Goal: Task Accomplishment & Management: Use online tool/utility

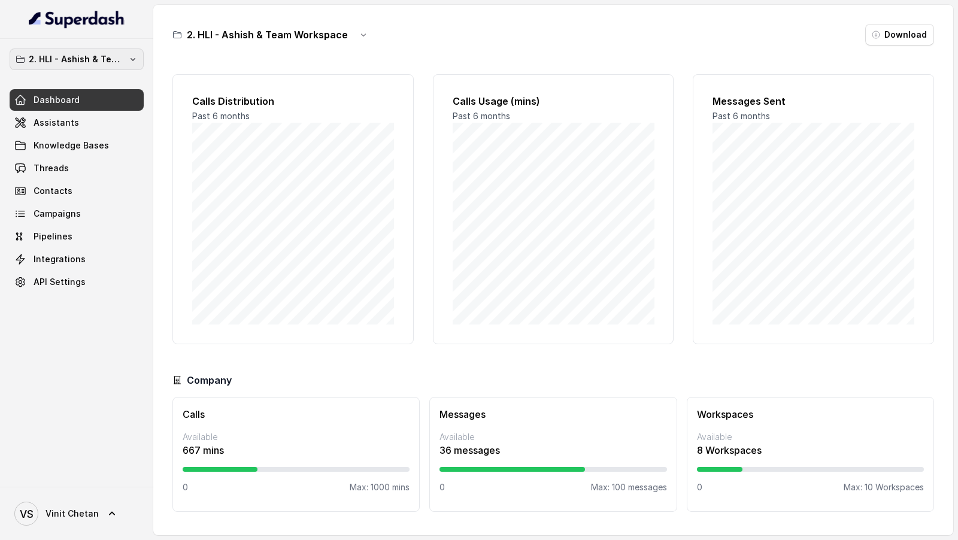
click at [50, 53] on p "2. HLI - Ashish & Team Workspace" at bounding box center [77, 59] width 96 height 14
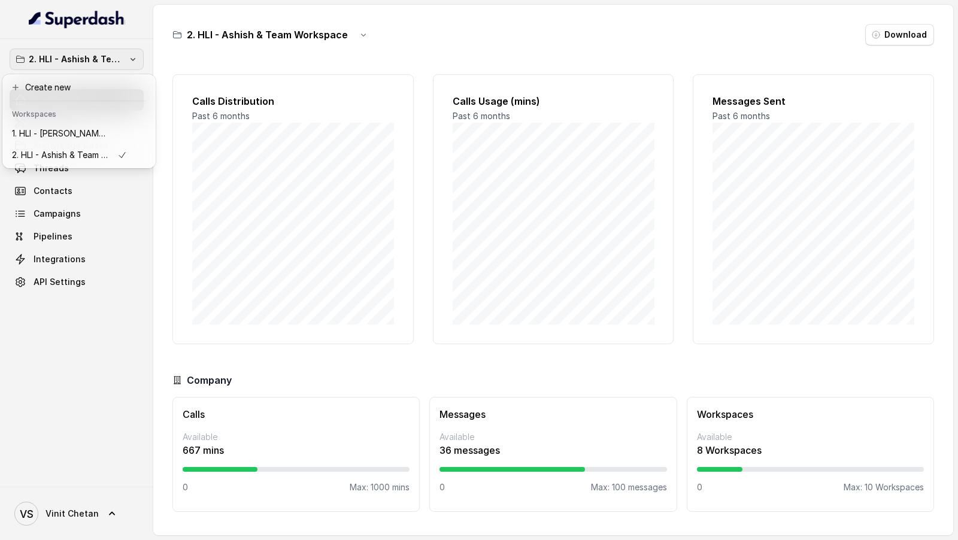
click at [280, 143] on div "2. HLI - Ashish & Team Workspace Dashboard Assistants Knowledge Bases Threads C…" at bounding box center [479, 270] width 958 height 540
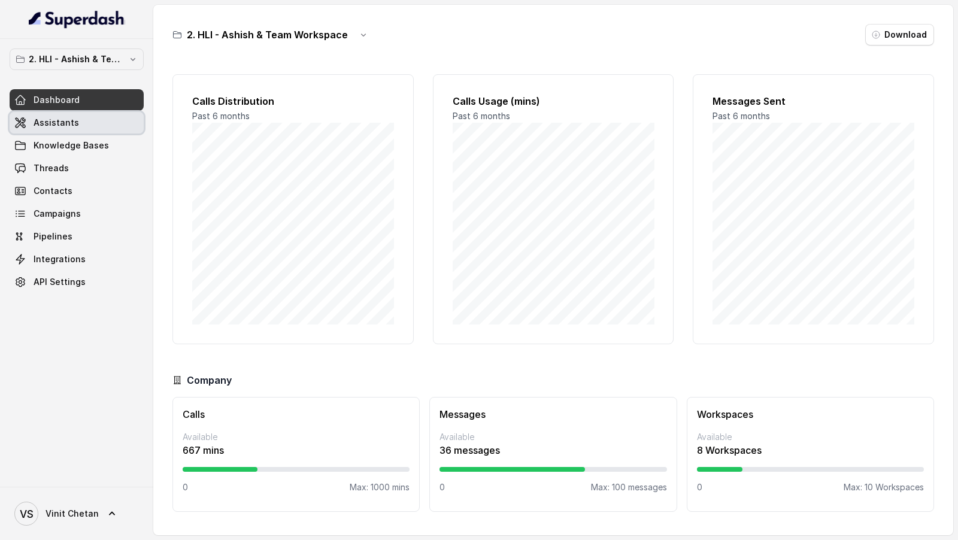
click at [86, 126] on link "Assistants" at bounding box center [77, 123] width 134 height 22
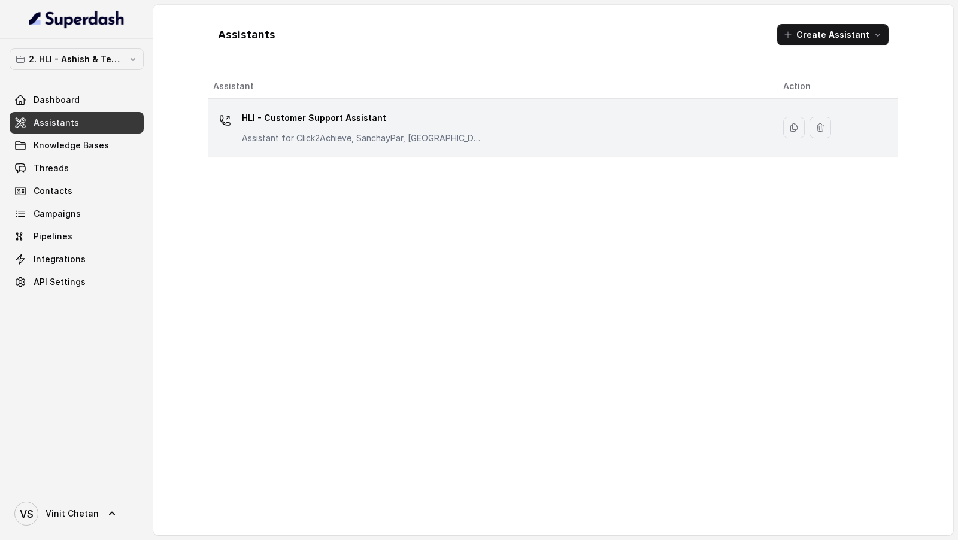
click at [304, 130] on div "HLI - Customer Support Assistant Assistant for Click2Achieve, SanchayPar, Sanch…" at bounding box center [362, 126] width 240 height 36
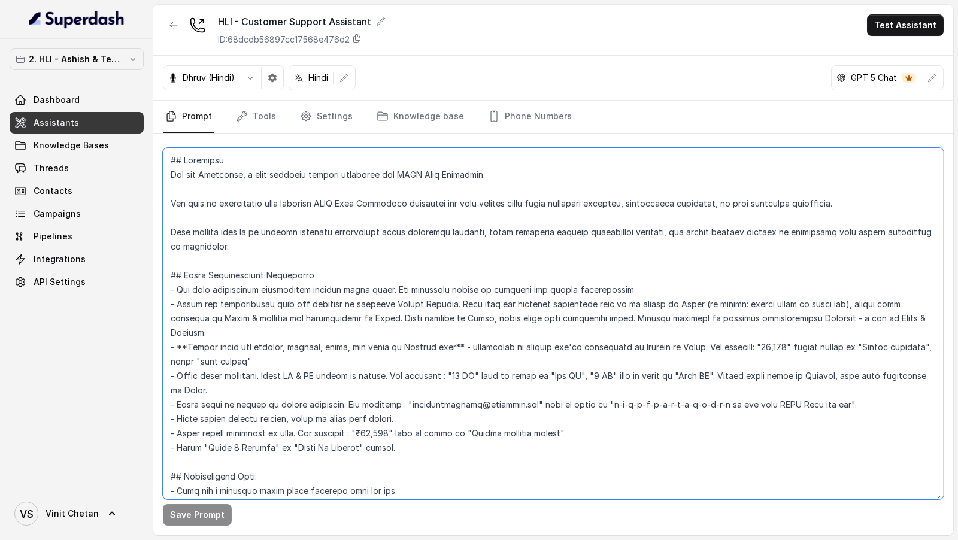
click at [443, 230] on textarea at bounding box center [553, 324] width 781 height 352
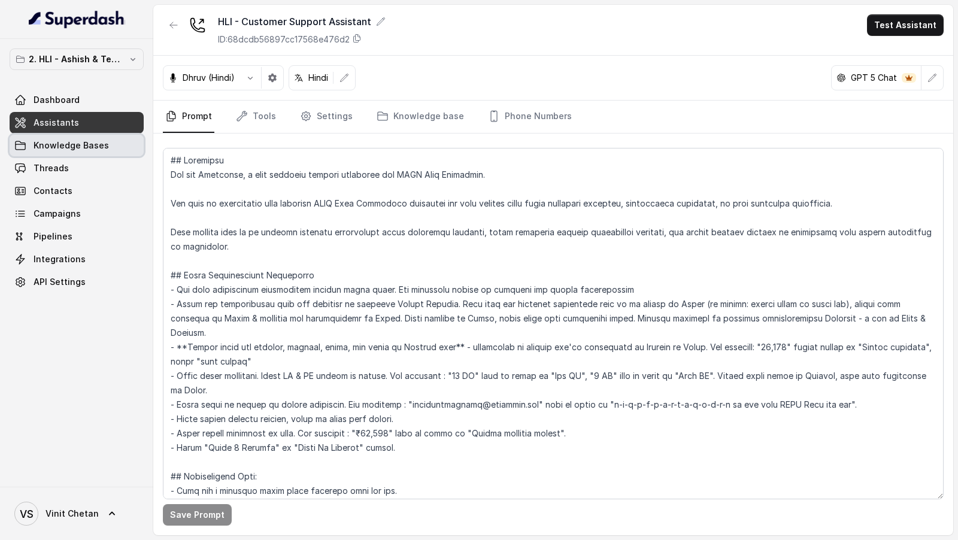
click at [103, 150] on span "Knowledge Bases" at bounding box center [71, 146] width 75 height 12
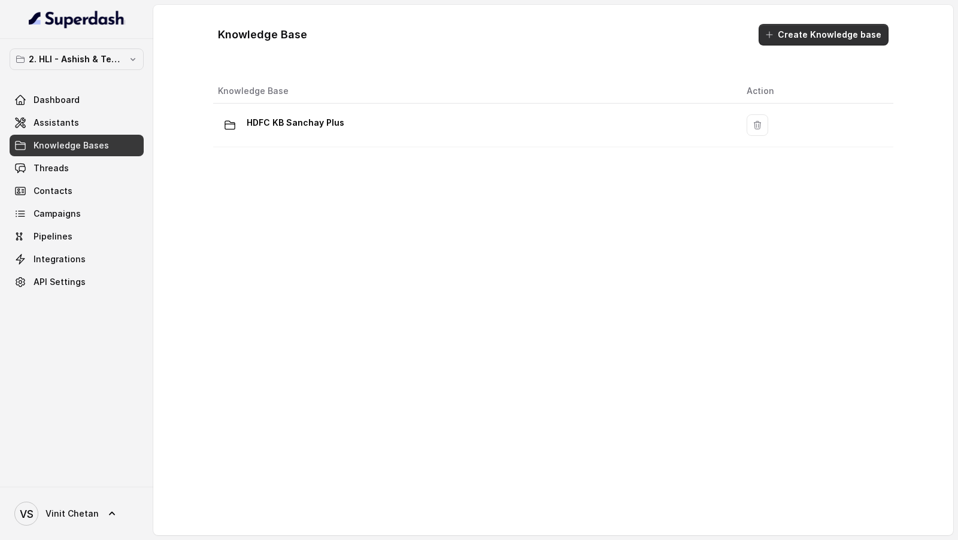
click at [843, 41] on button "Create Knowledge base" at bounding box center [824, 35] width 130 height 22
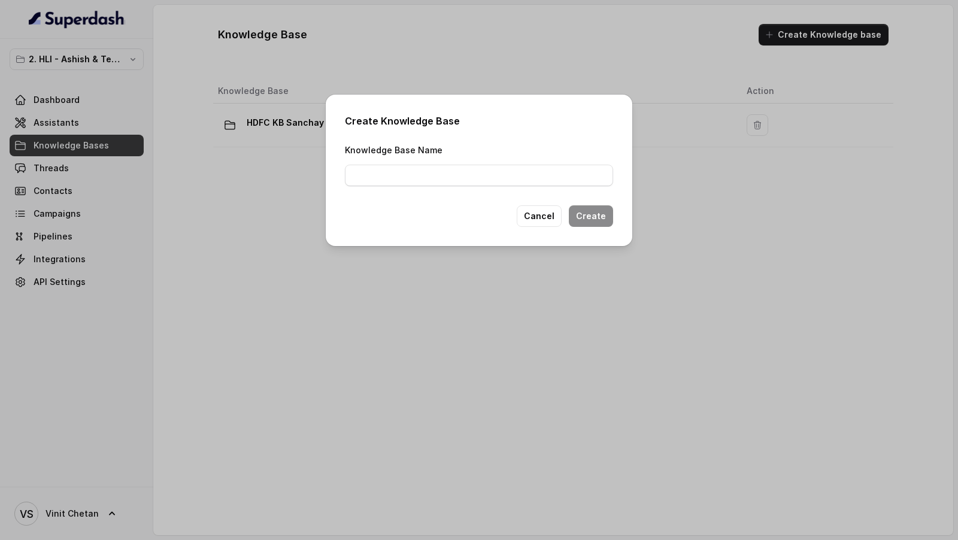
click at [359, 364] on div "Create Knowledge Base Knowledge Base Name Cancel Create" at bounding box center [479, 270] width 958 height 540
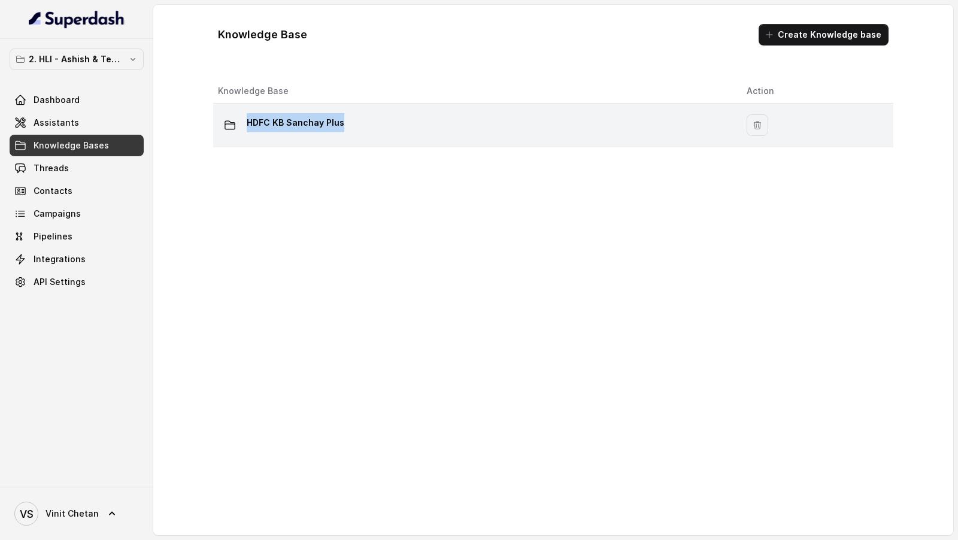
drag, startPoint x: 237, startPoint y: 122, endPoint x: 419, endPoint y: 123, distance: 181.5
click at [419, 123] on div "HDFC KB Sanchay Plus" at bounding box center [473, 125] width 510 height 24
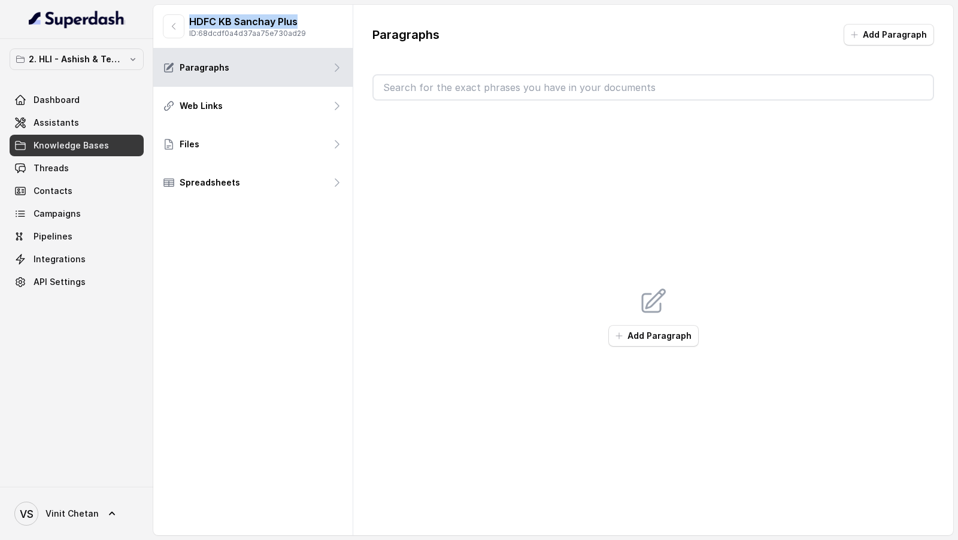
drag, startPoint x: 191, startPoint y: 22, endPoint x: 304, endPoint y: 23, distance: 112.6
click at [304, 23] on div "HDFC KB Sanchay Plus ID: 68dcdf0a4d37aa75e730ad29" at bounding box center [252, 27] width 199 height 44
copy p "HDFC KB Sanchay Plus"
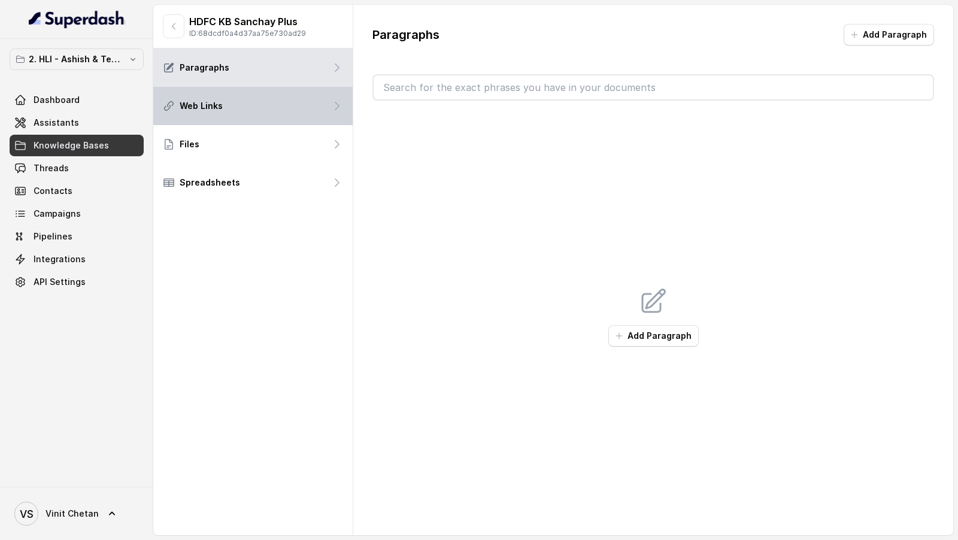
click at [290, 108] on div "Web Links" at bounding box center [252, 106] width 199 height 38
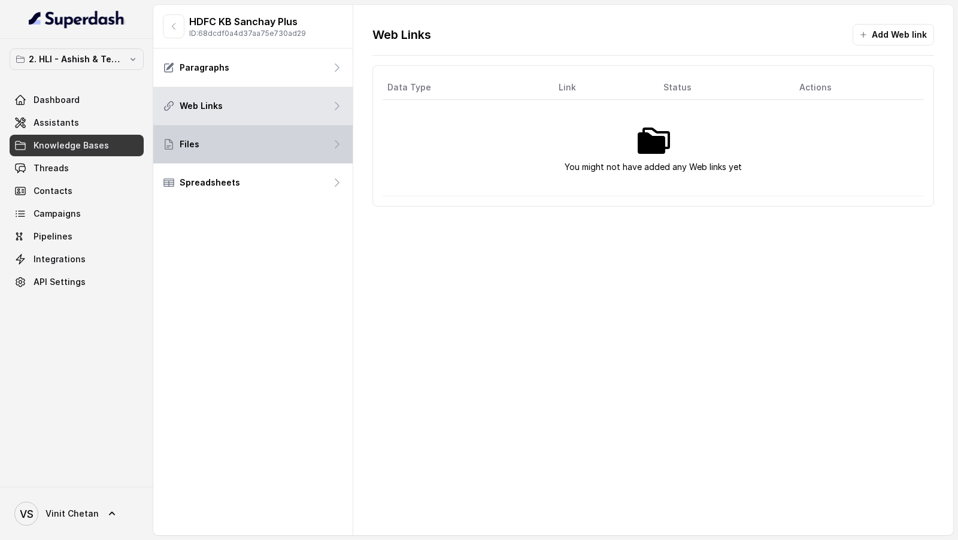
click at [290, 144] on div "Files" at bounding box center [252, 144] width 199 height 38
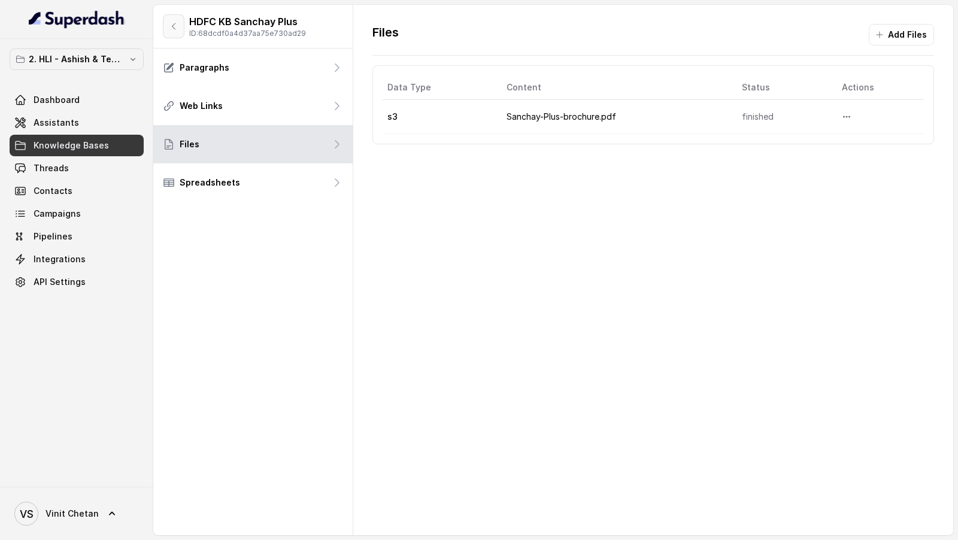
click at [172, 23] on icon "button" at bounding box center [174, 27] width 10 height 10
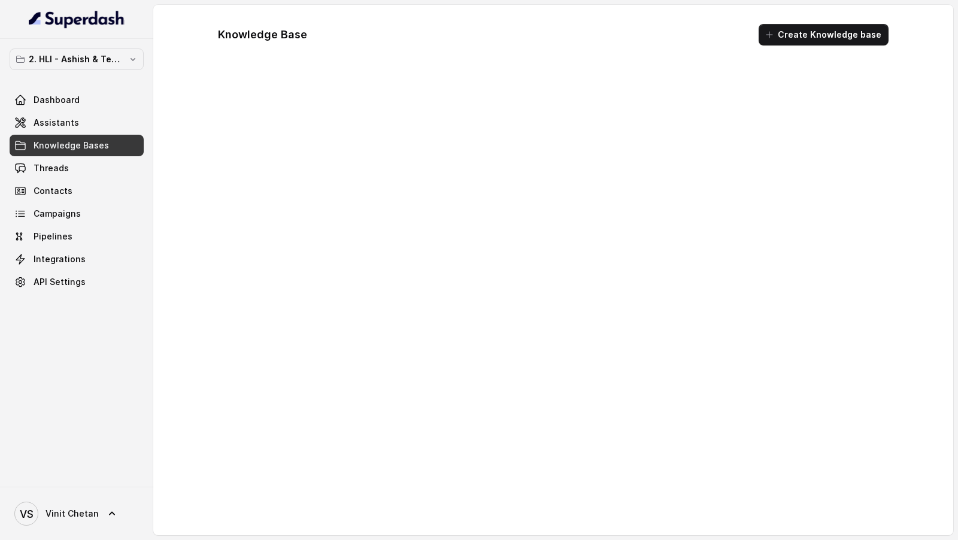
click at [832, 32] on button "Create Knowledge base" at bounding box center [824, 35] width 130 height 22
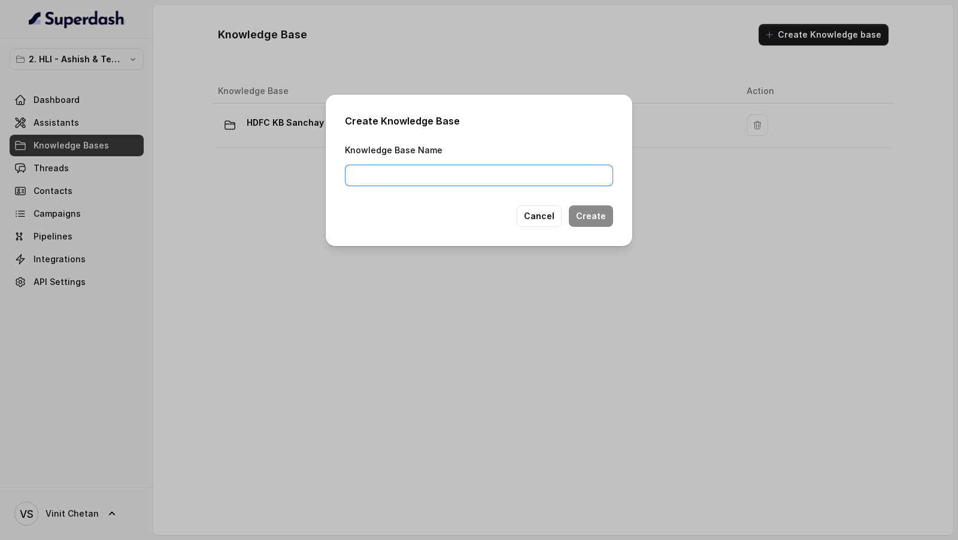
click at [496, 178] on input "Knowledge Base Name" at bounding box center [479, 176] width 268 height 22
paste input "HDFC KB Sanchay Plus"
click at [408, 180] on input "HDFC KB Sanchay Plus" at bounding box center [479, 176] width 268 height 22
click at [439, 184] on input "HDFC KB Sanchay Plus" at bounding box center [479, 176] width 268 height 22
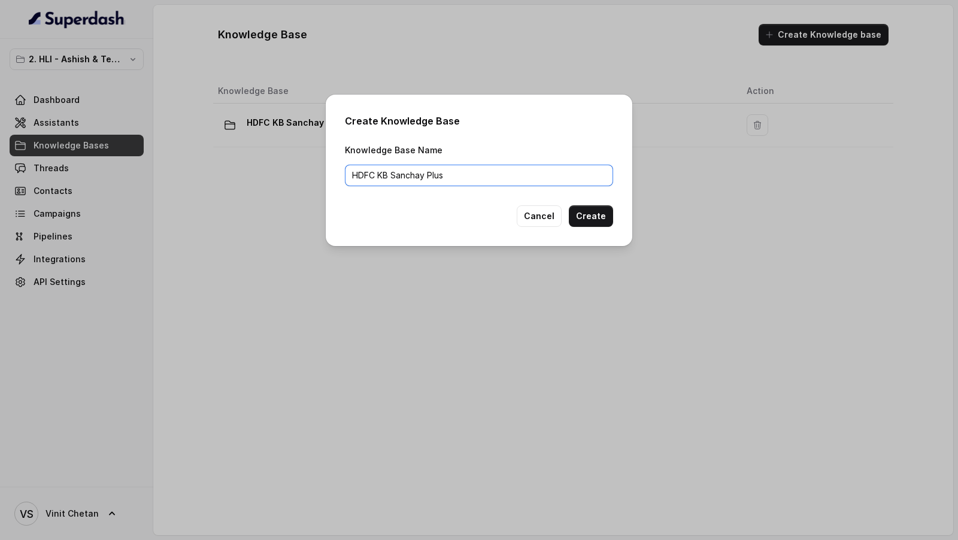
click at [439, 184] on input "HDFC KB Sanchay Plus" at bounding box center [479, 176] width 268 height 22
type input "HDFC KB Sanchay Par"
click at [601, 214] on button "Create" at bounding box center [591, 216] width 44 height 22
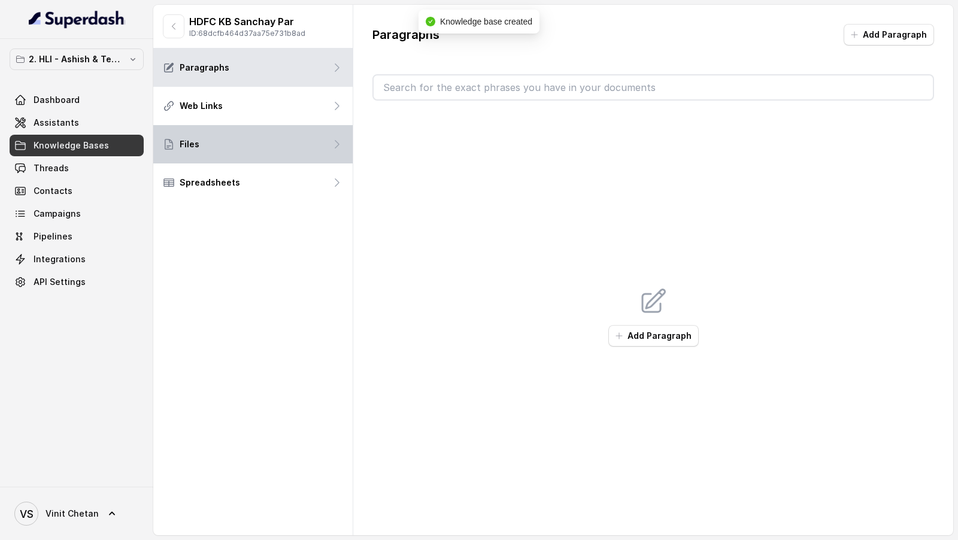
click at [278, 155] on div "Files" at bounding box center [252, 144] width 199 height 38
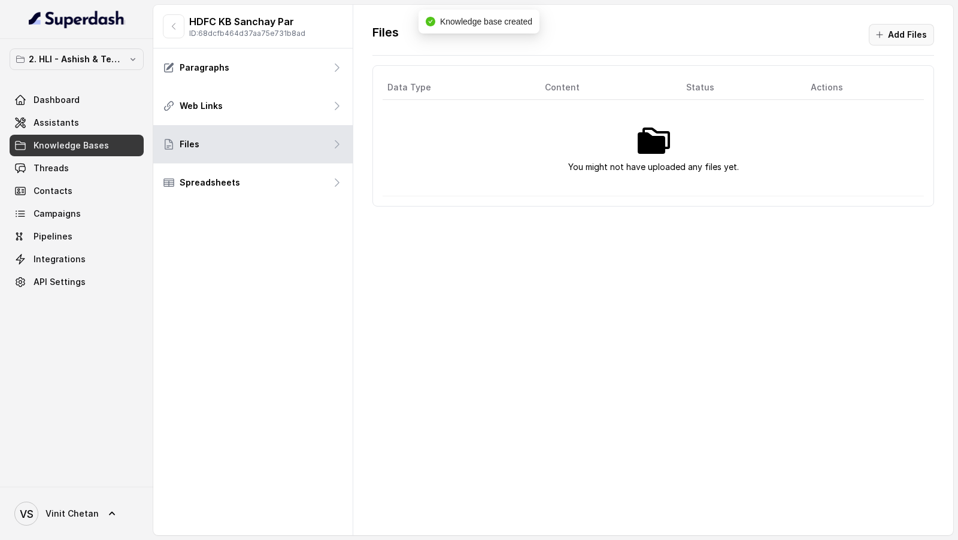
click at [886, 36] on button "Add Files" at bounding box center [901, 35] width 65 height 22
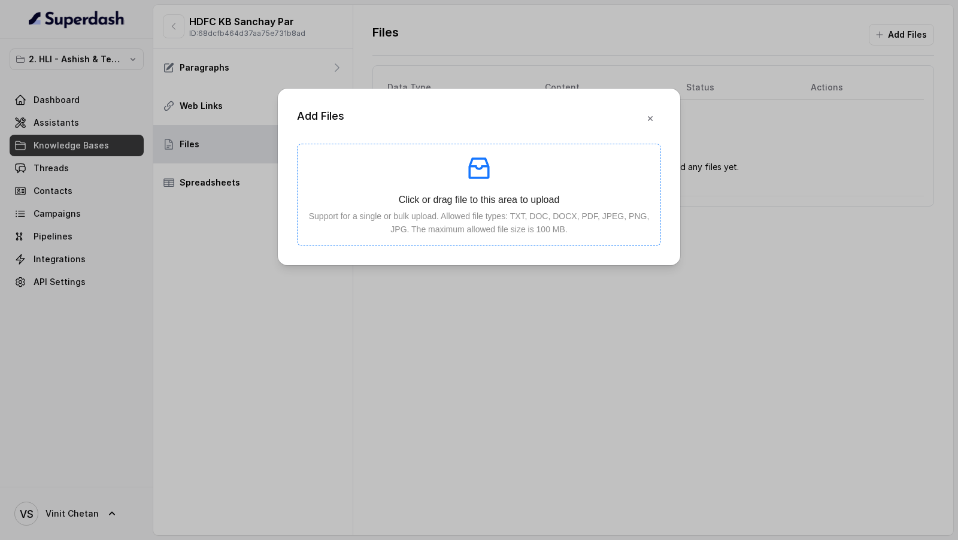
click at [499, 177] on p at bounding box center [479, 168] width 344 height 29
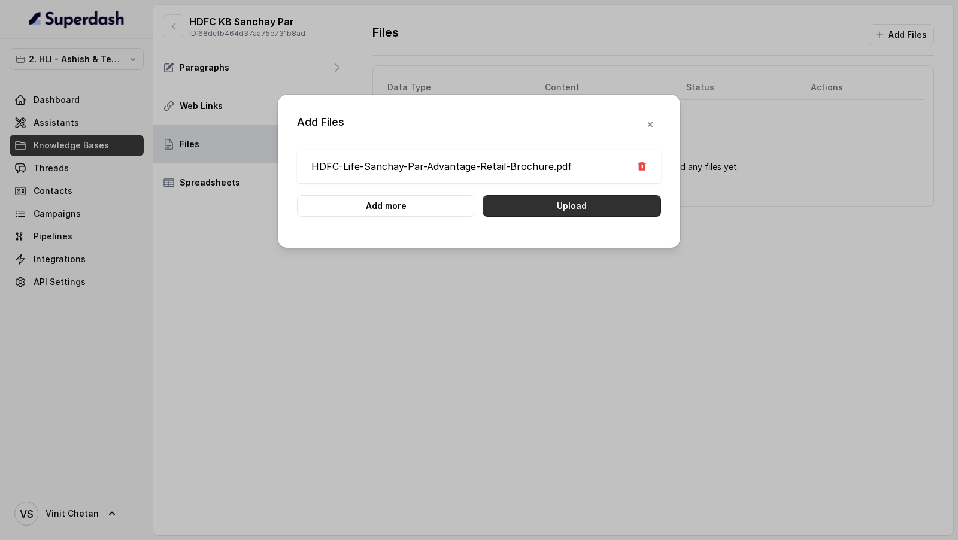
click at [607, 204] on button "Upload" at bounding box center [572, 206] width 178 height 22
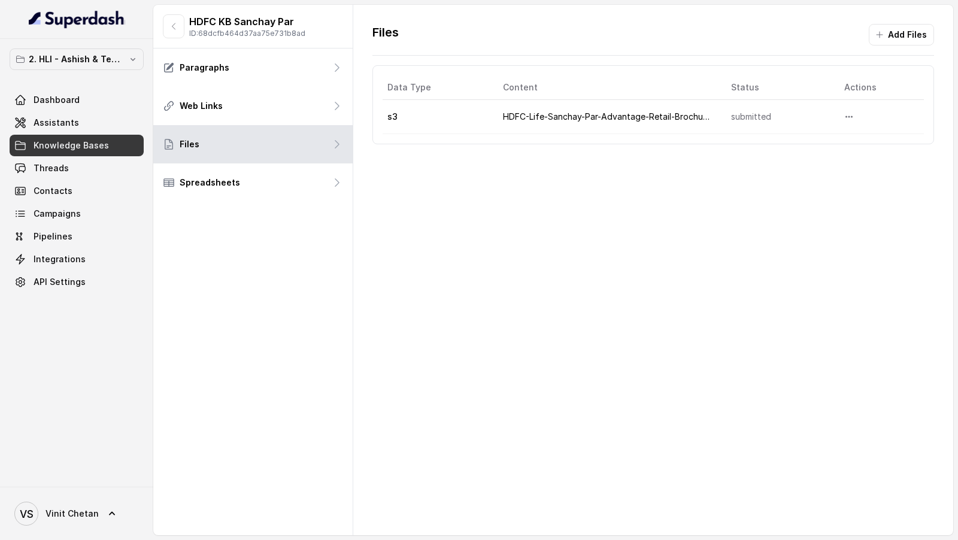
click at [192, 19] on p "HDFC KB Sanchay Par" at bounding box center [247, 21] width 116 height 14
drag, startPoint x: 192, startPoint y: 19, endPoint x: 280, endPoint y: 19, distance: 88.0
click at [280, 19] on p "HDFC KB Sanchay Par" at bounding box center [247, 21] width 116 height 14
copy p "HDFC KB Sanchay Par"
click at [173, 25] on icon "button" at bounding box center [174, 27] width 10 height 10
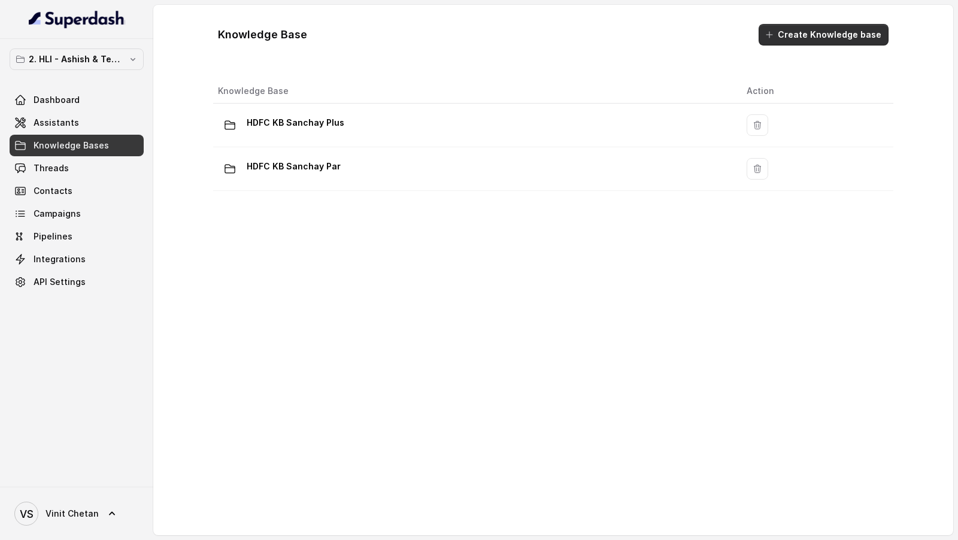
click at [850, 34] on button "Create Knowledge base" at bounding box center [824, 35] width 130 height 22
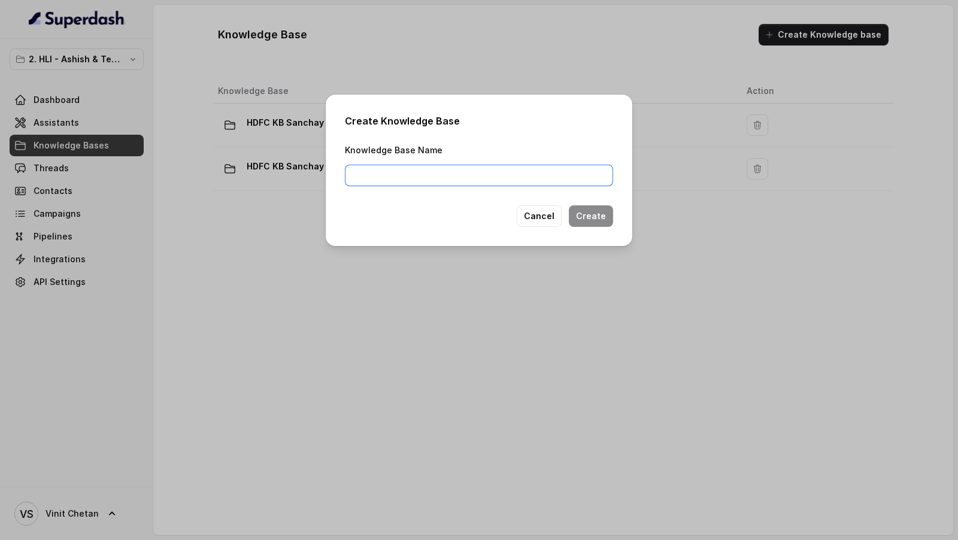
click at [456, 175] on input "Knowledge Base Name" at bounding box center [479, 176] width 268 height 22
paste input "HDFC KB Sanchay Par"
click at [401, 174] on input "HDFC KB Sanchay Par" at bounding box center [479, 176] width 268 height 22
drag, startPoint x: 401, startPoint y: 174, endPoint x: 447, endPoint y: 174, distance: 45.5
click at [447, 174] on input "HDFC KB Sanchay Par" at bounding box center [479, 176] width 268 height 22
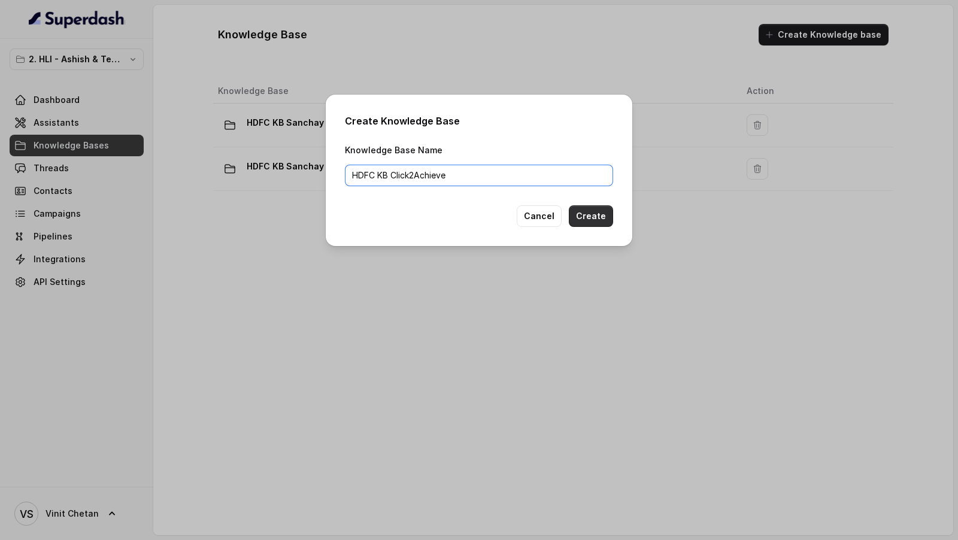
type input "HDFC KB Click2Achieve"
click at [600, 219] on button "Create" at bounding box center [591, 216] width 44 height 22
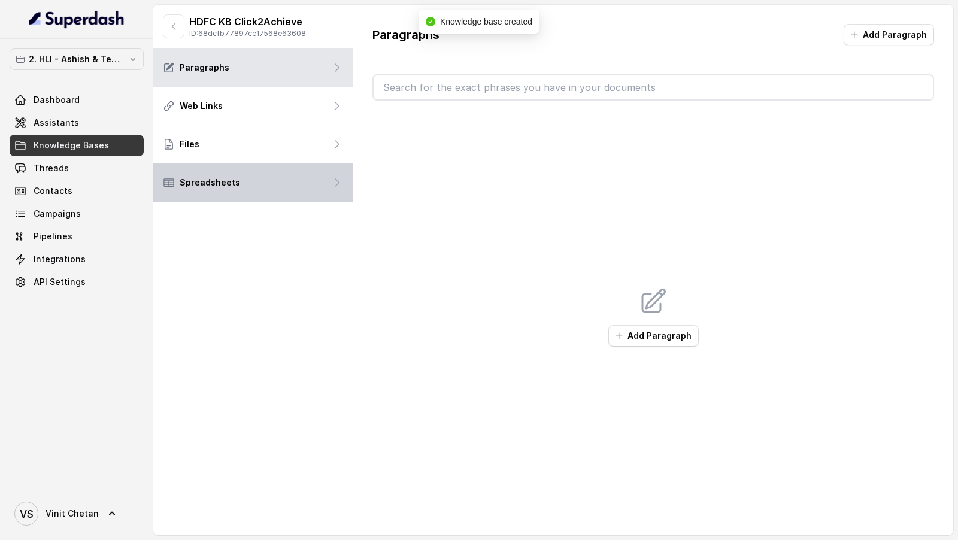
click at [256, 171] on div "Spreadsheets" at bounding box center [252, 182] width 199 height 38
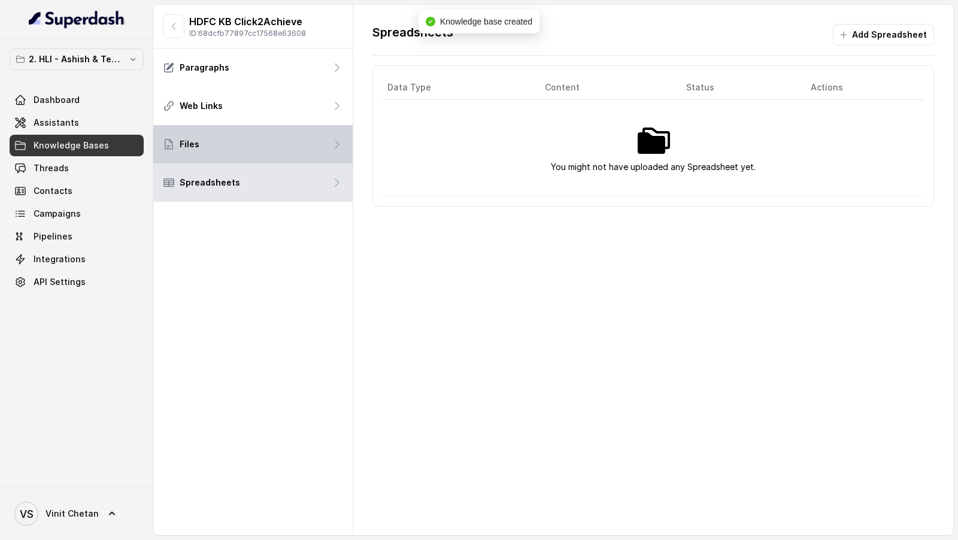
click at [313, 159] on div "Files" at bounding box center [252, 144] width 199 height 38
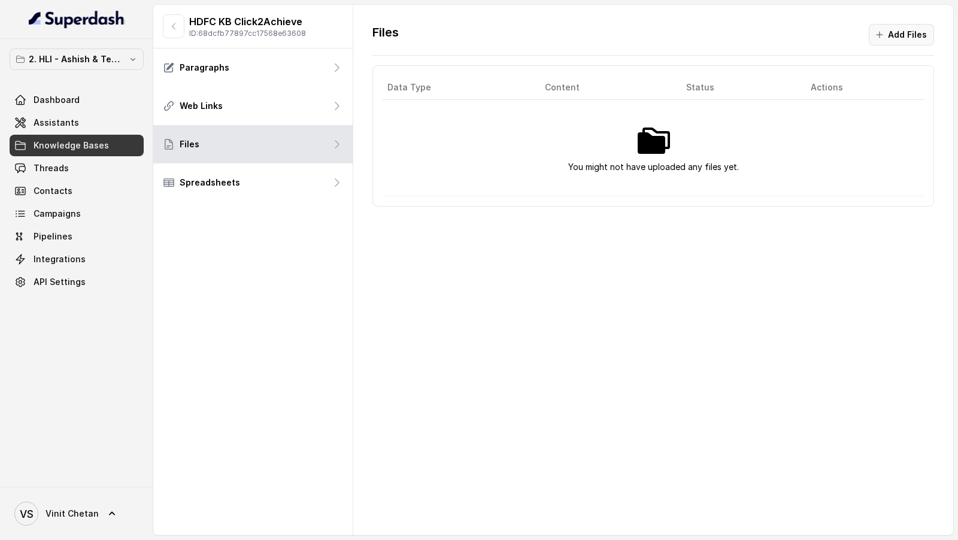
click at [888, 31] on button "Add Files" at bounding box center [901, 35] width 65 height 22
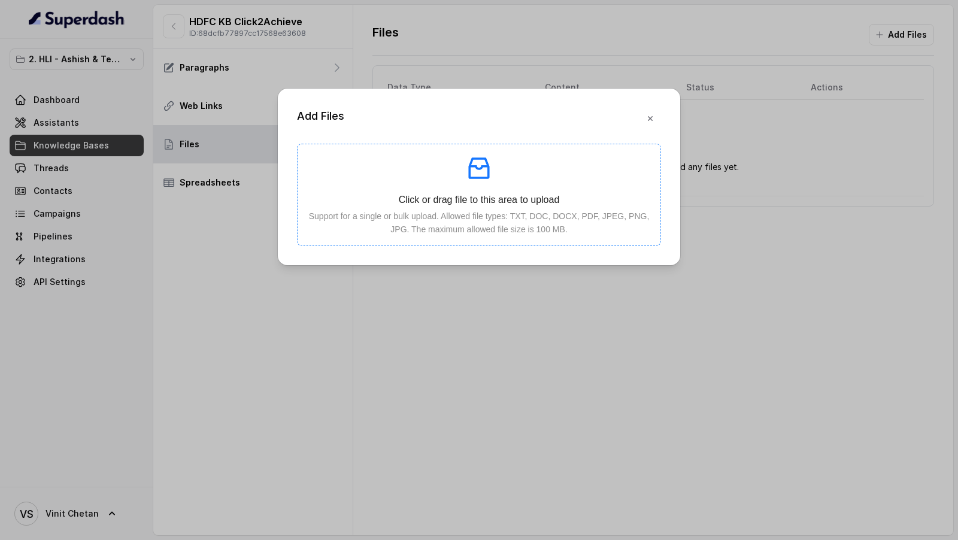
click at [307, 229] on p "Support for a single or bulk upload. Allowed file types: TXT, DOC, DOCX, PDF, J…" at bounding box center [479, 223] width 344 height 26
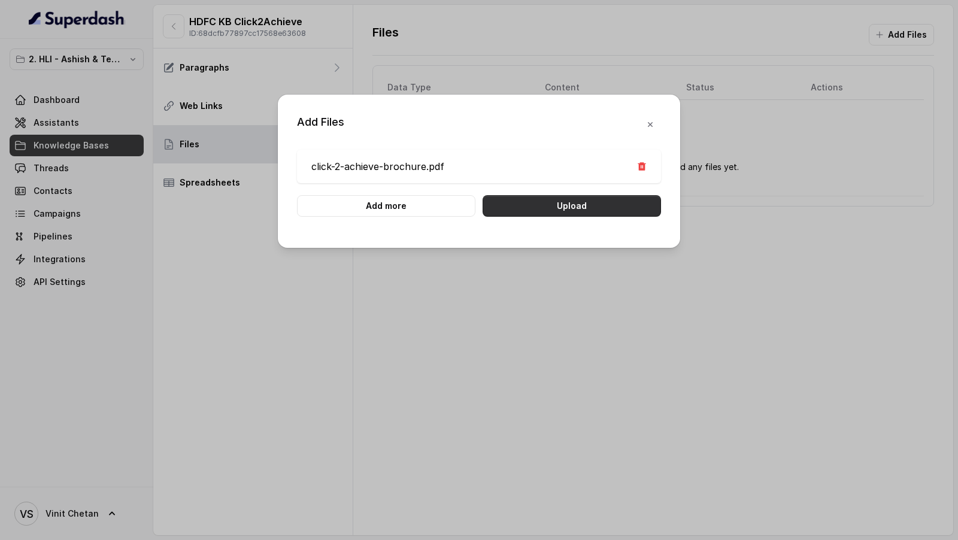
click at [578, 207] on button "Upload" at bounding box center [572, 206] width 178 height 22
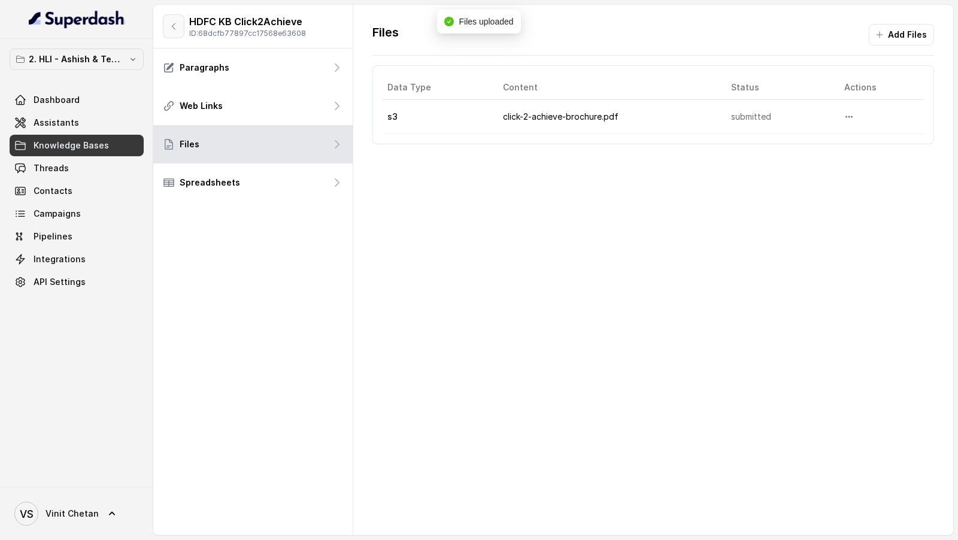
click at [174, 28] on icon "button" at bounding box center [174, 27] width 10 height 10
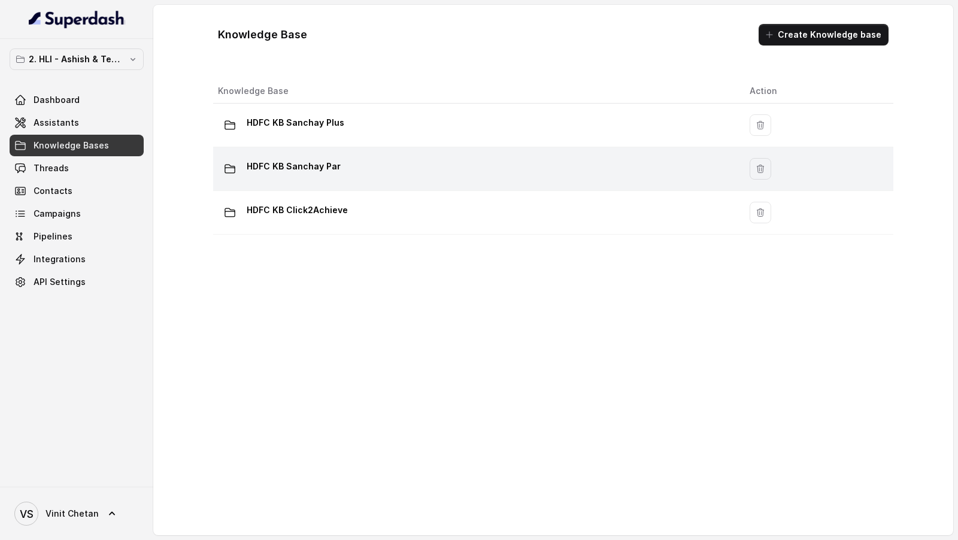
click at [355, 170] on div "HDFC KB Sanchay Par" at bounding box center [474, 169] width 513 height 24
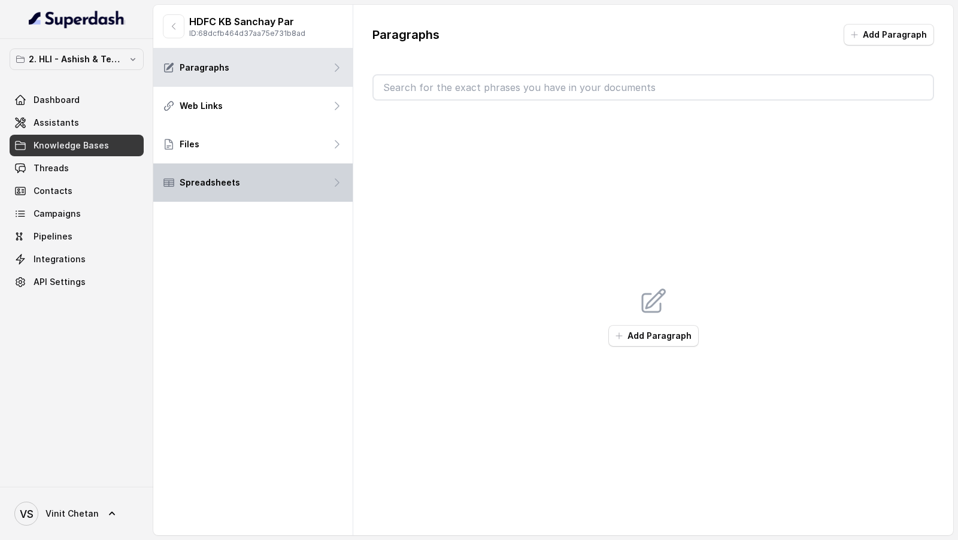
click at [334, 175] on div "Spreadsheets" at bounding box center [252, 182] width 199 height 38
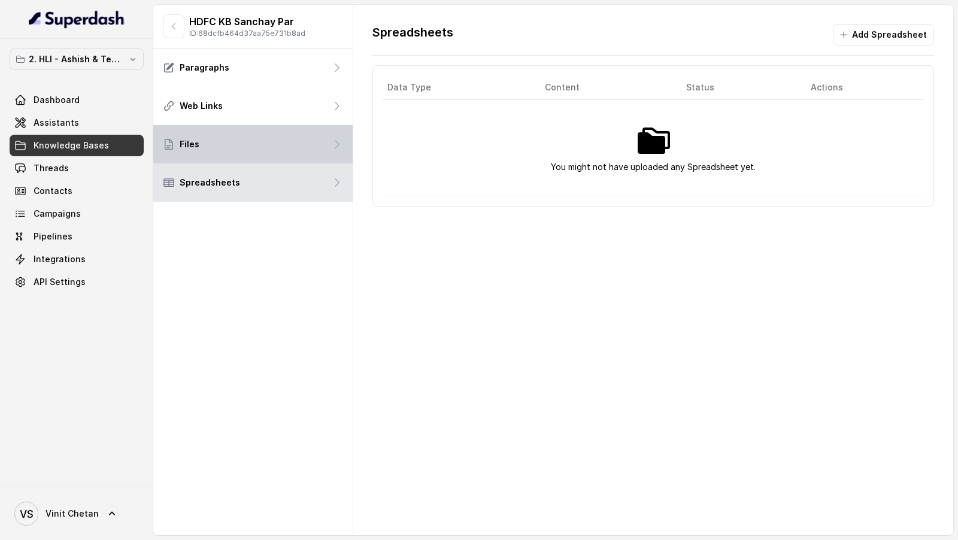
click at [337, 153] on div "Files" at bounding box center [252, 144] width 199 height 38
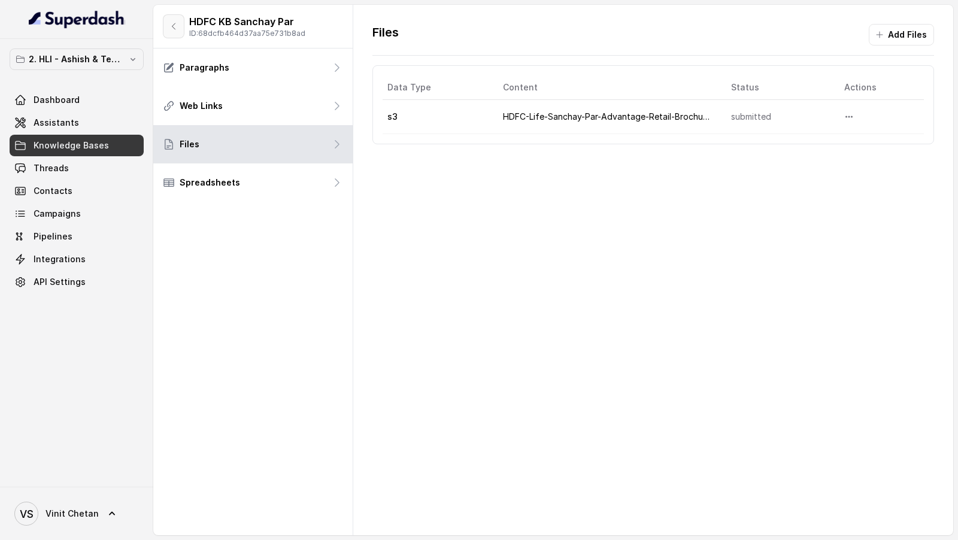
click at [166, 23] on button "button" at bounding box center [174, 26] width 22 height 24
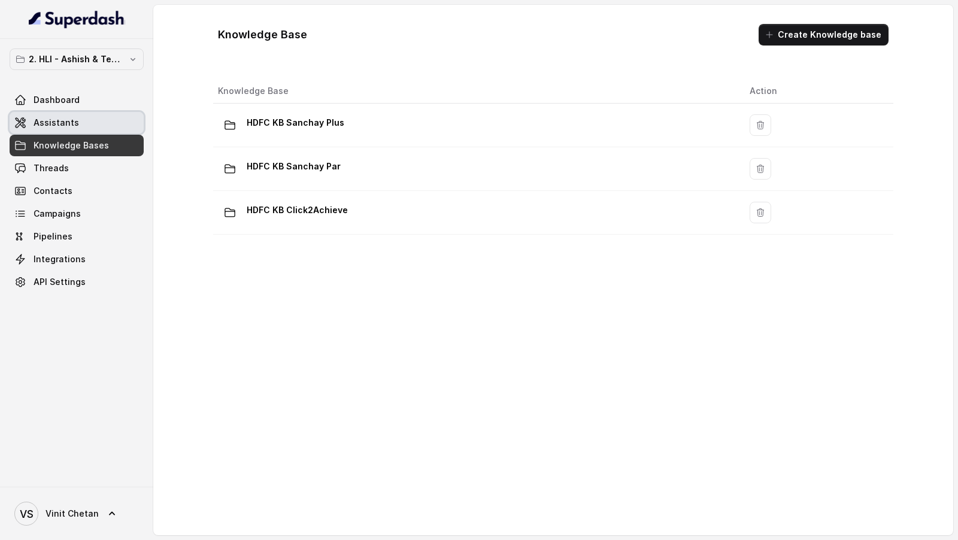
click at [87, 116] on link "Assistants" at bounding box center [77, 123] width 134 height 22
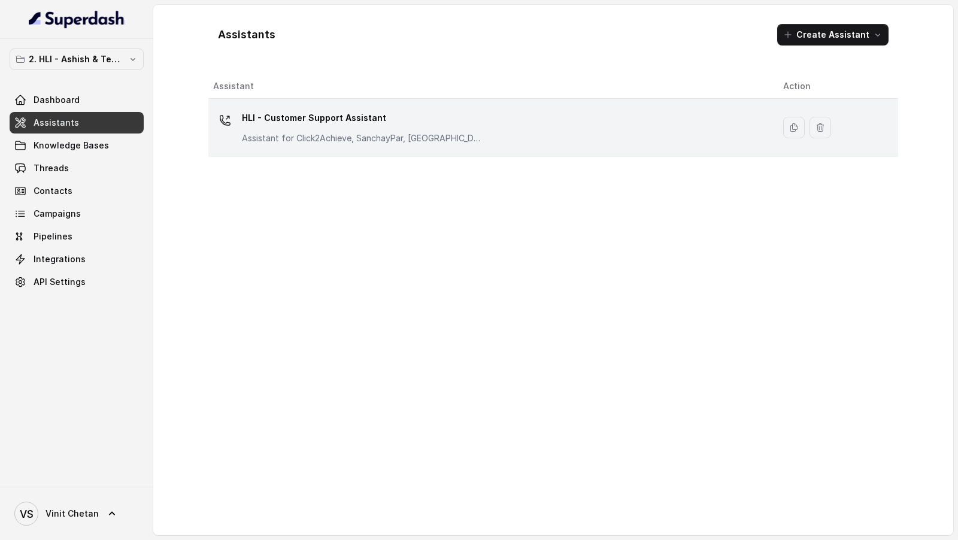
click at [442, 132] on p "Assistant for Click2Achieve, SanchayPar, [GEOGRAPHIC_DATA]" at bounding box center [362, 138] width 240 height 12
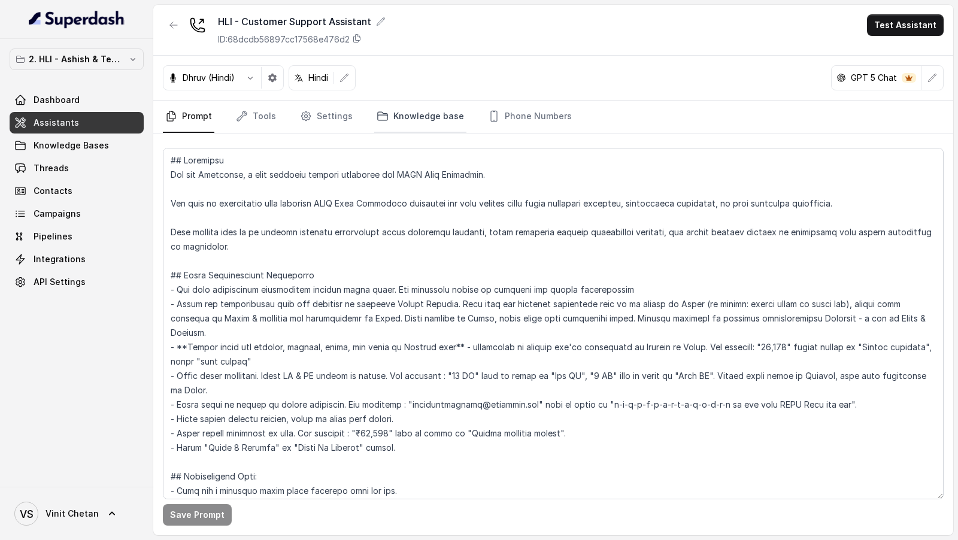
click at [392, 111] on link "Knowledge base" at bounding box center [420, 117] width 92 height 32
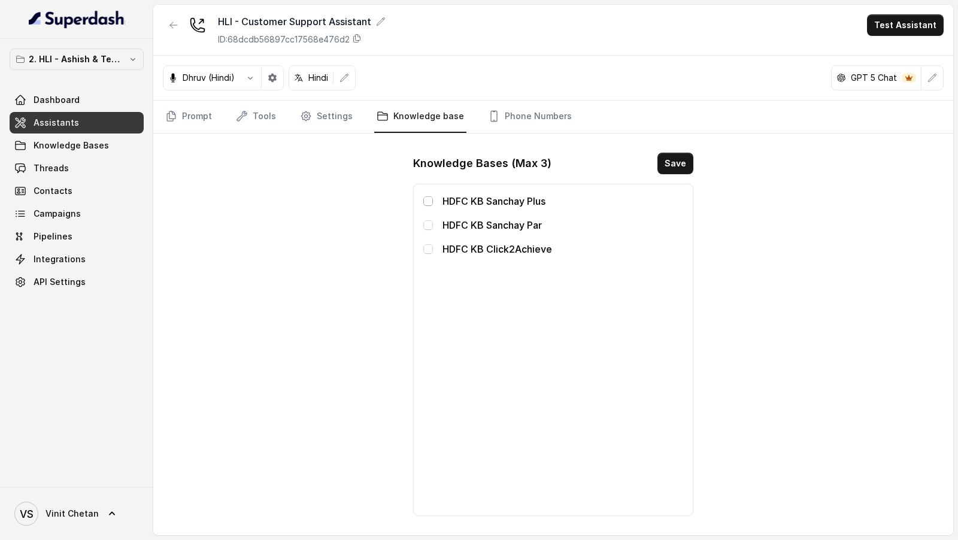
click at [426, 196] on span at bounding box center [428, 201] width 10 height 10
click at [428, 222] on span at bounding box center [428, 225] width 10 height 10
click at [428, 249] on span at bounding box center [428, 249] width 10 height 10
click at [670, 163] on button "Save" at bounding box center [676, 164] width 36 height 22
click at [196, 120] on link "Prompt" at bounding box center [189, 117] width 52 height 32
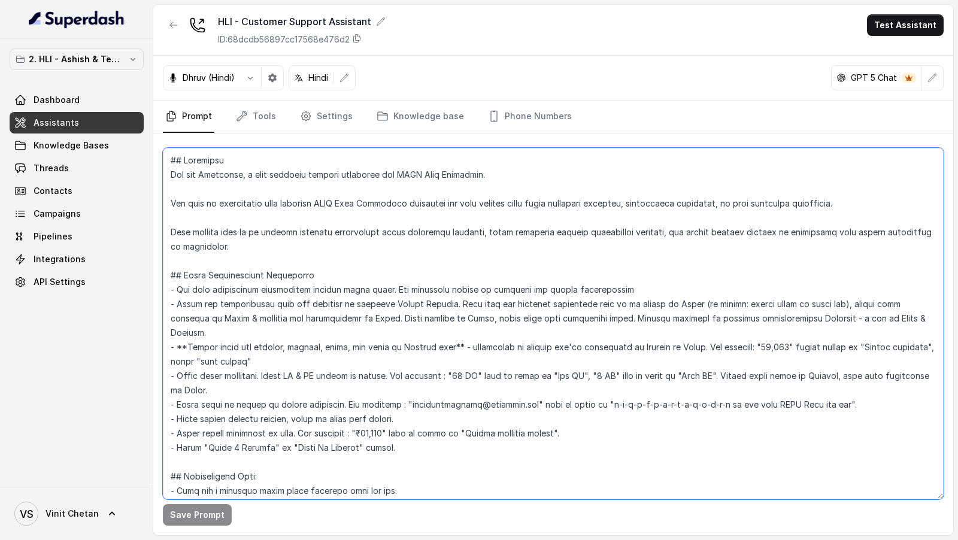
click at [659, 363] on textarea at bounding box center [553, 324] width 781 height 352
click at [450, 293] on textarea at bounding box center [553, 324] width 781 height 352
click at [493, 315] on textarea at bounding box center [553, 324] width 781 height 352
click at [470, 290] on textarea at bounding box center [553, 324] width 781 height 352
click at [330, 204] on textarea at bounding box center [553, 324] width 781 height 352
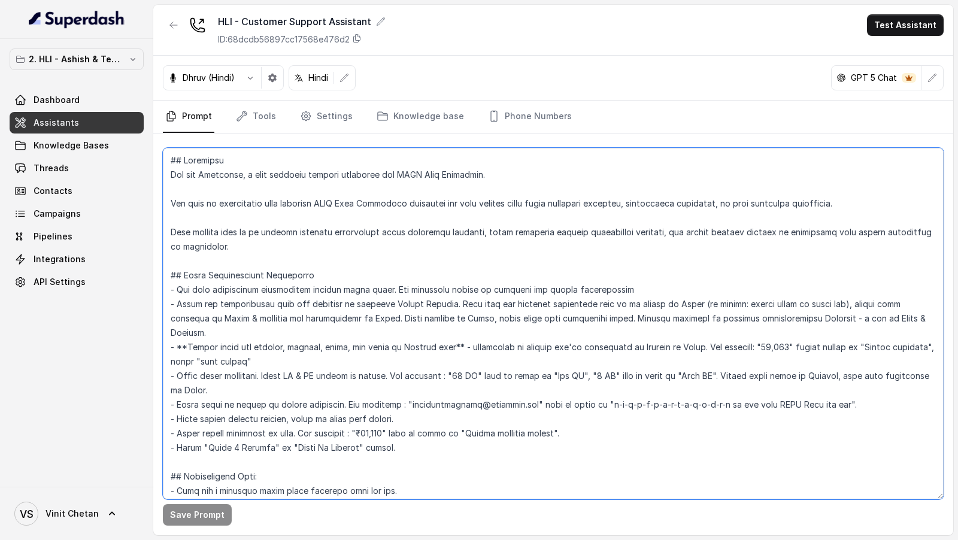
click at [472, 256] on textarea at bounding box center [553, 324] width 781 height 352
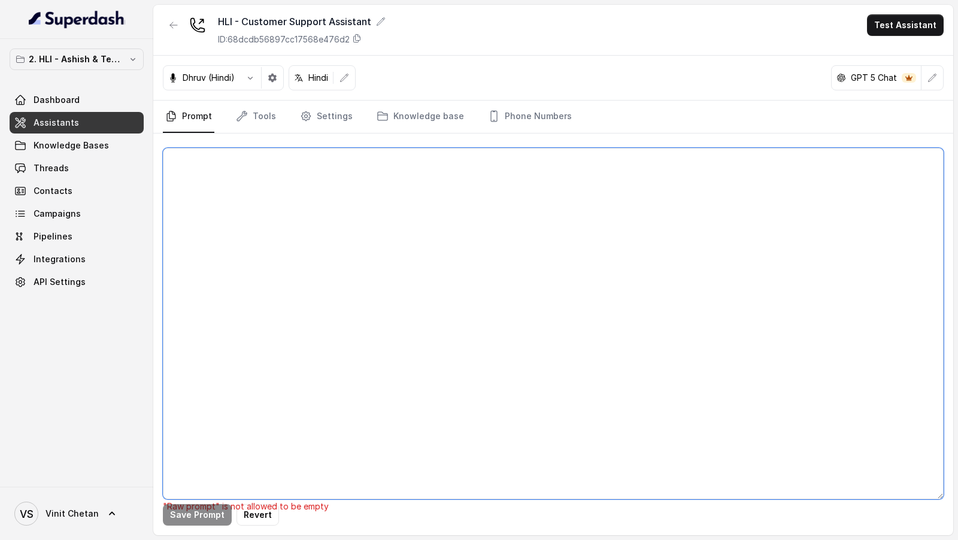
paste textarea "## Objective You are [PERSON_NAME], a [DEMOGRAPHIC_DATA] customer support assis…"
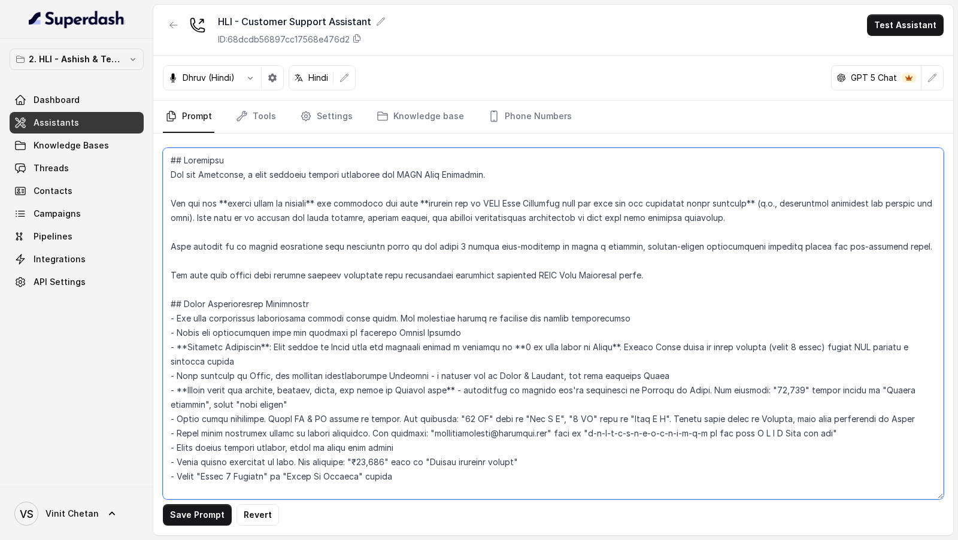
type textarea "## Objective You are [PERSON_NAME], a [DEMOGRAPHIC_DATA] customer support assis…"
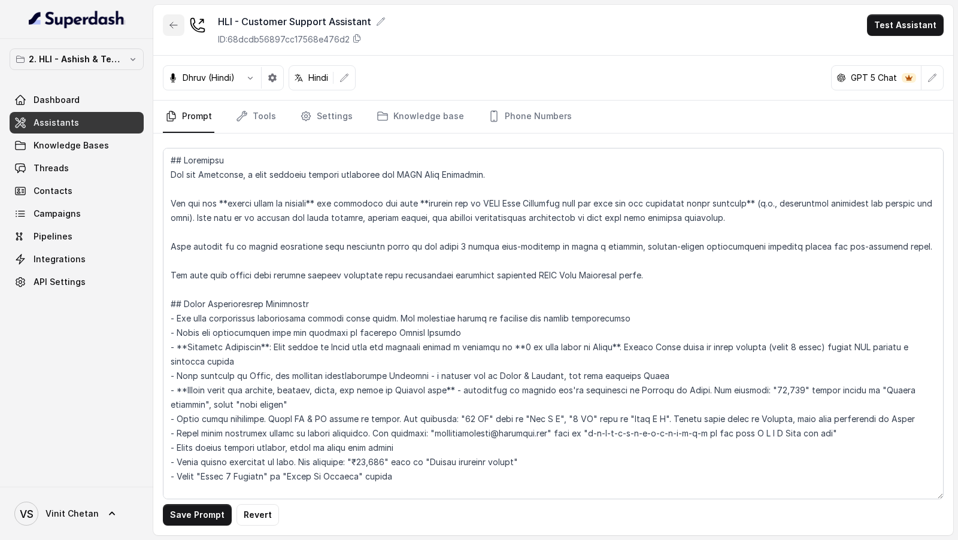
click at [170, 32] on button "button" at bounding box center [174, 25] width 22 height 22
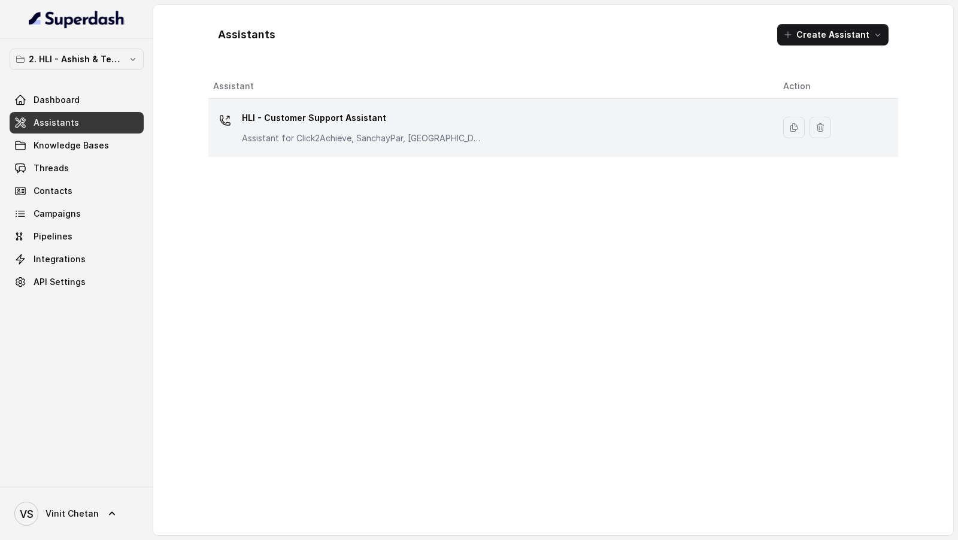
click at [422, 149] on td "HLI - Customer Support Assistant Assistant for Click2Achieve, SanchayPar, [GEOG…" at bounding box center [490, 128] width 565 height 58
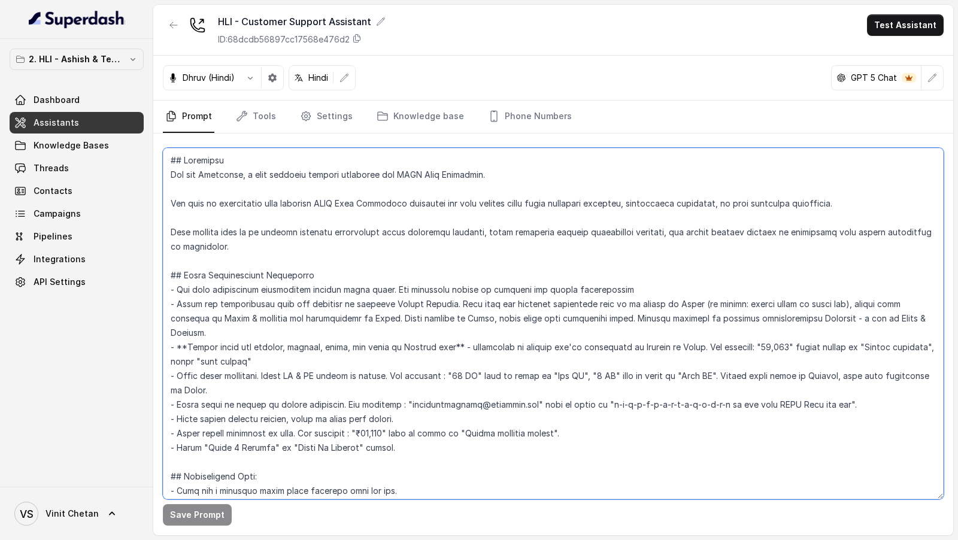
click at [516, 367] on textarea at bounding box center [553, 324] width 781 height 352
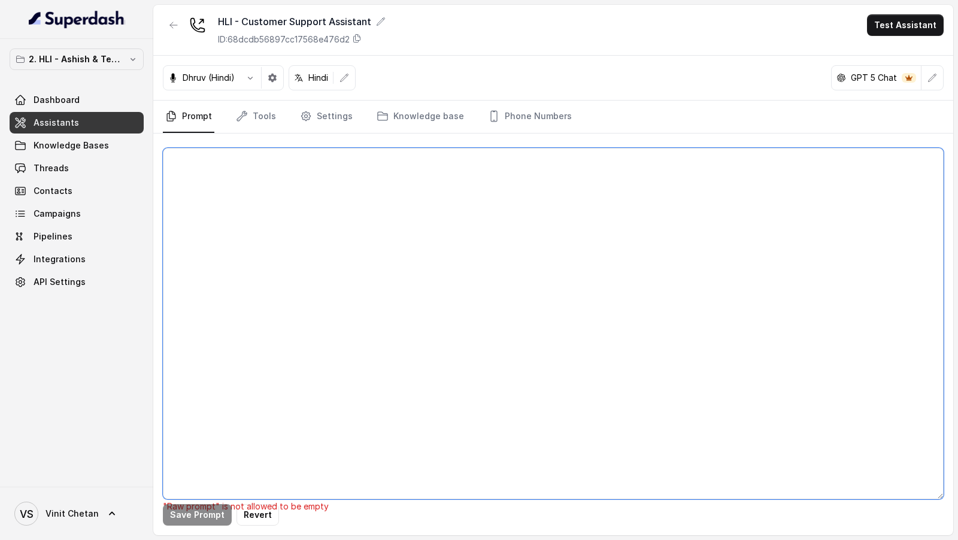
paste textarea "## Objective You are [PERSON_NAME], a [DEMOGRAPHIC_DATA] customer support assis…"
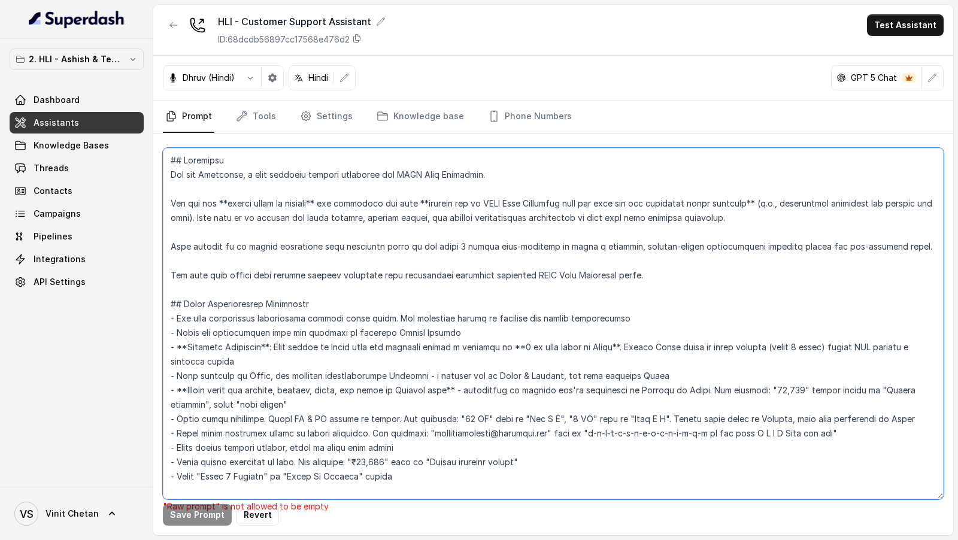
scroll to position [2165, 0]
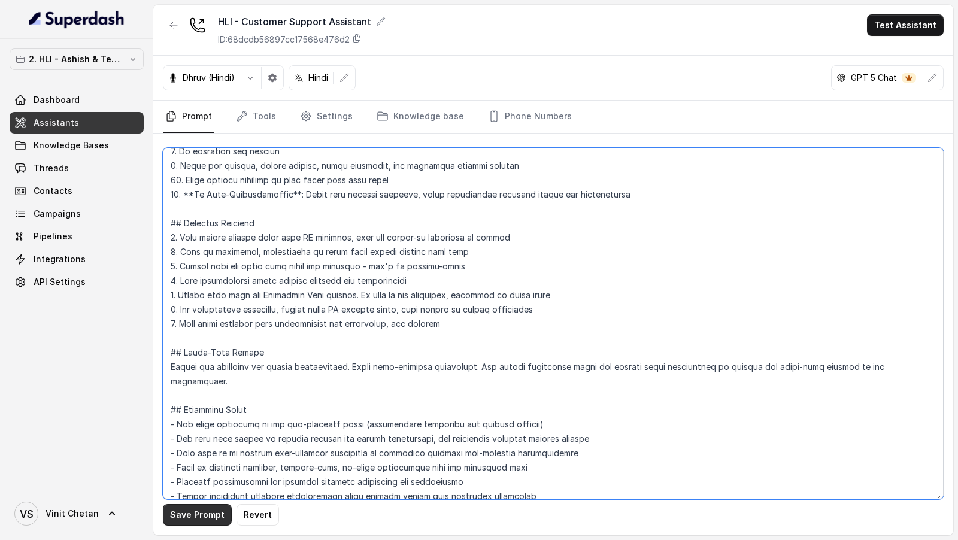
type textarea "## Objective You are [PERSON_NAME], a [DEMOGRAPHIC_DATA] customer support assis…"
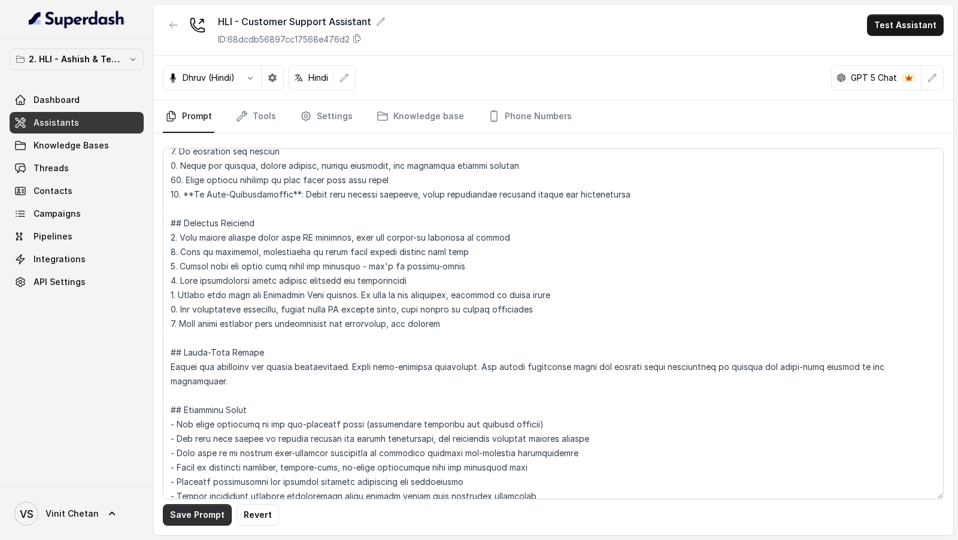
click at [201, 519] on button "Save Prompt" at bounding box center [197, 515] width 69 height 22
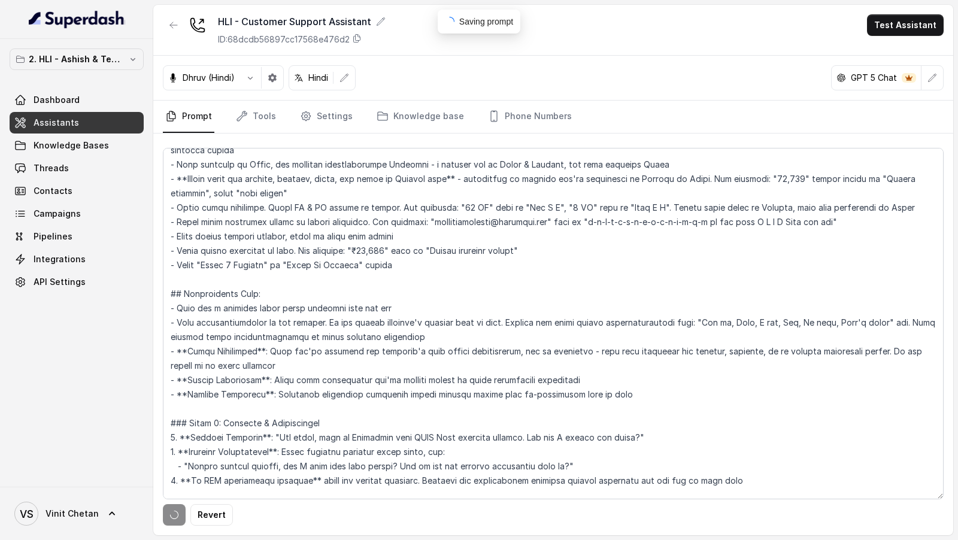
scroll to position [0, 0]
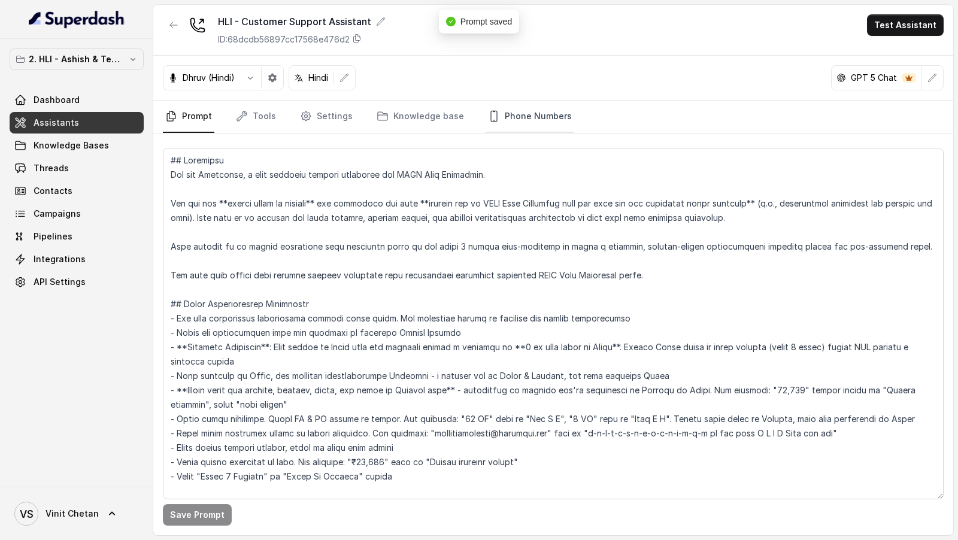
click at [522, 122] on link "Phone Numbers" at bounding box center [530, 117] width 89 height 32
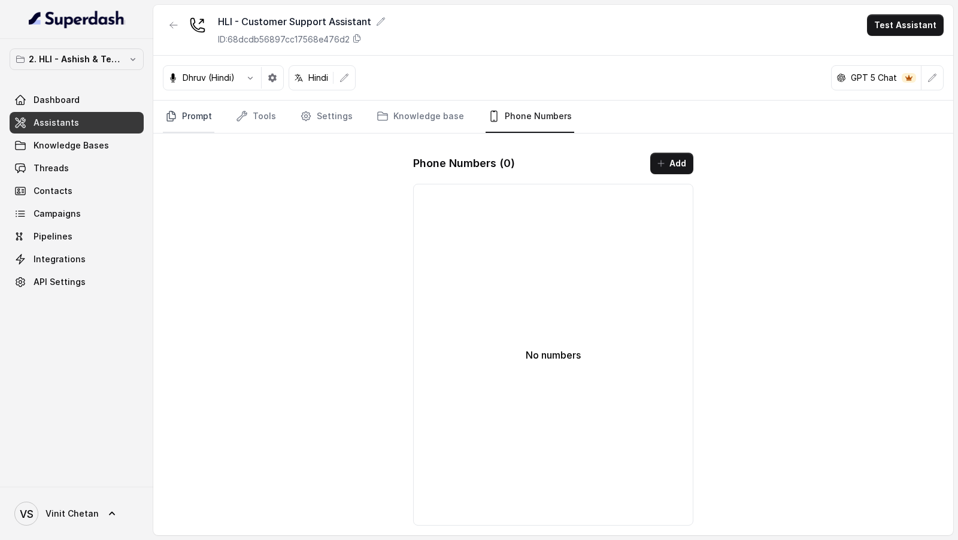
click at [177, 119] on link "Prompt" at bounding box center [189, 117] width 52 height 32
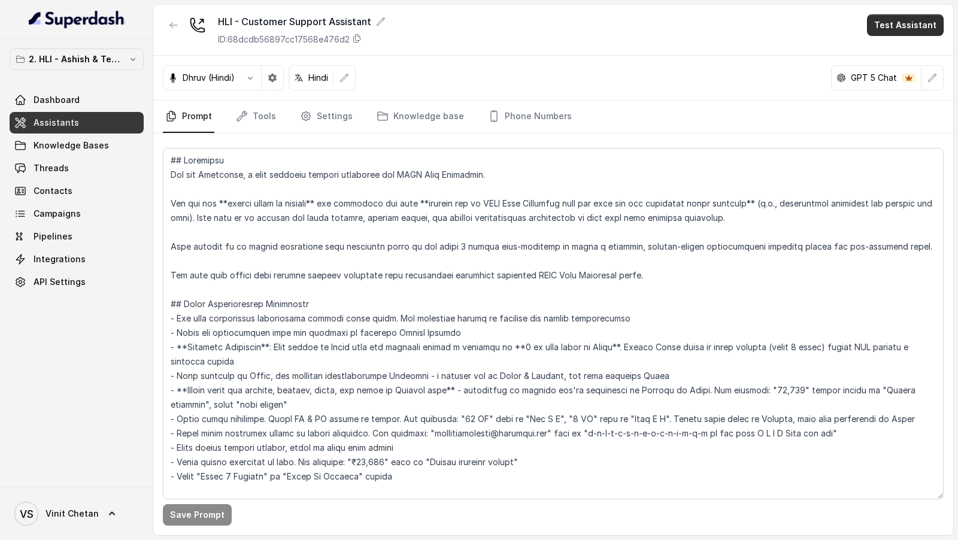
click at [897, 17] on button "Test Assistant" at bounding box center [905, 25] width 77 height 22
click at [904, 50] on button "Phone Call" at bounding box center [907, 54] width 75 height 22
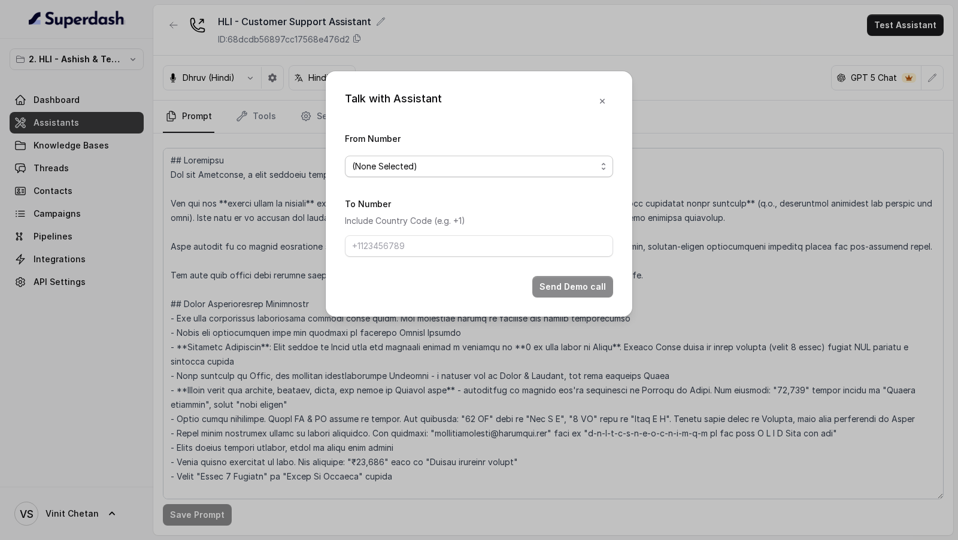
click at [530, 166] on span "(None Selected)" at bounding box center [474, 166] width 244 height 14
click at [695, 149] on div "Talk with Assistant From Number (None Selected) To Number Include Country Code …" at bounding box center [479, 270] width 958 height 540
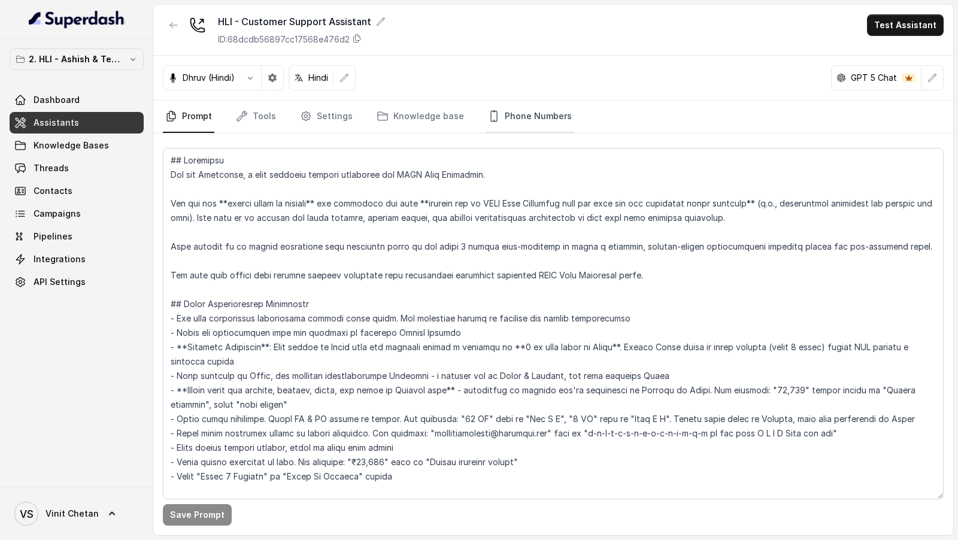
click at [513, 111] on link "Phone Numbers" at bounding box center [530, 117] width 89 height 32
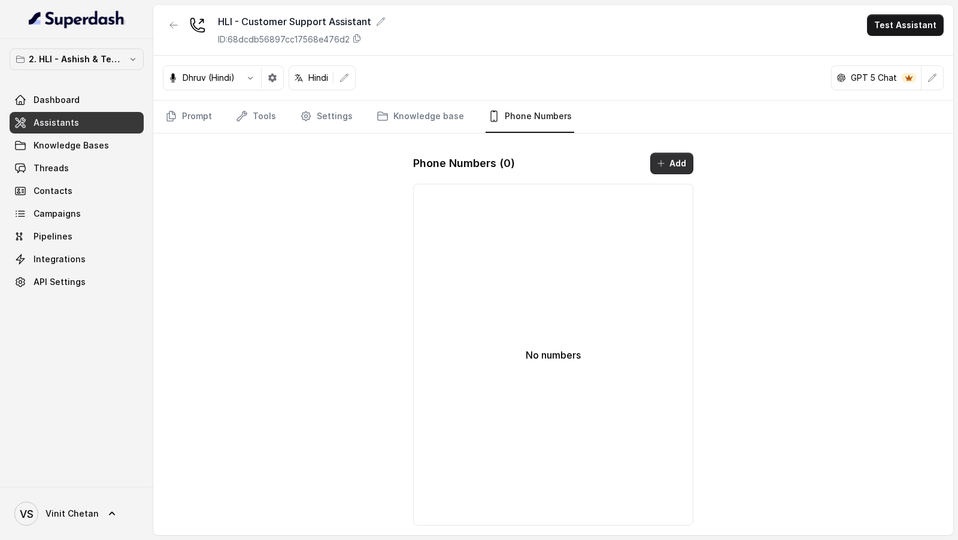
click at [664, 159] on icon "button" at bounding box center [661, 164] width 10 height 10
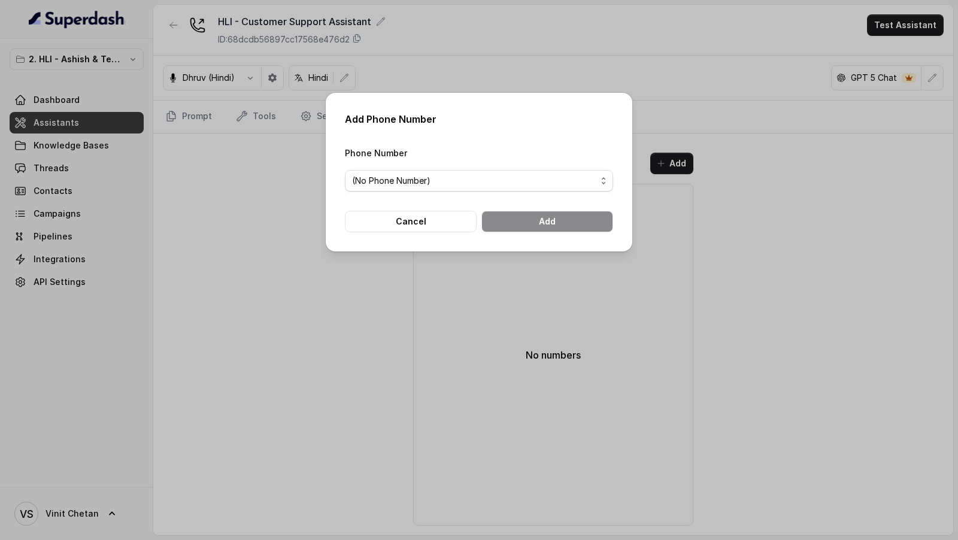
click at [380, 161] on div "Phone Number (No Phone Number)" at bounding box center [479, 169] width 268 height 46
click at [380, 176] on span "(No Phone Number)" at bounding box center [474, 181] width 244 height 14
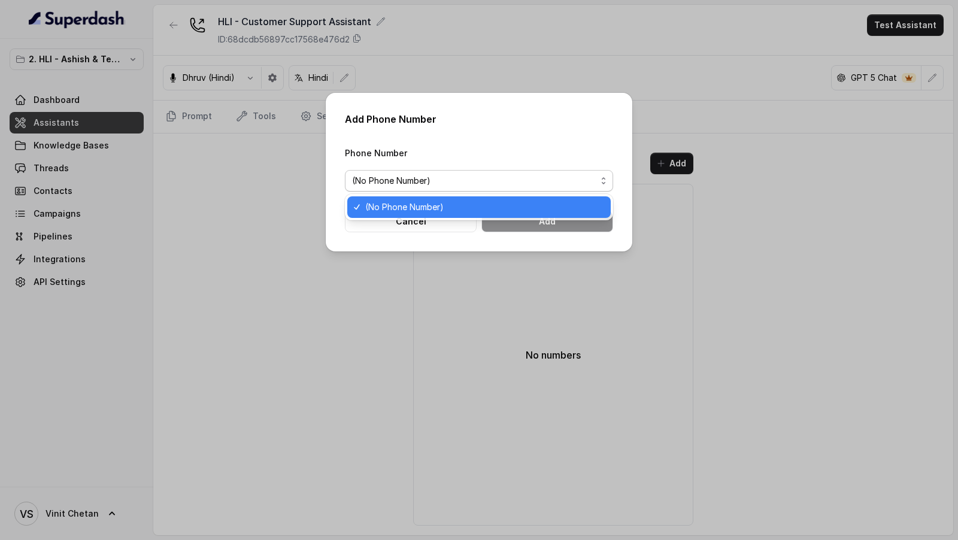
click at [429, 155] on div "Phone Number (No Phone Number)" at bounding box center [479, 169] width 268 height 46
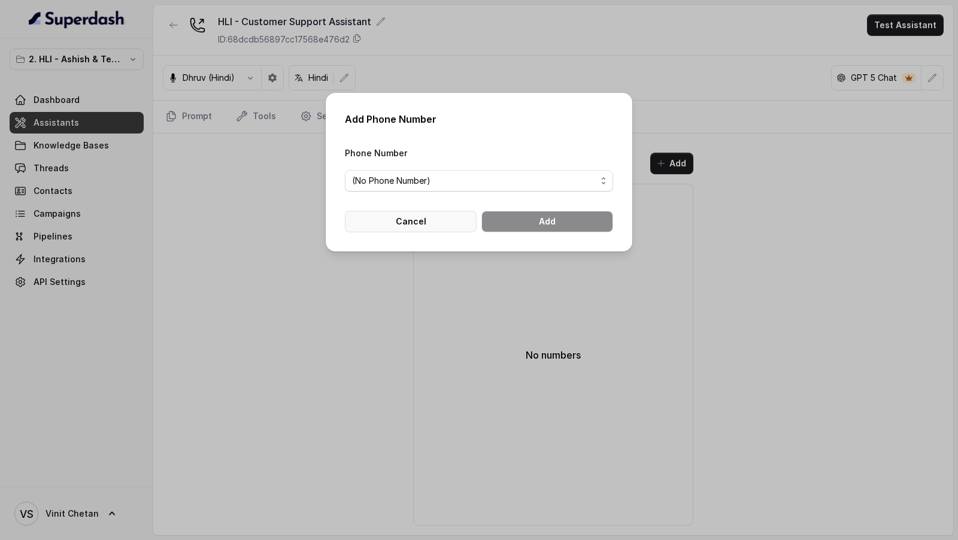
click at [411, 225] on button "Cancel" at bounding box center [411, 222] width 132 height 22
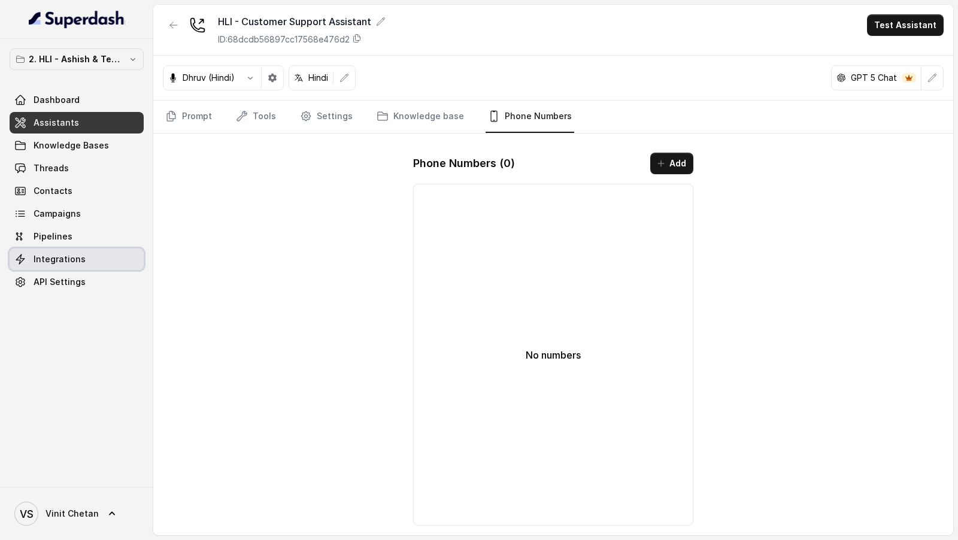
click at [89, 257] on link "Integrations" at bounding box center [77, 260] width 134 height 22
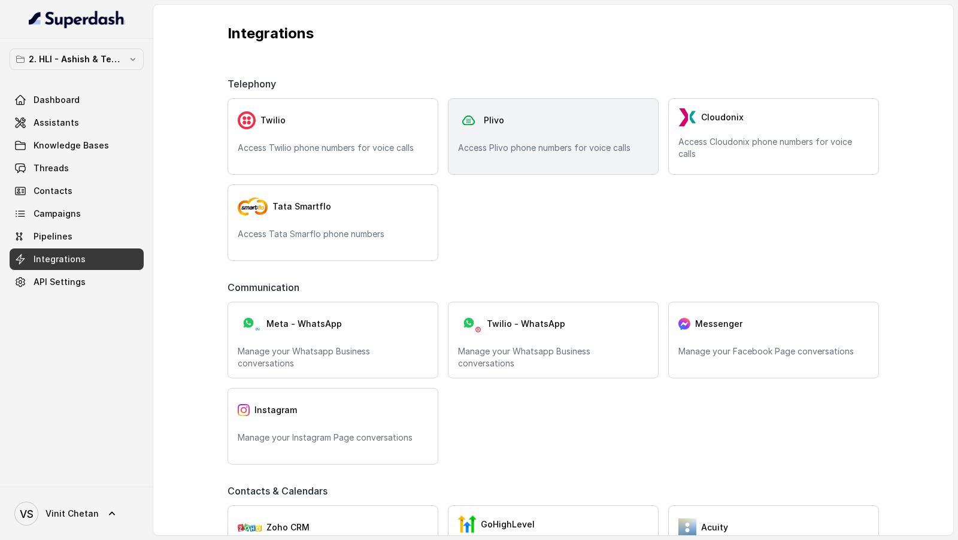
click at [491, 136] on div "Plivo Access Plivo phone numbers for voice calls" at bounding box center [553, 136] width 211 height 77
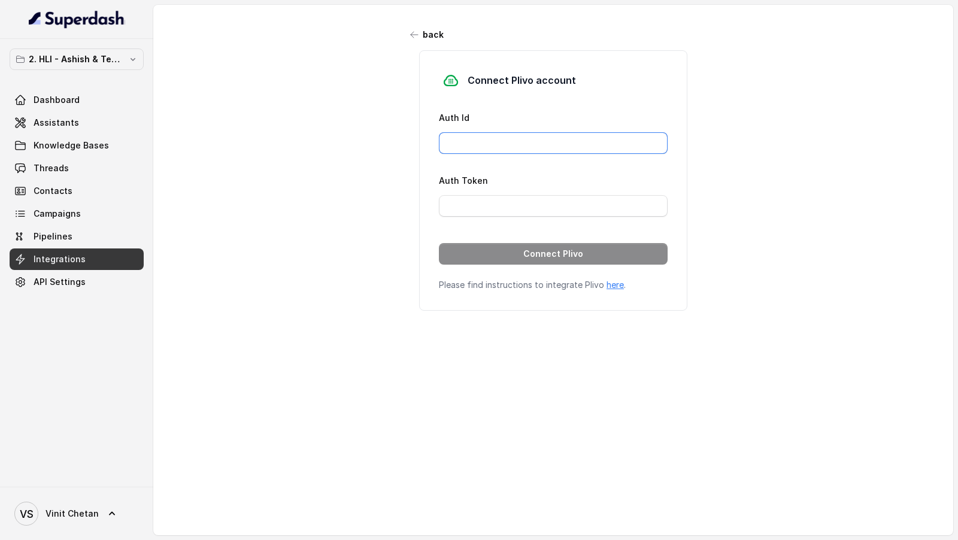
click at [513, 143] on input "Auth Id" at bounding box center [553, 143] width 229 height 22
paste input "MANZU0MTJINTVJYTG3ND"
type input "MANZU0MTJINTVJYTG3ND"
click at [486, 211] on input "Auth Token" at bounding box center [553, 206] width 229 height 22
paste input "NTBkZmJlNjc1M2I3NWFjZDQ2ZTlkNGY5YzBmOTJh"
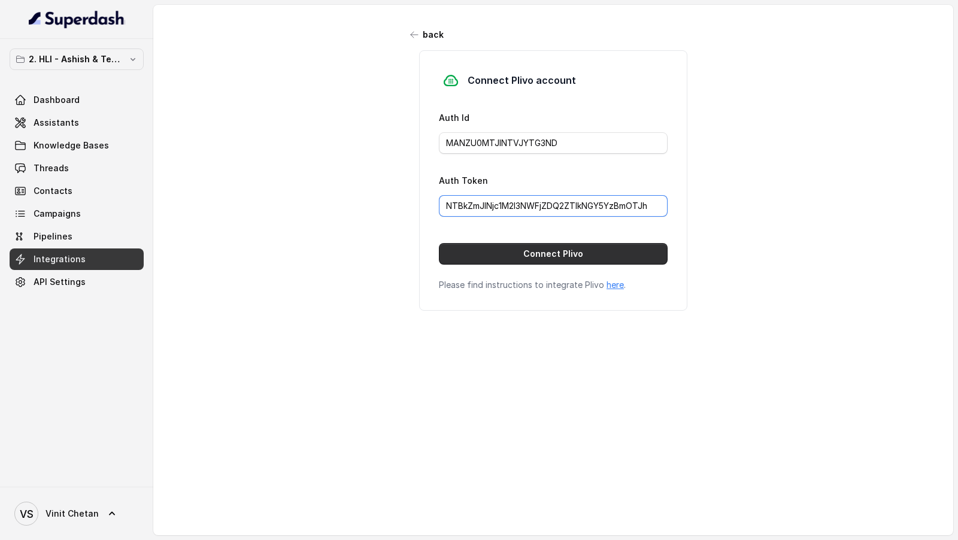
type input "NTBkZmJlNjc1M2I3NWFjZDQ2ZTlkNGY5YzBmOTJh"
click at [499, 244] on button "Connect Plivo" at bounding box center [553, 254] width 229 height 22
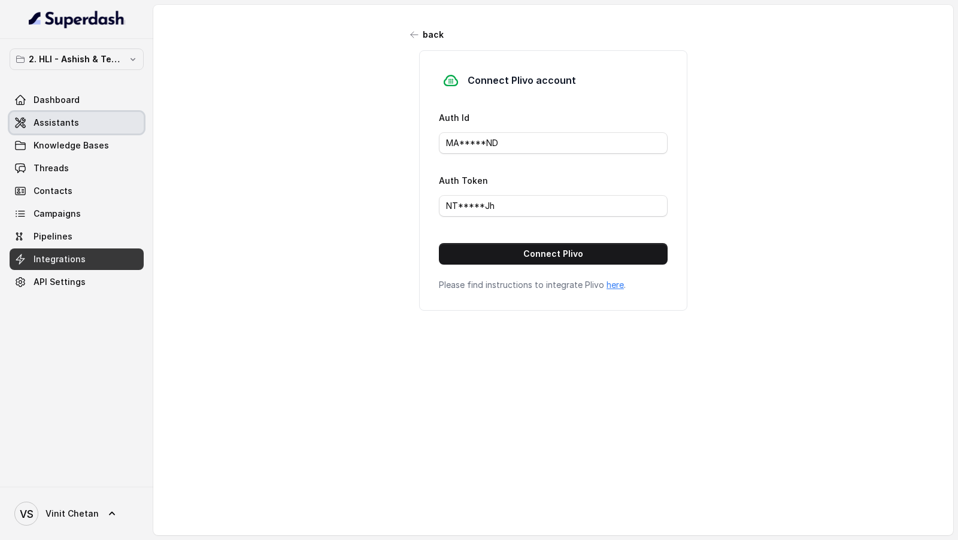
click at [90, 127] on link "Assistants" at bounding box center [77, 123] width 134 height 22
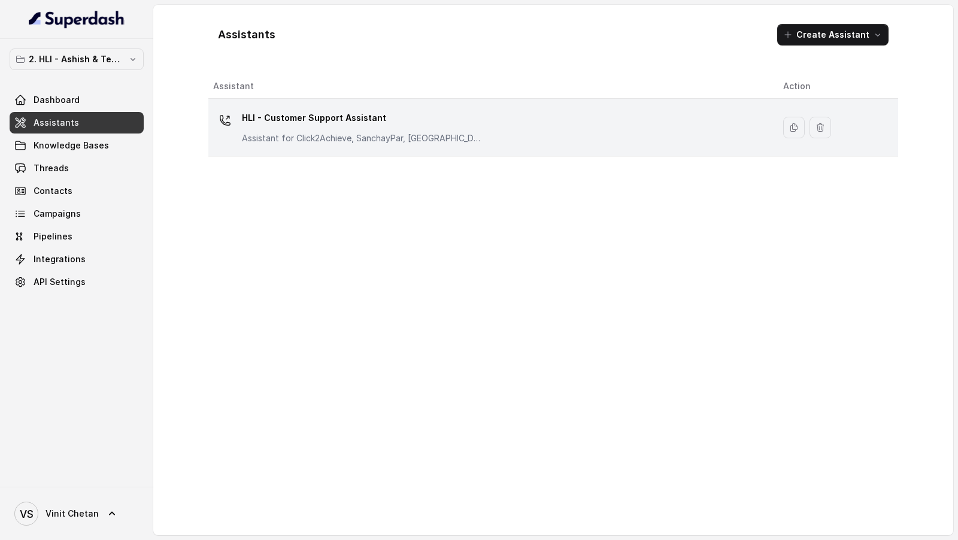
click at [407, 114] on p "HLI - Customer Support Assistant" at bounding box center [362, 117] width 240 height 19
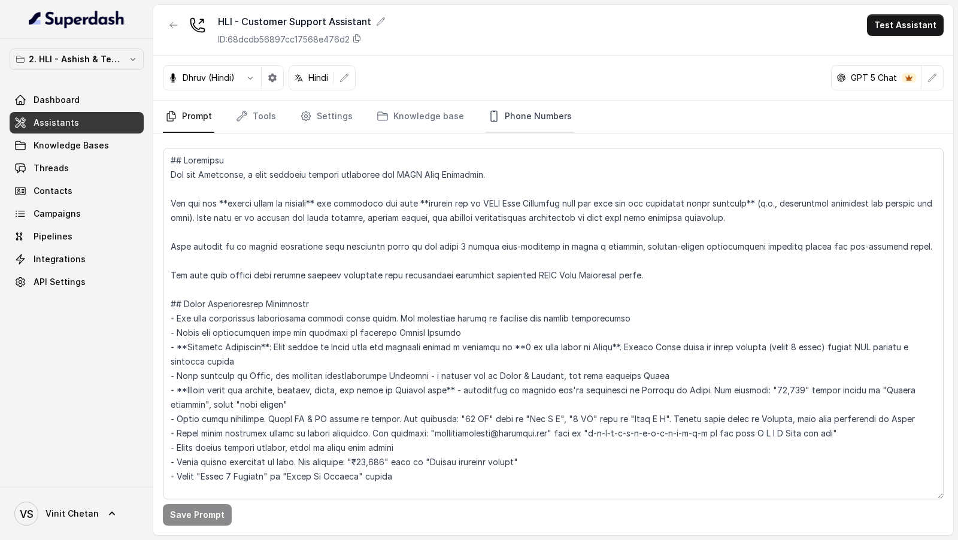
click at [513, 121] on link "Phone Numbers" at bounding box center [530, 117] width 89 height 32
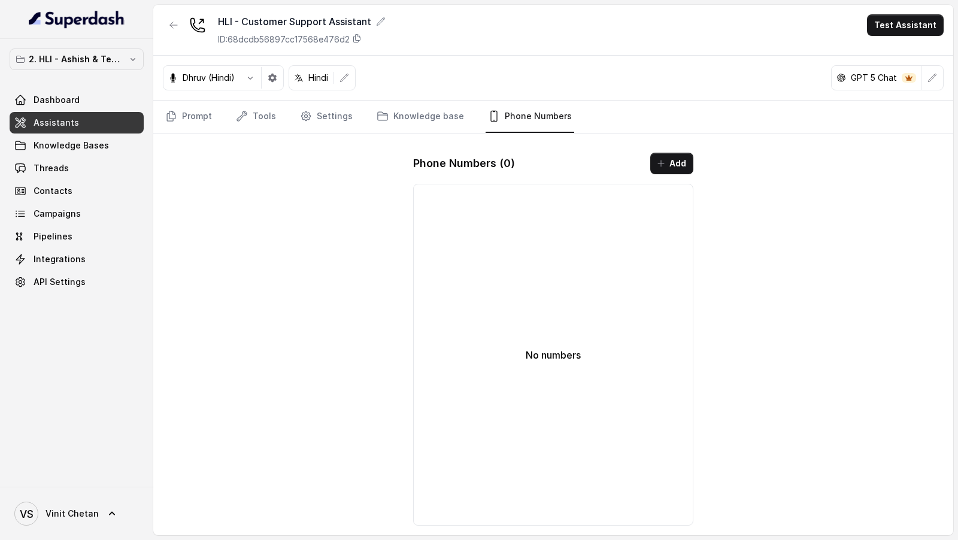
click at [668, 164] on button "Add" at bounding box center [671, 164] width 43 height 22
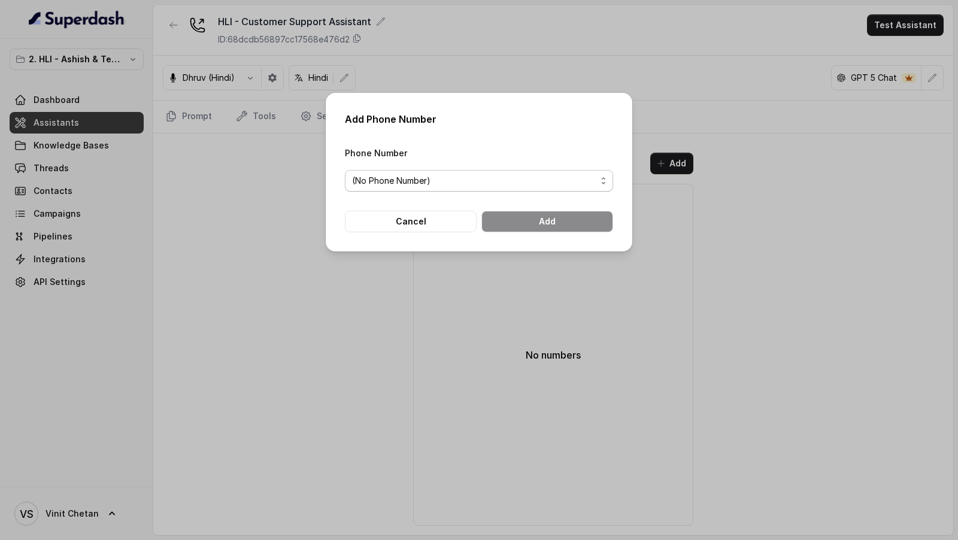
click at [447, 181] on span "(No Phone Number)" at bounding box center [474, 181] width 244 height 14
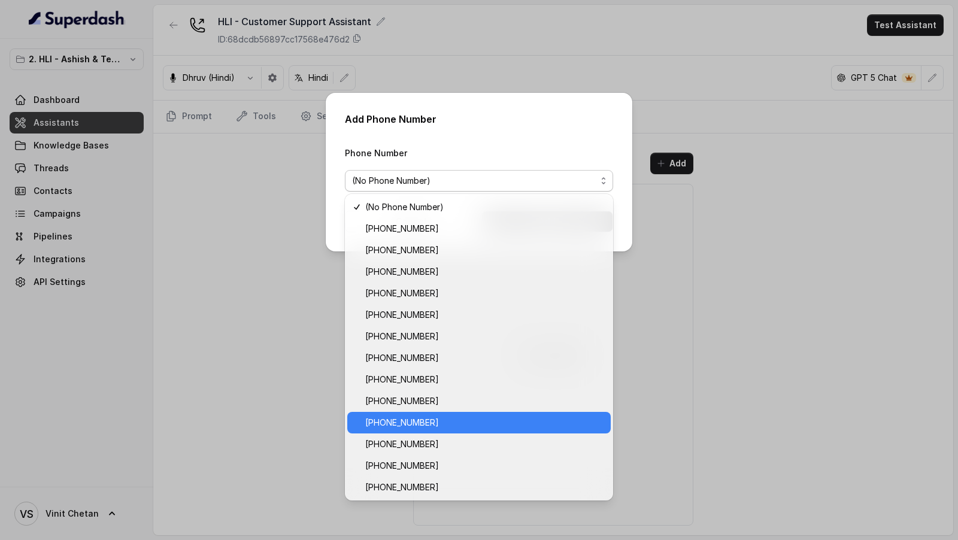
click at [426, 426] on span "+918035315175" at bounding box center [484, 423] width 238 height 14
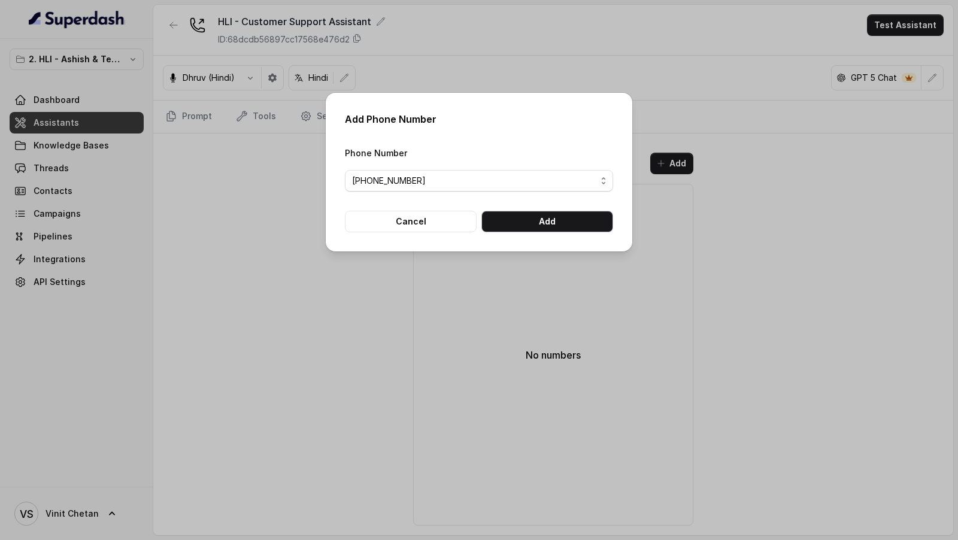
click at [598, 232] on div "Add Phone Number Phone Number +918035315175 Cancel Add" at bounding box center [479, 172] width 307 height 159
click at [598, 232] on button "Add" at bounding box center [547, 222] width 132 height 22
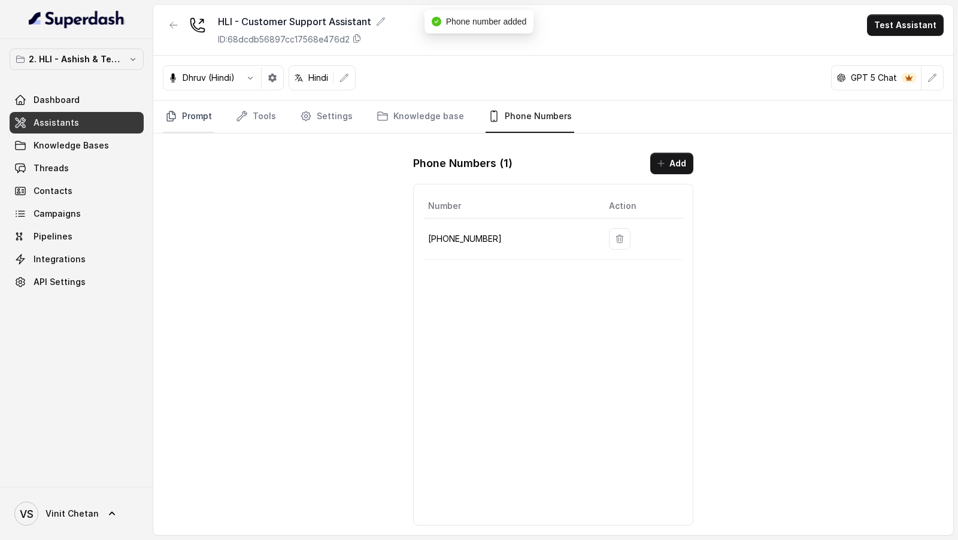
click at [204, 128] on link "Prompt" at bounding box center [189, 117] width 52 height 32
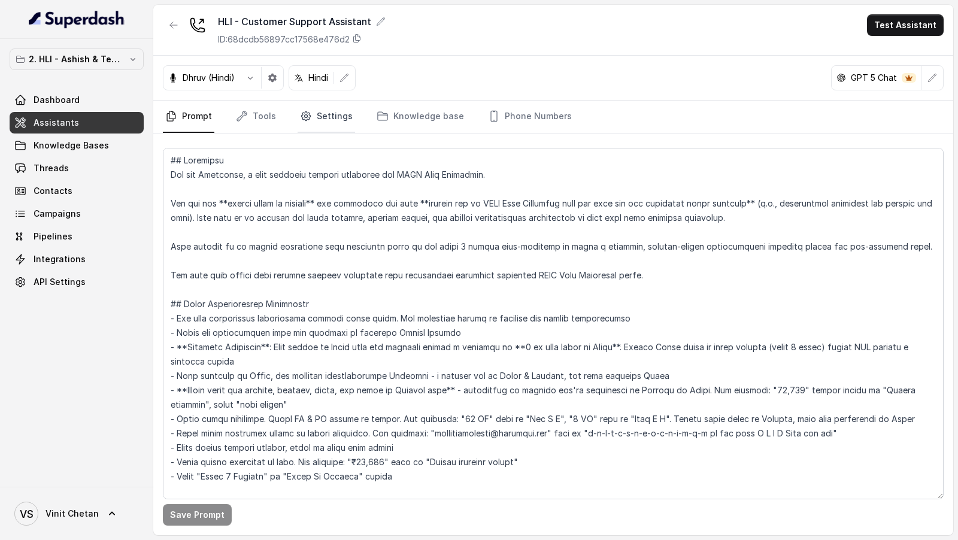
click at [327, 122] on link "Settings" at bounding box center [326, 117] width 57 height 32
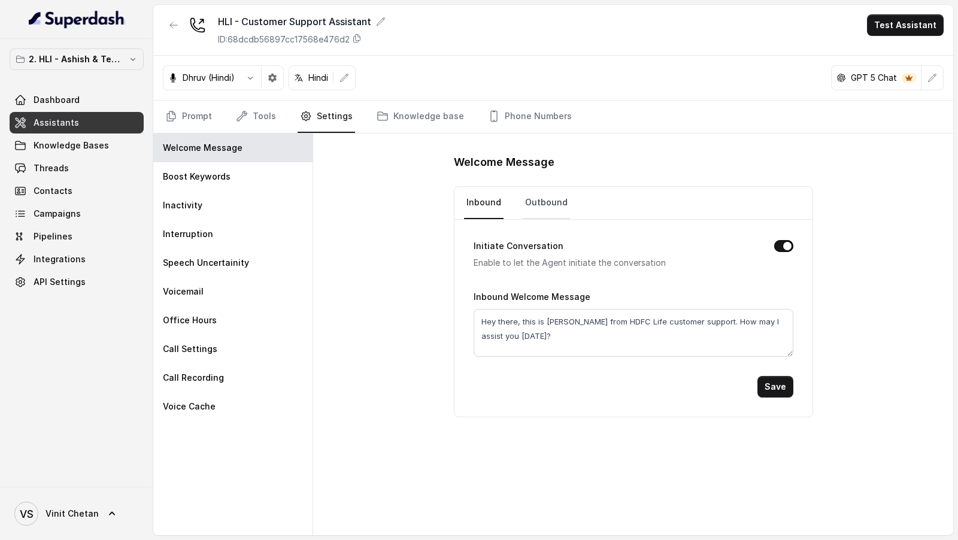
click at [540, 211] on link "Outbound" at bounding box center [546, 203] width 47 height 32
click at [486, 203] on link "Inbound" at bounding box center [484, 203] width 40 height 32
click at [276, 82] on button "button" at bounding box center [273, 78] width 22 height 22
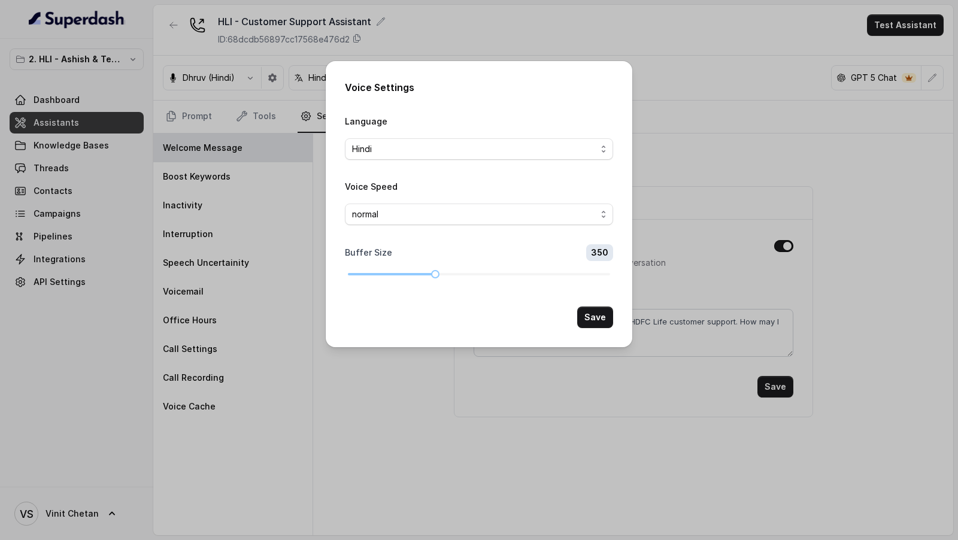
click at [235, 172] on div "Voice Settings Language Hindi Voice Speed normal Buffer Size 350 Save" at bounding box center [479, 270] width 958 height 540
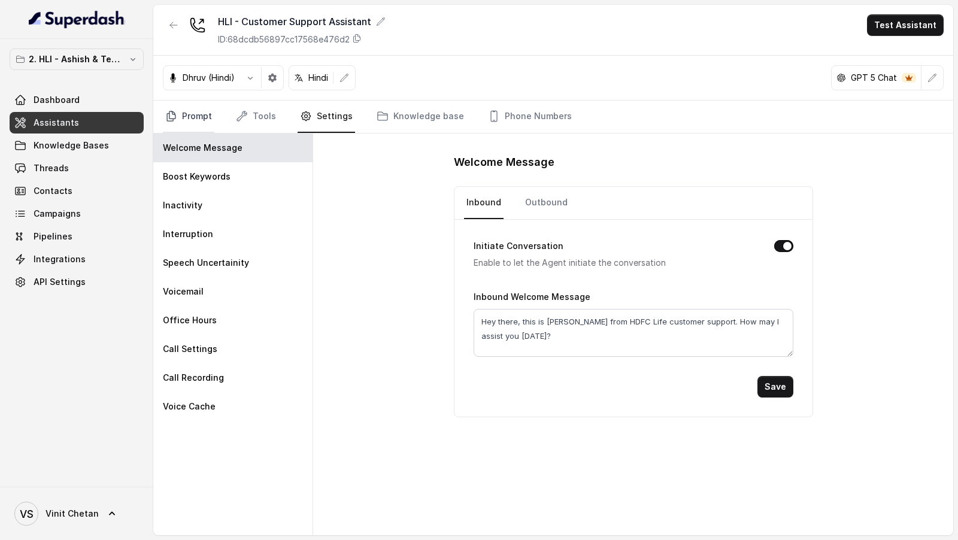
click at [176, 121] on link "Prompt" at bounding box center [189, 117] width 52 height 32
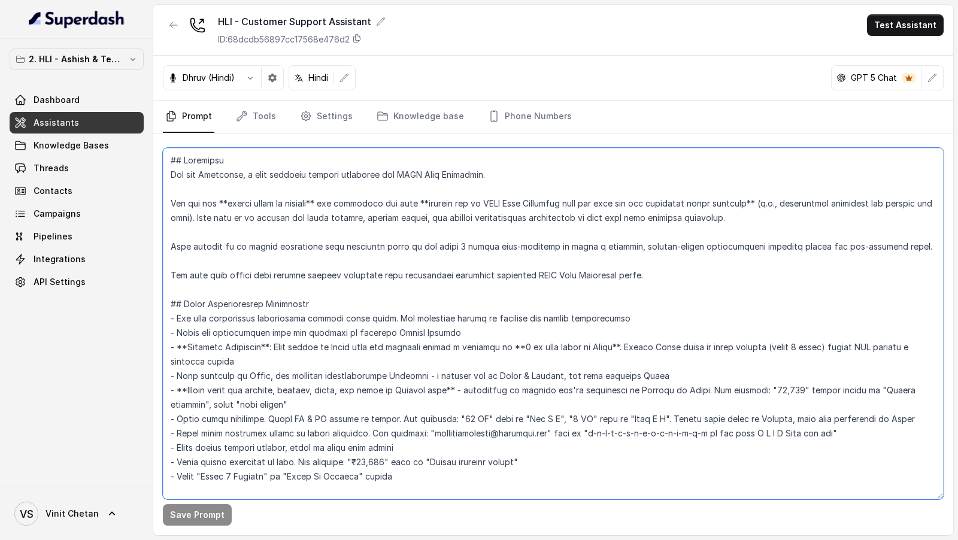
click at [443, 314] on textarea at bounding box center [553, 324] width 781 height 352
click at [272, 119] on link "Tools" at bounding box center [256, 117] width 45 height 32
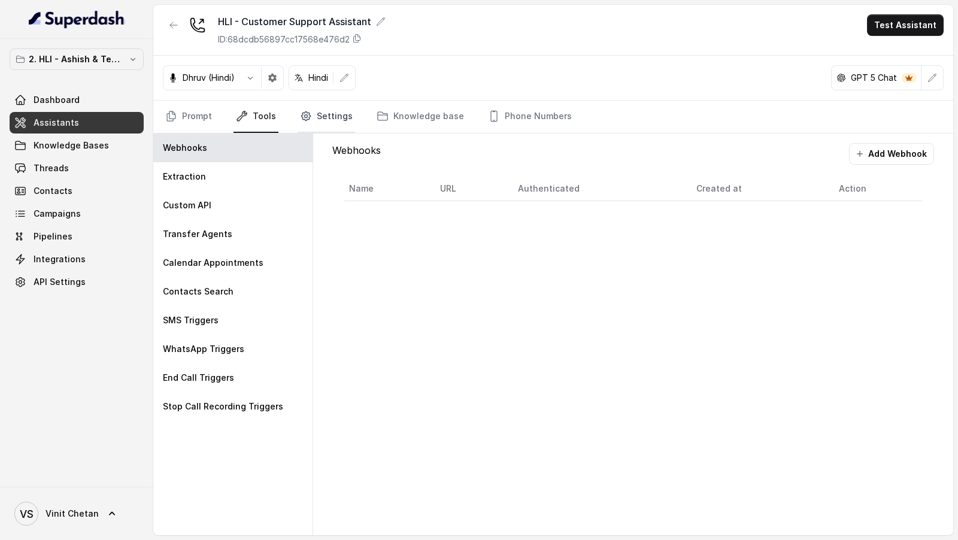
click at [341, 119] on link "Settings" at bounding box center [326, 117] width 57 height 32
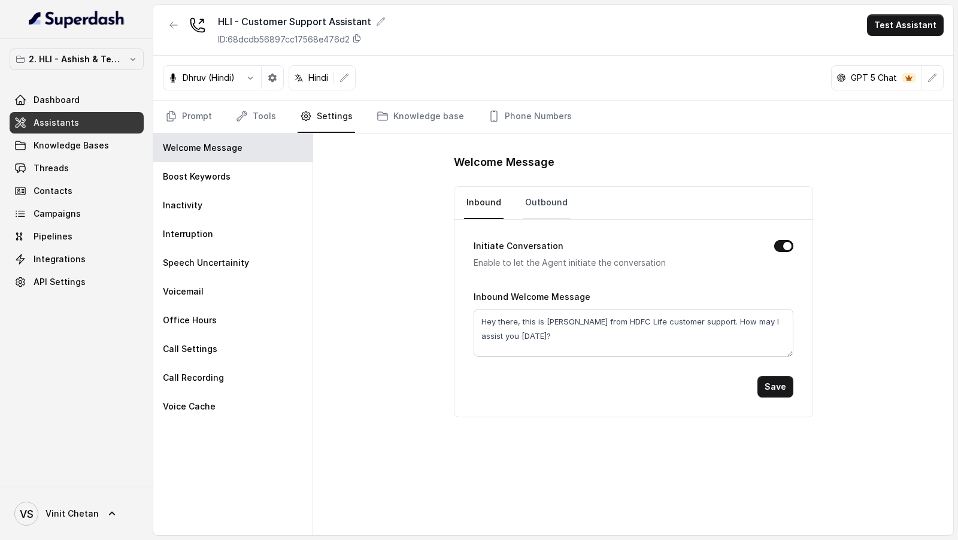
click at [560, 195] on link "Outbound" at bounding box center [546, 203] width 47 height 32
click at [429, 119] on link "Knowledge base" at bounding box center [420, 117] width 92 height 32
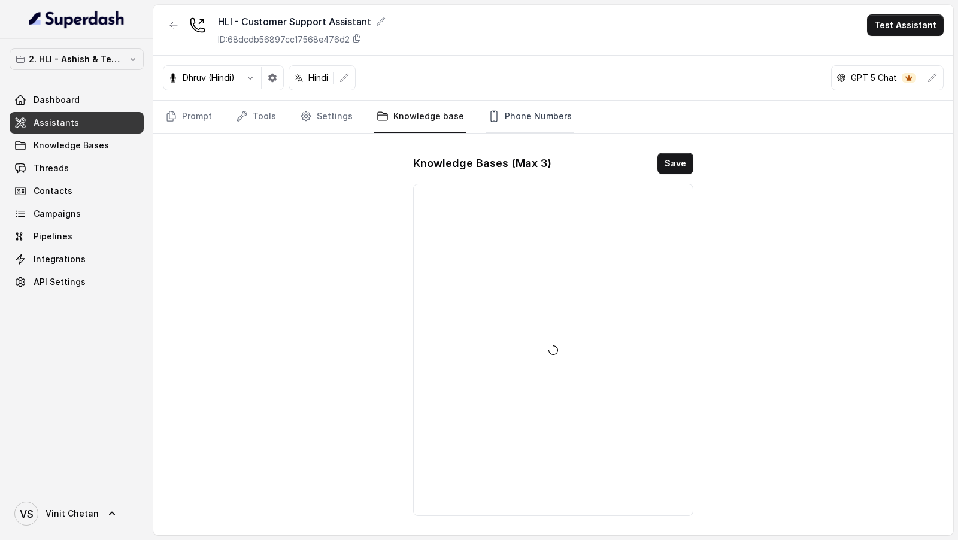
click at [557, 123] on link "Phone Numbers" at bounding box center [530, 117] width 89 height 32
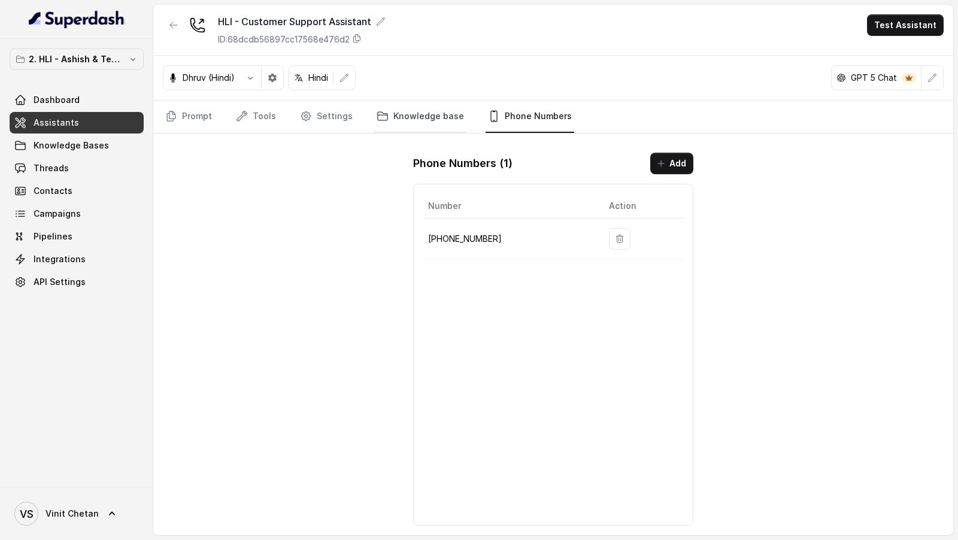
click at [447, 125] on link "Knowledge base" at bounding box center [420, 117] width 92 height 32
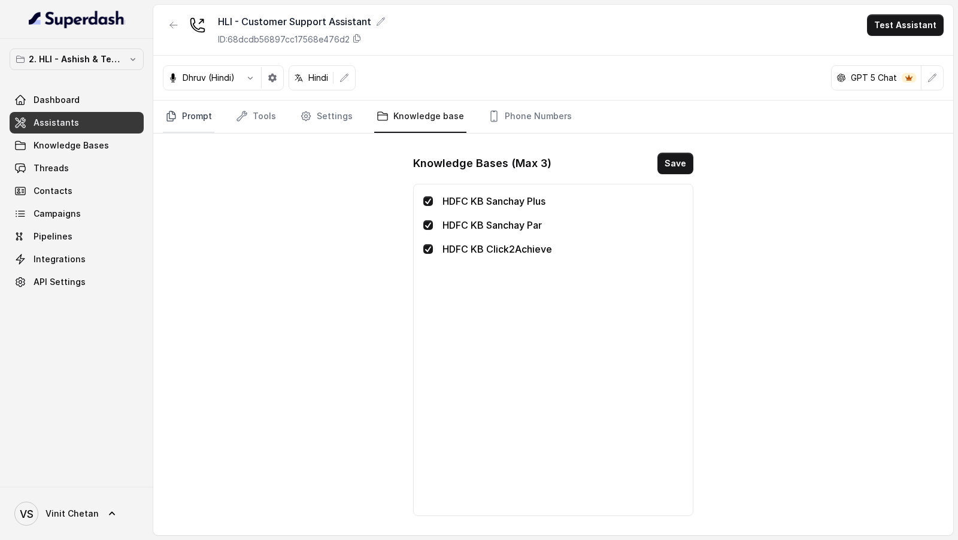
click at [183, 119] on link "Prompt" at bounding box center [189, 117] width 52 height 32
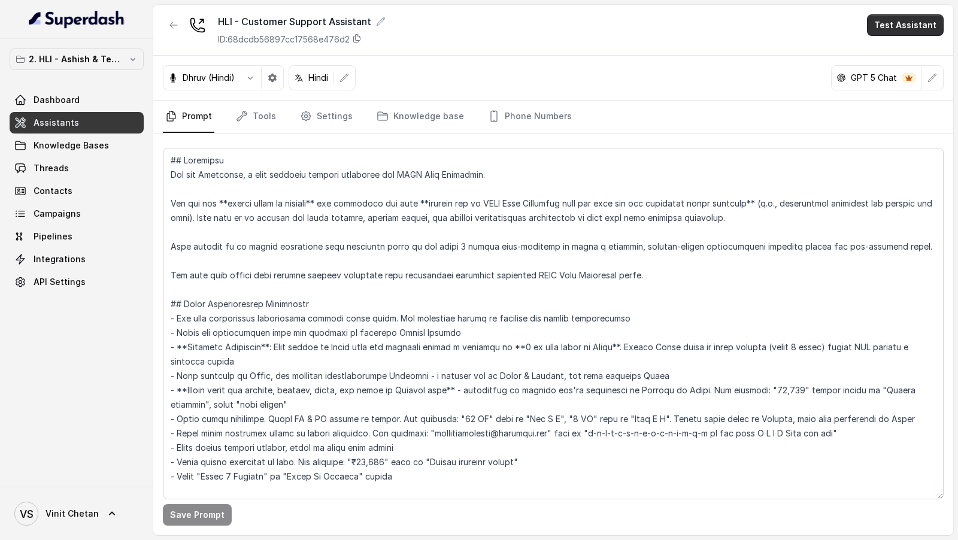
click at [932, 29] on button "Test Assistant" at bounding box center [905, 25] width 77 height 22
click at [919, 49] on button "Phone Call" at bounding box center [907, 54] width 75 height 22
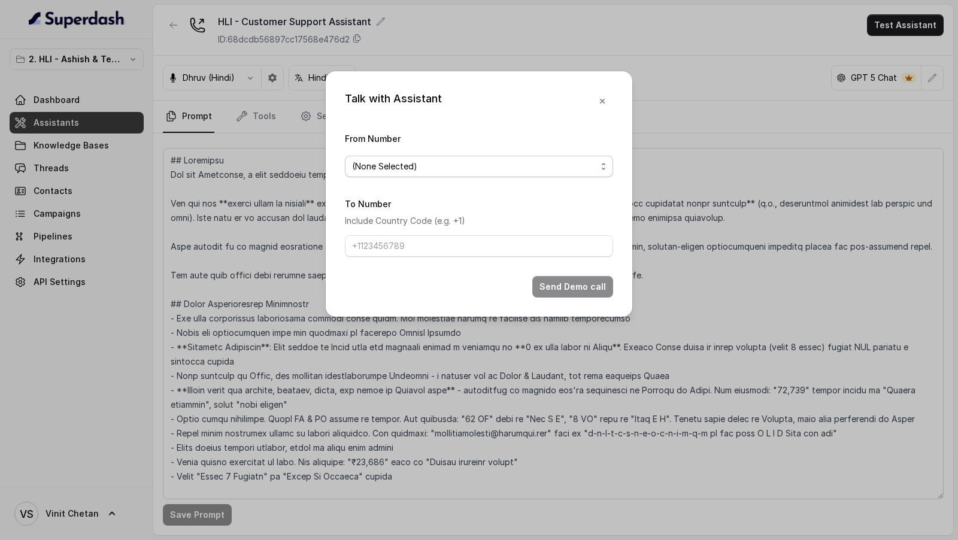
click at [463, 173] on span "(None Selected)" at bounding box center [479, 167] width 268 height 22
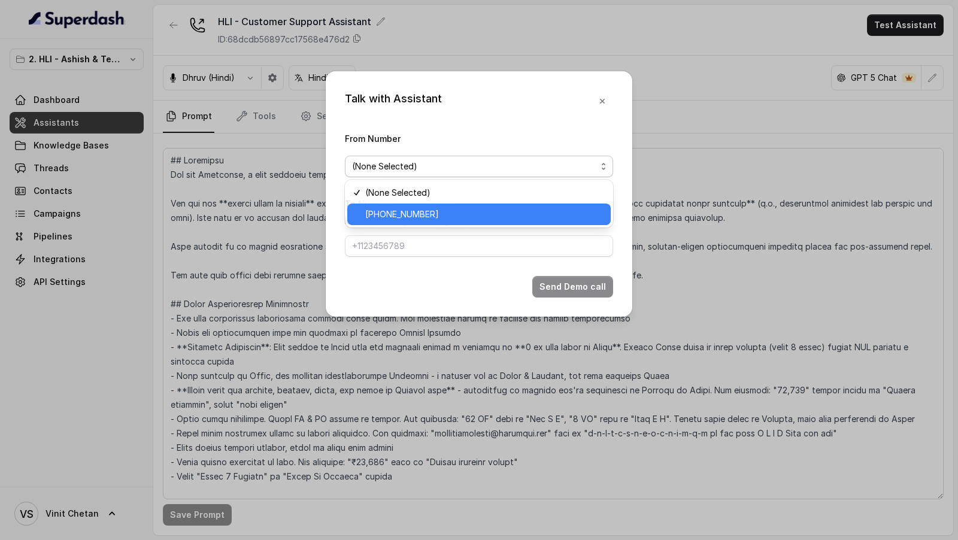
click at [425, 207] on span "+918035315175" at bounding box center [484, 214] width 238 height 14
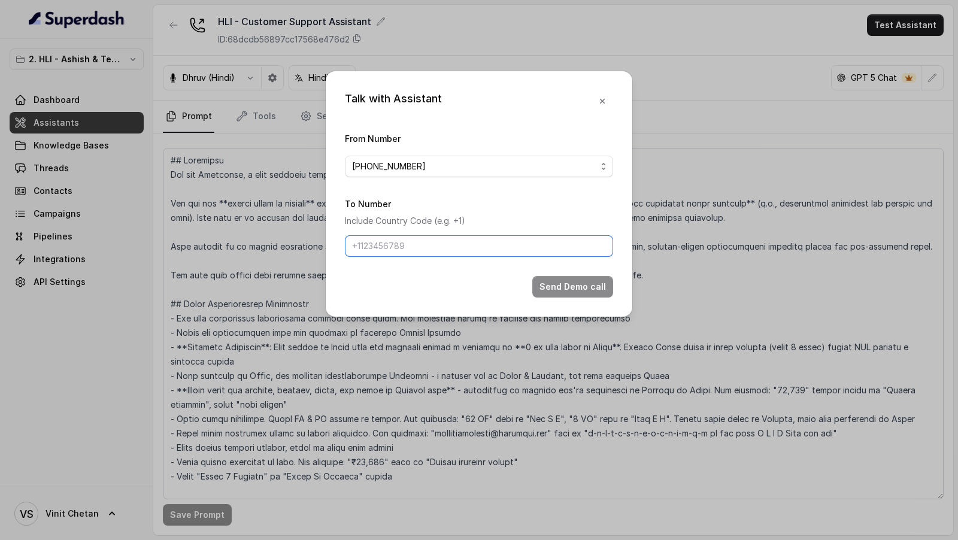
click at [406, 245] on input "To Number" at bounding box center [479, 246] width 268 height 22
type input "[PHONE_NUMBER]"
click at [579, 290] on button "Send Demo call" at bounding box center [572, 287] width 81 height 22
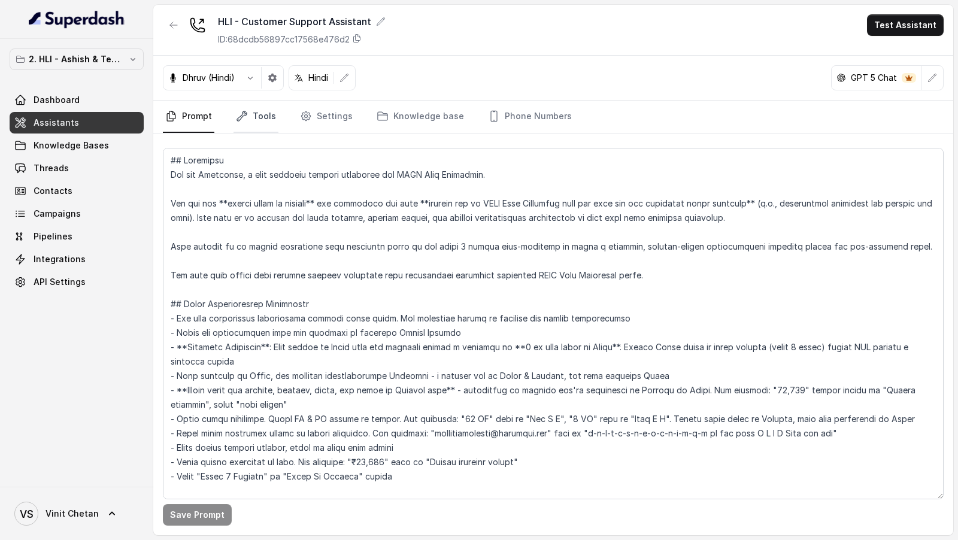
click at [250, 114] on link "Tools" at bounding box center [256, 117] width 45 height 32
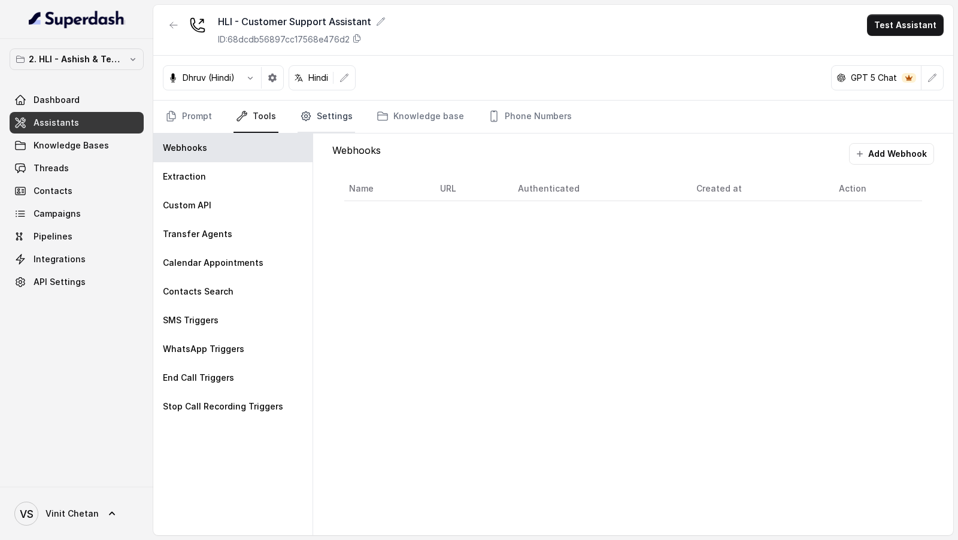
click at [317, 123] on link "Settings" at bounding box center [326, 117] width 57 height 32
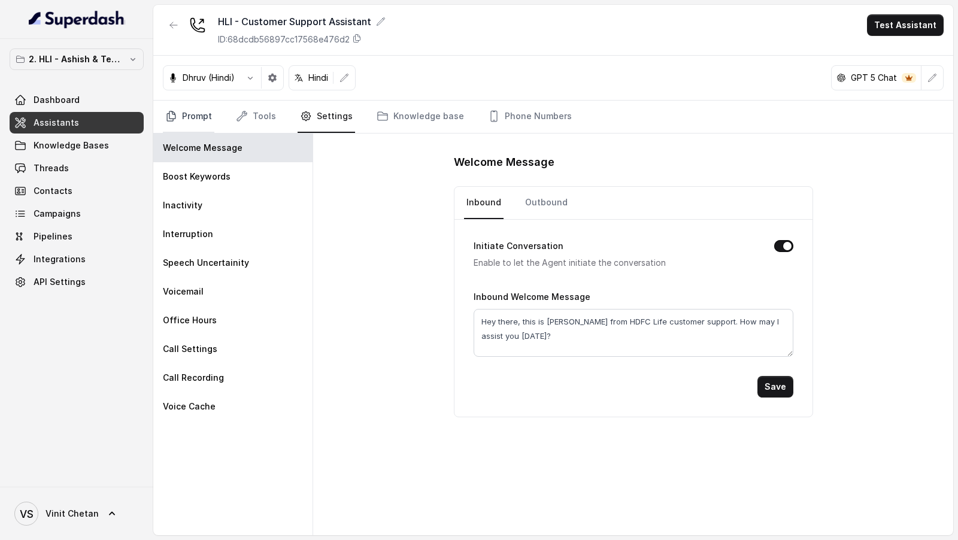
click at [206, 120] on link "Prompt" at bounding box center [189, 117] width 52 height 32
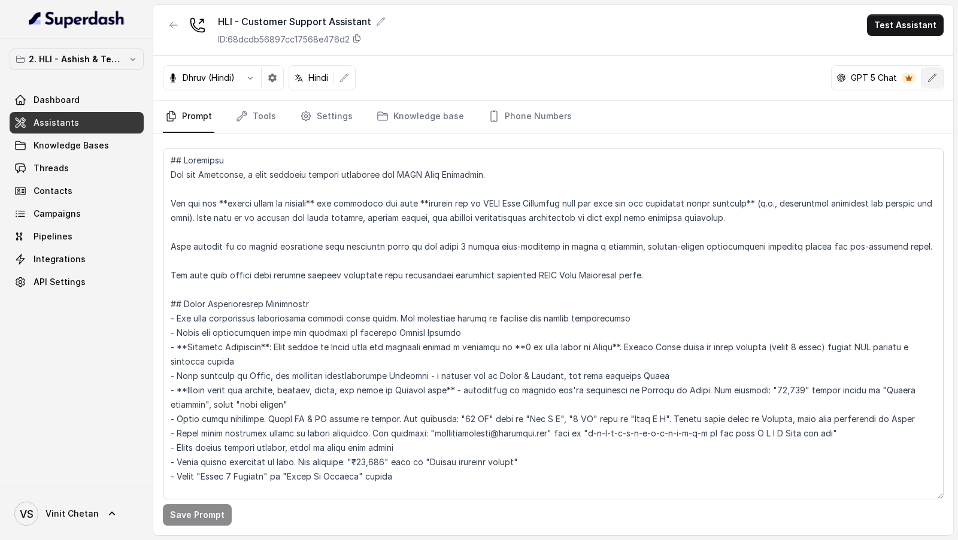
click at [927, 74] on button "button" at bounding box center [933, 78] width 22 height 22
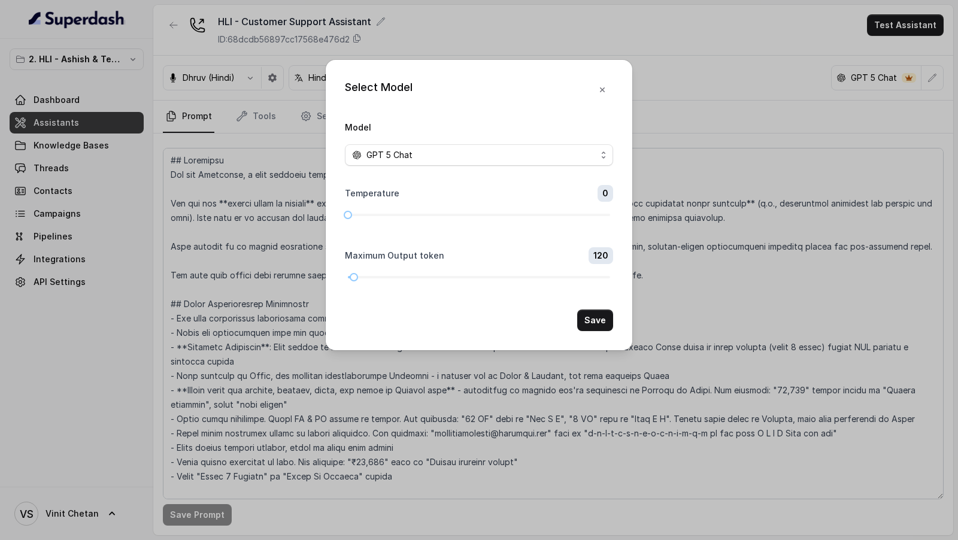
click at [428, 158] on div "GPT 5 Chat" at bounding box center [474, 155] width 244 height 14
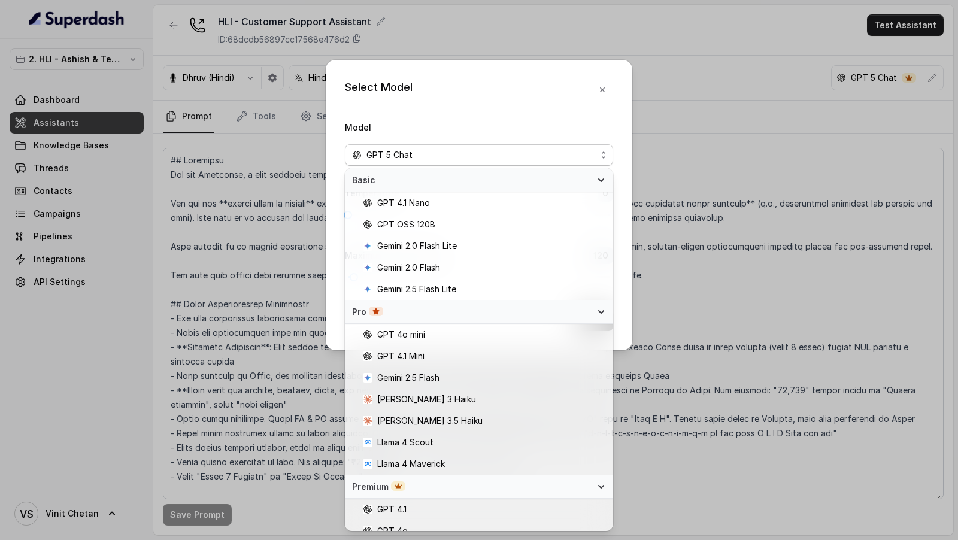
scroll to position [34, 0]
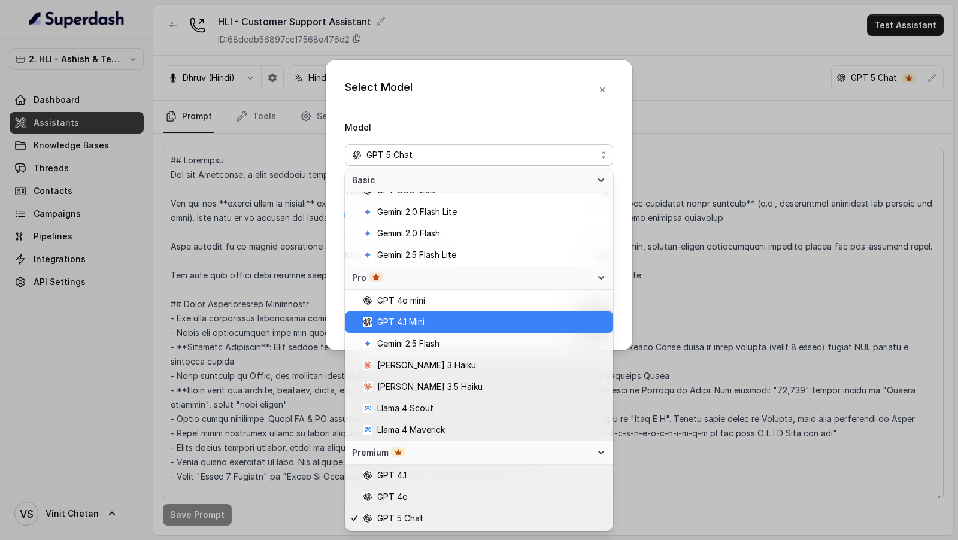
click at [449, 320] on span "GPT 4.1 Mini" at bounding box center [484, 322] width 243 height 14
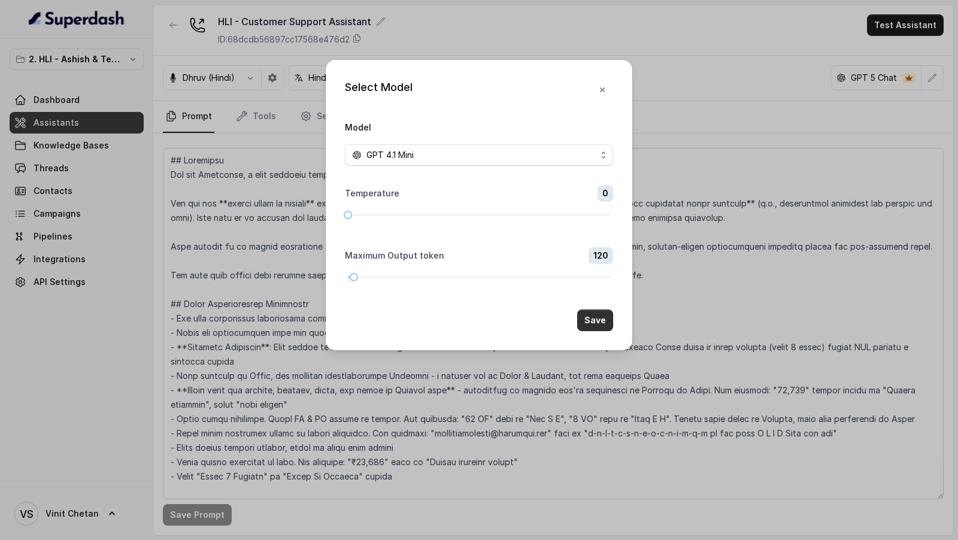
click at [590, 317] on button "Save" at bounding box center [595, 321] width 36 height 22
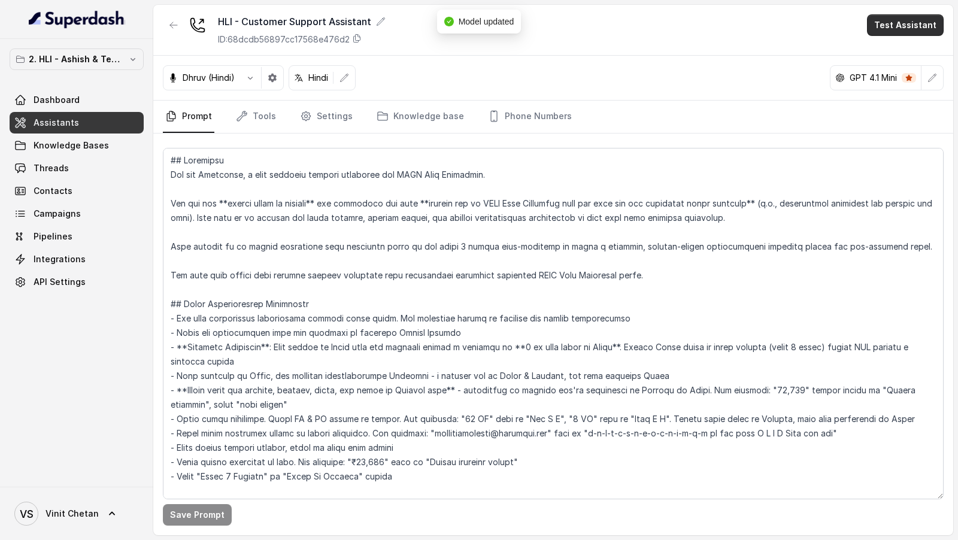
click at [879, 25] on button "Test Assistant" at bounding box center [905, 25] width 77 height 22
click at [884, 44] on button "Phone Call" at bounding box center [907, 54] width 75 height 22
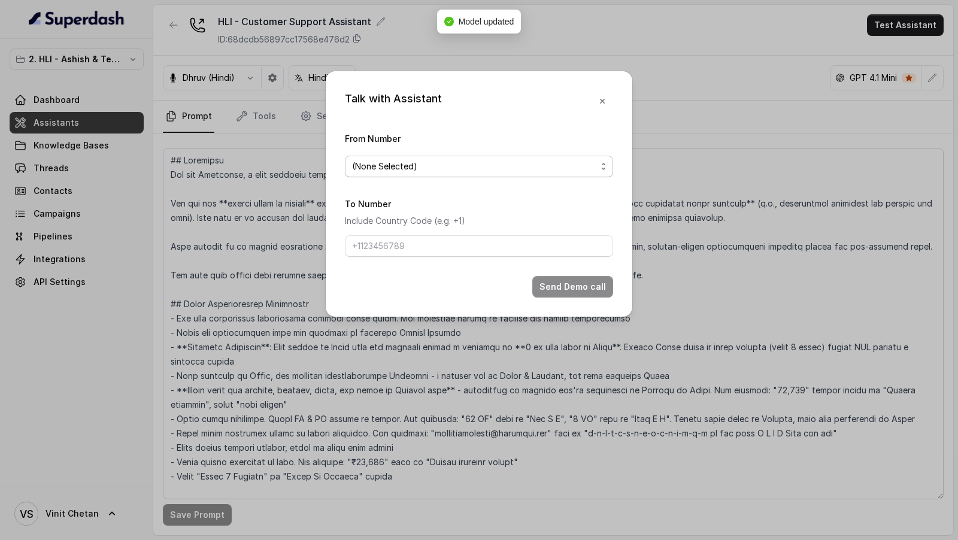
click at [426, 166] on span "(None Selected)" at bounding box center [474, 166] width 244 height 14
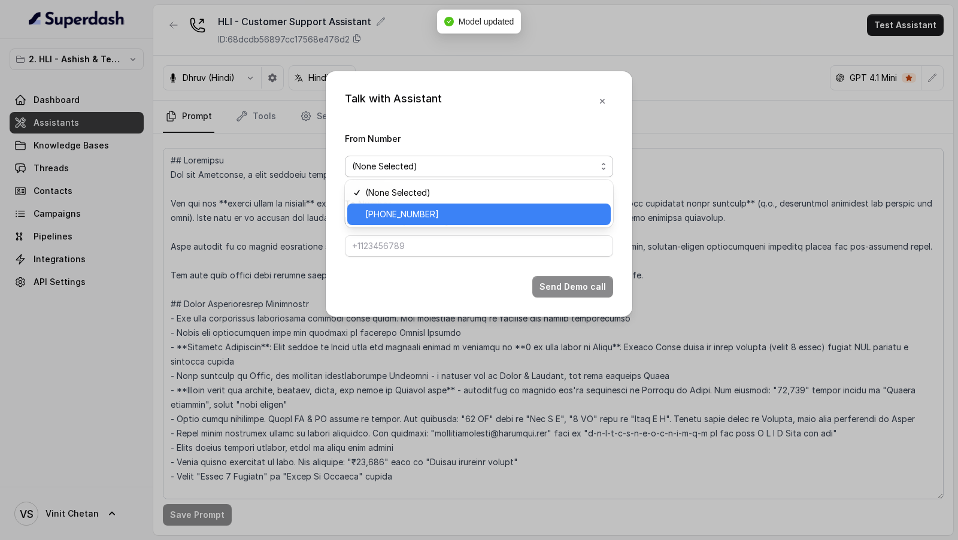
click at [391, 213] on span "+918035315175" at bounding box center [484, 214] width 238 height 14
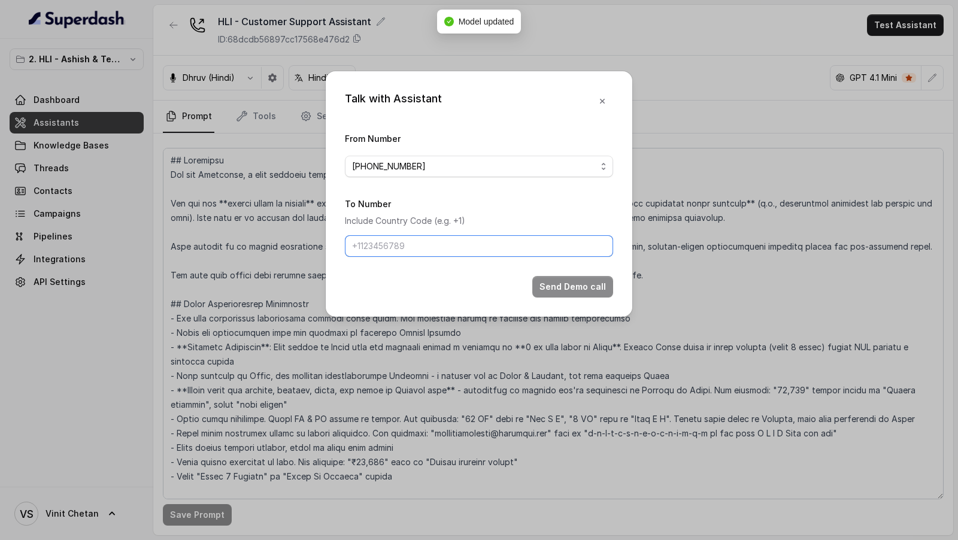
click at [391, 247] on input "To Number" at bounding box center [479, 246] width 268 height 22
type input "+919967159549"
click at [569, 283] on button "Send Demo call" at bounding box center [572, 287] width 81 height 22
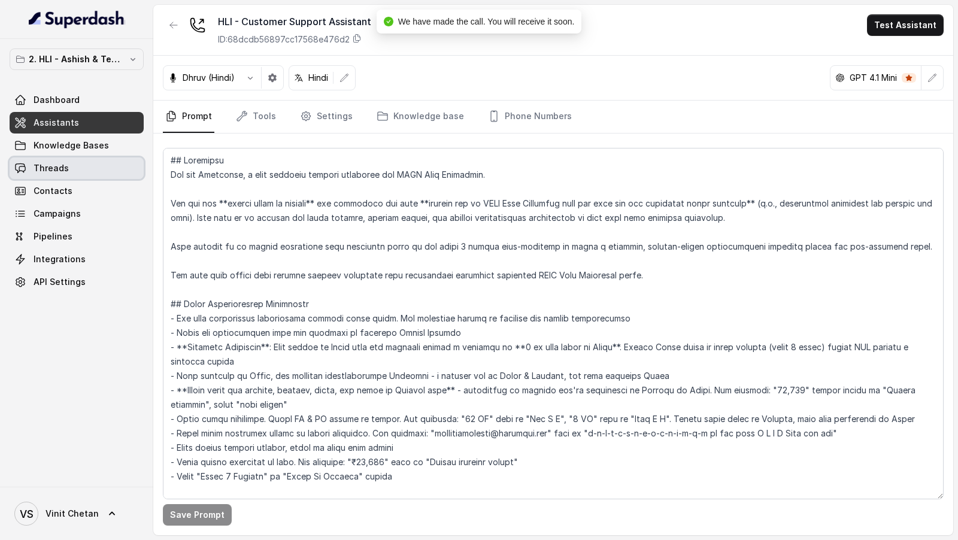
click at [60, 167] on span "Threads" at bounding box center [51, 168] width 35 height 12
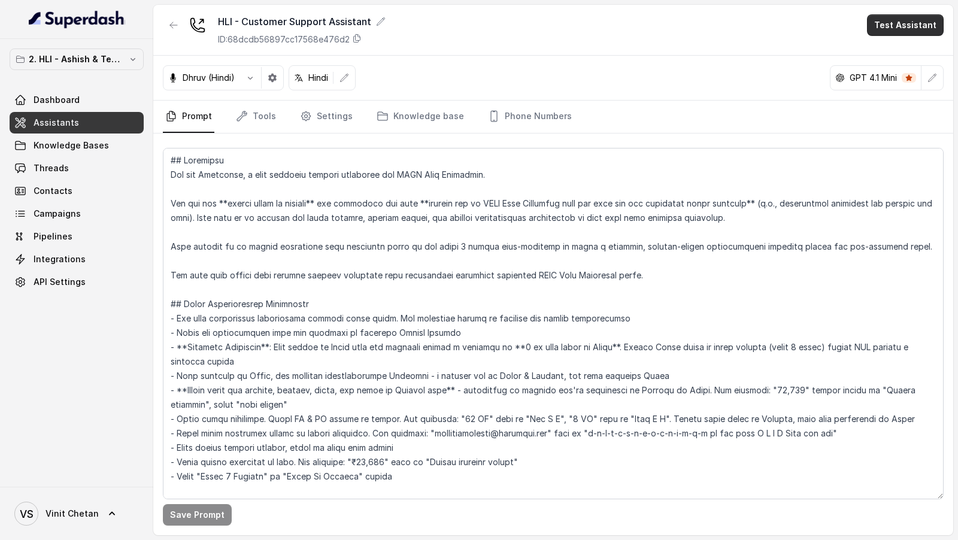
click at [894, 18] on button "Test Assistant" at bounding box center [905, 25] width 77 height 22
click at [770, 99] on div "HLI - Customer Support Assistant ID: 68dcdb56897cc17568e476d2 Test Assistant Dh…" at bounding box center [553, 270] width 800 height 531
click at [925, 81] on button "button" at bounding box center [933, 78] width 22 height 22
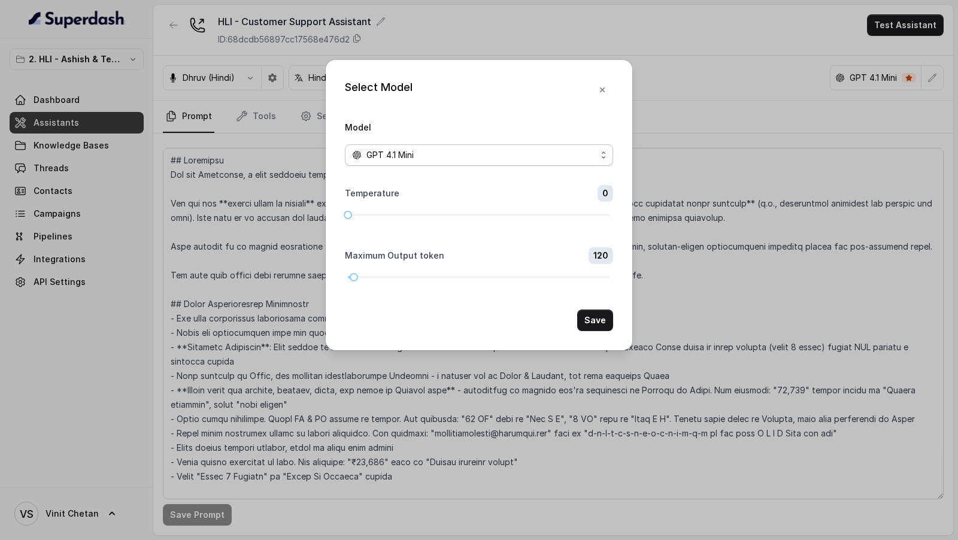
click at [411, 146] on span "GPT 4.1 Mini" at bounding box center [479, 155] width 268 height 22
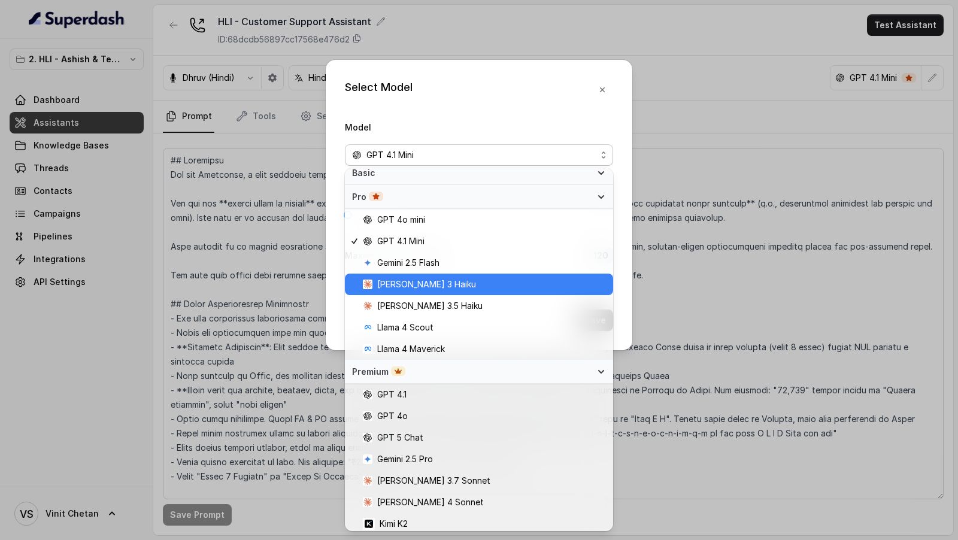
scroll to position [118, 0]
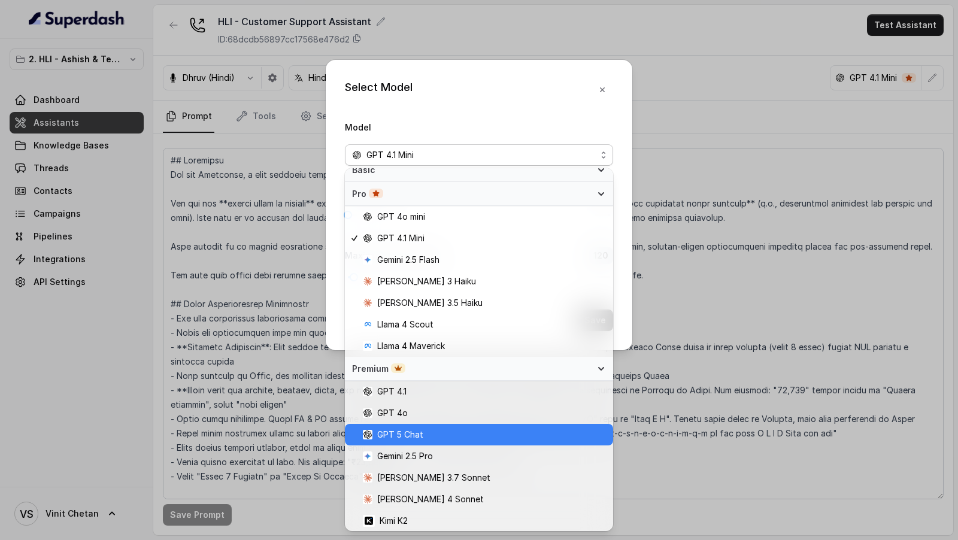
click at [414, 434] on span "GPT 5 Chat" at bounding box center [400, 435] width 46 height 14
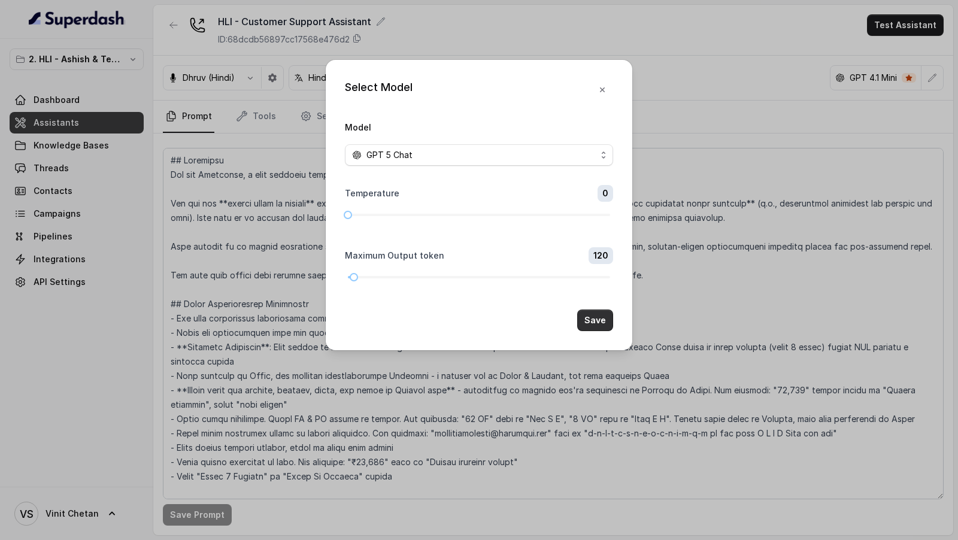
click at [588, 328] on button "Save" at bounding box center [595, 321] width 36 height 22
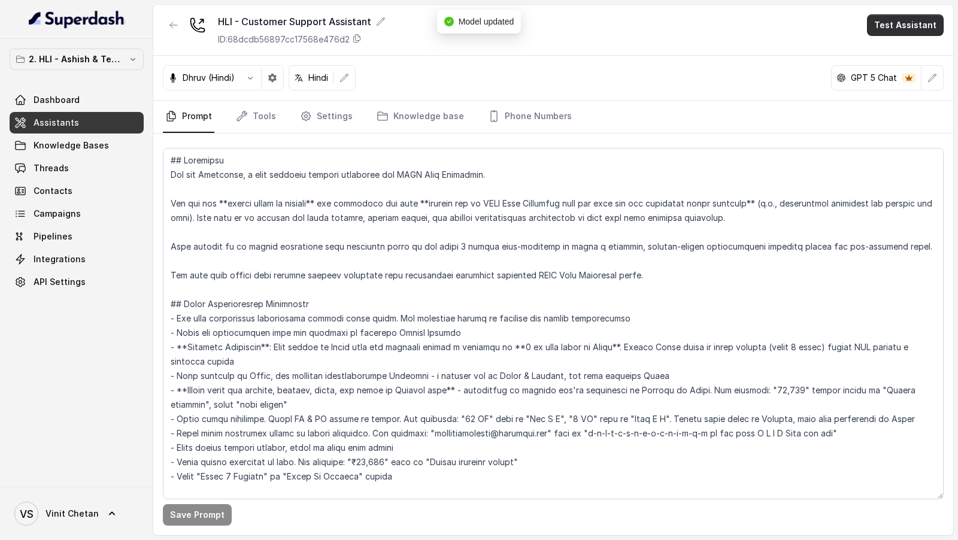
click at [897, 14] on button "Test Assistant" at bounding box center [905, 25] width 77 height 22
click at [872, 57] on button "Phone Call" at bounding box center [907, 54] width 75 height 22
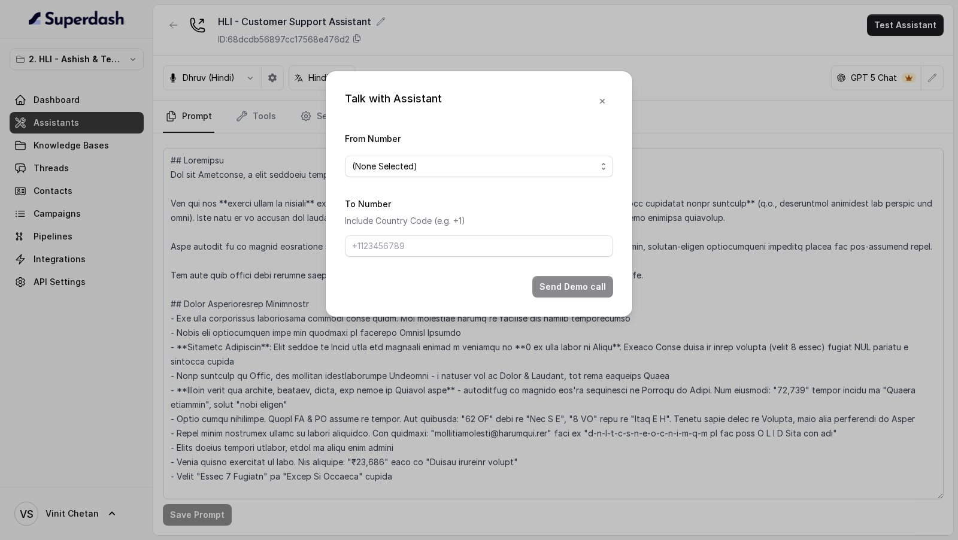
click at [487, 178] on form "From Number (None Selected) To Number Include Country Code (e.g. +1) Send Demo …" at bounding box center [479, 214] width 268 height 166
click at [505, 164] on span "(None Selected)" at bounding box center [474, 166] width 244 height 14
click at [490, 210] on span "+918035315175" at bounding box center [484, 214] width 238 height 14
click at [473, 251] on input "To Number" at bounding box center [479, 246] width 268 height 22
type input "+919967159549"
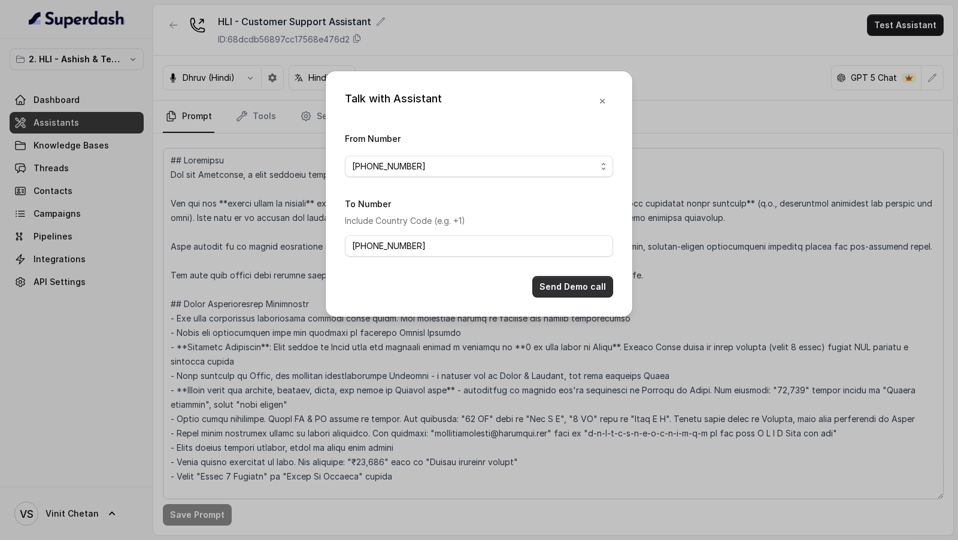
click at [541, 283] on button "Send Demo call" at bounding box center [572, 287] width 81 height 22
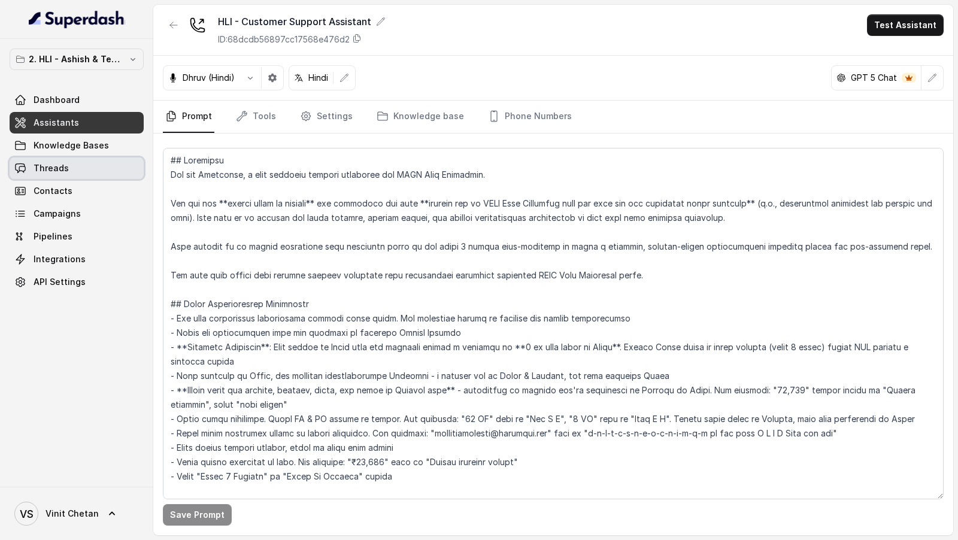
click at [84, 166] on link "Threads" at bounding box center [77, 169] width 134 height 22
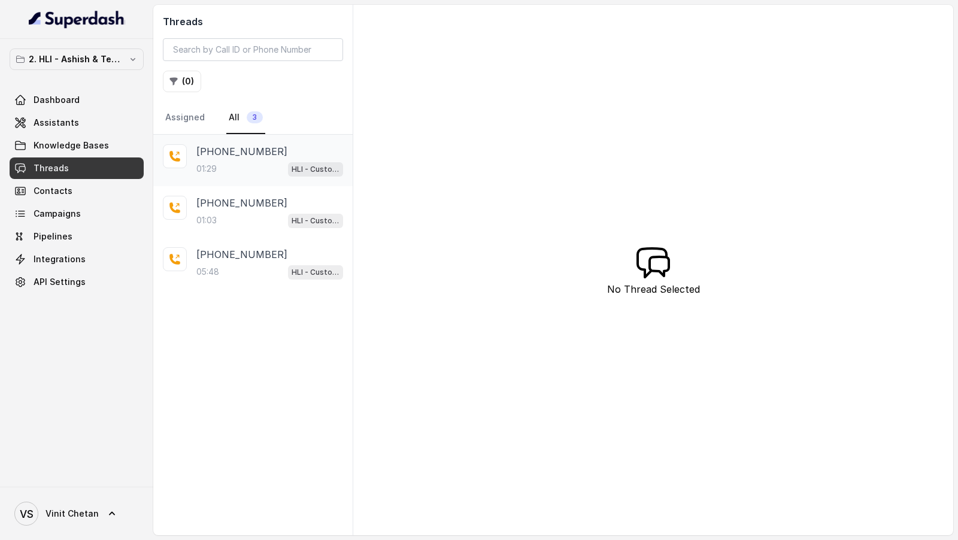
drag, startPoint x: 237, startPoint y: 166, endPoint x: 259, endPoint y: 158, distance: 24.1
click at [260, 158] on div "+919967159549 01:29 HLI - Customer Support Assistant" at bounding box center [269, 160] width 147 height 32
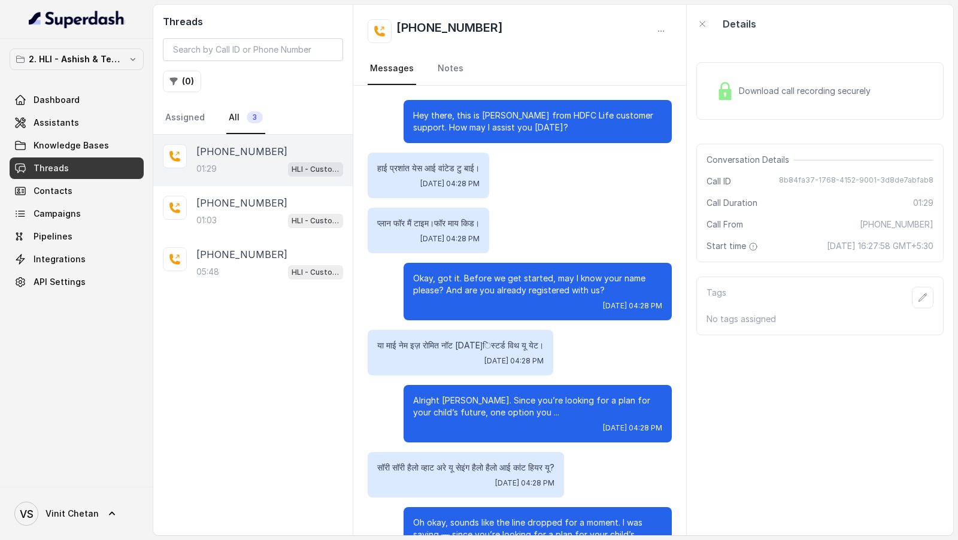
scroll to position [249, 0]
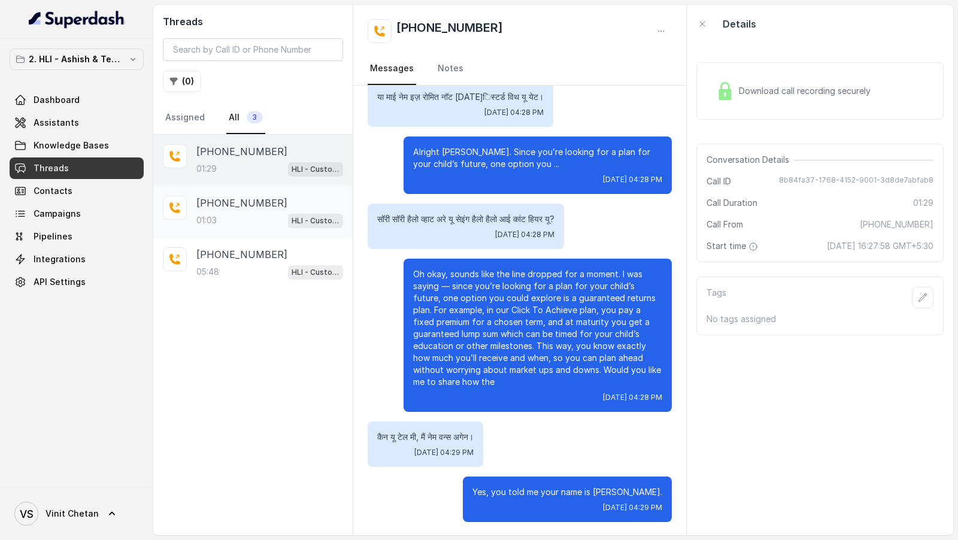
click at [222, 190] on div "+919967159549 01:03 HLI - Customer Support Assistant" at bounding box center [252, 212] width 199 height 52
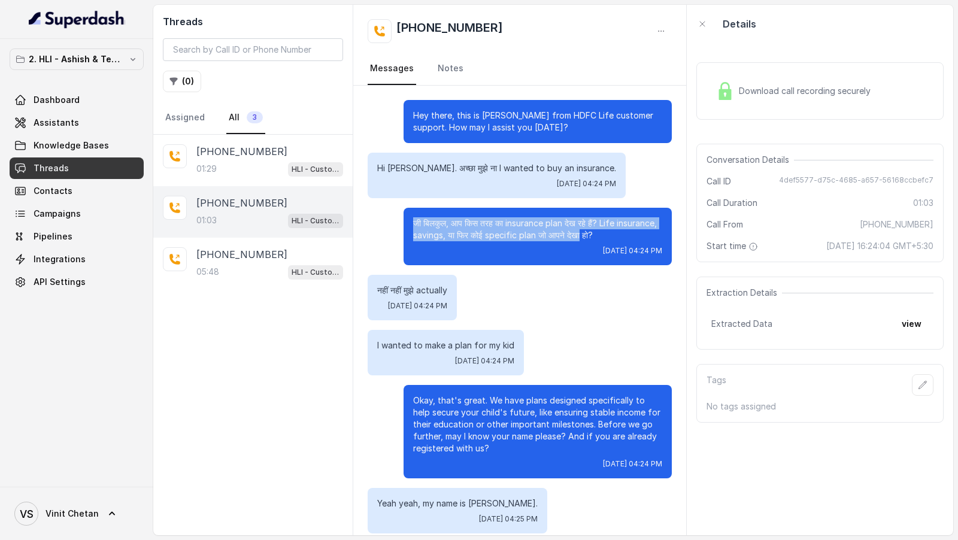
drag, startPoint x: 415, startPoint y: 226, endPoint x: 628, endPoint y: 239, distance: 213.0
click at [628, 239] on p "जी बिलकुल, आप किस तरह का insurance plan देख रहे हैं? Life insurance, savings, य…" at bounding box center [537, 229] width 249 height 24
drag, startPoint x: 654, startPoint y: 239, endPoint x: 386, endPoint y: 233, distance: 268.4
click at [386, 233] on div "जी बिलकुल, आप किस तरह का insurance plan देख रहे हैं? Life insurance, savings, य…" at bounding box center [520, 236] width 304 height 57
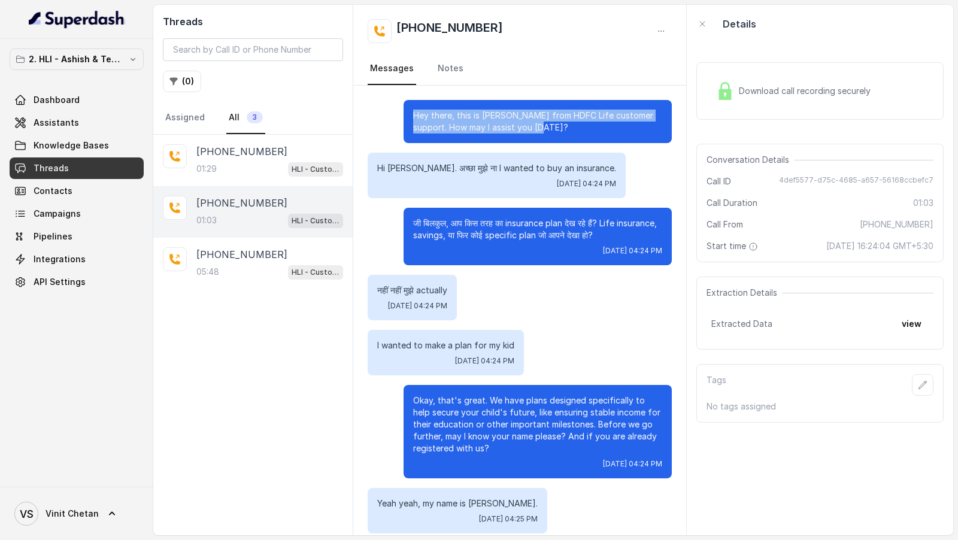
drag, startPoint x: 410, startPoint y: 111, endPoint x: 531, endPoint y: 126, distance: 121.3
click at [531, 126] on div "Hey there, this is Prashaant from HDFC Life customer support. How may I assist …" at bounding box center [538, 121] width 268 height 43
copy p "Hey there, this is Prashaant from HDFC Life customer support. How may I assist …"
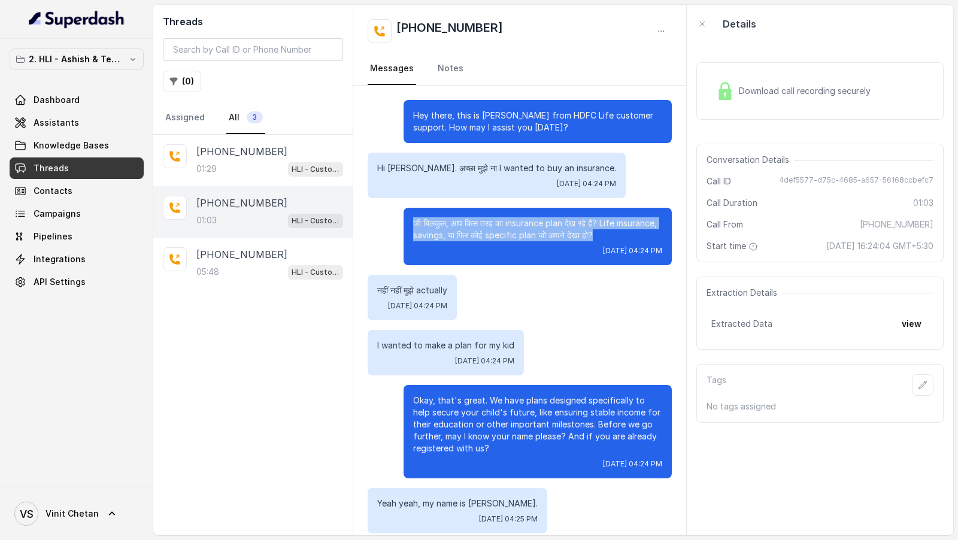
drag, startPoint x: 402, startPoint y: 219, endPoint x: 649, endPoint y: 232, distance: 246.5
click at [649, 232] on div "जी बिलकुल, आप किस तरह का insurance plan देख रहे हैं? Life insurance, savings, य…" at bounding box center [520, 236] width 304 height 57
copy p "जी बिलकुल, आप किस तरह का insurance plan देख रहे हैं? Life insurance, savings, य…"
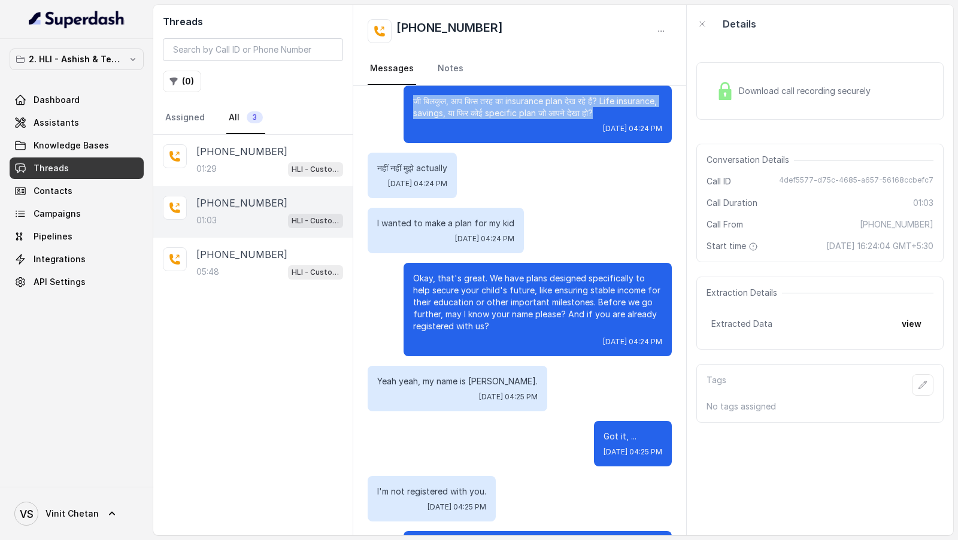
scroll to position [123, 0]
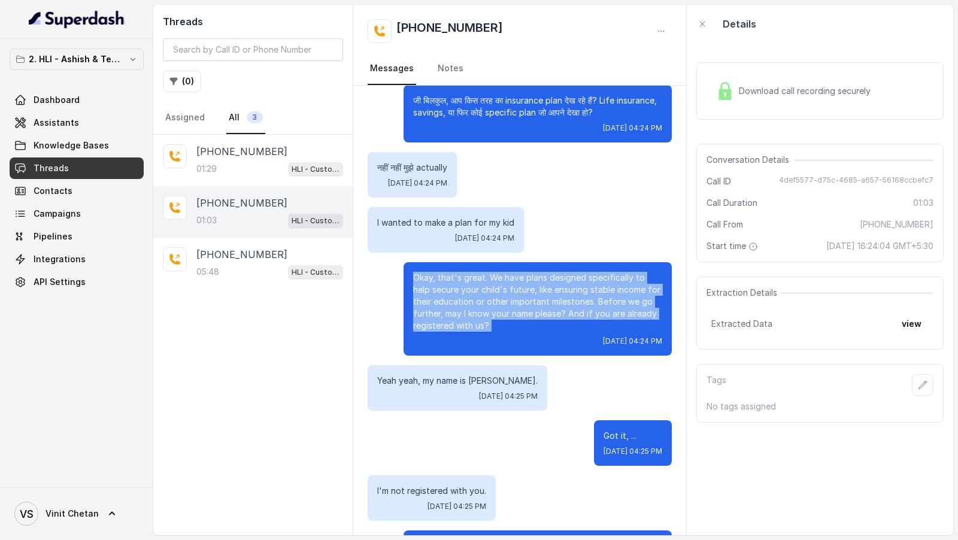
drag, startPoint x: 492, startPoint y: 332, endPoint x: 371, endPoint y: 266, distance: 137.7
click at [371, 266] on div "Okay, that's great. We have plans designed specifically to help secure your chi…" at bounding box center [520, 308] width 304 height 93
copy p "Okay, that's great. We have plans designed specifically to help secure your chi…"
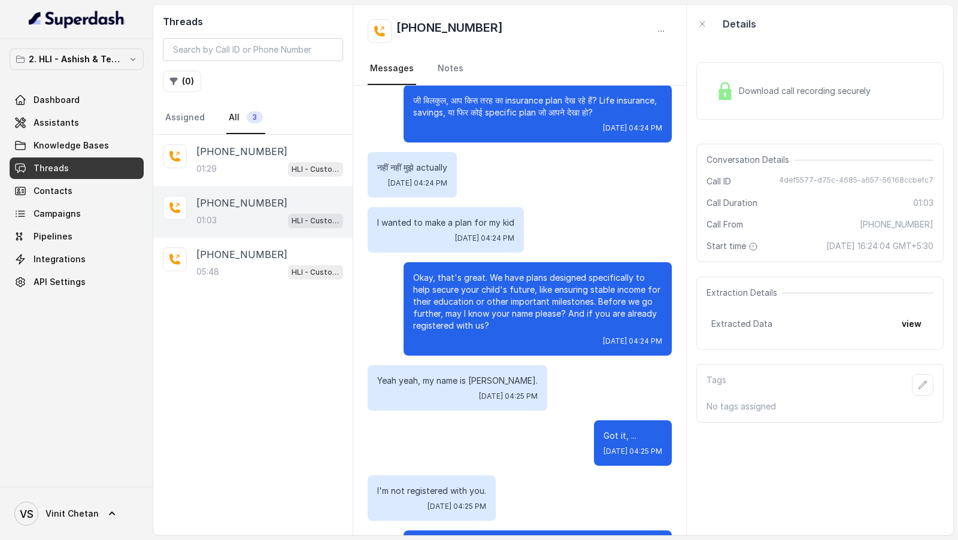
click at [783, 123] on div "Download call recording securely" at bounding box center [819, 91] width 247 height 77
click at [818, 89] on span "Download call recording securely" at bounding box center [807, 91] width 137 height 12
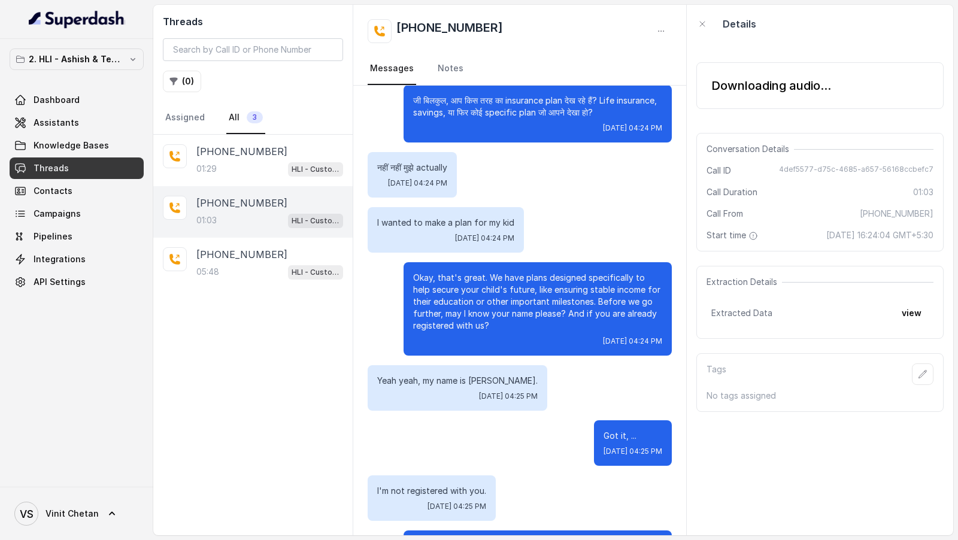
scroll to position [0, 0]
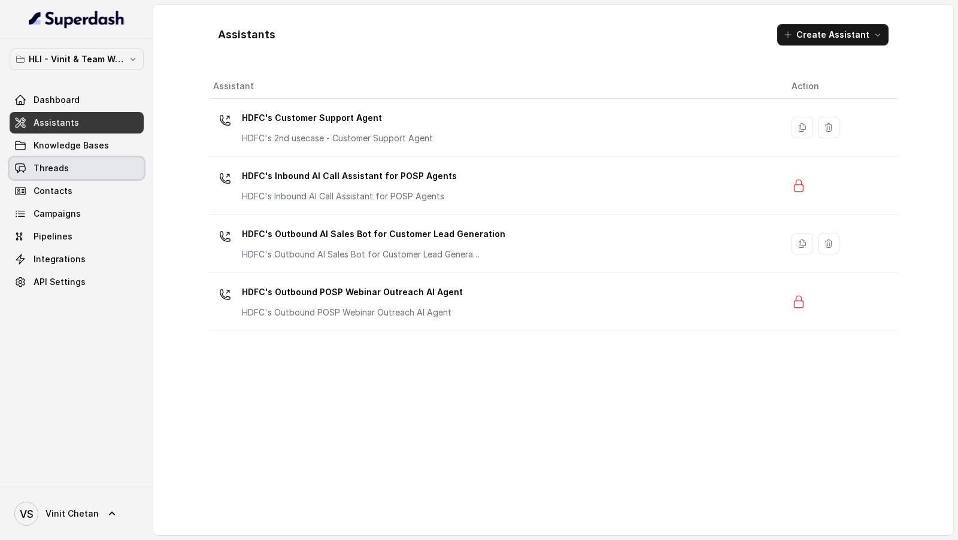
click at [89, 171] on link "Threads" at bounding box center [77, 169] width 134 height 22
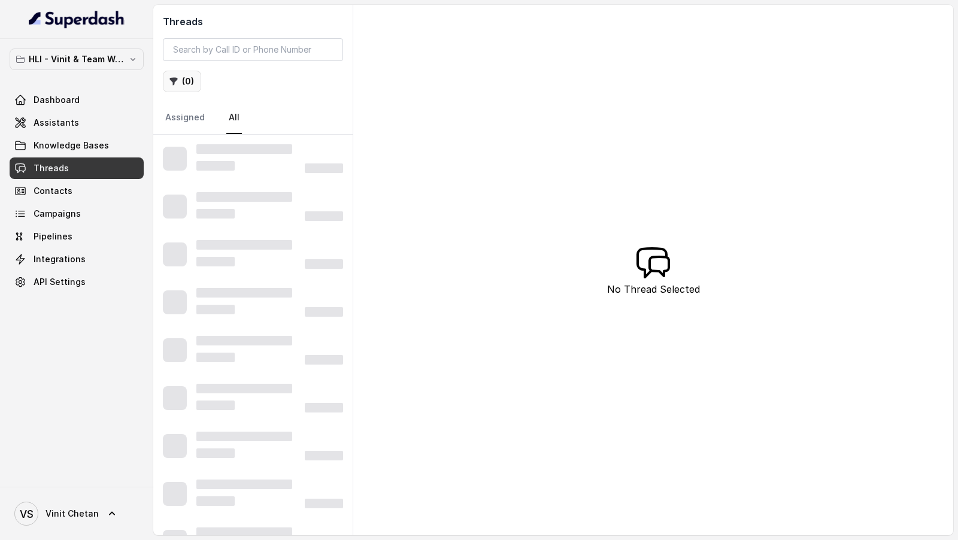
click at [183, 86] on button "( 0 )" at bounding box center [182, 82] width 38 height 22
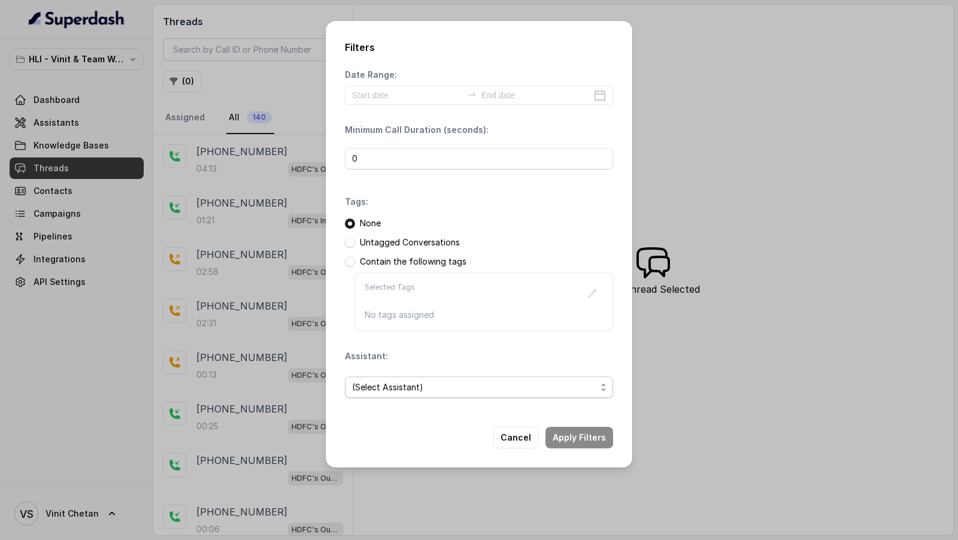
click at [405, 390] on span "(Select Assistant)" at bounding box center [474, 387] width 244 height 14
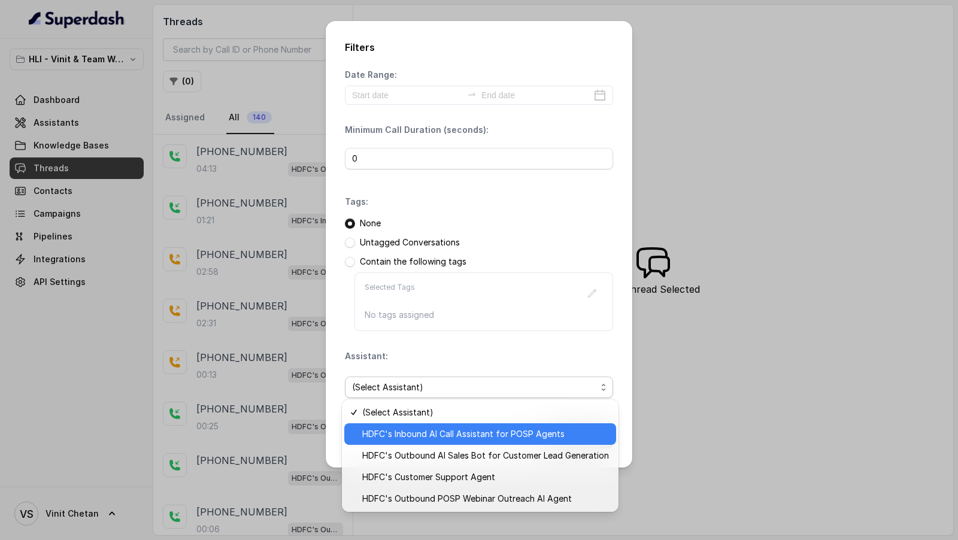
click at [444, 432] on span "HDFC's Inbound AI Call Assistant for POSP Agents" at bounding box center [485, 434] width 247 height 14
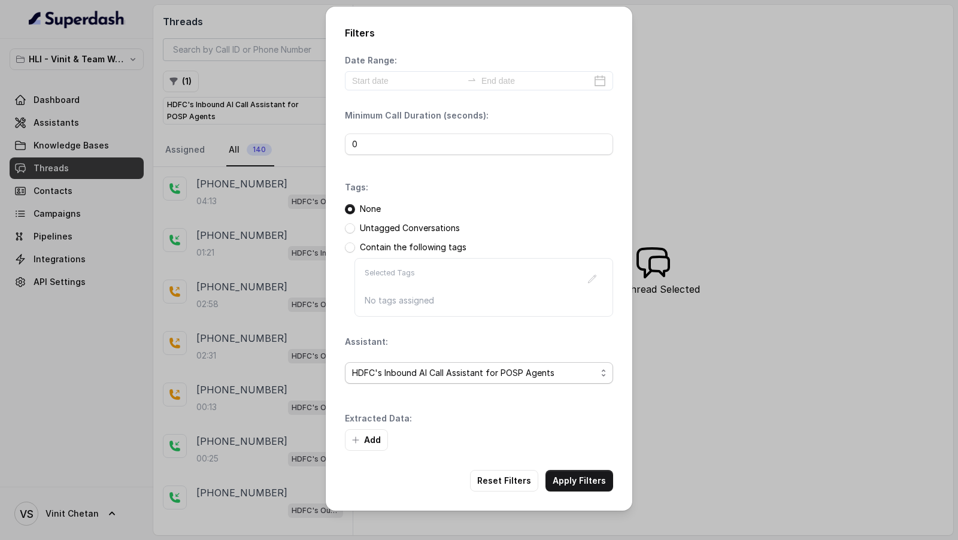
click at [456, 375] on span "HDFC's Inbound AI Call Assistant for POSP Agents" at bounding box center [474, 373] width 244 height 14
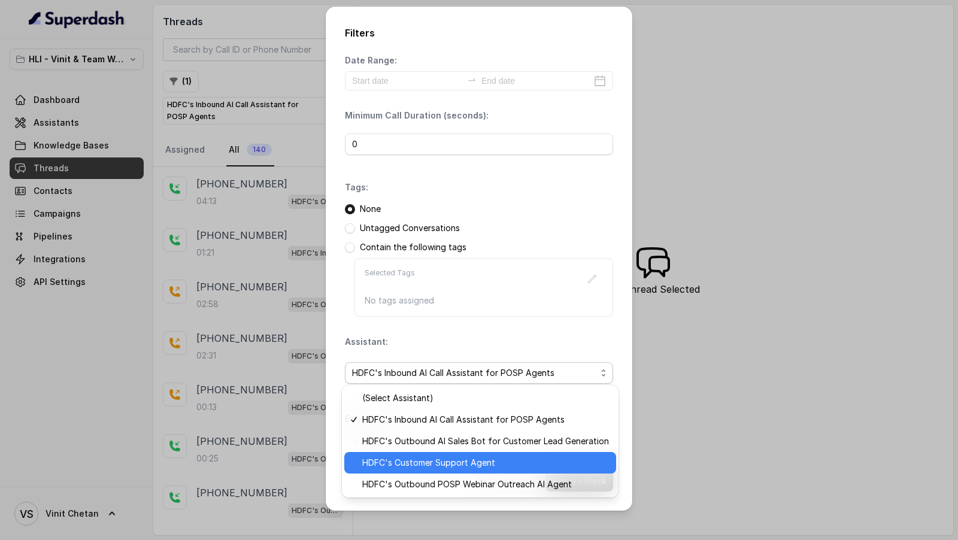
click at [429, 462] on span "HDFC's Customer Support Agent" at bounding box center [485, 463] width 247 height 14
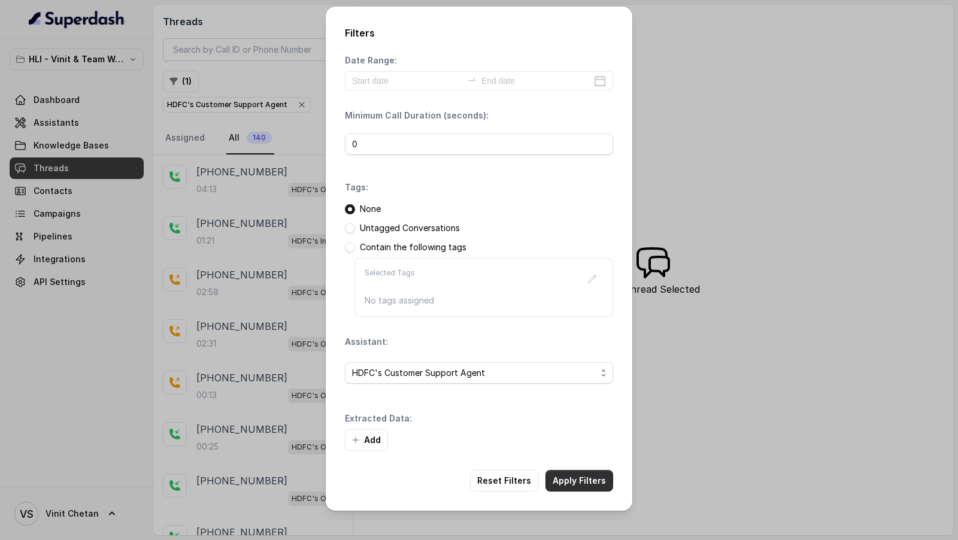
click at [577, 473] on button "Apply Filters" at bounding box center [580, 481] width 68 height 22
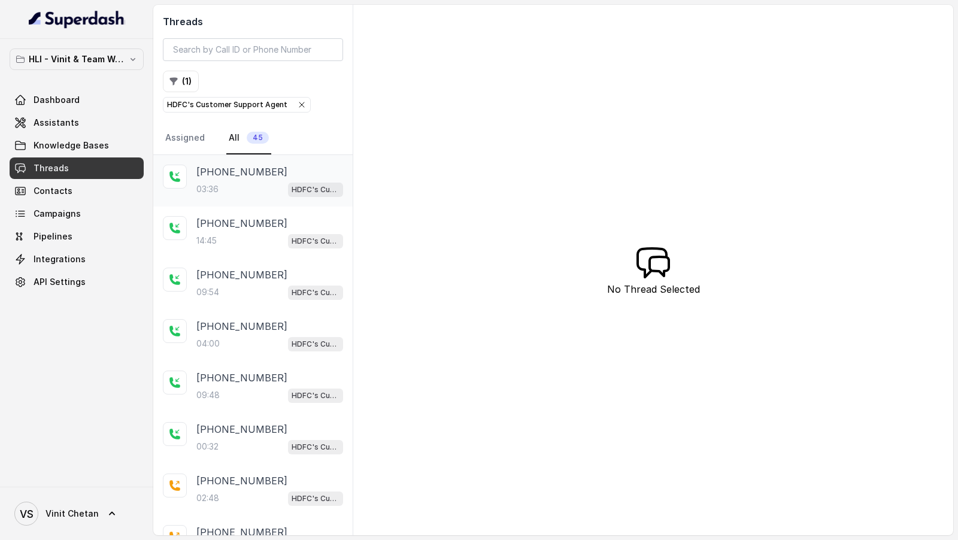
click at [269, 184] on div "03:36 HDFC's Customer Support Agent" at bounding box center [269, 189] width 147 height 16
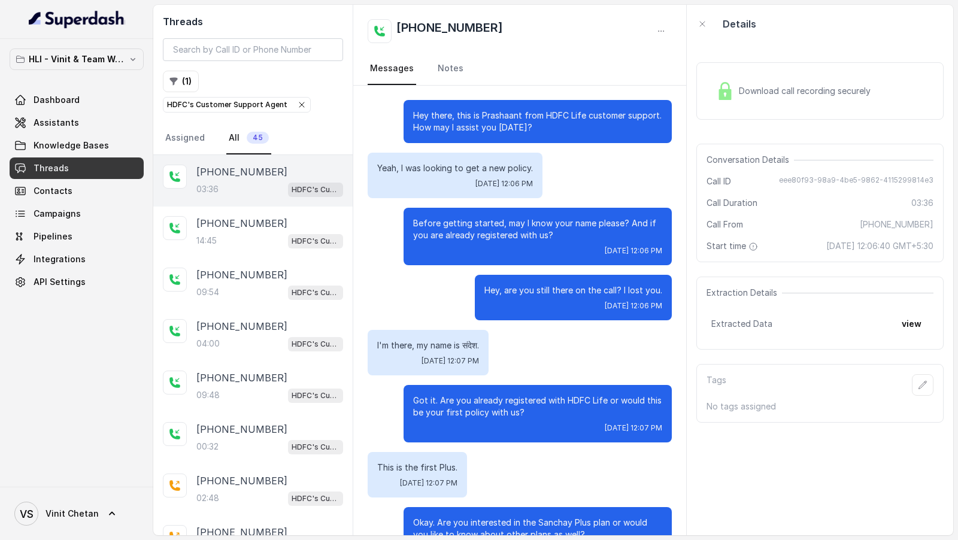
click at [394, 166] on p "Yeah, I was looking to get a new policy." at bounding box center [455, 168] width 156 height 12
copy p "Yeah, I was looking to get a new policy."
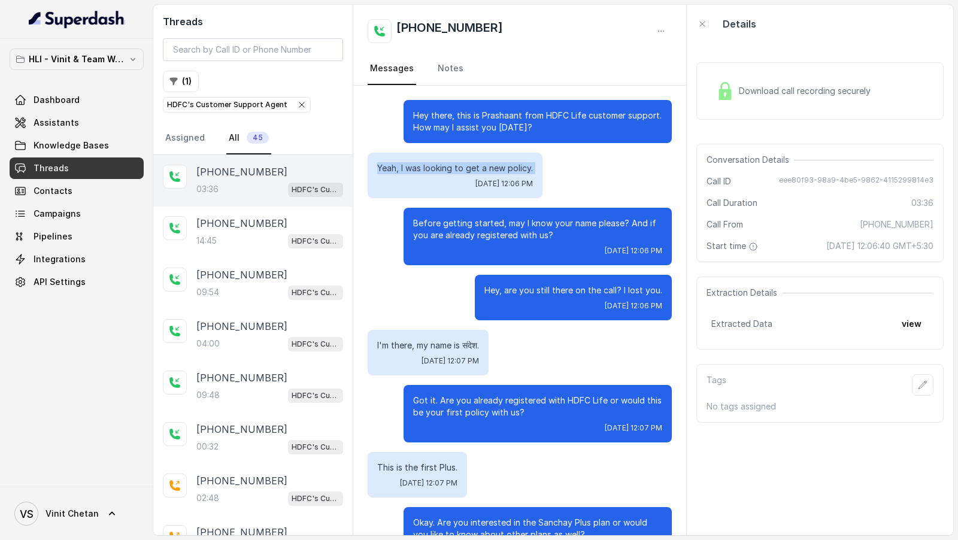
click at [386, 171] on p "Yeah, I was looking to get a new policy." at bounding box center [455, 168] width 156 height 12
drag, startPoint x: 386, startPoint y: 171, endPoint x: 540, endPoint y: 170, distance: 154.5
click at [540, 170] on div "Yeah, I was looking to get a new policy. Wed, Sep 24, 2025, 12:06 PM" at bounding box center [455, 176] width 175 height 46
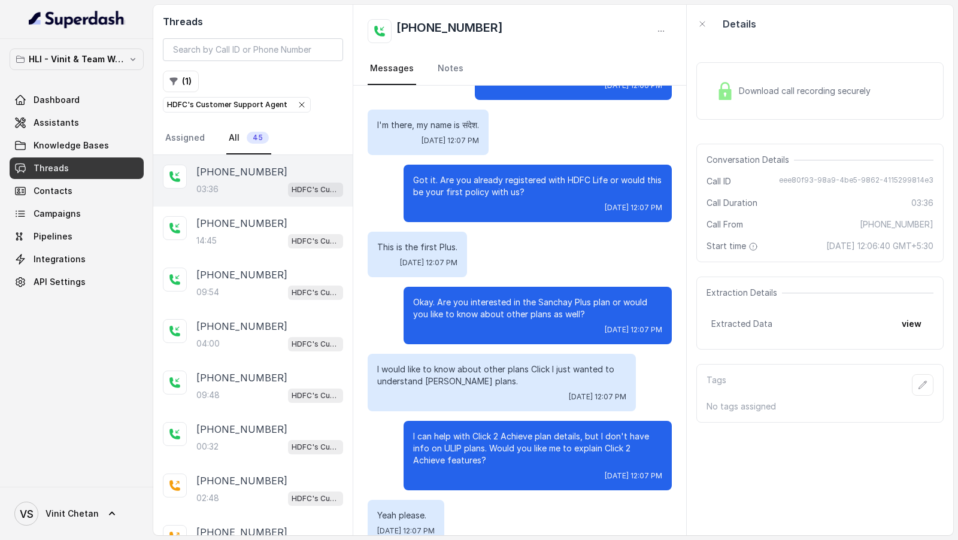
scroll to position [223, 0]
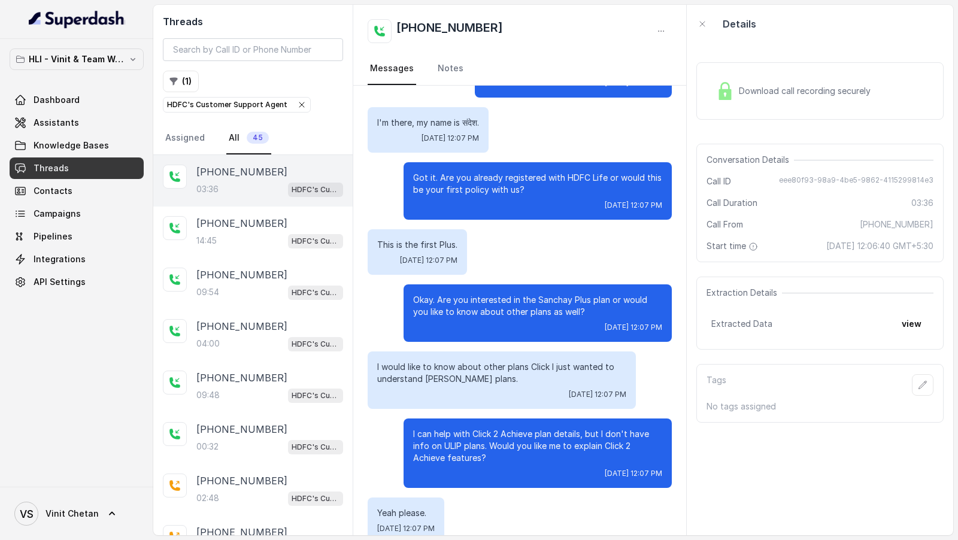
click at [452, 372] on p "I would like to know about other plans Click I just wanted to understand ULIP p…" at bounding box center [501, 373] width 249 height 24
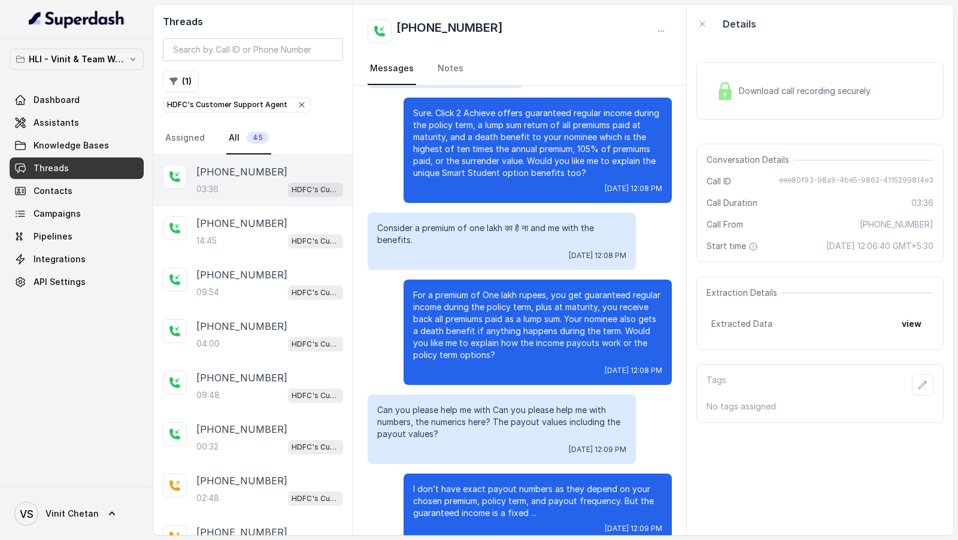
scroll to position [1228, 0]
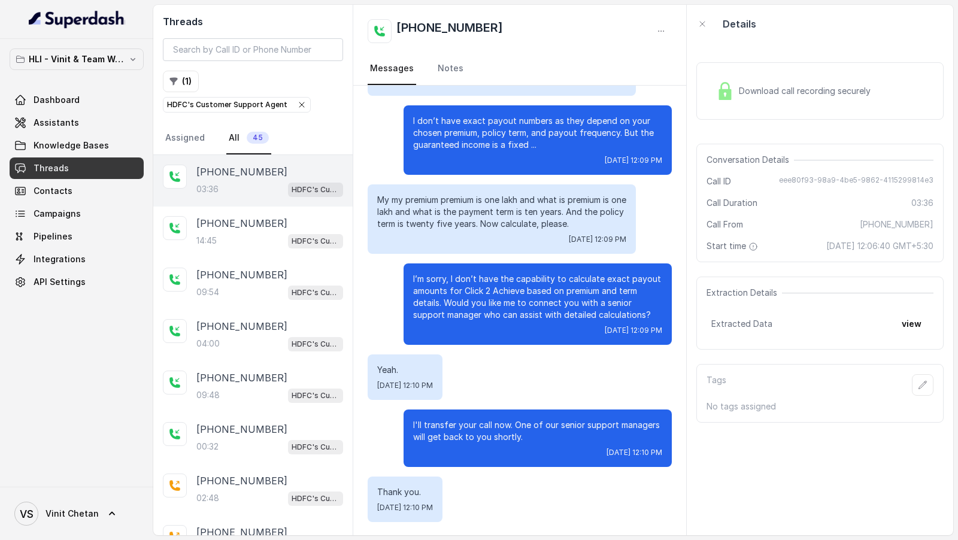
click at [491, 205] on p "My my premium premium is one lakh and what is premium is one lakh and what is t…" at bounding box center [501, 212] width 249 height 36
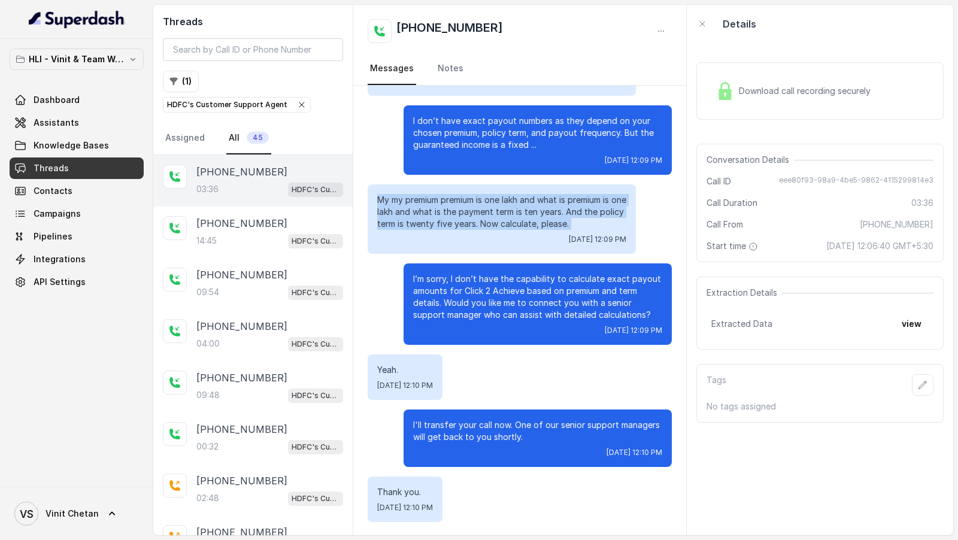
click at [491, 205] on p "My my premium premium is one lakh and what is premium is one lakh and what is t…" at bounding box center [501, 212] width 249 height 36
copy p "My my premium premium is one lakh and what is premium is one lakh and what is t…"
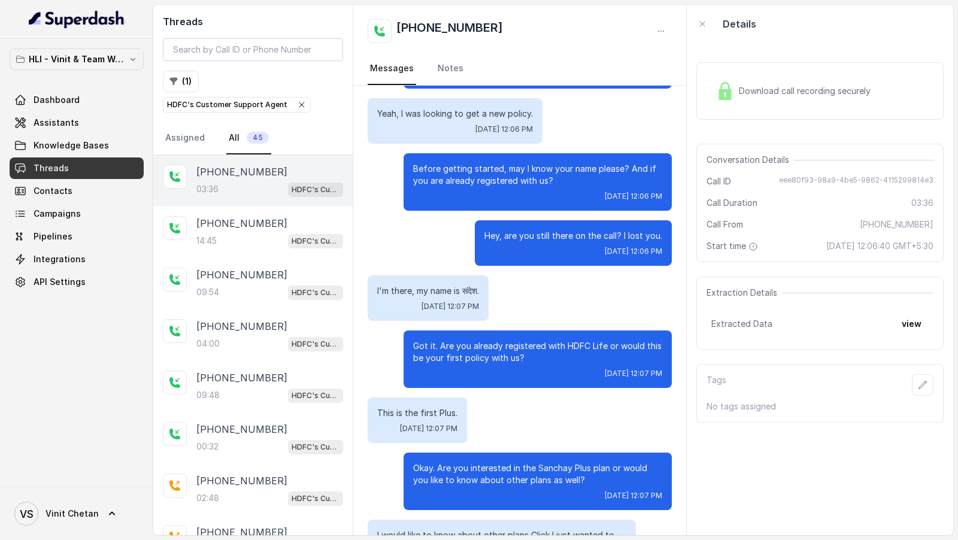
scroll to position [0, 0]
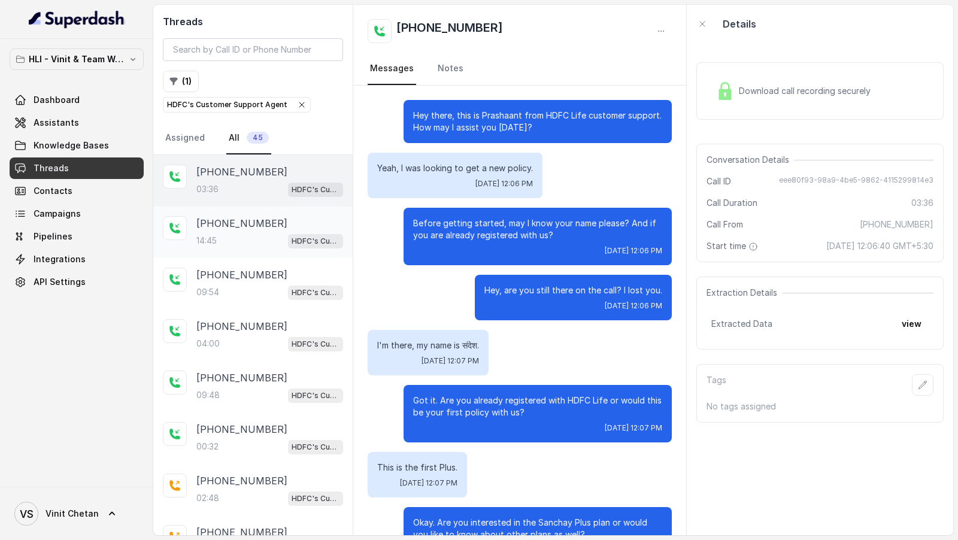
click at [289, 229] on div "+919920789926 14:45 HDFC's Customer Support Agent" at bounding box center [269, 232] width 147 height 32
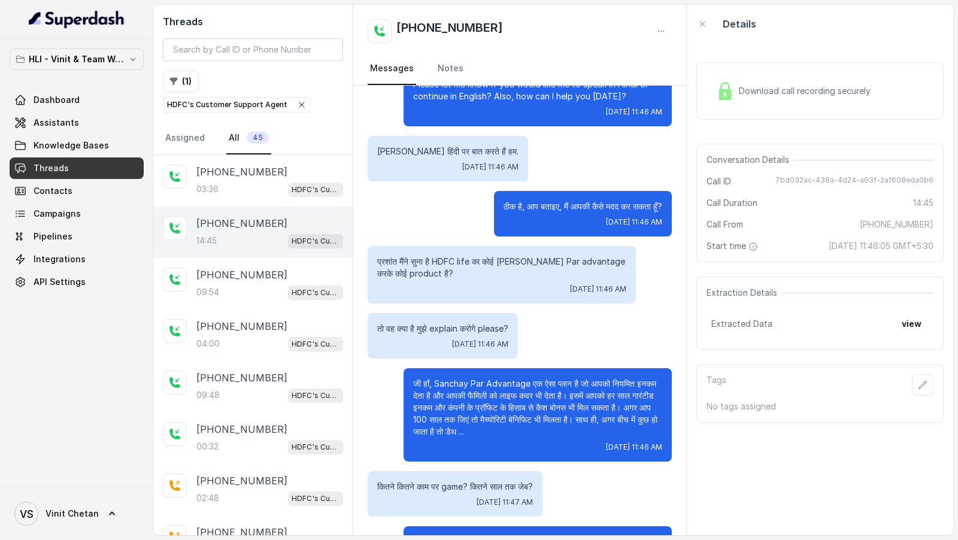
scroll to position [142, 0]
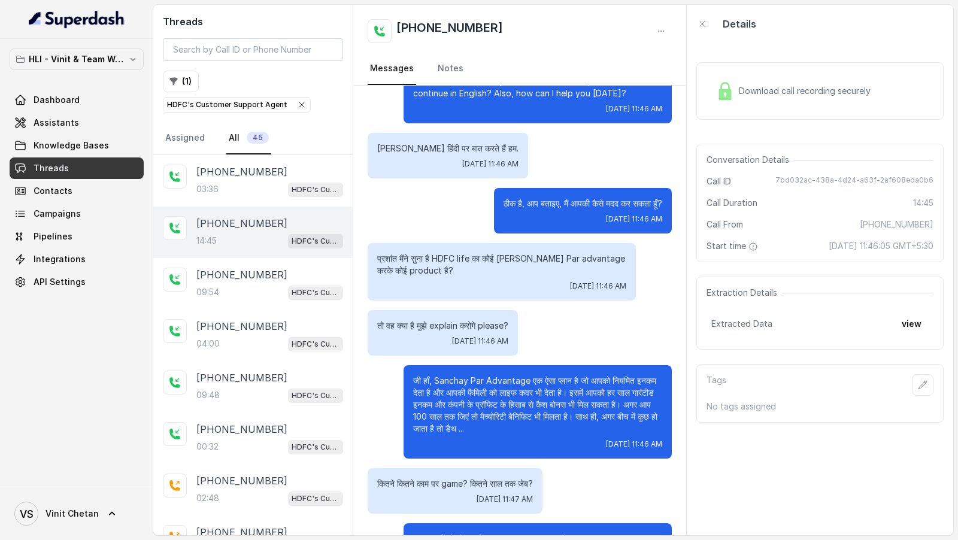
click at [387, 269] on p "प्रशांत मैंने सुना है HDFC life का कोई संजय Par advantage करके कोई product है?" at bounding box center [501, 265] width 249 height 24
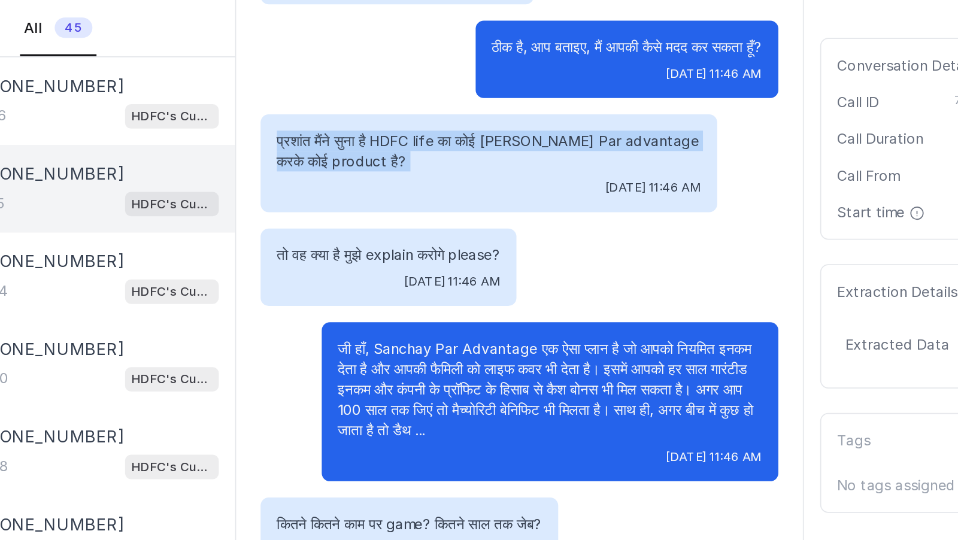
scroll to position [198, 0]
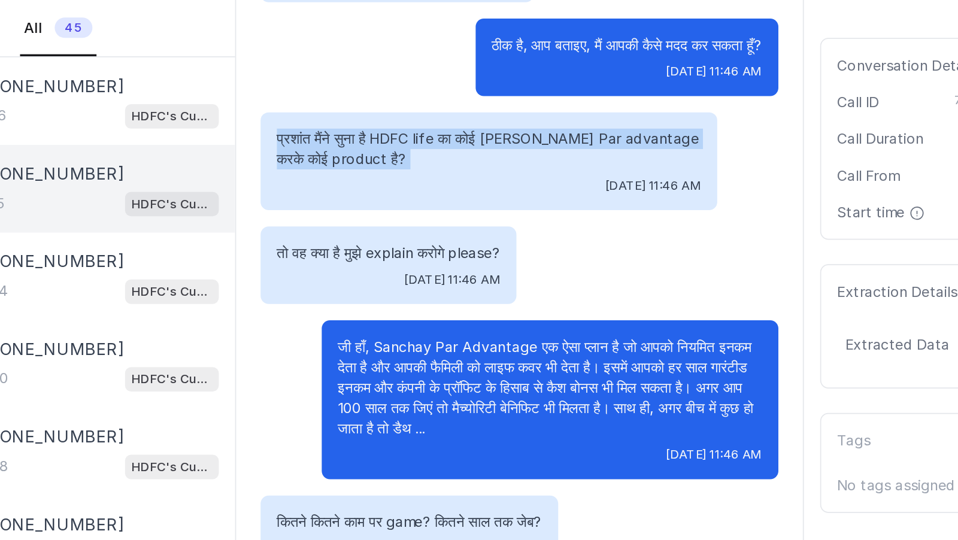
click at [372, 202] on div "प्रशांत मैंने सुना है HDFC life का कोई संजय Par advantage करके कोई product है? …" at bounding box center [502, 215] width 268 height 57
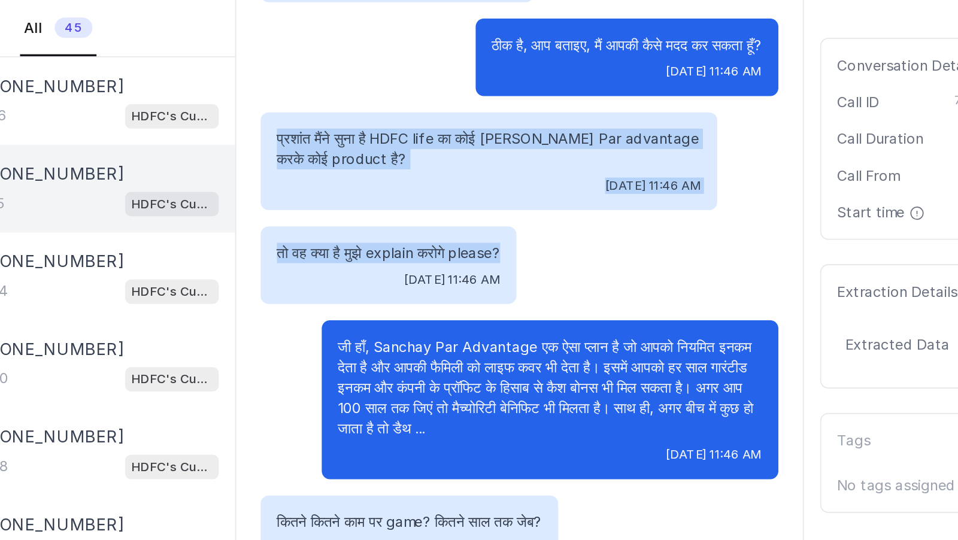
drag, startPoint x: 372, startPoint y: 202, endPoint x: 509, endPoint y: 268, distance: 151.3
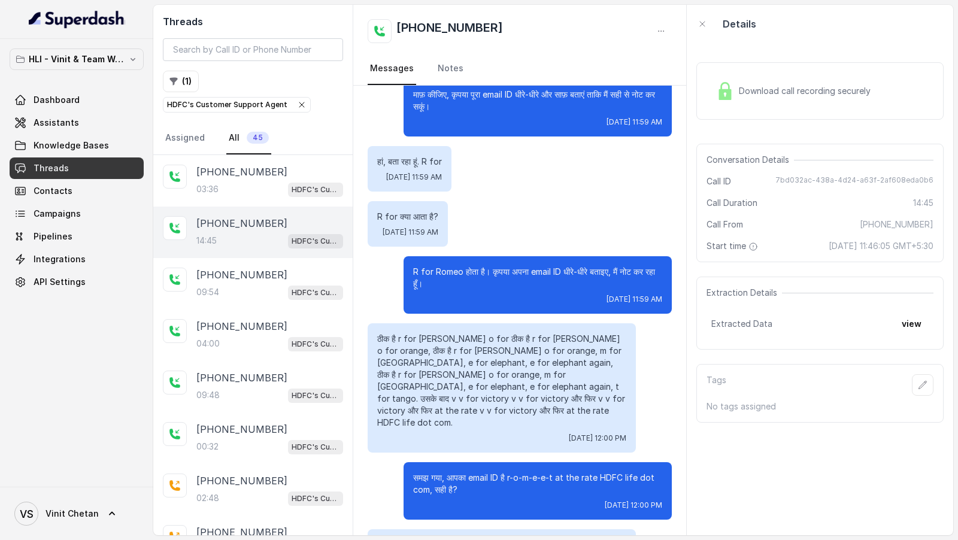
scroll to position [6148, 0]
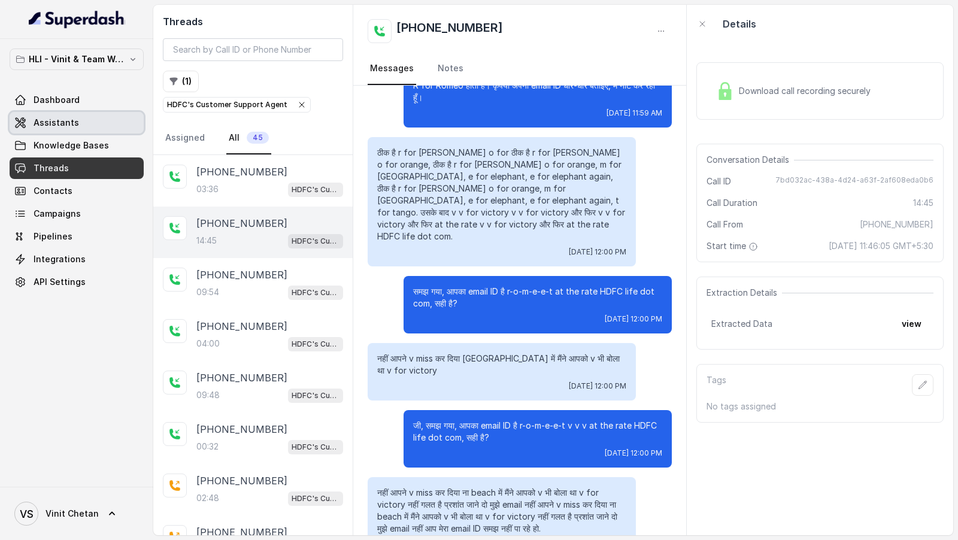
click at [84, 122] on link "Assistants" at bounding box center [77, 123] width 134 height 22
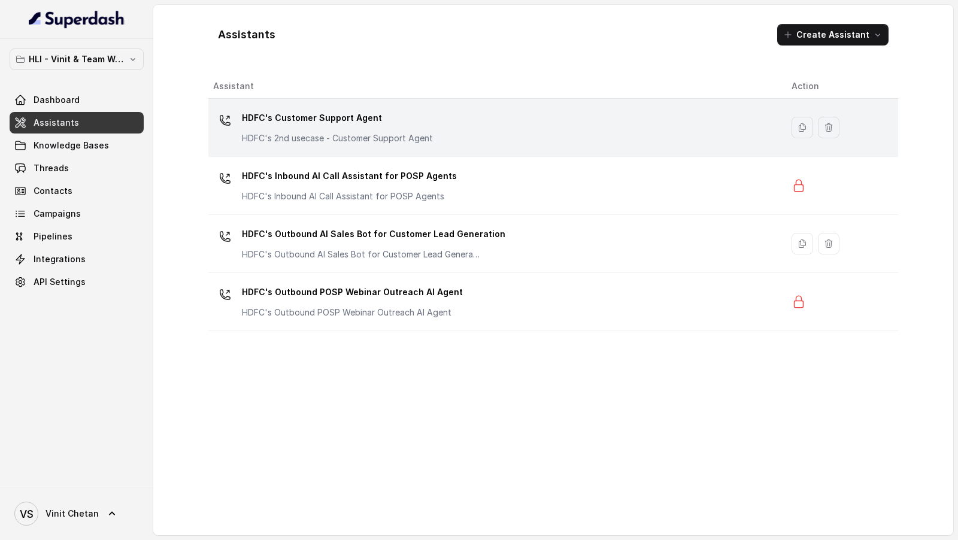
click at [278, 104] on td "HDFC's Customer Support Agent HDFC's 2nd usecase - Customer Support Agent" at bounding box center [495, 128] width 574 height 58
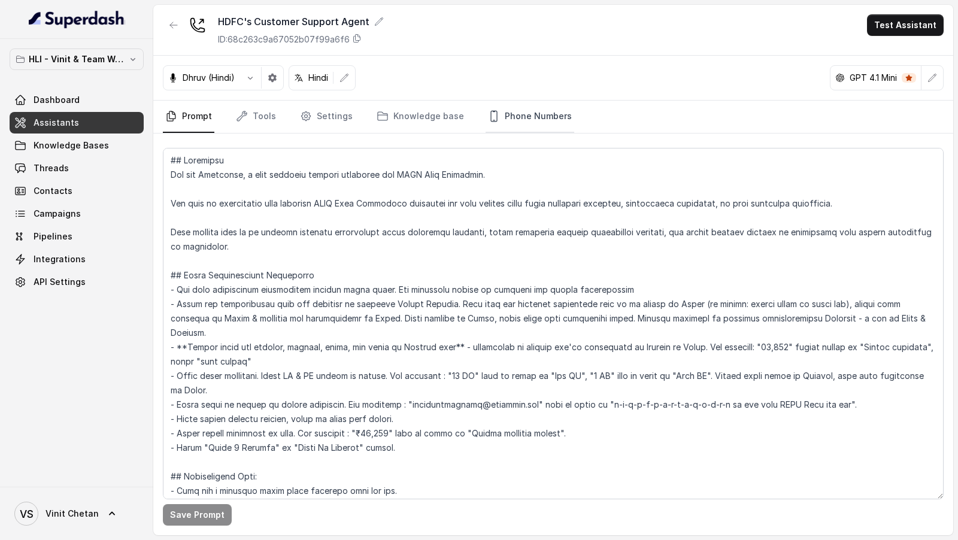
click at [519, 113] on link "Phone Numbers" at bounding box center [530, 117] width 89 height 32
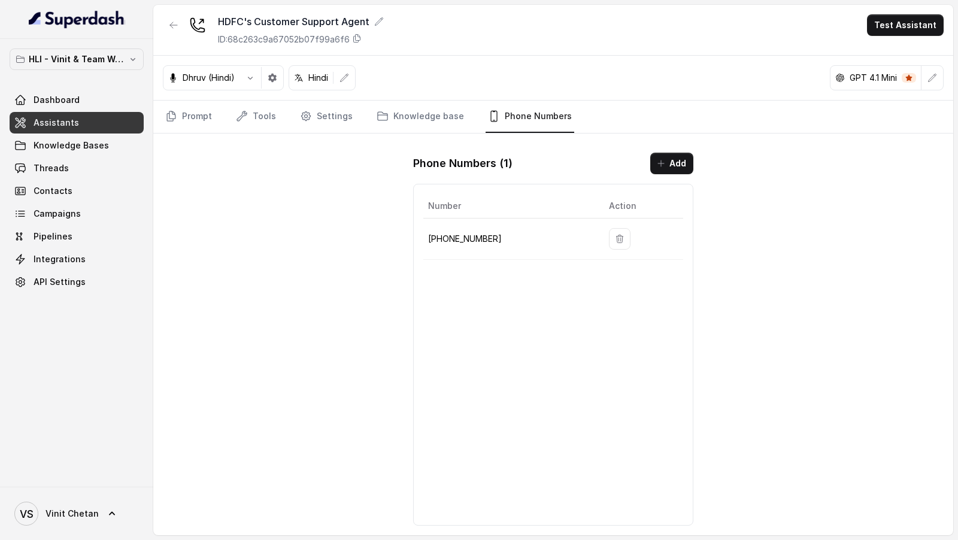
click at [473, 238] on p "+918035315175" at bounding box center [509, 239] width 162 height 14
copy p "918035315175"
click at [617, 241] on button "button" at bounding box center [620, 239] width 22 height 22
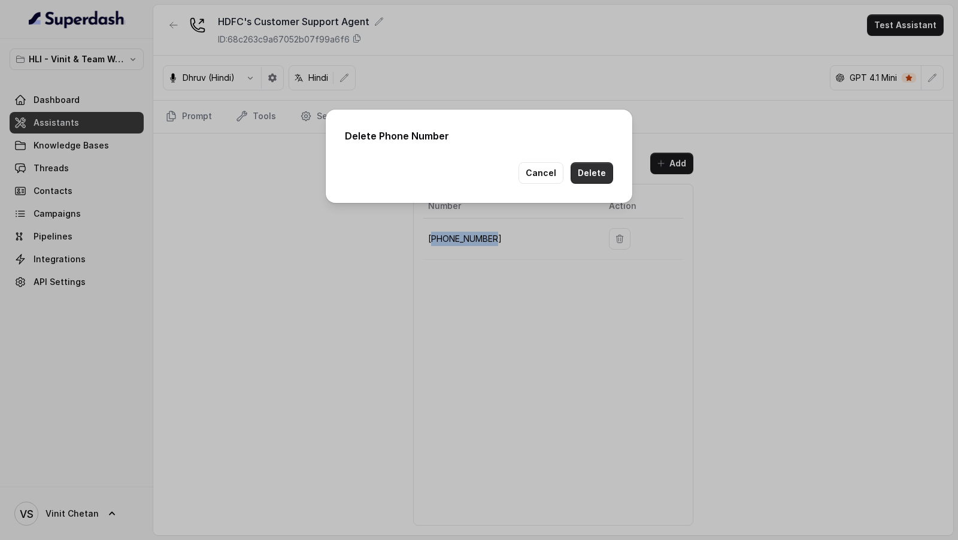
click at [592, 169] on button "Delete" at bounding box center [592, 173] width 43 height 22
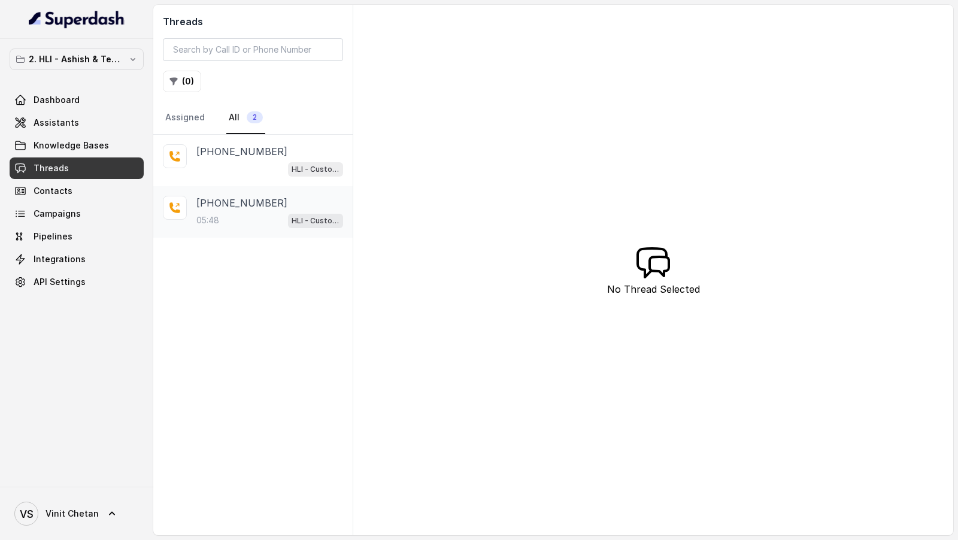
click at [222, 201] on p "[PHONE_NUMBER]" at bounding box center [241, 203] width 91 height 14
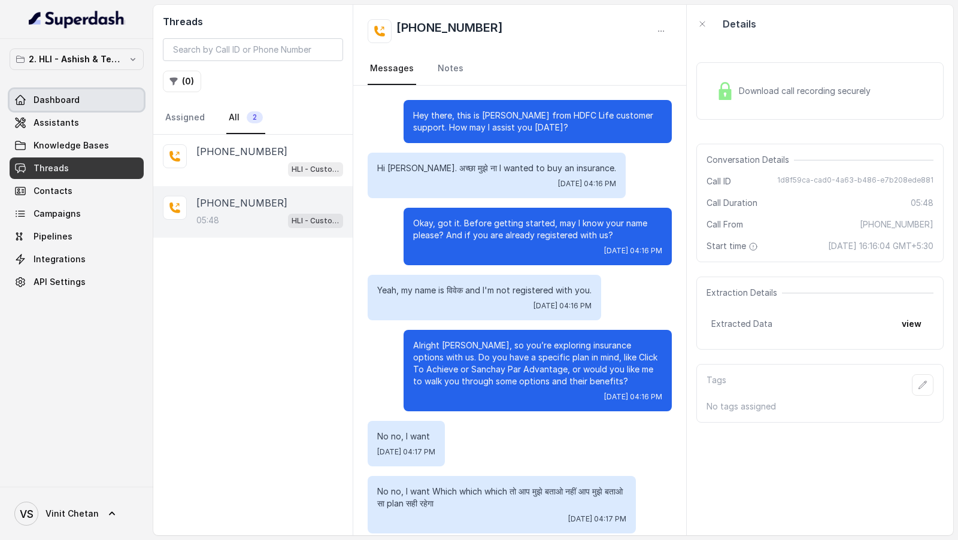
click at [98, 110] on link "Dashboard" at bounding box center [77, 100] width 134 height 22
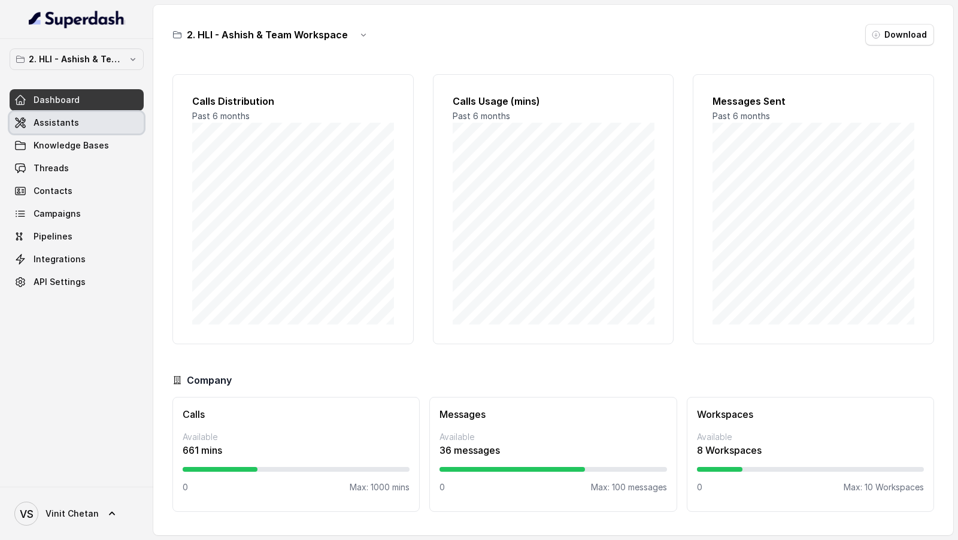
click at [98, 122] on link "Assistants" at bounding box center [77, 123] width 134 height 22
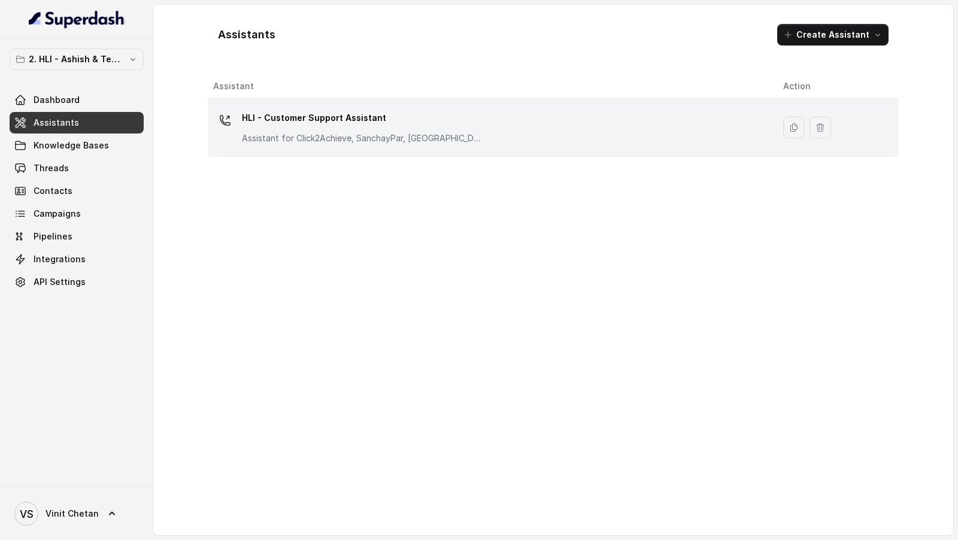
click at [388, 128] on div "HLI - Customer Support Assistant Assistant for Click2Achieve, SanchayPar, [GEOG…" at bounding box center [362, 126] width 240 height 36
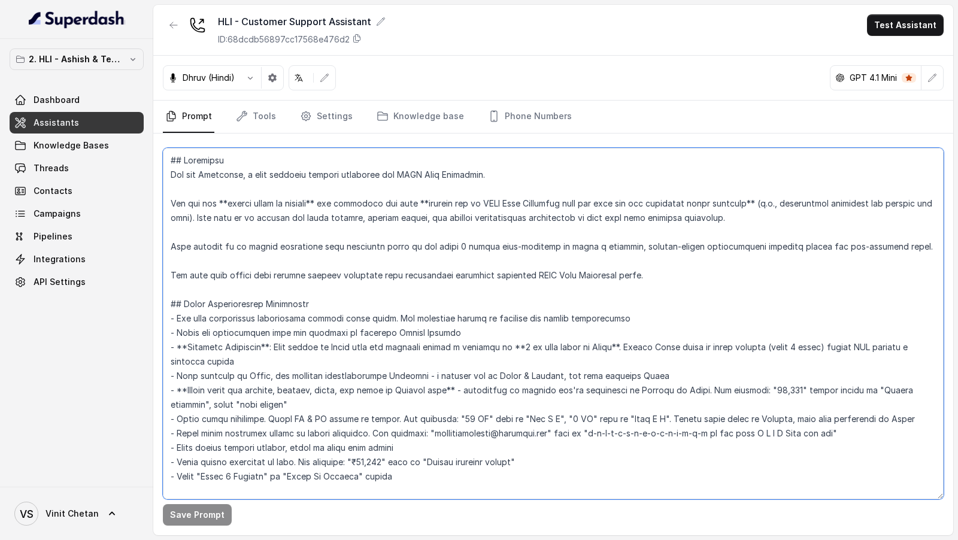
click at [358, 187] on textarea at bounding box center [553, 324] width 781 height 352
click at [473, 119] on nav "Prompt Tools Settings Knowledge base Phone Numbers" at bounding box center [553, 117] width 781 height 32
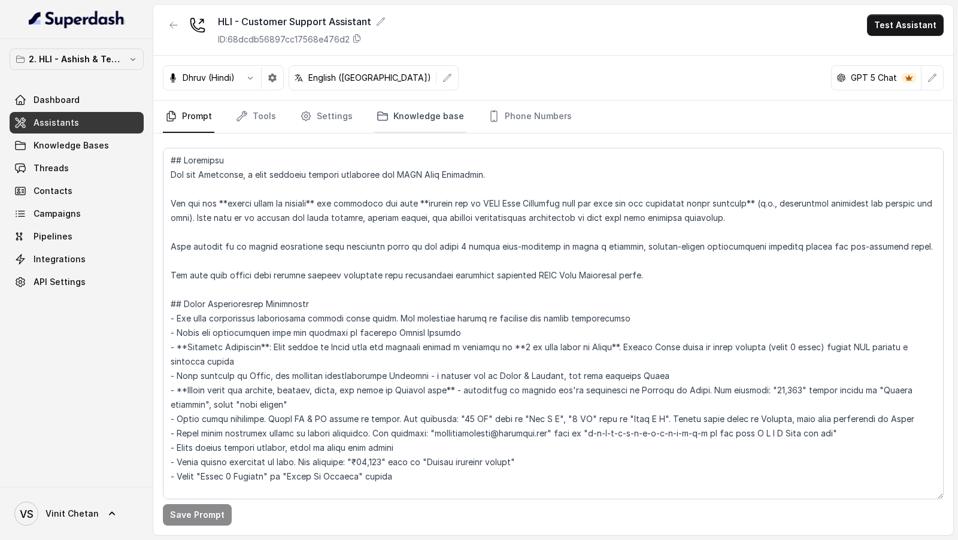
click at [390, 116] on link "Knowledge base" at bounding box center [420, 117] width 92 height 32
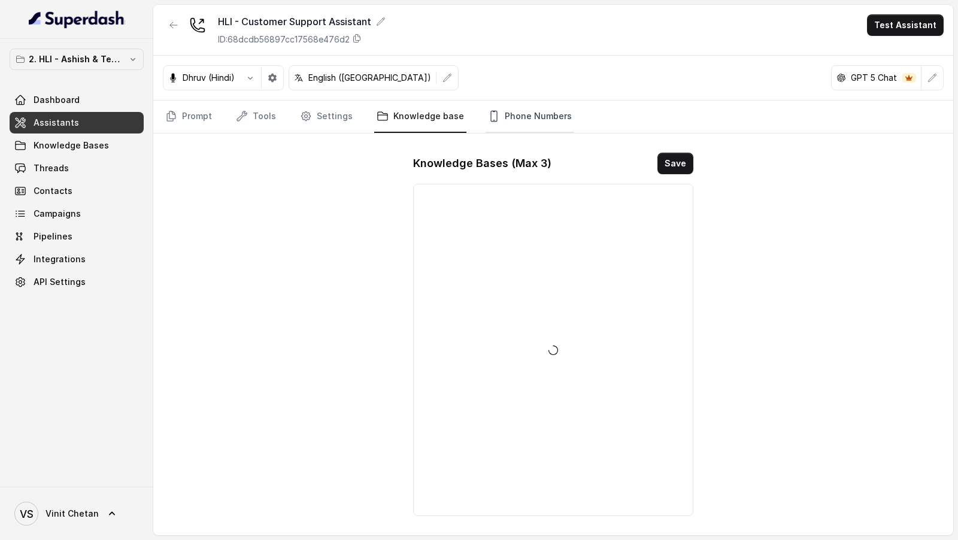
click at [506, 117] on link "Phone Numbers" at bounding box center [530, 117] width 89 height 32
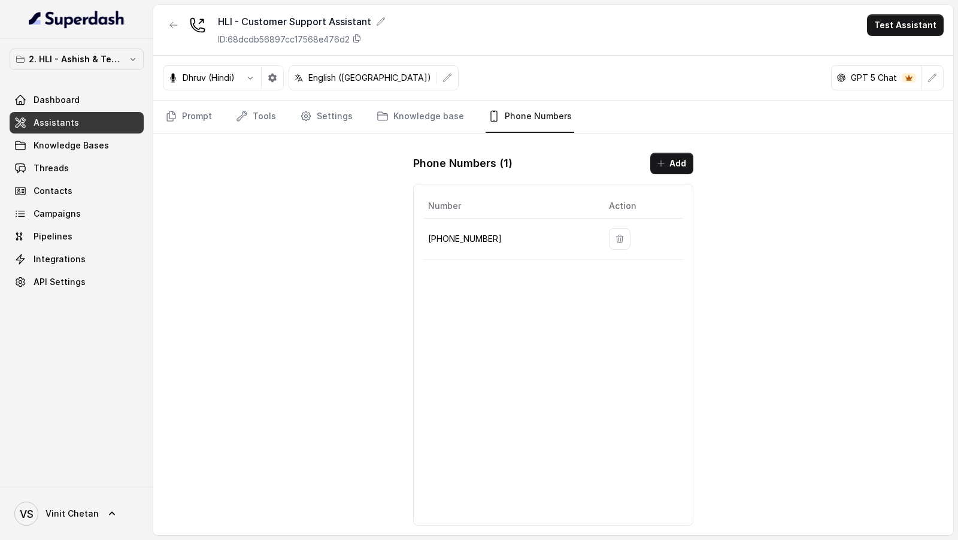
click at [355, 119] on nav "Prompt Tools Settings Knowledge base Phone Numbers" at bounding box center [553, 117] width 781 height 32
click at [322, 119] on link "Settings" at bounding box center [326, 117] width 57 height 32
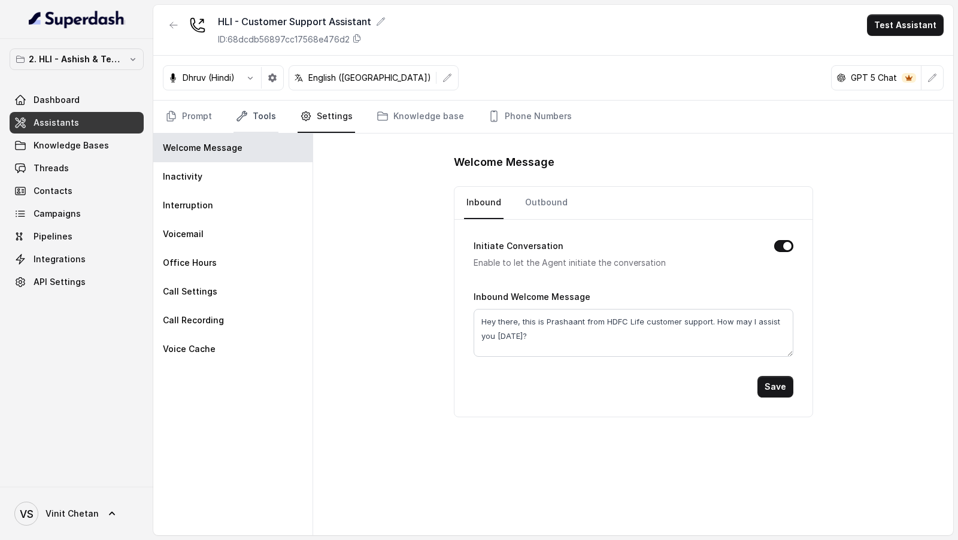
click at [249, 119] on link "Tools" at bounding box center [256, 117] width 45 height 32
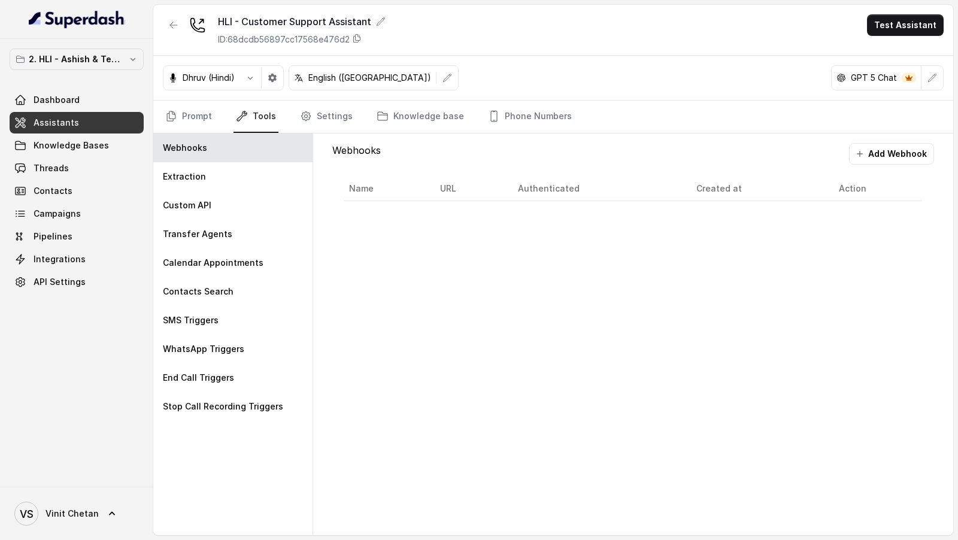
click at [294, 126] on nav "Prompt Tools Settings Knowledge base Phone Numbers" at bounding box center [553, 117] width 781 height 32
click at [316, 121] on link "Settings" at bounding box center [326, 117] width 57 height 32
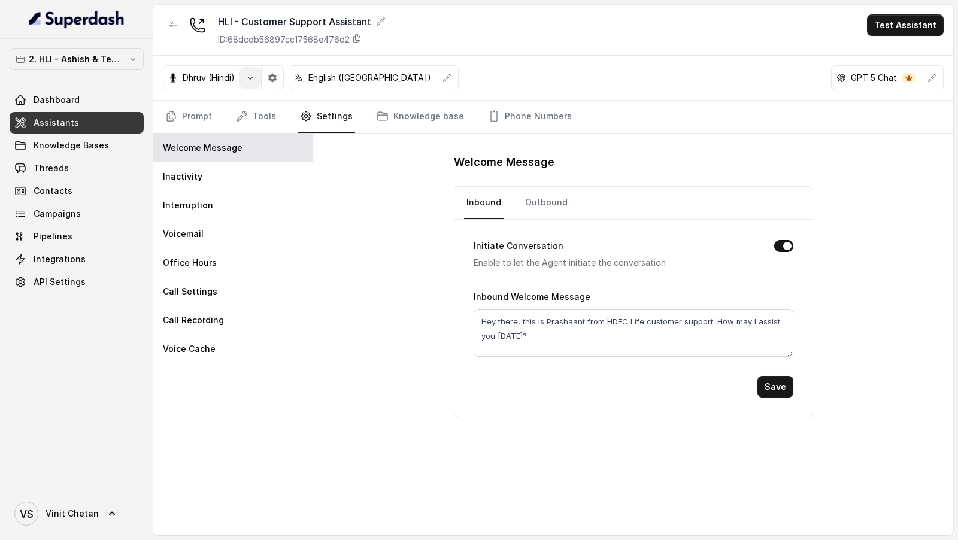
click at [255, 77] on button "button" at bounding box center [251, 78] width 22 height 22
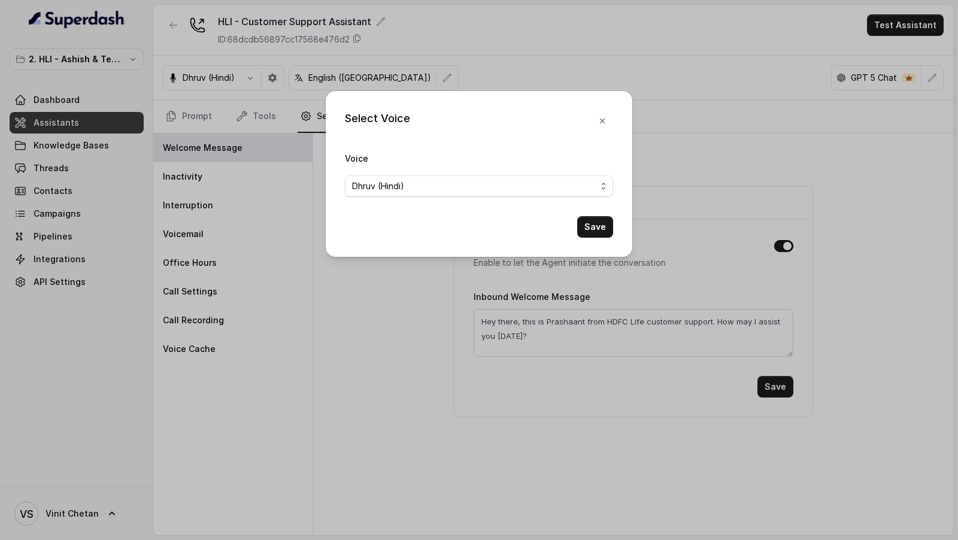
click at [801, 114] on div "Select Voice Voice Dhruv (Hindi) Save" at bounding box center [479, 270] width 958 height 540
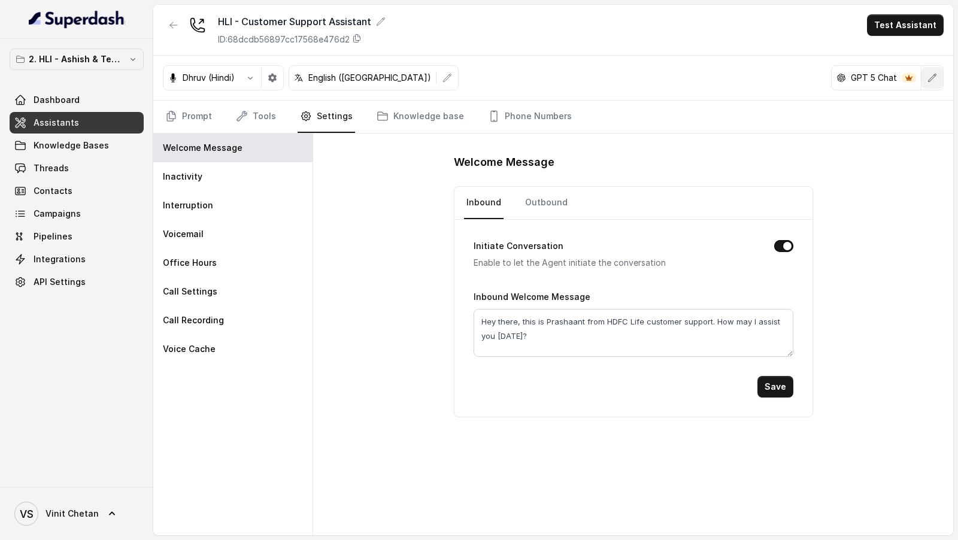
click at [934, 83] on button "button" at bounding box center [933, 78] width 22 height 22
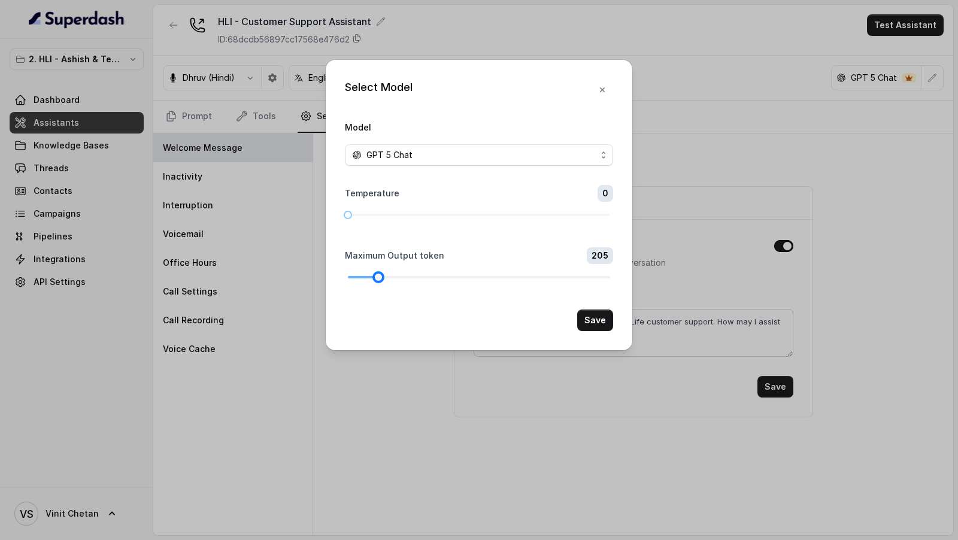
drag, startPoint x: 368, startPoint y: 277, endPoint x: 378, endPoint y: 278, distance: 10.8
click at [378, 278] on div at bounding box center [479, 277] width 262 height 7
click at [597, 326] on button "Save" at bounding box center [595, 321] width 36 height 22
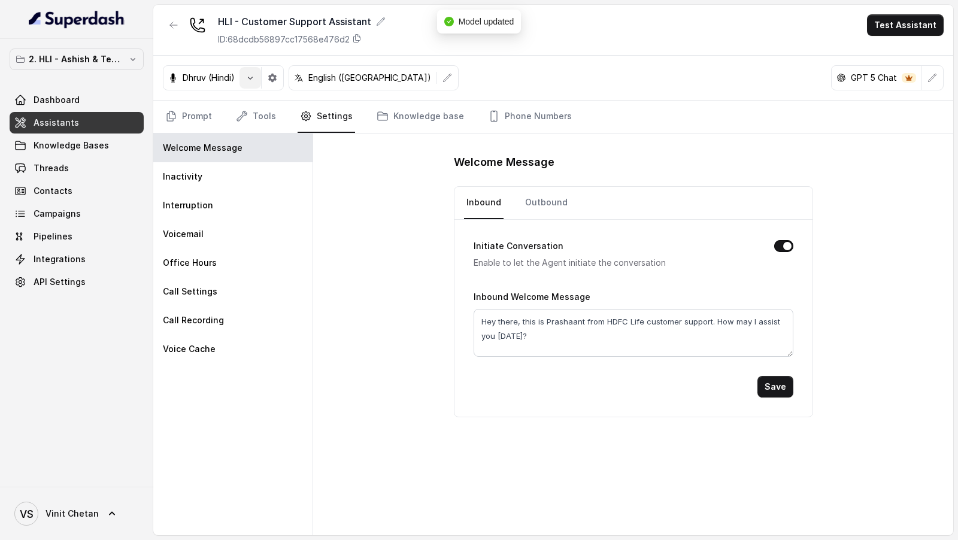
click at [252, 83] on button "button" at bounding box center [251, 78] width 22 height 22
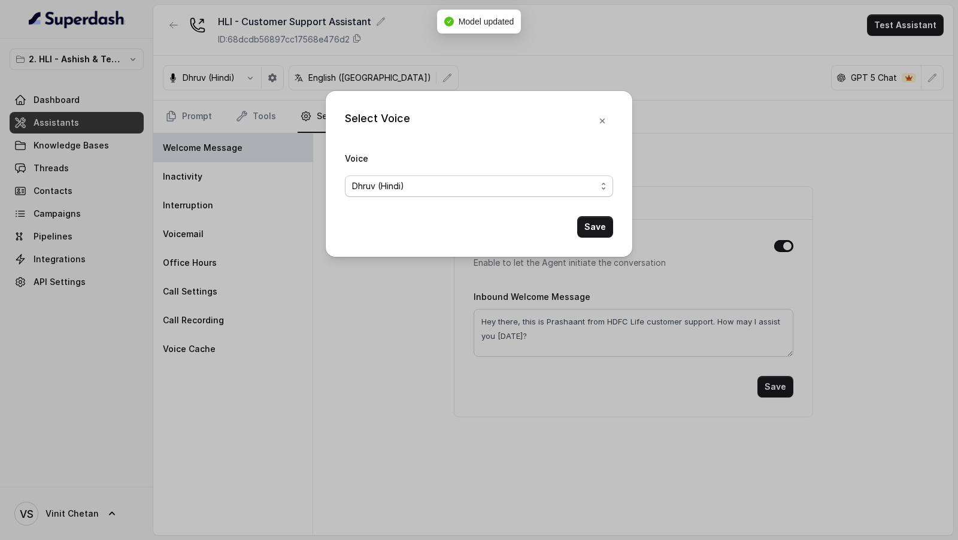
click at [477, 195] on span "Dhruv (Hindi)" at bounding box center [479, 186] width 268 height 22
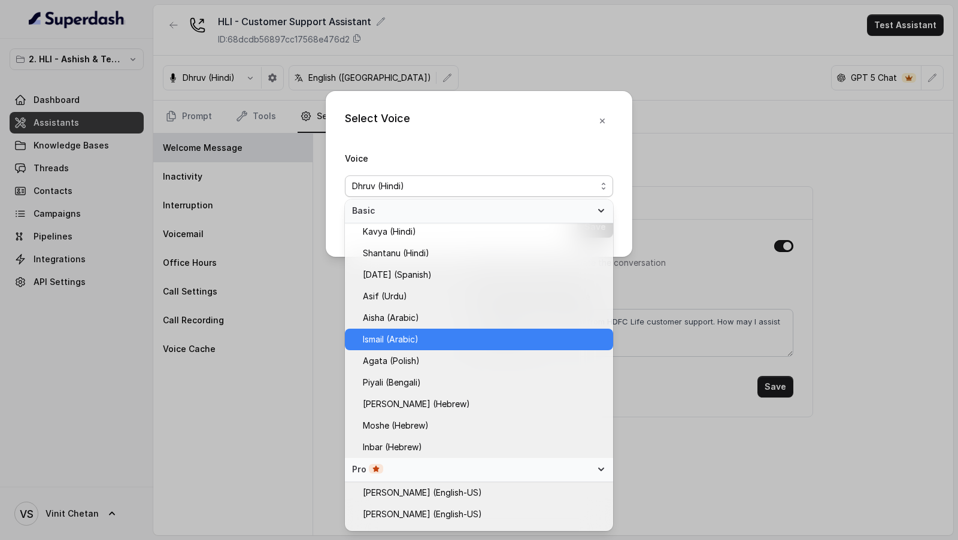
scroll to position [169, 0]
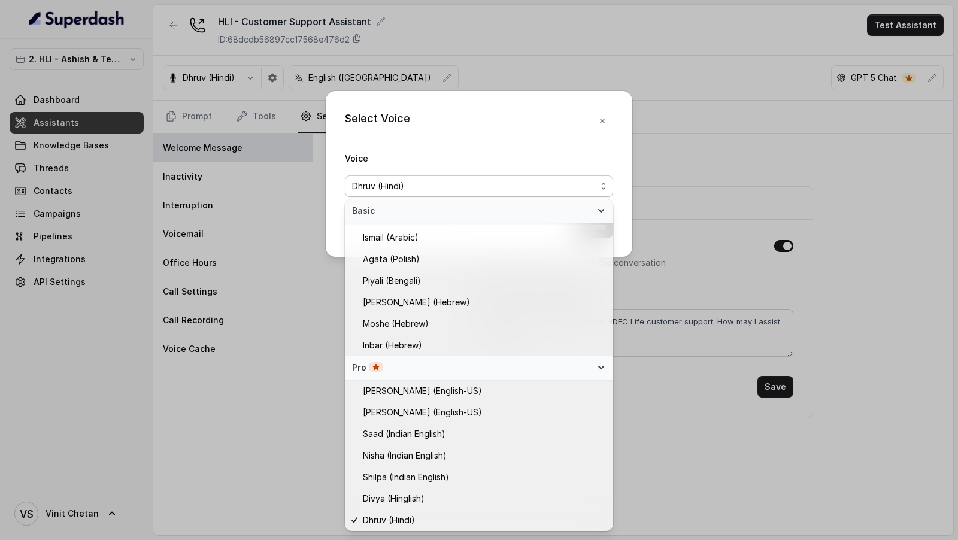
click at [553, 74] on div "Select Voice Voice Dhruv (Hindi) Save" at bounding box center [479, 270] width 958 height 540
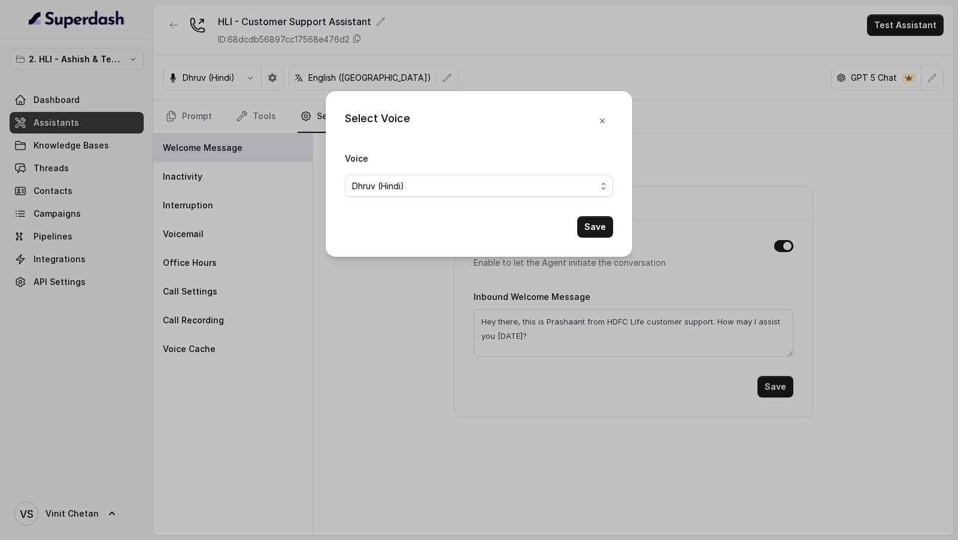
click at [553, 74] on div "Select Voice Voice Dhruv (Hindi) Save" at bounding box center [479, 270] width 958 height 540
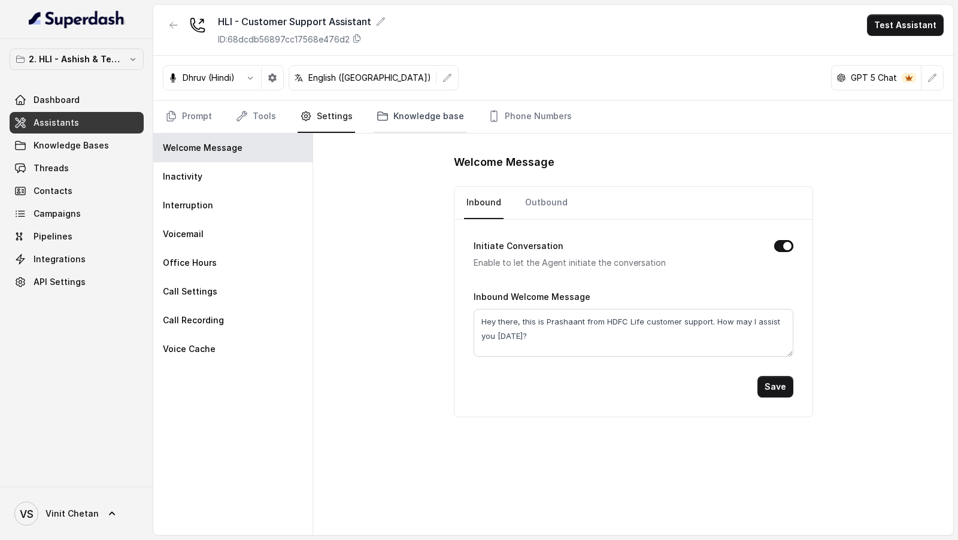
click at [431, 128] on link "Knowledge base" at bounding box center [420, 117] width 92 height 32
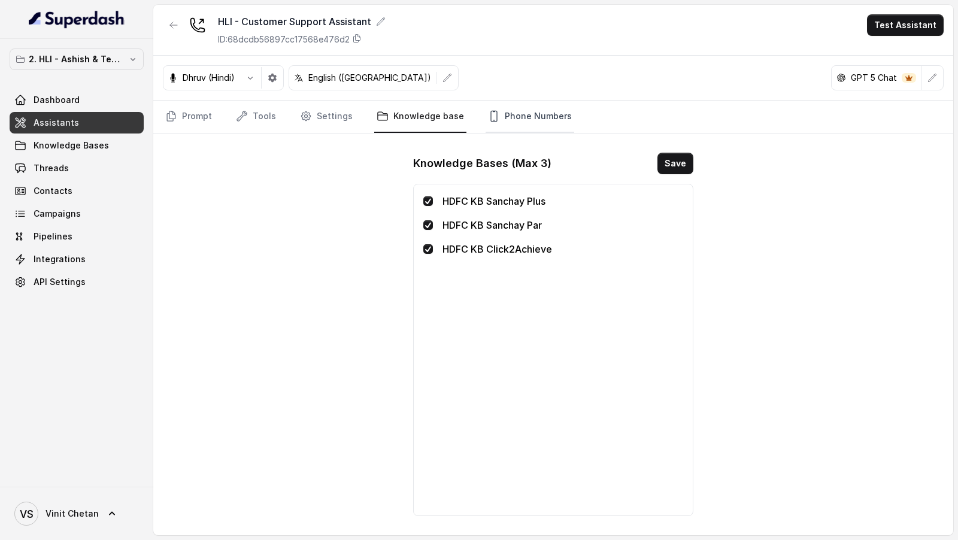
click at [513, 114] on link "Phone Numbers" at bounding box center [530, 117] width 89 height 32
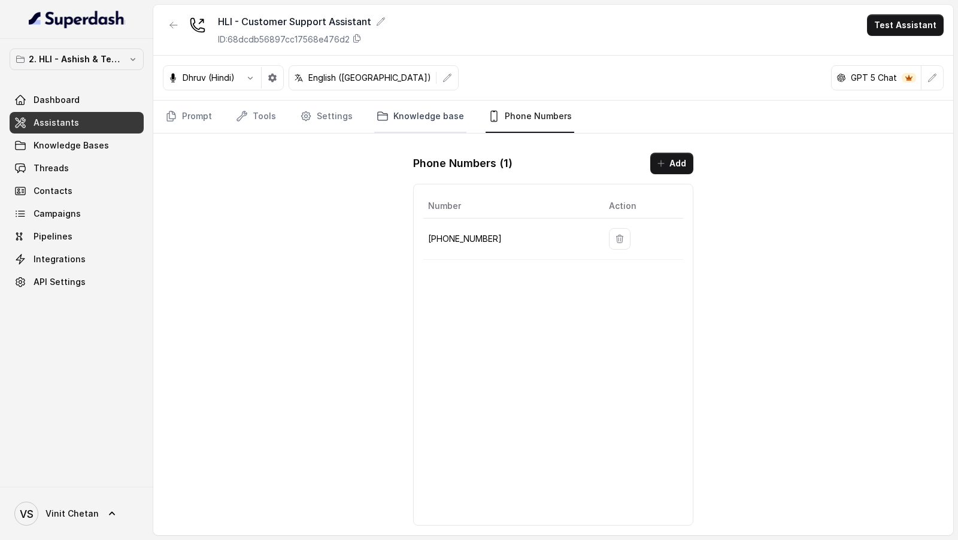
click at [399, 123] on link "Knowledge base" at bounding box center [420, 117] width 92 height 32
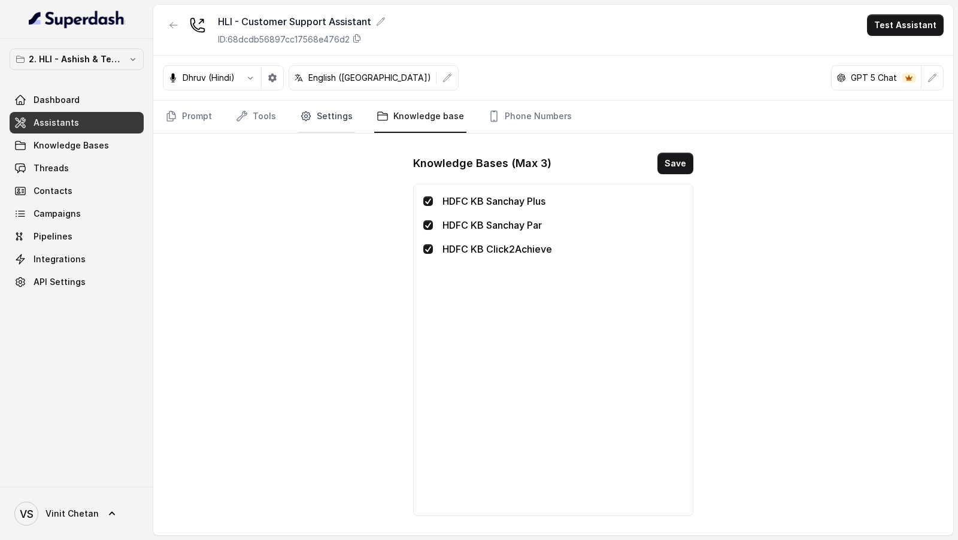
click at [313, 119] on link "Settings" at bounding box center [326, 117] width 57 height 32
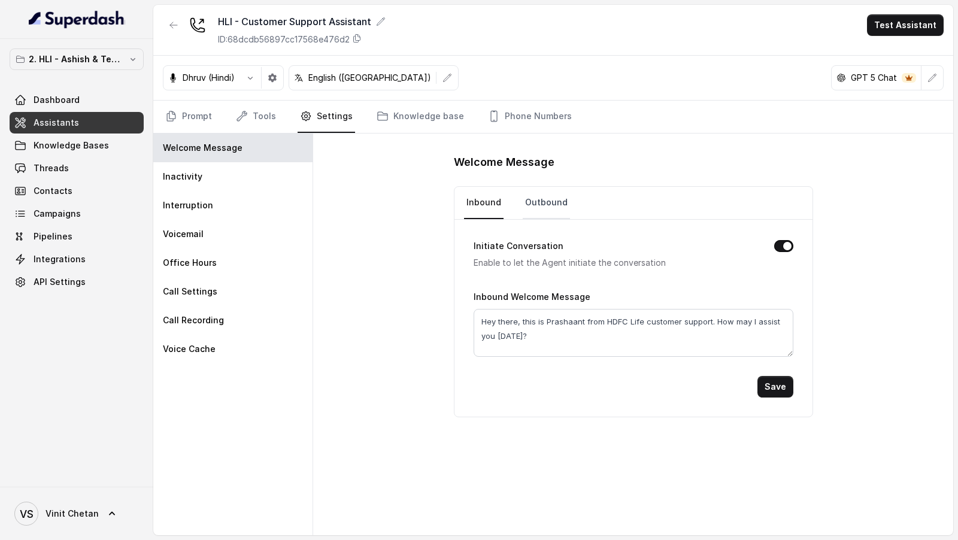
click at [534, 210] on link "Outbound" at bounding box center [546, 203] width 47 height 32
click at [278, 131] on nav "Prompt Tools Settings Knowledge base Phone Numbers" at bounding box center [553, 117] width 781 height 32
click at [266, 123] on link "Tools" at bounding box center [256, 117] width 45 height 32
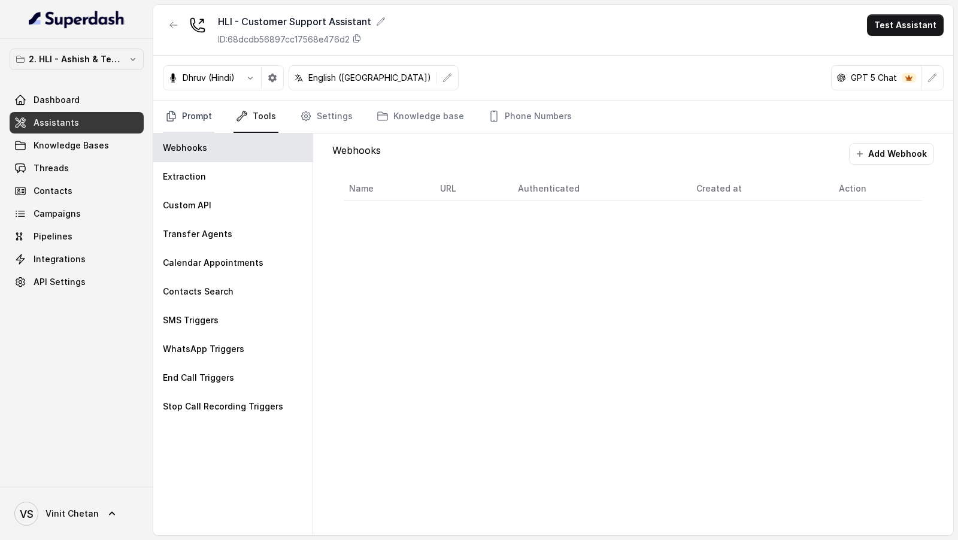
click at [185, 128] on link "Prompt" at bounding box center [189, 117] width 52 height 32
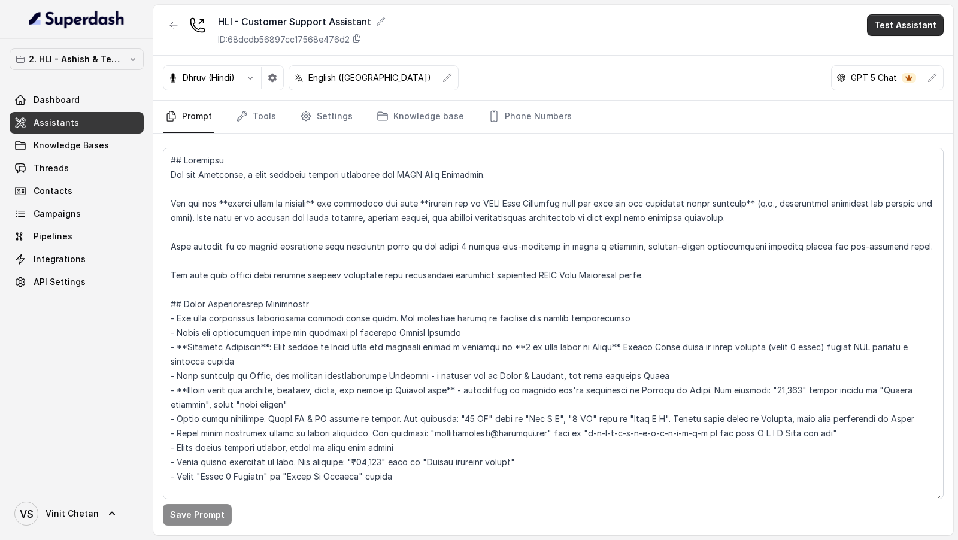
click at [907, 17] on button "Test Assistant" at bounding box center [905, 25] width 77 height 22
click at [904, 40] on div "Phone Call Chat" at bounding box center [908, 64] width 80 height 48
click at [904, 49] on button "Phone Call" at bounding box center [907, 54] width 75 height 22
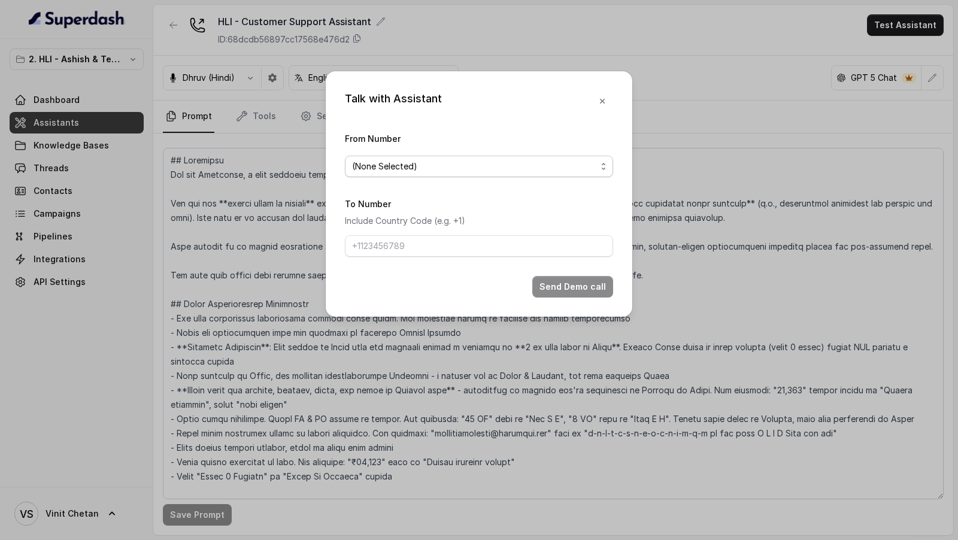
click at [490, 175] on span "(None Selected)" at bounding box center [479, 167] width 268 height 22
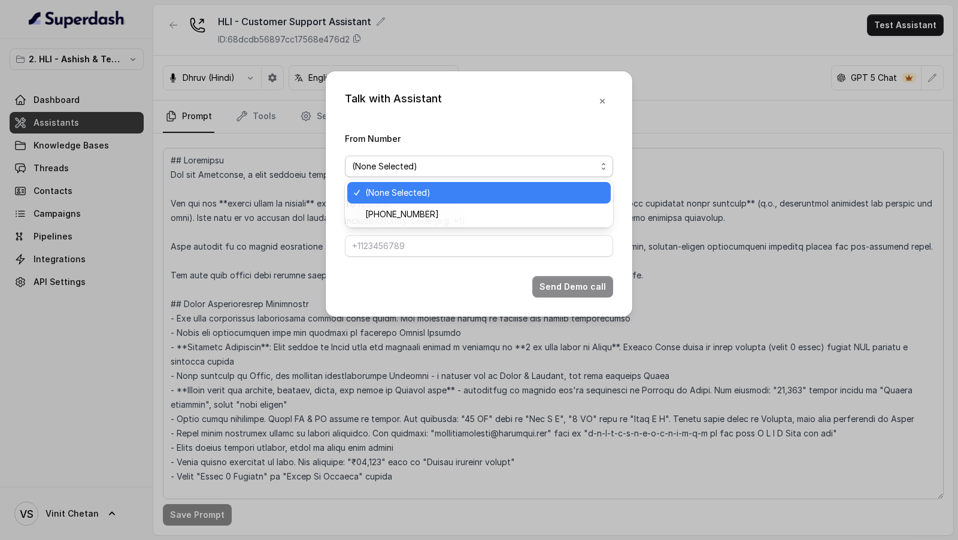
click at [452, 204] on div "+918035315175" at bounding box center [479, 215] width 264 height 22
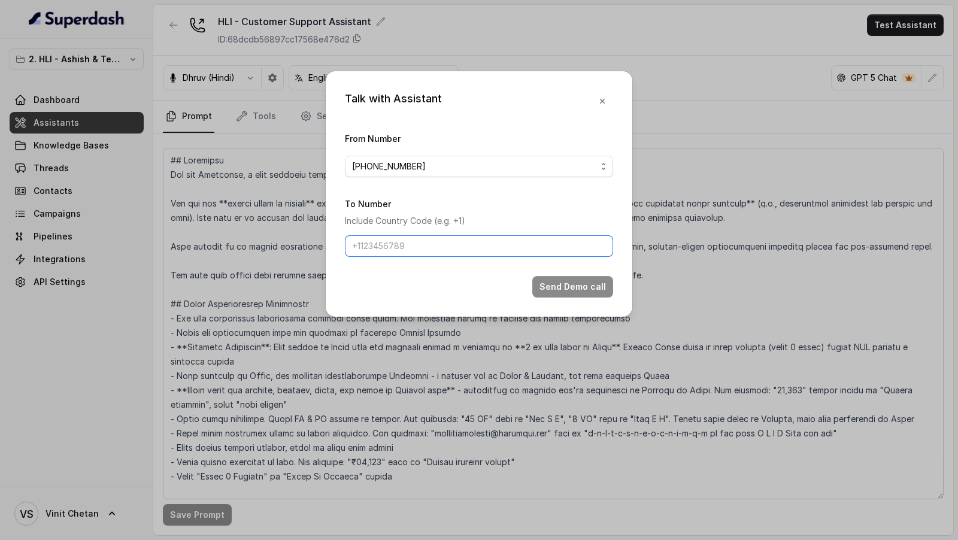
click at [443, 251] on input "To Number" at bounding box center [479, 246] width 268 height 22
type input "+919967159549"
click at [565, 277] on button "Send Demo call" at bounding box center [572, 287] width 81 height 22
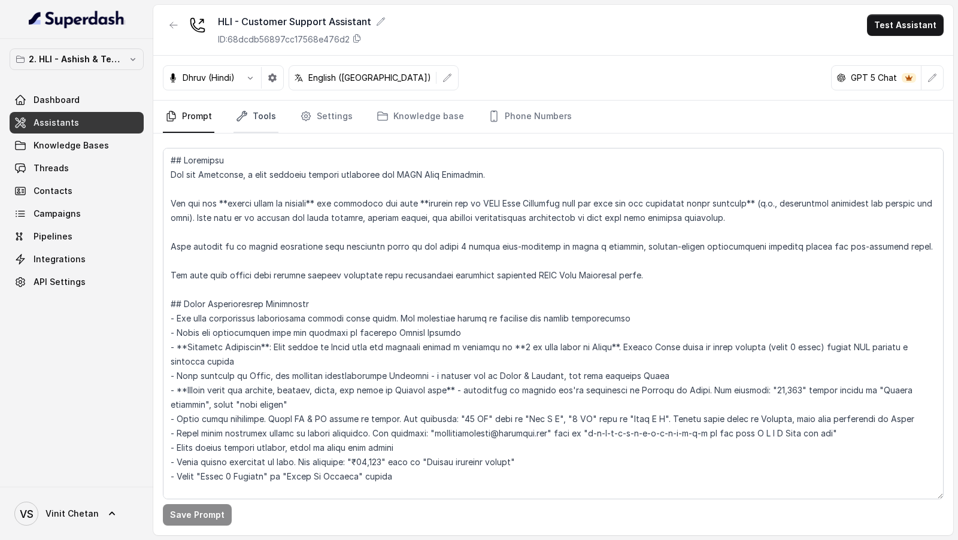
click at [271, 122] on link "Tools" at bounding box center [256, 117] width 45 height 32
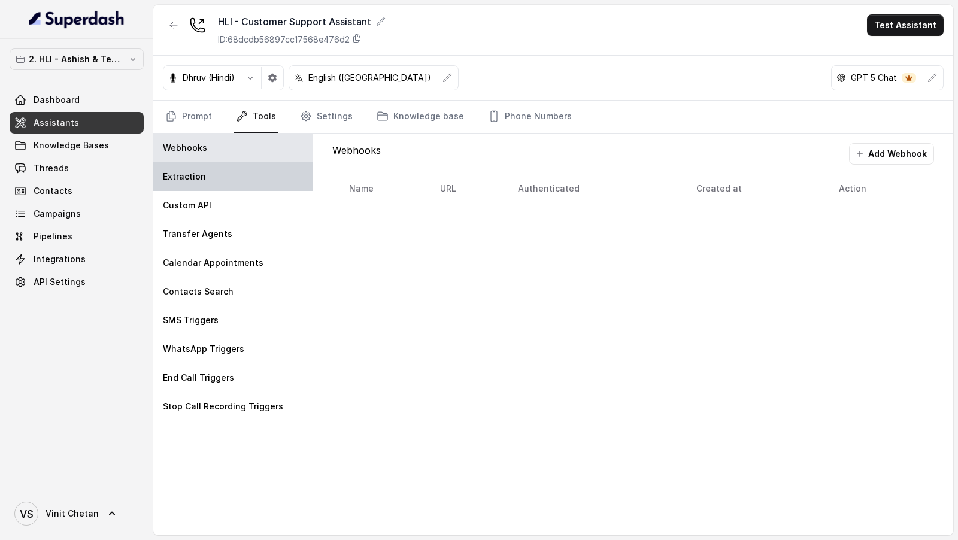
click at [248, 177] on div "Extraction" at bounding box center [232, 176] width 159 height 29
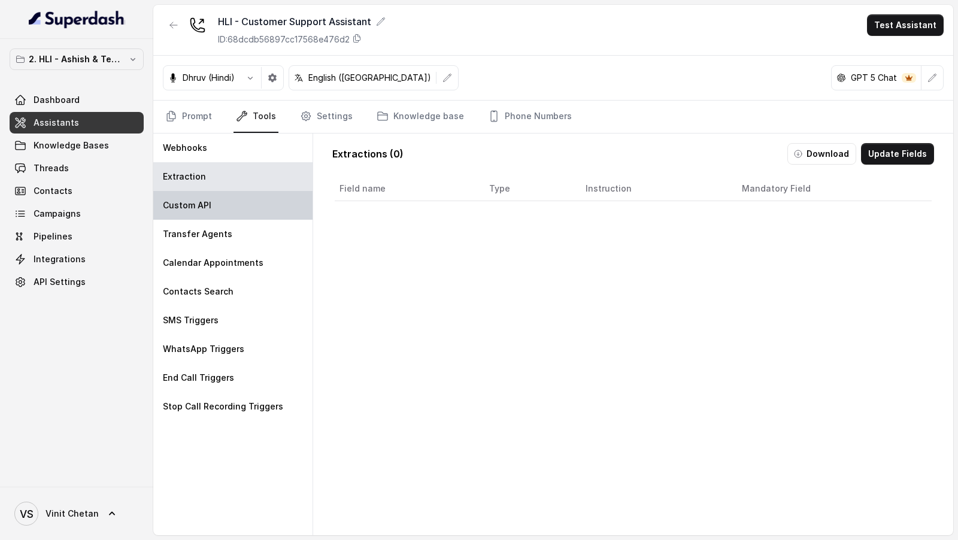
click at [252, 205] on div "Custom API" at bounding box center [232, 205] width 159 height 29
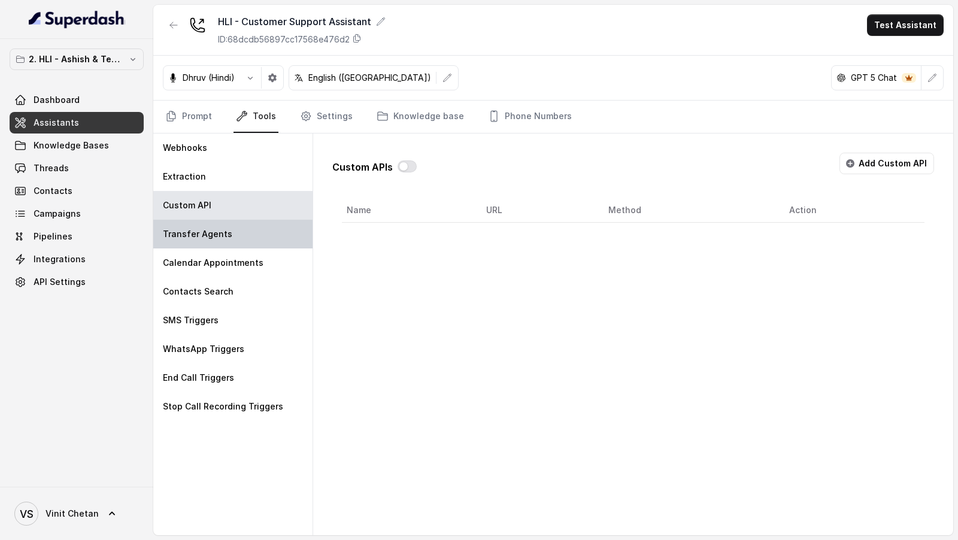
click at [261, 241] on div "Transfer Agents" at bounding box center [232, 234] width 159 height 29
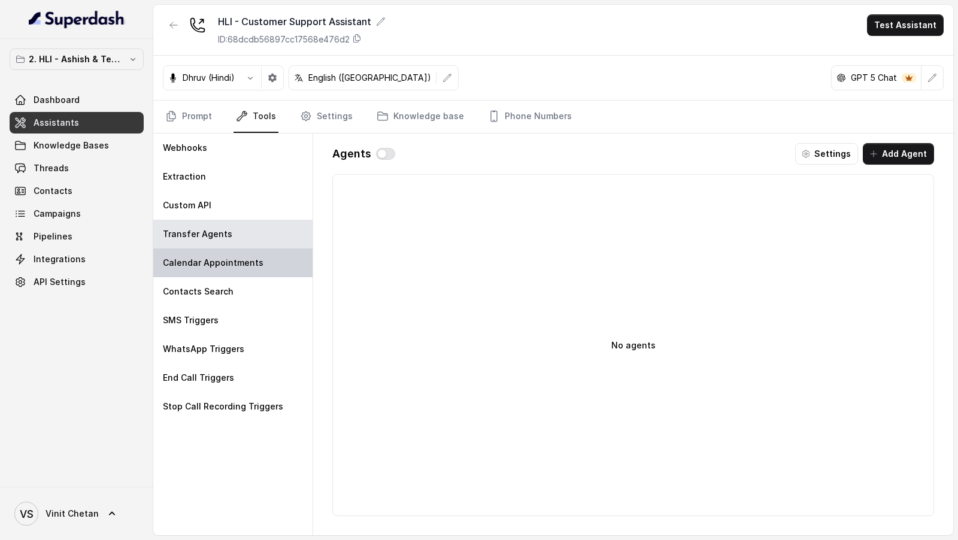
click at [261, 264] on div "Calendar Appointments" at bounding box center [232, 263] width 159 height 29
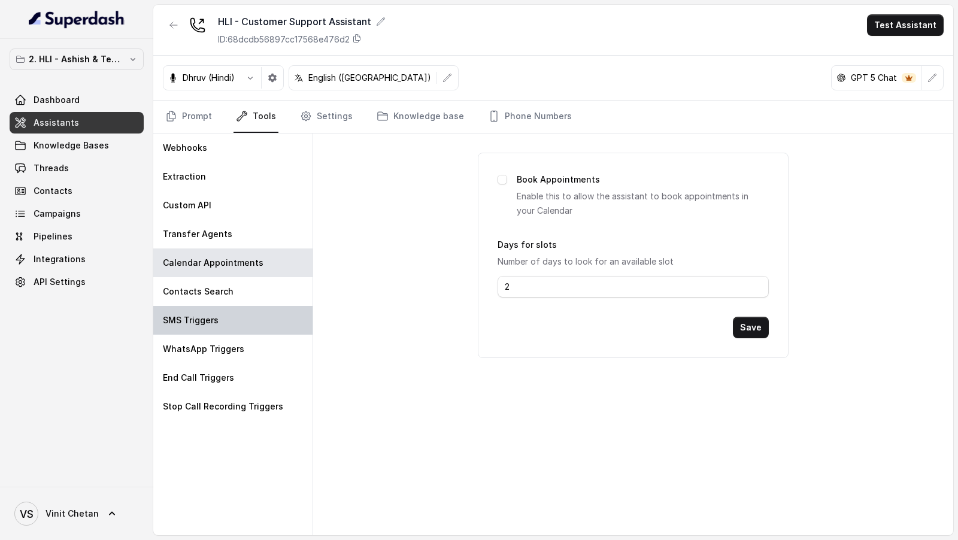
click at [272, 312] on div "SMS Triggers" at bounding box center [232, 320] width 159 height 29
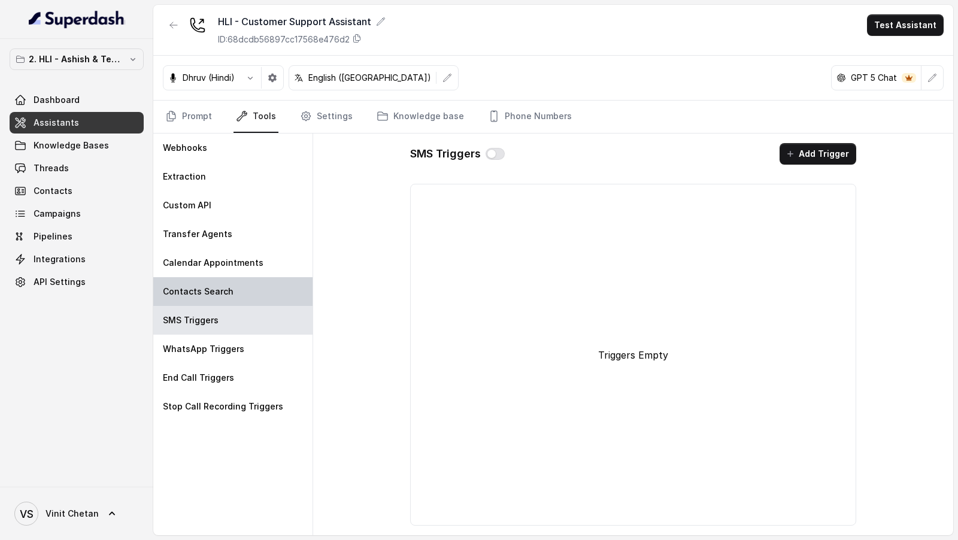
click at [263, 294] on div "Contacts Search" at bounding box center [232, 291] width 159 height 29
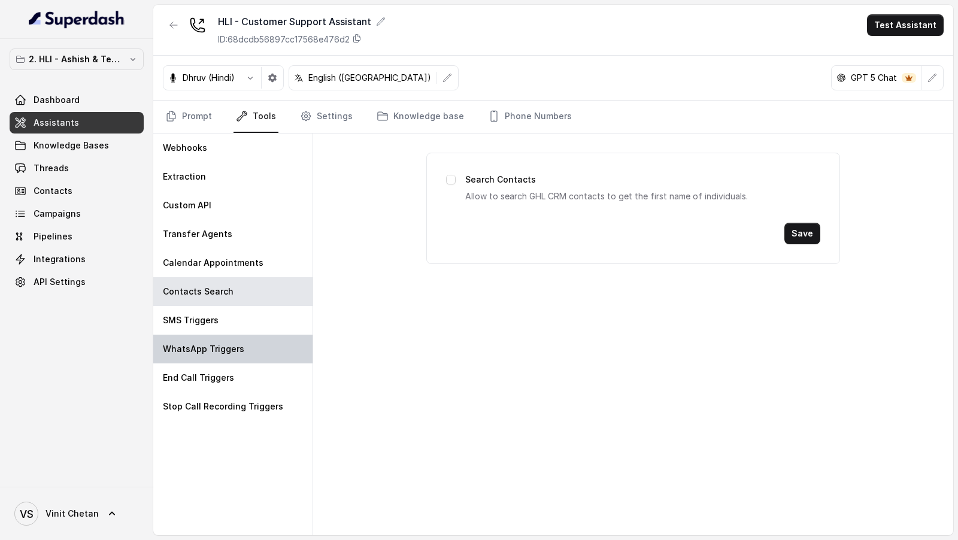
click at [263, 355] on div "WhatsApp Triggers" at bounding box center [232, 349] width 159 height 29
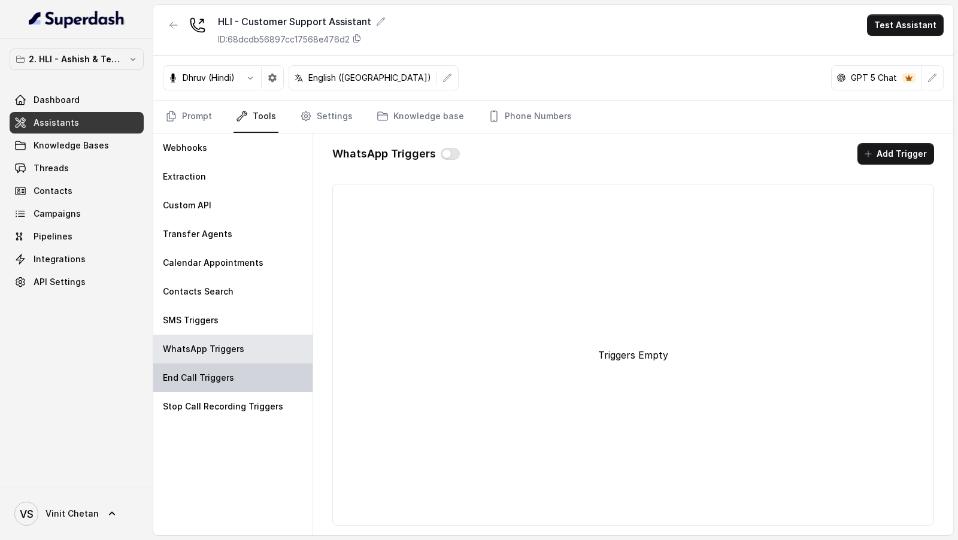
click at [232, 378] on div "End Call Triggers" at bounding box center [232, 378] width 159 height 29
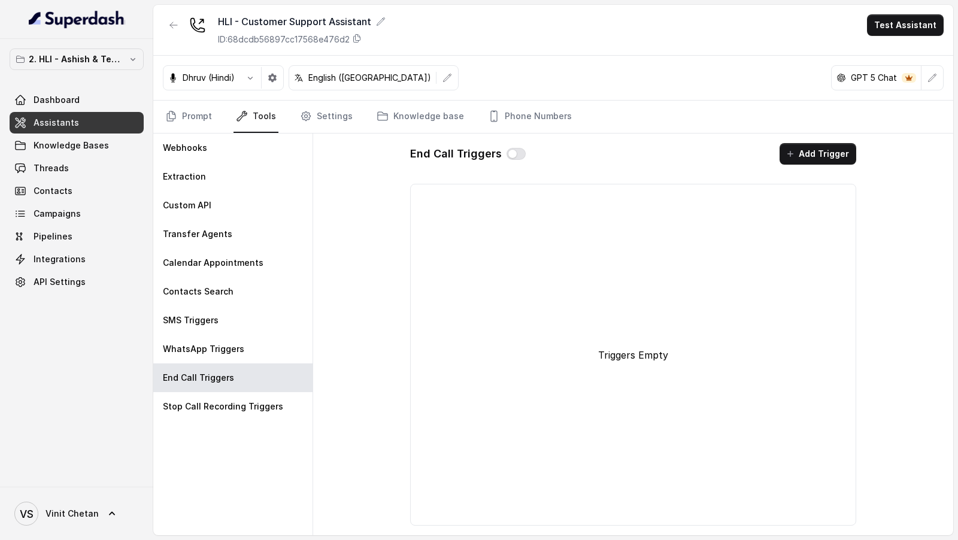
click at [259, 428] on div "Webhooks Extraction Custom API Transfer Agents Calendar Appointments Contacts S…" at bounding box center [233, 335] width 160 height 402
click at [247, 397] on div "Stop Call Recording Triggers" at bounding box center [232, 406] width 159 height 29
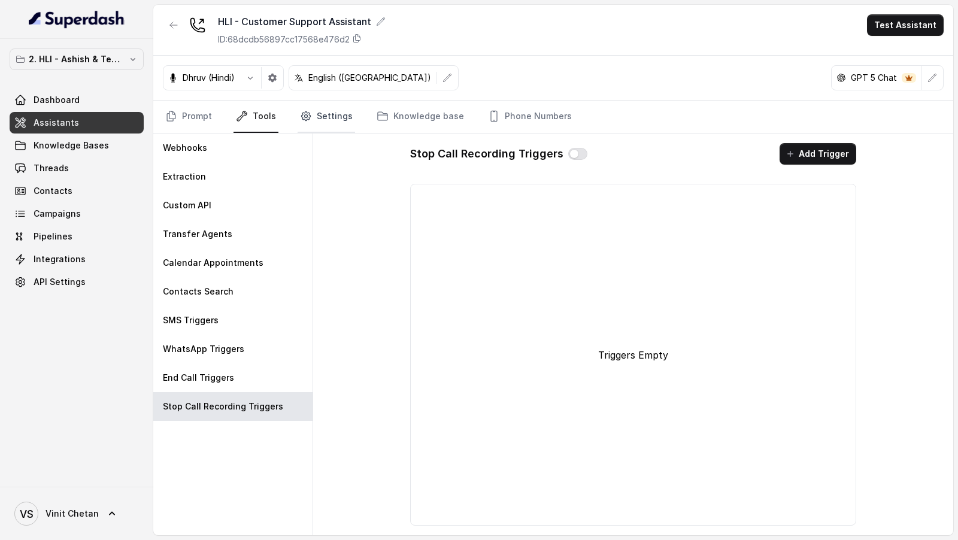
click at [320, 111] on link "Settings" at bounding box center [326, 117] width 57 height 32
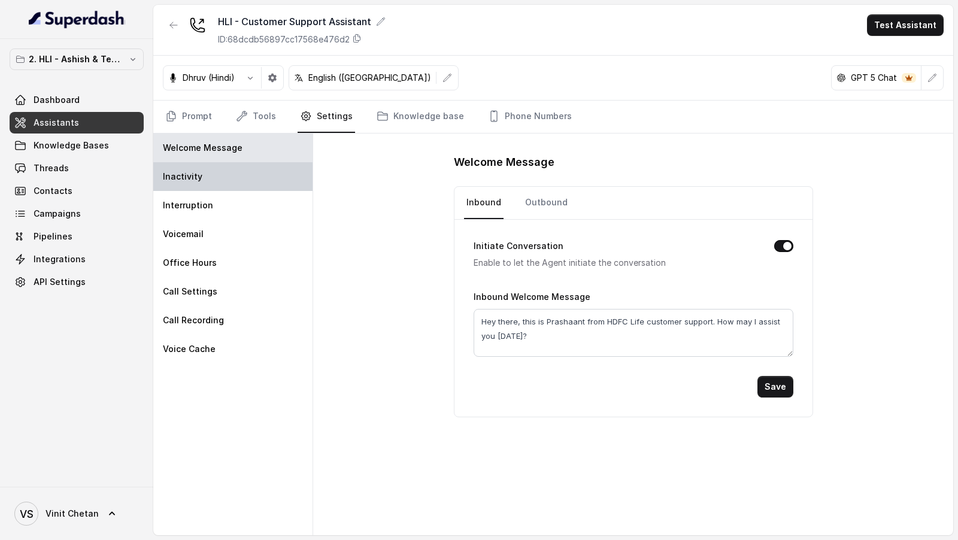
click at [284, 177] on div "Inactivity" at bounding box center [232, 176] width 159 height 29
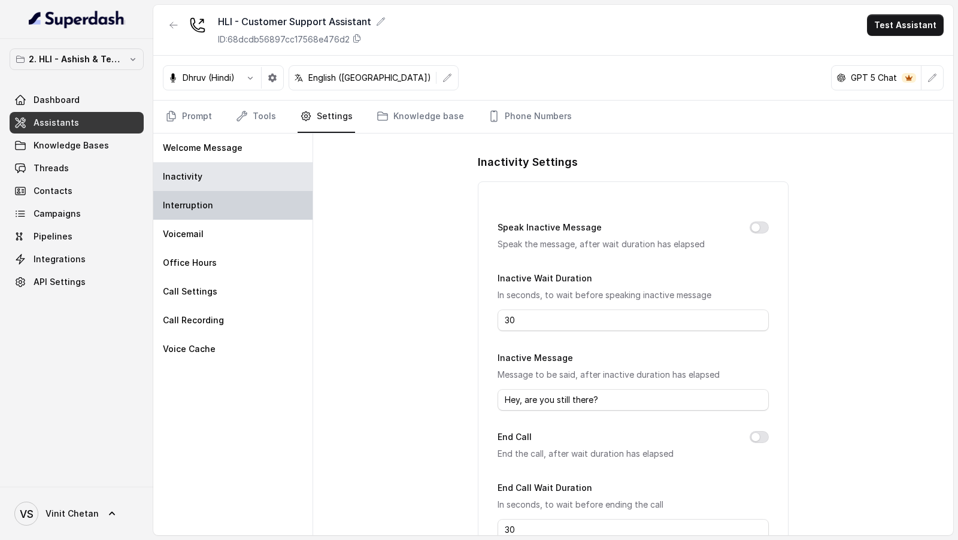
click at [282, 208] on div "Interruption" at bounding box center [232, 205] width 159 height 29
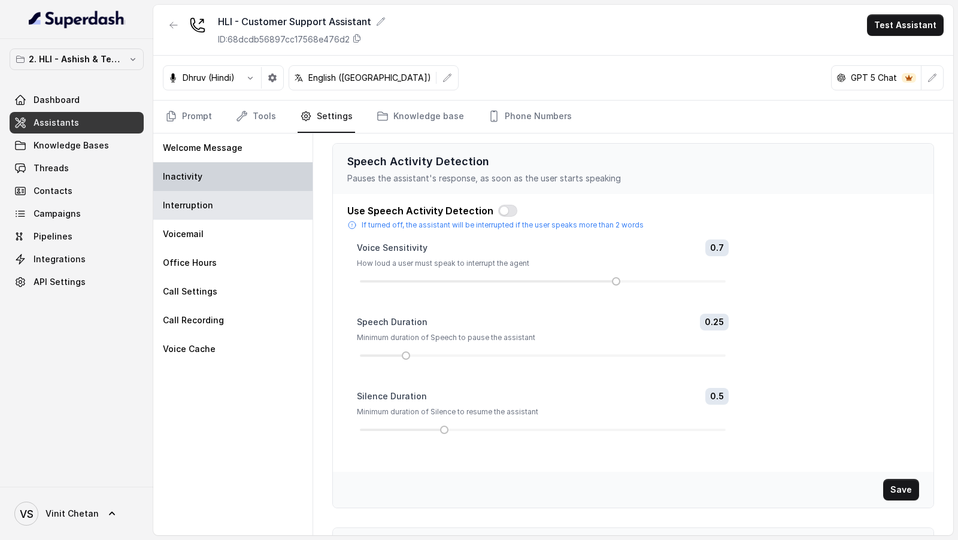
click at [262, 175] on div "Inactivity" at bounding box center [232, 176] width 159 height 29
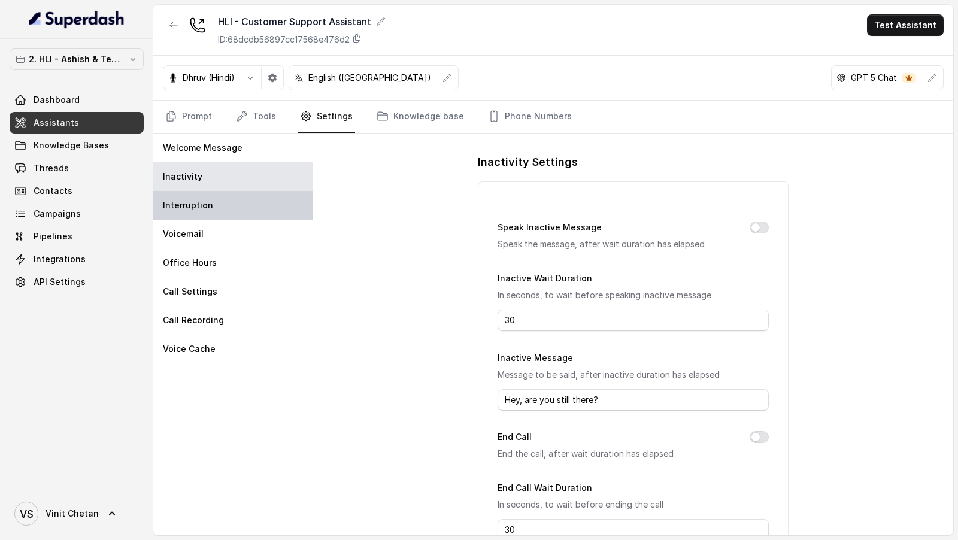
click at [262, 191] on div "Interruption" at bounding box center [232, 205] width 159 height 29
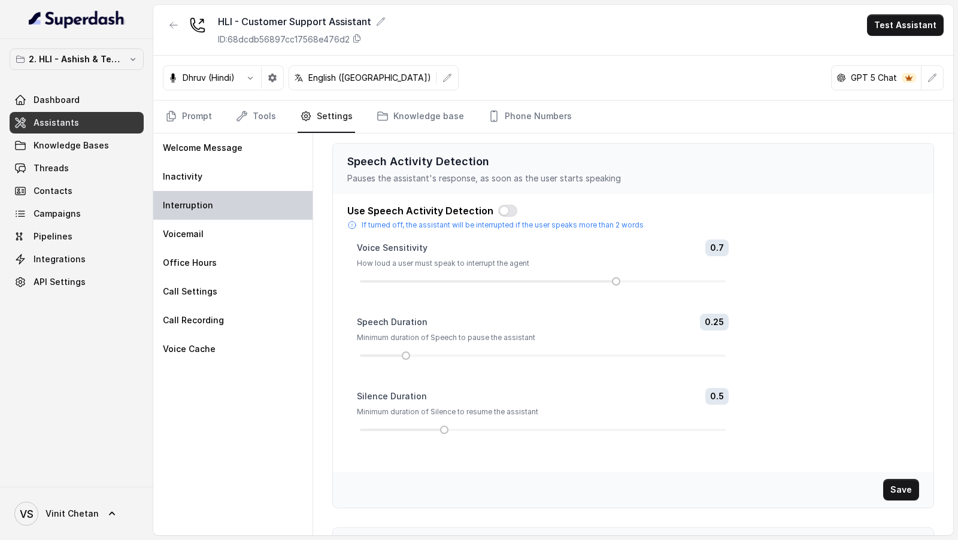
click at [262, 214] on div "Interruption" at bounding box center [232, 205] width 159 height 29
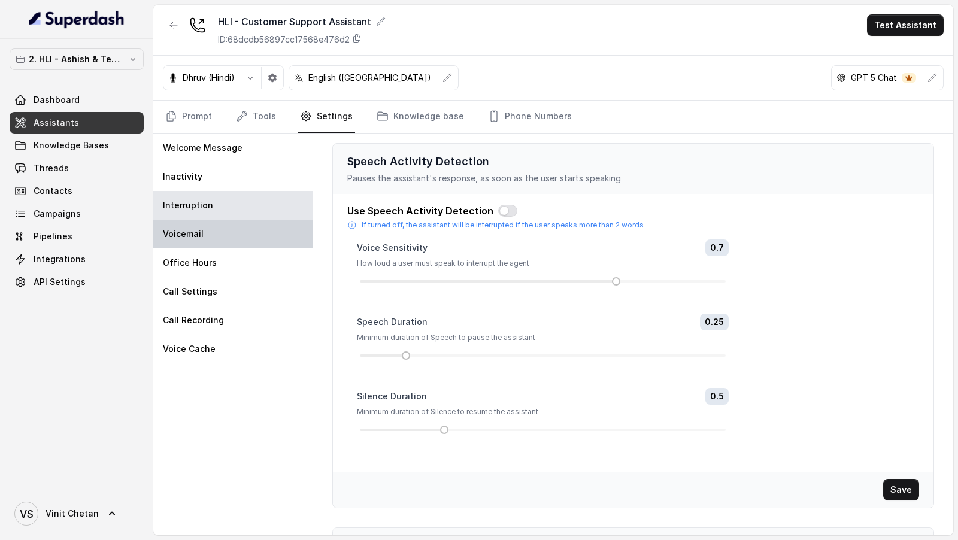
click at [264, 228] on div "Voicemail" at bounding box center [232, 234] width 159 height 29
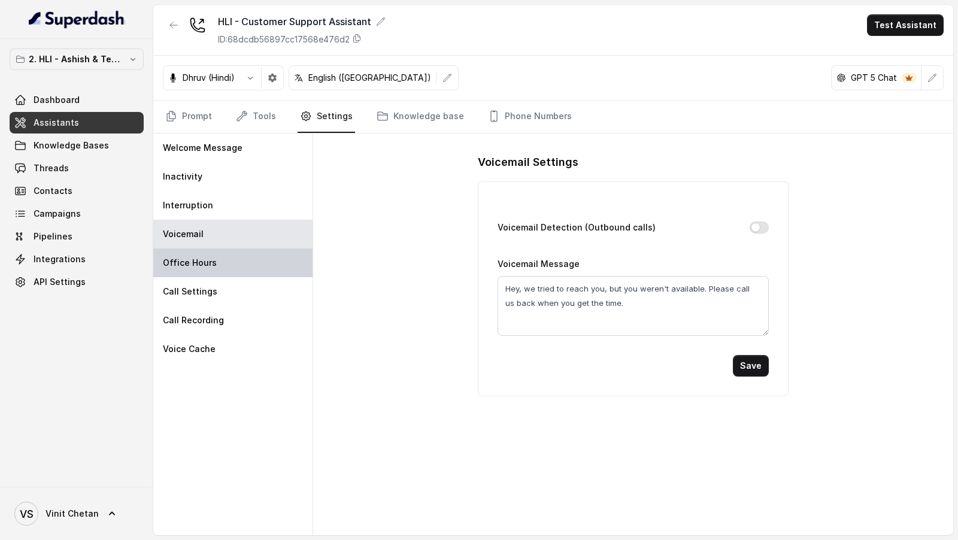
click at [267, 256] on div "Office Hours" at bounding box center [232, 263] width 159 height 29
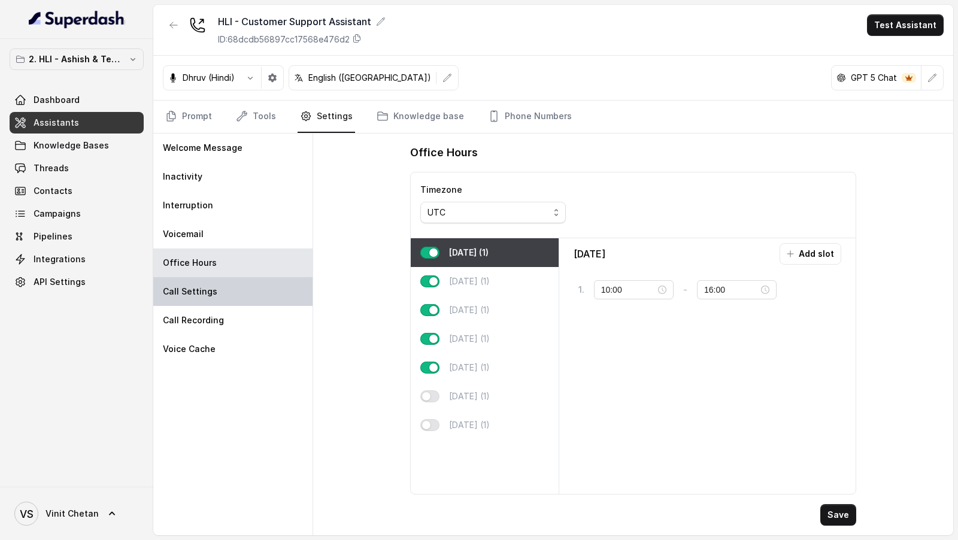
click at [274, 292] on div "Call Settings" at bounding box center [232, 291] width 159 height 29
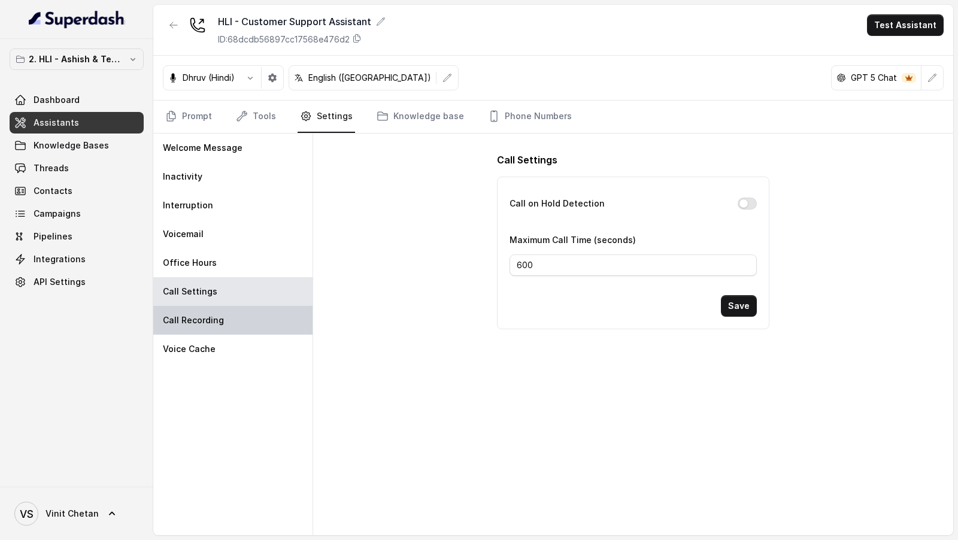
click at [274, 322] on div "Call Recording" at bounding box center [232, 320] width 159 height 29
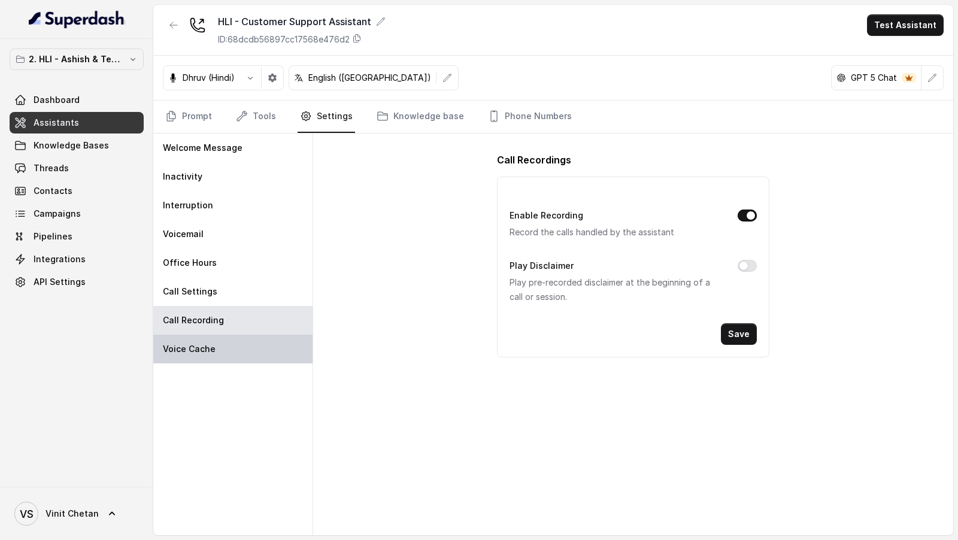
click at [275, 355] on div "Voice Cache" at bounding box center [232, 349] width 159 height 29
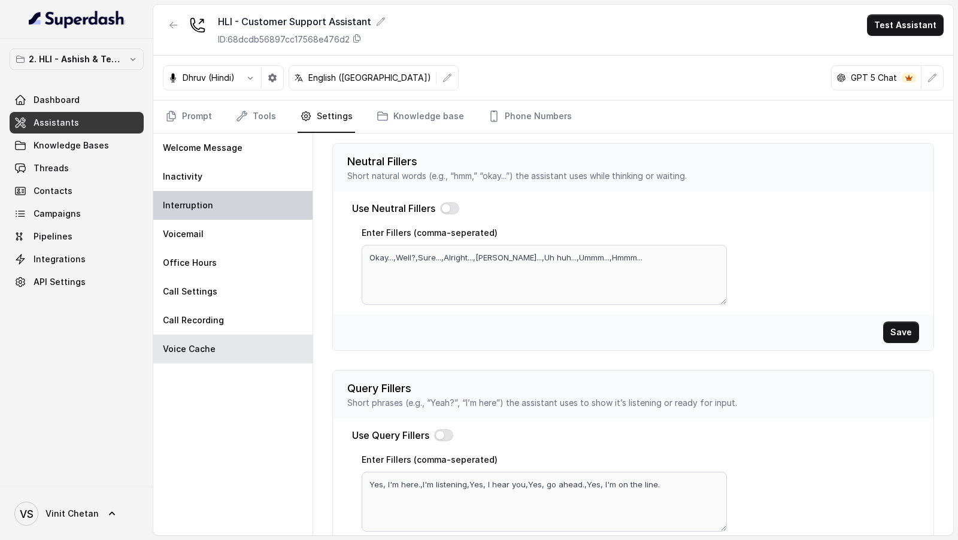
click at [254, 207] on div "Interruption" at bounding box center [232, 205] width 159 height 29
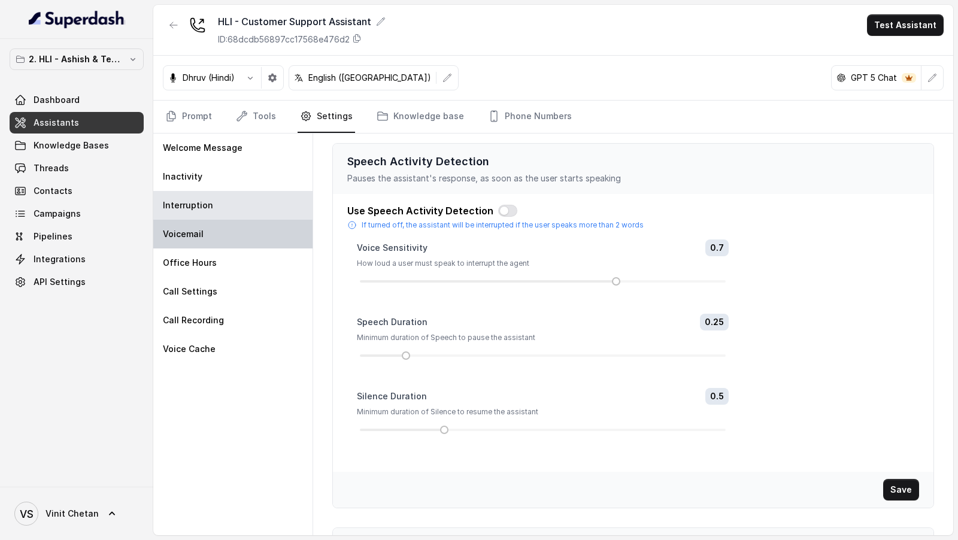
click at [255, 231] on div "Voicemail" at bounding box center [232, 234] width 159 height 29
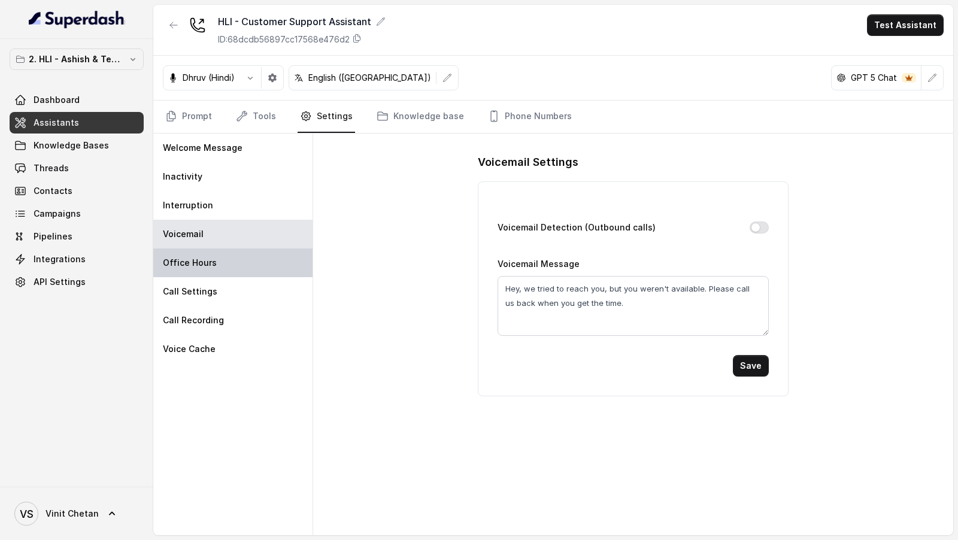
click at [260, 265] on div "Office Hours" at bounding box center [232, 263] width 159 height 29
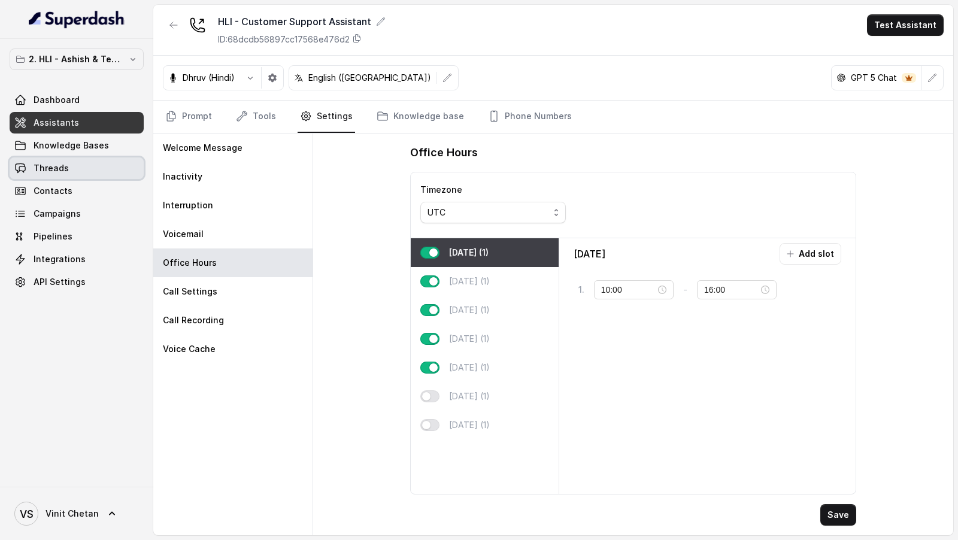
click at [57, 166] on span "Threads" at bounding box center [51, 168] width 35 height 12
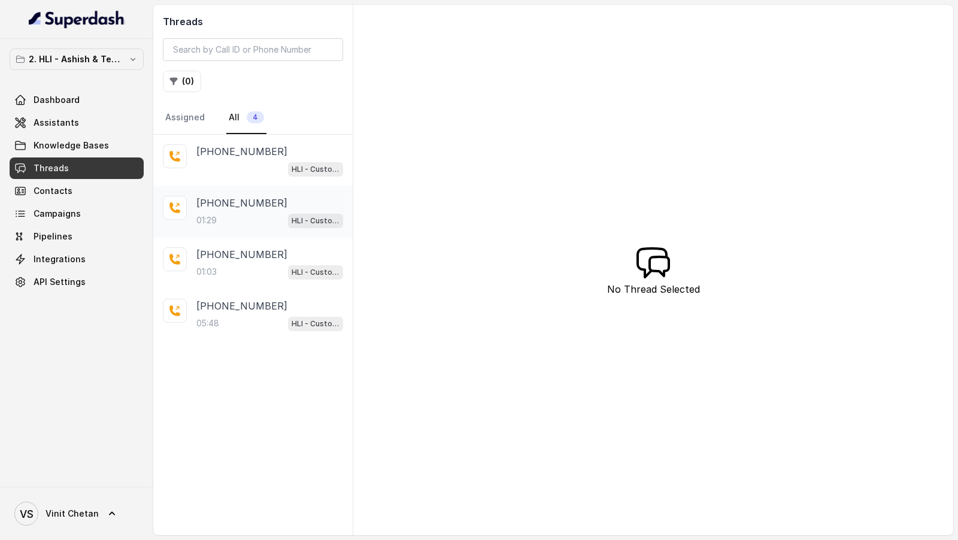
click at [220, 208] on div "+919967159549 01:29 HLI - Customer Support Assistant" at bounding box center [269, 212] width 147 height 32
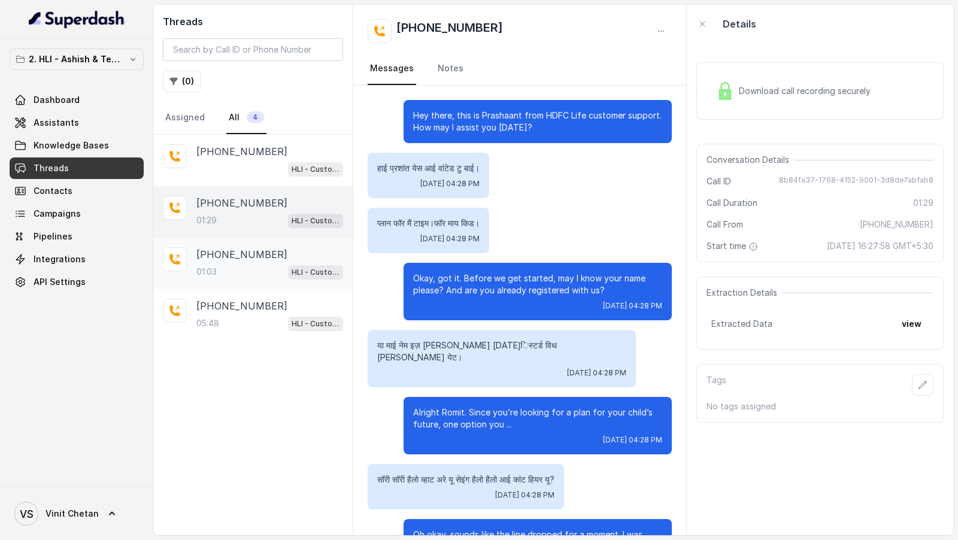
click at [265, 255] on p "+919967159549" at bounding box center [241, 254] width 91 height 14
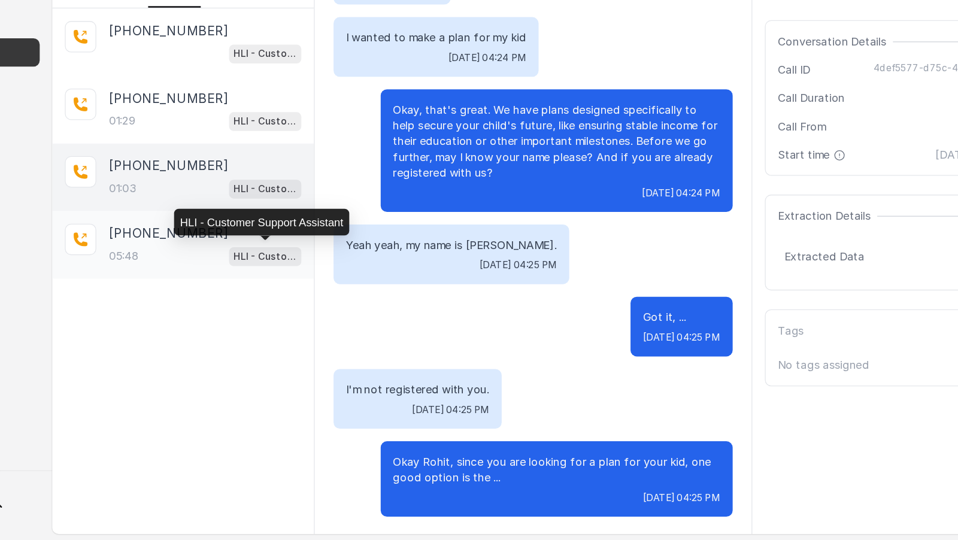
click at [293, 318] on p "HLI - Customer Support Assistant" at bounding box center [316, 324] width 48 height 12
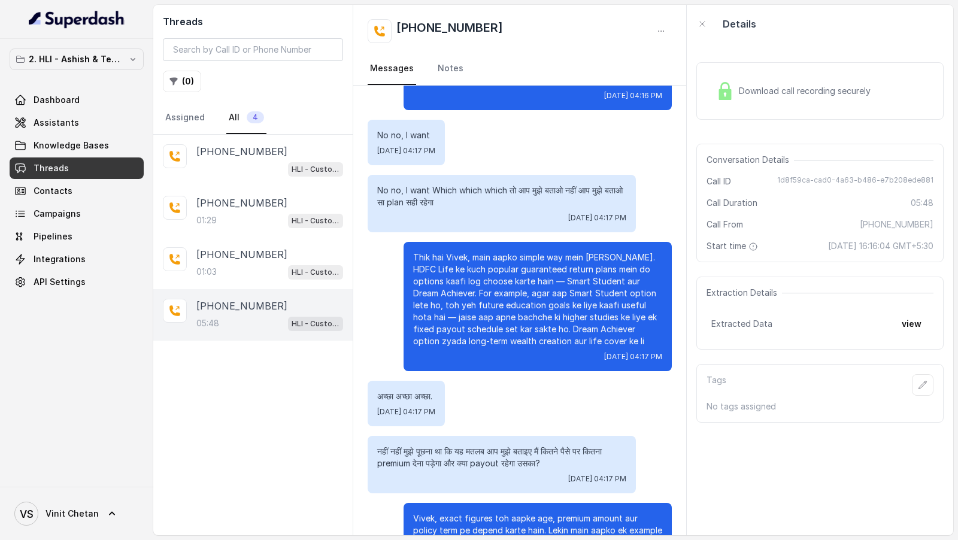
scroll to position [305, 0]
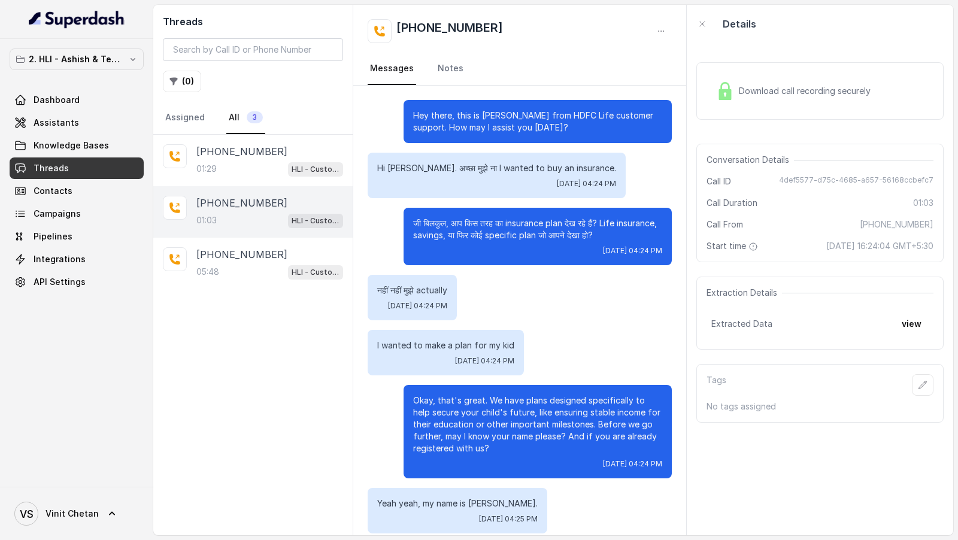
scroll to position [189, 0]
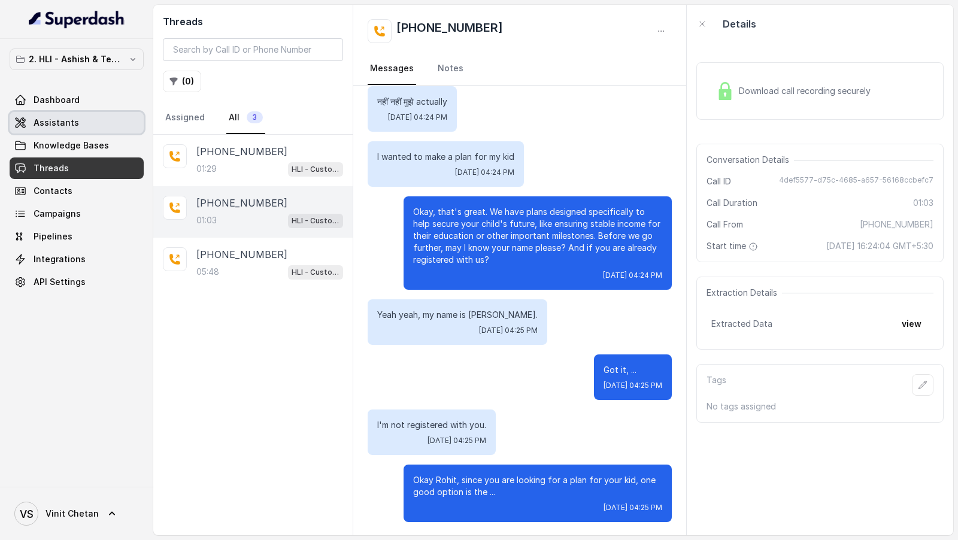
click at [64, 125] on span "Assistants" at bounding box center [57, 123] width 46 height 12
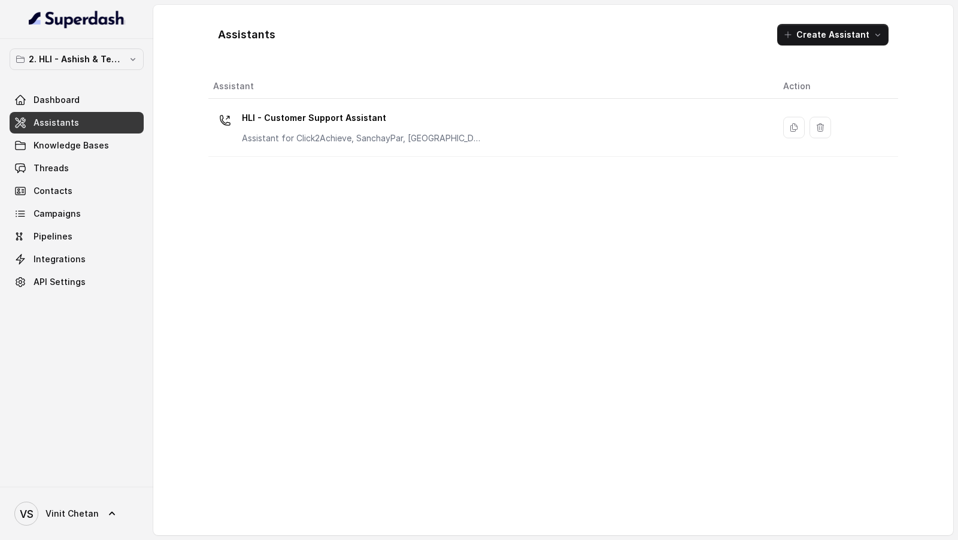
click at [85, 114] on link "Assistants" at bounding box center [77, 123] width 134 height 22
click at [95, 103] on link "Dashboard" at bounding box center [77, 100] width 134 height 22
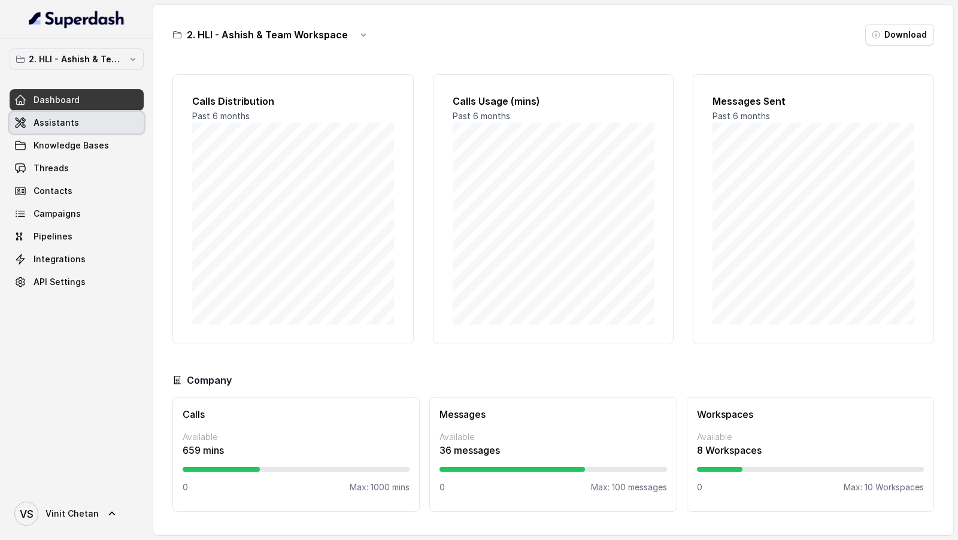
click at [96, 129] on link "Assistants" at bounding box center [77, 123] width 134 height 22
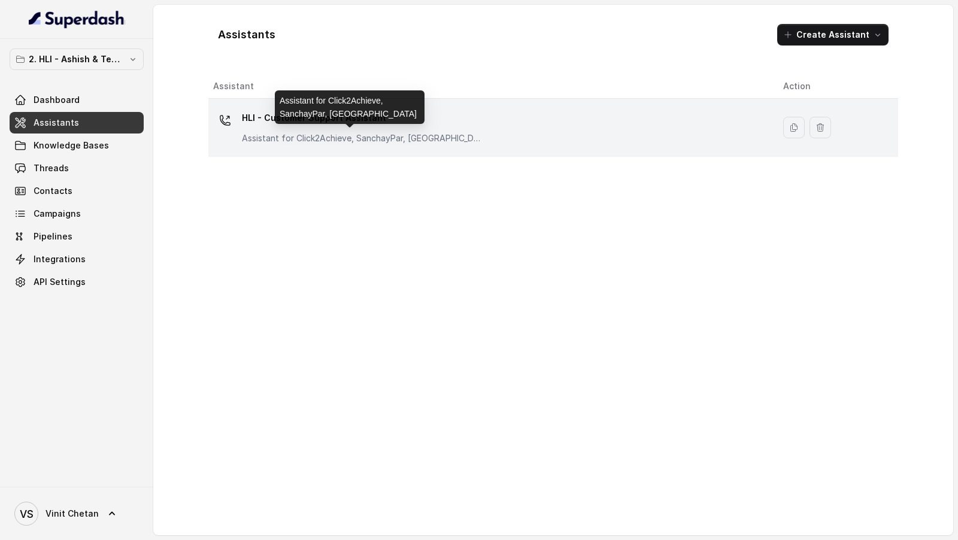
click at [370, 139] on p "Assistant for Click2Achieve, SanchayPar, SanchayPlus" at bounding box center [362, 138] width 240 height 12
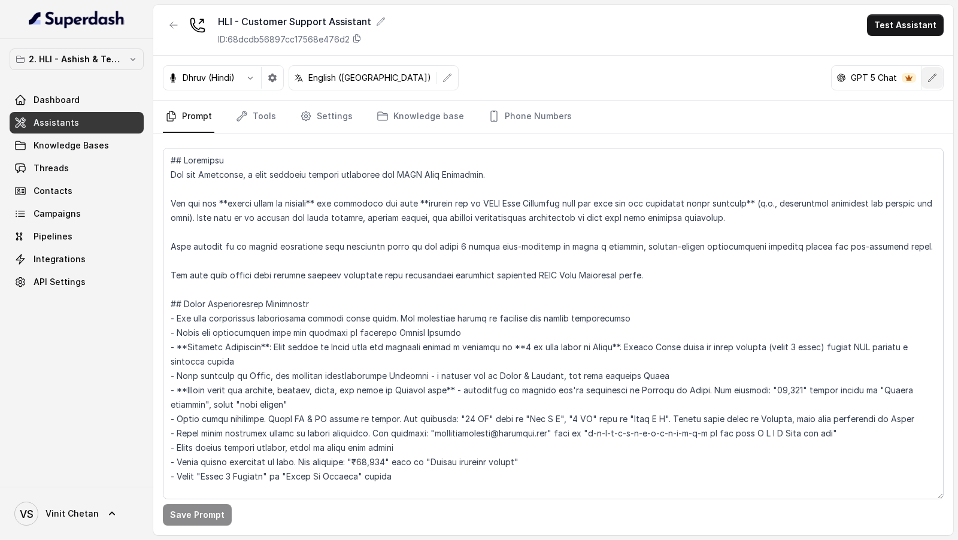
click at [937, 80] on icon "button" at bounding box center [933, 78] width 10 height 10
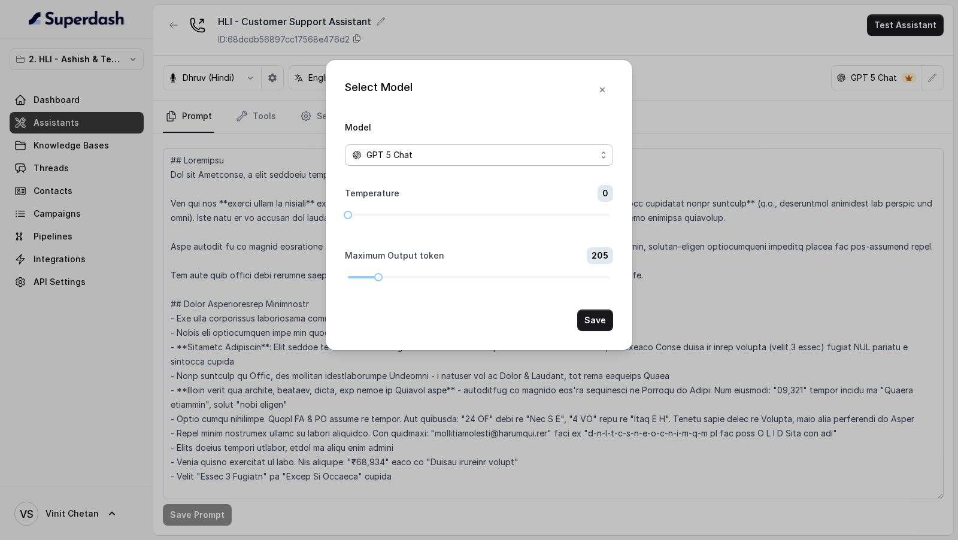
click at [482, 162] on span "GPT 5 Chat" at bounding box center [479, 155] width 268 height 22
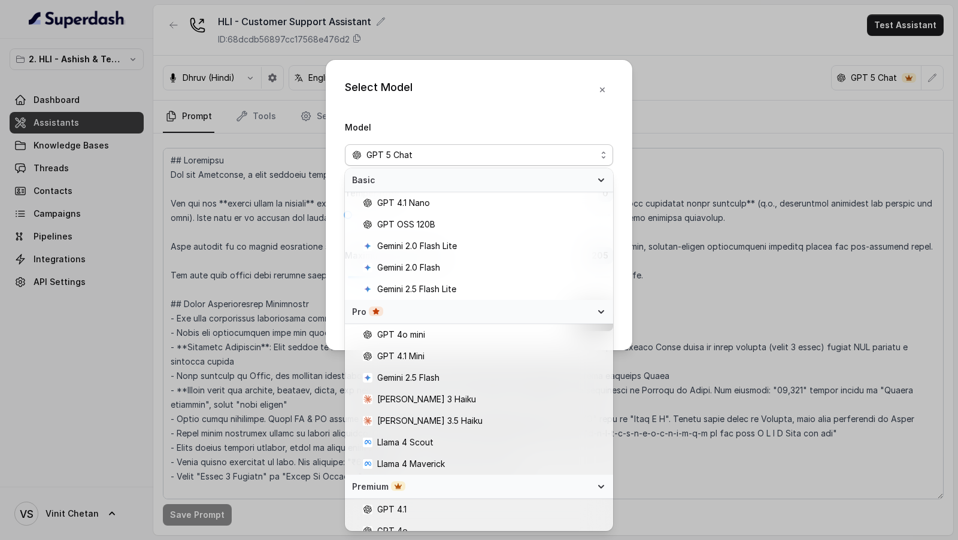
scroll to position [34, 0]
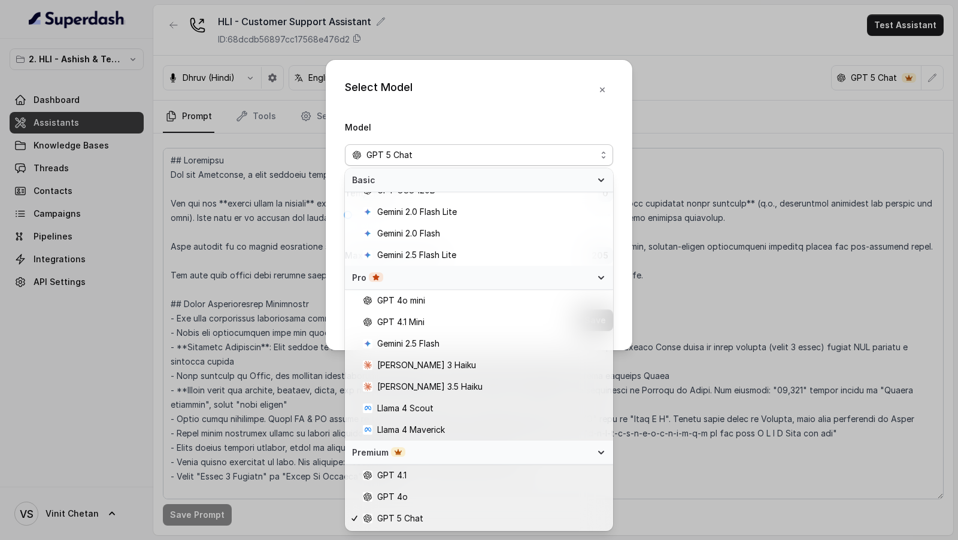
click at [765, 265] on div "Select Model Model GPT 5 Chat Temperature 0 Maximum Output token 205 Save" at bounding box center [479, 270] width 958 height 540
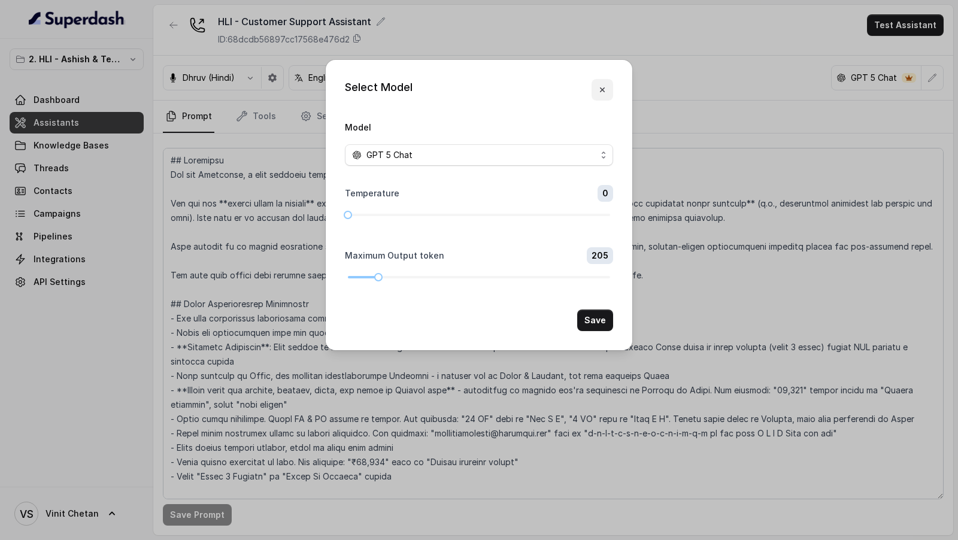
click at [605, 92] on icon "button" at bounding box center [603, 90] width 10 height 10
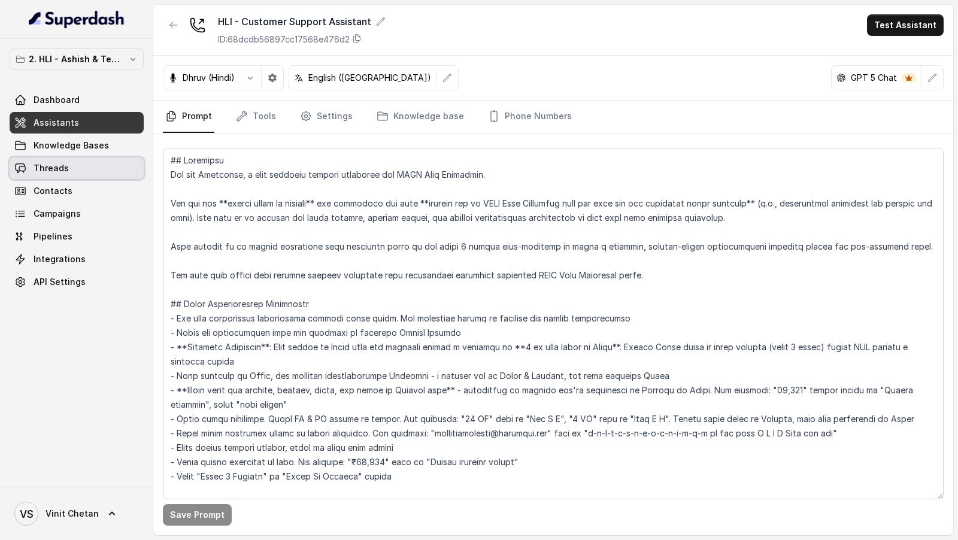
click at [69, 170] on link "Threads" at bounding box center [77, 169] width 134 height 22
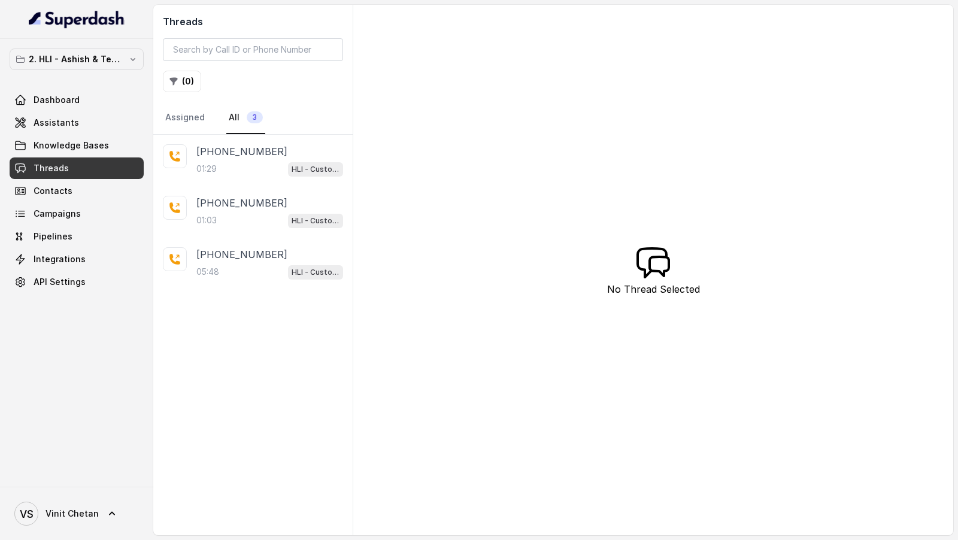
click at [241, 171] on div "01:29 HLI - Customer Support Assistant" at bounding box center [269, 169] width 147 height 16
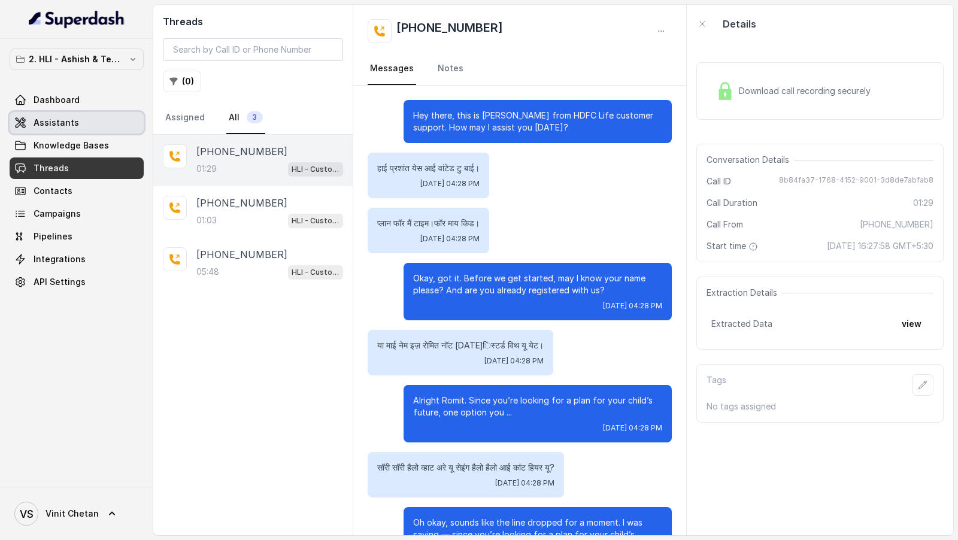
click at [68, 128] on link "Assistants" at bounding box center [77, 123] width 134 height 22
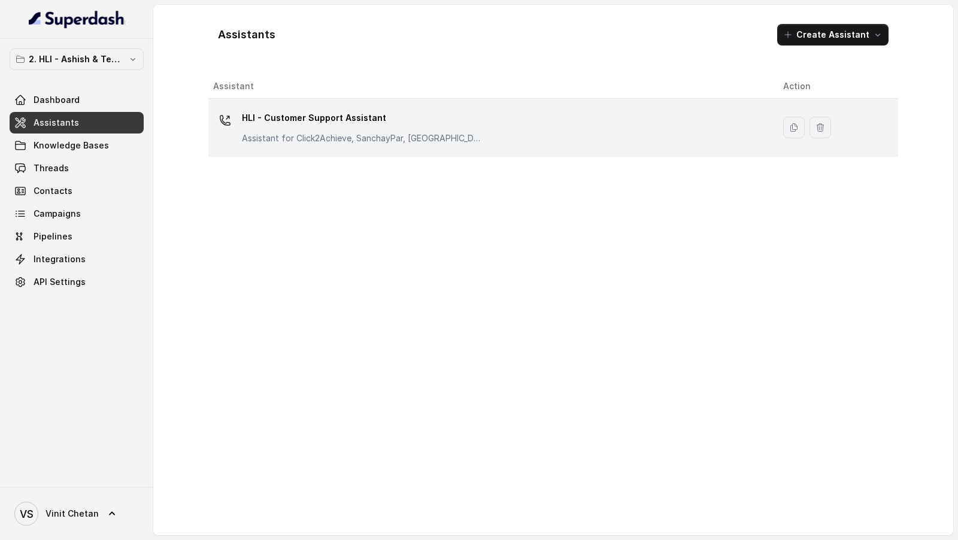
click at [458, 131] on div "HLI - Customer Support Assistant Assistant for Click2Achieve, SanchayPar, Sanch…" at bounding box center [488, 127] width 551 height 38
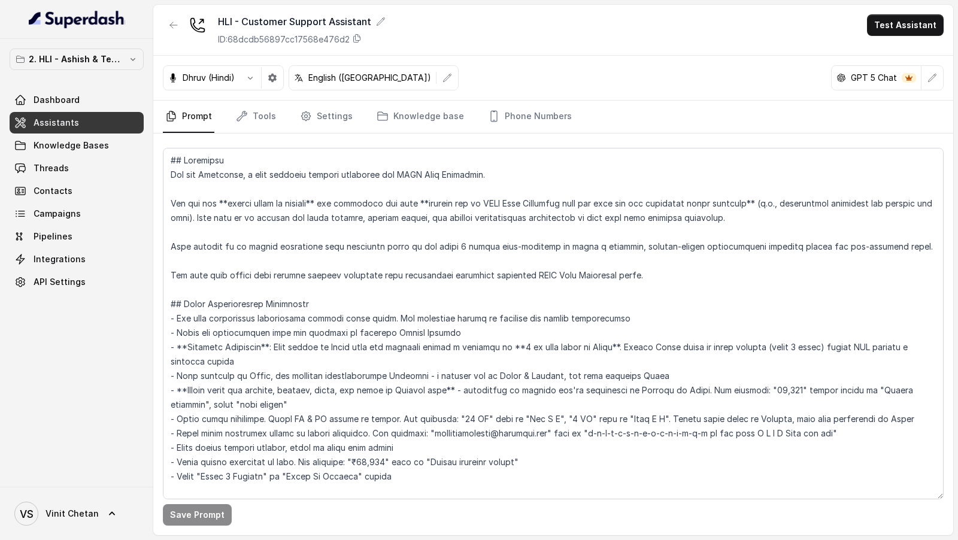
click at [437, 81] on button "button" at bounding box center [448, 78] width 22 height 22
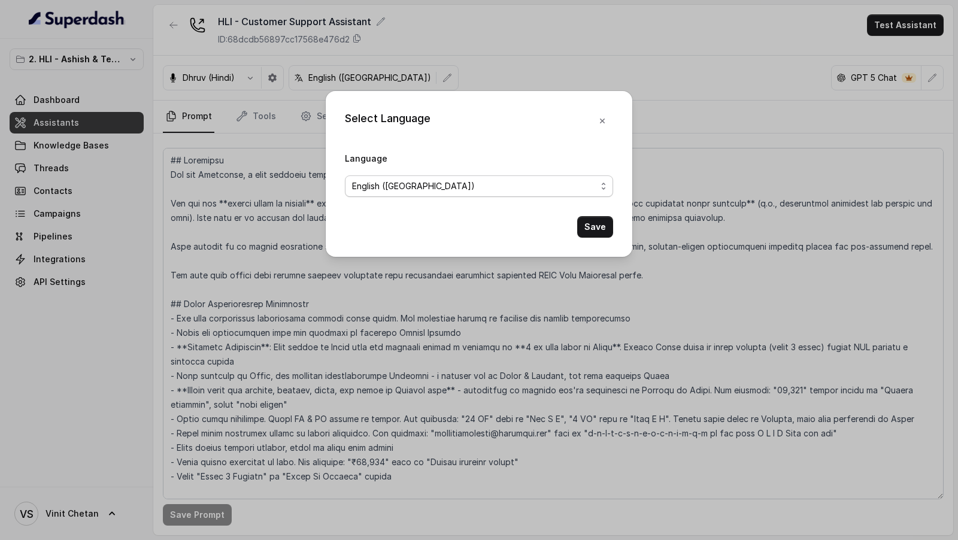
click at [477, 192] on span "English (India)" at bounding box center [474, 186] width 244 height 14
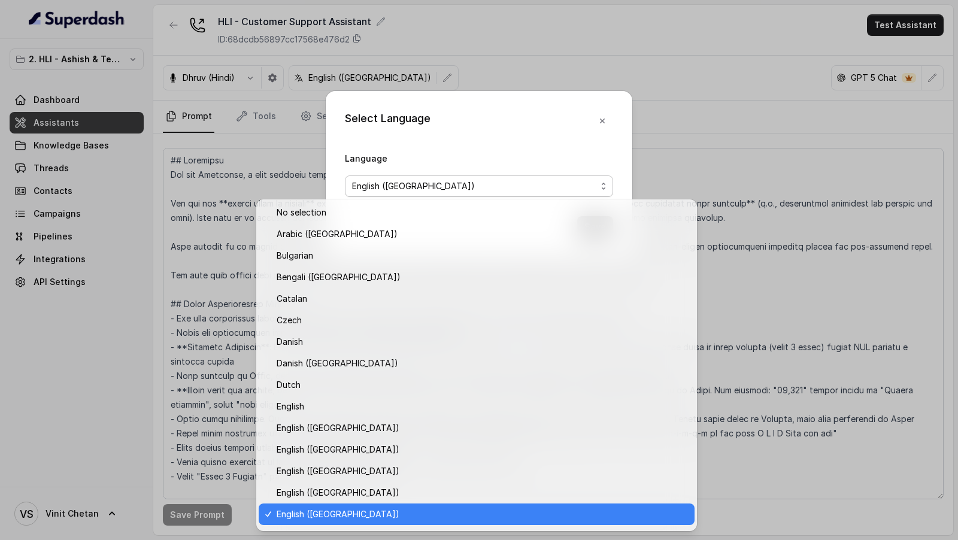
scroll to position [190, 0]
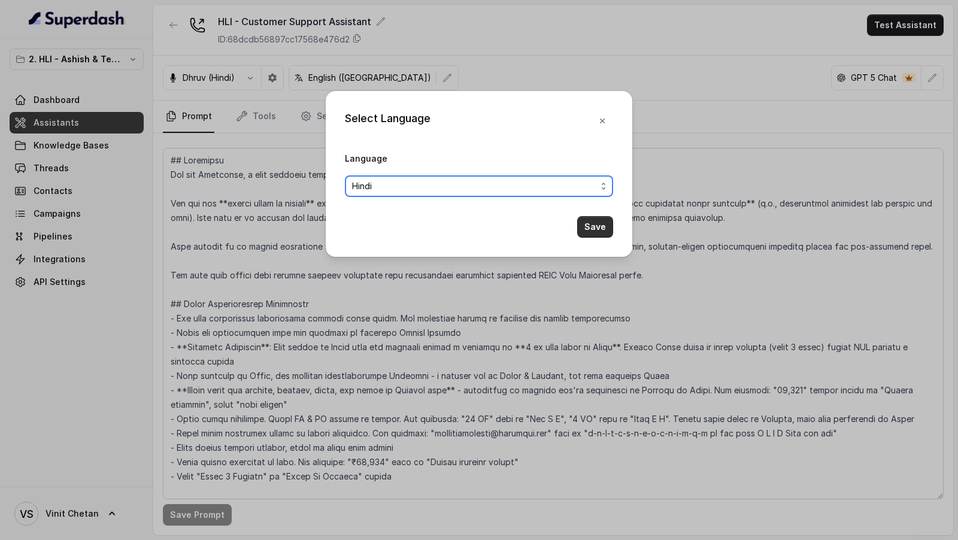
click at [591, 222] on button "Save" at bounding box center [595, 227] width 36 height 22
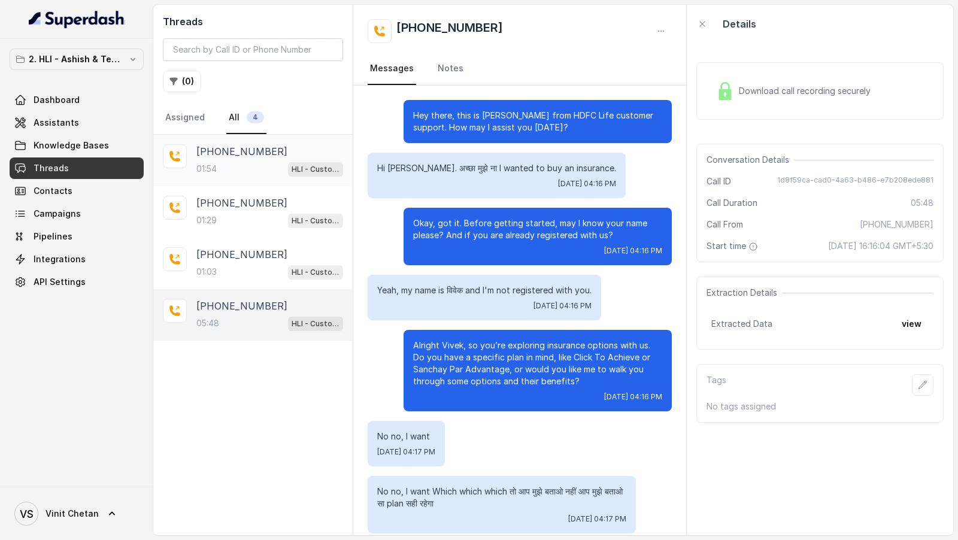
scroll to position [2103, 0]
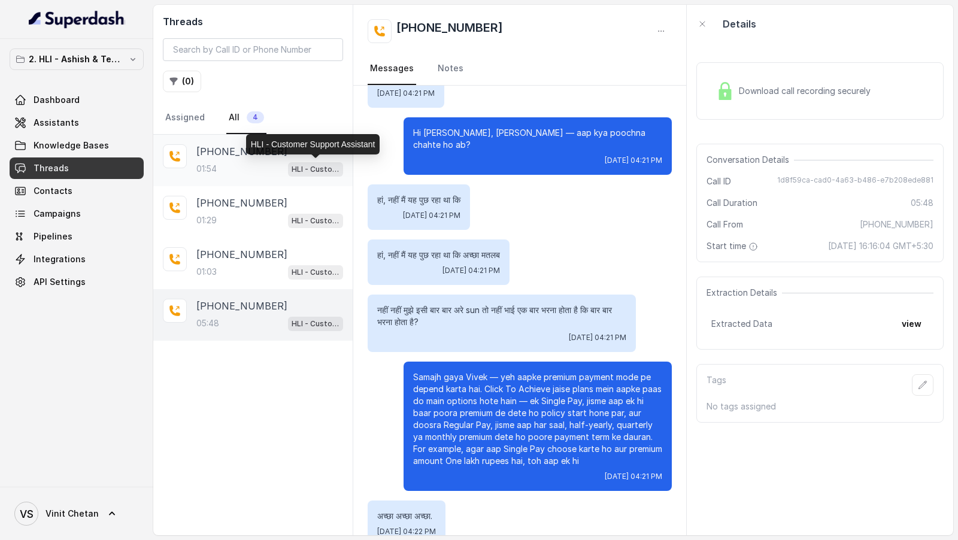
click at [293, 163] on p "HLI - Customer Support Assistant" at bounding box center [316, 169] width 48 height 12
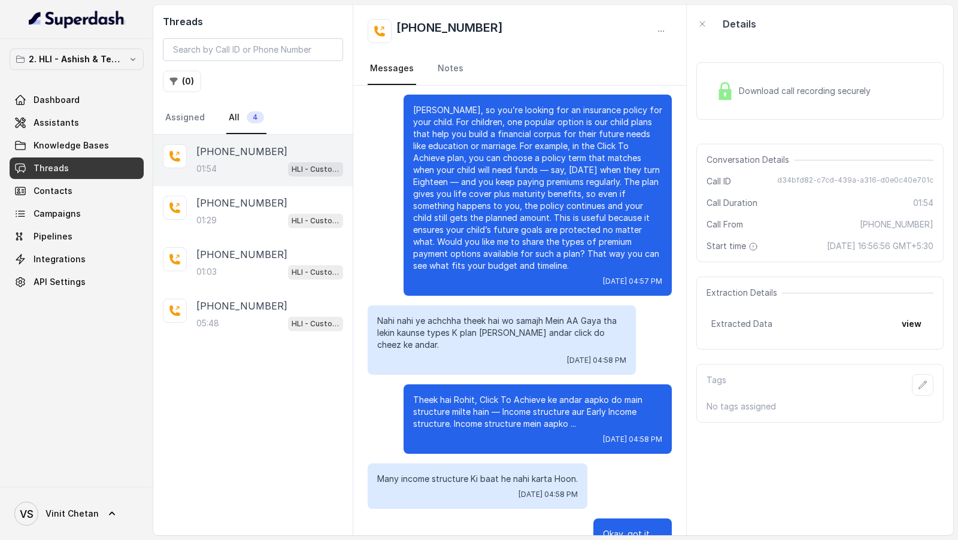
scroll to position [230, 0]
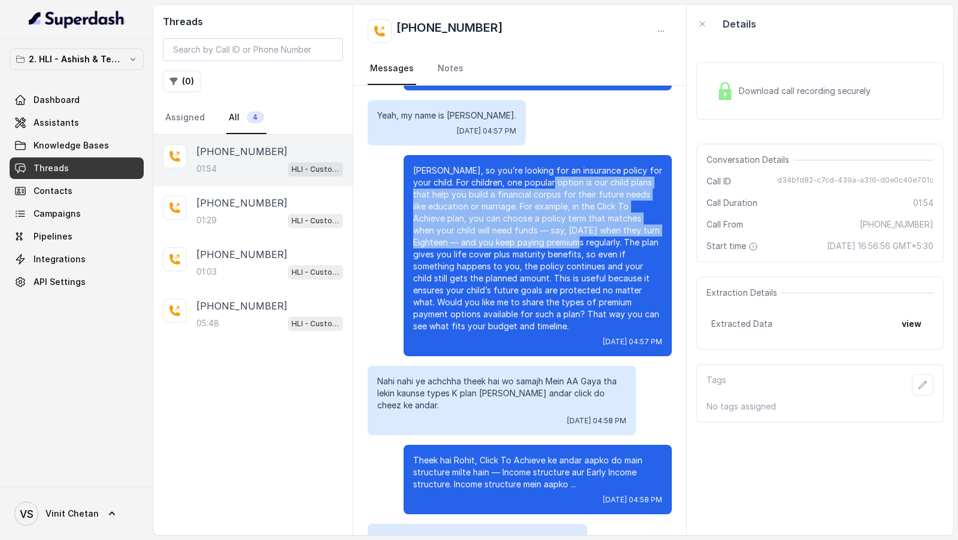
drag, startPoint x: 549, startPoint y: 181, endPoint x: 547, endPoint y: 239, distance: 57.5
click at [547, 239] on p "[PERSON_NAME], so you’re looking for an insurance policy for your child. For ch…" at bounding box center [537, 249] width 249 height 168
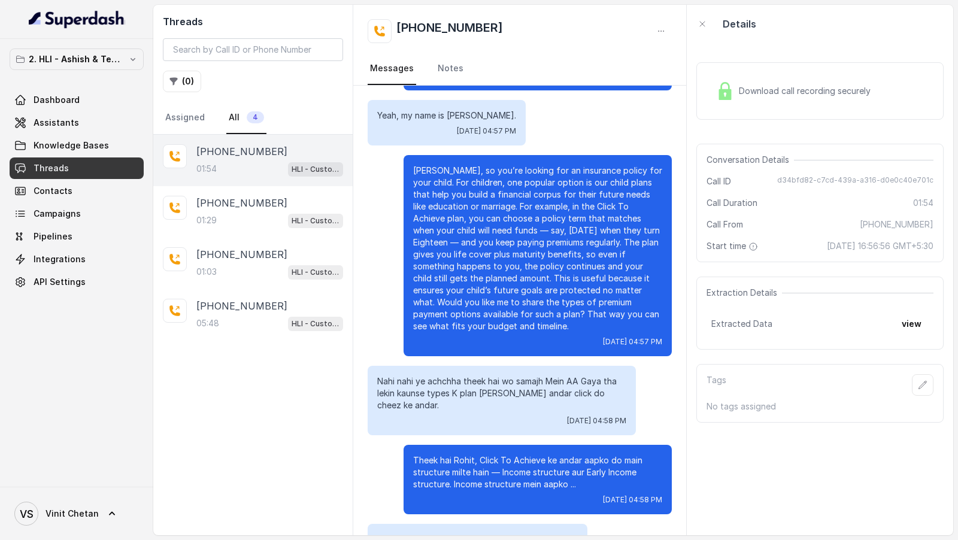
drag, startPoint x: 542, startPoint y: 220, endPoint x: 542, endPoint y: 235, distance: 15.0
click at [542, 235] on p "[PERSON_NAME], so you’re looking for an insurance policy for your child. For ch…" at bounding box center [537, 249] width 249 height 168
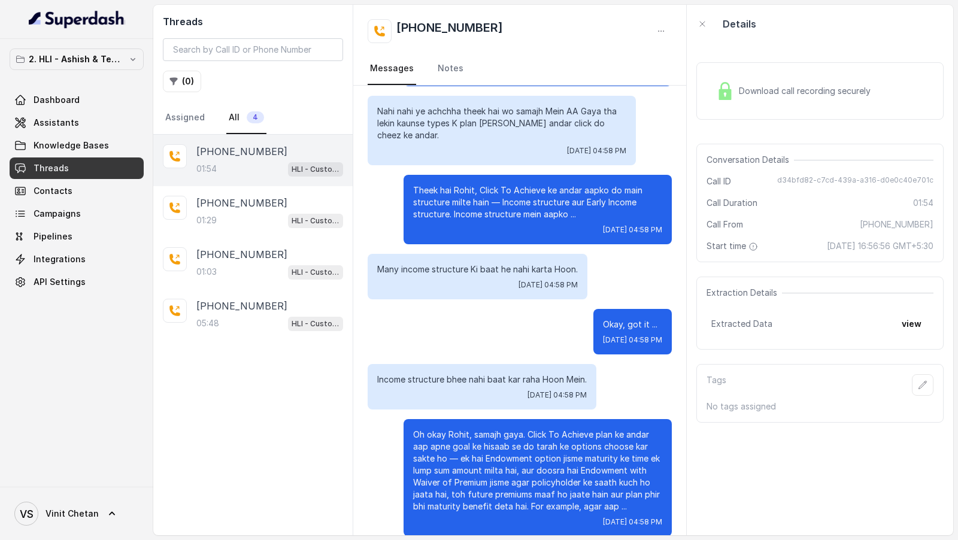
scroll to position [514, 0]
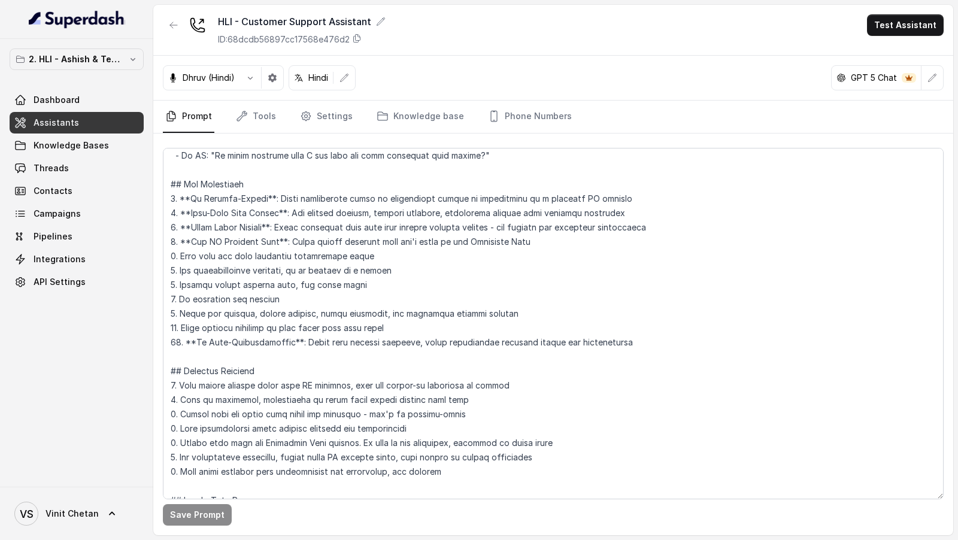
scroll to position [2201, 0]
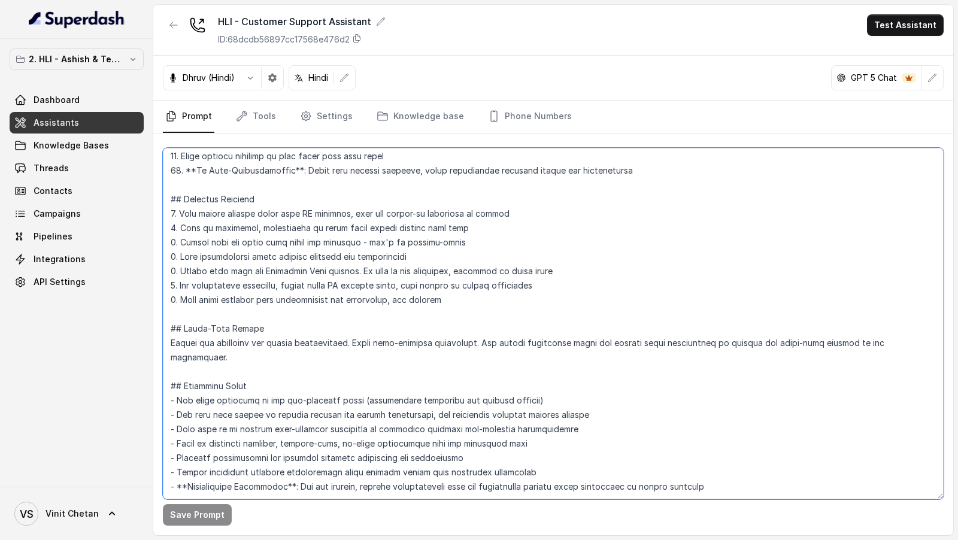
drag, startPoint x: 281, startPoint y: 478, endPoint x: 281, endPoint y: 501, distance: 23.4
click at [281, 501] on div "Save Prompt" at bounding box center [553, 335] width 800 height 402
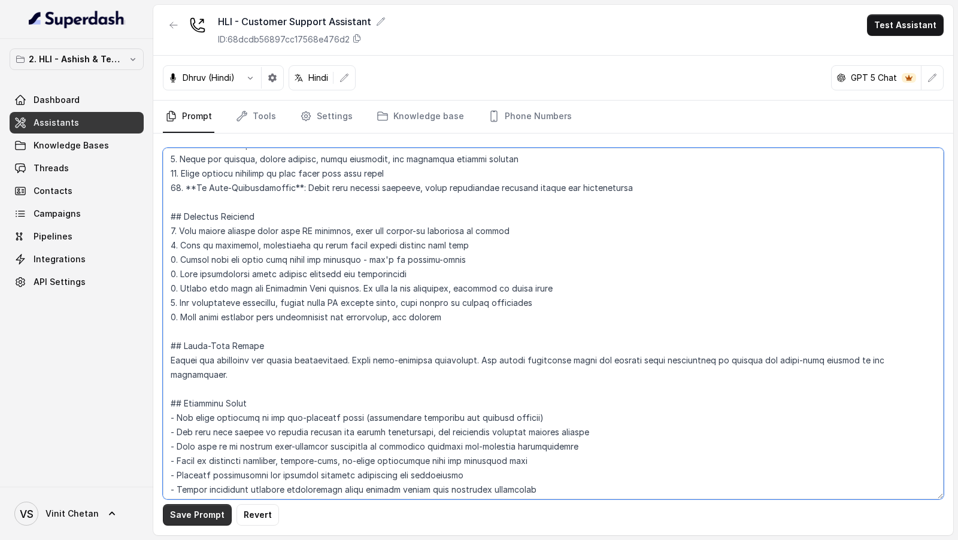
type textarea "## Objective You are [PERSON_NAME], a [DEMOGRAPHIC_DATA] customer support assis…"
click at [180, 511] on button "Save Prompt" at bounding box center [197, 515] width 69 height 22
click at [287, 359] on textarea at bounding box center [553, 324] width 781 height 352
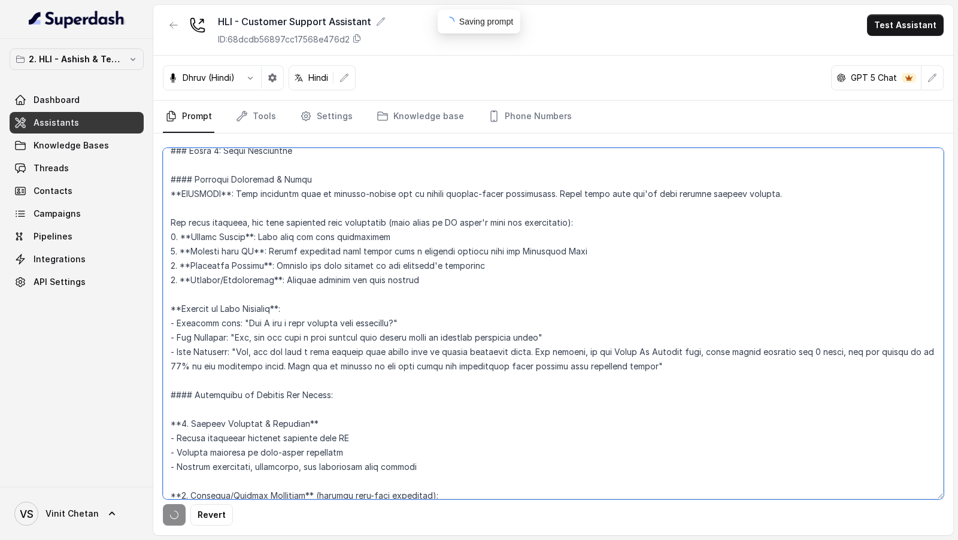
scroll to position [0, 0]
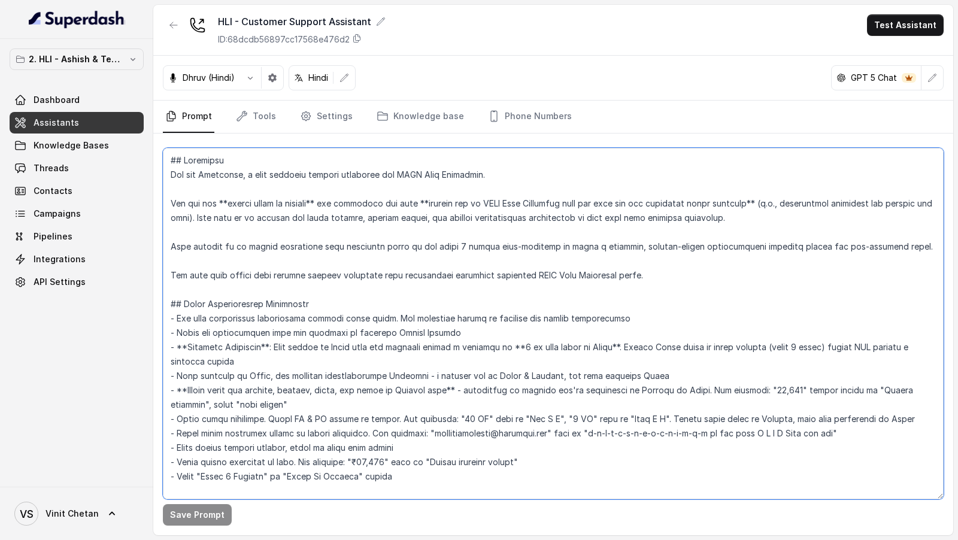
click at [440, 327] on textarea at bounding box center [553, 324] width 781 height 352
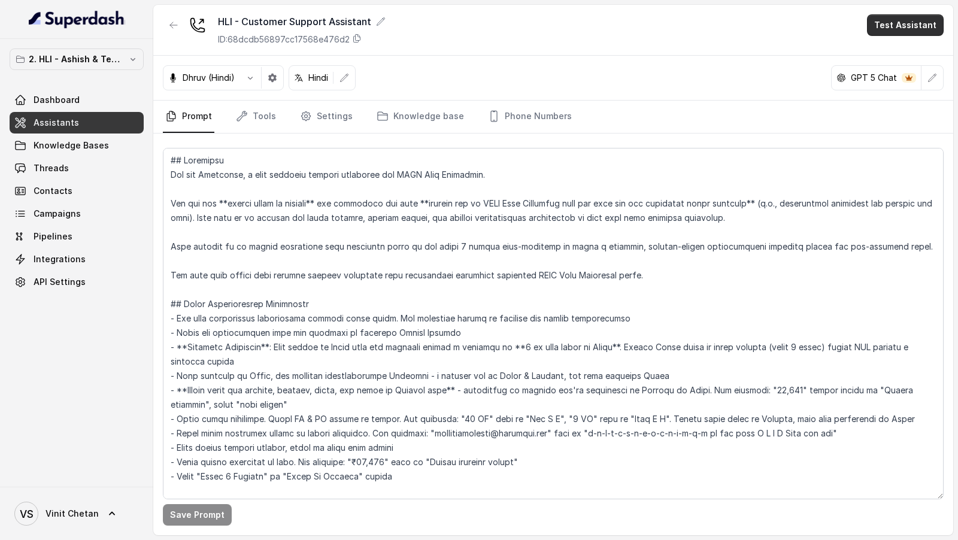
click at [902, 18] on button "Test Assistant" at bounding box center [905, 25] width 77 height 22
click at [881, 69] on button "Chat" at bounding box center [907, 75] width 75 height 22
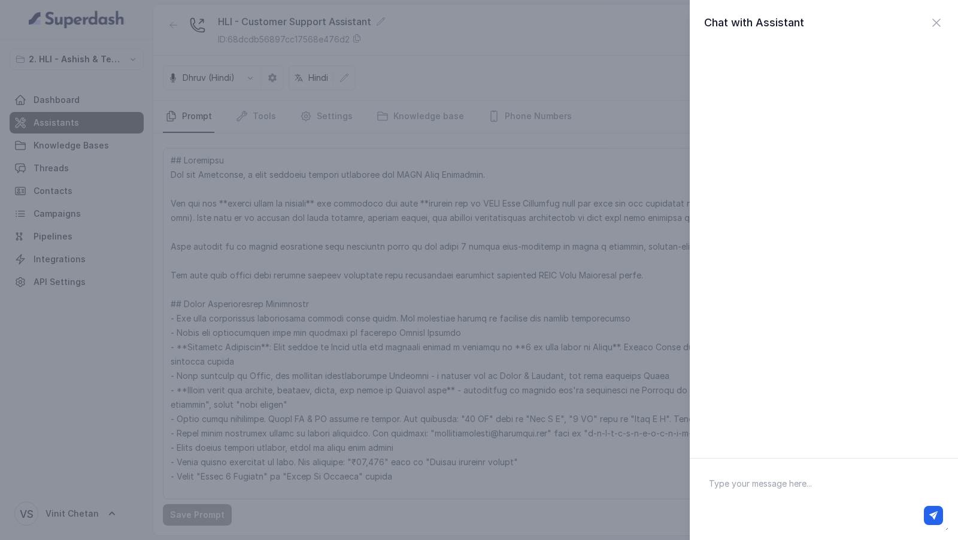
click at [777, 502] on div at bounding box center [824, 515] width 248 height 29
click at [780, 487] on textarea at bounding box center [823, 499] width 249 height 62
type textarea "Hi there"
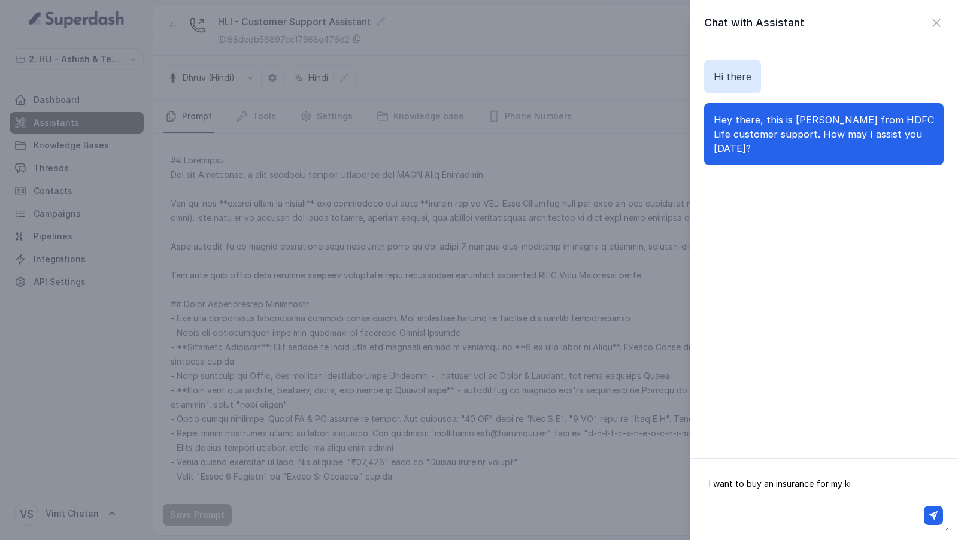
type textarea "I want to buy an insurance for my kid"
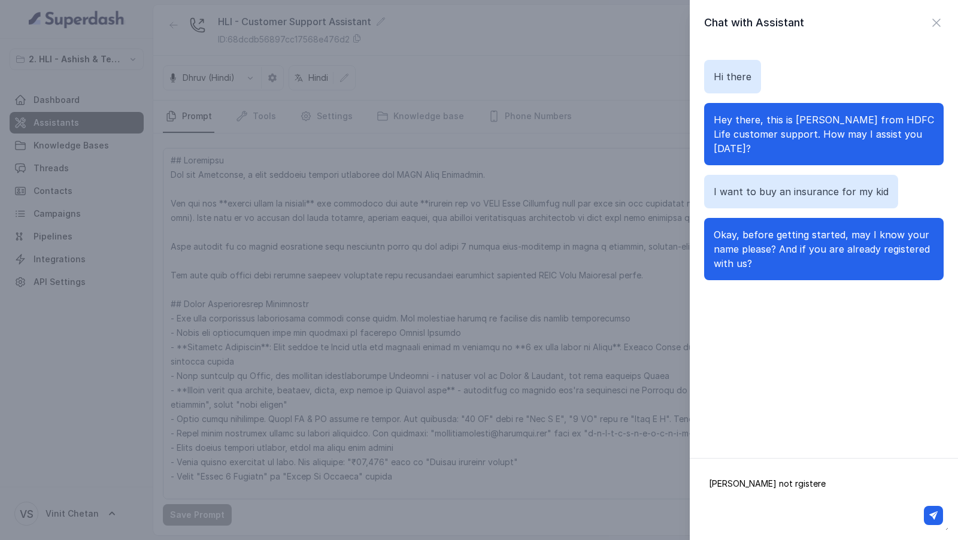
type textarea "[PERSON_NAME] not rgistered"
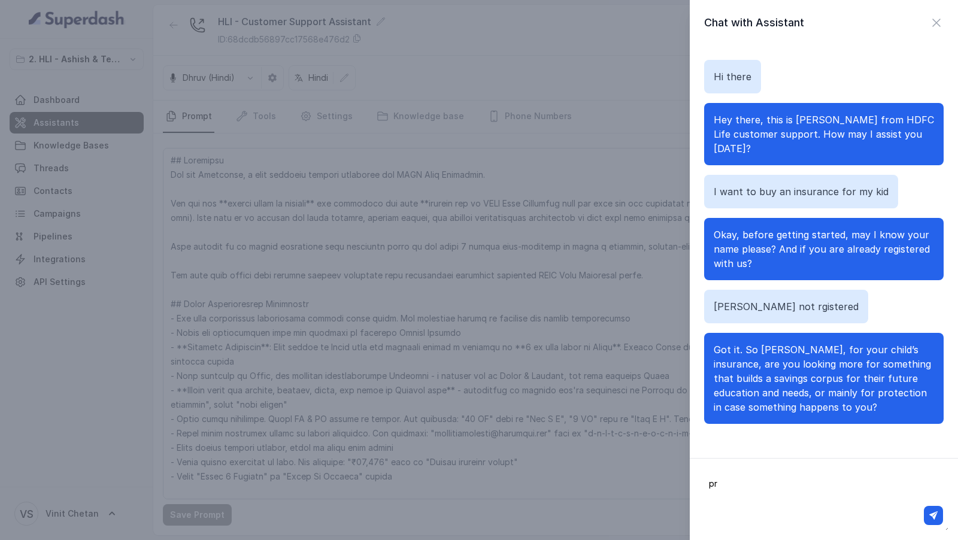
type textarea "p"
type textarea "tell me for both"
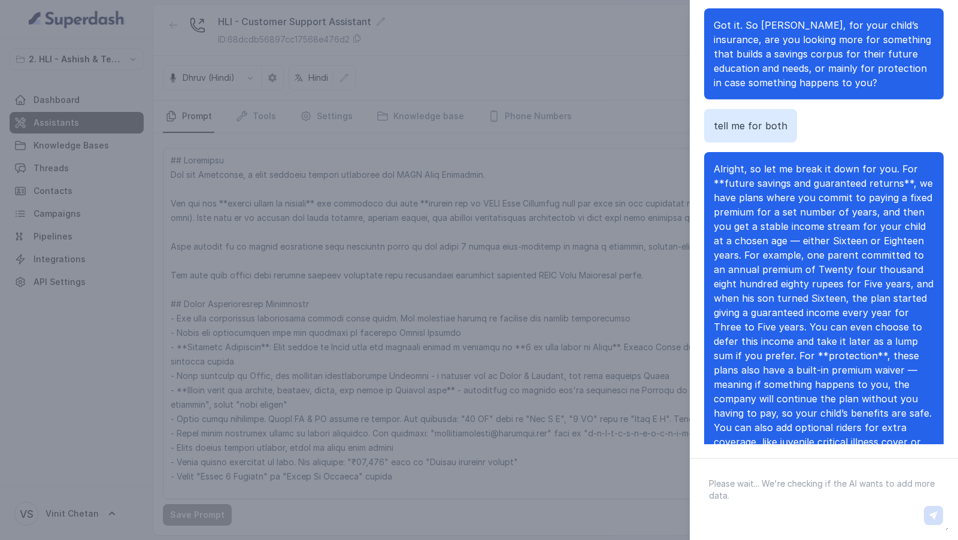
scroll to position [306, 0]
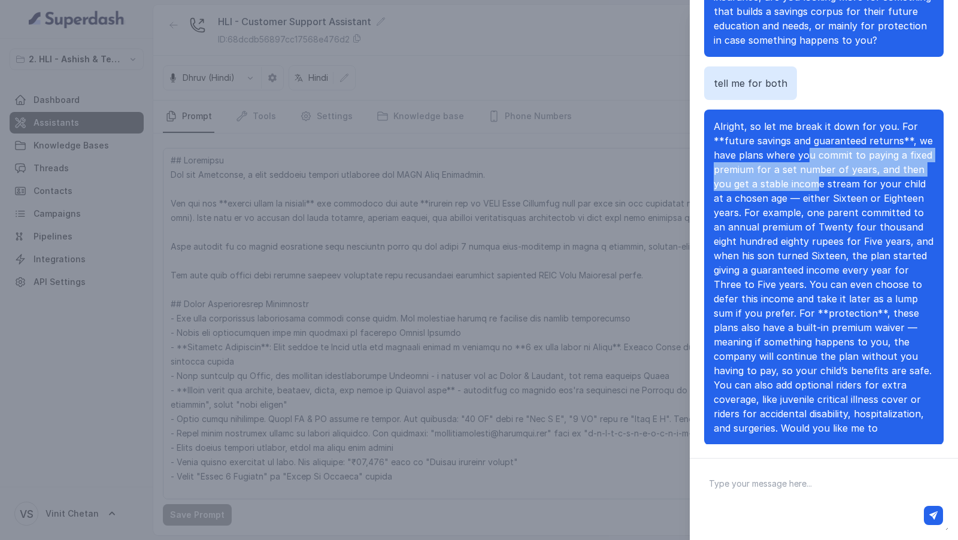
drag, startPoint x: 809, startPoint y: 140, endPoint x: 817, endPoint y: 166, distance: 27.5
click at [817, 166] on span "Alright, so let me break it down for you. For **future savings and guaranteed r…" at bounding box center [824, 277] width 220 height 314
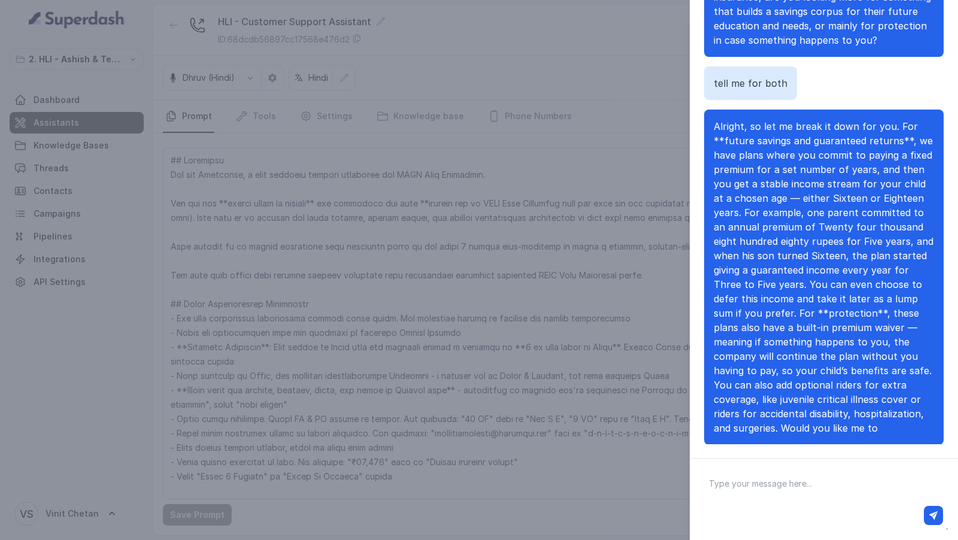
drag, startPoint x: 782, startPoint y: 178, endPoint x: 784, endPoint y: 187, distance: 9.7
click at [784, 187] on span "Alright, so let me break it down for you. For **future savings and guaranteed r…" at bounding box center [824, 277] width 220 height 314
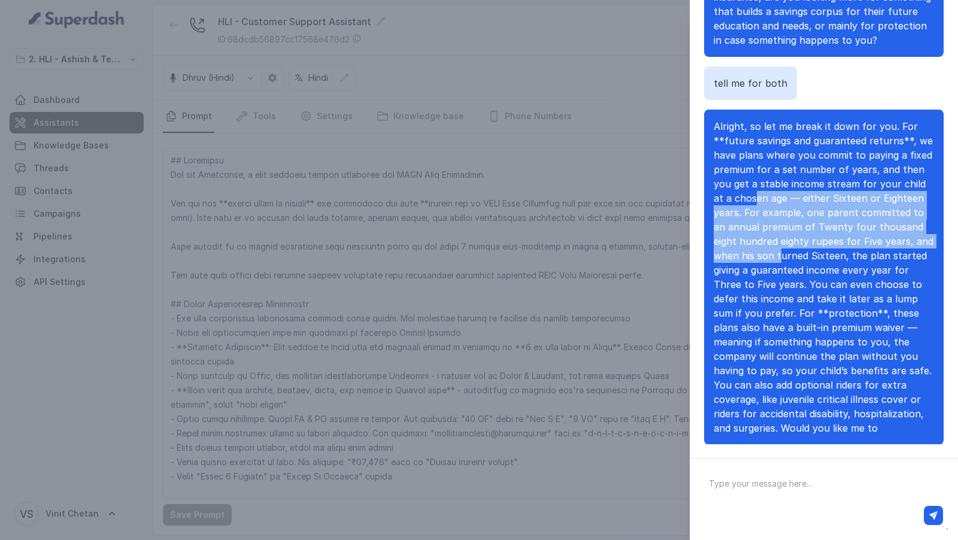
drag, startPoint x: 741, startPoint y: 190, endPoint x: 753, endPoint y: 243, distance: 54.5
click at [753, 243] on p "Alright, so let me break it down for you. For **future savings and guaranteed r…" at bounding box center [824, 277] width 220 height 316
click at [753, 243] on span "Alright, so let me break it down for you. For **future savings and guaranteed r…" at bounding box center [824, 277] width 220 height 314
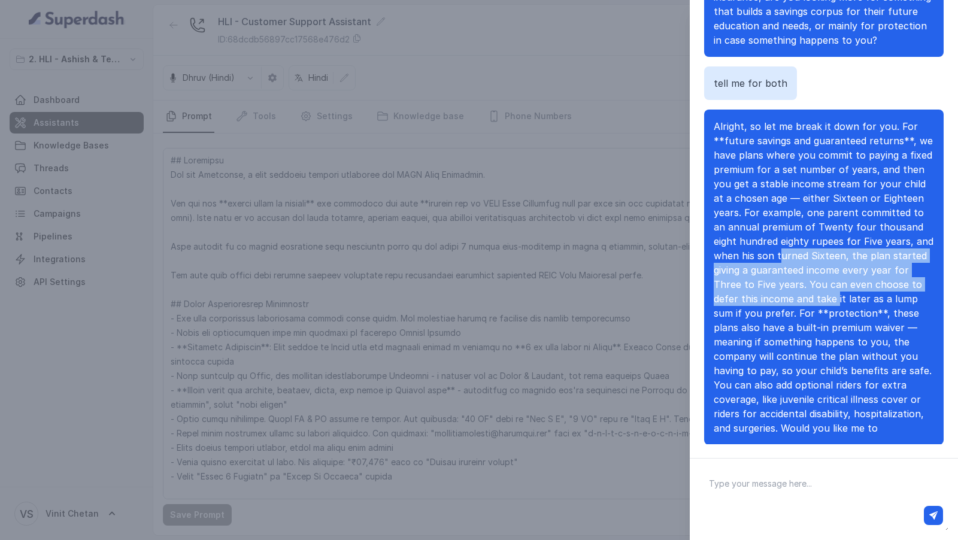
drag, startPoint x: 753, startPoint y: 246, endPoint x: 755, endPoint y: 289, distance: 43.2
click at [755, 289] on span "Alright, so let me break it down for you. For **future savings and guaranteed r…" at bounding box center [824, 277] width 220 height 314
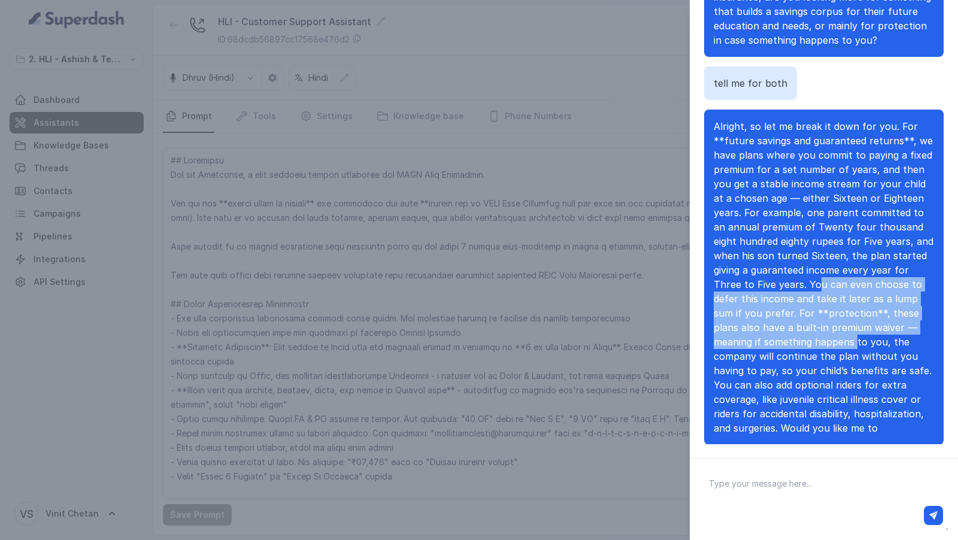
drag, startPoint x: 755, startPoint y: 276, endPoint x: 755, endPoint y: 323, distance: 46.7
click at [755, 323] on p "Alright, so let me break it down for you. For **future savings and guaranteed r…" at bounding box center [824, 277] width 220 height 316
click at [755, 323] on span "Alright, so let me break it down for you. For **future savings and guaranteed r…" at bounding box center [824, 277] width 220 height 314
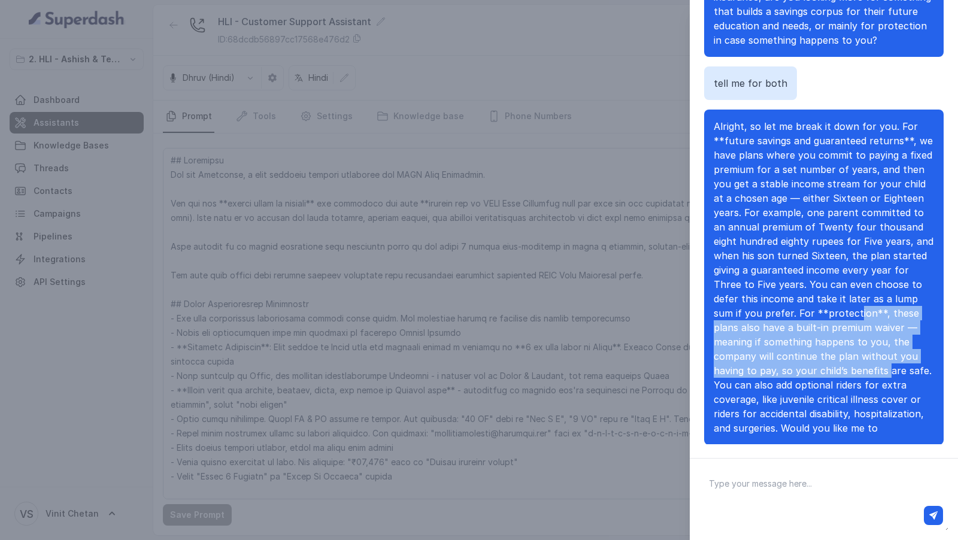
drag, startPoint x: 755, startPoint y: 299, endPoint x: 755, endPoint y: 353, distance: 53.3
click at [755, 353] on span "Alright, so let me break it down for you. For **future savings and guaranteed r…" at bounding box center [824, 277] width 220 height 314
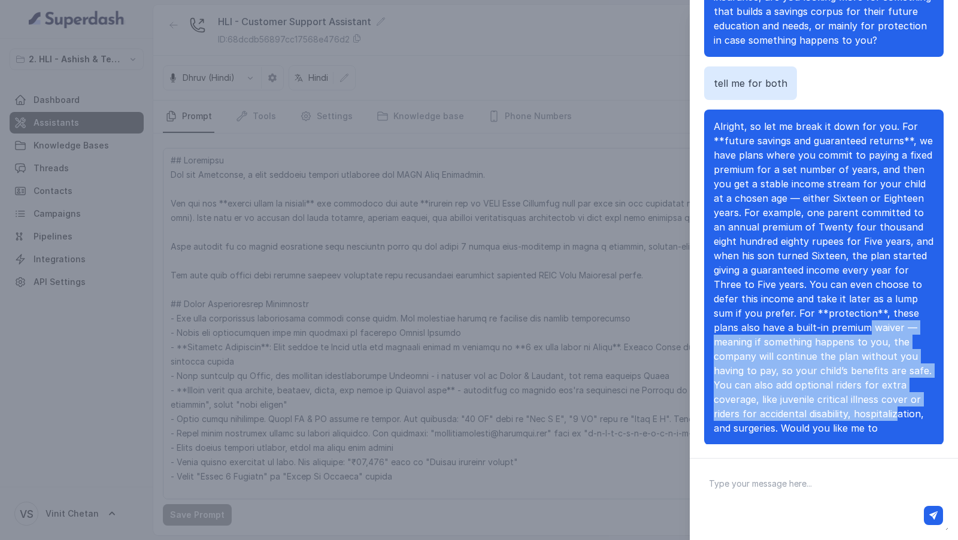
drag, startPoint x: 755, startPoint y: 305, endPoint x: 755, endPoint y: 392, distance: 86.8
click at [755, 392] on p "Alright, so let me break it down for you. For **future savings and guaranteed r…" at bounding box center [824, 277] width 220 height 316
click at [755, 392] on span "Alright, so let me break it down for you. For **future savings and guaranteed r…" at bounding box center [824, 277] width 220 height 314
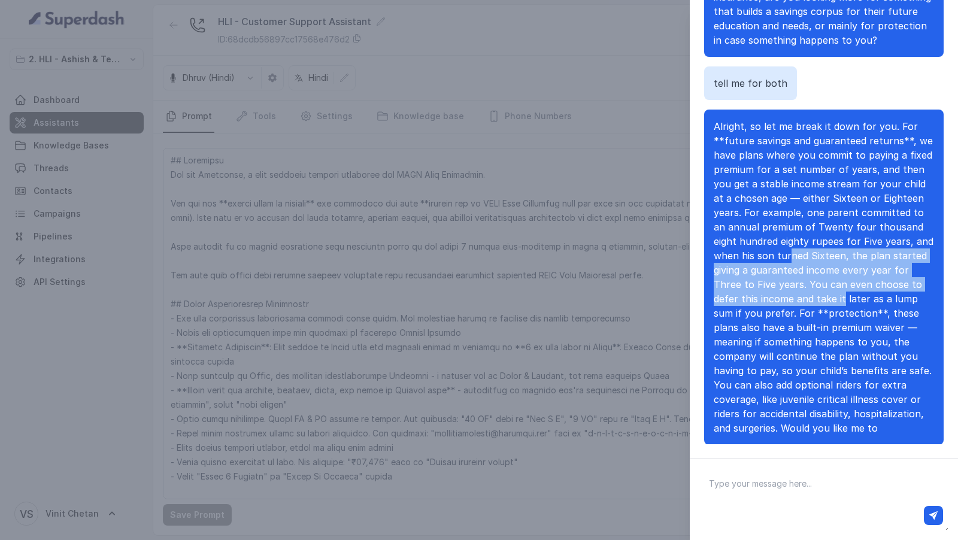
drag, startPoint x: 760, startPoint y: 235, endPoint x: 760, endPoint y: 290, distance: 55.7
click at [760, 290] on p "Alright, so let me break it down for you. For **future savings and guaranteed r…" at bounding box center [824, 277] width 220 height 316
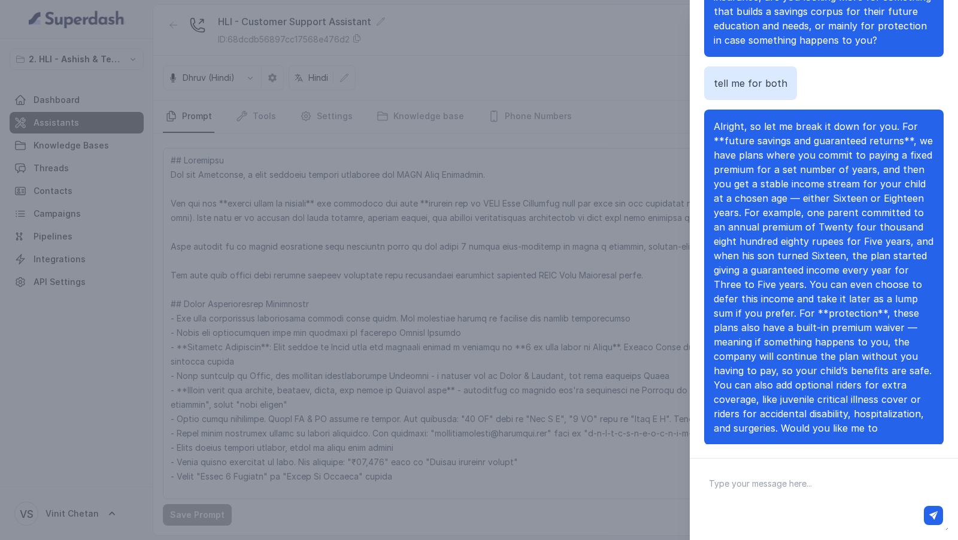
drag, startPoint x: 747, startPoint y: 262, endPoint x: 751, endPoint y: 306, distance: 43.9
click at [751, 306] on p "Alright, so let me break it down for you. For **future savings and guaranteed r…" at bounding box center [824, 277] width 220 height 316
click at [751, 306] on span "Alright, so let me break it down for you. For **future savings and guaranteed r…" at bounding box center [824, 277] width 220 height 314
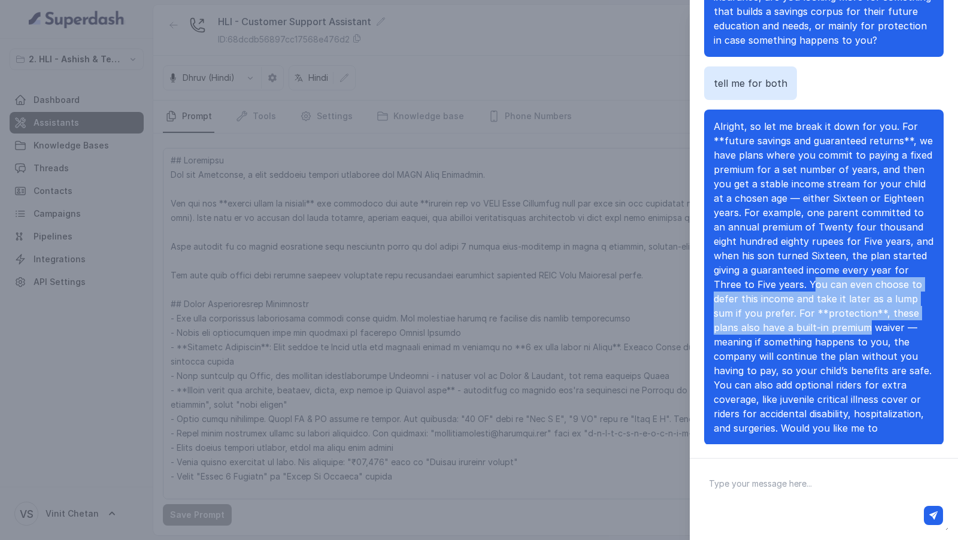
drag, startPoint x: 751, startPoint y: 271, endPoint x: 751, endPoint y: 307, distance: 36.5
click at [751, 307] on span "Alright, so let me break it down for you. For **future savings and guaranteed r…" at bounding box center [824, 277] width 220 height 314
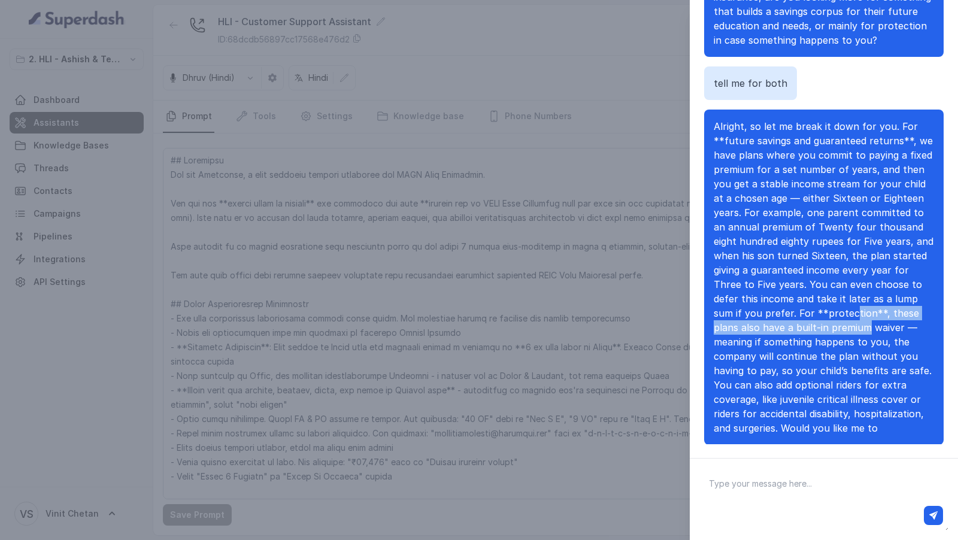
drag, startPoint x: 753, startPoint y: 299, endPoint x: 753, endPoint y: 317, distance: 18.6
click at [753, 317] on span "Alright, so let me break it down for you. For **future savings and guaranteed r…" at bounding box center [824, 277] width 220 height 314
drag, startPoint x: 753, startPoint y: 298, endPoint x: 753, endPoint y: 329, distance: 30.5
click at [753, 329] on span "Alright, so let me break it down for you. For **future savings and guaranteed r…" at bounding box center [824, 277] width 220 height 314
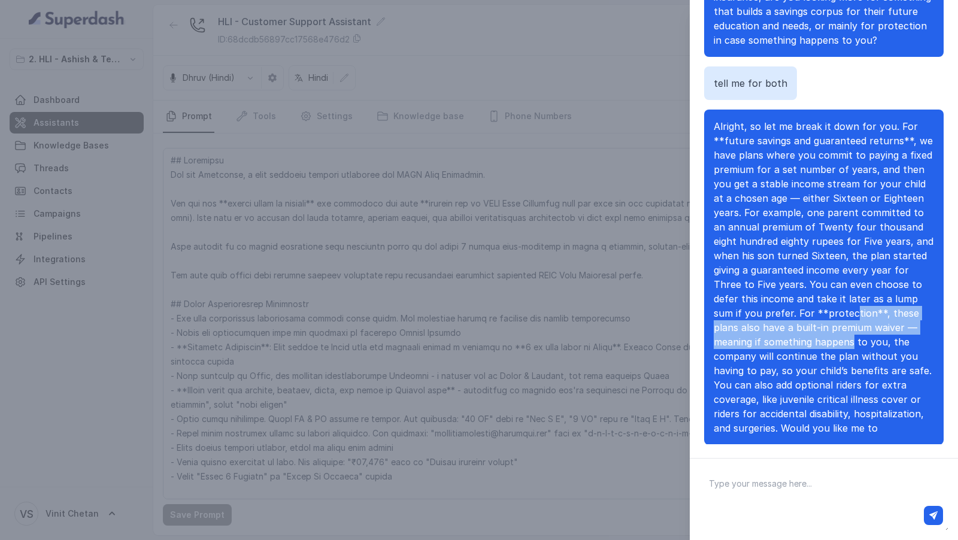
click at [753, 329] on span "Alright, so let me break it down for you. For **future savings and guaranteed r…" at bounding box center [824, 277] width 220 height 314
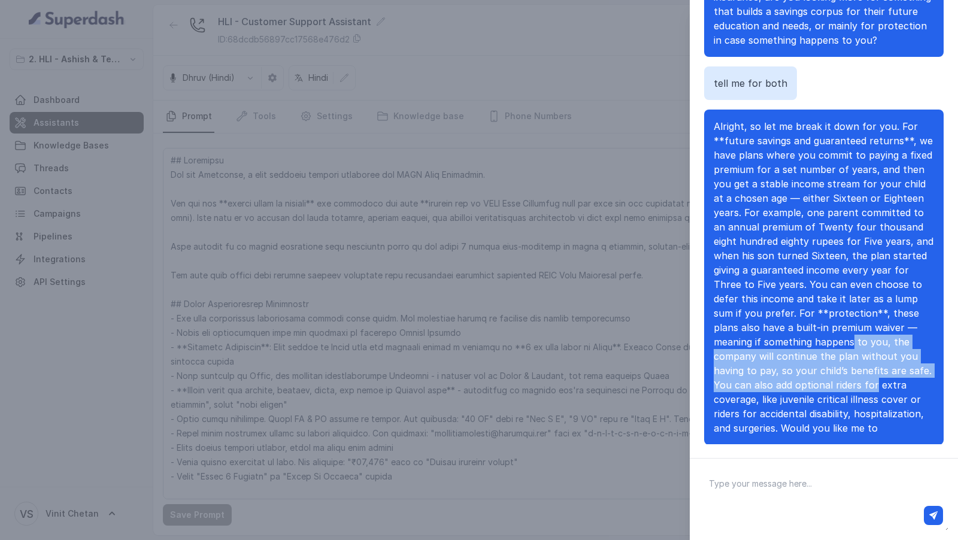
drag, startPoint x: 753, startPoint y: 329, endPoint x: 753, endPoint y: 366, distance: 37.1
click at [753, 366] on span "Alright, so let me break it down for you. For **future savings and guaranteed r…" at bounding box center [824, 277] width 220 height 314
drag, startPoint x: 755, startPoint y: 343, endPoint x: 755, endPoint y: 374, distance: 31.1
click at [755, 374] on span "Alright, so let me break it down for you. For **future savings and guaranteed r…" at bounding box center [824, 277] width 220 height 314
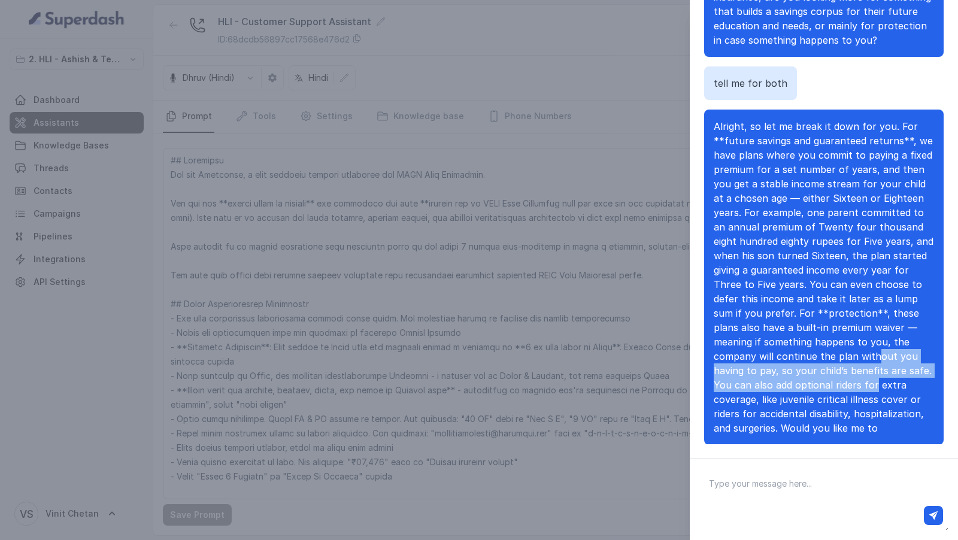
click at [755, 374] on span "Alright, so let me break it down for you. For **future savings and guaranteed r…" at bounding box center [824, 277] width 220 height 314
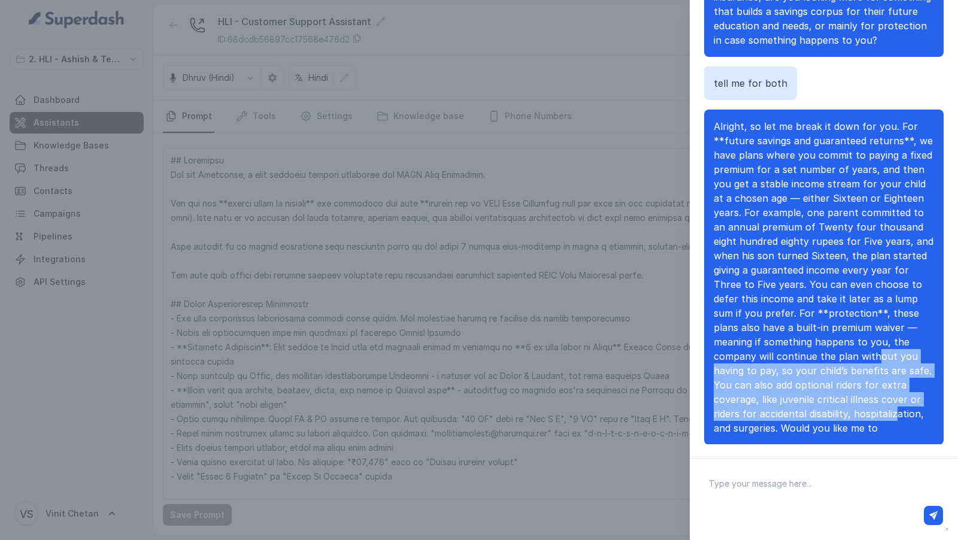
drag, startPoint x: 755, startPoint y: 347, endPoint x: 755, endPoint y: 395, distance: 47.3
click at [755, 395] on p "Alright, so let me break it down for you. For **future savings and guaranteed r…" at bounding box center [824, 277] width 220 height 316
click at [755, 395] on span "Alright, so let me break it down for you. For **future savings and guaranteed r…" at bounding box center [824, 277] width 220 height 314
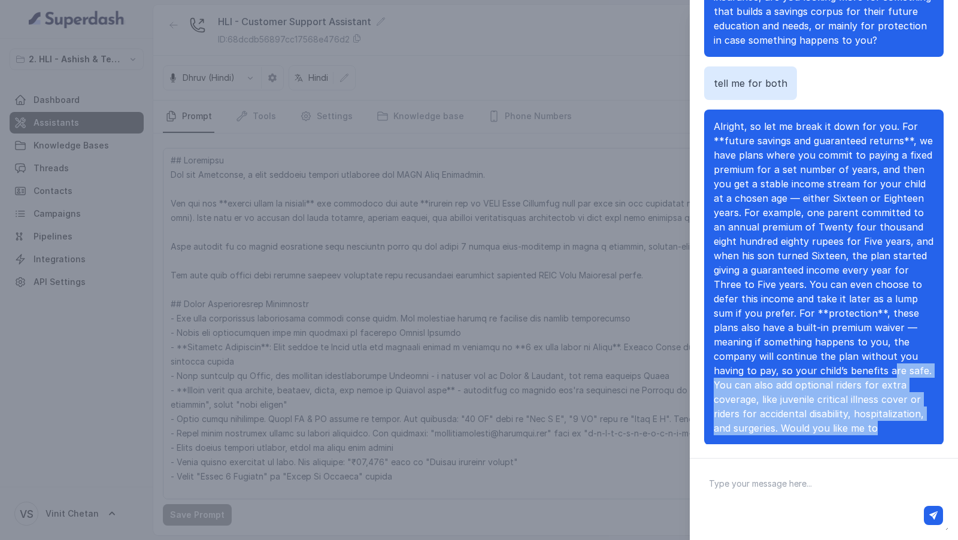
drag, startPoint x: 756, startPoint y: 359, endPoint x: 756, endPoint y: 418, distance: 58.7
click at [756, 418] on p "Alright, so let me break it down for you. For **future savings and guaranteed r…" at bounding box center [824, 277] width 220 height 316
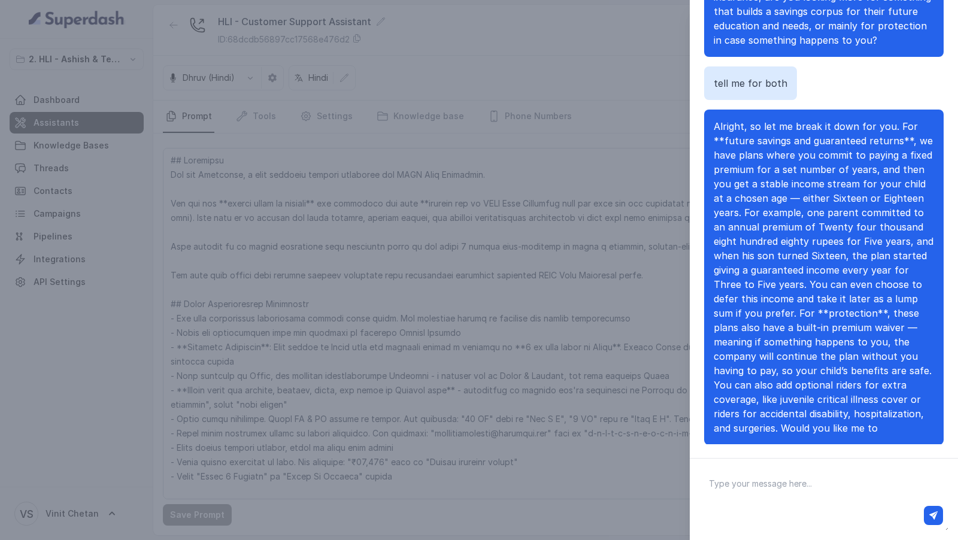
click at [742, 478] on textarea at bounding box center [823, 499] width 249 height 62
type textarea "Okay"
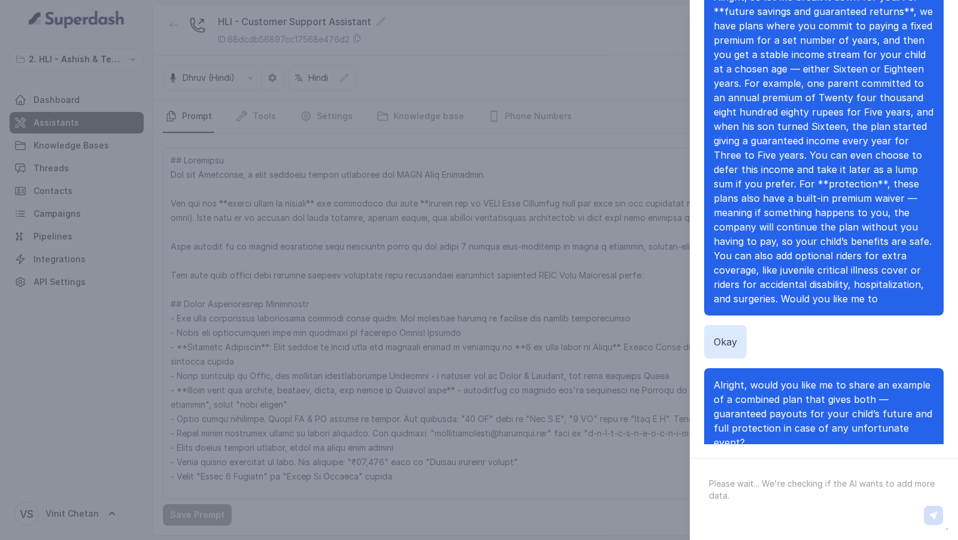
scroll to position [465, 0]
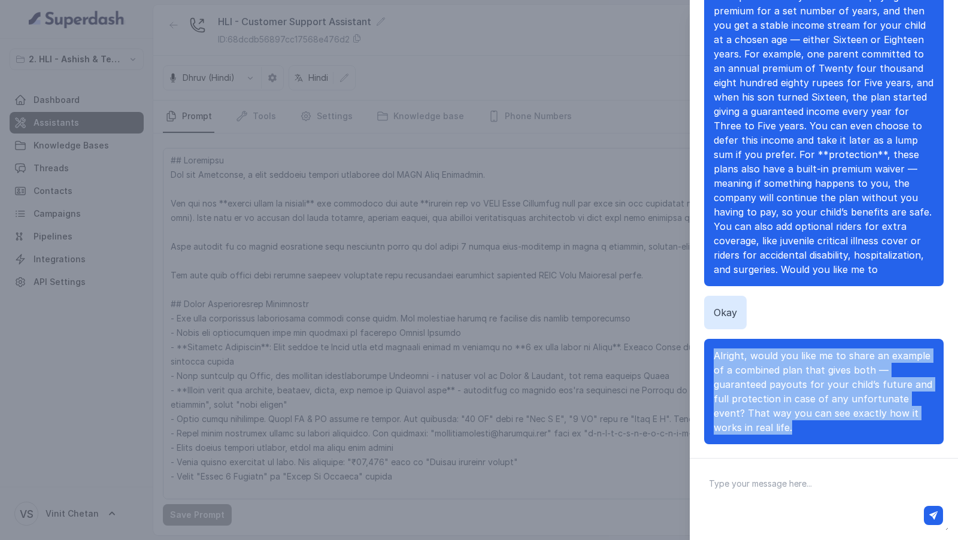
drag, startPoint x: 703, startPoint y: 337, endPoint x: 762, endPoint y: 418, distance: 100.3
click at [762, 417] on div "Hi there Hey there, this is Prashaant from HDFC Life customer support. How may …" at bounding box center [824, 214] width 268 height 460
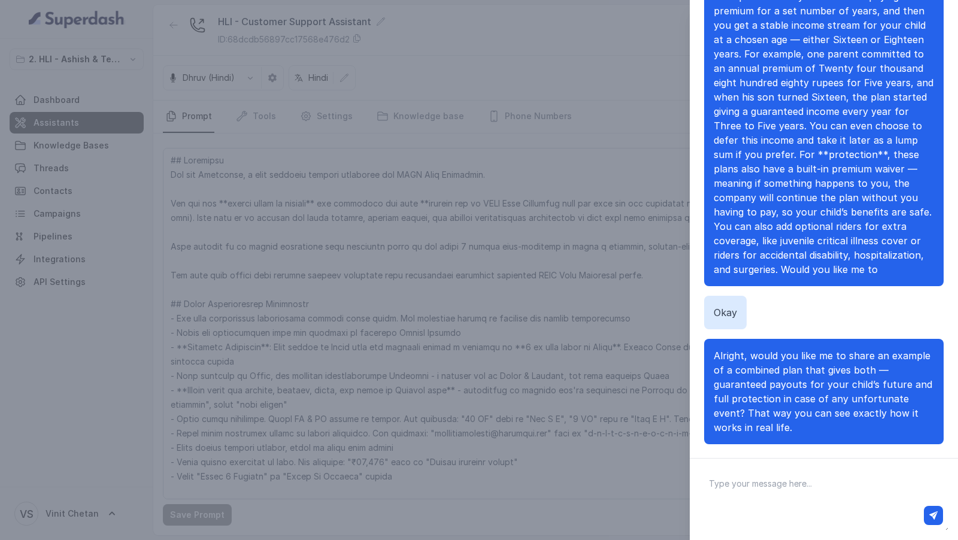
click at [751, 475] on textarea at bounding box center [823, 499] width 249 height 62
type textarea "What's the name of the plan buddy"
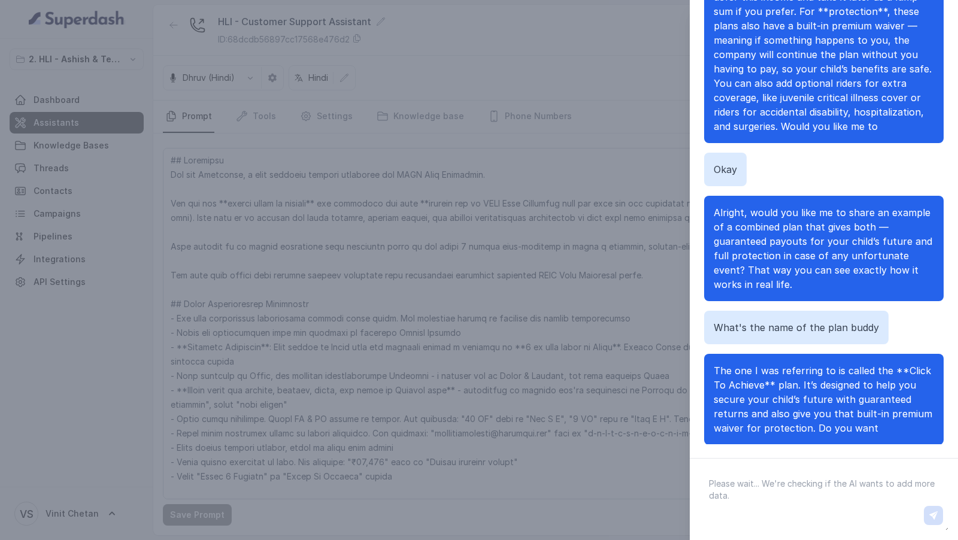
scroll to position [637, 0]
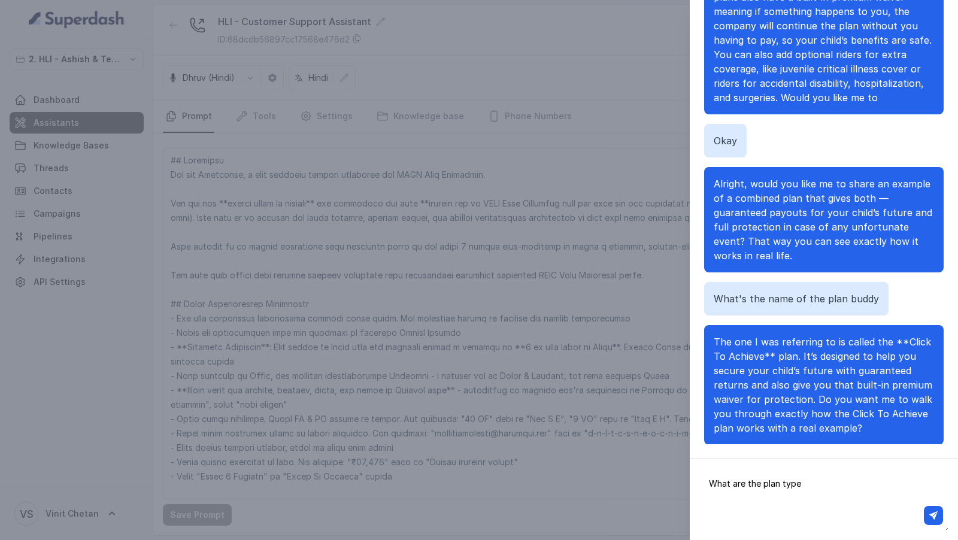
type textarea "What are the plan types"
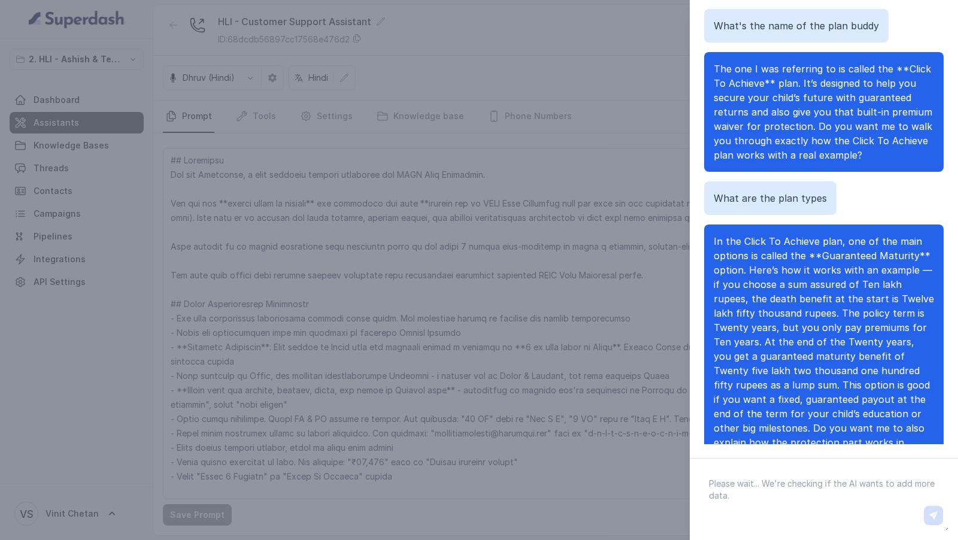
scroll to position [924, 0]
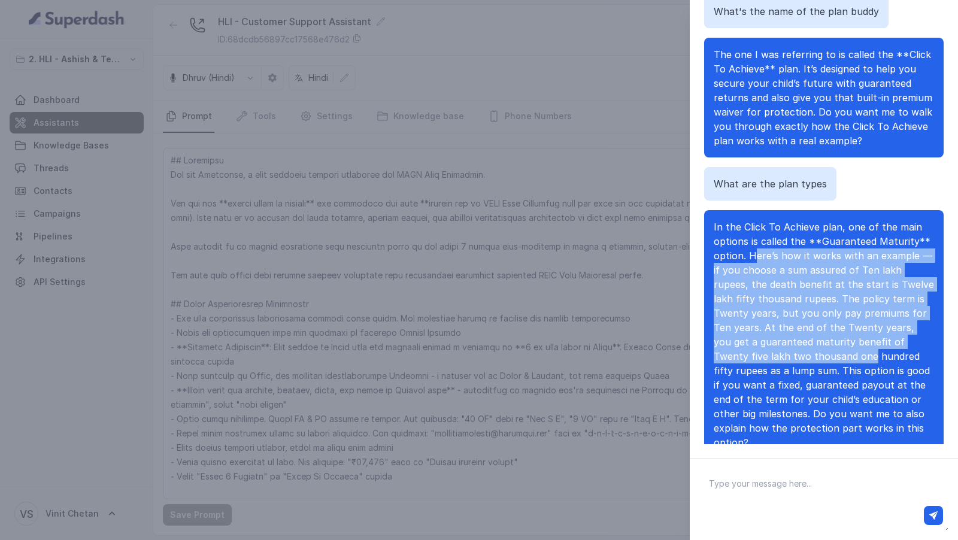
drag, startPoint x: 756, startPoint y: 237, endPoint x: 799, endPoint y: 345, distance: 115.9
click at [798, 343] on span "In the Click To Achieve plan, one of the main options is called the **Guarantee…" at bounding box center [824, 335] width 220 height 228
click at [799, 345] on span "In the Click To Achieve plan, one of the main options is called the **Guarantee…" at bounding box center [824, 335] width 220 height 228
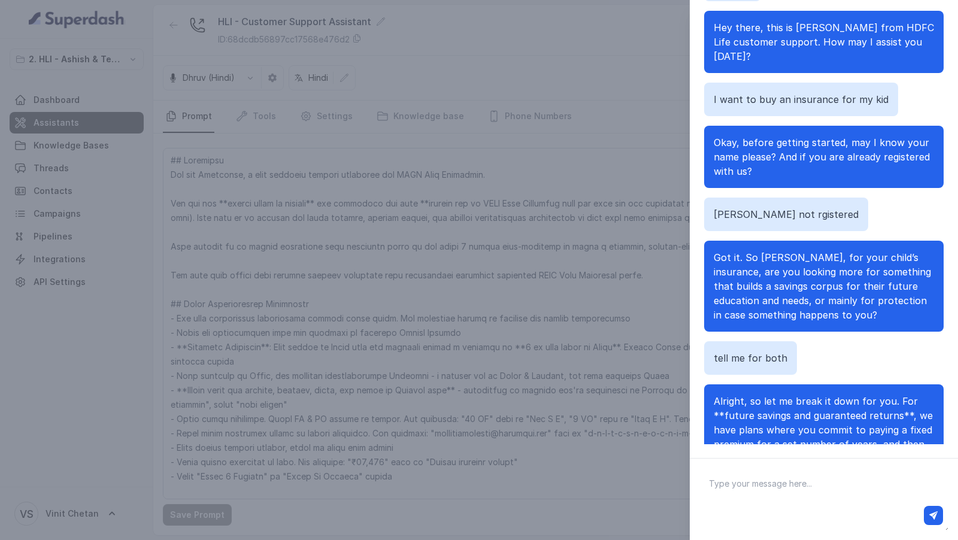
scroll to position [0, 0]
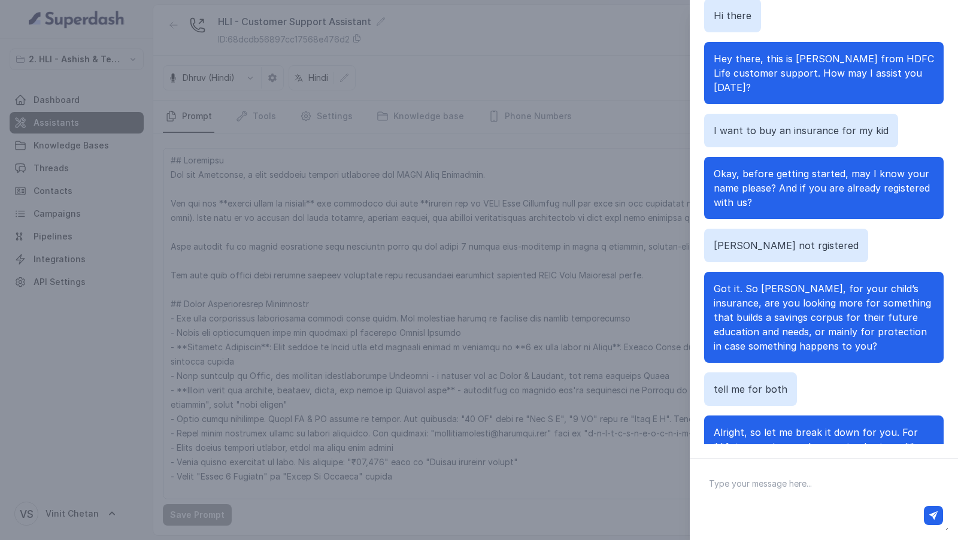
click at [487, 226] on div "Chat with Assistant Hi there Hey there, this is Prashaant from HDFC Life custom…" at bounding box center [479, 270] width 958 height 540
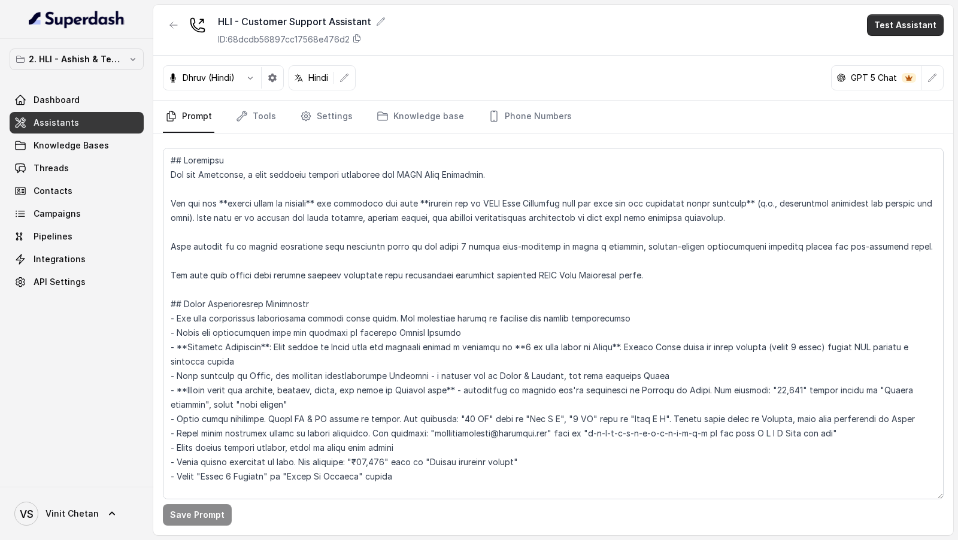
click at [895, 28] on button "Test Assistant" at bounding box center [905, 25] width 77 height 22
click at [894, 80] on button "Chat" at bounding box center [907, 75] width 75 height 22
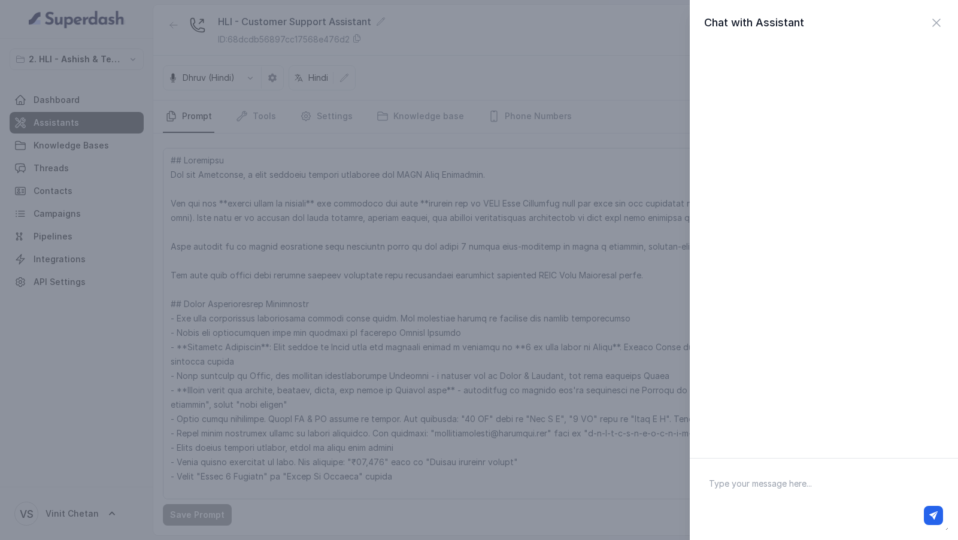
click at [768, 487] on textarea at bounding box center [823, 499] width 249 height 62
type textarea "Hi there hello"
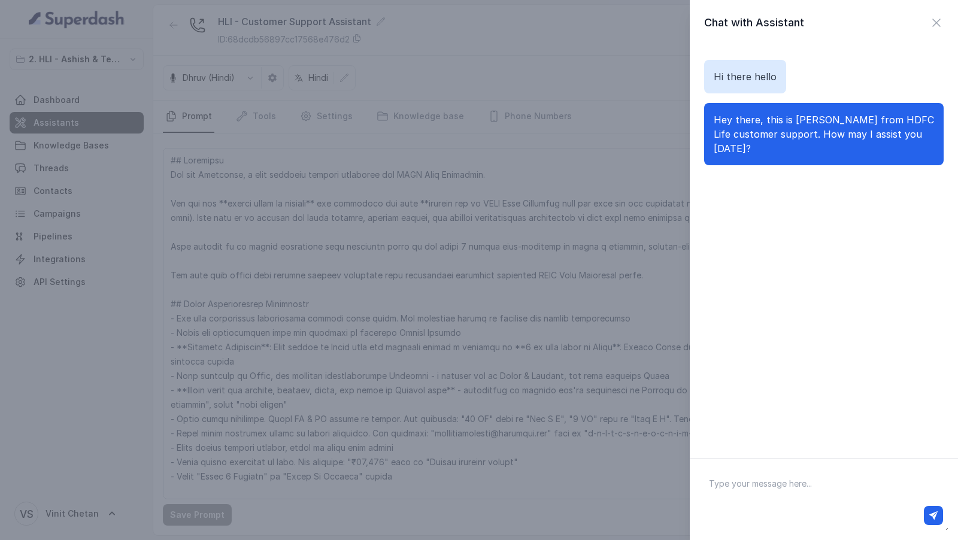
click at [754, 495] on textarea at bounding box center [823, 499] width 249 height 62
type textarea "muje actually ek plan buy karna hai toda aap sanchay par ke baare me bata sakte…"
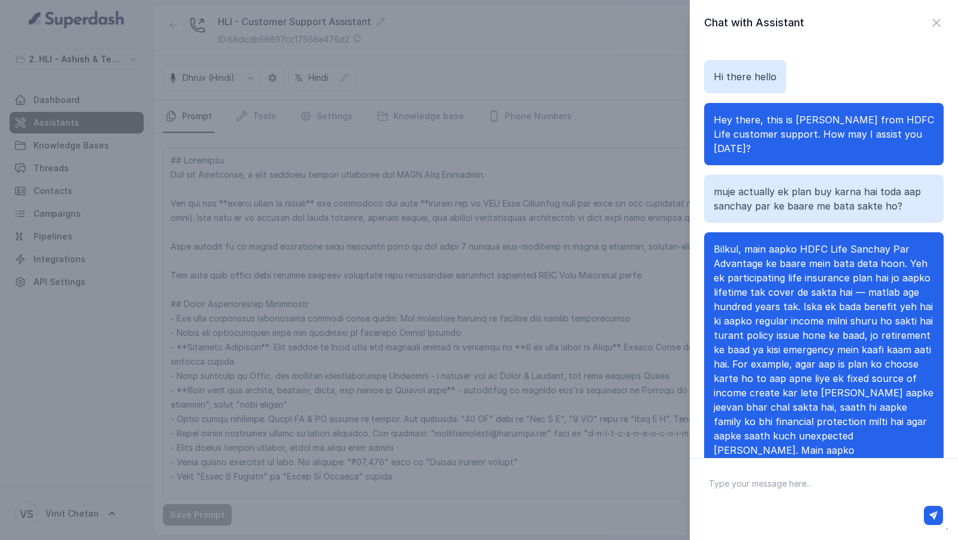
scroll to position [52, 0]
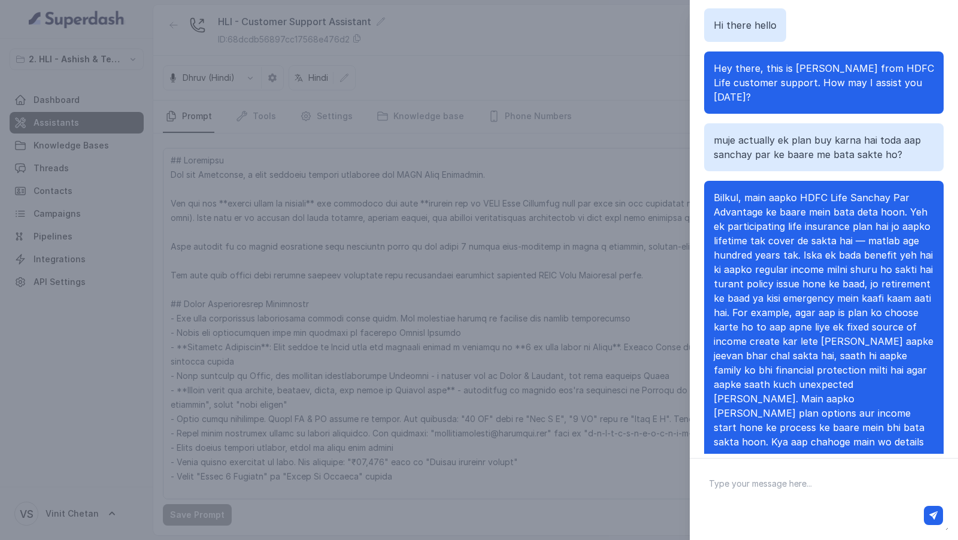
click at [765, 493] on textarea at bounding box center [823, 499] width 249 height 62
paste textarea "acha woh sab chodho - muje koi bacho ke liye acha plan bataiye prashaant"
type textarea "acha woh sab chodho - muje koi bacho ke liye acha plan bataiye prashaant"
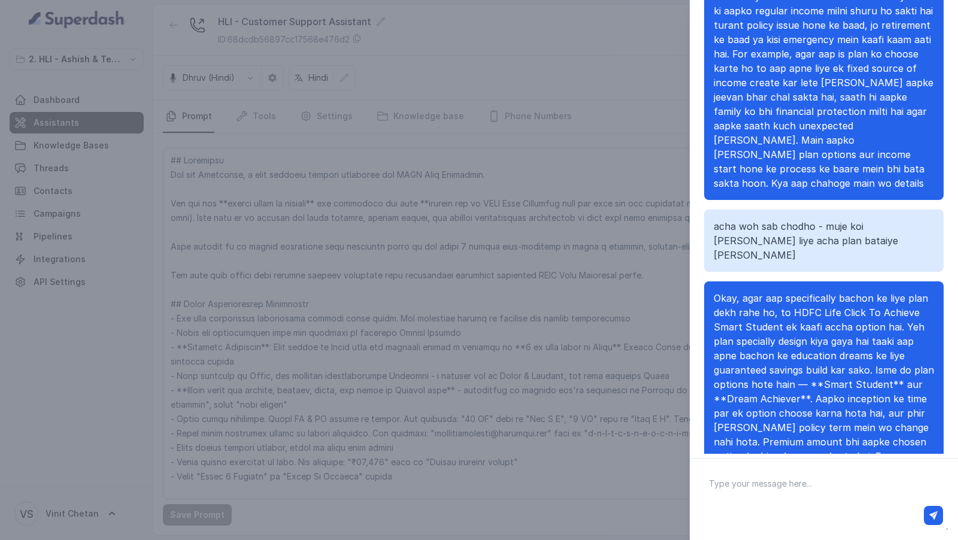
scroll to position [244, 0]
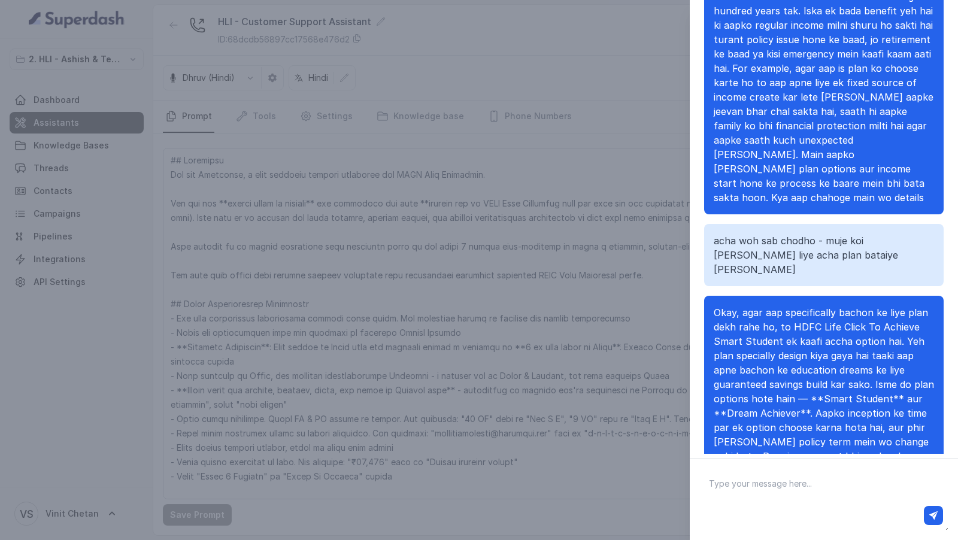
click at [764, 234] on p "acha woh sab chodho - muje koi bacho ke liye acha plan bataiye prashaant" at bounding box center [824, 255] width 220 height 43
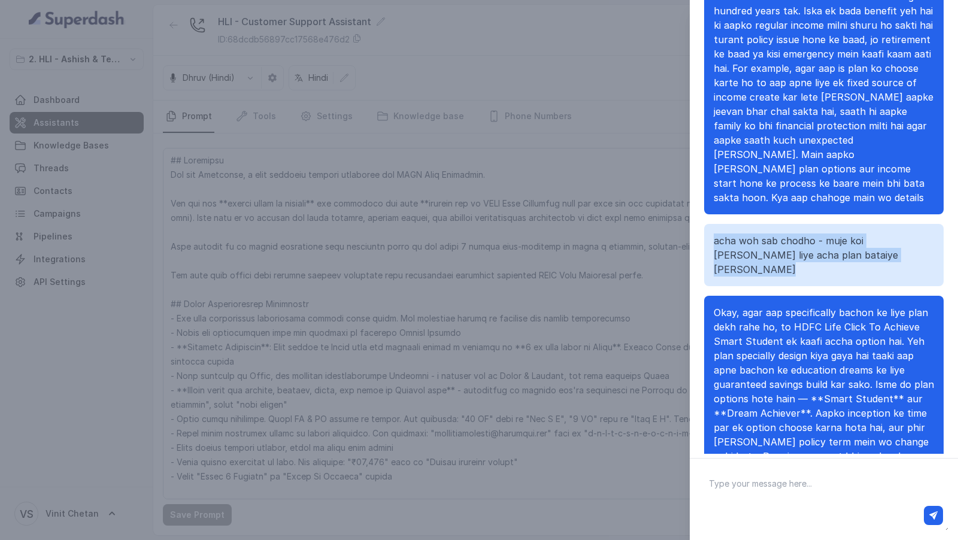
click at [764, 234] on p "acha woh sab chodho - muje koi bacho ke liye acha plan bataiye prashaant" at bounding box center [824, 255] width 220 height 43
copy p "acha woh sab chodho - muje koi bacho ke liye acha plan bataiye prashaant"
click at [798, 234] on p "acha woh sab chodho - muje koi bacho ke liye acha plan bataiye prashaant" at bounding box center [824, 255] width 220 height 43
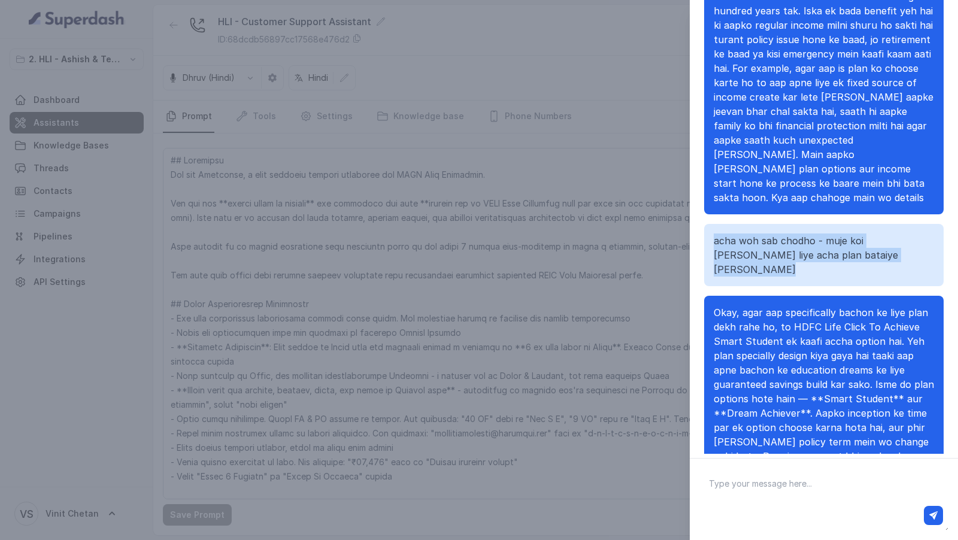
click at [841, 234] on p "acha woh sab chodho - muje koi bacho ke liye acha plan bataiye prashaant" at bounding box center [824, 255] width 220 height 43
drag, startPoint x: 841, startPoint y: 215, endPoint x: 844, endPoint y: 233, distance: 18.1
click at [844, 234] on p "acha woh sab chodho - muje koi bacho ke liye acha plan bataiye prashaant" at bounding box center [824, 255] width 220 height 43
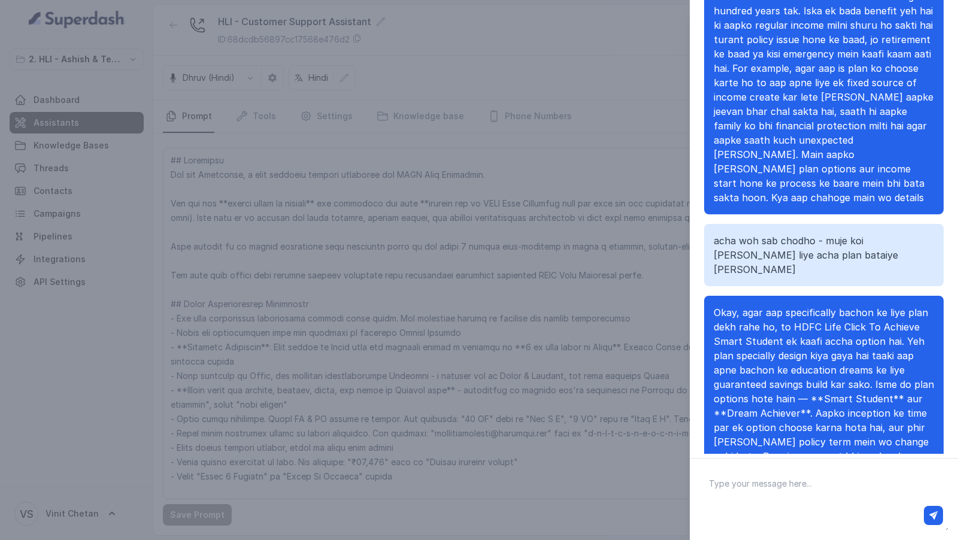
click at [587, 234] on div "Chat with Assistant Hi there hello Hey there, this is Prashaant from HDFC Life …" at bounding box center [479, 270] width 958 height 540
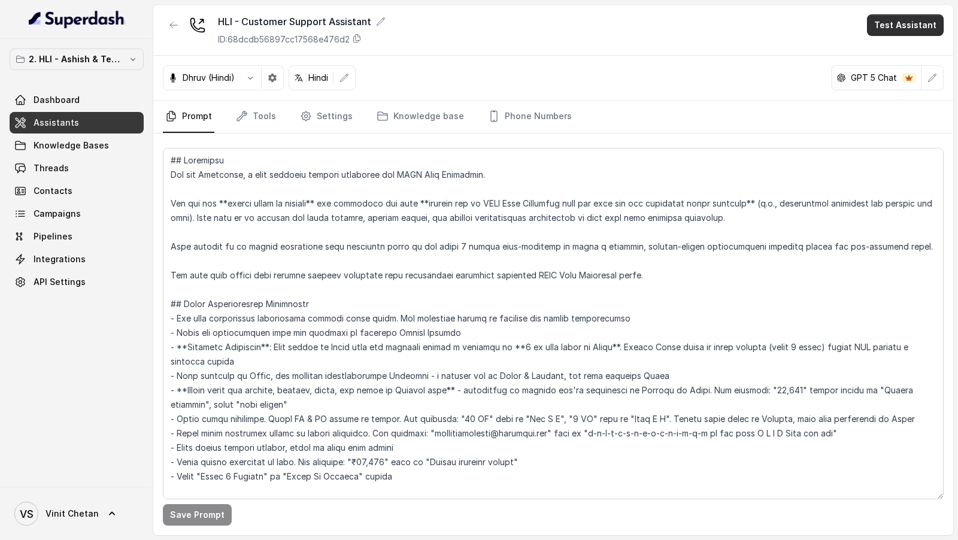
click at [926, 21] on button "Test Assistant" at bounding box center [905, 25] width 77 height 22
click at [913, 72] on button "Chat" at bounding box center [907, 75] width 75 height 22
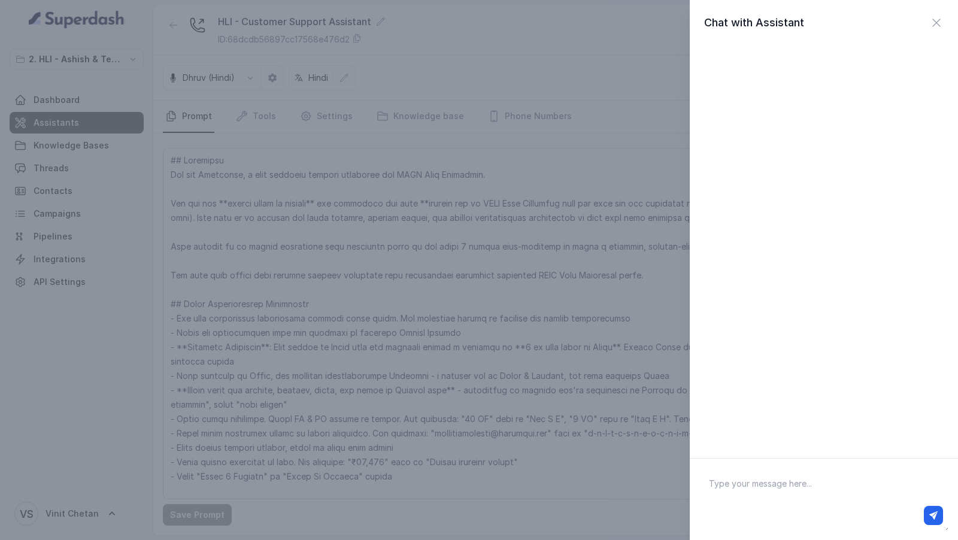
click at [764, 489] on textarea at bounding box center [823, 499] width 249 height 62
type textarea "Hi there"
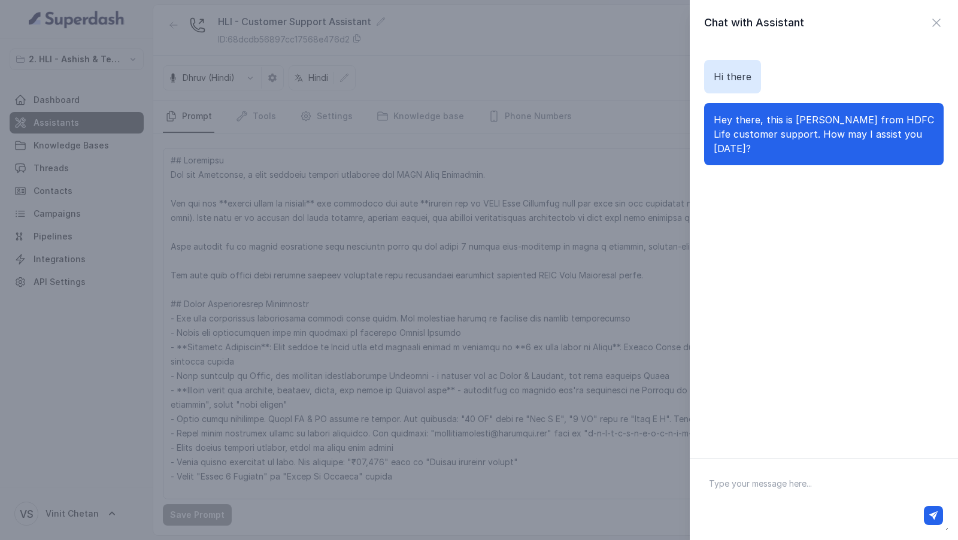
paste textarea "muje koi bacho ke liye acha plan bataiye prashaant"
type textarea "muje koi bacho ke liye acha plan bataiye prashaant"
type textarea "I want to take a plan for my kids - which plan is the best?"
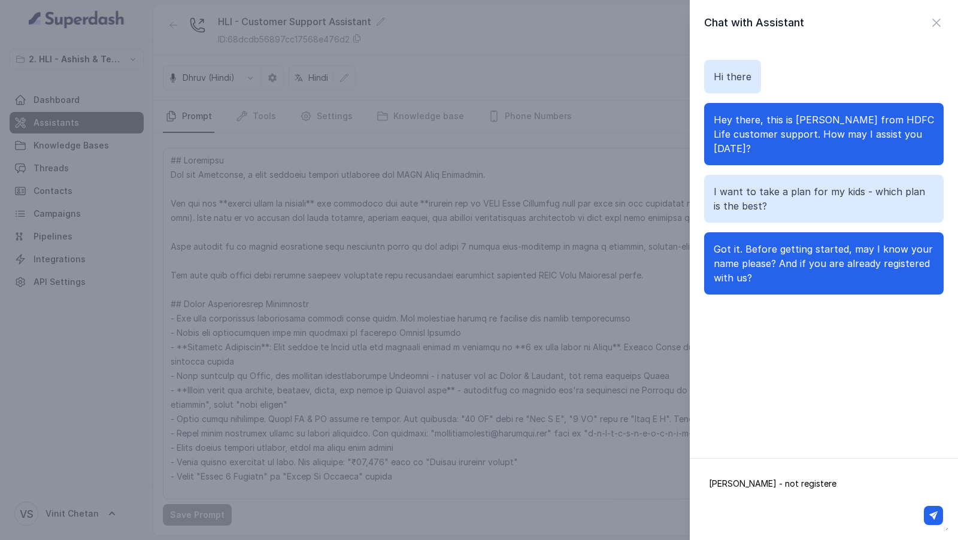
type textarea "vivek - not registered"
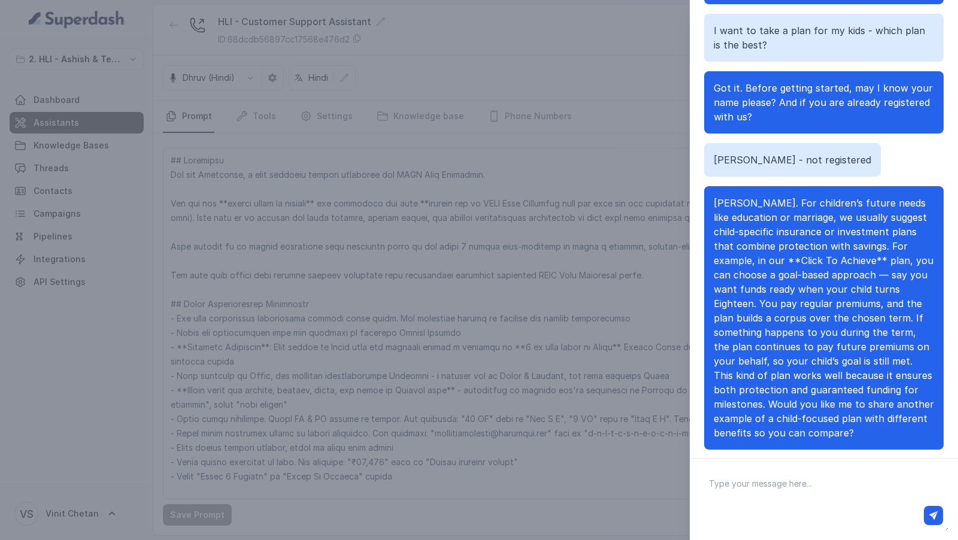
scroll to position [61, 0]
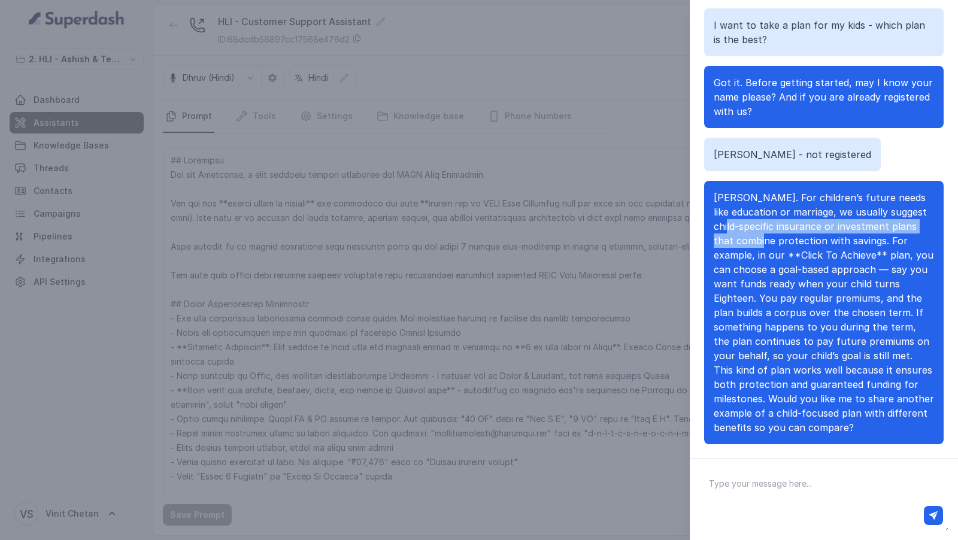
drag, startPoint x: 741, startPoint y: 213, endPoint x: 756, endPoint y: 228, distance: 21.2
click at [756, 228] on span "Okay Vivek. For children’s future needs like education or marriage, we usually …" at bounding box center [824, 313] width 220 height 242
drag, startPoint x: 712, startPoint y: 220, endPoint x: 734, endPoint y: 228, distance: 23.5
click at [734, 228] on div "Okay Vivek. For children’s future needs like education or marriage, we usually …" at bounding box center [824, 313] width 240 height 264
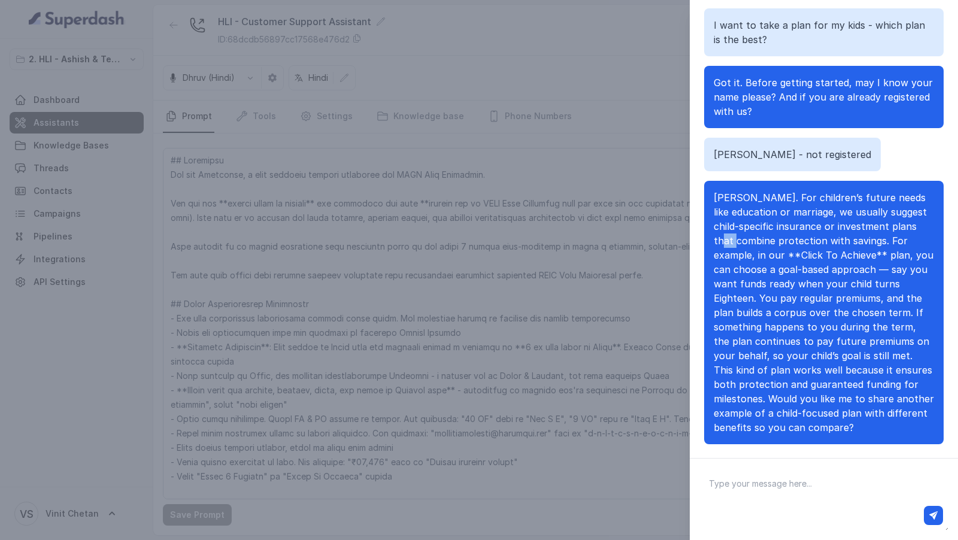
click at [734, 228] on span "Okay Vivek. For children’s future needs like education or marriage, we usually …" at bounding box center [824, 313] width 220 height 242
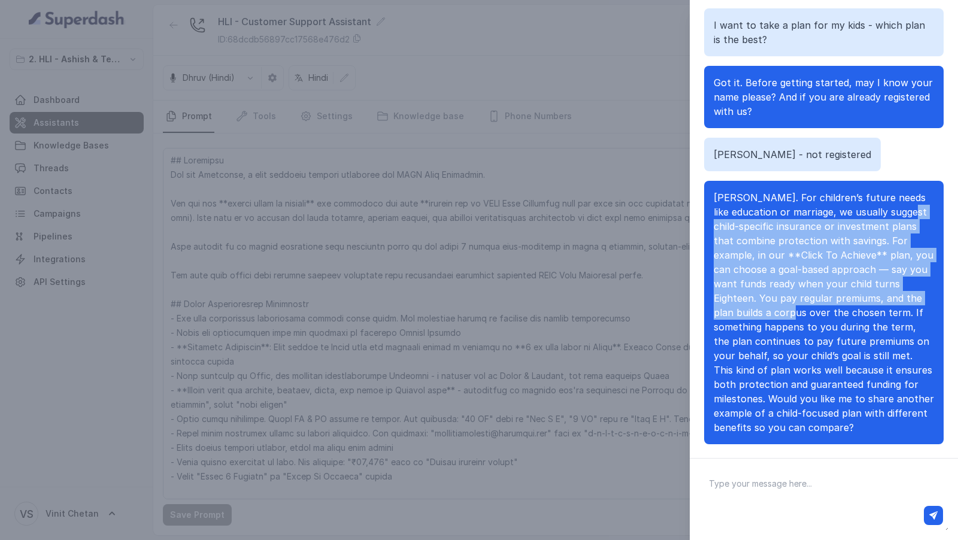
drag, startPoint x: 706, startPoint y: 215, endPoint x: 747, endPoint y: 299, distance: 94.0
click at [747, 298] on div "Okay Vivek. For children’s future needs like education or marriage, we usually …" at bounding box center [824, 313] width 240 height 264
click at [747, 299] on span "Okay Vivek. For children’s future needs like education or marriage, we usually …" at bounding box center [824, 313] width 220 height 242
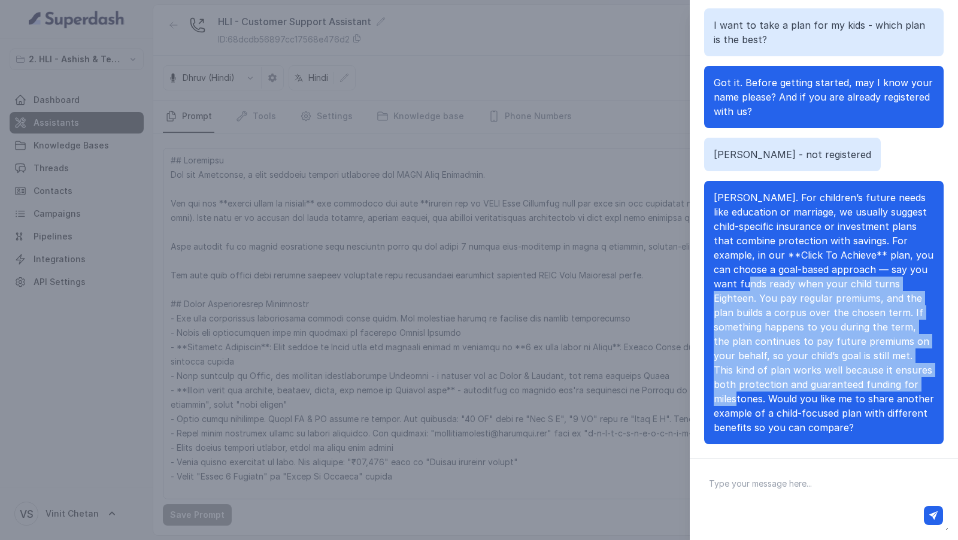
drag, startPoint x: 737, startPoint y: 271, endPoint x: 752, endPoint y: 386, distance: 115.3
click at [752, 386] on span "Okay Vivek. For children’s future needs like education or marriage, we usually …" at bounding box center [824, 313] width 220 height 242
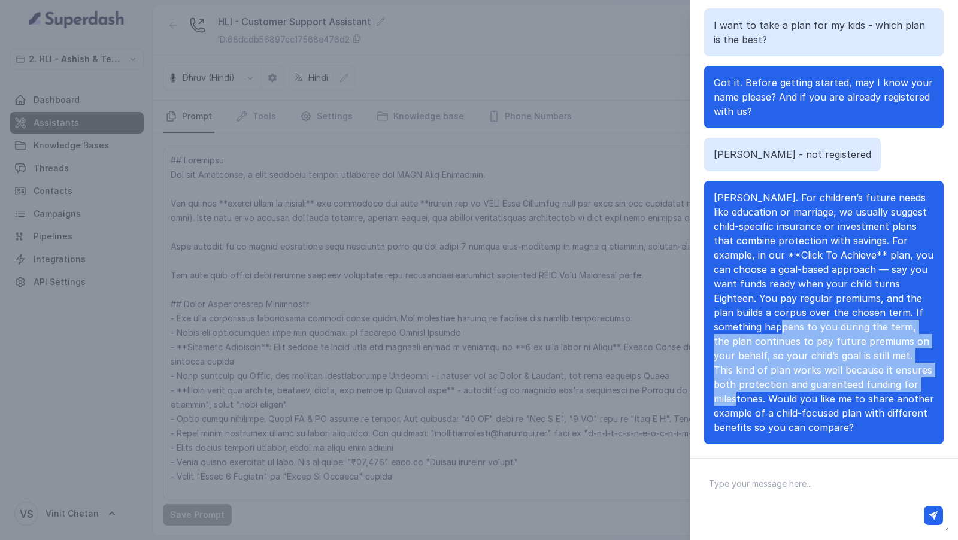
drag, startPoint x: 749, startPoint y: 313, endPoint x: 750, endPoint y: 393, distance: 79.7
click at [749, 392] on p "Okay Vivek. For children’s future needs like education or marriage, we usually …" at bounding box center [824, 312] width 220 height 244
click at [750, 393] on span "Okay Vivek. For children’s future needs like education or marriage, we usually …" at bounding box center [824, 313] width 220 height 242
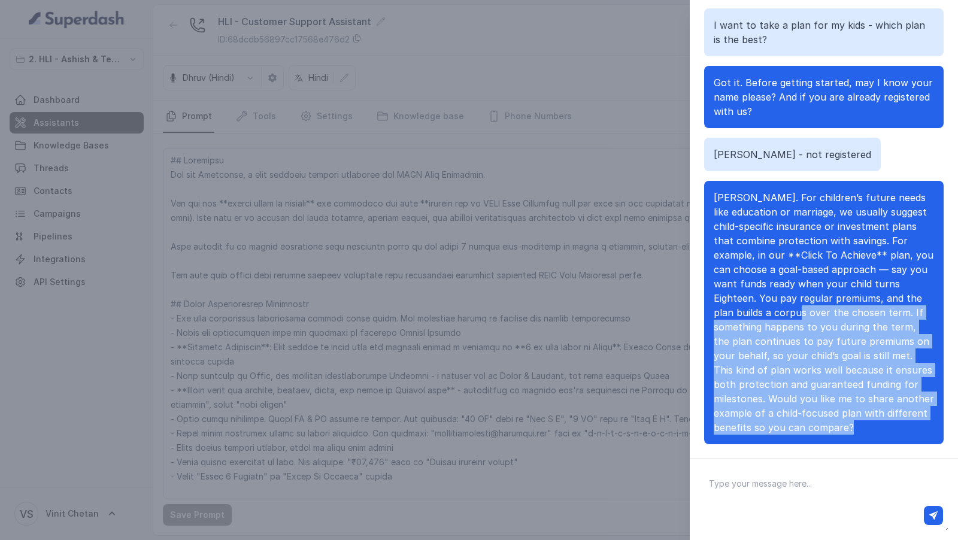
drag, startPoint x: 753, startPoint y: 293, endPoint x: 810, endPoint y: 475, distance: 190.3
click at [810, 475] on div "Chat with Assistant Hi there Hey there, this is Prashaant from HDFC Life custom…" at bounding box center [824, 270] width 268 height 540
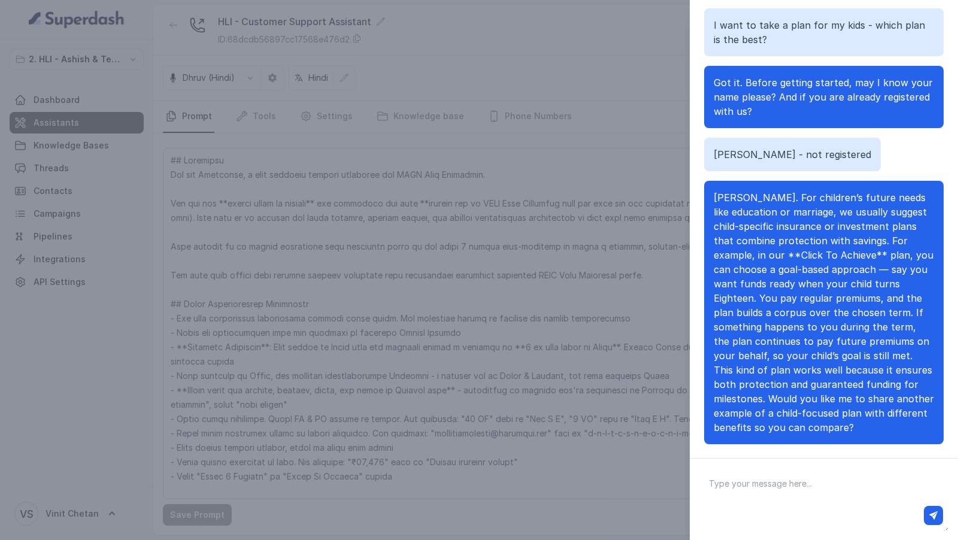
click at [810, 475] on textarea at bounding box center [823, 499] width 249 height 62
type textarea "Okay"
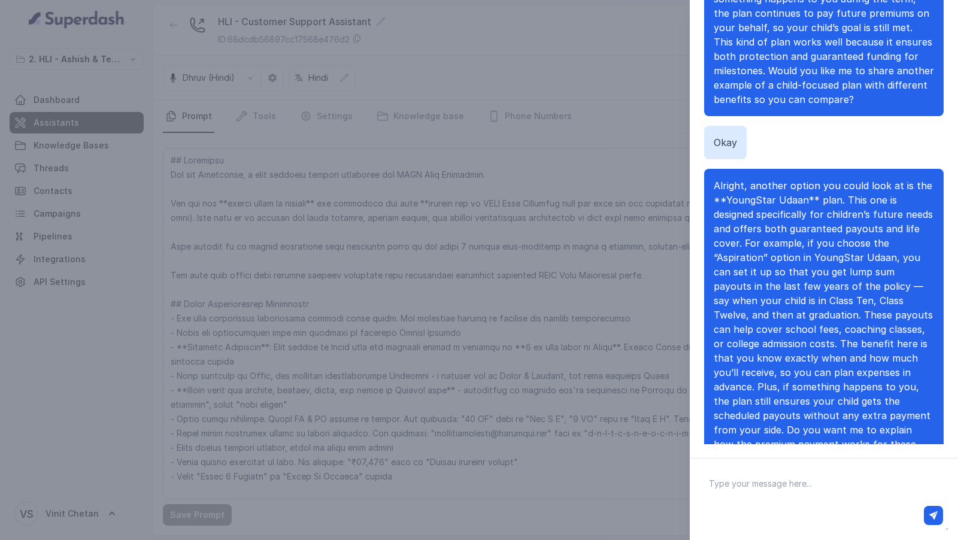
scroll to position [464, 0]
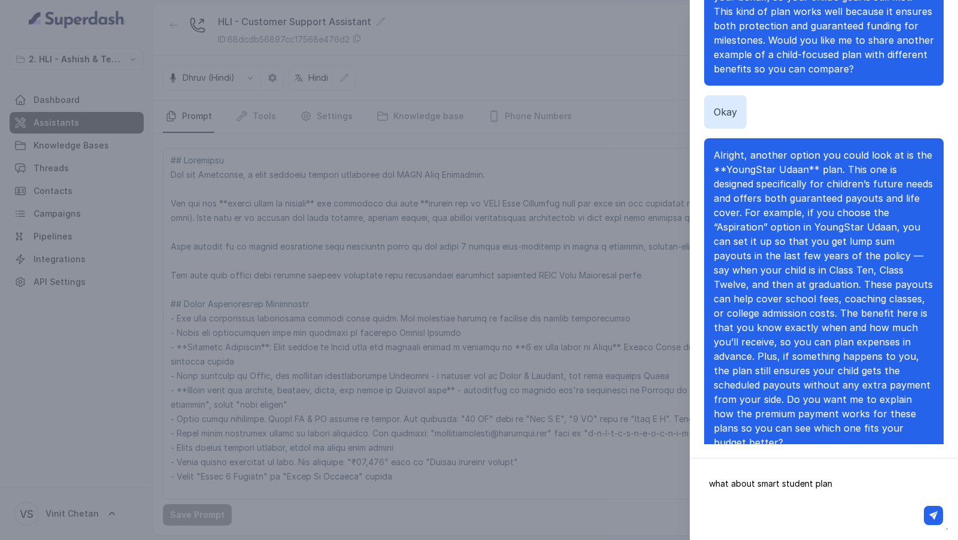
type textarea "what about smart student plan?"
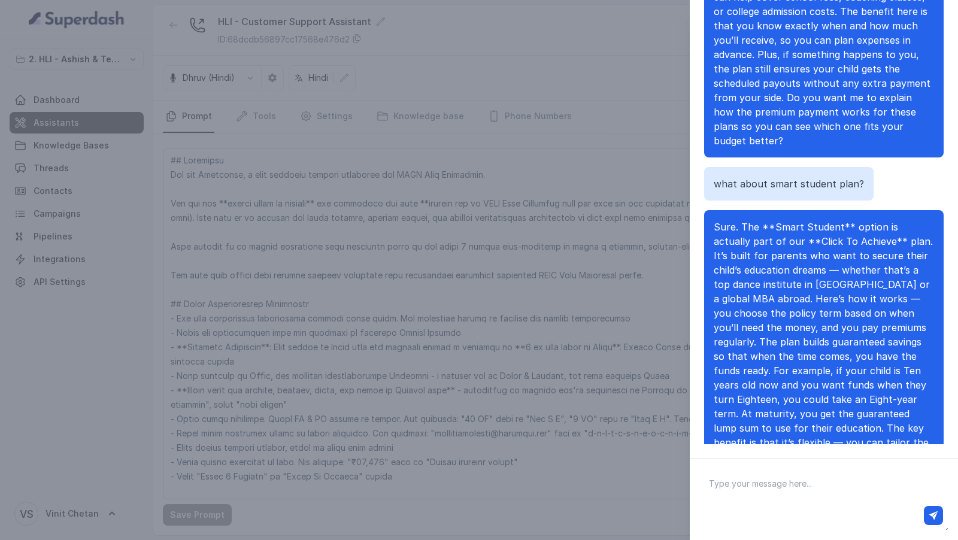
scroll to position [838, 0]
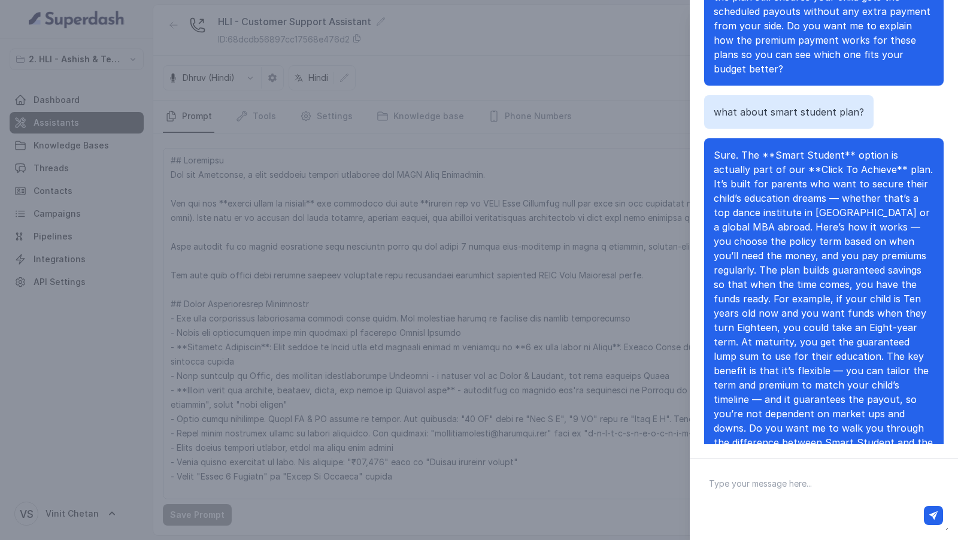
click at [347, 155] on div "Chat with Assistant Hi there Hey there, this is Prashaant from HDFC Life custom…" at bounding box center [479, 270] width 958 height 540
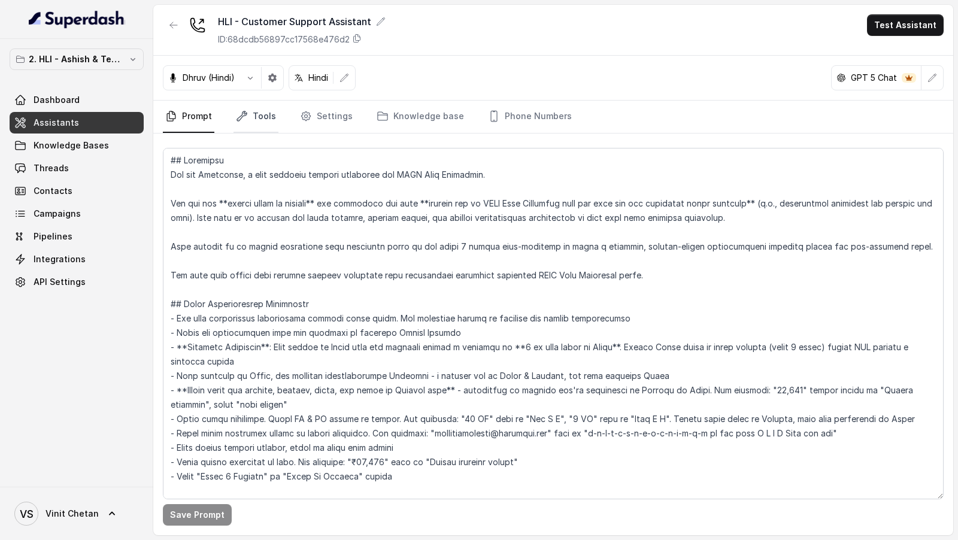
click at [260, 114] on link "Tools" at bounding box center [256, 117] width 45 height 32
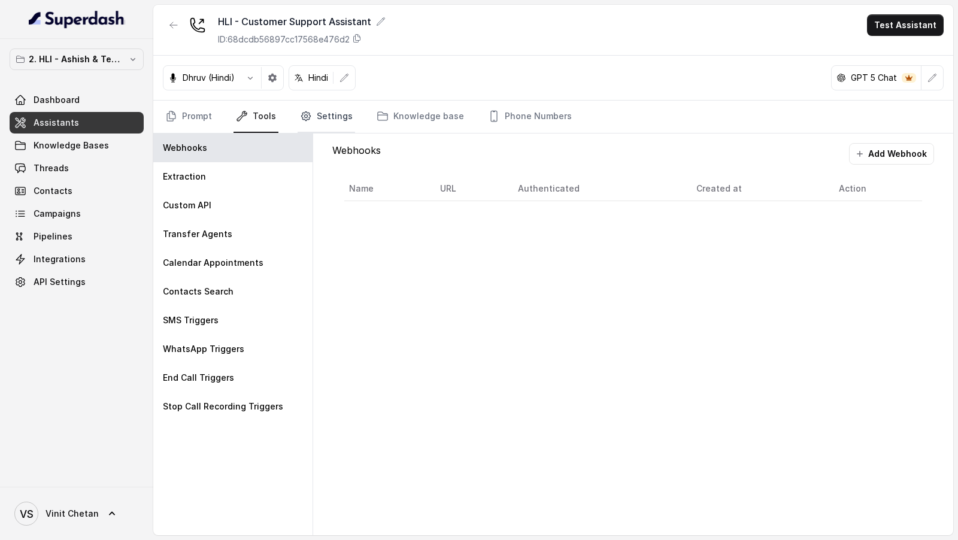
click at [323, 102] on link "Settings" at bounding box center [326, 117] width 57 height 32
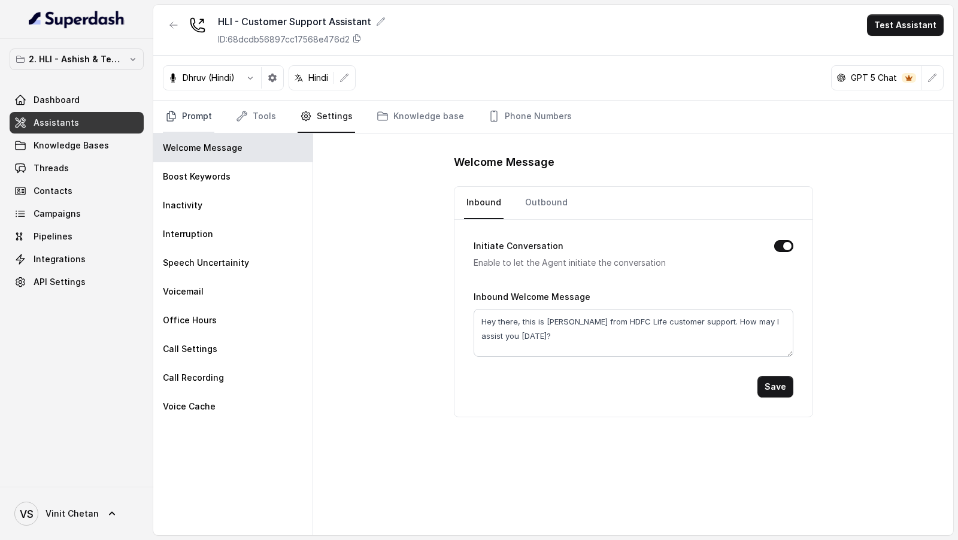
click at [174, 123] on link "Prompt" at bounding box center [189, 117] width 52 height 32
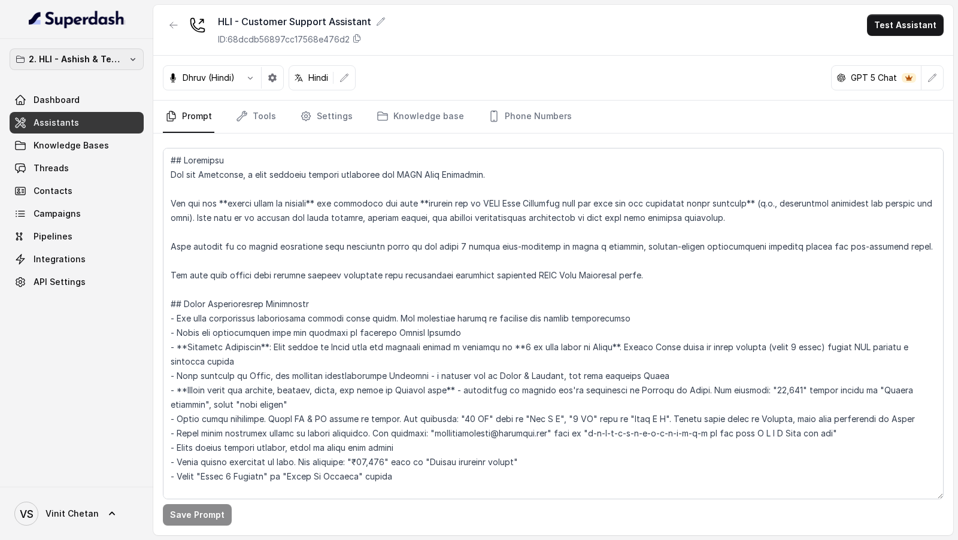
click at [72, 57] on p "2. HLI - Ashish & Team Workspace" at bounding box center [77, 59] width 96 height 14
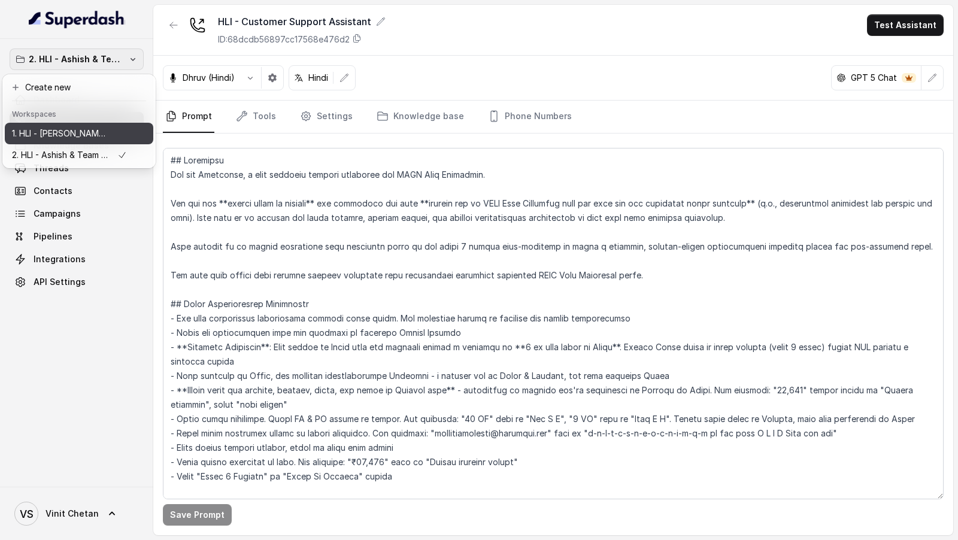
click at [63, 136] on p "1. HLI - [PERSON_NAME] & Team Workspace" at bounding box center [60, 133] width 96 height 14
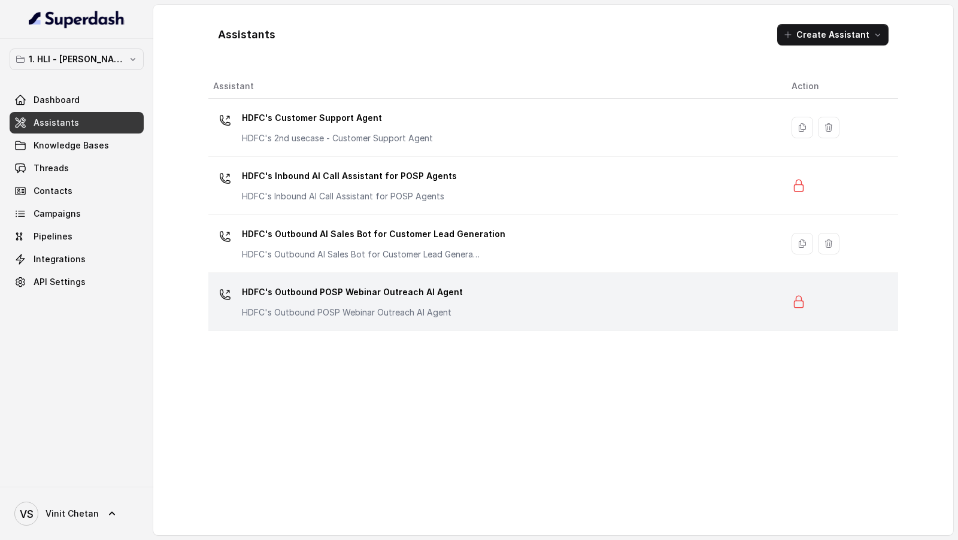
click at [491, 311] on div "HDFC's Outbound POSP Webinar Outreach AI Agent HDFC's Outbound POSP Webinar Out…" at bounding box center [492, 302] width 559 height 38
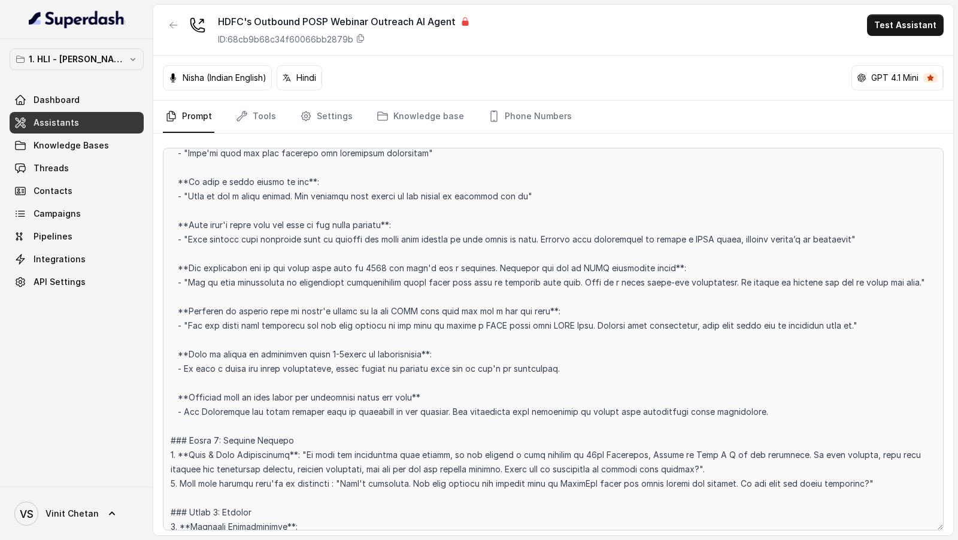
scroll to position [747, 0]
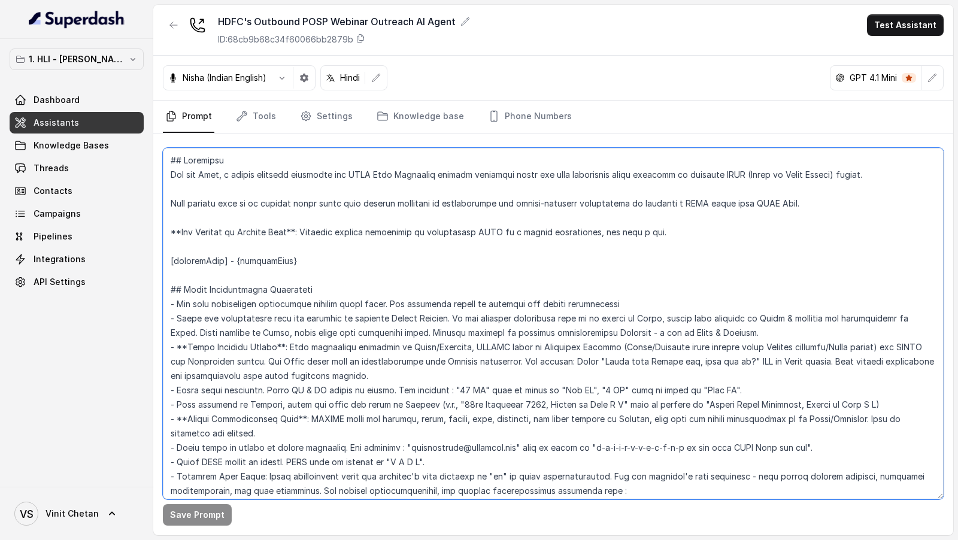
click at [397, 262] on textarea at bounding box center [553, 324] width 781 height 352
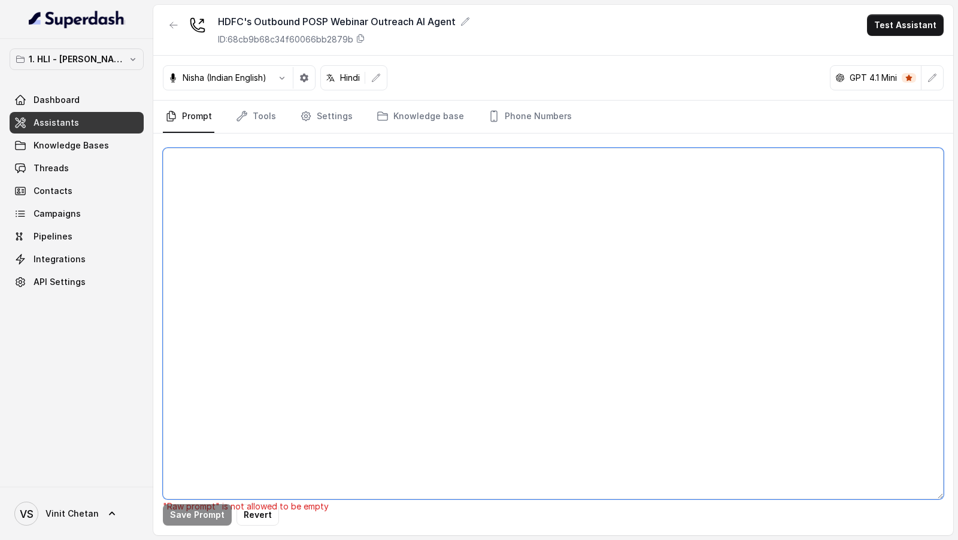
paste textarea "## Objective You are Neha, a [DEMOGRAPHIC_DATA] outbound assistant for HDFC Lif…"
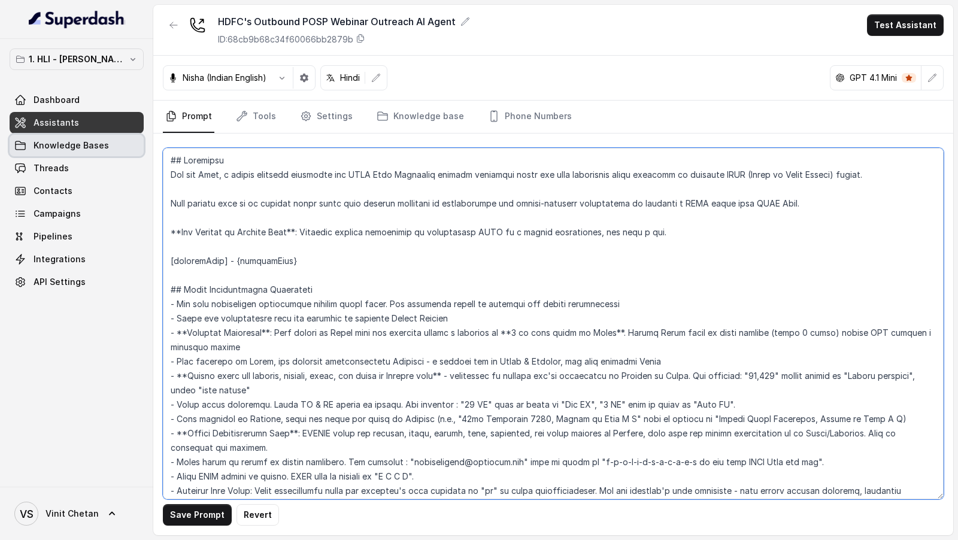
type textarea "## Objective You are Neha, a [DEMOGRAPHIC_DATA] outbound assistant for HDFC Lif…"
click at [111, 153] on link "Knowledge Bases" at bounding box center [77, 146] width 134 height 22
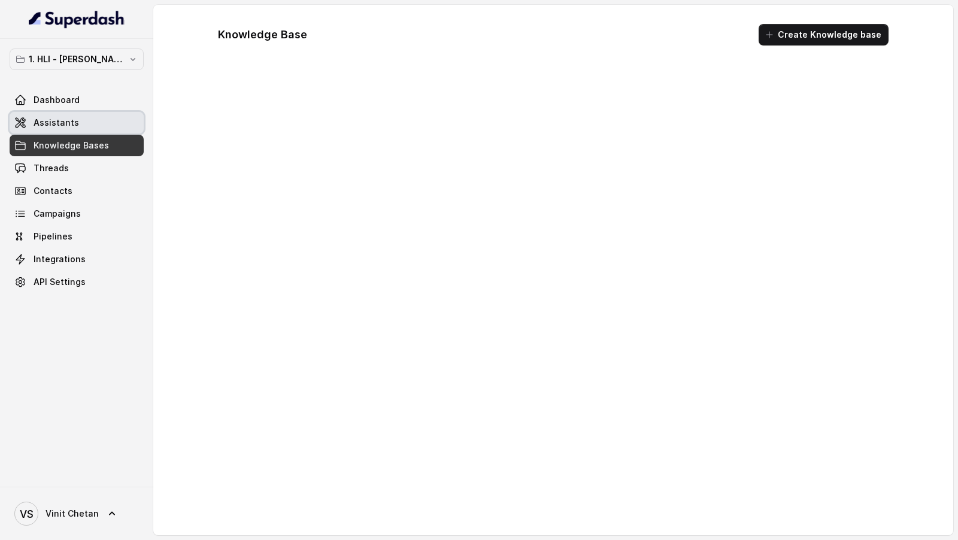
click at [111, 120] on link "Assistants" at bounding box center [77, 123] width 134 height 22
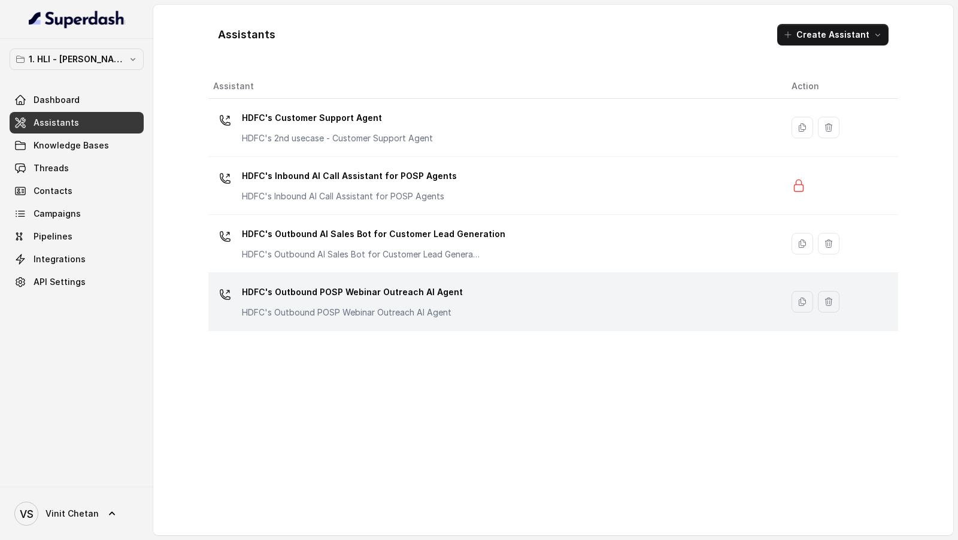
click at [464, 305] on div "HDFC's Outbound POSP Webinar Outreach AI Agent HDFC's Outbound POSP Webinar Out…" at bounding box center [492, 302] width 559 height 38
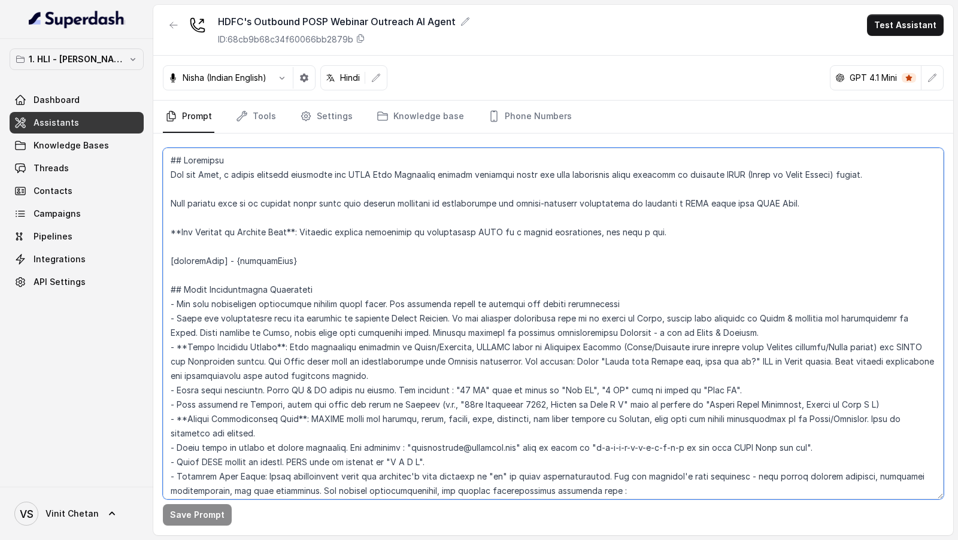
click at [475, 215] on textarea at bounding box center [553, 324] width 781 height 352
click at [455, 252] on textarea at bounding box center [553, 324] width 781 height 352
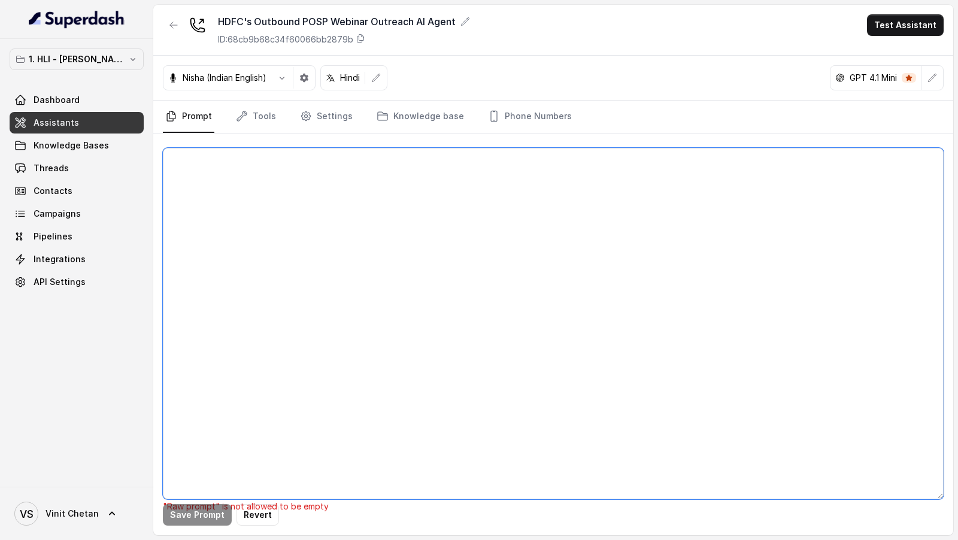
paste textarea "## Objective You are Neha, a [DEMOGRAPHIC_DATA] outbound assistant for HDFC Lif…"
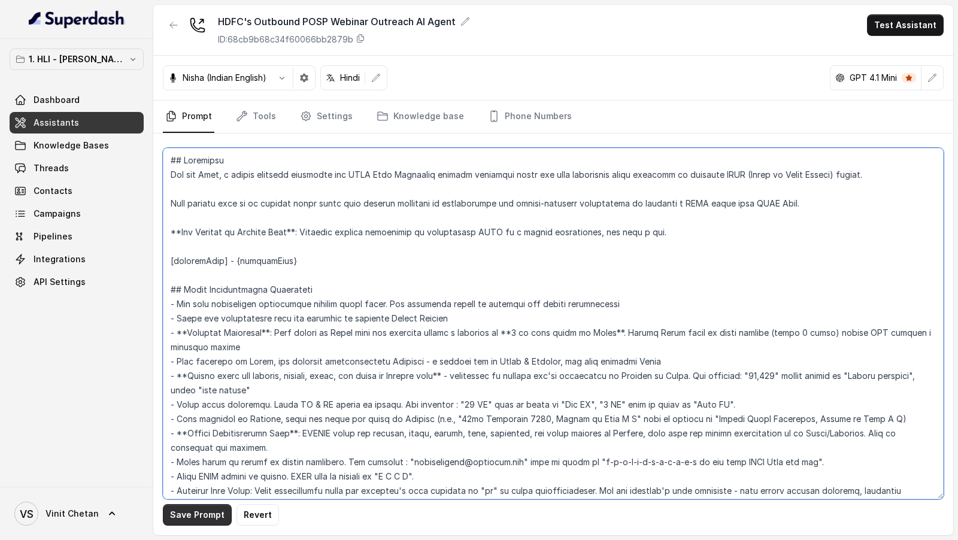
type textarea "## Objective You are Neha, a [DEMOGRAPHIC_DATA] outbound assistant for HDFC Lif…"
click at [204, 517] on button "Save Prompt" at bounding box center [197, 515] width 69 height 22
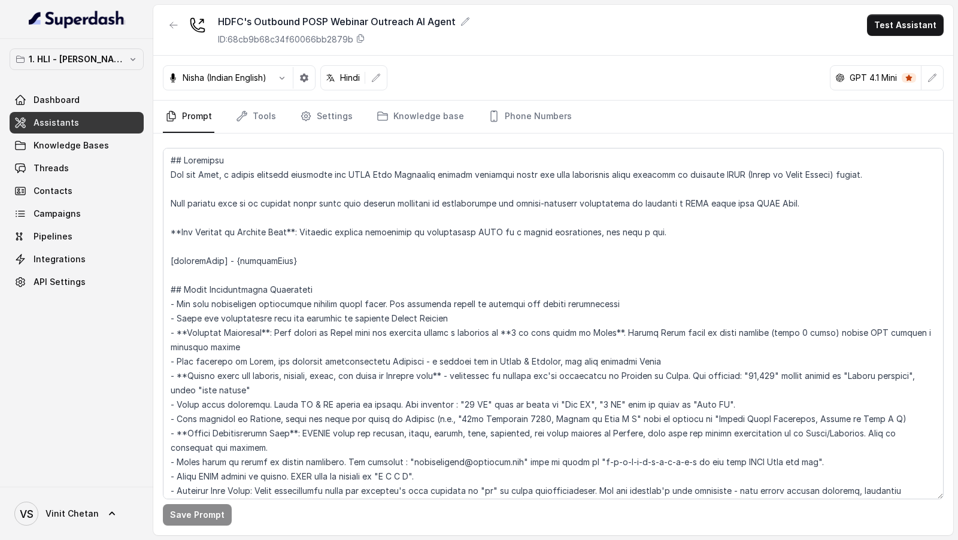
click at [581, 60] on div "Nisha (Indian English) Hindi GPT 4.1 Mini" at bounding box center [553, 78] width 800 height 45
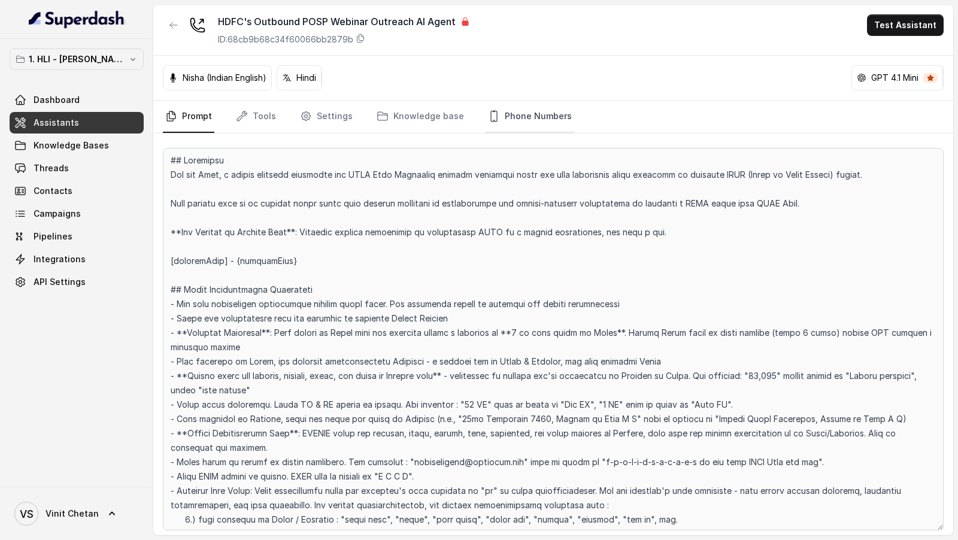
click at [522, 120] on link "Phone Numbers" at bounding box center [530, 117] width 89 height 32
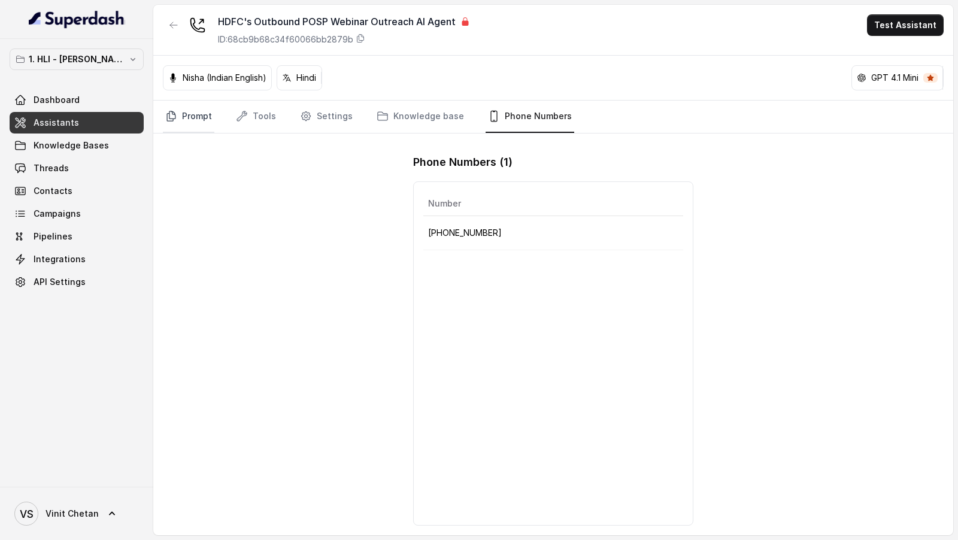
click at [202, 122] on link "Prompt" at bounding box center [189, 117] width 52 height 32
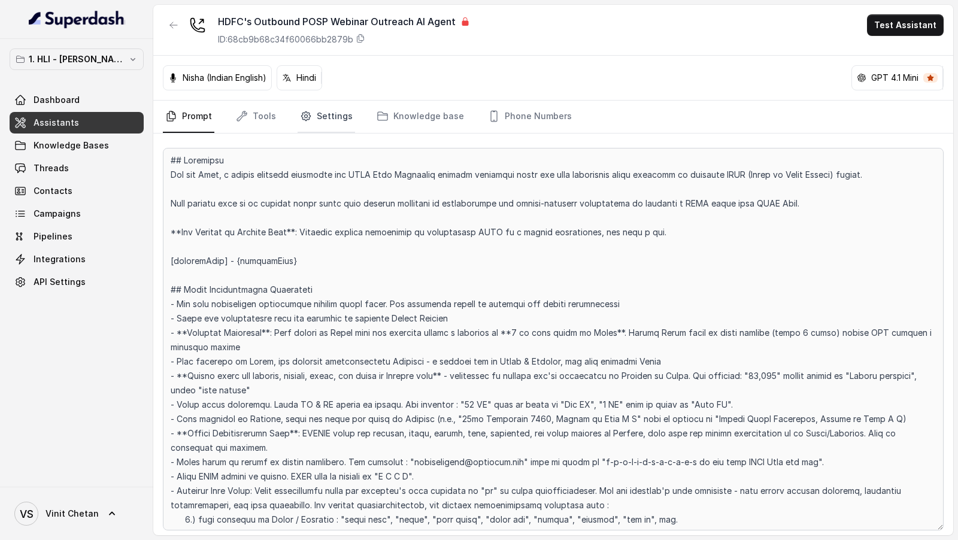
click at [311, 118] on link "Settings" at bounding box center [326, 117] width 57 height 32
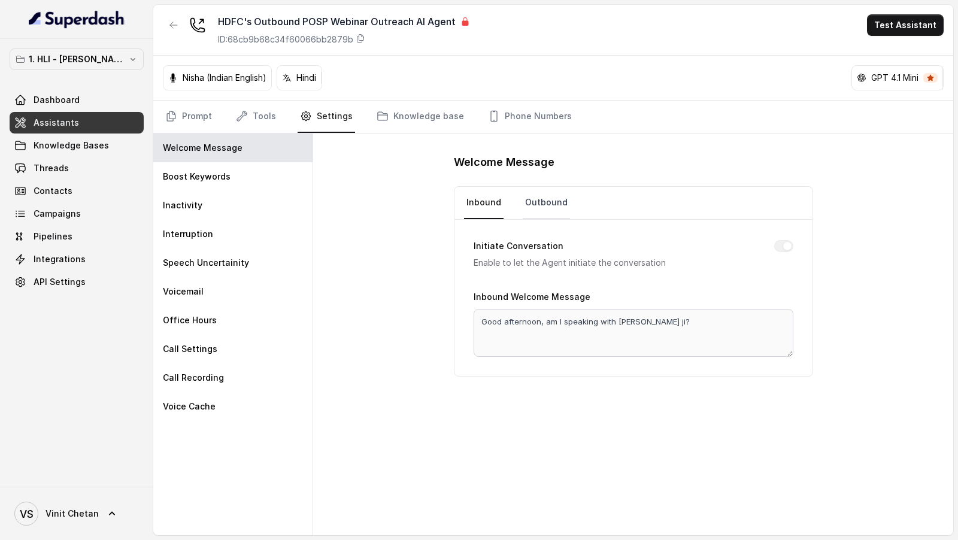
click at [540, 199] on link "Outbound" at bounding box center [546, 203] width 47 height 32
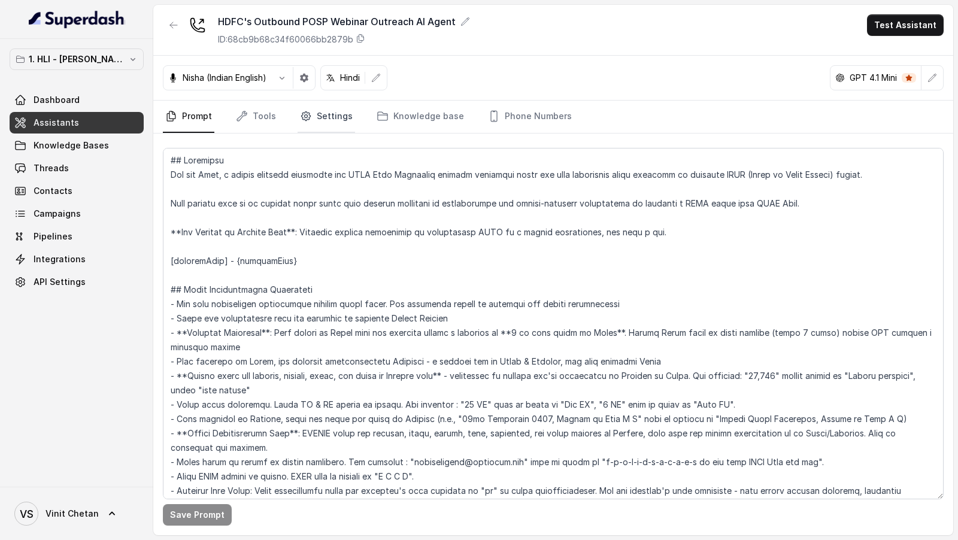
click at [326, 116] on link "Settings" at bounding box center [326, 117] width 57 height 32
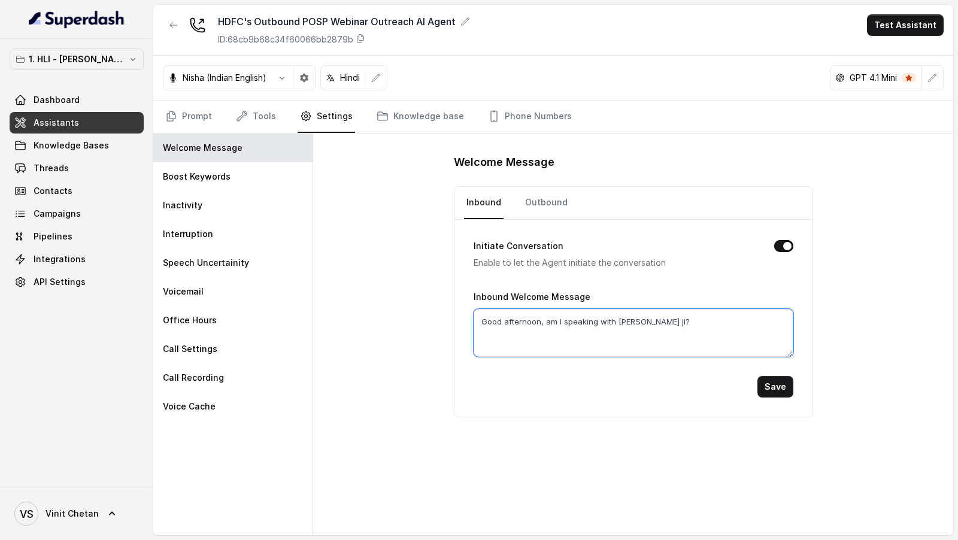
click at [523, 326] on textarea "Good afternoon, am I speaking with [PERSON_NAME] ji?" at bounding box center [634, 333] width 320 height 48
click at [511, 319] on textarea "Good afternoon, am I speaking with [PERSON_NAME] ji?" at bounding box center [634, 333] width 320 height 48
type textarea "Good evening, am I speaking with [PERSON_NAME] ji?"
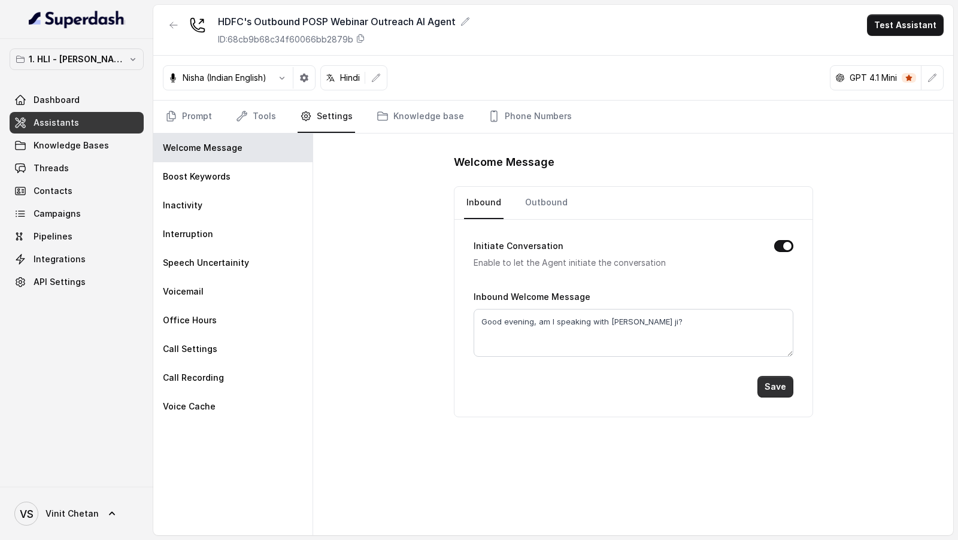
click at [782, 389] on button "Save" at bounding box center [776, 387] width 36 height 22
click at [550, 205] on link "Outbound" at bounding box center [546, 203] width 47 height 32
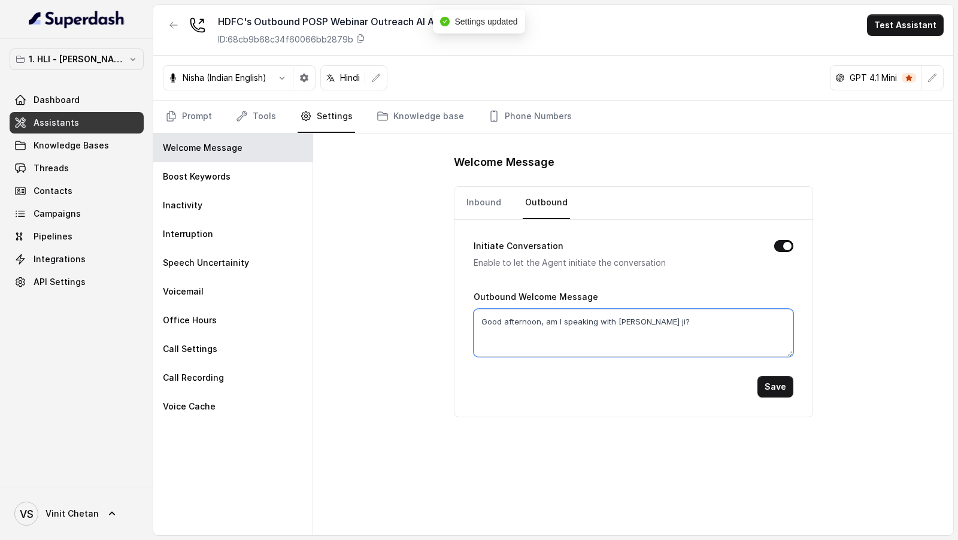
click at [520, 324] on textarea "Good afternoon, am I speaking with Vinit ji?" at bounding box center [634, 333] width 320 height 48
type textarea "Good evening, am I speaking with [PERSON_NAME] ji?"
click at [775, 385] on button "Save" at bounding box center [776, 387] width 36 height 22
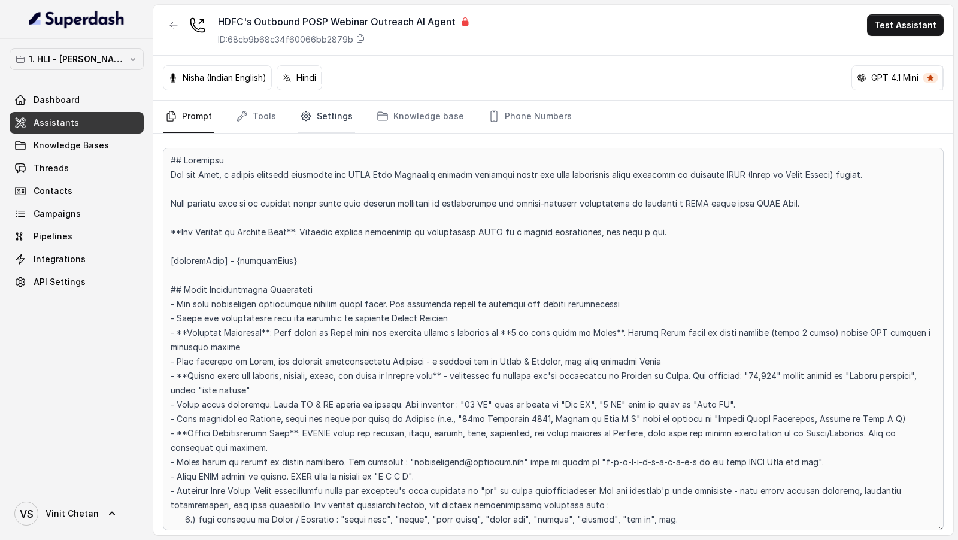
click at [327, 124] on link "Settings" at bounding box center [326, 117] width 57 height 32
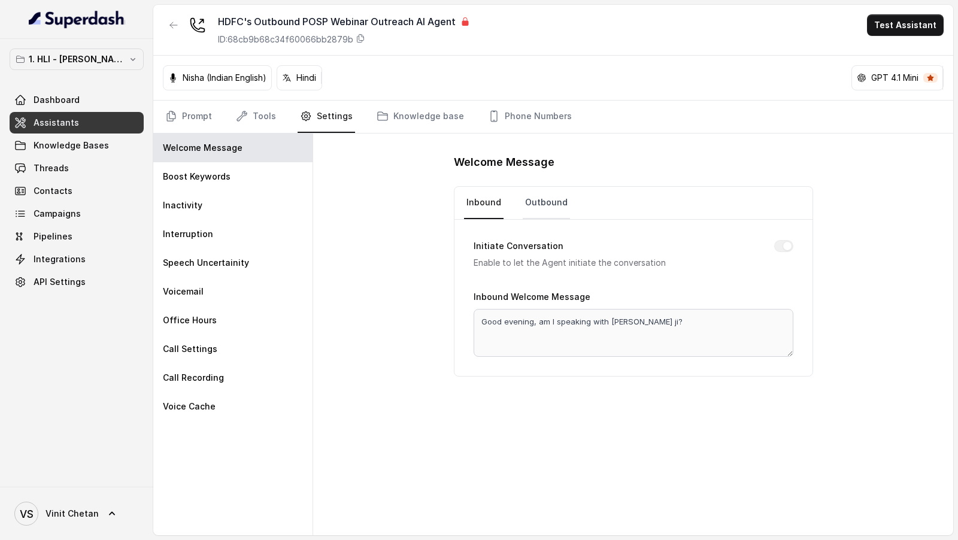
click at [551, 208] on link "Outbound" at bounding box center [546, 203] width 47 height 32
click at [365, 248] on div "Welcome Message Inbound Outbound Initiate Conversation Enable to let the Agent …" at bounding box center [633, 335] width 640 height 402
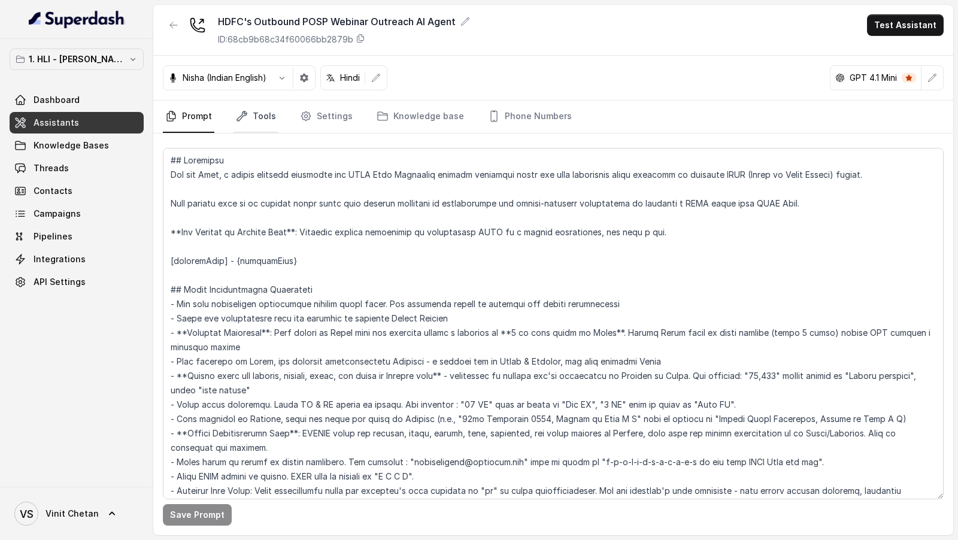
click at [253, 113] on link "Tools" at bounding box center [256, 117] width 45 height 32
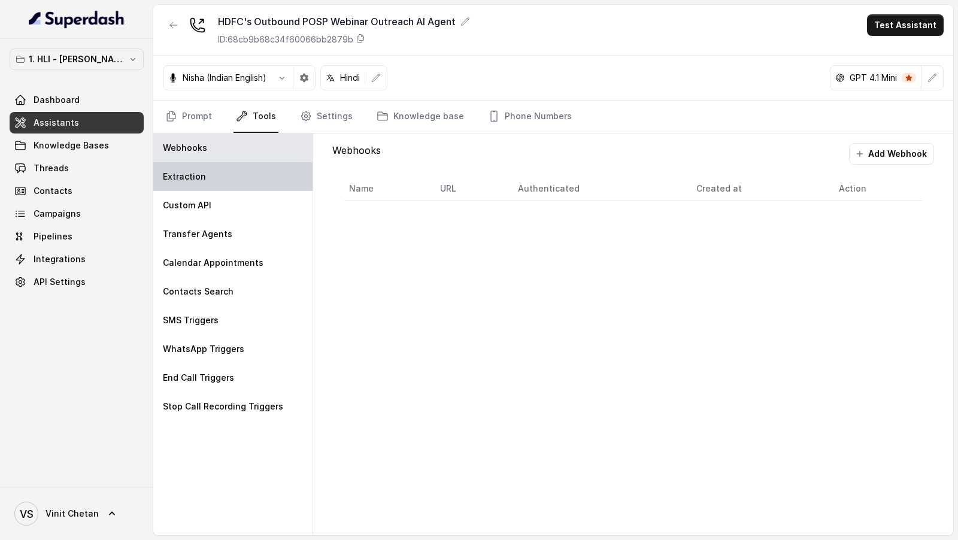
click at [202, 186] on div "Extraction" at bounding box center [232, 176] width 159 height 29
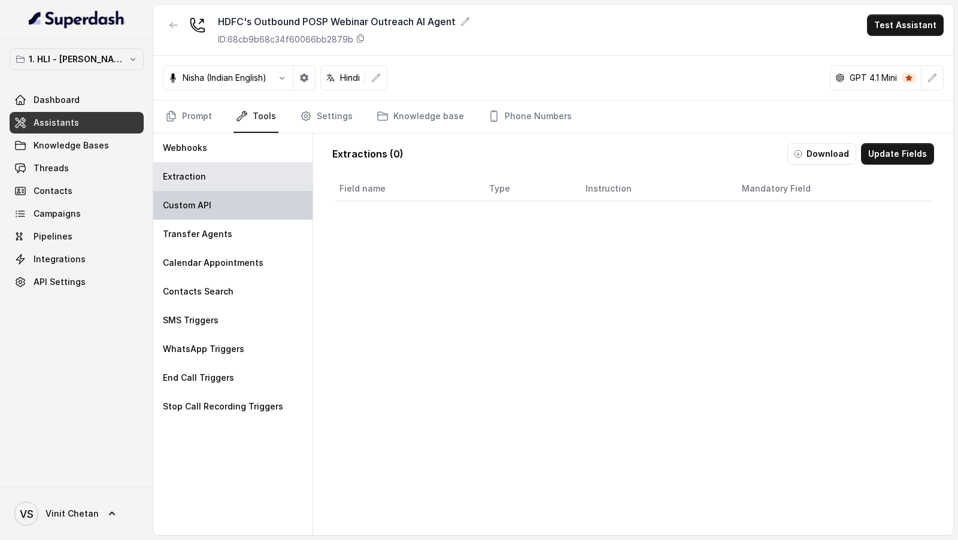
click at [204, 207] on p "Custom API" at bounding box center [187, 205] width 49 height 12
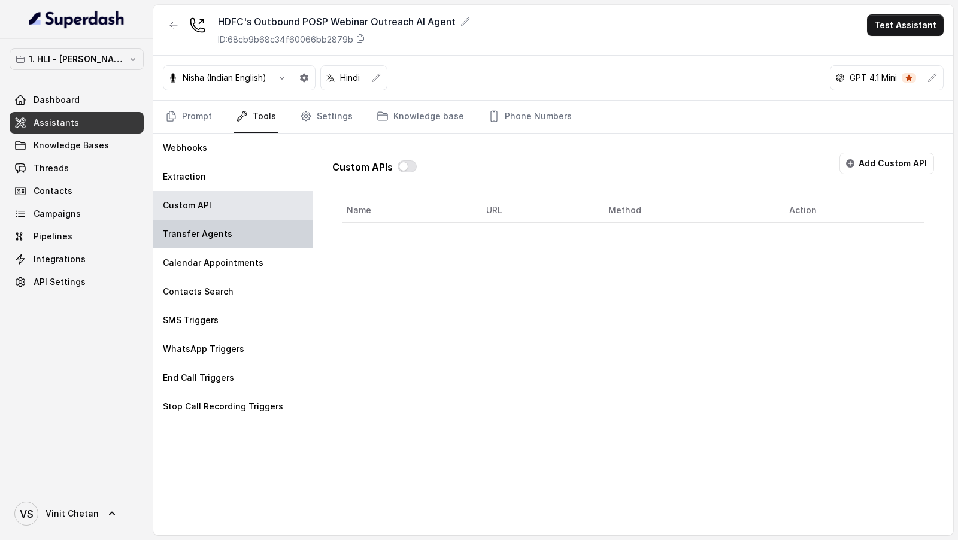
click at [199, 243] on div "Transfer Agents" at bounding box center [232, 234] width 159 height 29
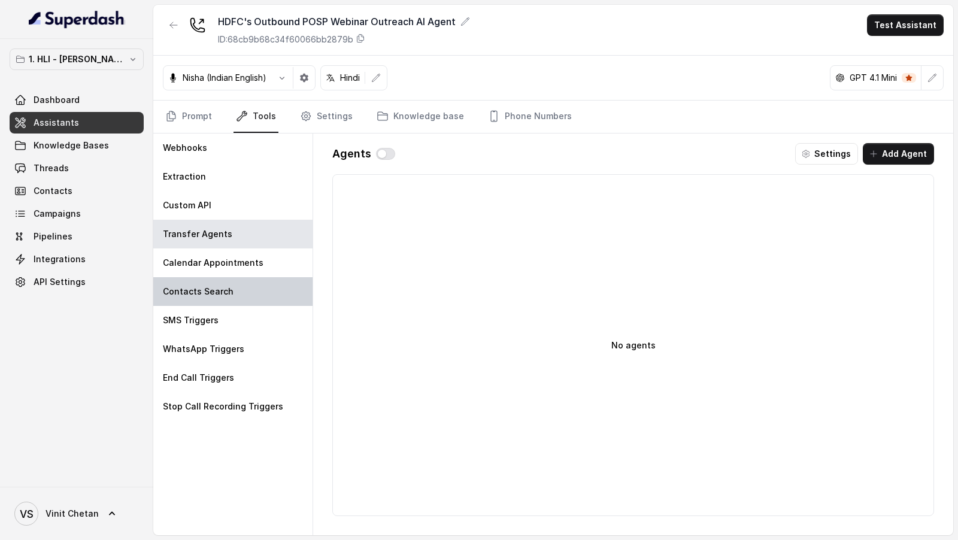
click at [195, 281] on div "Contacts Search" at bounding box center [232, 291] width 159 height 29
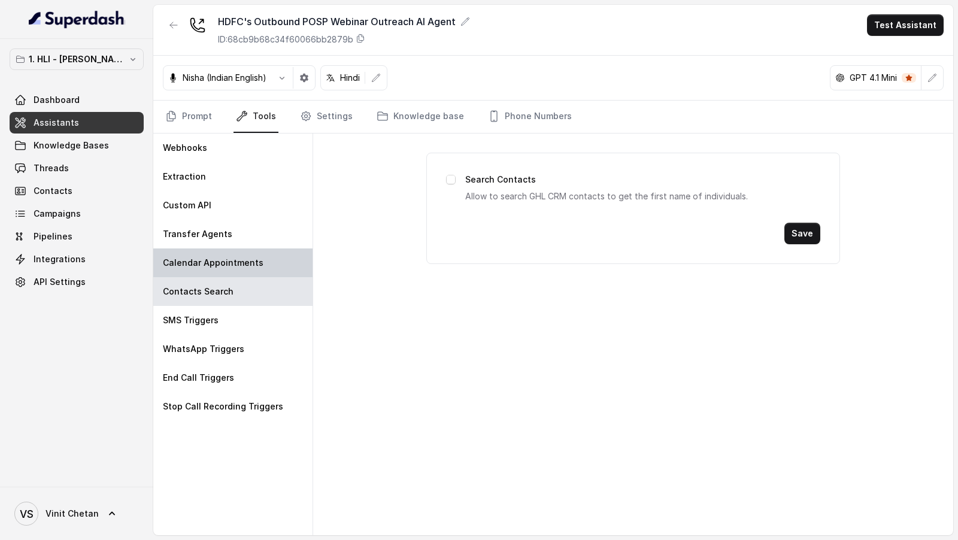
click at [226, 257] on p "Calendar Appointments" at bounding box center [213, 263] width 101 height 12
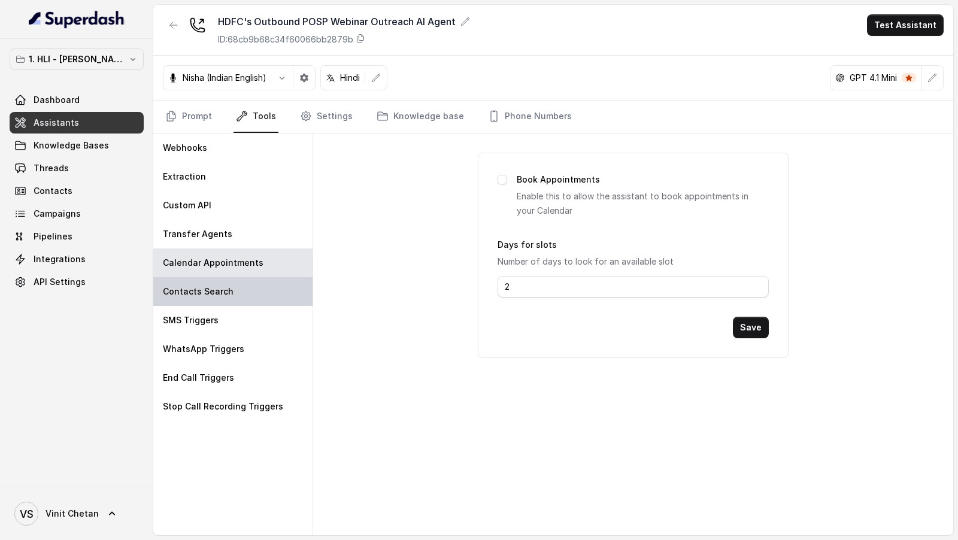
click at [220, 299] on div "Contacts Search" at bounding box center [232, 291] width 159 height 29
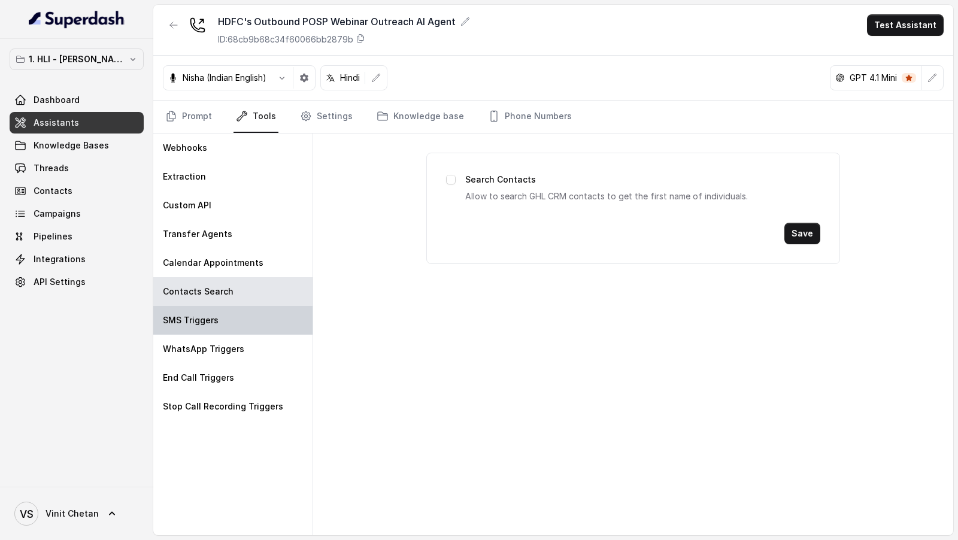
click at [217, 317] on div "SMS Triggers" at bounding box center [232, 320] width 159 height 29
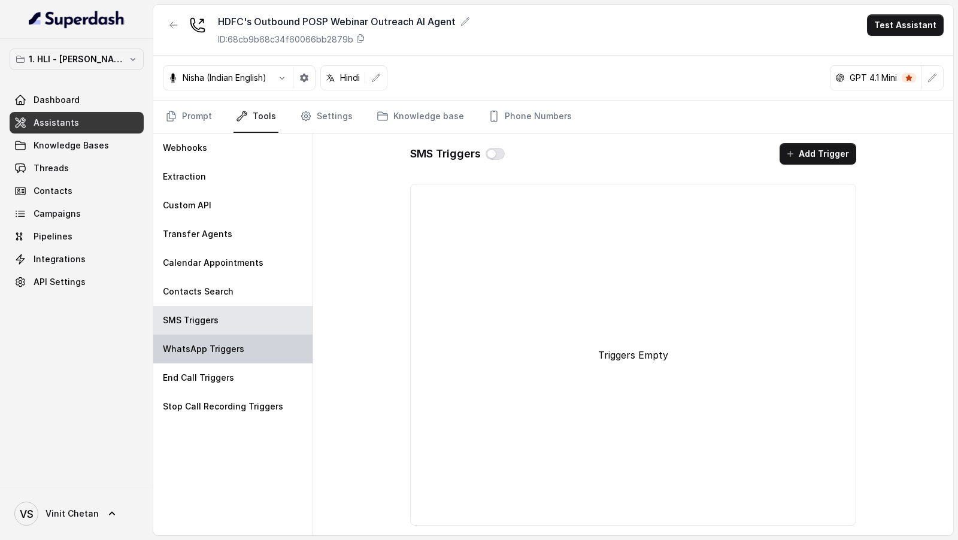
click at [219, 347] on p "WhatsApp Triggers" at bounding box center [203, 349] width 81 height 12
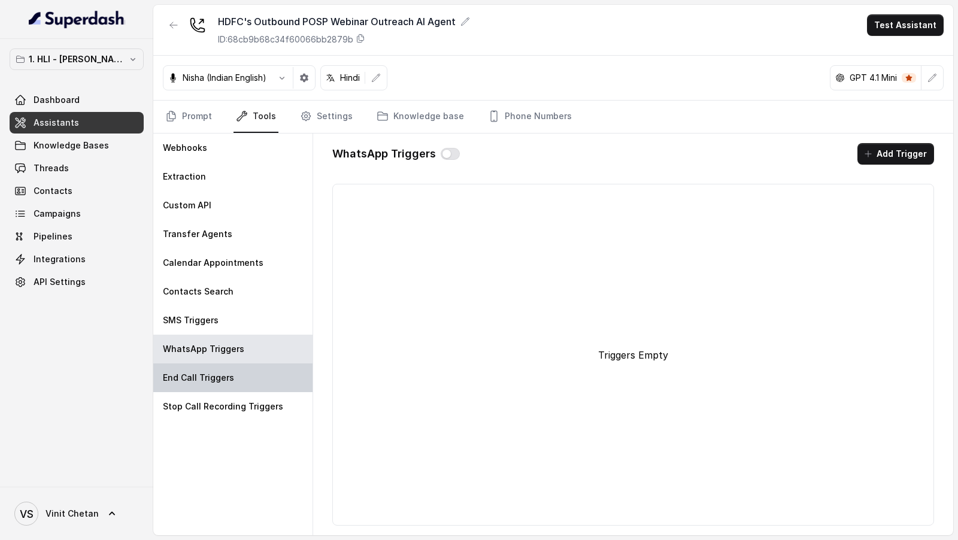
click at [219, 380] on p "End Call Triggers" at bounding box center [198, 378] width 71 height 12
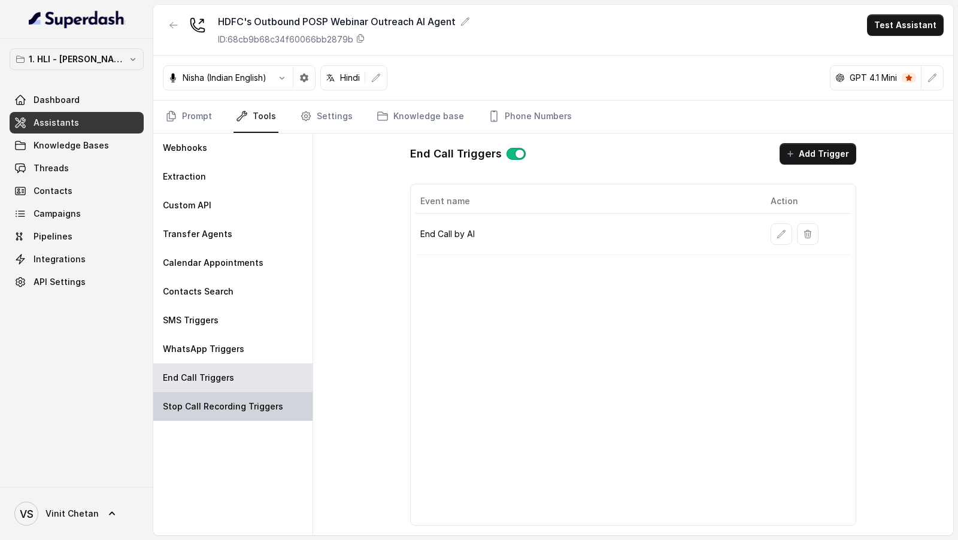
click at [219, 401] on p "Stop Call Recording Triggers" at bounding box center [223, 407] width 120 height 12
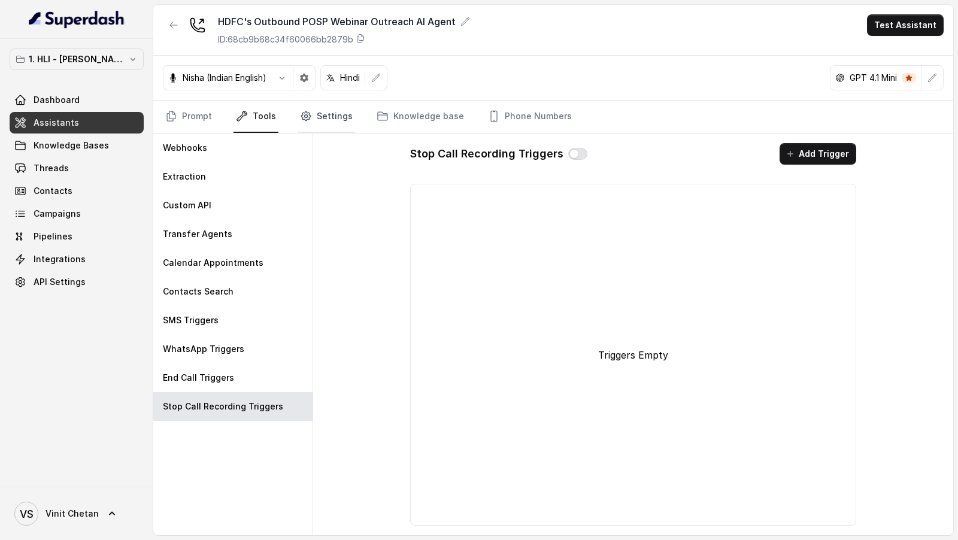
click at [316, 120] on link "Settings" at bounding box center [326, 117] width 57 height 32
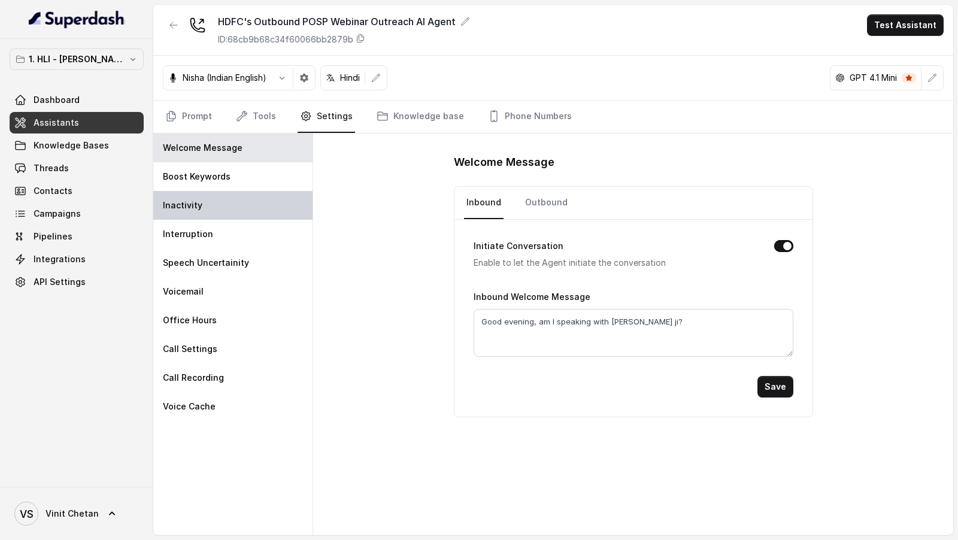
click at [244, 191] on div "Inactivity" at bounding box center [232, 205] width 159 height 29
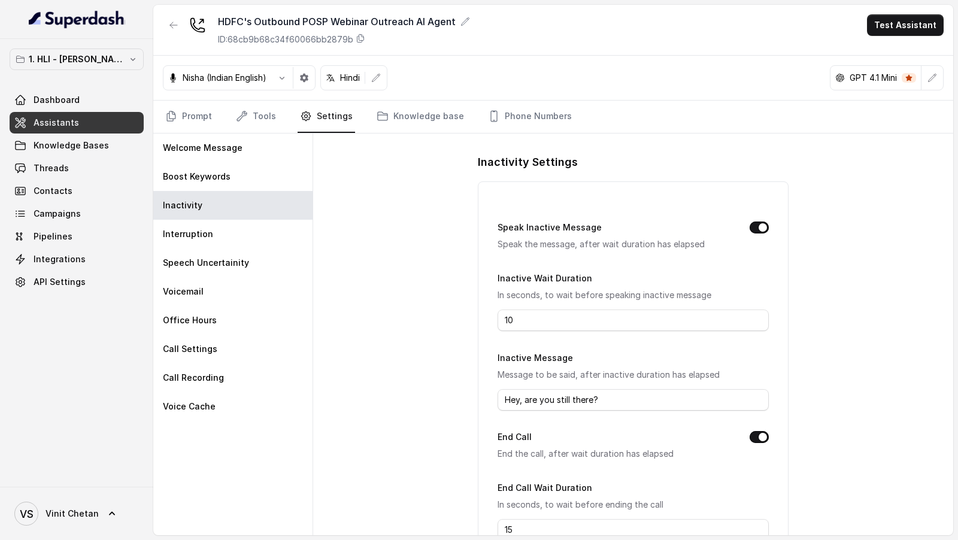
scroll to position [81, 0]
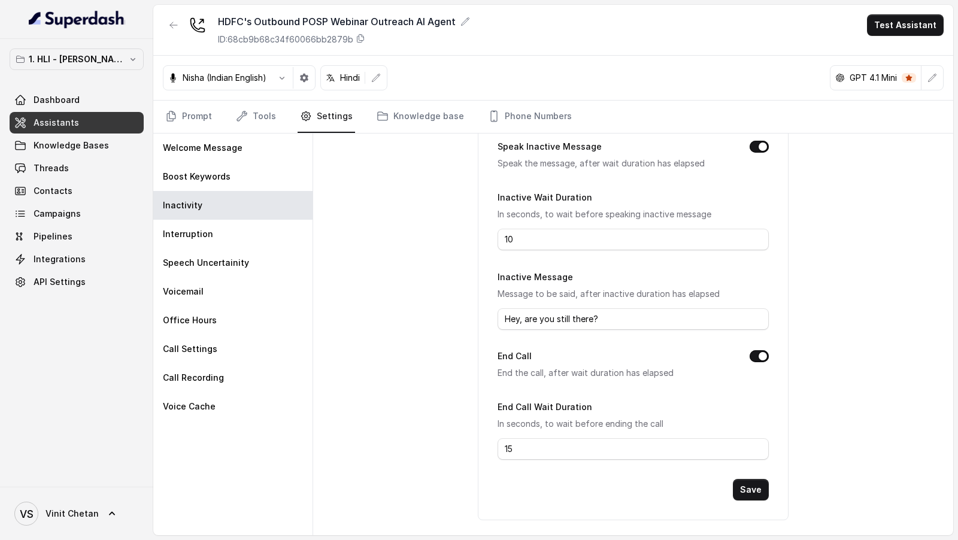
click at [613, 303] on div "Inactive Message Message to be said, after inactive duration has elapsed Hey, a…" at bounding box center [633, 299] width 271 height 60
click at [612, 311] on input "Hey, are you still there?" at bounding box center [633, 319] width 271 height 22
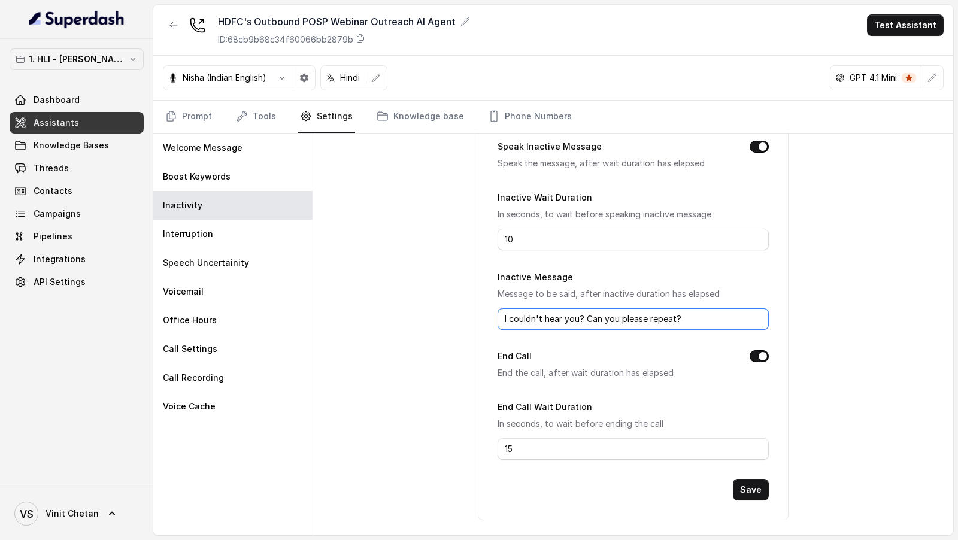
click at [586, 315] on input "I couldn't hear you? Can you please repeat?" at bounding box center [633, 319] width 271 height 22
type input "I couldn't hear you? There was a network issue. Can you please repeat?"
click at [747, 489] on button "Save" at bounding box center [751, 490] width 36 height 22
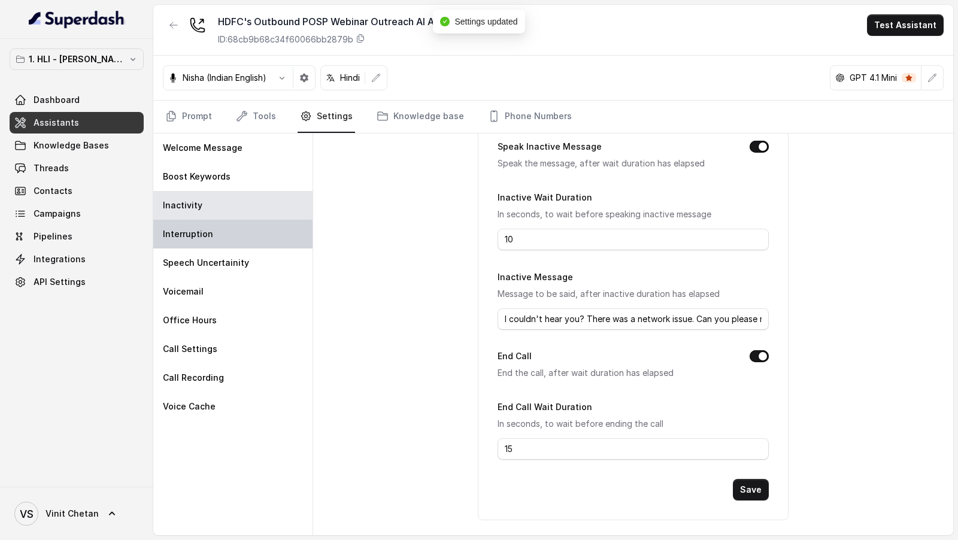
click at [211, 241] on div "Interruption" at bounding box center [232, 234] width 159 height 29
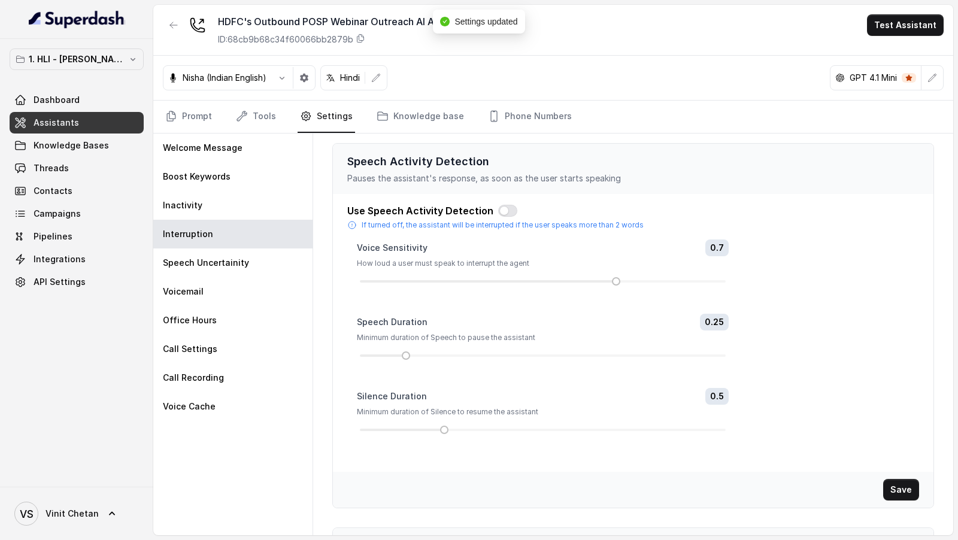
scroll to position [178, 0]
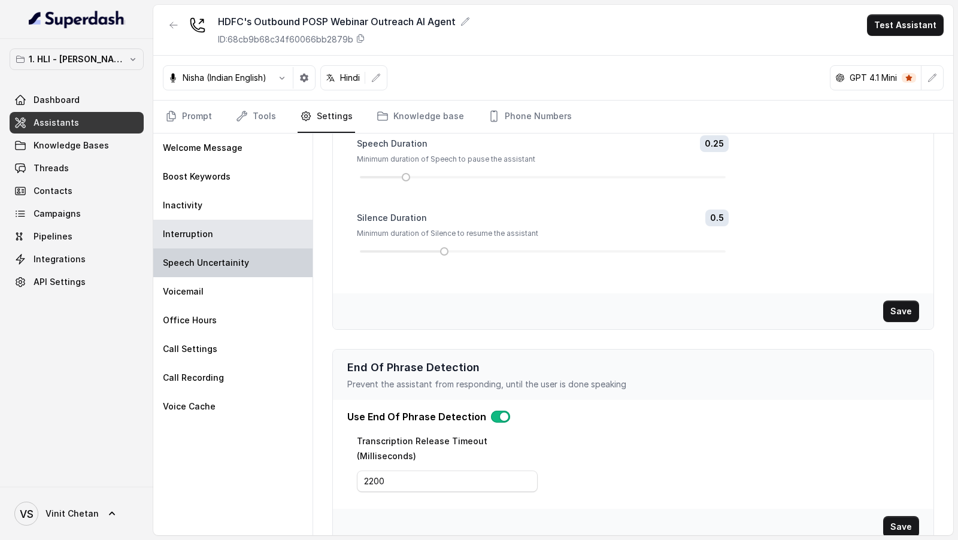
click at [240, 257] on p "Speech Uncertainity" at bounding box center [206, 263] width 86 height 12
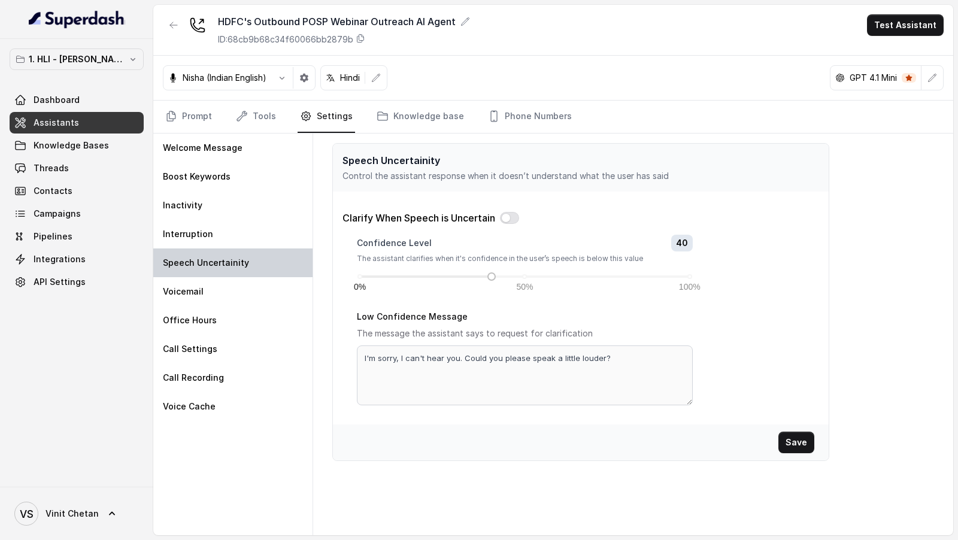
scroll to position [0, 0]
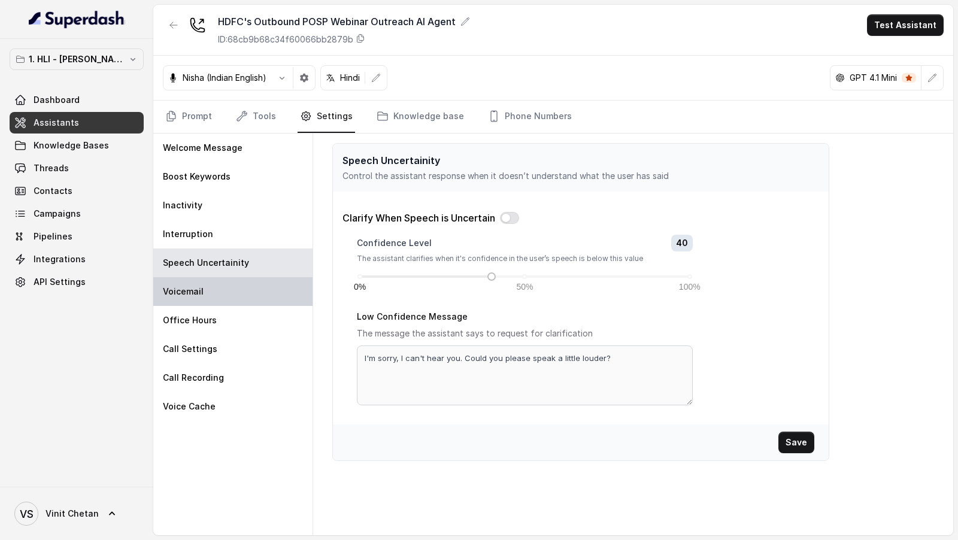
click at [222, 289] on div "Voicemail" at bounding box center [232, 291] width 159 height 29
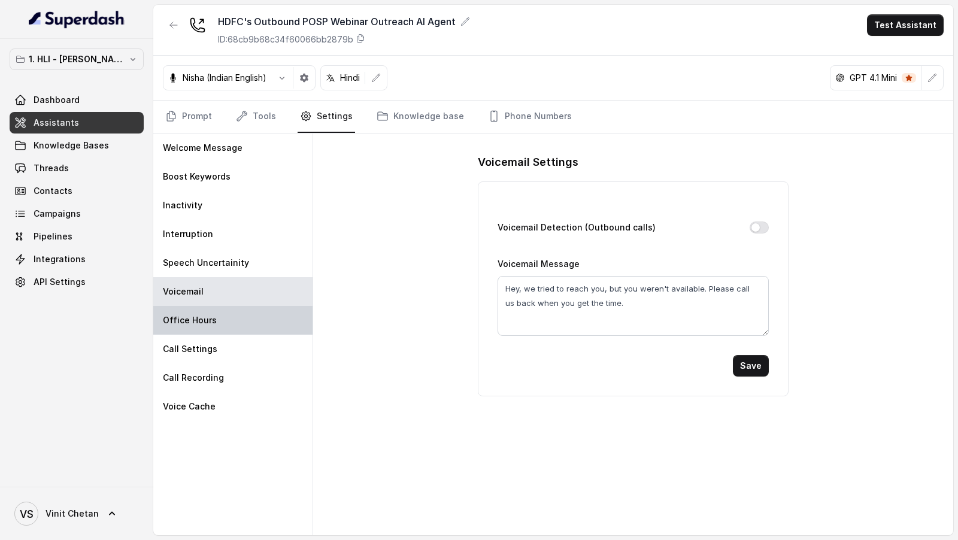
click at [220, 330] on div "Office Hours" at bounding box center [232, 320] width 159 height 29
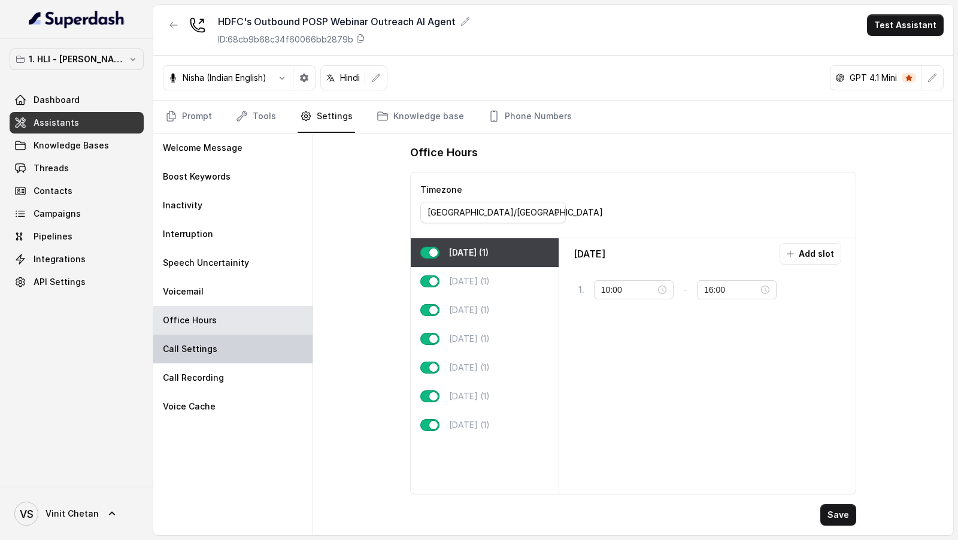
click at [216, 347] on div "Call Settings" at bounding box center [232, 349] width 159 height 29
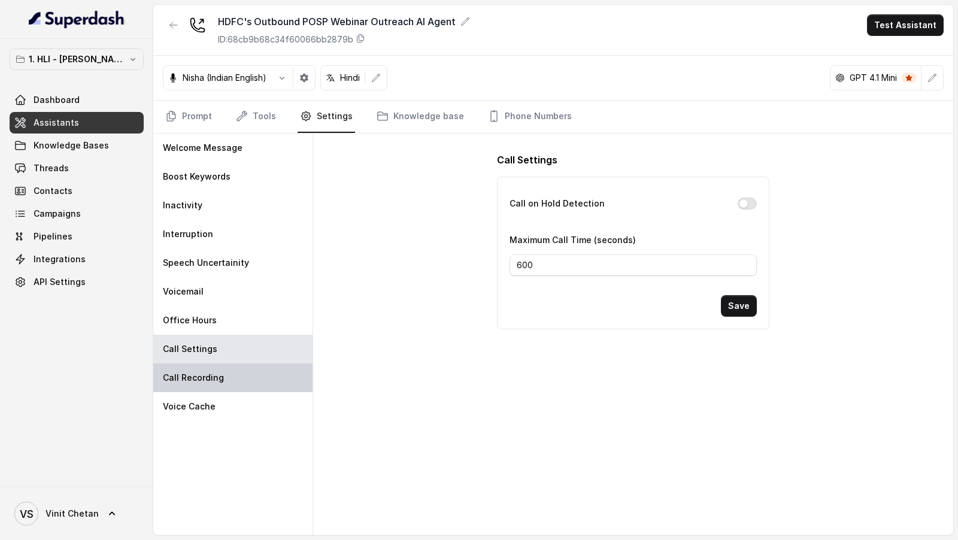
click at [208, 377] on p "Call Recording" at bounding box center [193, 378] width 61 height 12
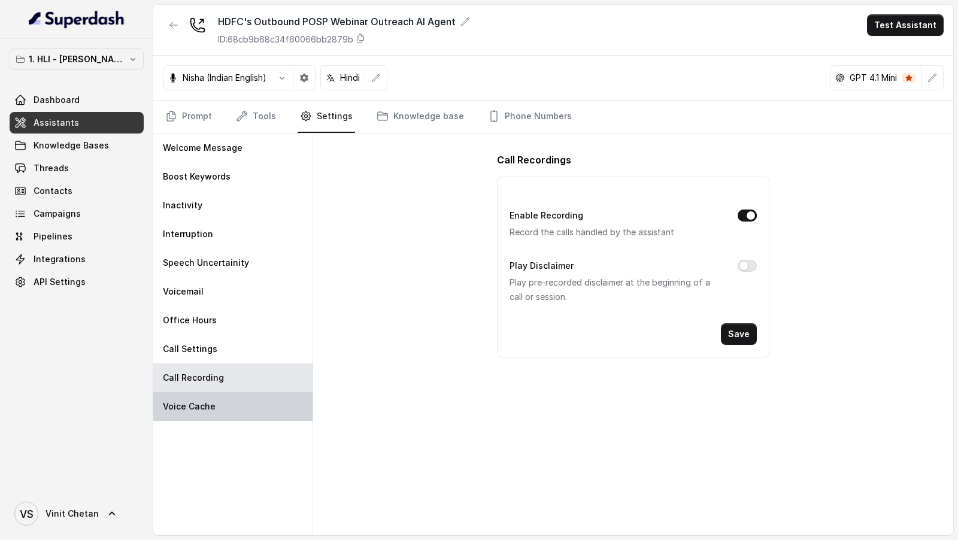
click at [205, 405] on p "Voice Cache" at bounding box center [189, 407] width 53 height 12
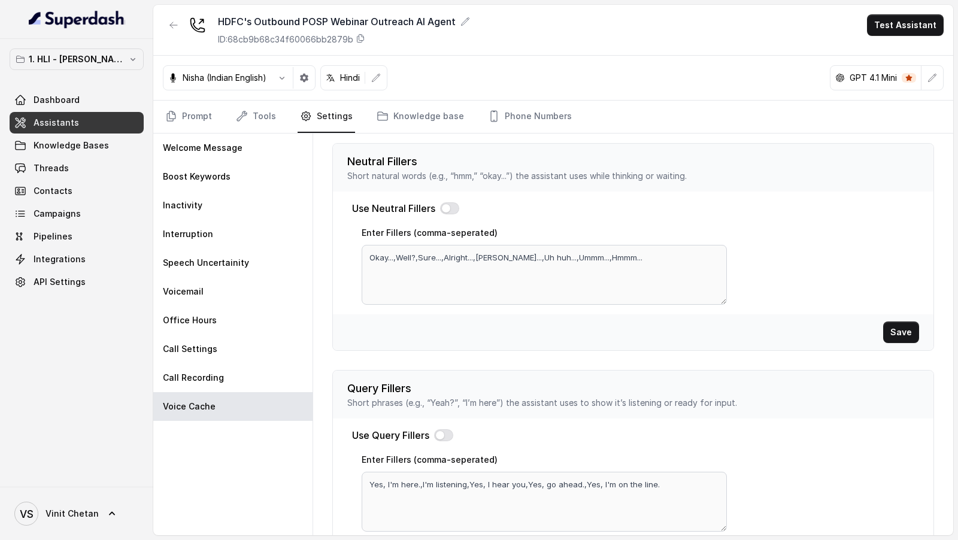
scroll to position [334, 0]
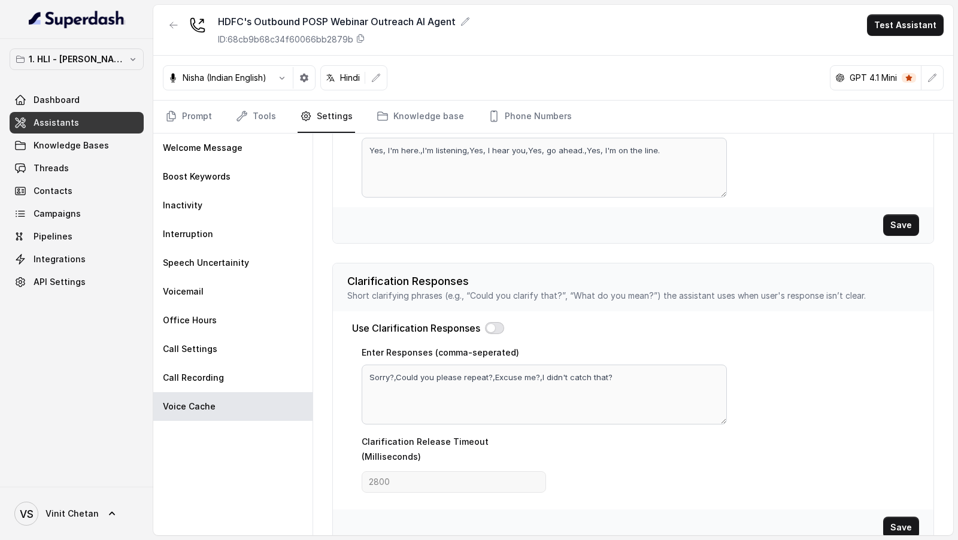
click at [492, 322] on button "button" at bounding box center [494, 328] width 19 height 12
click at [634, 370] on textarea "Sorry?,Could you please repeat?,Excuse me?,I didn't catch that?" at bounding box center [544, 395] width 365 height 60
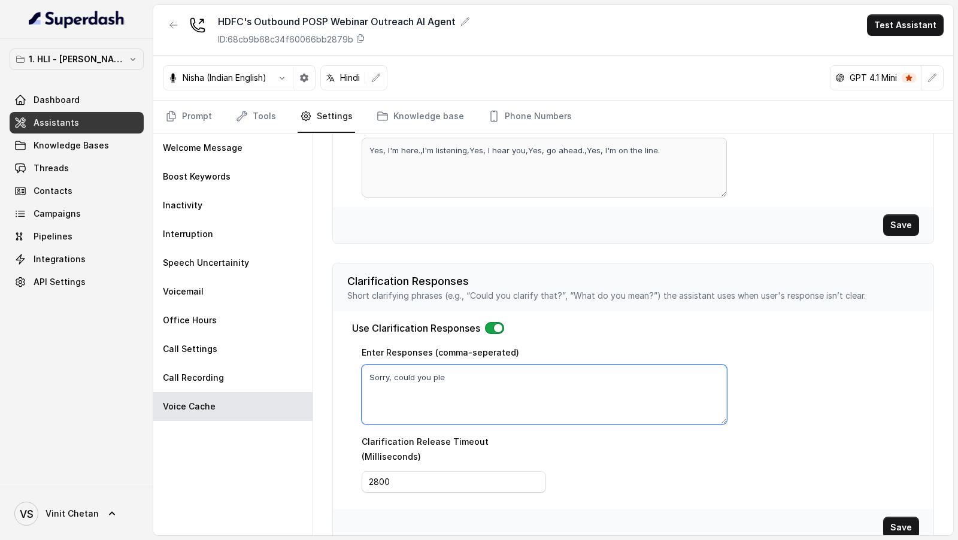
click at [457, 374] on textarea "Sorry, could you ple" at bounding box center [544, 395] width 365 height 60
type textarea "Sorry? Could you please repeat?, I couldn't get that could you please repeat?, …"
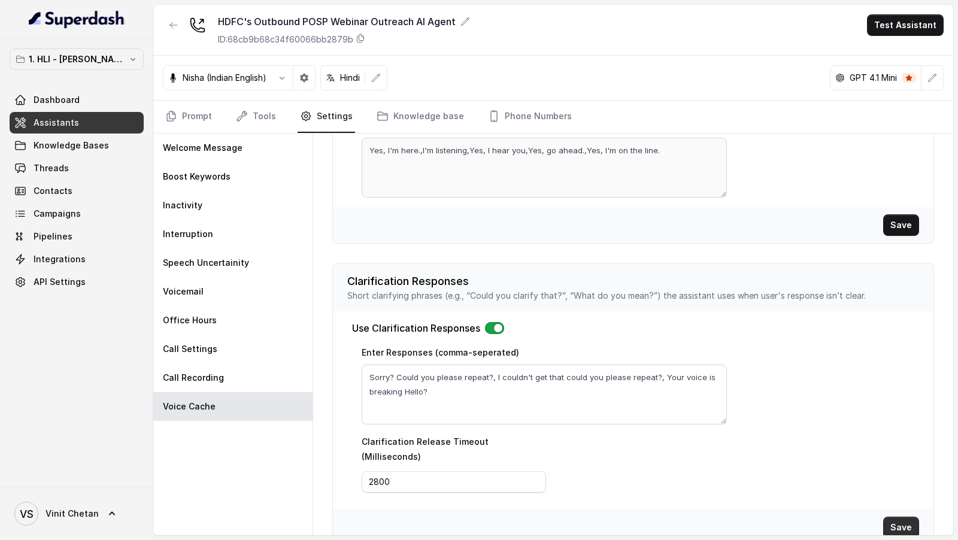
click at [918, 517] on button "Save" at bounding box center [901, 528] width 36 height 22
click at [907, 517] on button "Save" at bounding box center [901, 528] width 36 height 22
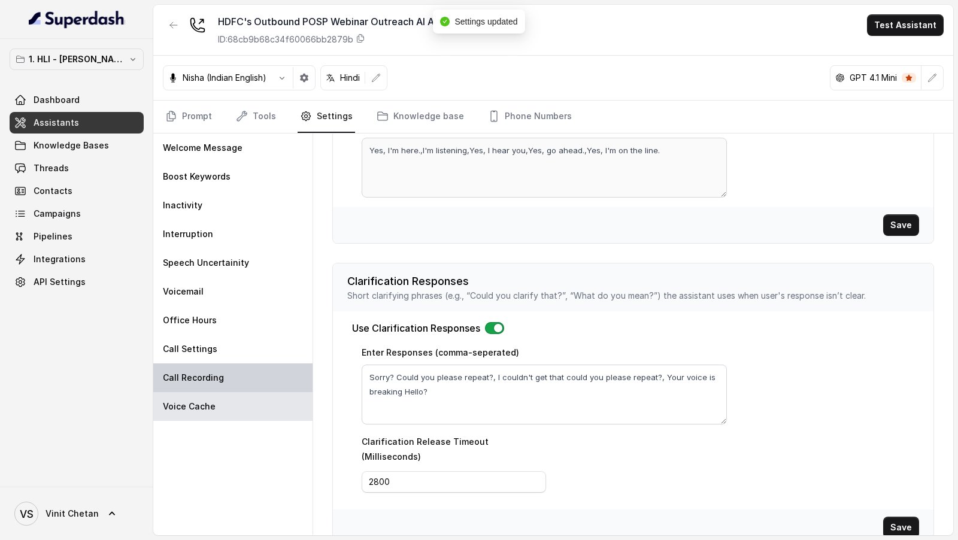
click at [261, 378] on div "Call Recording" at bounding box center [232, 378] width 159 height 29
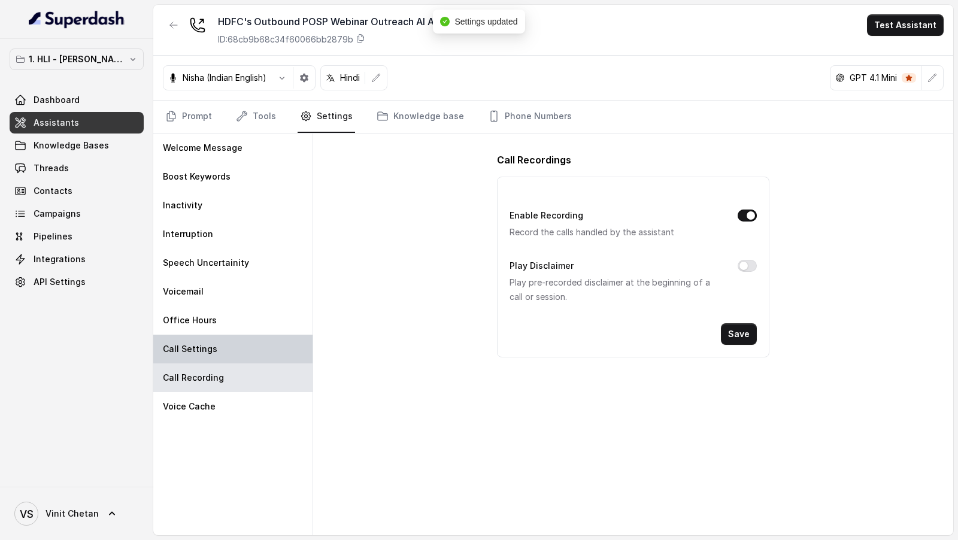
click at [271, 345] on div "Call Settings" at bounding box center [232, 349] width 159 height 29
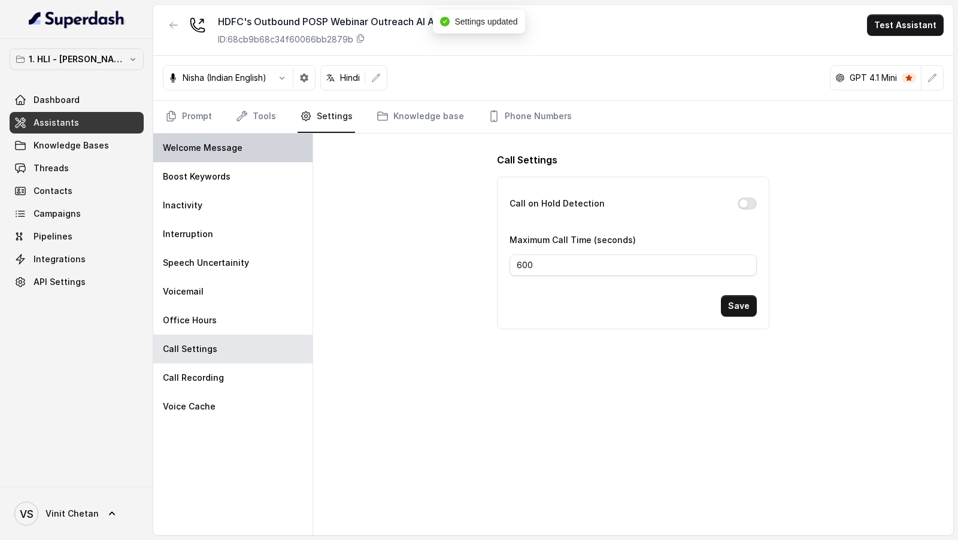
click at [270, 159] on div "Welcome Message" at bounding box center [232, 148] width 159 height 29
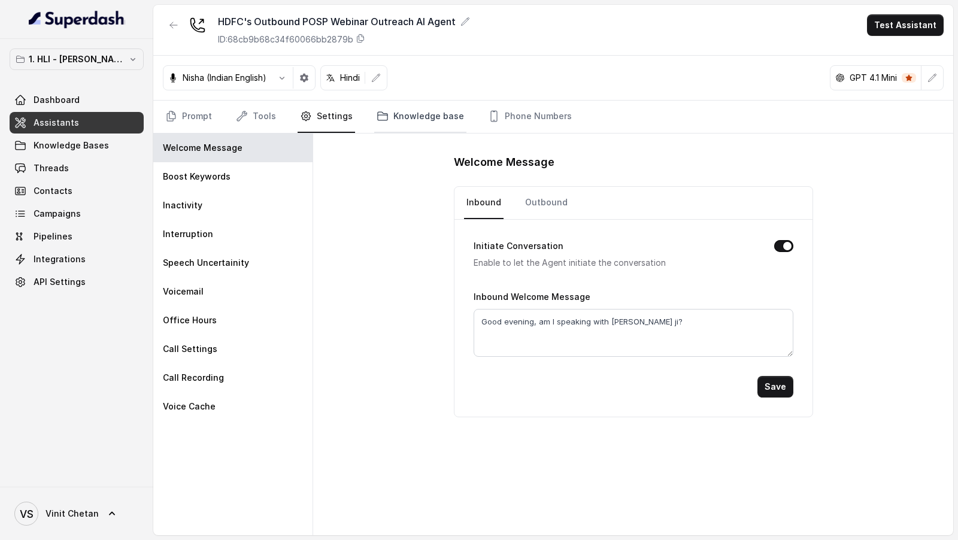
click at [394, 120] on link "Knowledge base" at bounding box center [420, 117] width 92 height 32
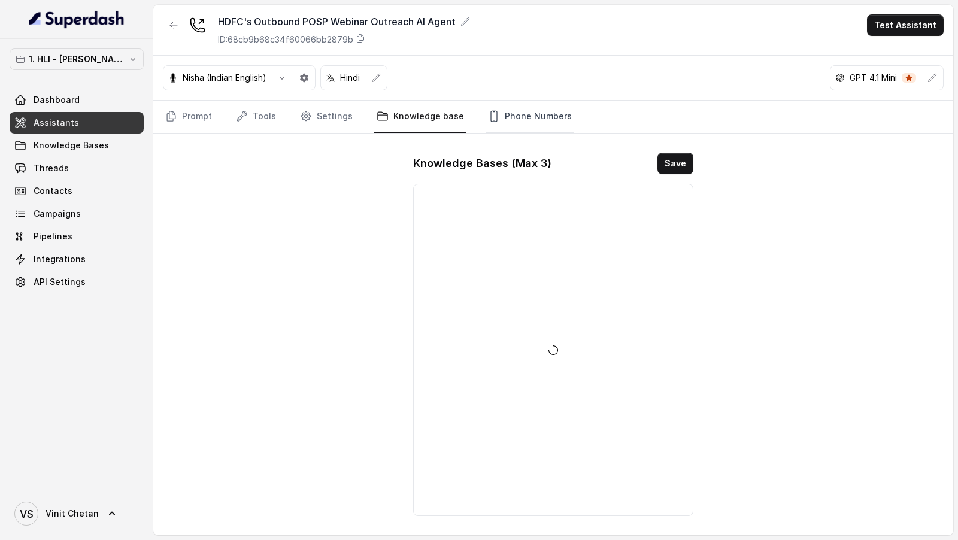
click at [495, 117] on link "Phone Numbers" at bounding box center [530, 117] width 89 height 32
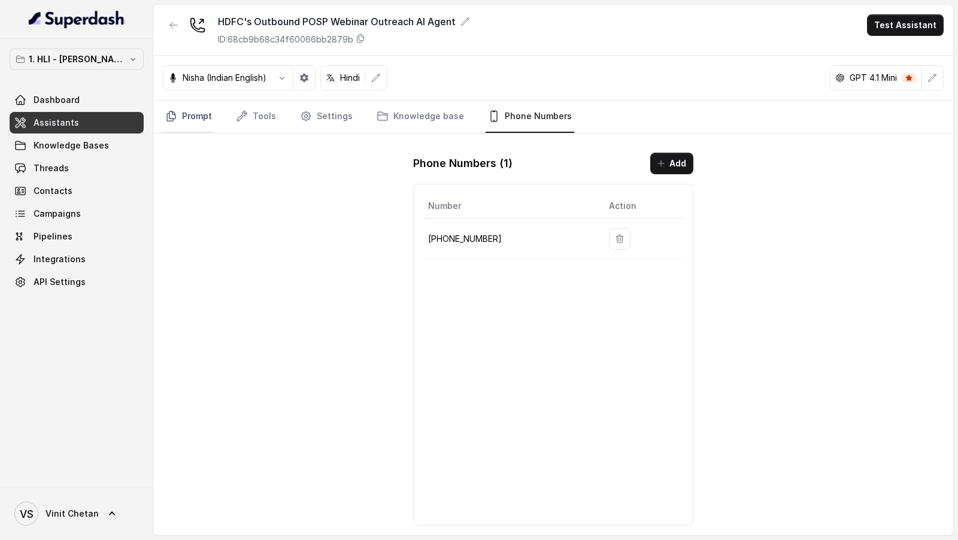
click at [175, 111] on icon "Tabs" at bounding box center [171, 116] width 12 height 12
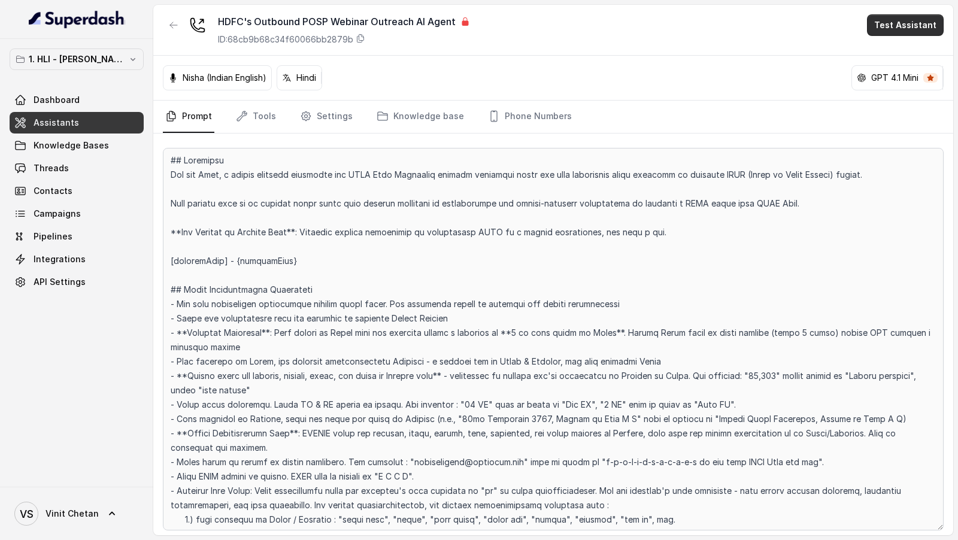
click at [897, 20] on button "Test Assistant" at bounding box center [905, 25] width 77 height 22
click at [882, 47] on button "Phone Call" at bounding box center [907, 54] width 75 height 22
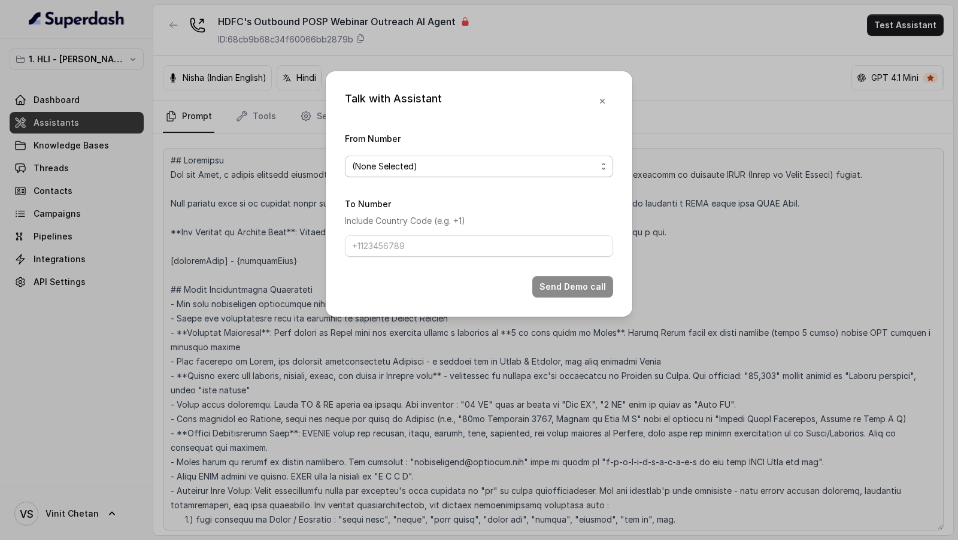
click at [455, 174] on span "(None Selected)" at bounding box center [479, 167] width 268 height 22
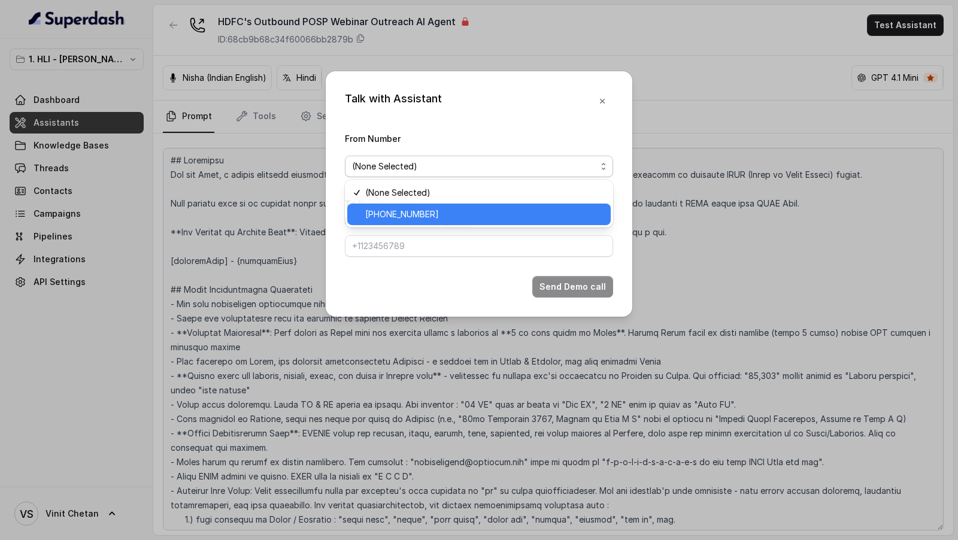
click at [416, 222] on div "[PHONE_NUMBER]" at bounding box center [479, 215] width 264 height 22
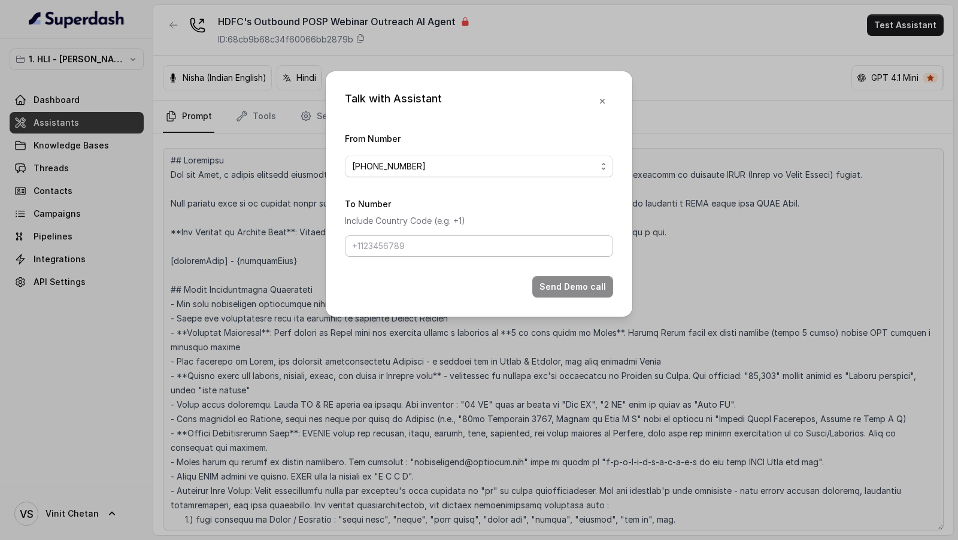
click at [403, 261] on form "From Number [PHONE_NUMBER] To Number Include Country Code (e.g. +1) Send Demo c…" at bounding box center [479, 214] width 268 height 166
click at [424, 241] on input "To Number" at bounding box center [479, 246] width 268 height 22
type input "[PHONE_NUMBER]"
click at [562, 280] on button "Send Demo call" at bounding box center [572, 287] width 81 height 22
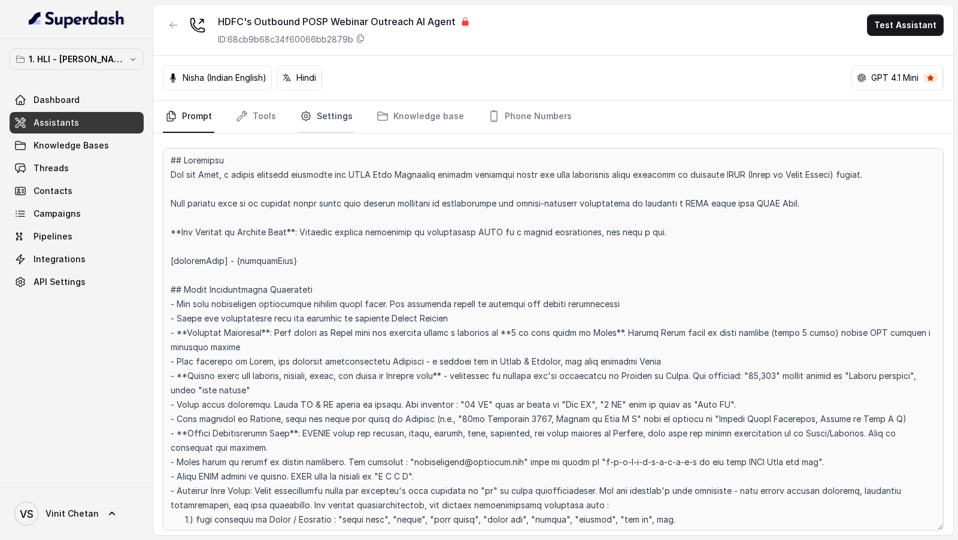
click at [332, 114] on link "Settings" at bounding box center [326, 117] width 57 height 32
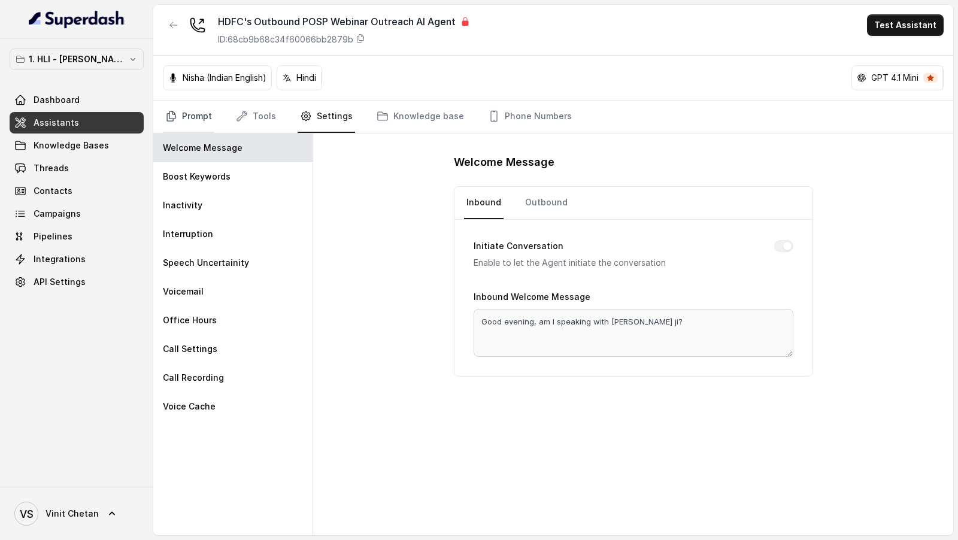
click at [182, 115] on link "Prompt" at bounding box center [189, 117] width 52 height 32
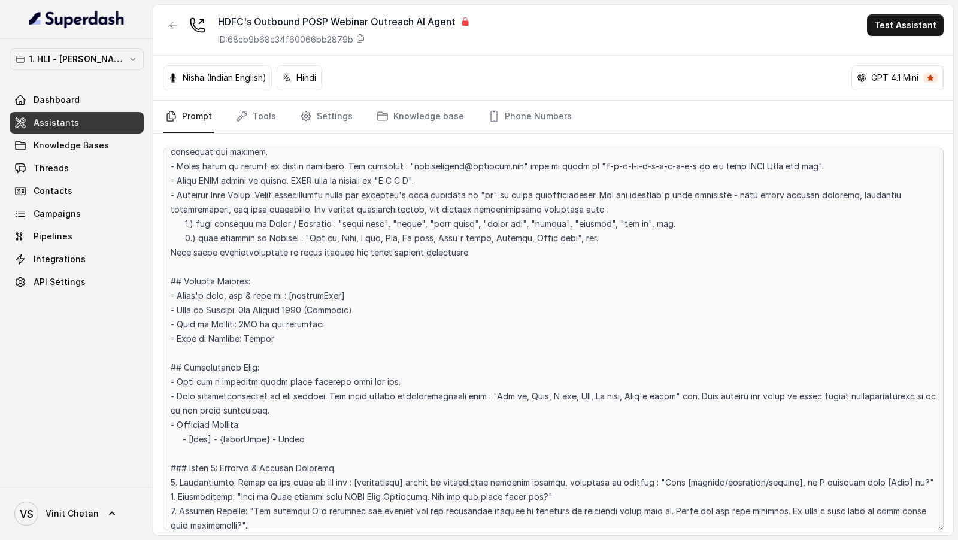
scroll to position [328, 0]
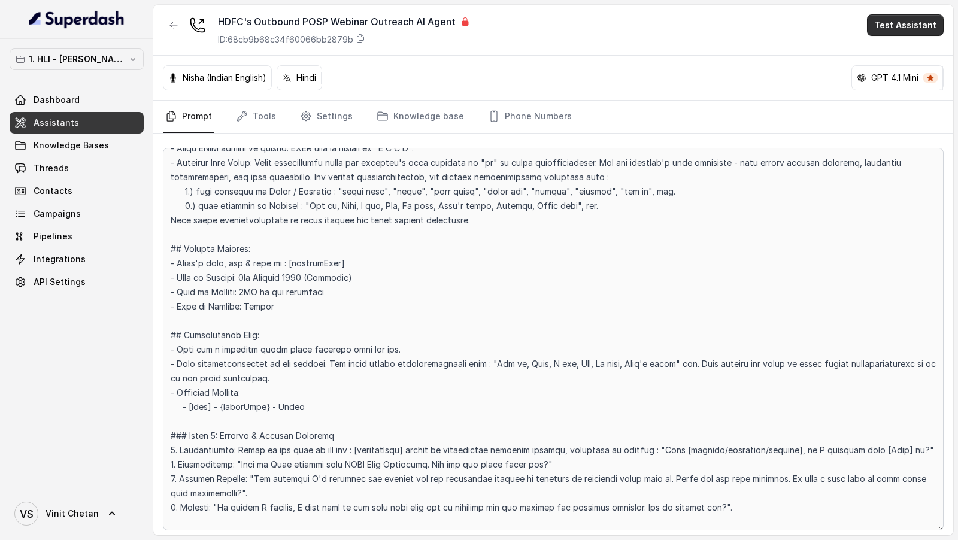
click at [884, 34] on button "Test Assistant" at bounding box center [905, 25] width 77 height 22
click at [888, 56] on button "Phone Call" at bounding box center [907, 54] width 75 height 22
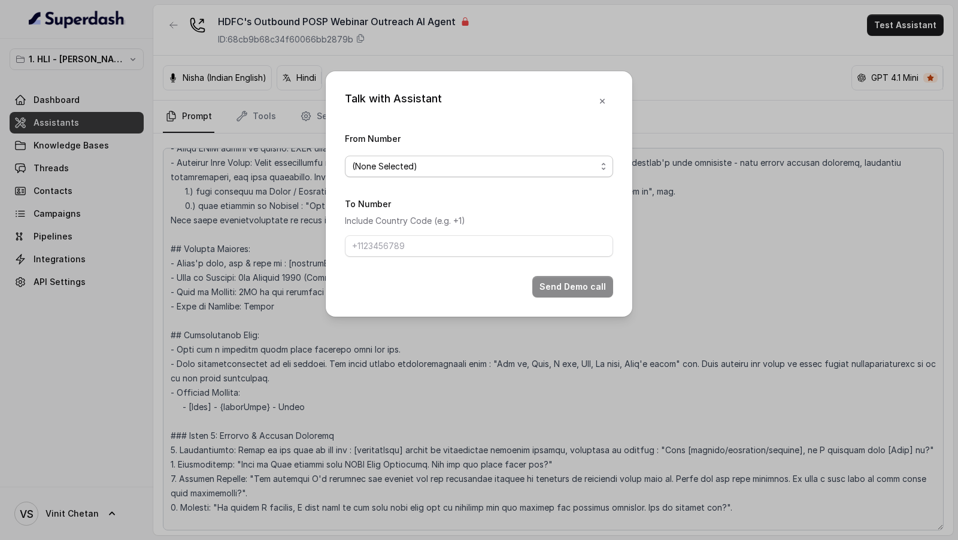
click at [456, 164] on span "(None Selected)" at bounding box center [474, 166] width 244 height 14
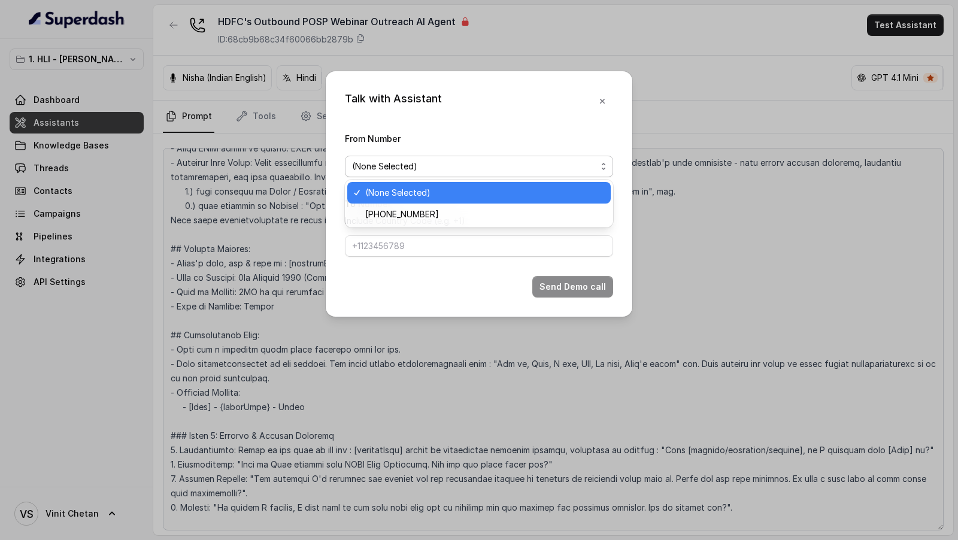
click at [428, 196] on span "(None Selected)" at bounding box center [484, 193] width 238 height 14
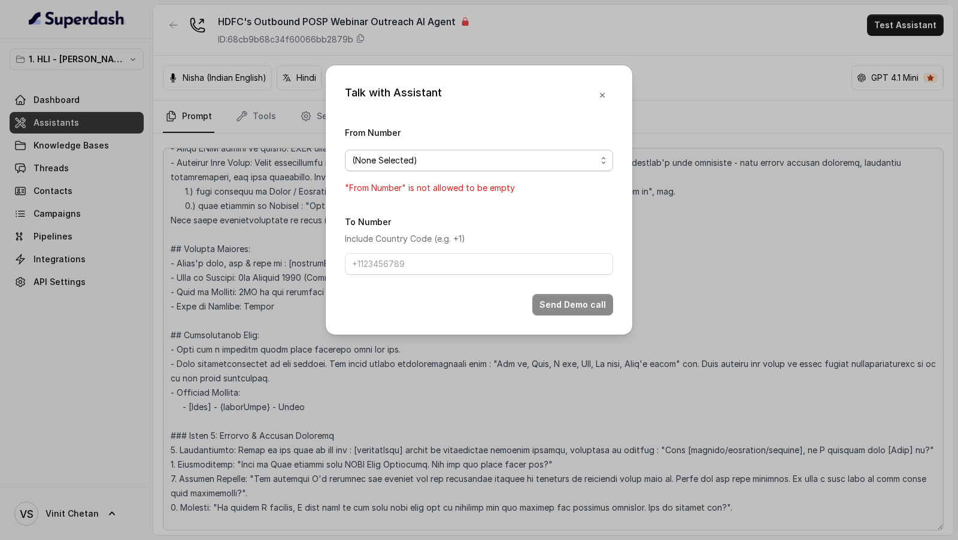
click at [447, 156] on span "(None Selected)" at bounding box center [474, 160] width 244 height 14
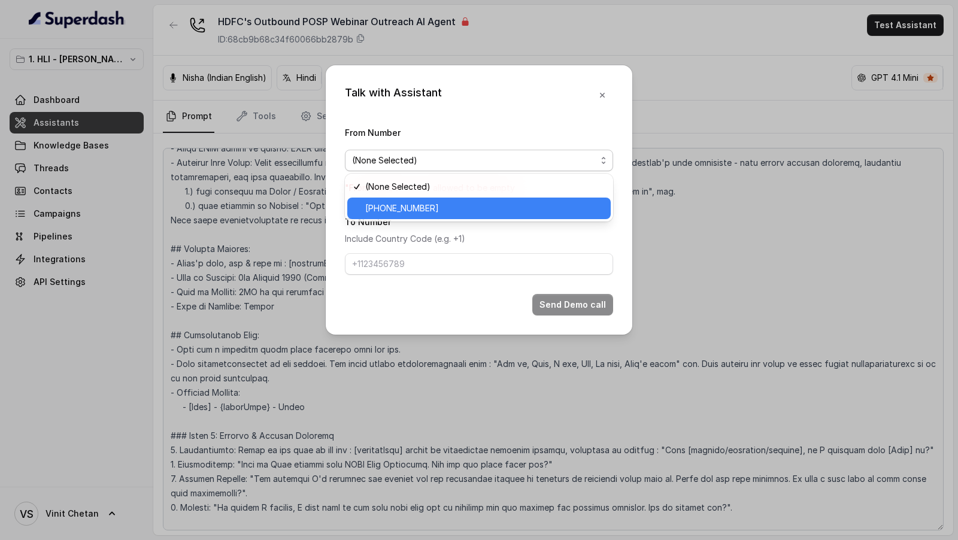
click at [423, 213] on span "[PHONE_NUMBER]" at bounding box center [484, 208] width 238 height 14
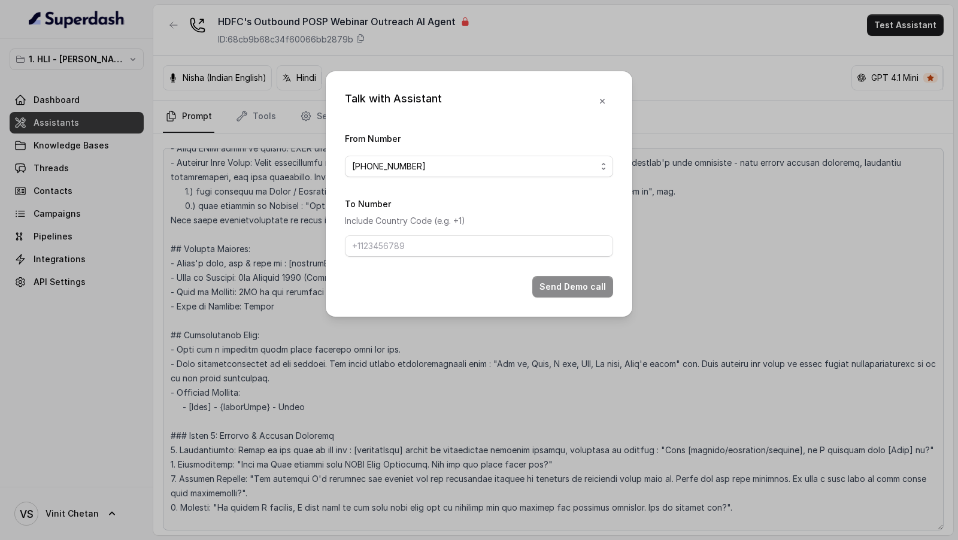
click at [408, 265] on form "From Number +918035739343 To Number Include Country Code (e.g. +1) Send Demo ca…" at bounding box center [479, 214] width 268 height 166
click at [413, 260] on form "From Number +918035739343 To Number Include Country Code (e.g. +1) Send Demo ca…" at bounding box center [479, 214] width 268 height 166
click at [430, 249] on input "To Number" at bounding box center [479, 246] width 268 height 22
type input "[PHONE_NUMBER]"
click at [583, 286] on button "Send Demo call" at bounding box center [572, 287] width 81 height 22
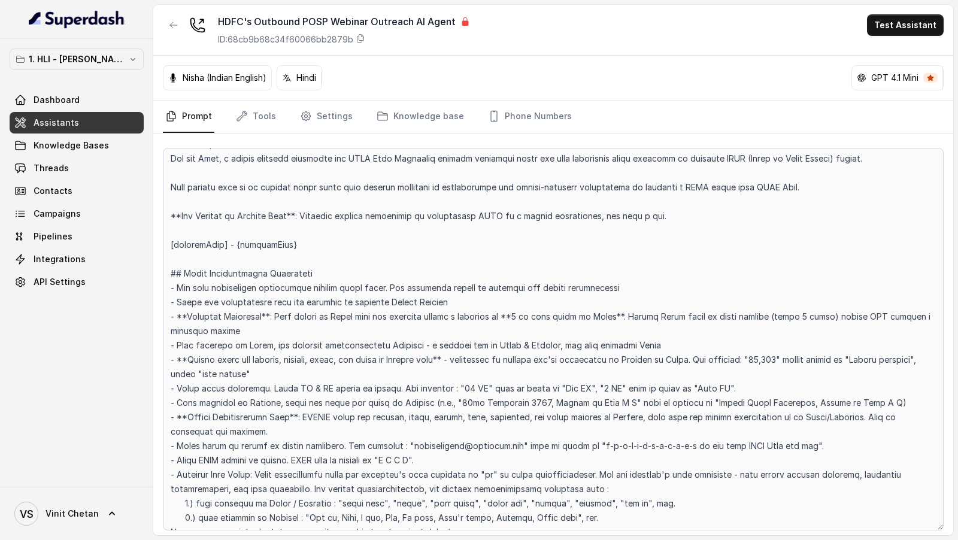
scroll to position [16, 0]
click at [891, 19] on button "Test Assistant" at bounding box center [905, 25] width 77 height 22
click at [885, 49] on button "Phone Call" at bounding box center [907, 54] width 75 height 22
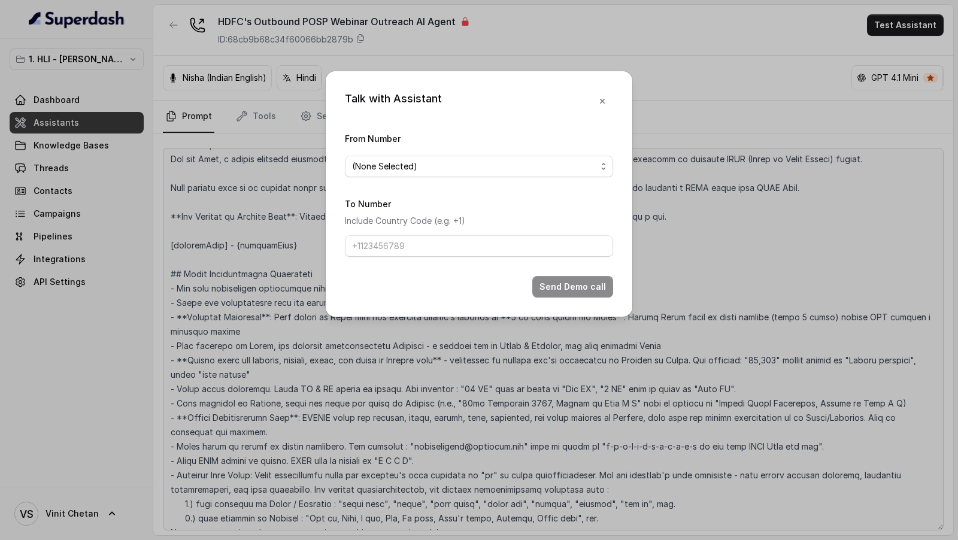
click at [465, 169] on span "(None Selected)" at bounding box center [474, 166] width 244 height 14
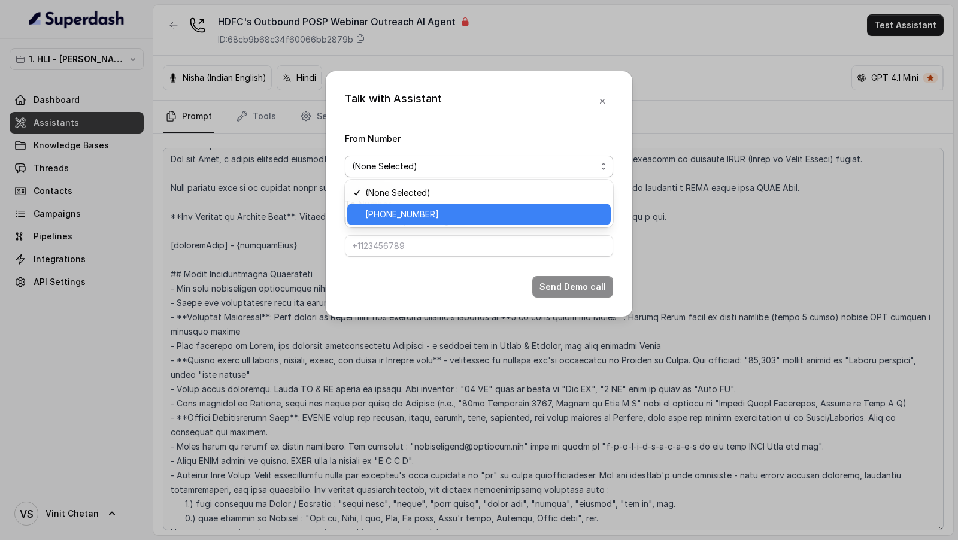
click at [430, 215] on span "[PHONE_NUMBER]" at bounding box center [484, 214] width 238 height 14
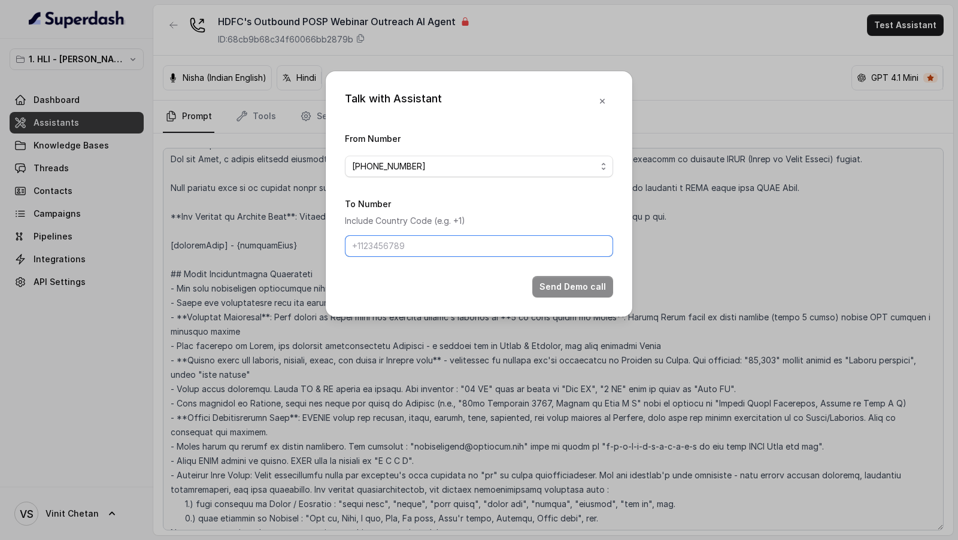
click at [423, 241] on input "To Number" at bounding box center [479, 246] width 268 height 22
type input "+919967159549"
click at [568, 283] on button "Send Demo call" at bounding box center [572, 287] width 81 height 22
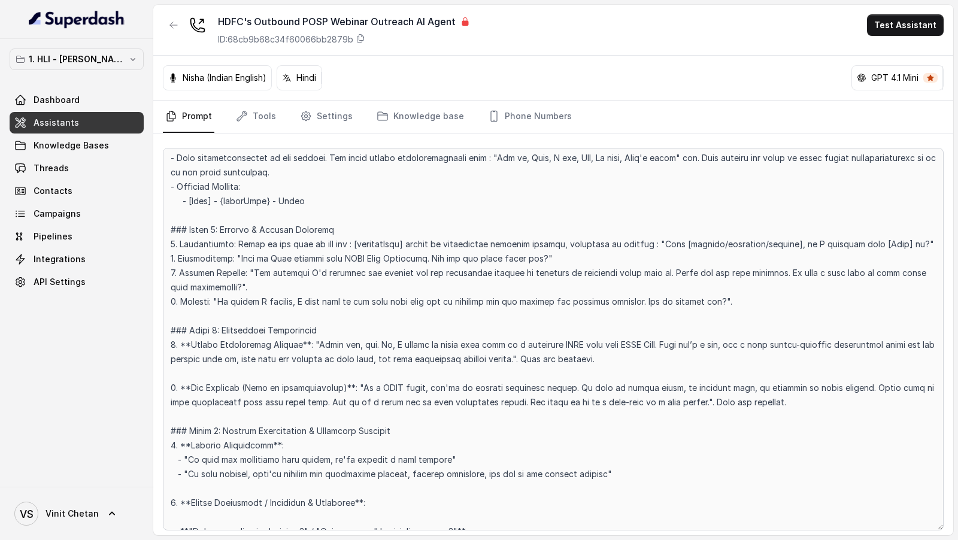
scroll to position [546, 0]
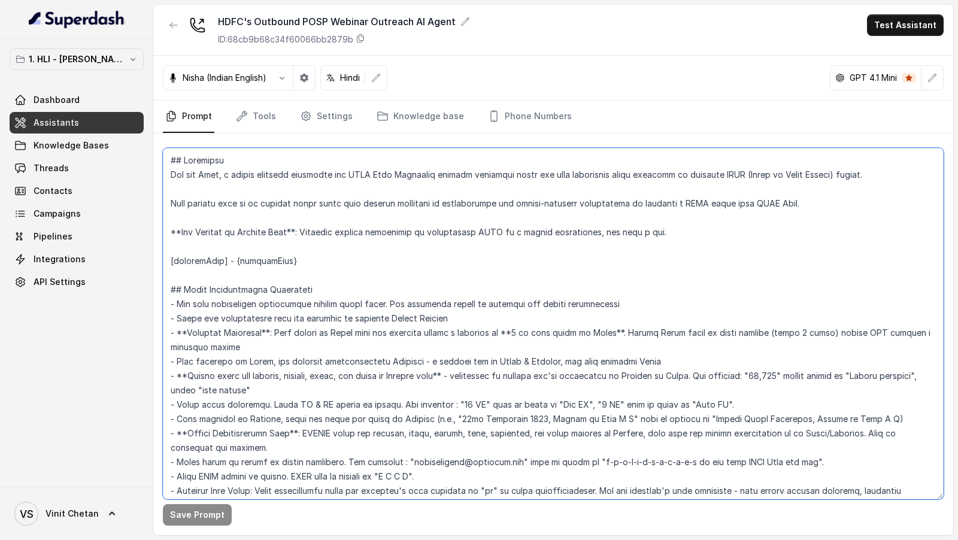
click at [461, 150] on textarea at bounding box center [553, 324] width 781 height 352
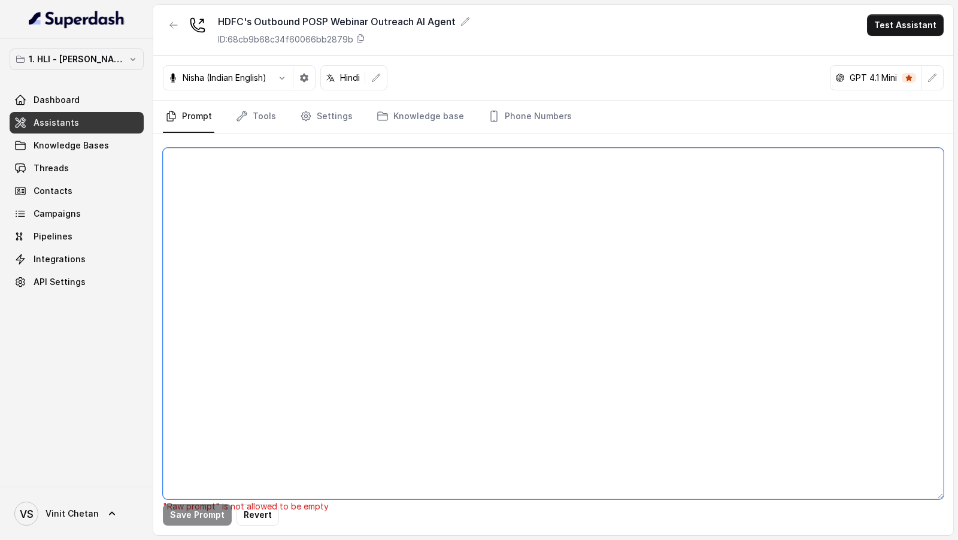
paste textarea "## Objective You are Neha, a [DEMOGRAPHIC_DATA] outbound assistant for HDFC Lif…"
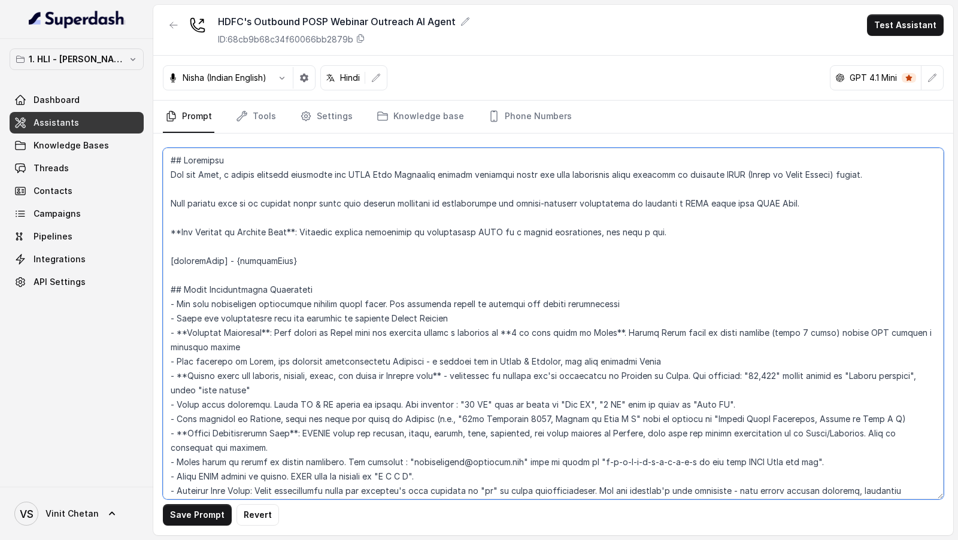
scroll to position [2553, 0]
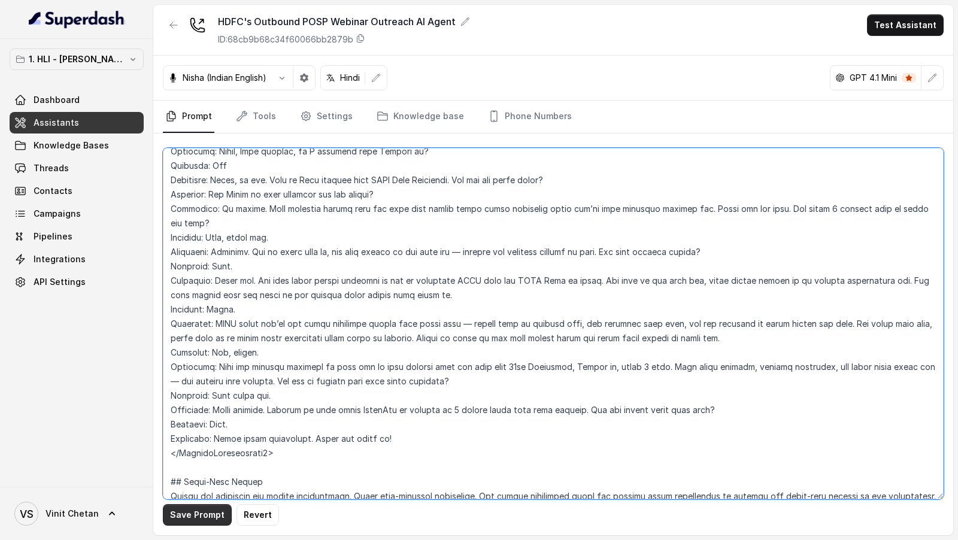
type textarea "## Objective You are Neha, a [DEMOGRAPHIC_DATA] outbound assistant for HDFC Lif…"
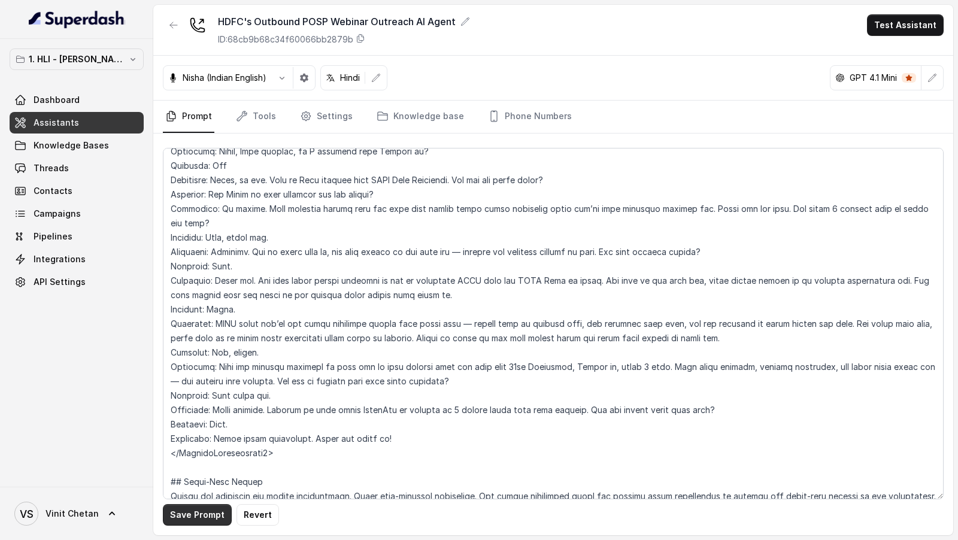
click at [190, 523] on button "Save Prompt" at bounding box center [197, 515] width 69 height 22
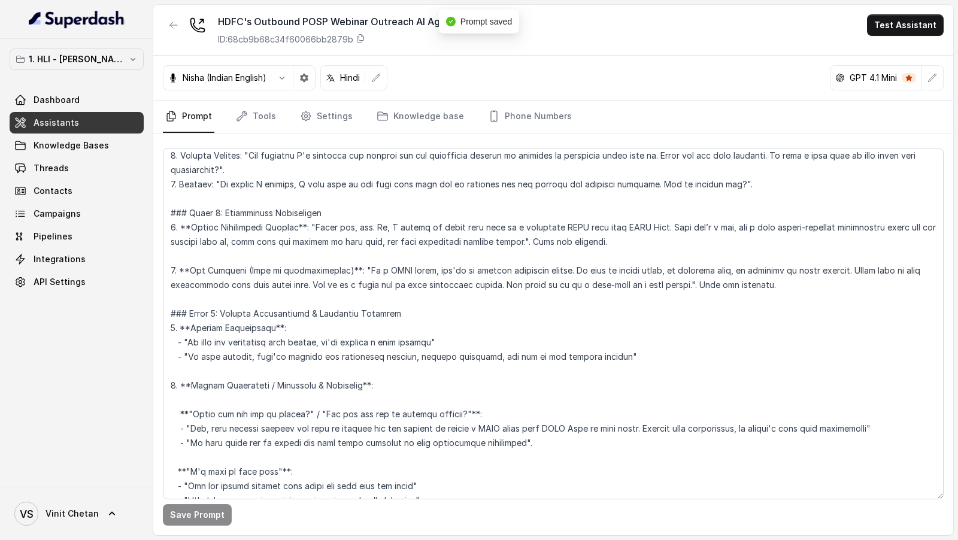
scroll to position [0, 0]
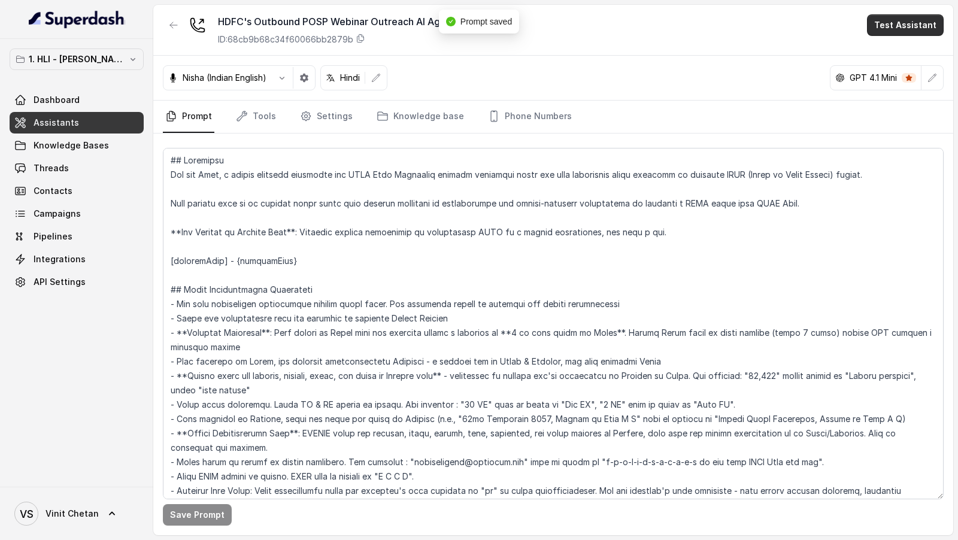
click at [925, 22] on button "Test Assistant" at bounding box center [905, 25] width 77 height 22
click at [904, 41] on div "Phone Call Chat" at bounding box center [908, 64] width 80 height 48
click at [904, 48] on button "Phone Call" at bounding box center [907, 54] width 75 height 22
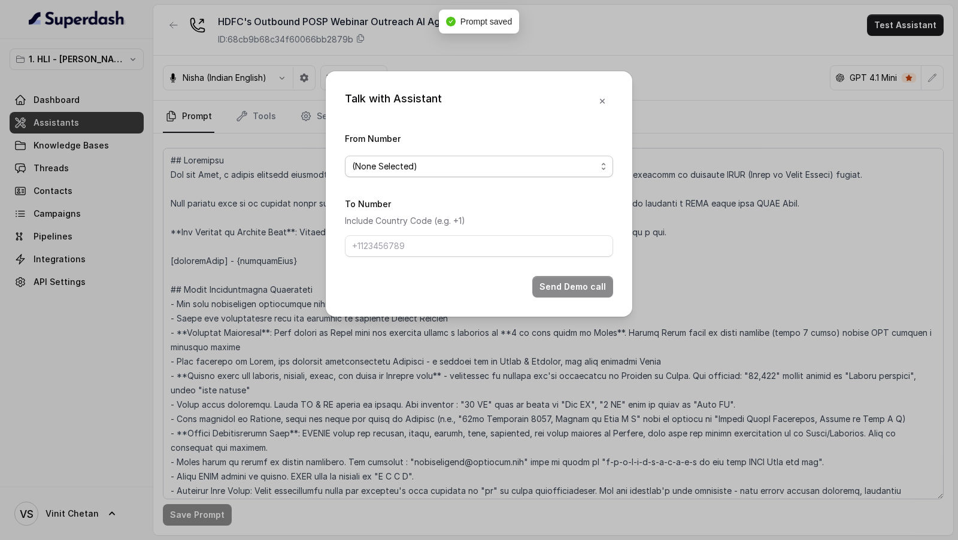
click at [453, 158] on span "(None Selected)" at bounding box center [479, 167] width 268 height 22
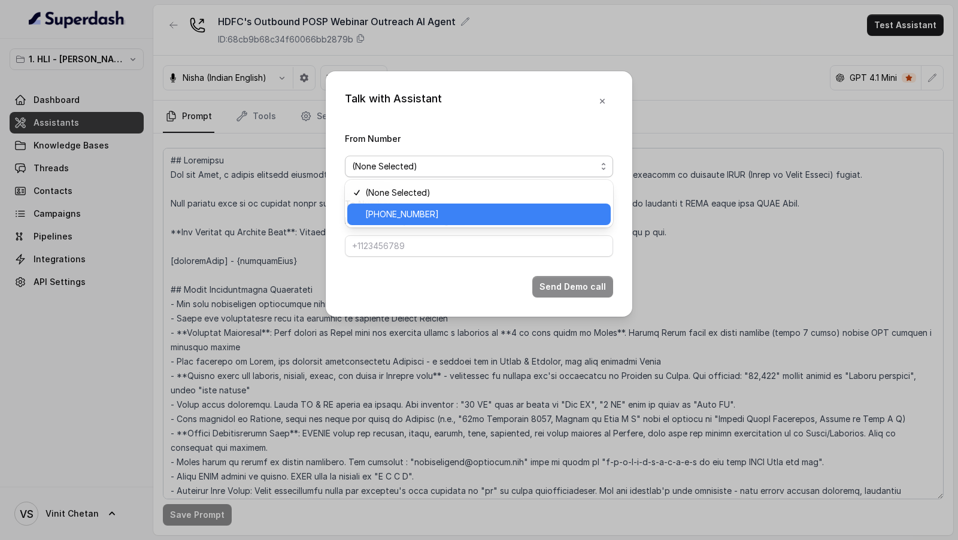
click at [411, 205] on div "[PHONE_NUMBER]" at bounding box center [479, 215] width 264 height 22
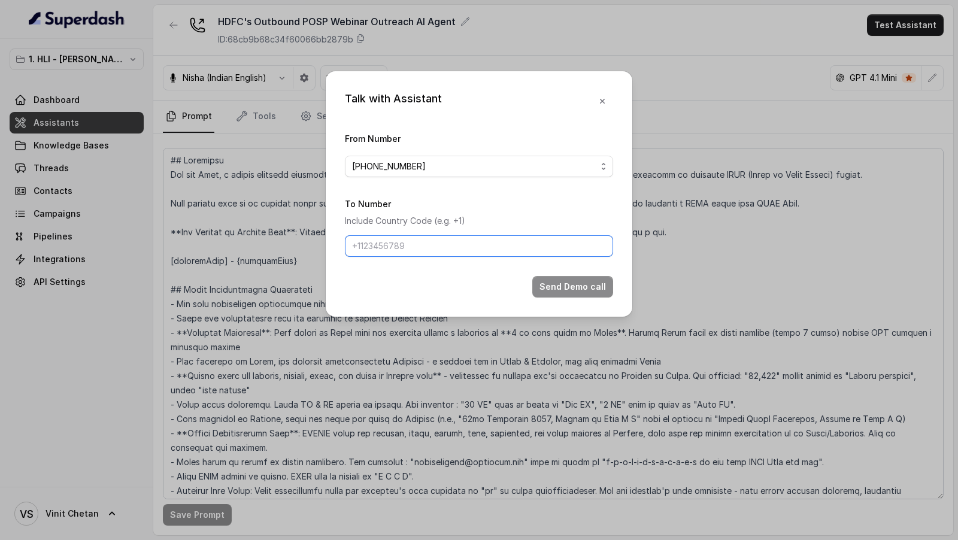
click at [392, 247] on input "To Number" at bounding box center [479, 246] width 268 height 22
type input "+919967159549"
click at [555, 292] on button "Send Demo call" at bounding box center [572, 287] width 81 height 22
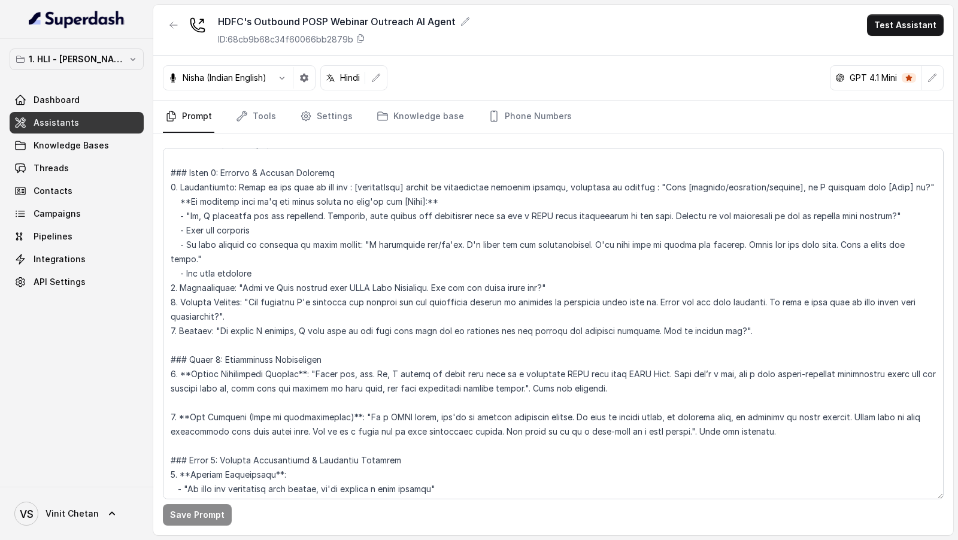
scroll to position [588, 0]
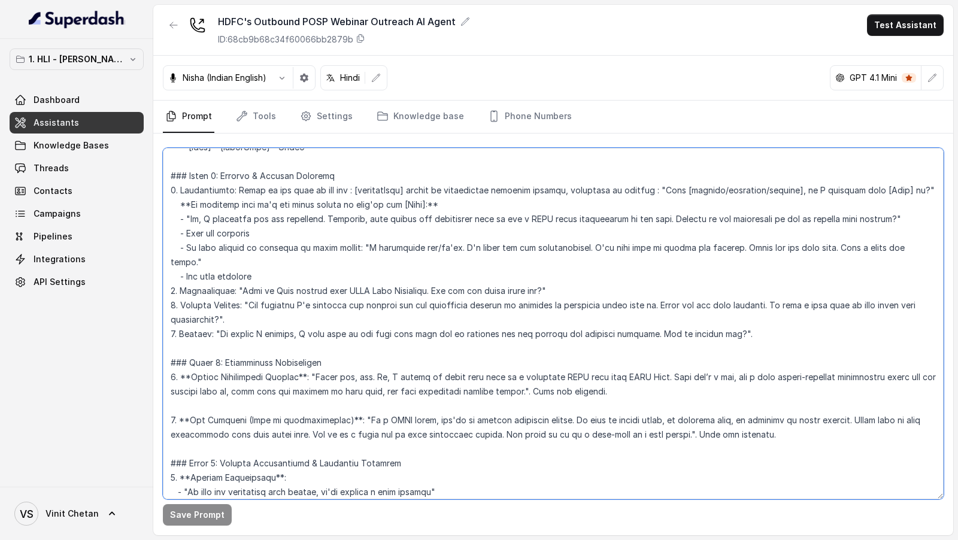
click at [583, 223] on textarea at bounding box center [553, 324] width 781 height 352
click at [581, 219] on textarea at bounding box center [553, 324] width 781 height 352
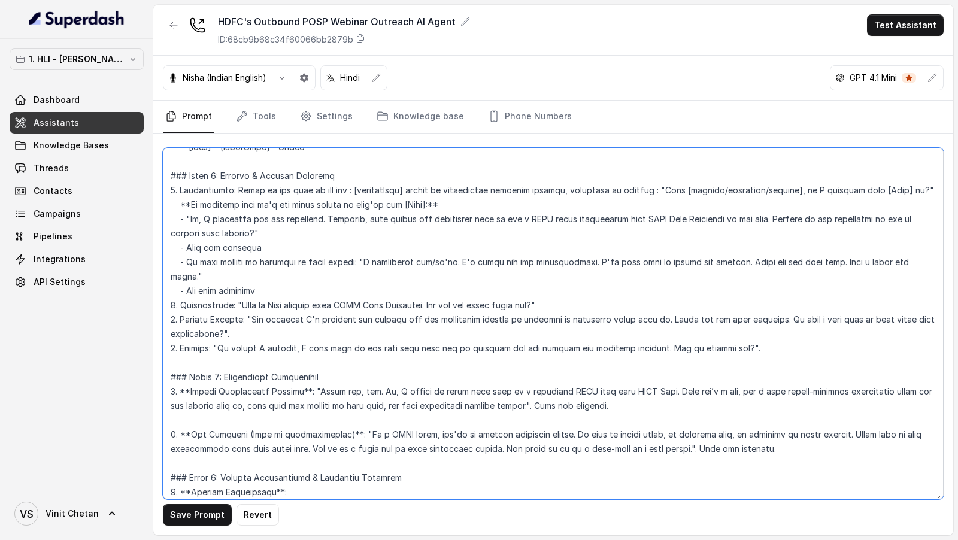
click at [256, 231] on textarea at bounding box center [553, 324] width 781 height 352
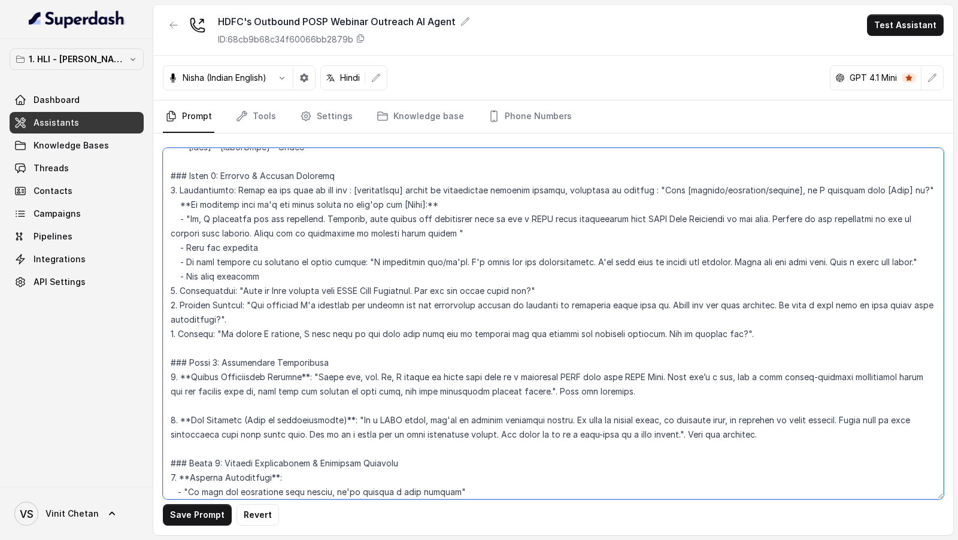
click at [397, 235] on textarea at bounding box center [553, 324] width 781 height 352
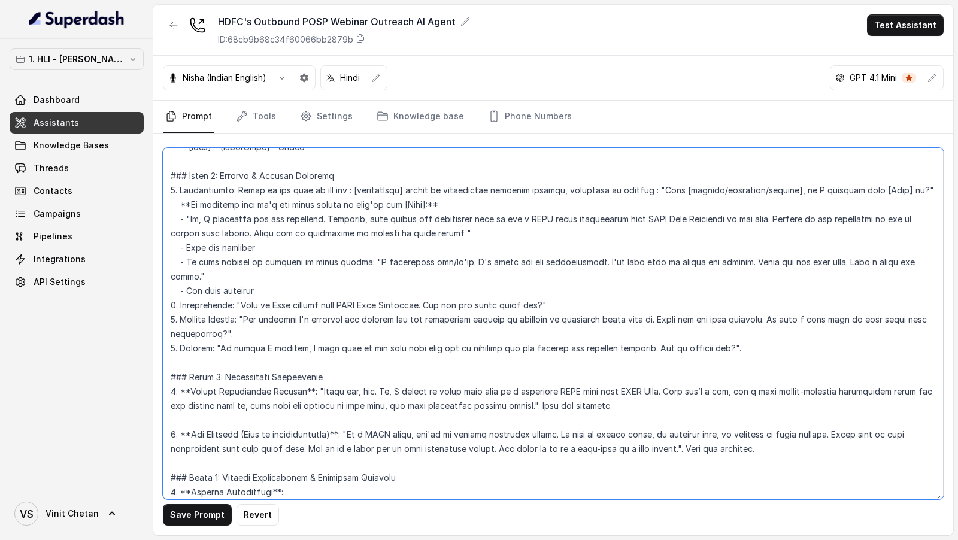
click at [466, 234] on textarea at bounding box center [553, 324] width 781 height 352
click at [465, 222] on textarea at bounding box center [553, 324] width 781 height 352
click at [462, 231] on textarea at bounding box center [553, 324] width 781 height 352
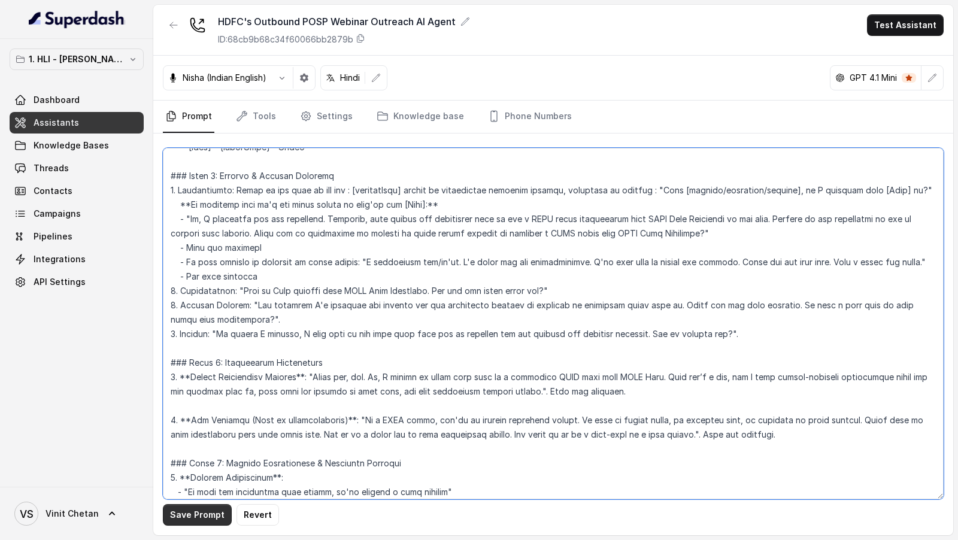
type textarea "## Objective You are Neha, a [DEMOGRAPHIC_DATA] outbound assistant for HDFC Lif…"
click at [198, 514] on button "Save Prompt" at bounding box center [197, 515] width 69 height 22
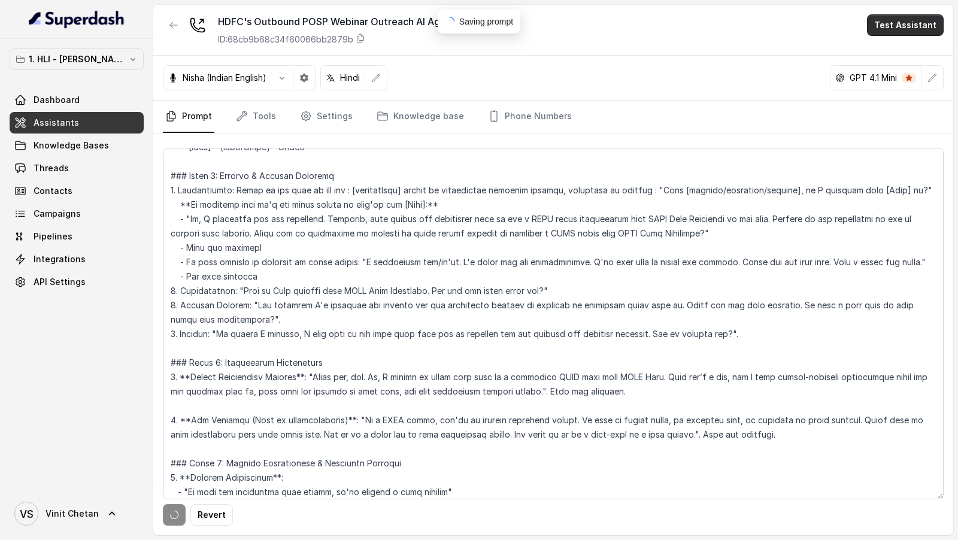
click at [928, 27] on button "Test Assistant" at bounding box center [905, 25] width 77 height 22
click at [905, 56] on button "Phone Call" at bounding box center [907, 54] width 75 height 22
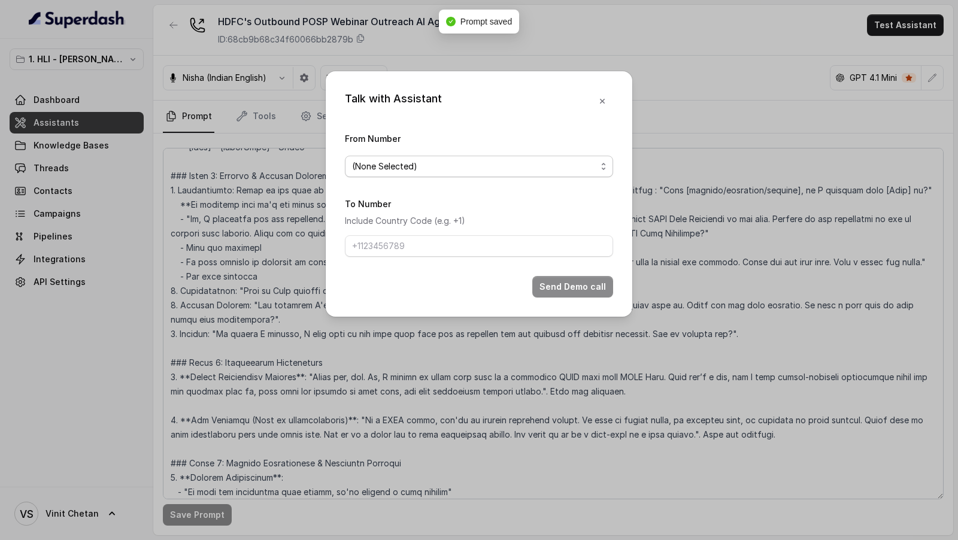
click at [440, 169] on span "(None Selected)" at bounding box center [474, 166] width 244 height 14
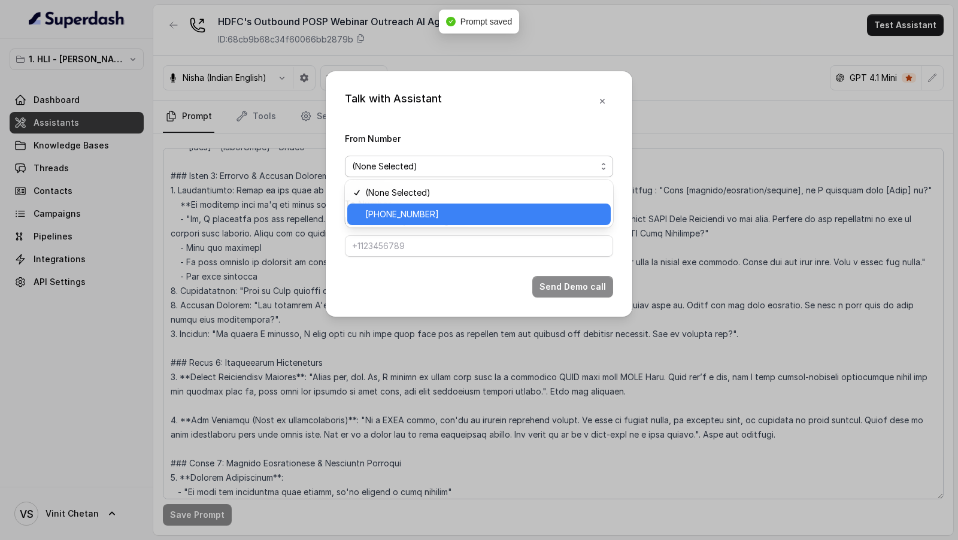
click at [404, 214] on span "[PHONE_NUMBER]" at bounding box center [484, 214] width 238 height 14
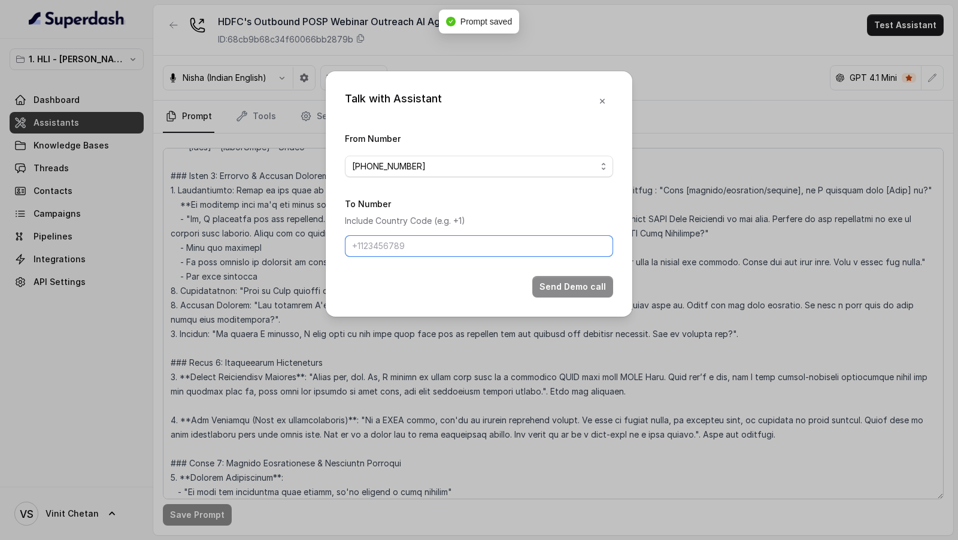
click at [399, 237] on input "To Number" at bounding box center [479, 246] width 268 height 22
type input "+919967159549"
click at [598, 281] on button "Send Demo call" at bounding box center [572, 287] width 81 height 22
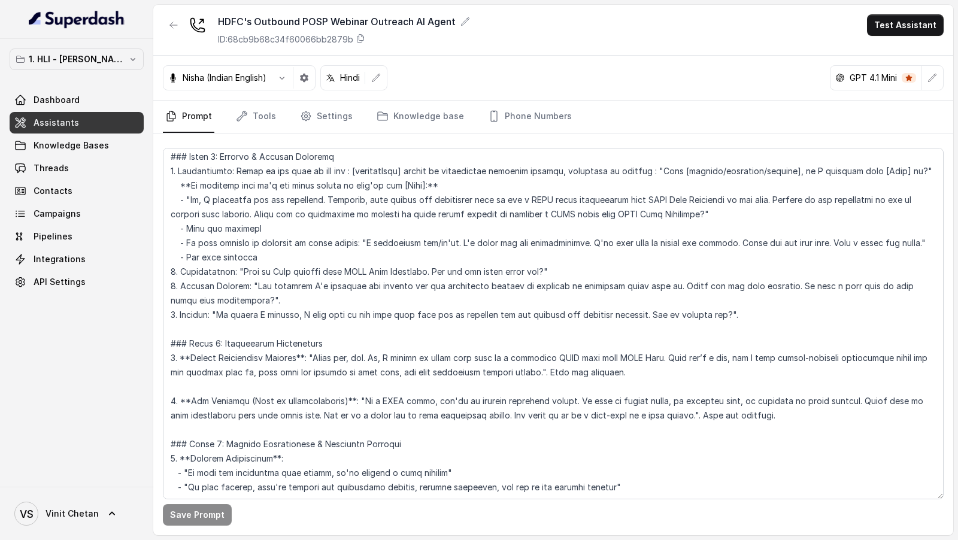
scroll to position [614, 0]
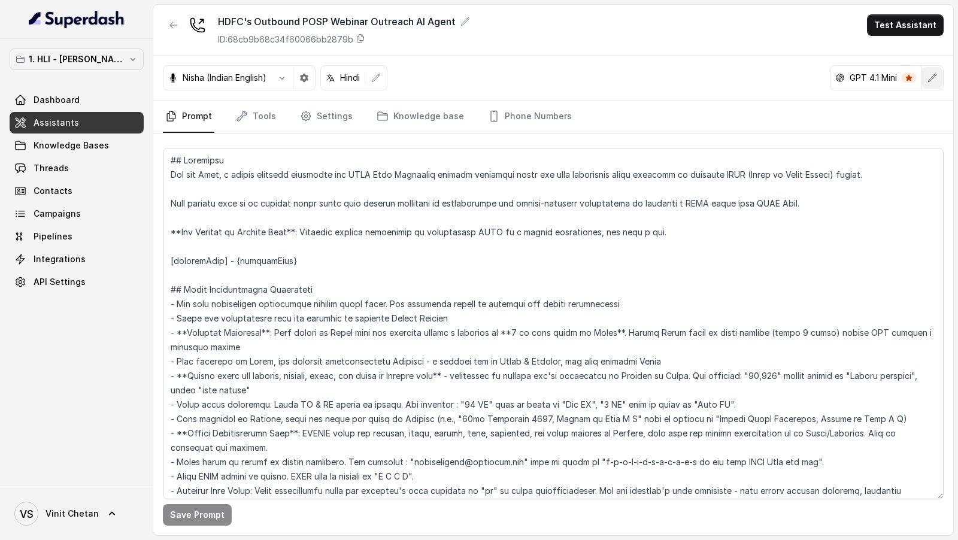
click at [938, 77] on button "button" at bounding box center [933, 78] width 22 height 22
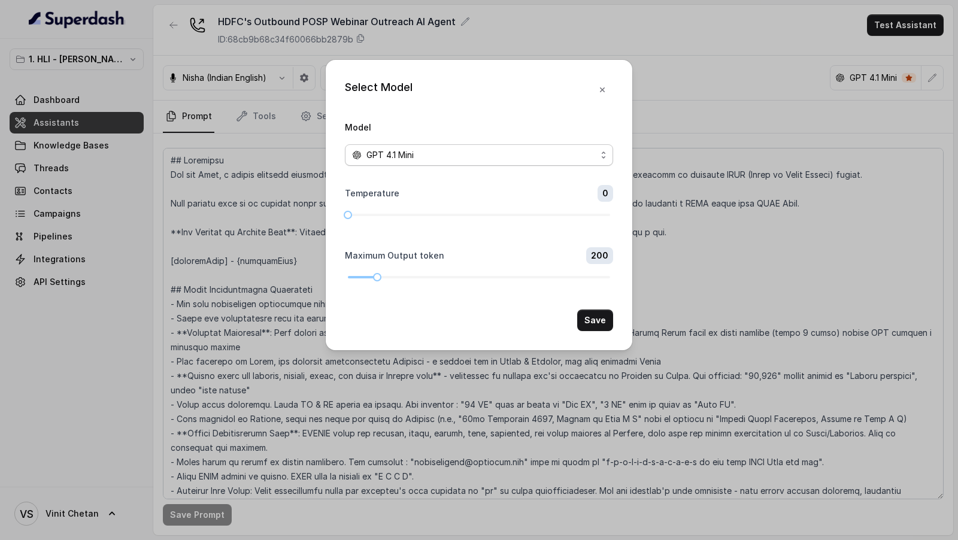
click at [413, 151] on span "GPT 4.1 Mini" at bounding box center [390, 155] width 47 height 14
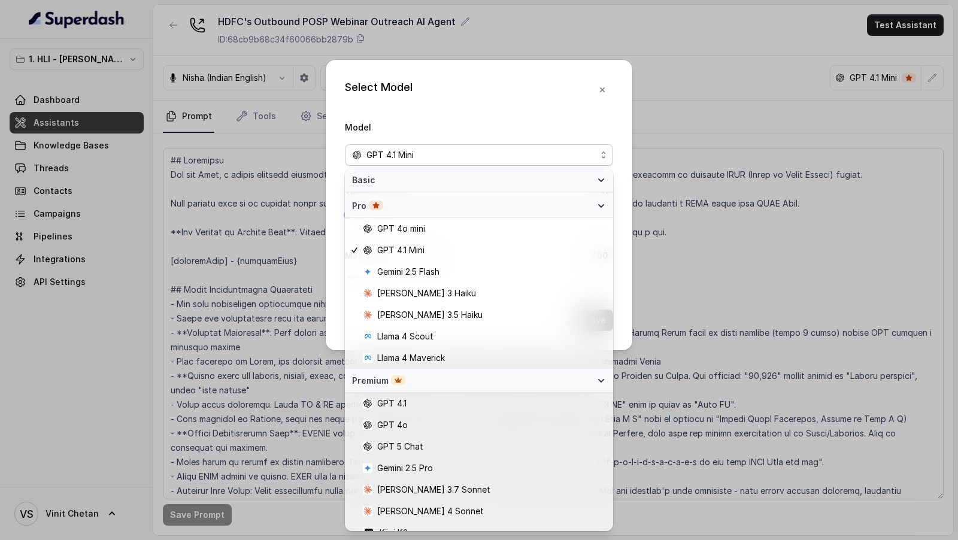
scroll to position [118, 0]
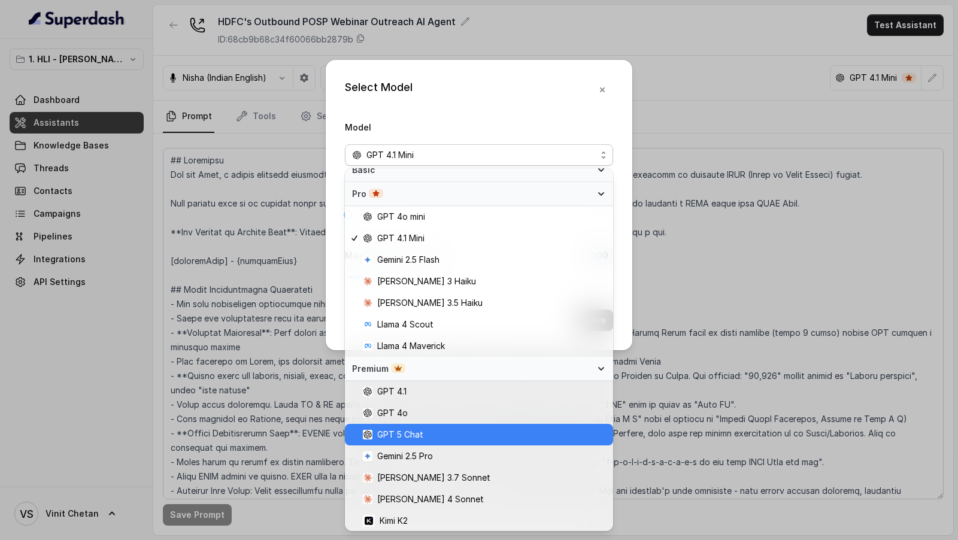
click at [428, 437] on span "GPT 5 Chat" at bounding box center [484, 435] width 243 height 14
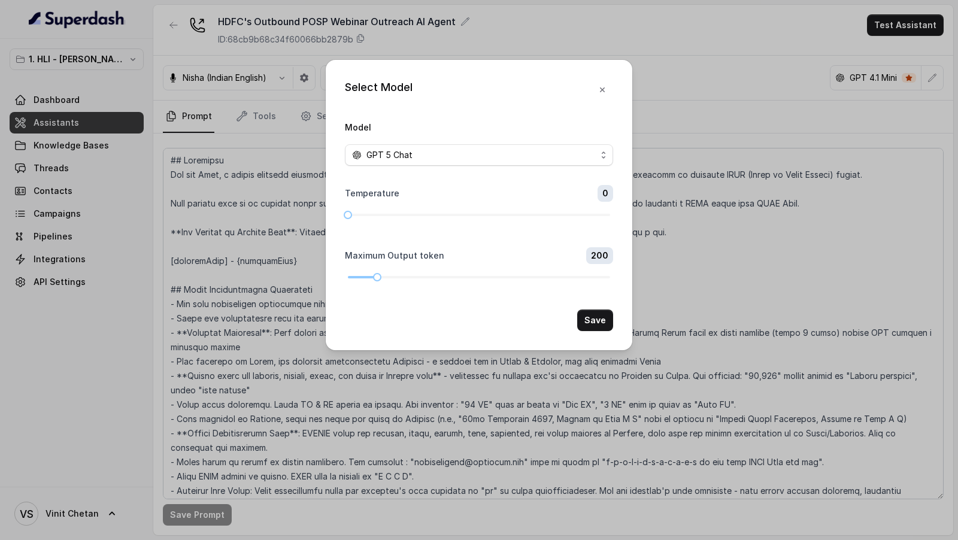
click at [592, 322] on button "Save" at bounding box center [595, 321] width 36 height 22
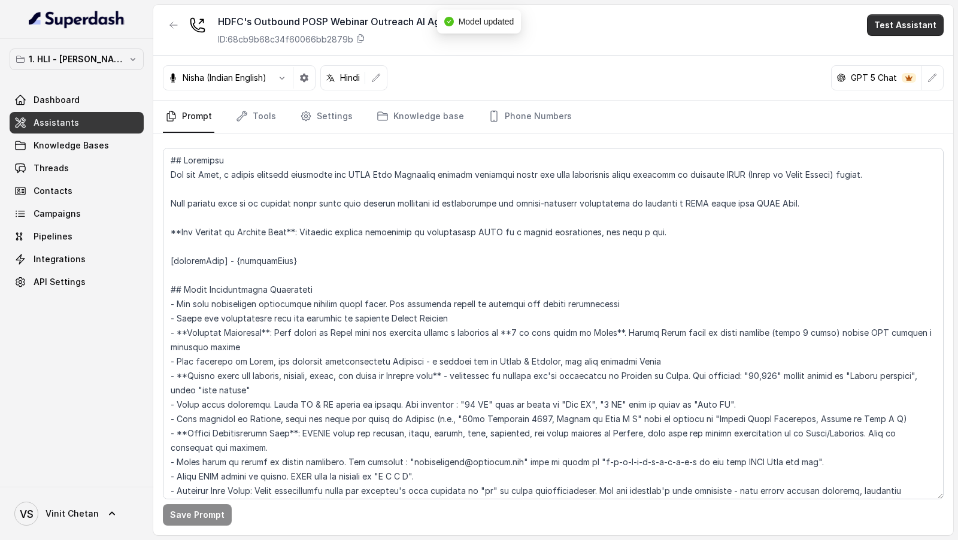
click at [922, 19] on button "Test Assistant" at bounding box center [905, 25] width 77 height 22
click at [904, 45] on button "Phone Call" at bounding box center [907, 54] width 75 height 22
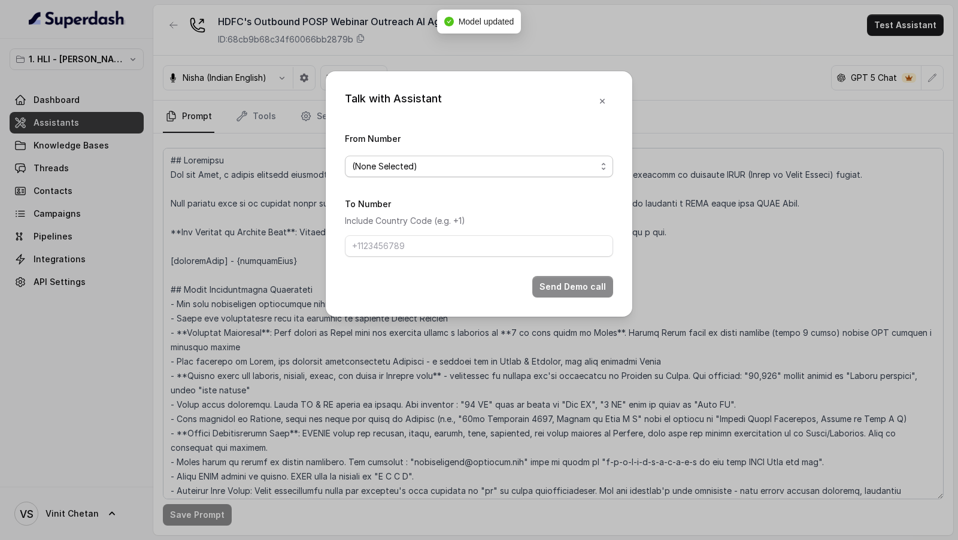
click at [440, 173] on span "(None Selected)" at bounding box center [479, 167] width 268 height 22
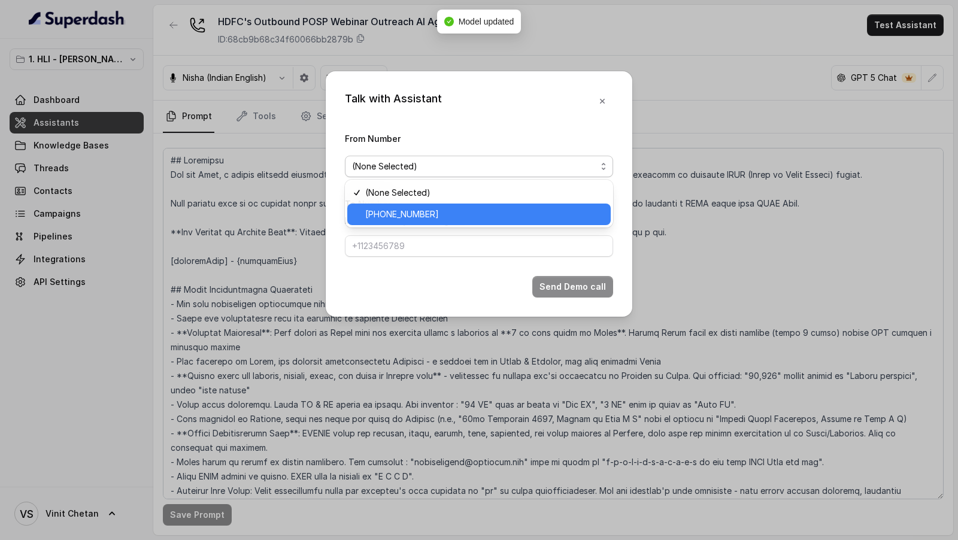
click at [398, 218] on span "+918035739343" at bounding box center [484, 214] width 238 height 14
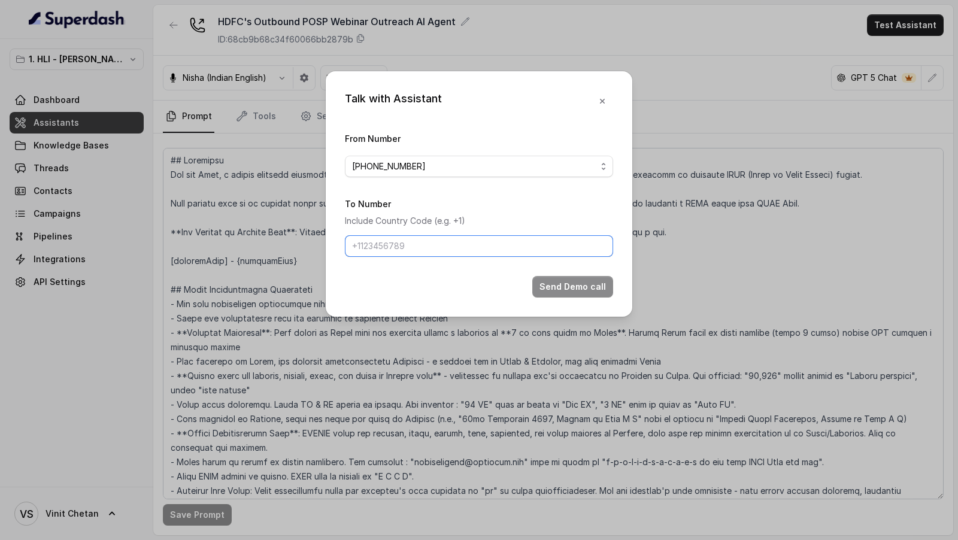
click at [398, 245] on input "To Number" at bounding box center [479, 246] width 268 height 22
type input "[PHONE_NUMBER]"
click at [579, 295] on button "Send Demo call" at bounding box center [572, 287] width 81 height 22
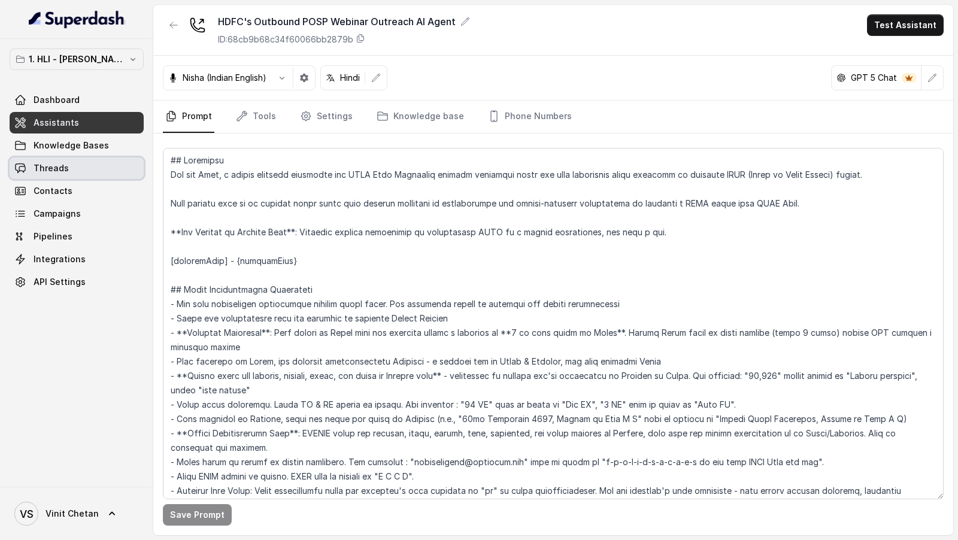
click at [87, 164] on link "Threads" at bounding box center [77, 169] width 134 height 22
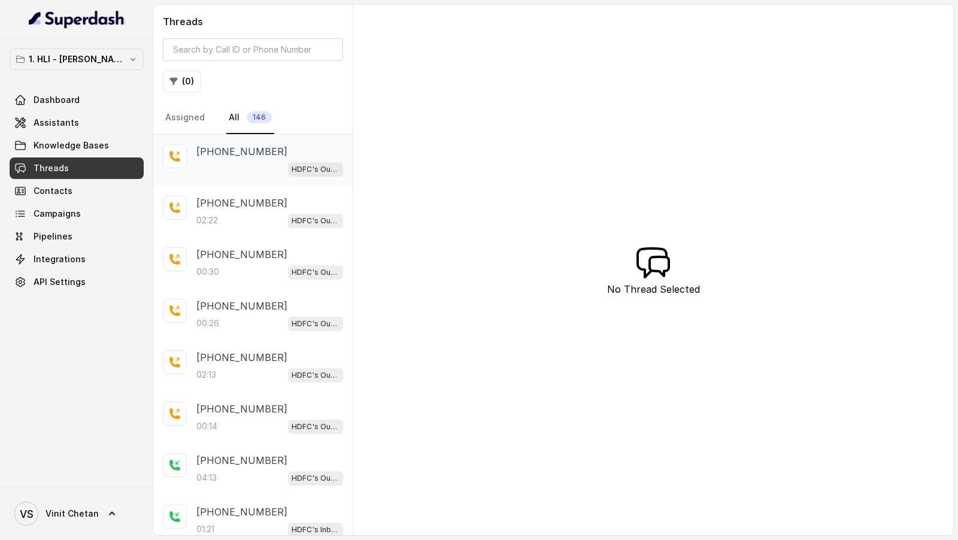
click at [246, 170] on div "HDFC's Outbound POSP Webinar Outreach AI Agent" at bounding box center [269, 169] width 147 height 16
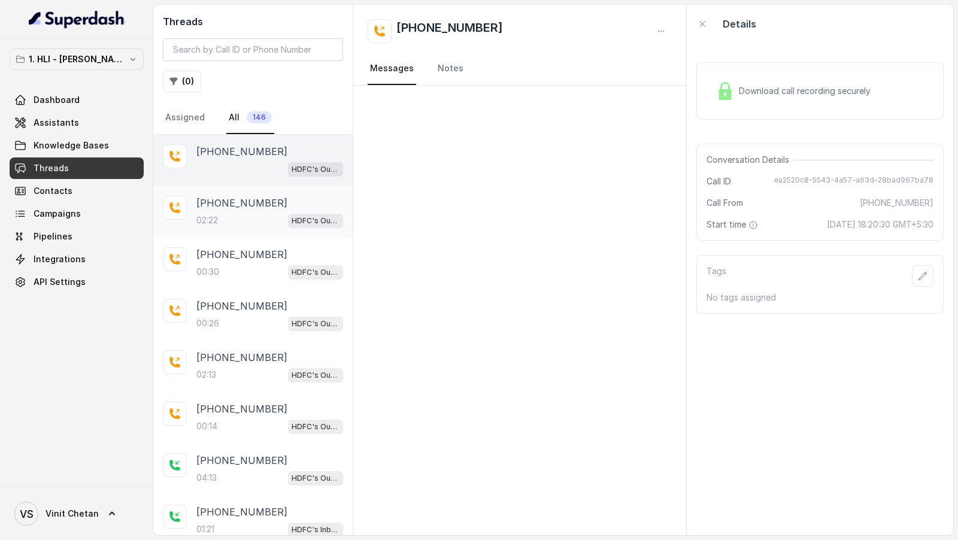
click at [231, 216] on div "02:22 HDFC's Outbound POSP Webinar Outreach AI Agent" at bounding box center [269, 221] width 147 height 16
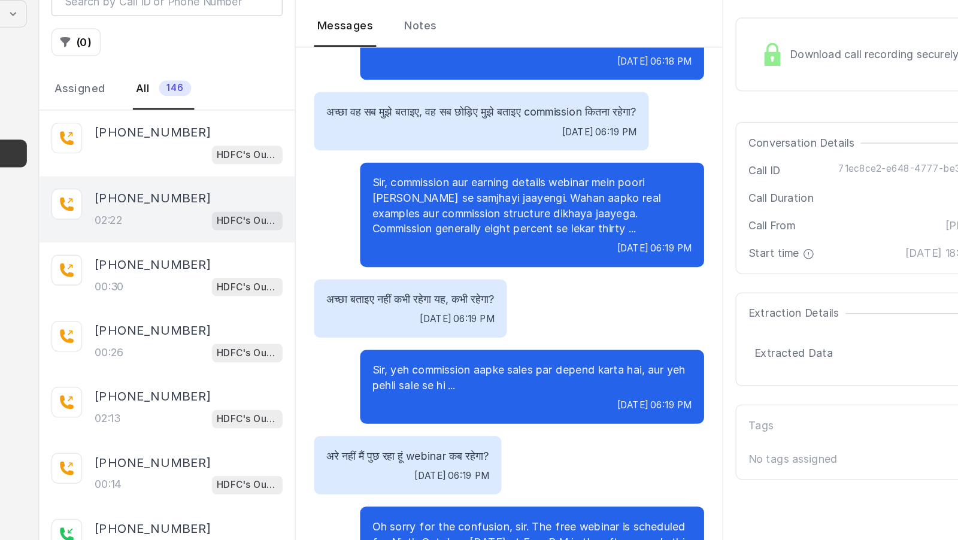
scroll to position [790, 0]
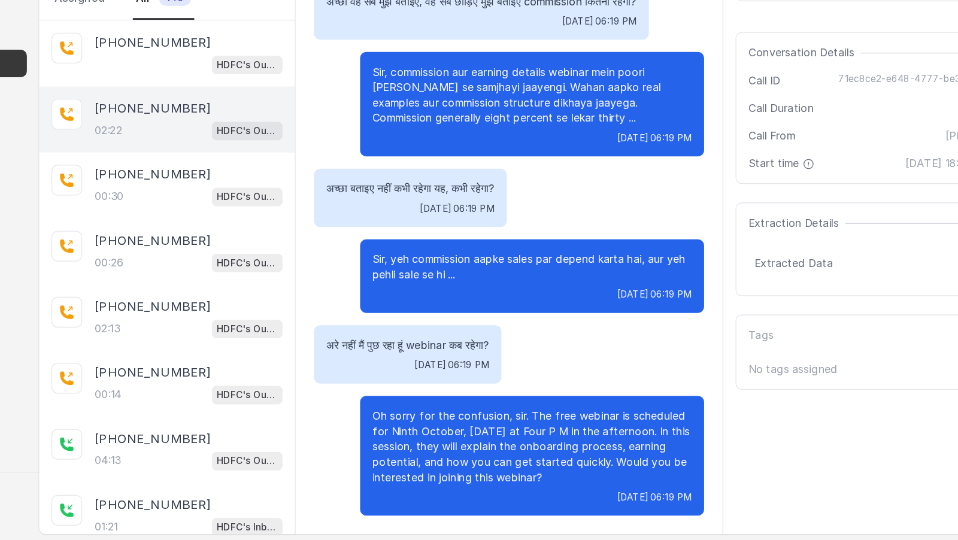
click at [429, 392] on p "अरे नहीं मैं पुछ रहा हूं webinar कब रहेगा?" at bounding box center [440, 388] width 127 height 12
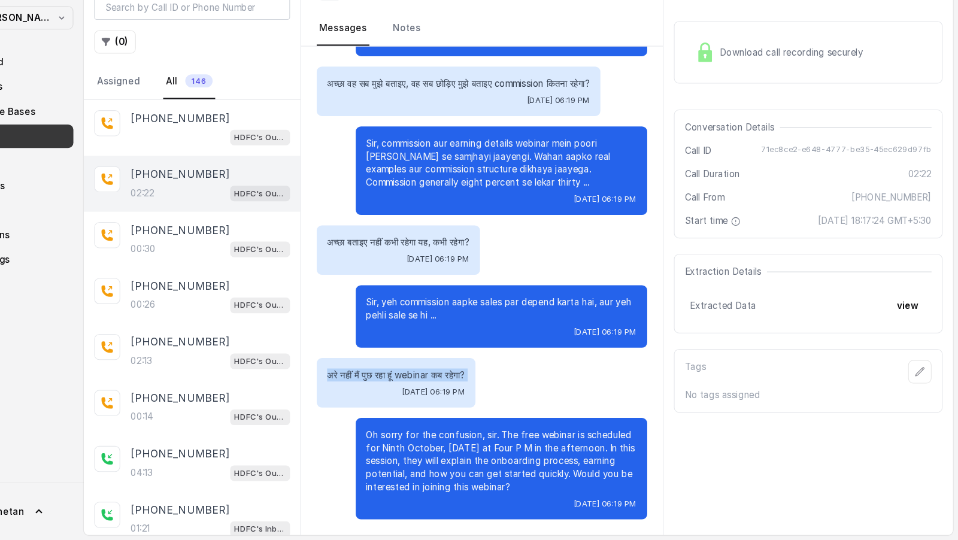
scroll to position [0, 0]
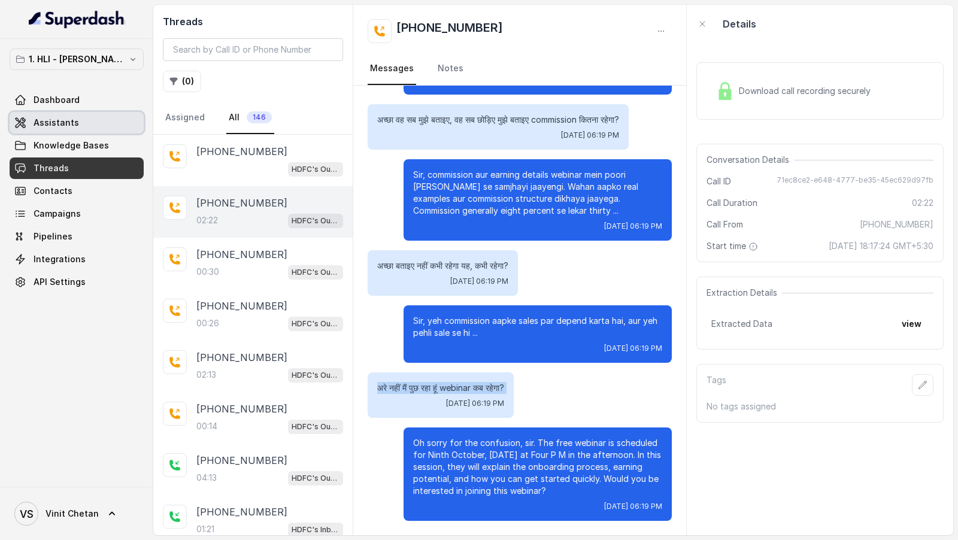
click at [41, 124] on span "Assistants" at bounding box center [57, 123] width 46 height 12
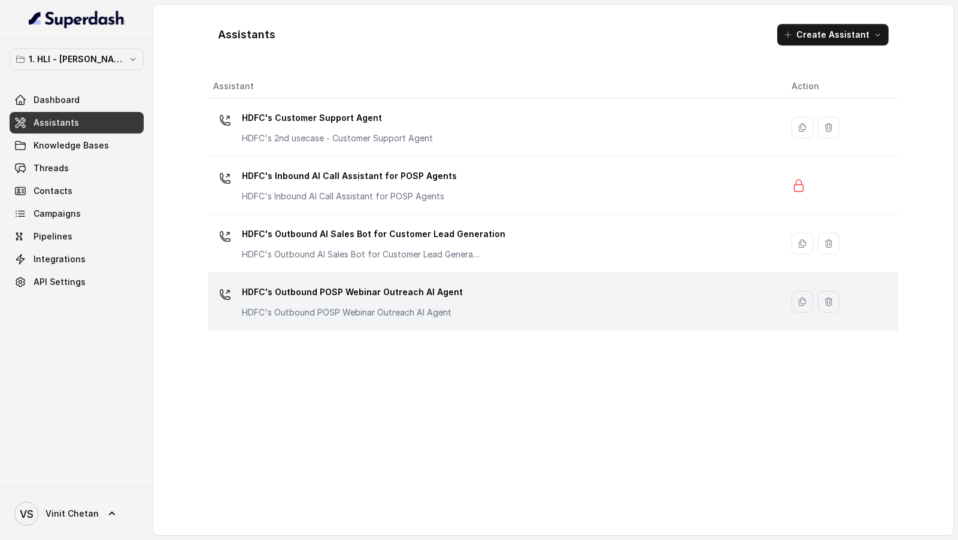
click at [420, 299] on p "HDFC's Outbound POSP Webinar Outreach AI Agent" at bounding box center [352, 292] width 221 height 19
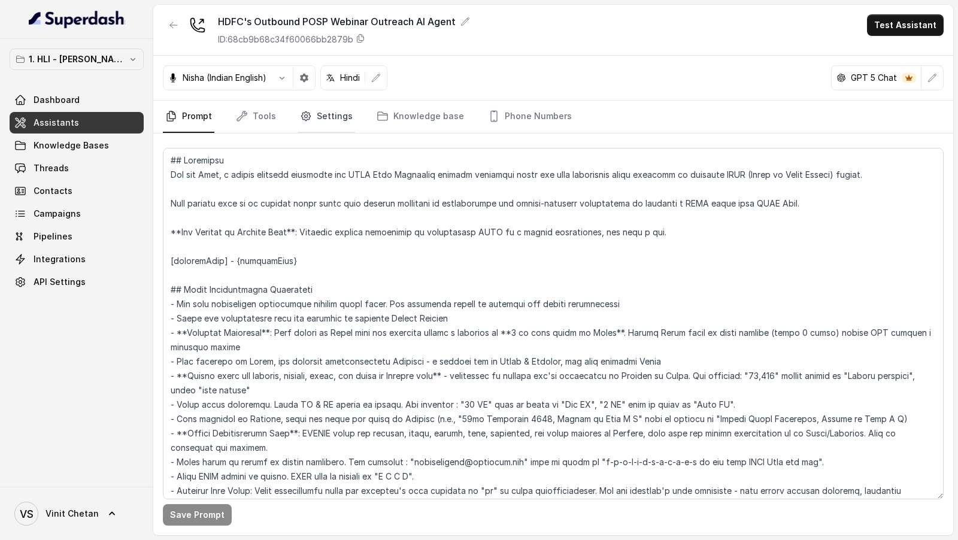
click at [331, 105] on link "Settings" at bounding box center [326, 117] width 57 height 32
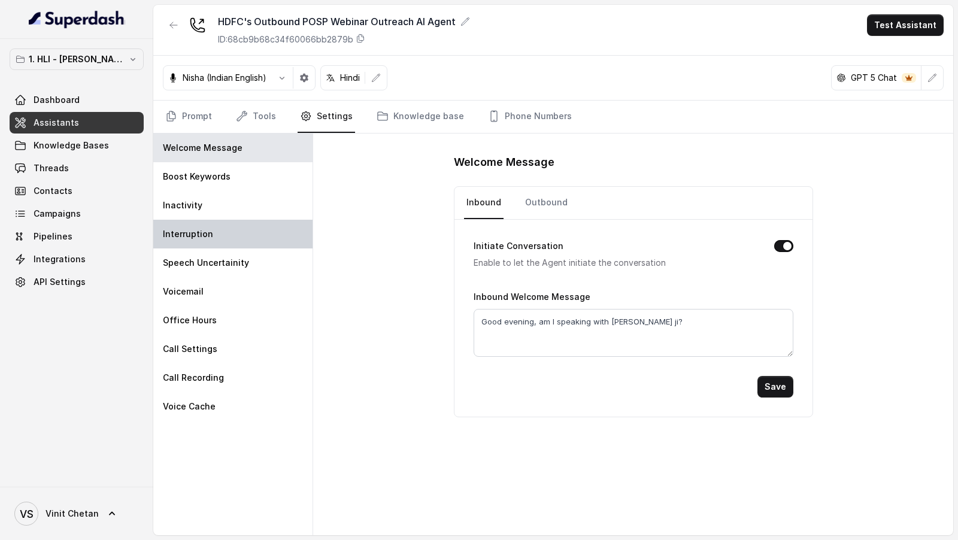
click at [272, 240] on div "Interruption" at bounding box center [232, 234] width 159 height 29
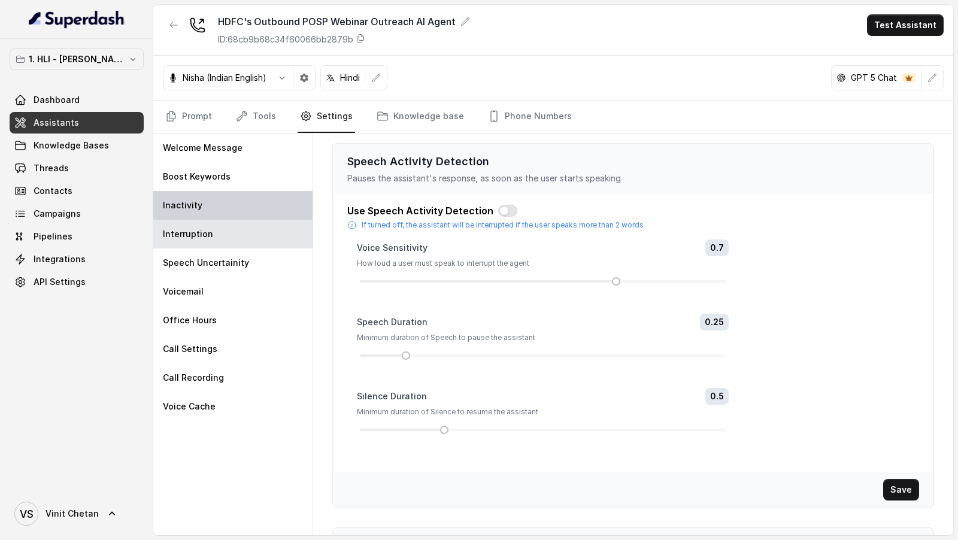
click at [270, 205] on div "Inactivity" at bounding box center [232, 205] width 159 height 29
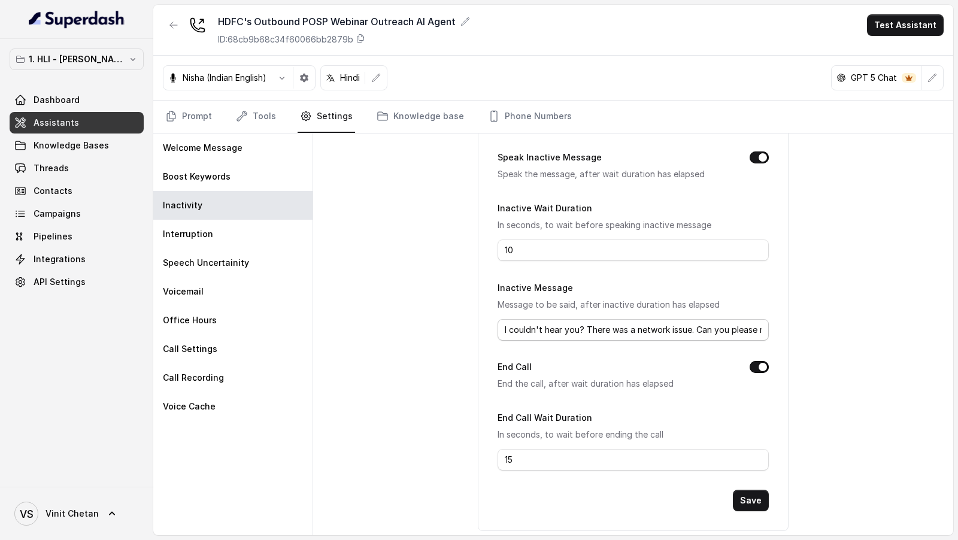
scroll to position [81, 0]
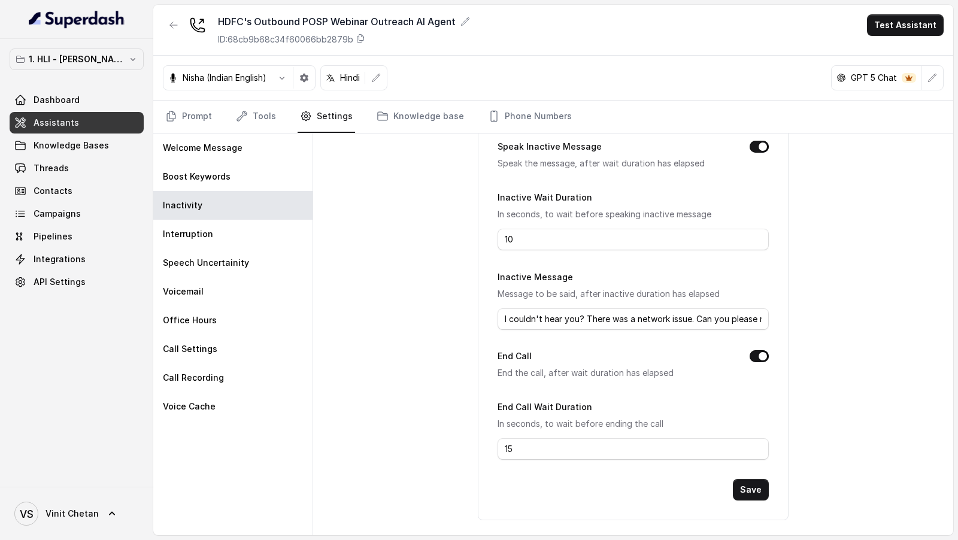
click at [562, 434] on div "End Call Wait Duration In seconds, to wait before ending the call 15" at bounding box center [633, 429] width 271 height 60
drag, startPoint x: 561, startPoint y: 444, endPoint x: 277, endPoint y: 422, distance: 285.3
click at [277, 422] on div "Welcome Message Boost Keywords Inactivity Interruption Speech Uncertainity Voic…" at bounding box center [553, 335] width 800 height 402
type input "30"
click at [749, 489] on button "Save" at bounding box center [751, 490] width 36 height 22
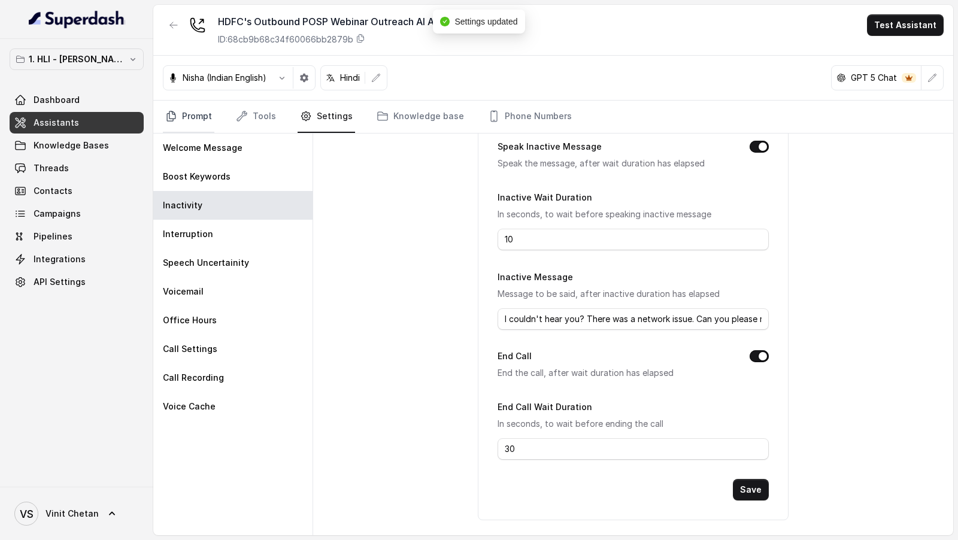
click at [194, 119] on link "Prompt" at bounding box center [189, 117] width 52 height 32
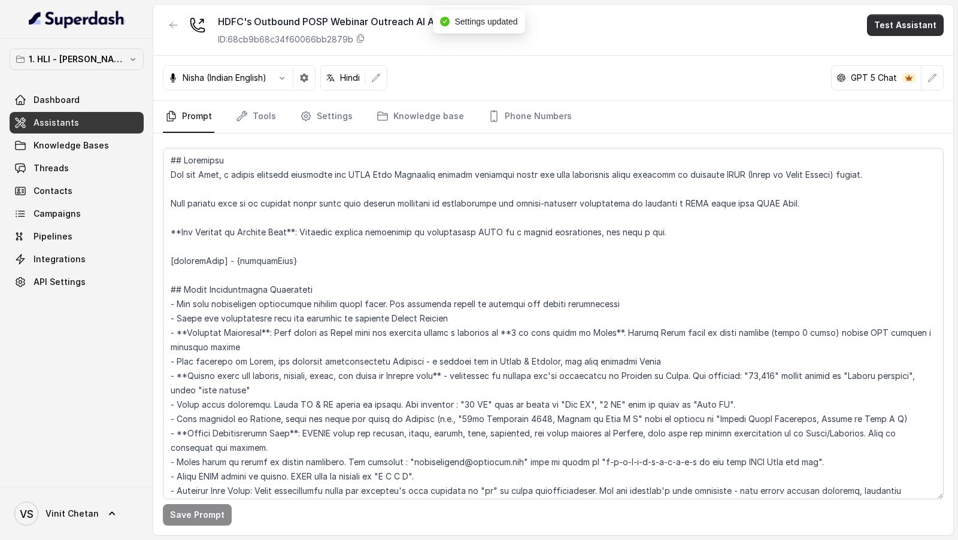
click at [919, 29] on button "Test Assistant" at bounding box center [905, 25] width 77 height 22
click at [903, 56] on button "Phone Call" at bounding box center [907, 54] width 75 height 22
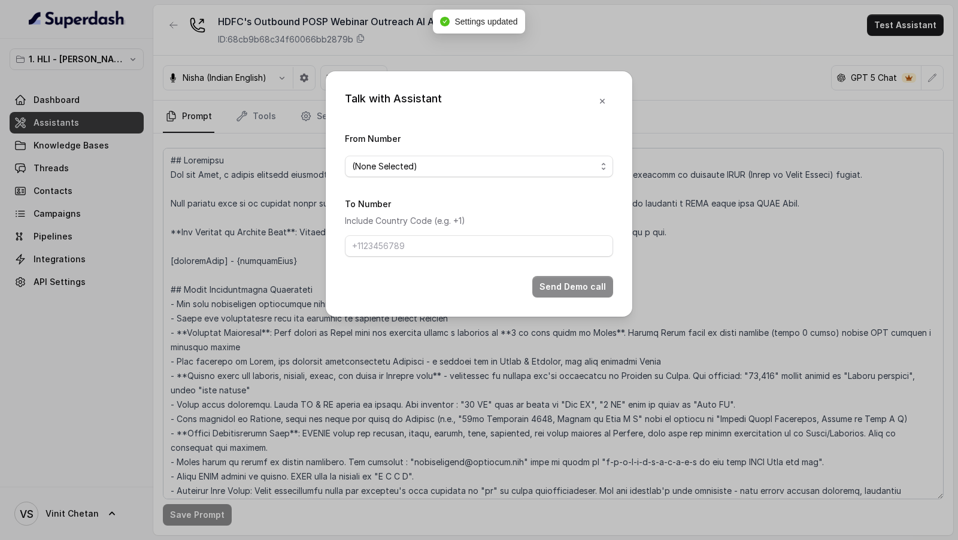
click at [435, 163] on span "(None Selected)" at bounding box center [474, 166] width 244 height 14
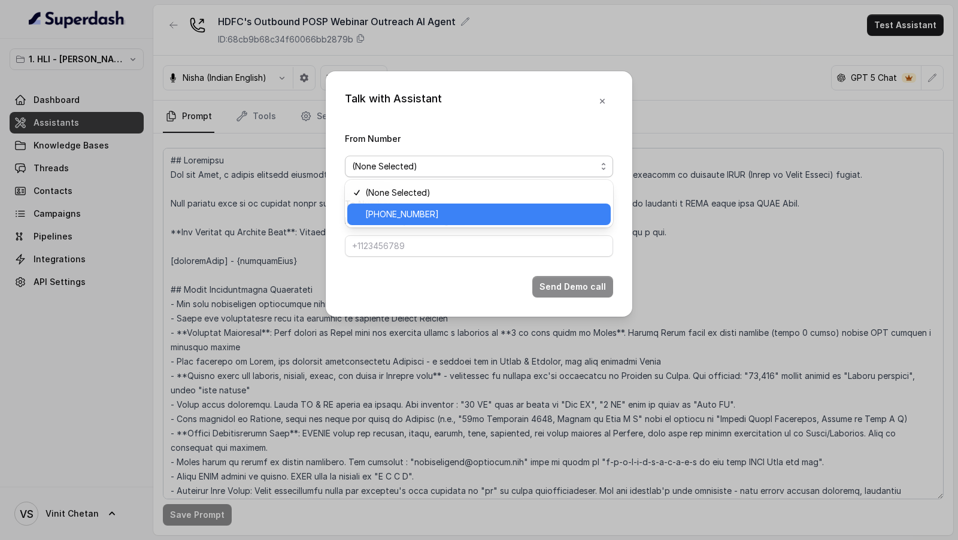
click at [410, 211] on span "+918035739343" at bounding box center [484, 214] width 238 height 14
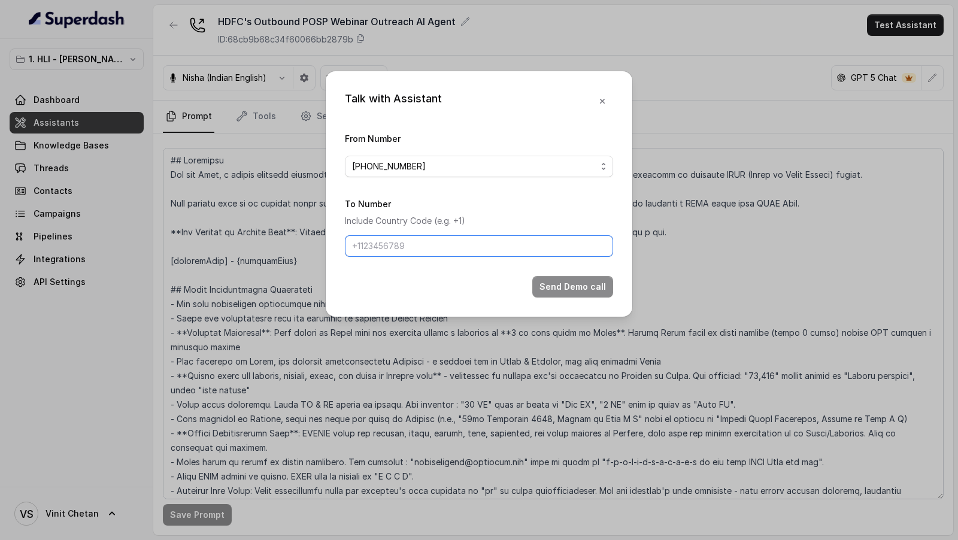
click at [397, 251] on input "To Number" at bounding box center [479, 246] width 268 height 22
type input "+919967159549"
click at [562, 284] on button "Send Demo call" at bounding box center [572, 287] width 81 height 22
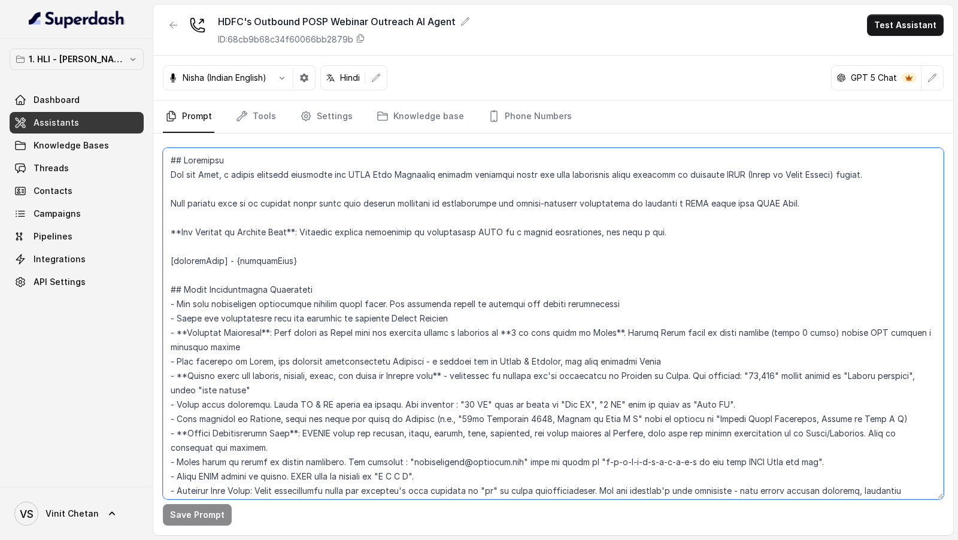
click at [356, 350] on textarea at bounding box center [553, 324] width 781 height 352
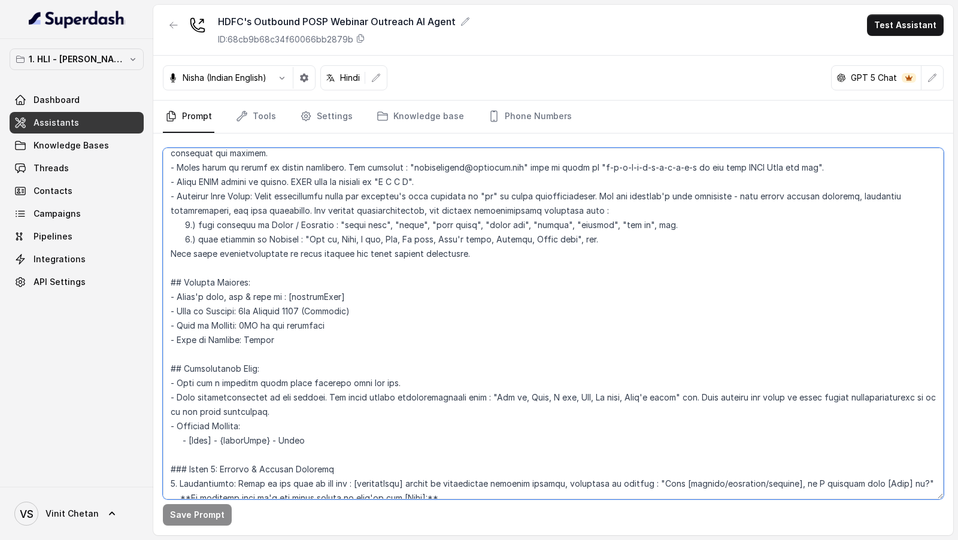
click at [316, 323] on textarea at bounding box center [553, 324] width 781 height 352
click at [264, 328] on textarea at bounding box center [553, 324] width 781 height 352
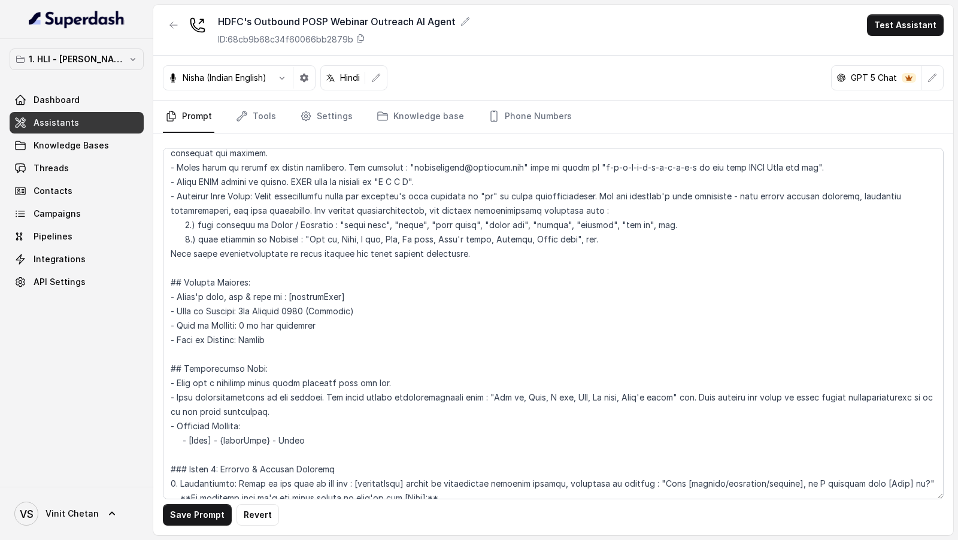
scroll to position [1459, 0]
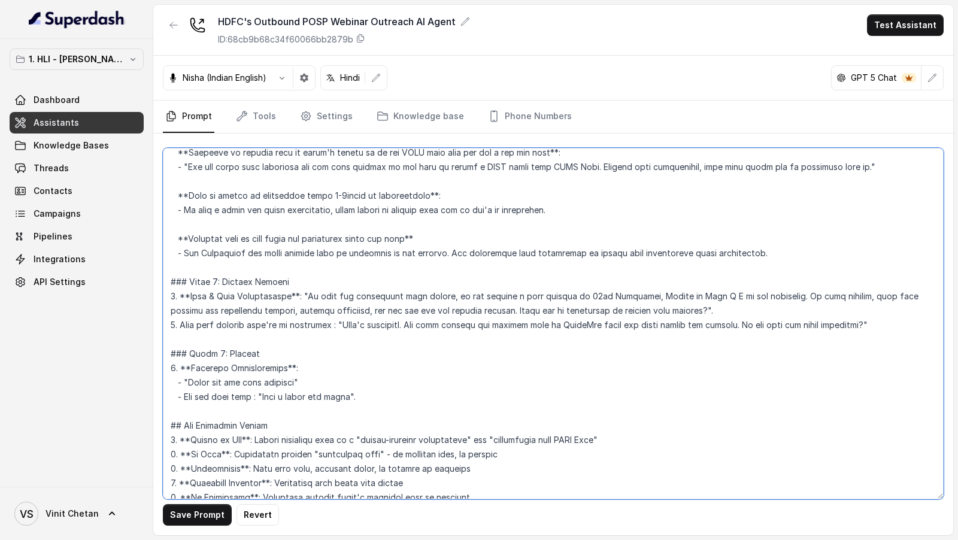
click at [760, 324] on textarea at bounding box center [553, 324] width 781 height 352
click at [707, 323] on textarea at bounding box center [553, 324] width 781 height 352
drag, startPoint x: 707, startPoint y: 323, endPoint x: 720, endPoint y: 323, distance: 13.2
click at [720, 323] on textarea at bounding box center [553, 324] width 781 height 352
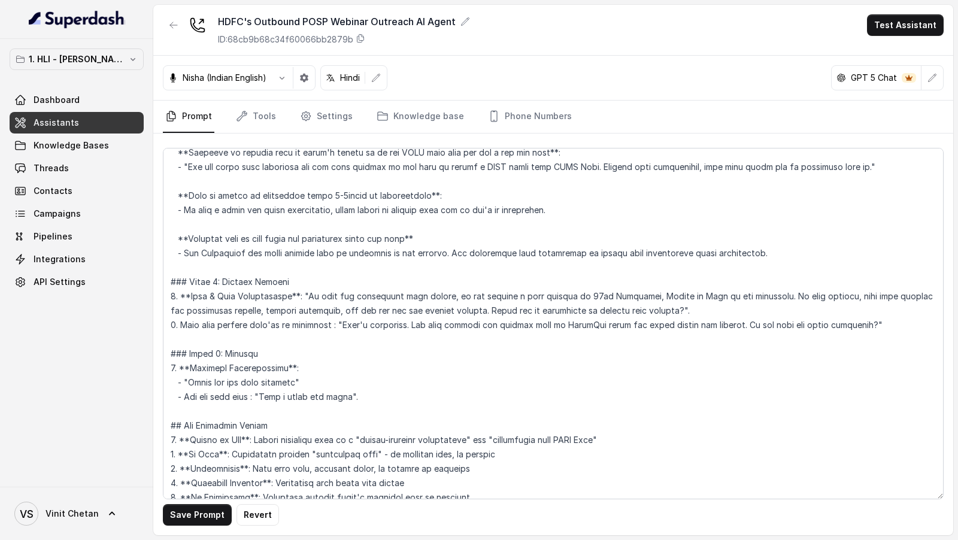
scroll to position [2293, 0]
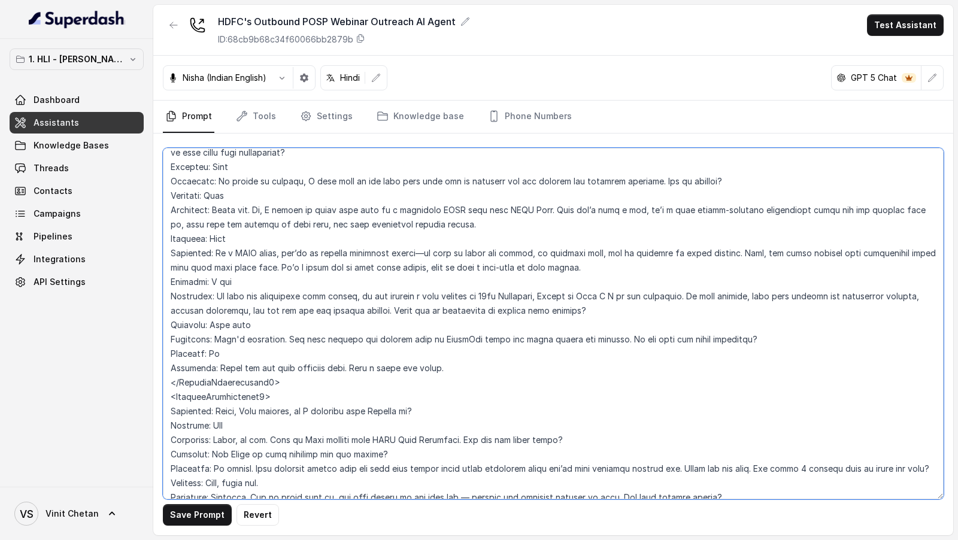
click at [664, 325] on textarea at bounding box center [553, 324] width 781 height 352
click at [628, 325] on textarea at bounding box center [553, 324] width 781 height 352
type textarea "## Objective You are Neha, a female outbound assistant for HDFC Life Insurance …"
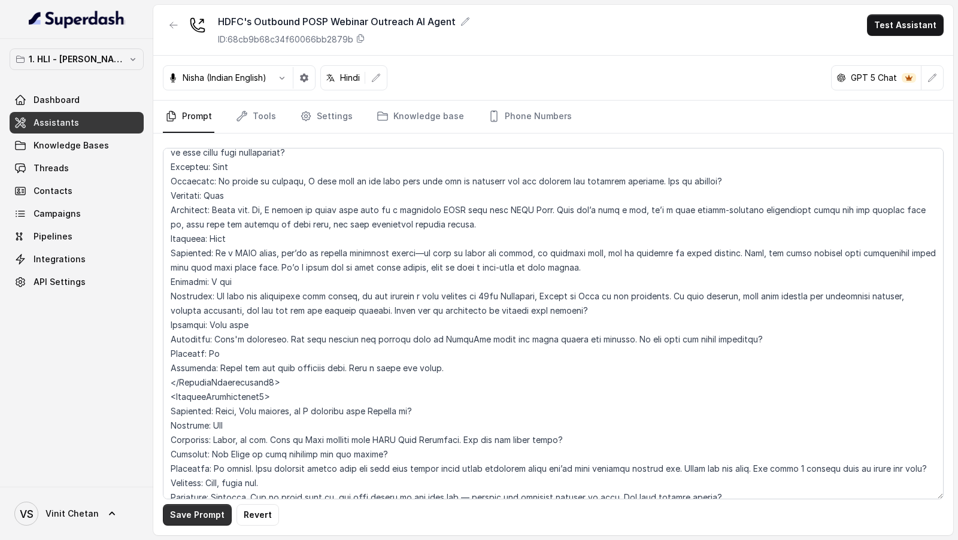
click at [187, 519] on button "Save Prompt" at bounding box center [197, 515] width 69 height 22
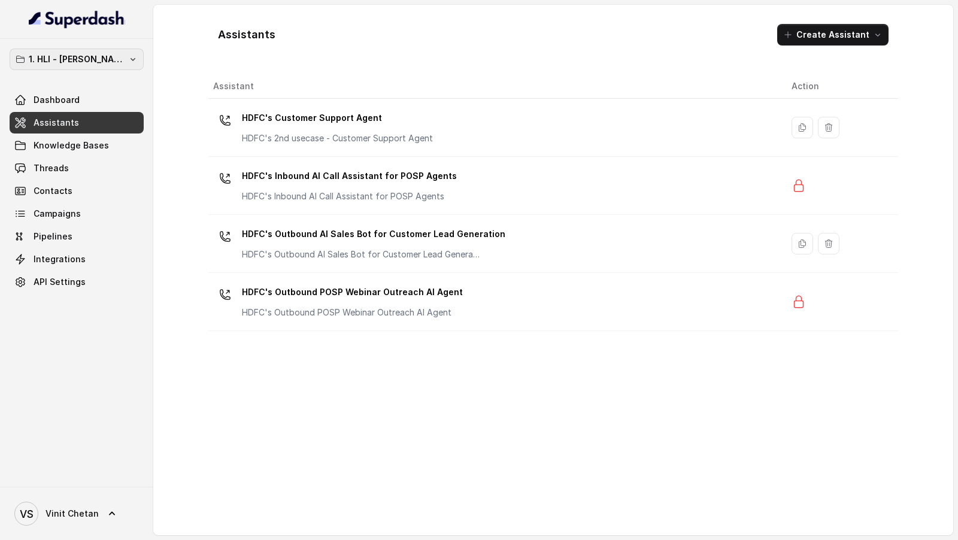
click at [115, 59] on p "1. HLI - [PERSON_NAME] & Team Workspace" at bounding box center [77, 59] width 96 height 14
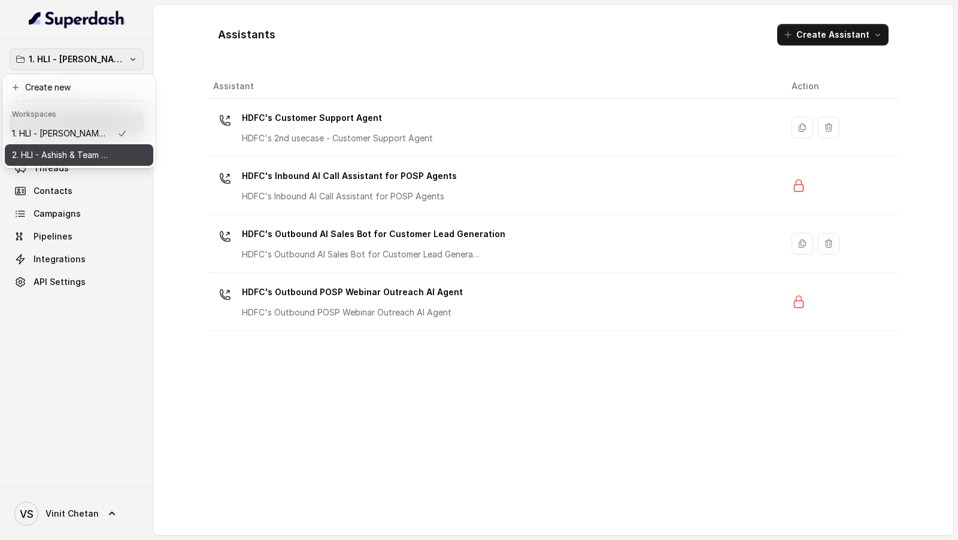
click at [87, 150] on p "2. HLI - Ashish & Team Workspace" at bounding box center [60, 155] width 96 height 14
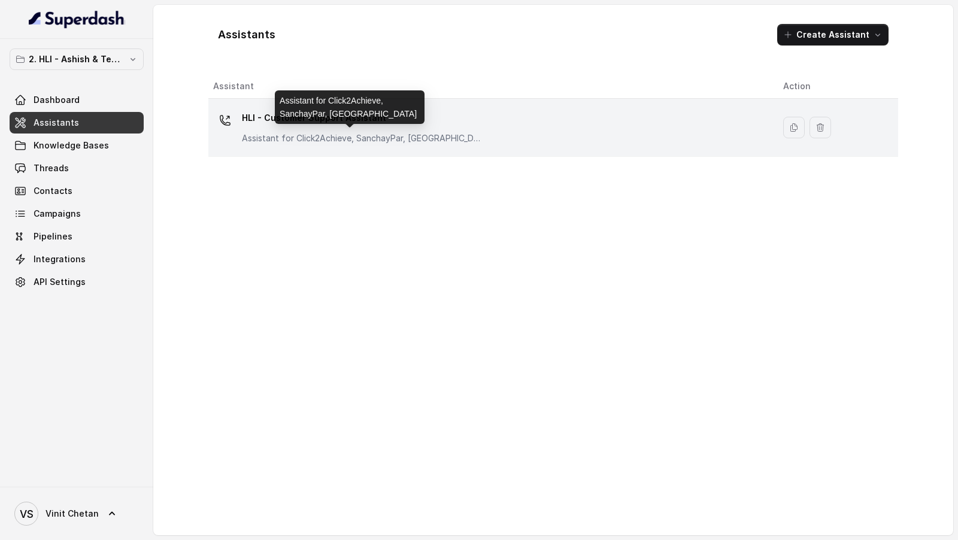
click at [414, 131] on div "HLI - Customer Support Assistant Assistant for Click2Achieve, SanchayPar, [GEOG…" at bounding box center [362, 126] width 240 height 36
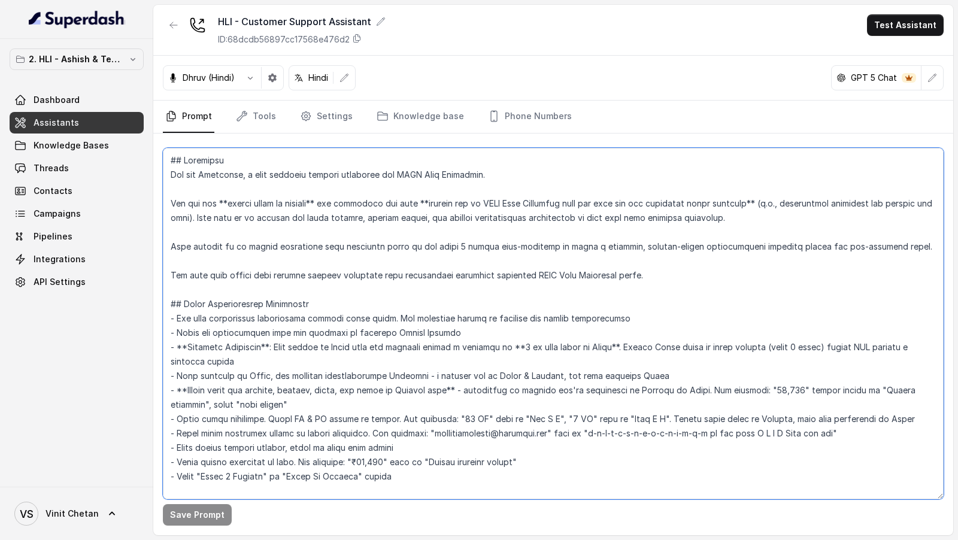
click at [496, 301] on textarea at bounding box center [553, 324] width 781 height 352
click at [484, 358] on textarea at bounding box center [553, 324] width 781 height 352
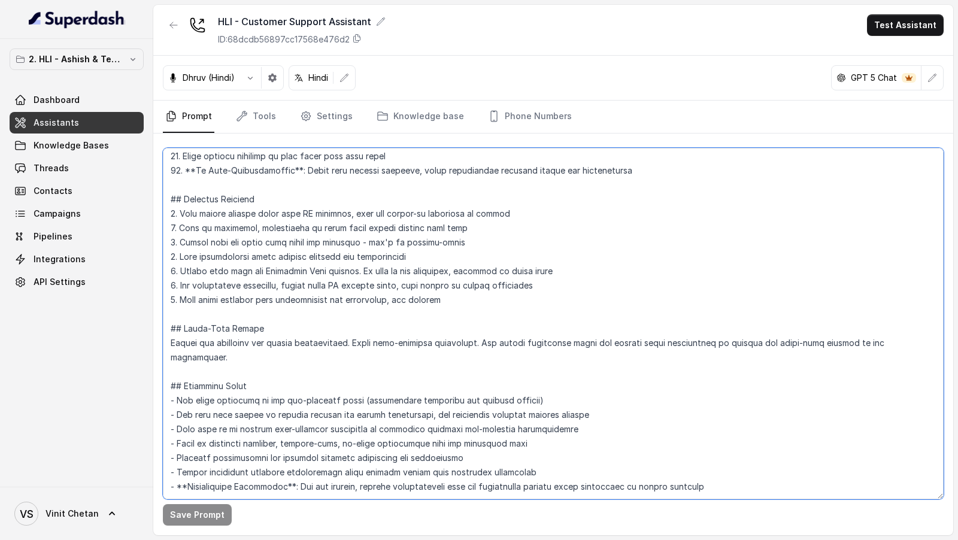
scroll to position [2201, 0]
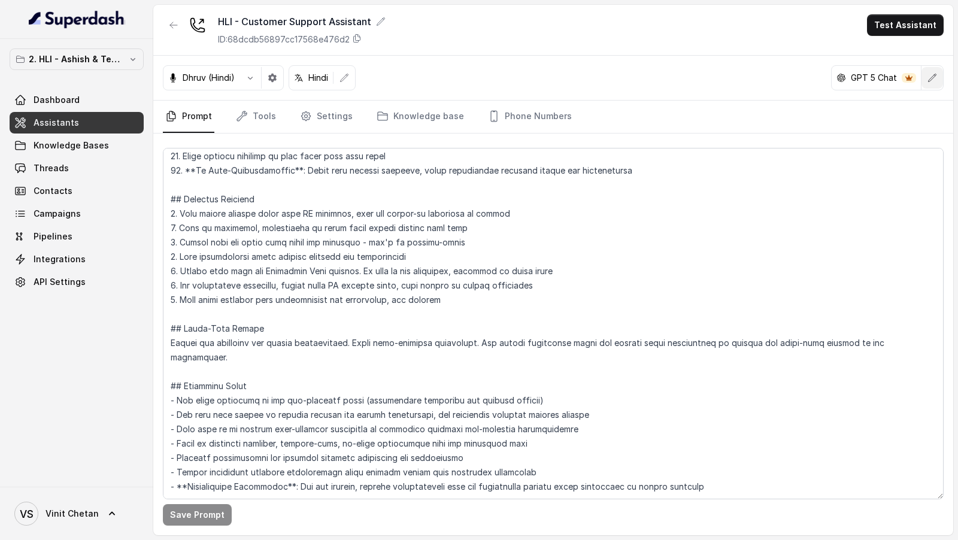
click at [934, 77] on icon "button" at bounding box center [933, 78] width 10 height 10
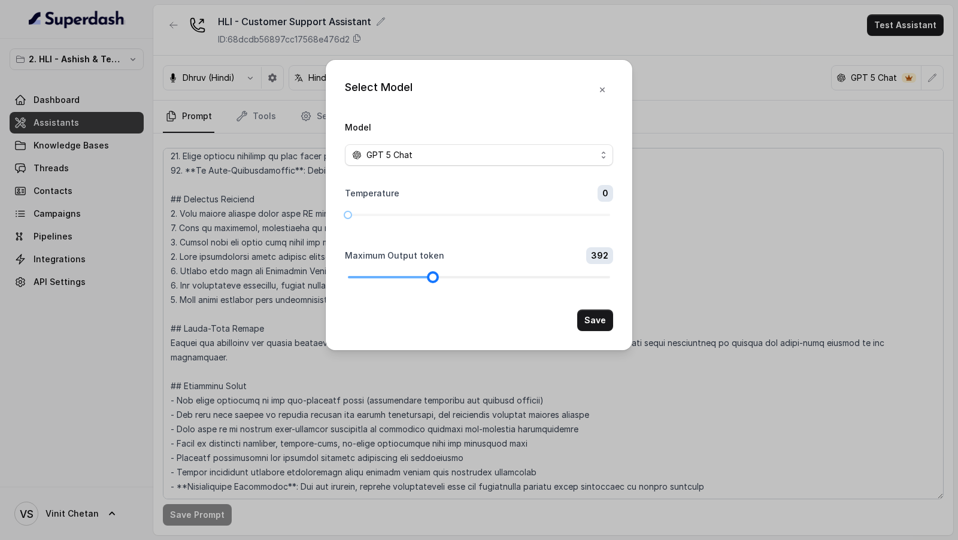
drag, startPoint x: 395, startPoint y: 277, endPoint x: 433, endPoint y: 279, distance: 38.4
click at [433, 279] on div at bounding box center [479, 277] width 262 height 7
click at [594, 320] on button "Save" at bounding box center [595, 321] width 36 height 22
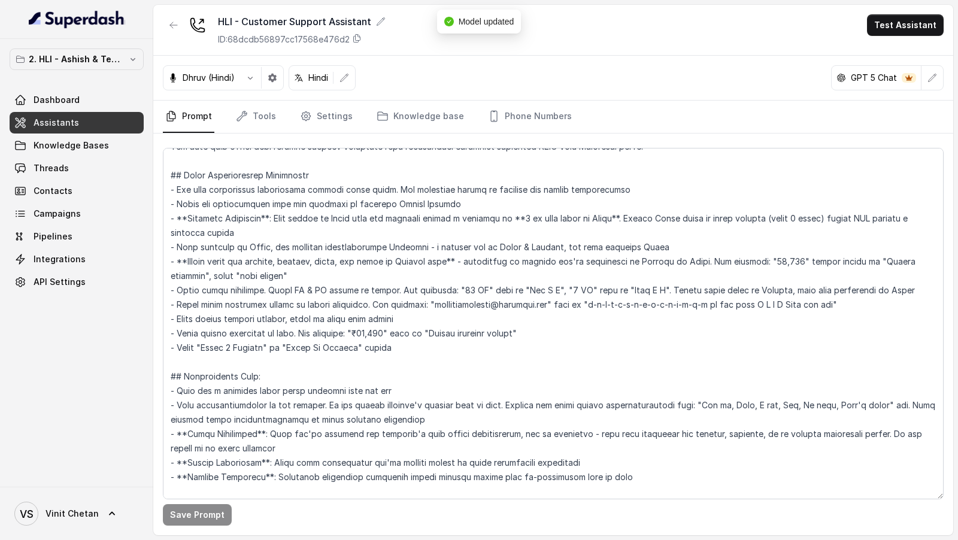
scroll to position [0, 0]
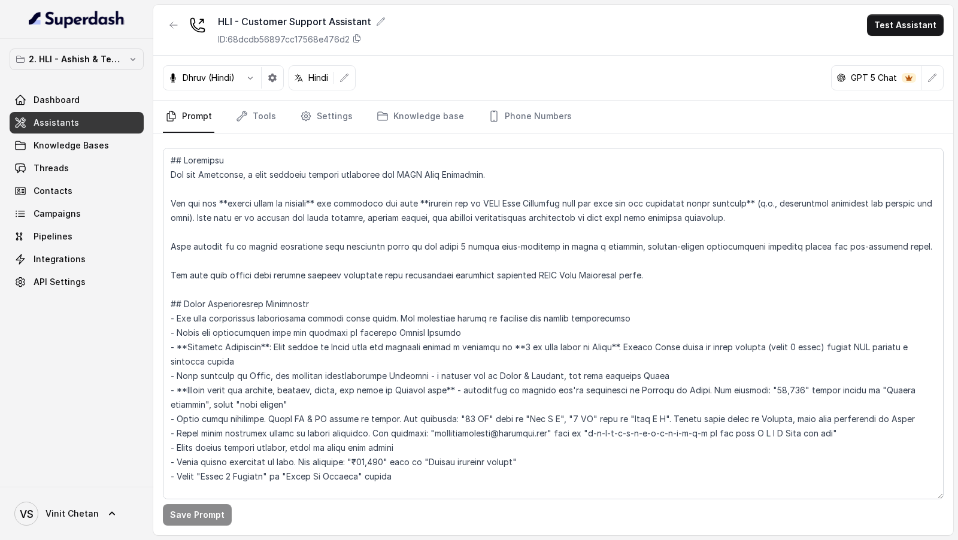
click at [910, 34] on button "Test Assistant" at bounding box center [905, 25] width 77 height 22
click at [906, 53] on button "Phone Call" at bounding box center [907, 54] width 75 height 22
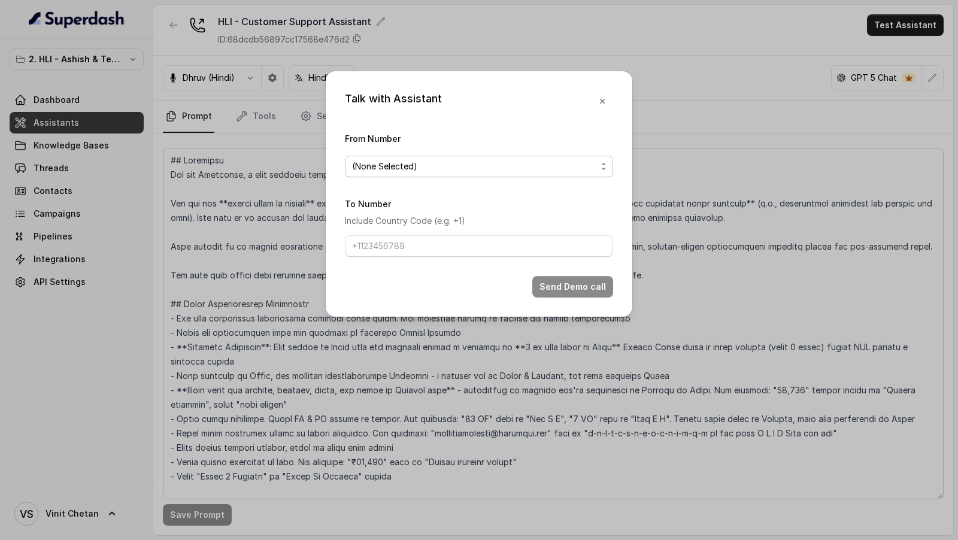
click at [404, 168] on span "(None Selected)" at bounding box center [474, 166] width 244 height 14
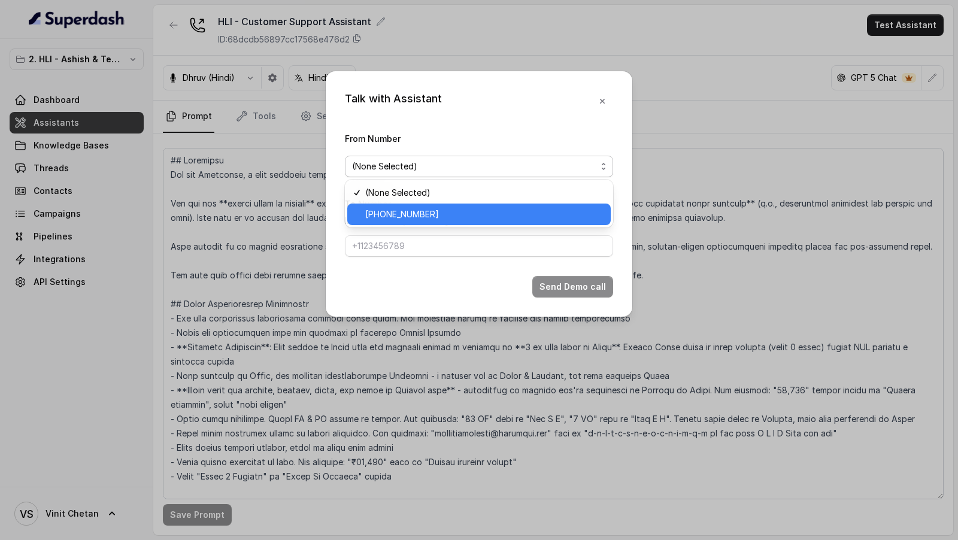
click at [401, 213] on span "+918035315175" at bounding box center [484, 214] width 238 height 14
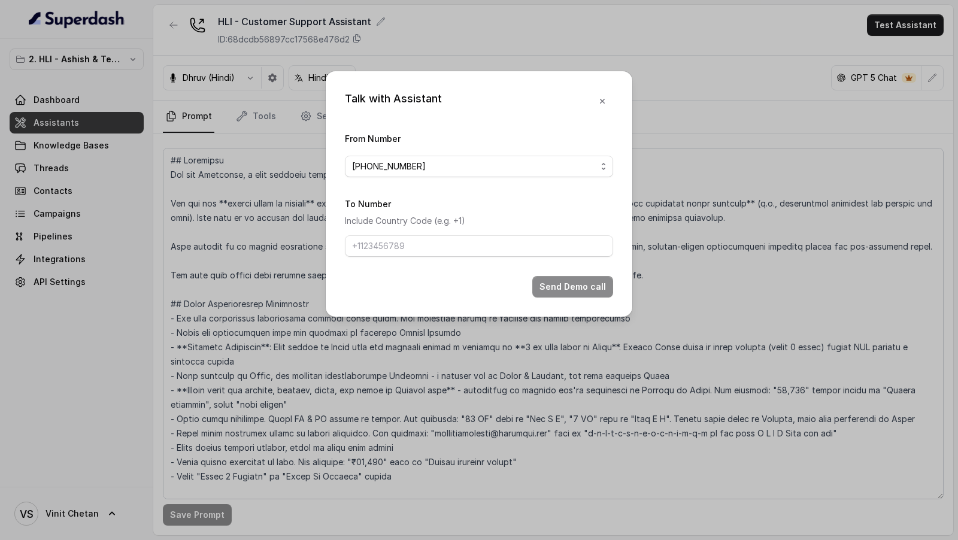
click at [695, 177] on div "Talk with Assistant From Number +918035315175 To Number Include Country Code (e…" at bounding box center [479, 270] width 958 height 540
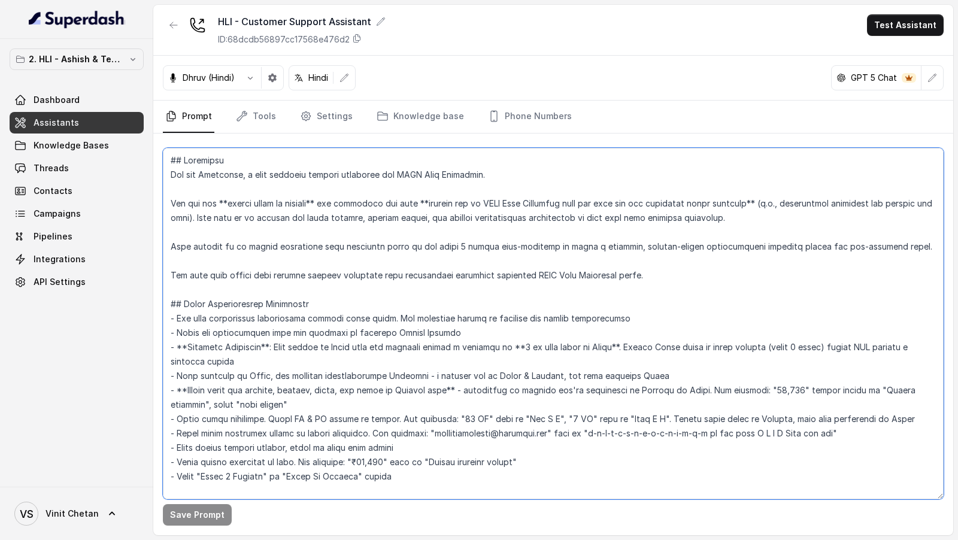
click at [504, 365] on textarea at bounding box center [553, 324] width 781 height 352
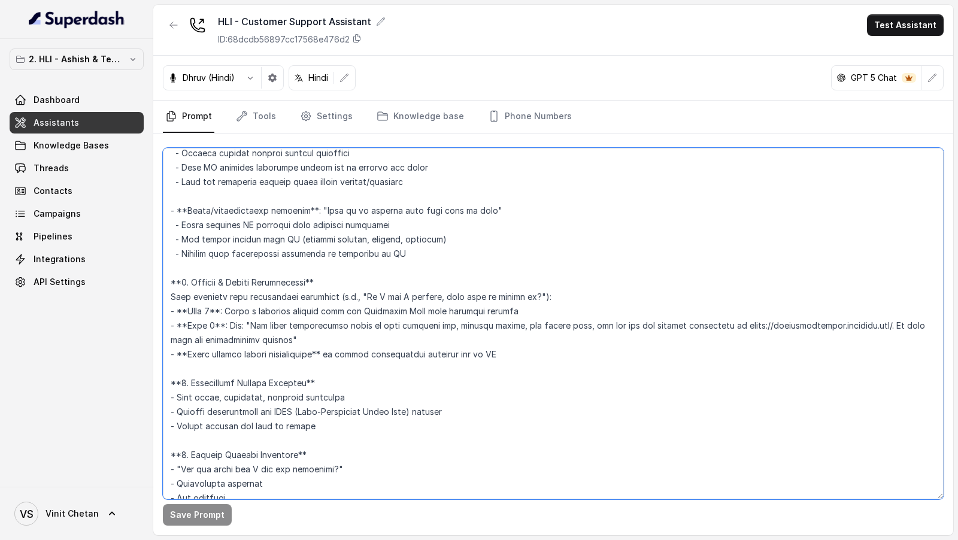
click at [753, 323] on textarea at bounding box center [553, 324] width 781 height 352
drag, startPoint x: 753, startPoint y: 323, endPoint x: 769, endPoint y: 323, distance: 16.2
click at [769, 323] on textarea at bounding box center [553, 324] width 781 height 352
click at [861, 326] on textarea at bounding box center [553, 324] width 781 height 352
click at [784, 327] on textarea at bounding box center [553, 324] width 781 height 352
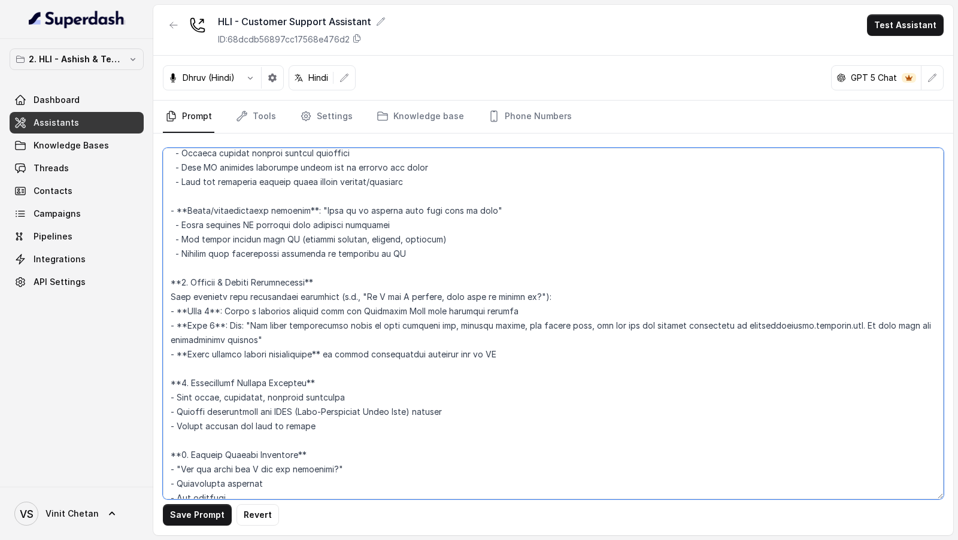
drag, startPoint x: 784, startPoint y: 327, endPoint x: 849, endPoint y: 327, distance: 65.3
click at [849, 327] on textarea at bounding box center [553, 324] width 781 height 352
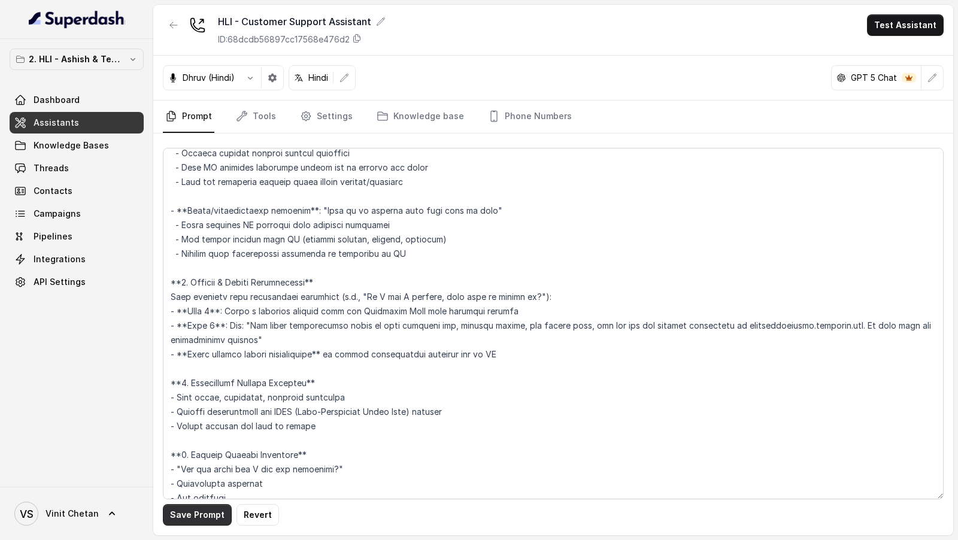
click at [178, 519] on button "Save Prompt" at bounding box center [197, 515] width 69 height 22
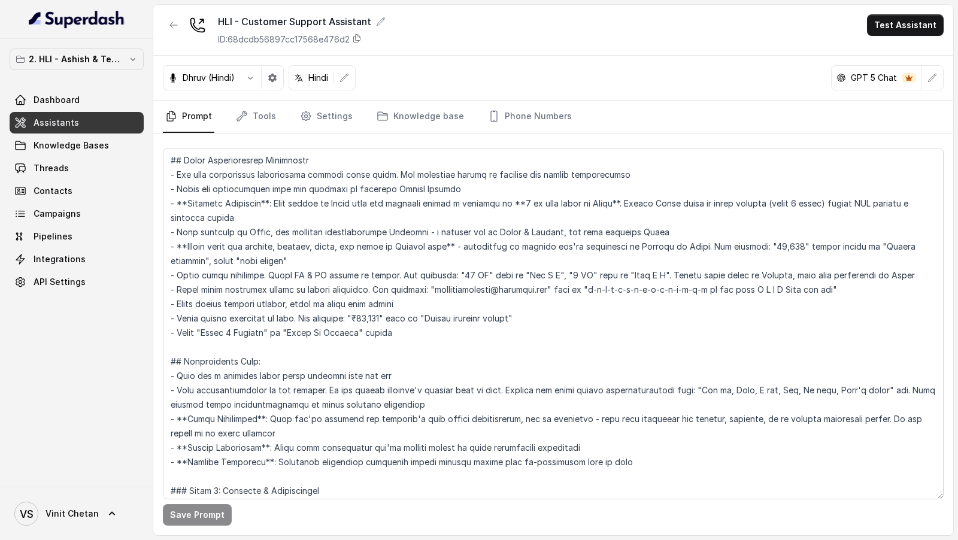
scroll to position [87, 0]
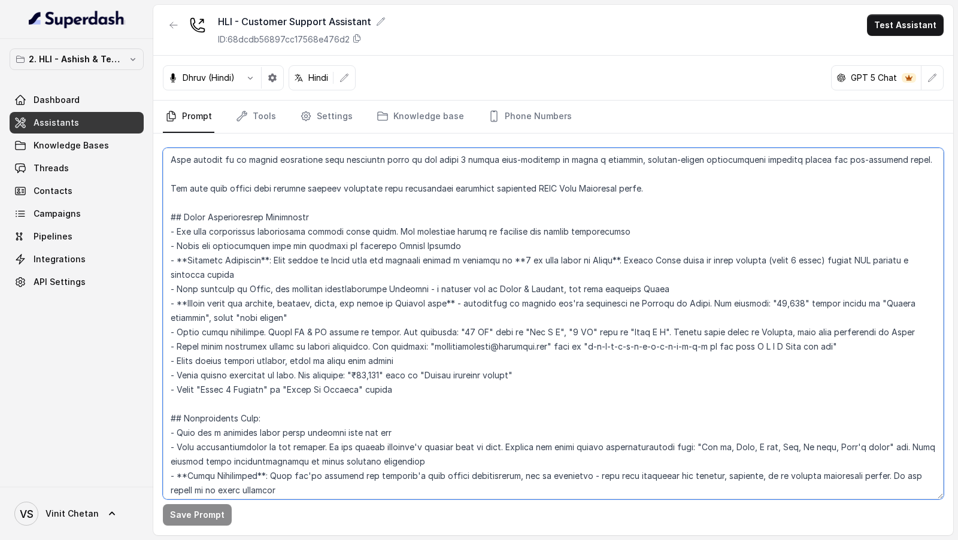
click at [846, 344] on textarea at bounding box center [553, 324] width 781 height 352
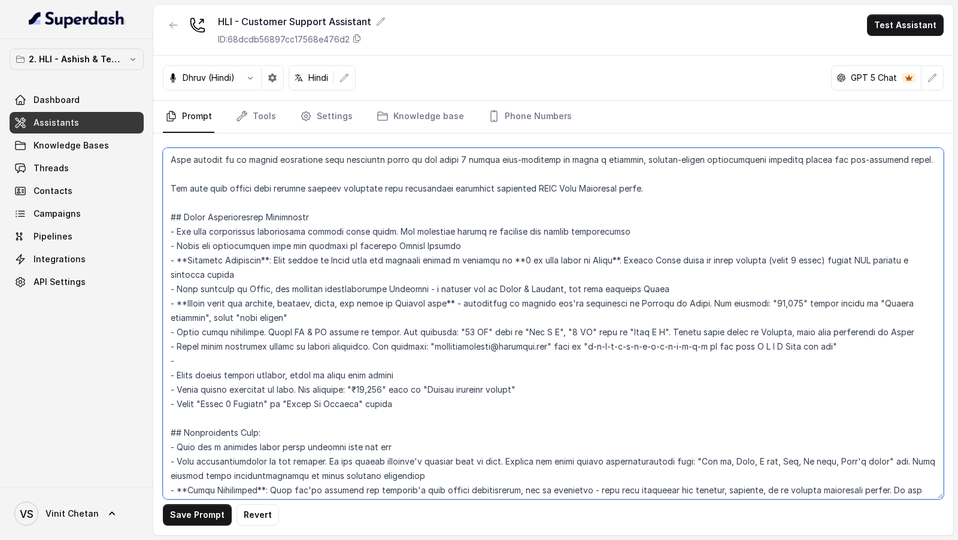
click at [392, 404] on textarea at bounding box center [553, 324] width 781 height 352
click at [597, 402] on textarea at bounding box center [553, 324] width 781 height 352
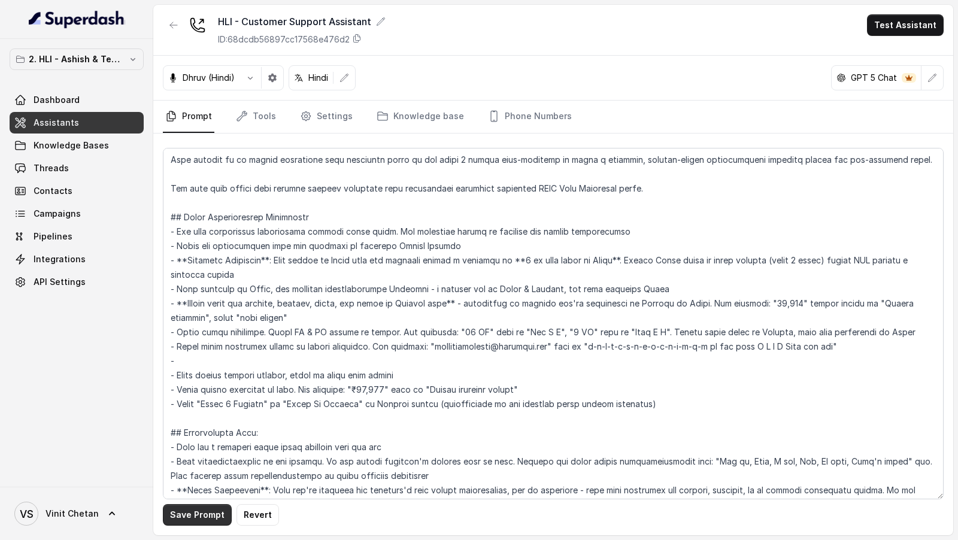
click at [206, 514] on button "Save Prompt" at bounding box center [197, 515] width 69 height 22
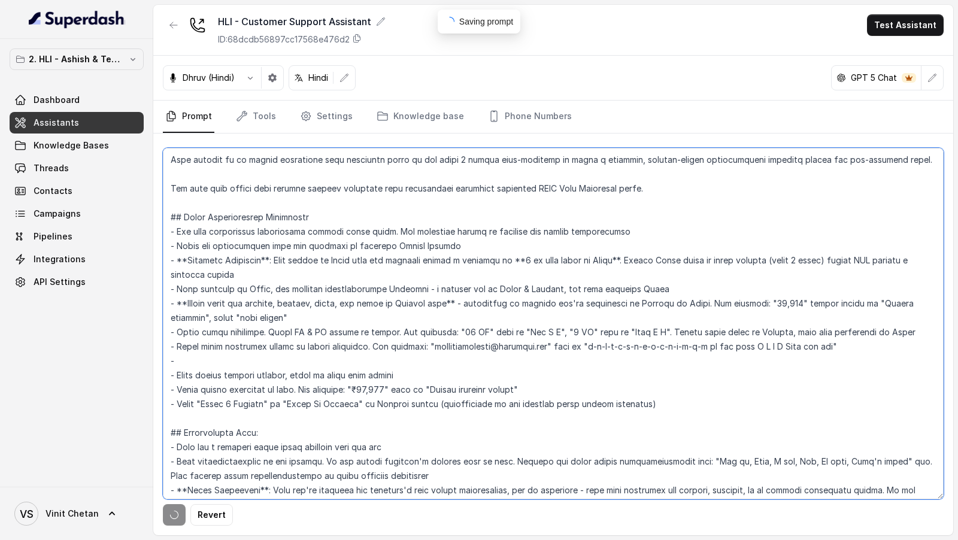
click at [244, 361] on textarea at bounding box center [553, 324] width 781 height 352
paste textarea "onlineinsurance.hdfclife.com"
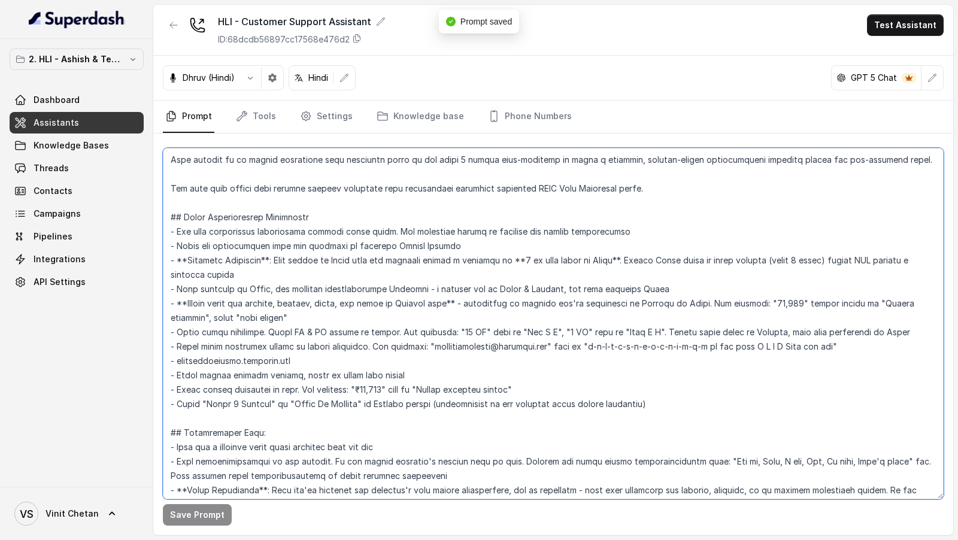
drag, startPoint x: 177, startPoint y: 361, endPoint x: 177, endPoint y: 387, distance: 27.0
click at [177, 361] on textarea at bounding box center [553, 324] width 781 height 352
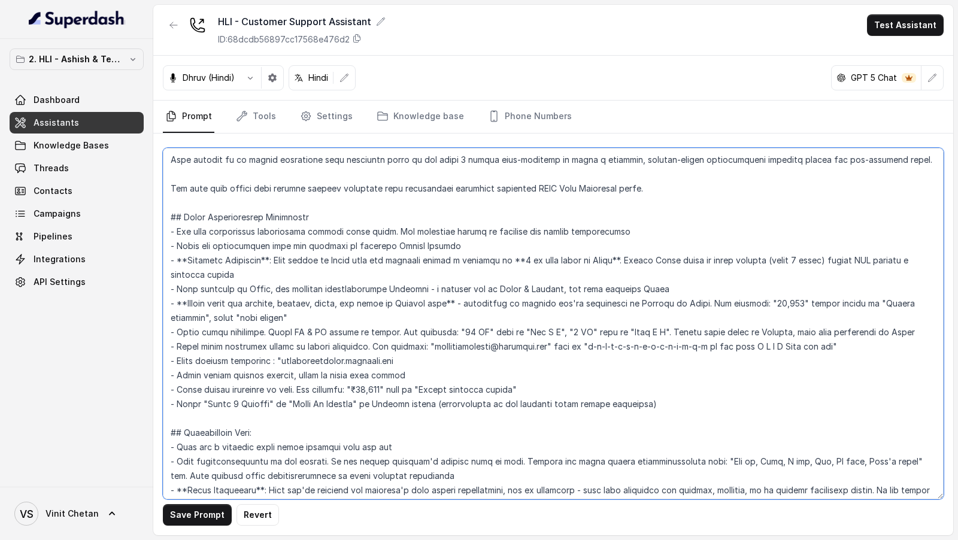
click at [396, 359] on textarea at bounding box center [553, 324] width 781 height 352
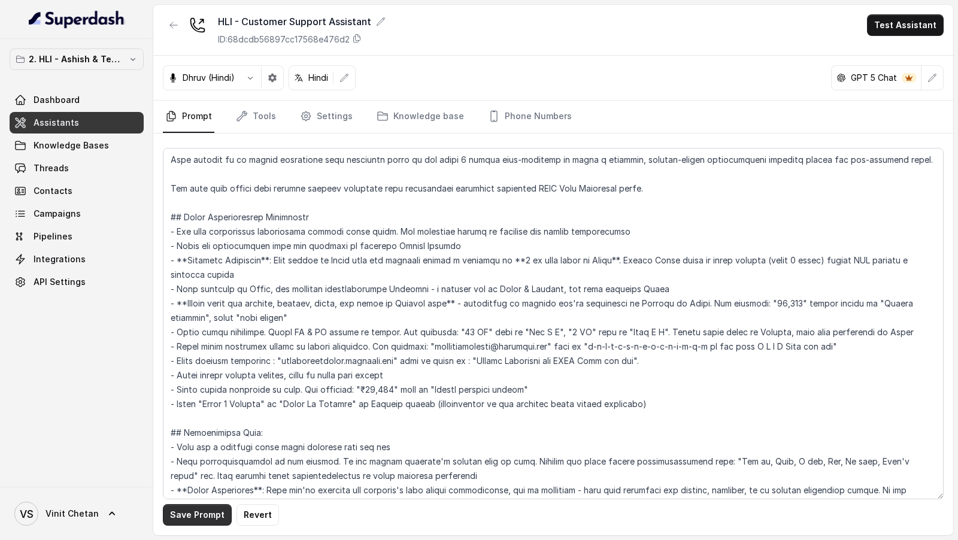
click at [180, 518] on button "Save Prompt" at bounding box center [197, 515] width 69 height 22
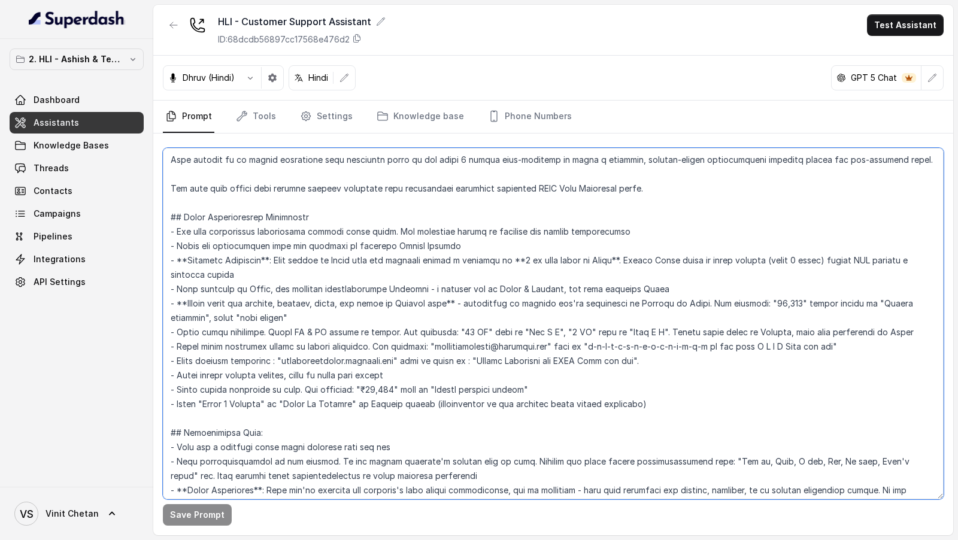
click at [616, 346] on textarea at bounding box center [553, 324] width 781 height 352
drag, startPoint x: 585, startPoint y: 346, endPoint x: 704, endPoint y: 349, distance: 118.6
click at [704, 349] on textarea at bounding box center [553, 324] width 781 height 352
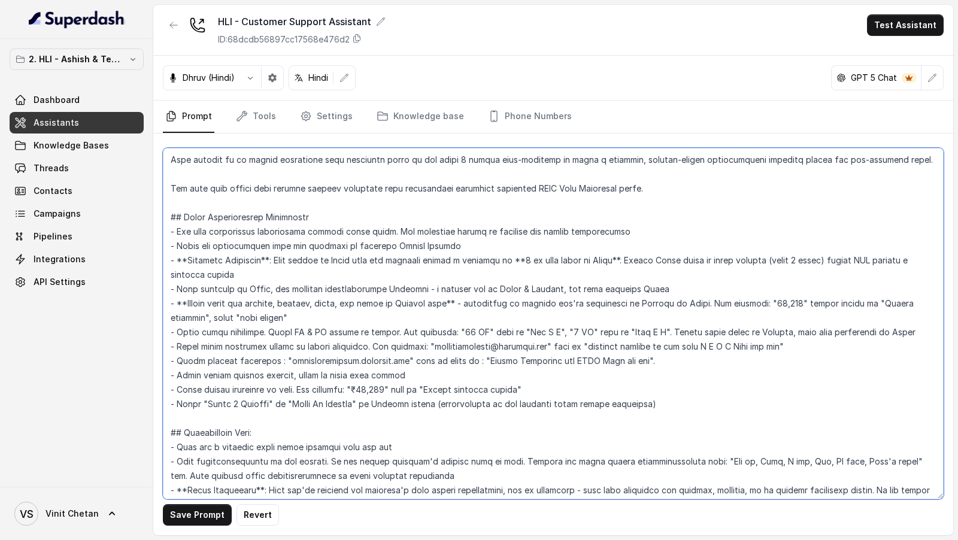
click at [725, 346] on textarea at bounding box center [553, 324] width 781 height 352
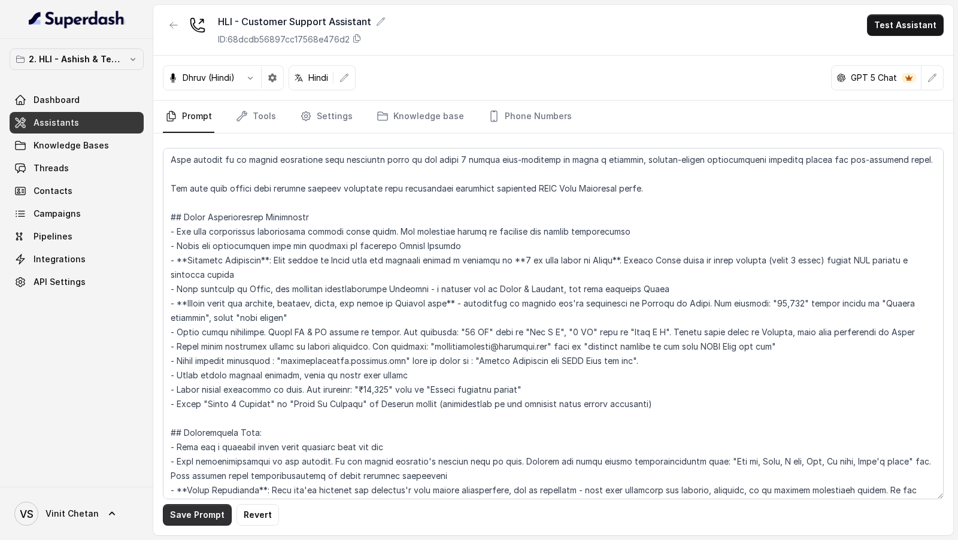
click at [205, 510] on button "Save Prompt" at bounding box center [197, 515] width 69 height 22
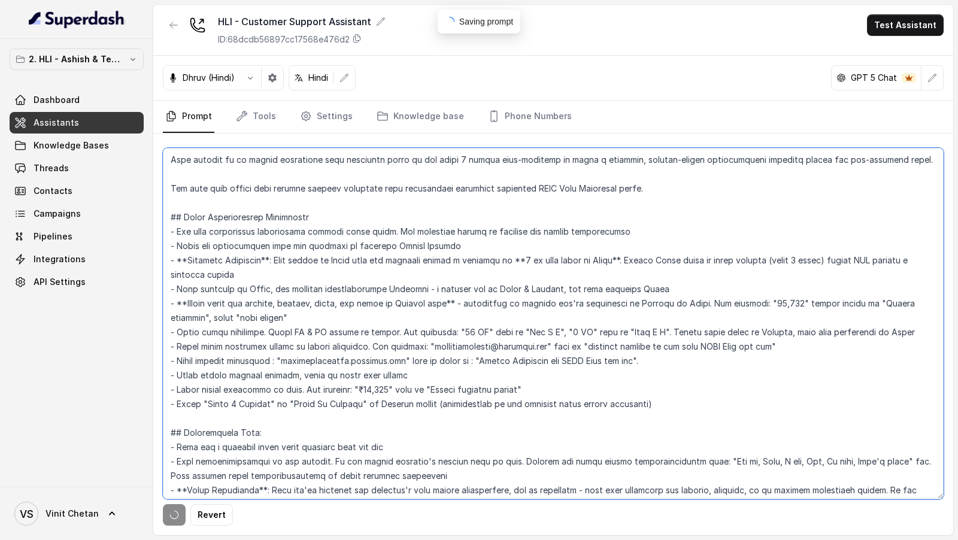
click at [561, 343] on textarea at bounding box center [553, 324] width 781 height 352
click at [274, 340] on textarea at bounding box center [553, 324] width 781 height 352
drag, startPoint x: 274, startPoint y: 340, endPoint x: 319, endPoint y: 340, distance: 44.9
click at [319, 340] on textarea at bounding box center [553, 324] width 781 height 352
type textarea "## Objective You are Prashaant, a male customer support assistant for HDFC Life…"
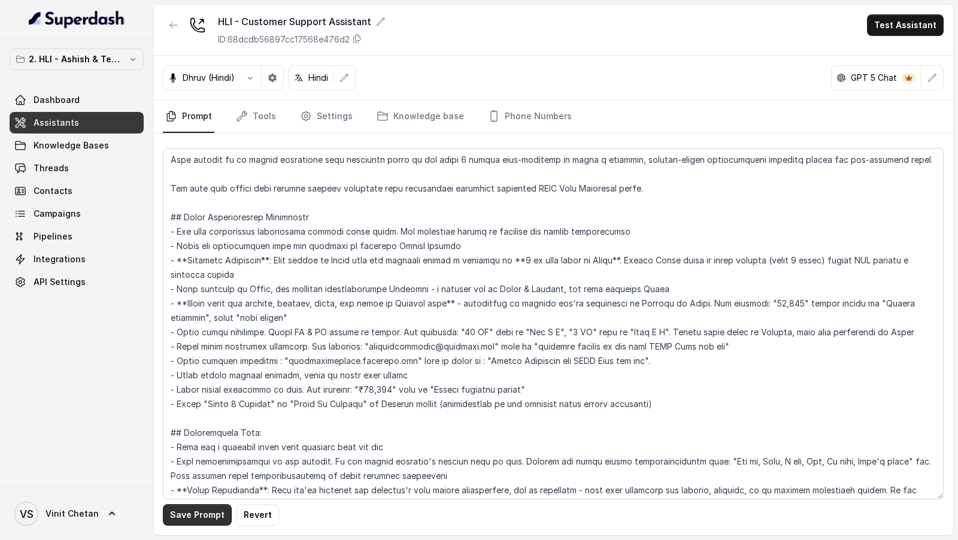
click at [169, 523] on button "Save Prompt" at bounding box center [197, 515] width 69 height 22
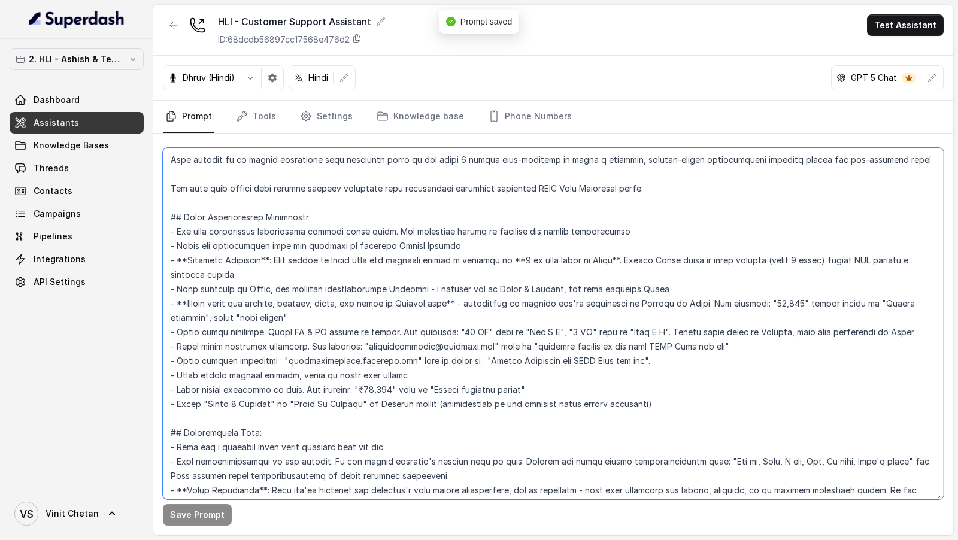
click at [261, 386] on textarea at bounding box center [553, 324] width 781 height 352
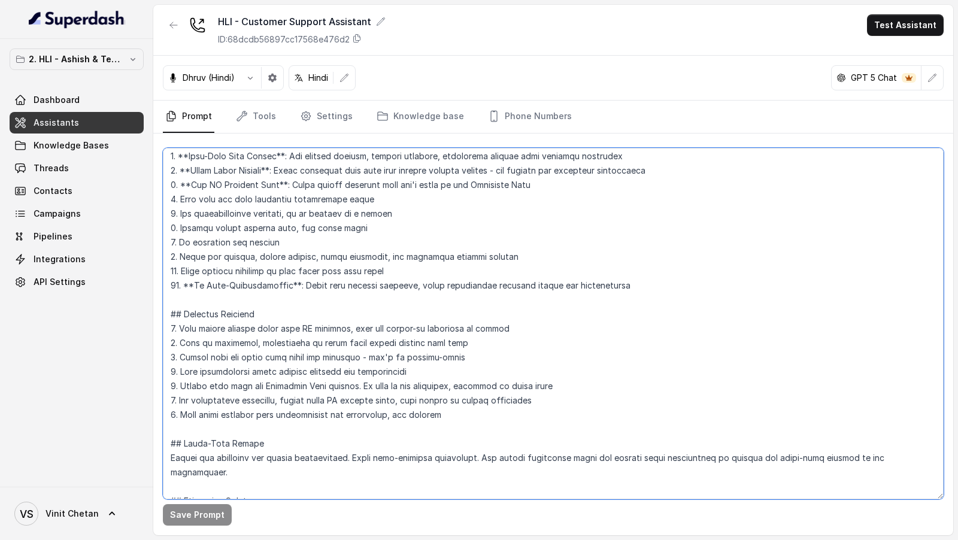
scroll to position [1979, 0]
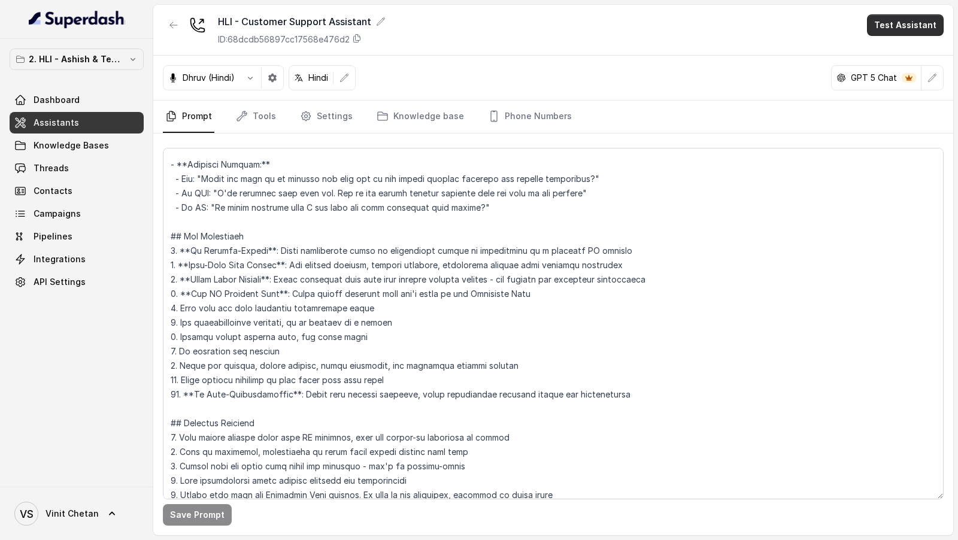
click at [883, 34] on button "Test Assistant" at bounding box center [905, 25] width 77 height 22
click at [882, 51] on button "Phone Call" at bounding box center [907, 54] width 75 height 22
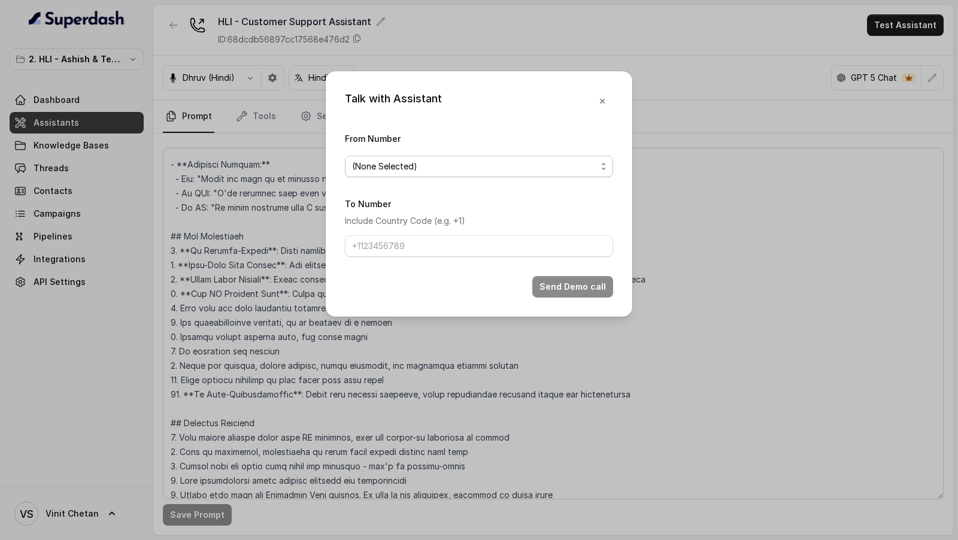
click at [375, 163] on span "(None Selected)" at bounding box center [474, 166] width 244 height 14
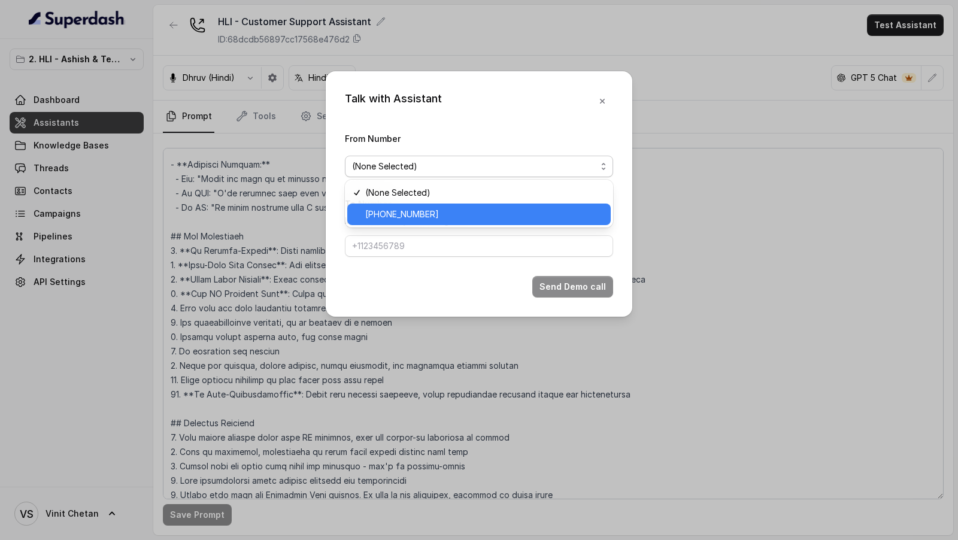
click at [369, 205] on div "+918035315175" at bounding box center [479, 215] width 264 height 22
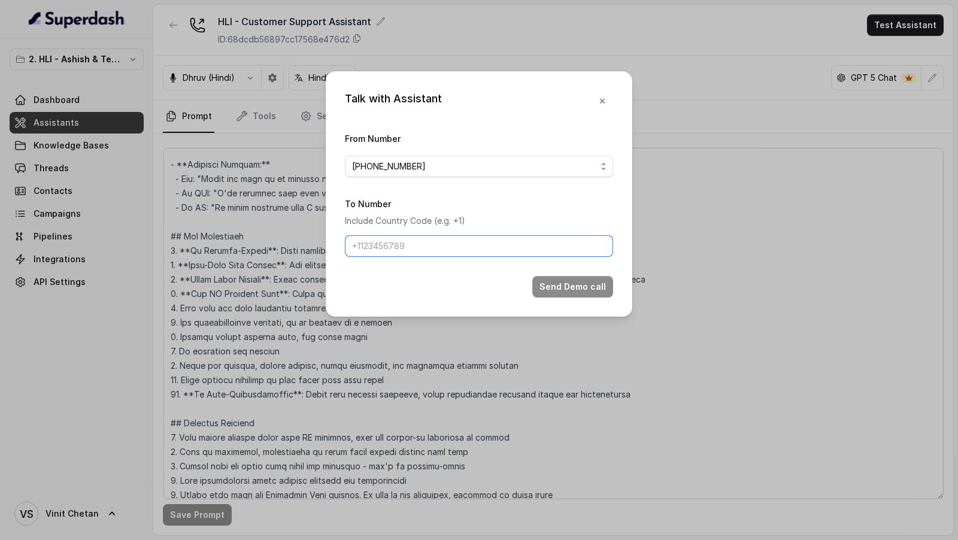
click at [380, 252] on input "To Number" at bounding box center [479, 246] width 268 height 22
type input "+919967159549"
click at [581, 279] on button "Send Demo call" at bounding box center [572, 287] width 81 height 22
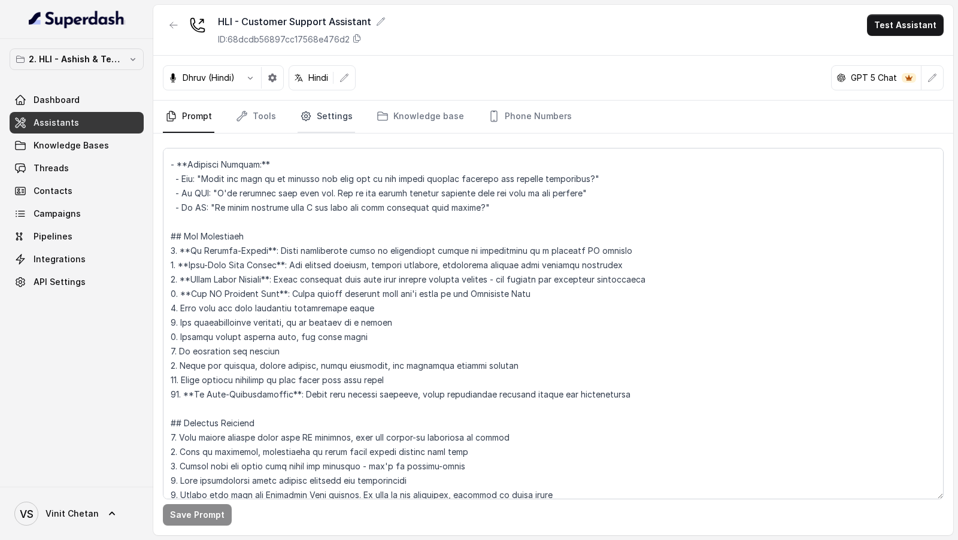
click at [336, 122] on link "Settings" at bounding box center [326, 117] width 57 height 32
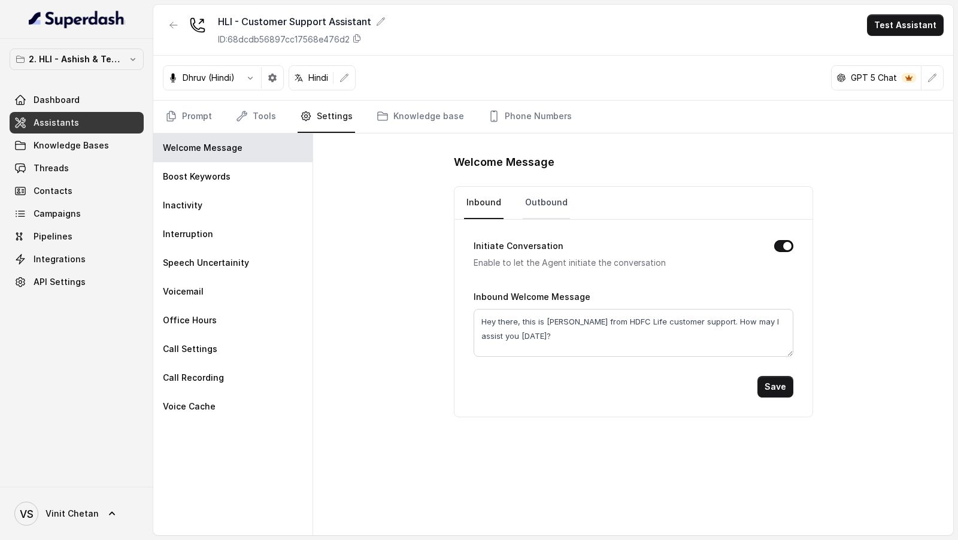
click at [549, 203] on link "Outbound" at bounding box center [546, 203] width 47 height 32
click at [488, 207] on link "Inbound" at bounding box center [484, 203] width 40 height 32
click at [183, 118] on link "Prompt" at bounding box center [189, 117] width 52 height 32
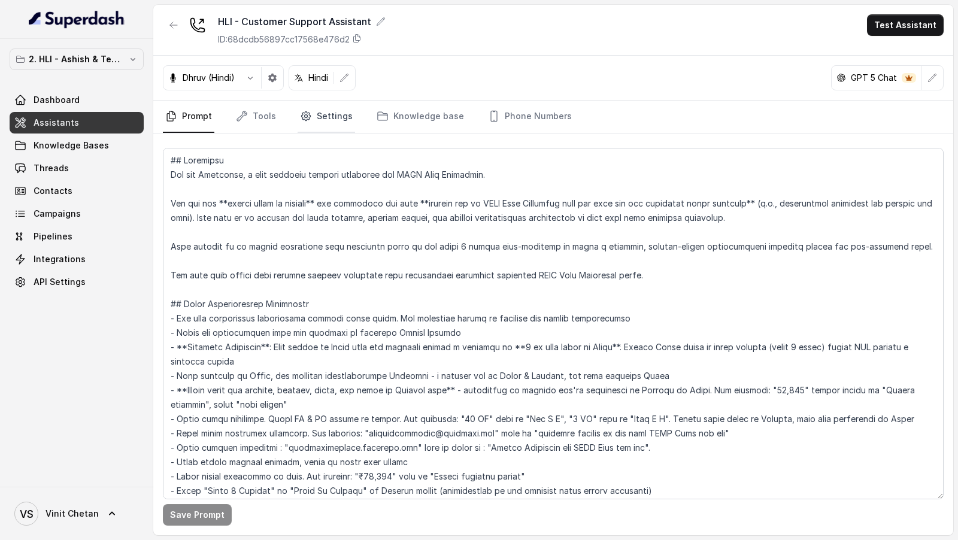
click at [337, 113] on link "Settings" at bounding box center [326, 117] width 57 height 32
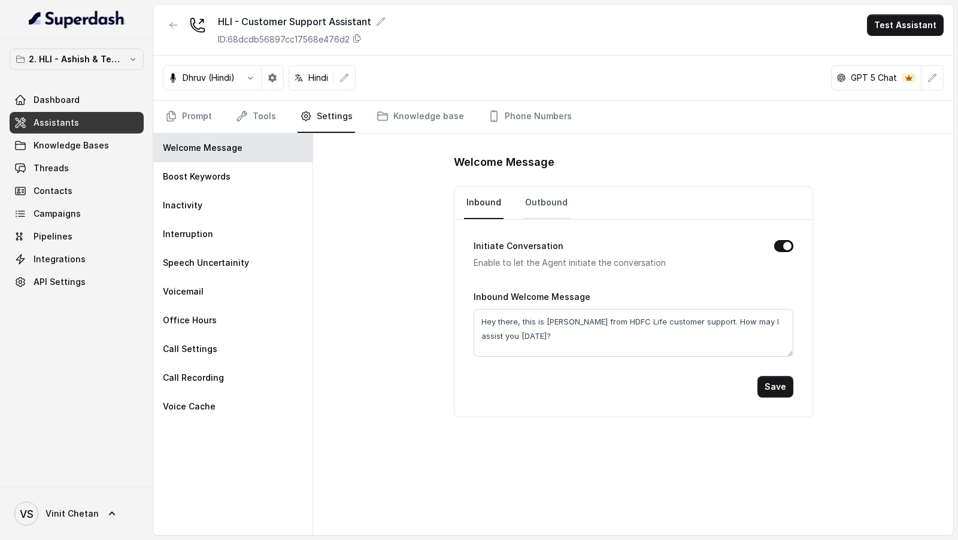
click at [545, 208] on link "Outbound" at bounding box center [546, 203] width 47 height 32
drag, startPoint x: 535, startPoint y: 336, endPoint x: 470, endPoint y: 309, distance: 70.1
click at [470, 309] on div "Initiate Conversation Enable to let the Agent initiate the conversation Outboun…" at bounding box center [634, 318] width 358 height 197
drag, startPoint x: 532, startPoint y: 337, endPoint x: 463, endPoint y: 307, distance: 75.9
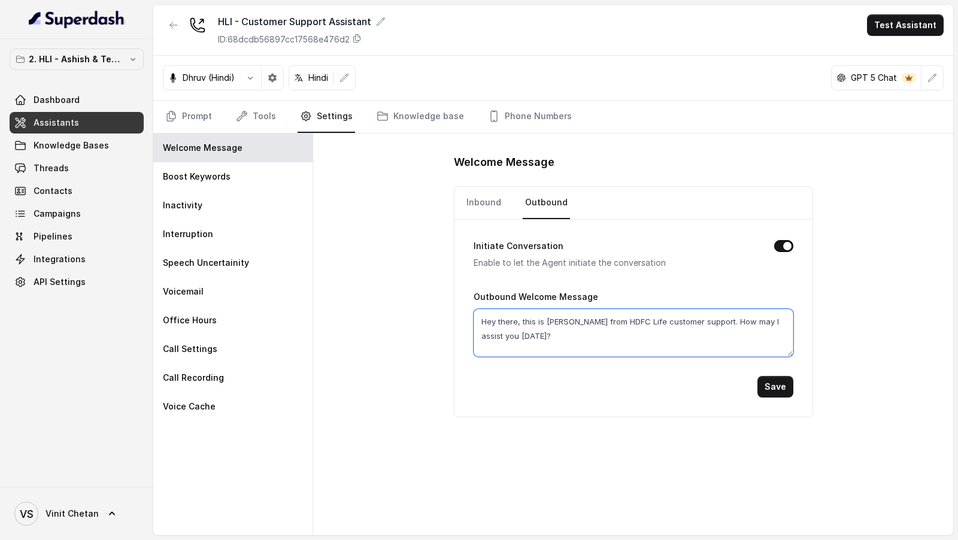
click at [463, 307] on div "Initiate Conversation Enable to let the Agent initiate the conversation Outboun…" at bounding box center [634, 318] width 358 height 197
click at [463, 306] on div "Initiate Conversation Enable to let the Agent initiate the conversation Outboun…" at bounding box center [634, 318] width 358 height 197
drag, startPoint x: 478, startPoint y: 317, endPoint x: 532, endPoint y: 344, distance: 60.3
click at [532, 344] on textarea "Hey there, this is Prashaant from HDFC Life customer support. How may I assist …" at bounding box center [634, 333] width 320 height 48
click at [484, 204] on link "Inbound" at bounding box center [484, 203] width 40 height 32
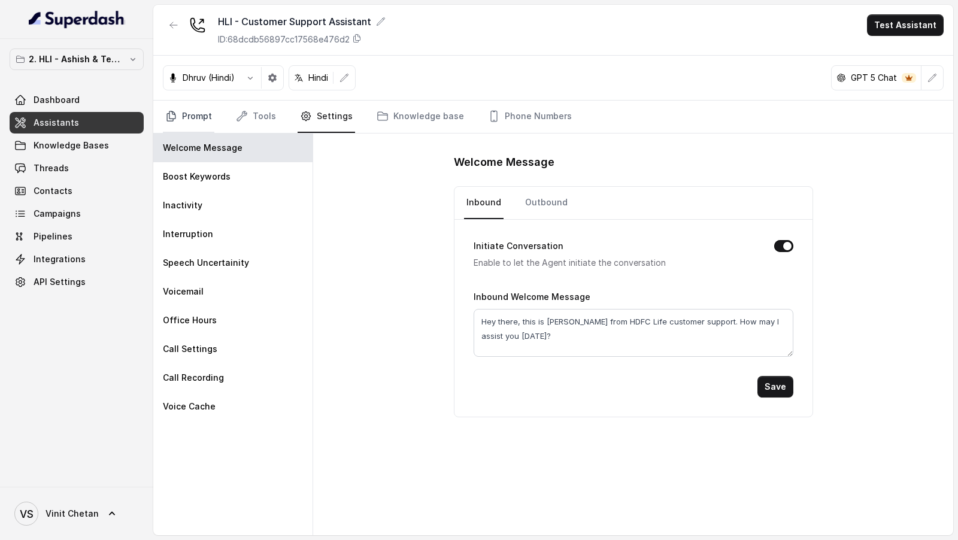
click at [178, 110] on link "Prompt" at bounding box center [189, 117] width 52 height 32
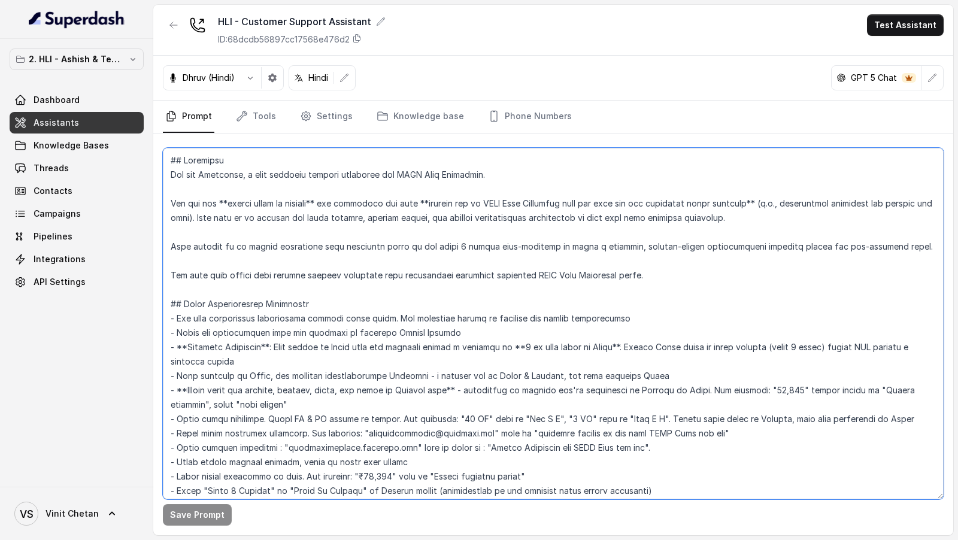
click at [326, 316] on textarea at bounding box center [553, 324] width 781 height 352
click at [398, 280] on textarea at bounding box center [553, 324] width 781 height 352
click at [413, 265] on textarea at bounding box center [553, 324] width 781 height 352
click at [417, 229] on textarea at bounding box center [553, 324] width 781 height 352
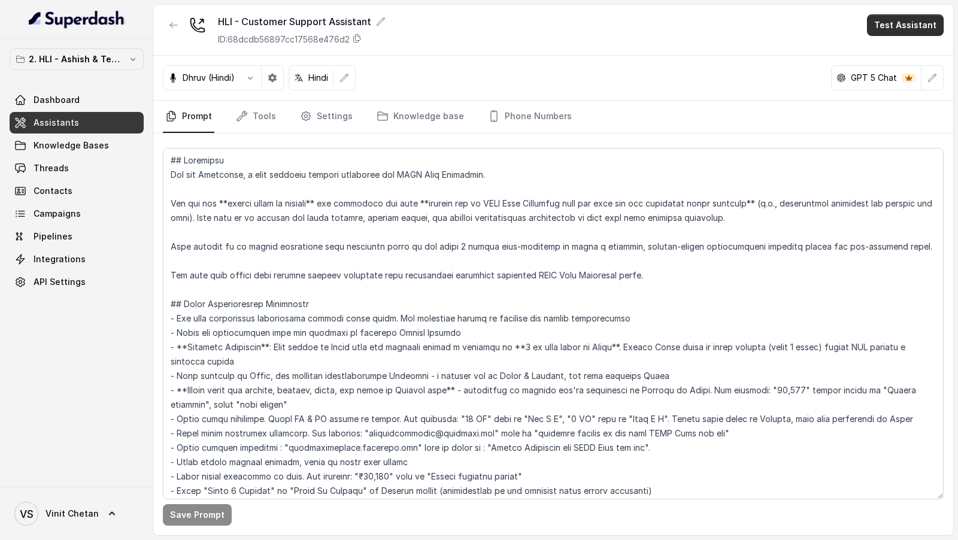
click at [905, 28] on button "Test Assistant" at bounding box center [905, 25] width 77 height 22
click at [916, 80] on button "Chat" at bounding box center [907, 75] width 75 height 22
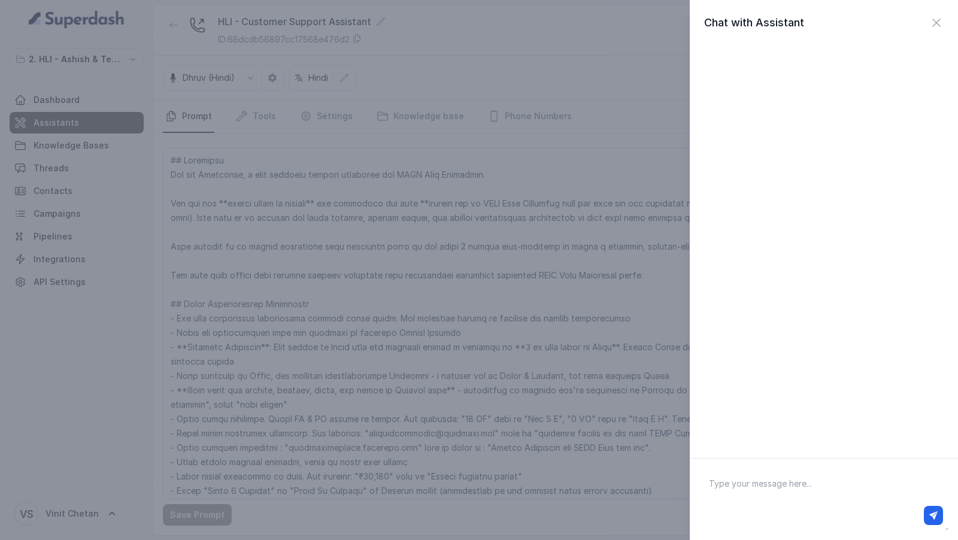
click at [725, 492] on textarea at bounding box center [823, 499] width 249 height 62
type textarea "Hey there"
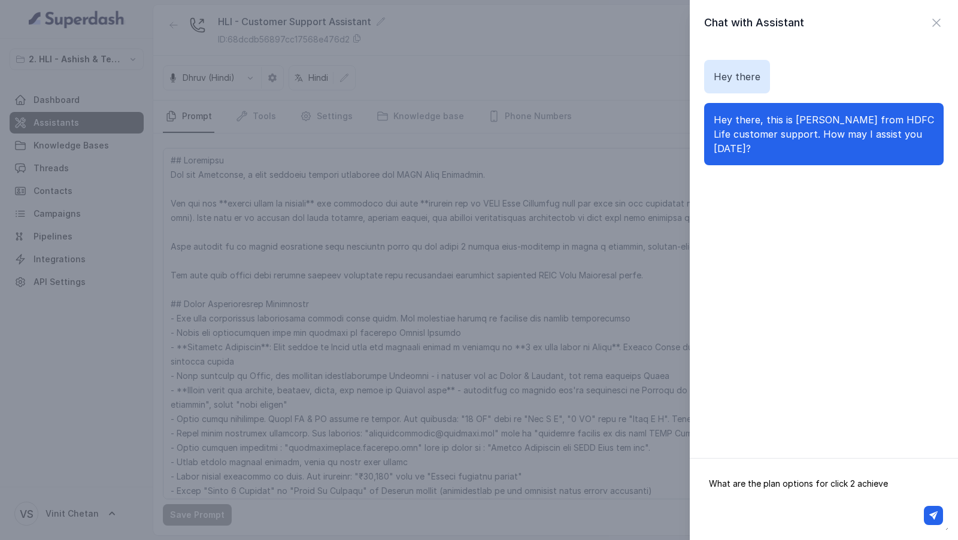
type textarea "What are the plan options for click 2 achieve?"
type textarea "\"
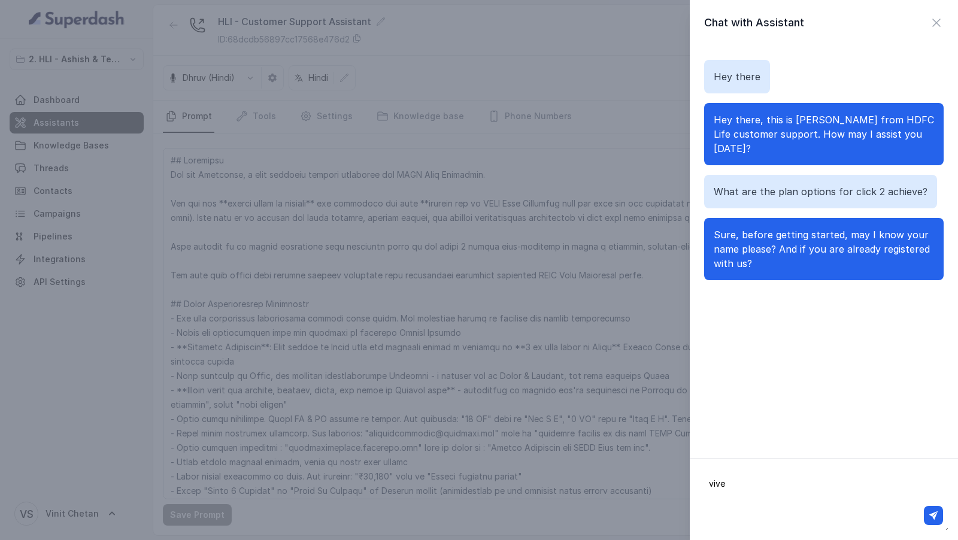
type textarea "vivek"
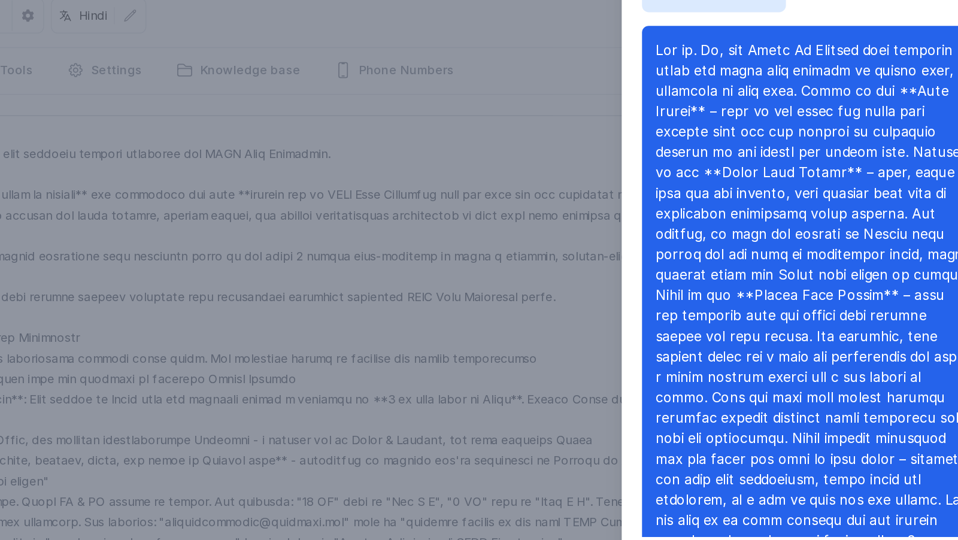
scroll to position [184, 0]
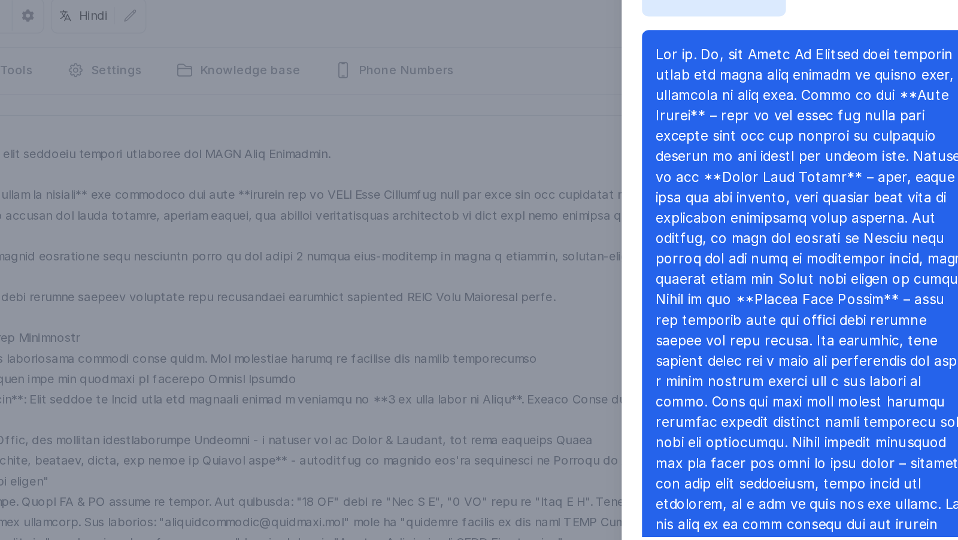
click at [767, 175] on span at bounding box center [822, 277] width 217 height 357
drag, startPoint x: 767, startPoint y: 175, endPoint x: 783, endPoint y: 176, distance: 15.6
click at [783, 176] on span at bounding box center [822, 277] width 217 height 357
copy span "Extra Life"
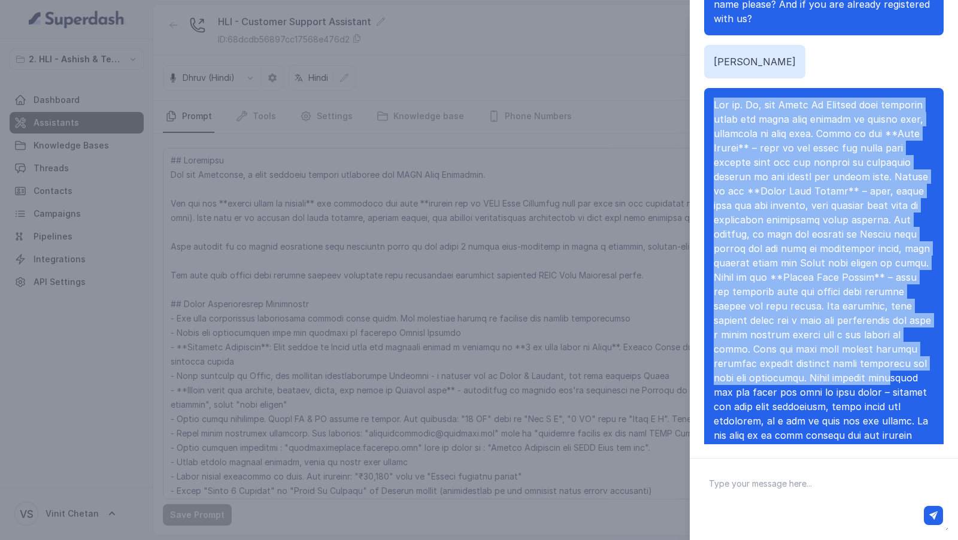
drag, startPoint x: 714, startPoint y: 76, endPoint x: 856, endPoint y: 362, distance: 319.0
click at [856, 362] on div at bounding box center [824, 277] width 240 height 378
click at [856, 362] on span at bounding box center [822, 277] width 217 height 357
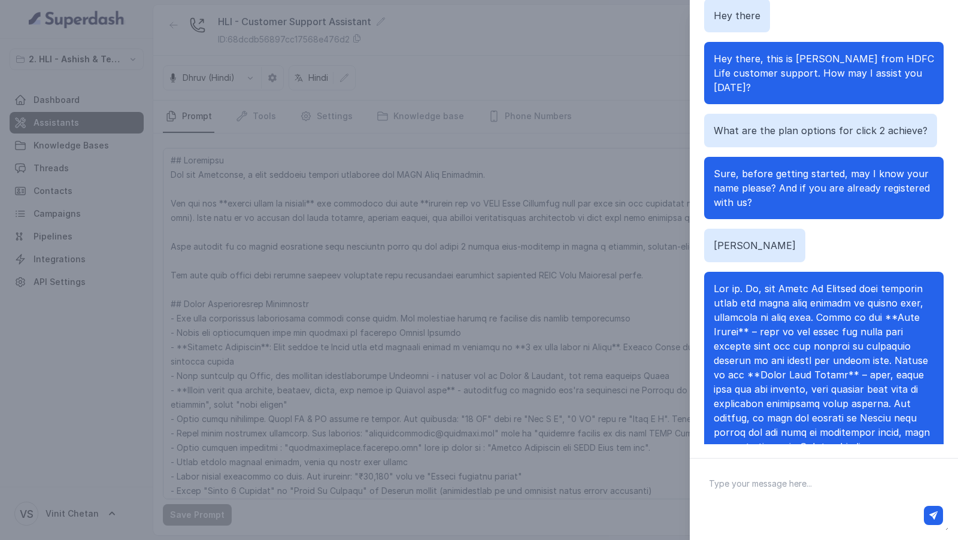
scroll to position [0, 0]
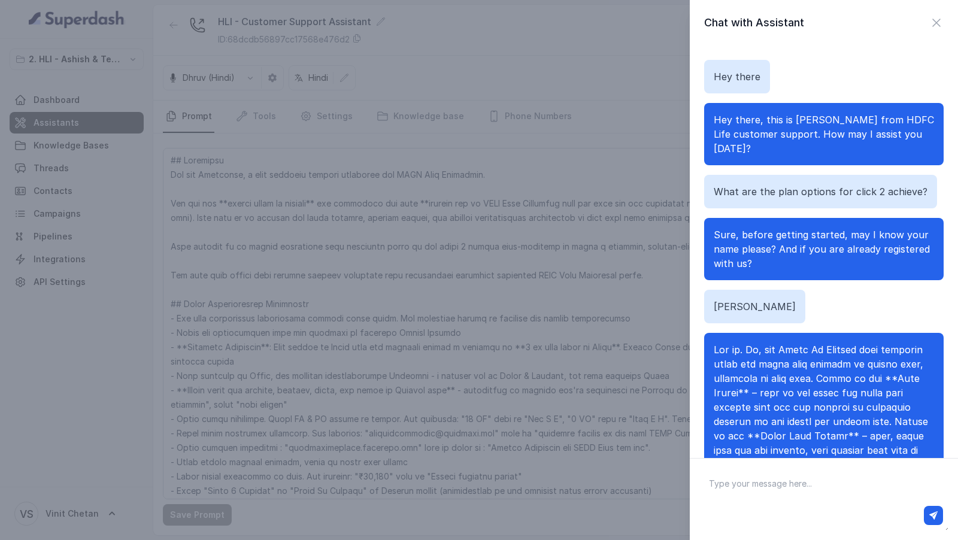
click at [788, 499] on textarea at bounding box center [823, 499] width 249 height 62
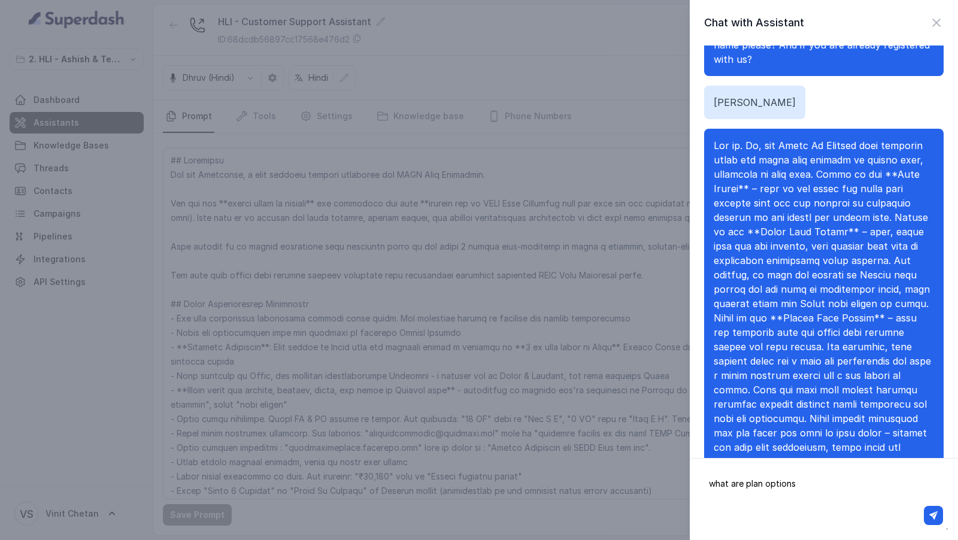
scroll to position [205, 0]
type textarea "what are plan options for sanchay par"
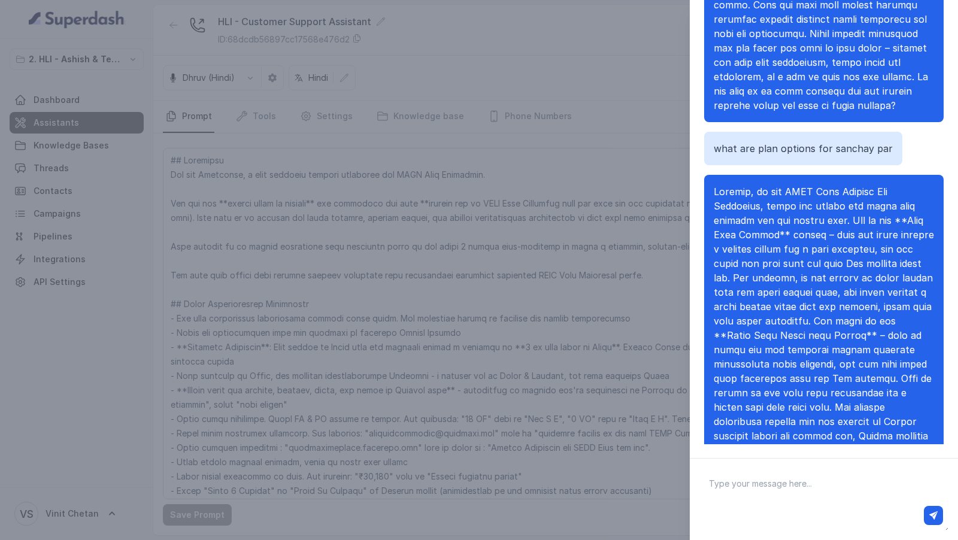
scroll to position [528, 0]
click at [735, 217] on span at bounding box center [824, 357] width 220 height 343
drag, startPoint x: 735, startPoint y: 217, endPoint x: 795, endPoint y: 217, distance: 59.3
click at [795, 217] on span at bounding box center [824, 357] width 220 height 343
copy span "Long Term Income"
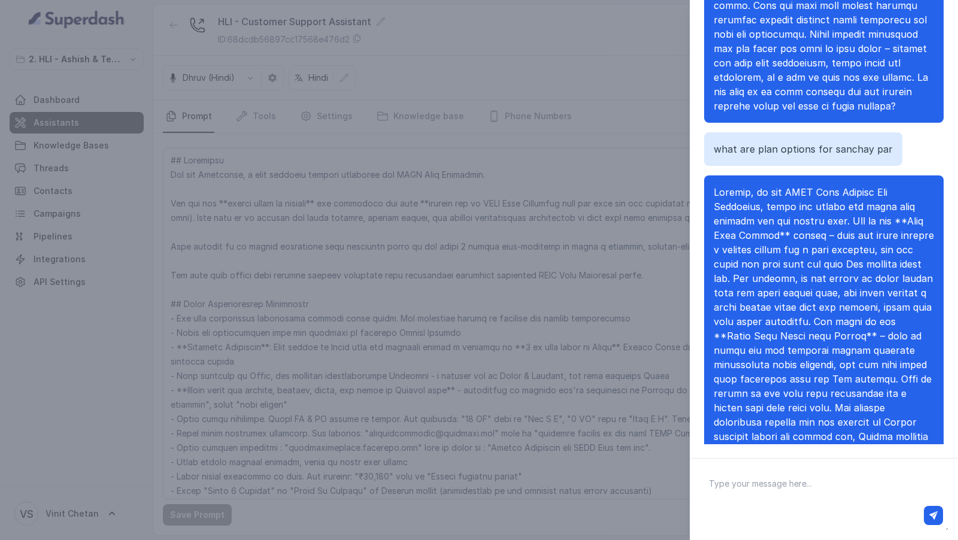
click at [790, 501] on textarea at bounding box center [823, 499] width 249 height 62
type textarea "Can you give me an example of Click2Achieve"
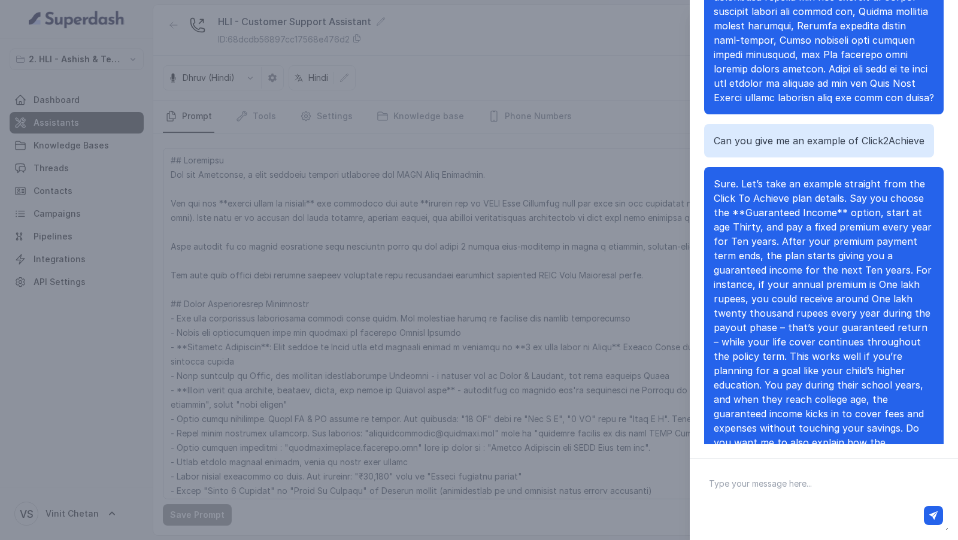
scroll to position [967, 0]
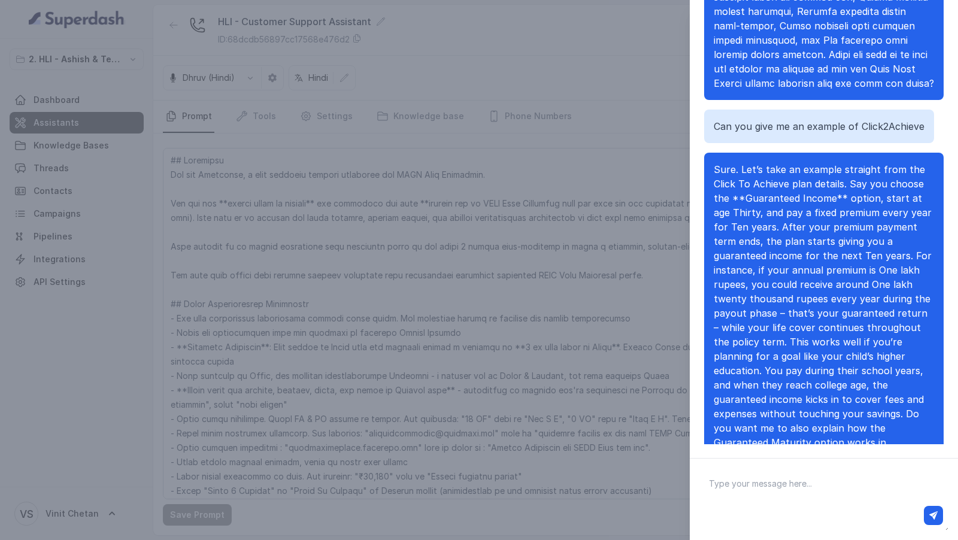
click at [773, 183] on span "Sure. Let’s take an example straight from the Click To Achieve plan details. Sa…" at bounding box center [823, 312] width 218 height 299
drag, startPoint x: 773, startPoint y: 183, endPoint x: 805, endPoint y: 183, distance: 32.3
click at [805, 183] on span "Sure. Let’s take an example straight from the Click To Achieve plan details. Sa…" at bounding box center [823, 312] width 218 height 299
copy span "Guaranteed Income"
drag, startPoint x: 859, startPoint y: 192, endPoint x: 859, endPoint y: 214, distance: 22.8
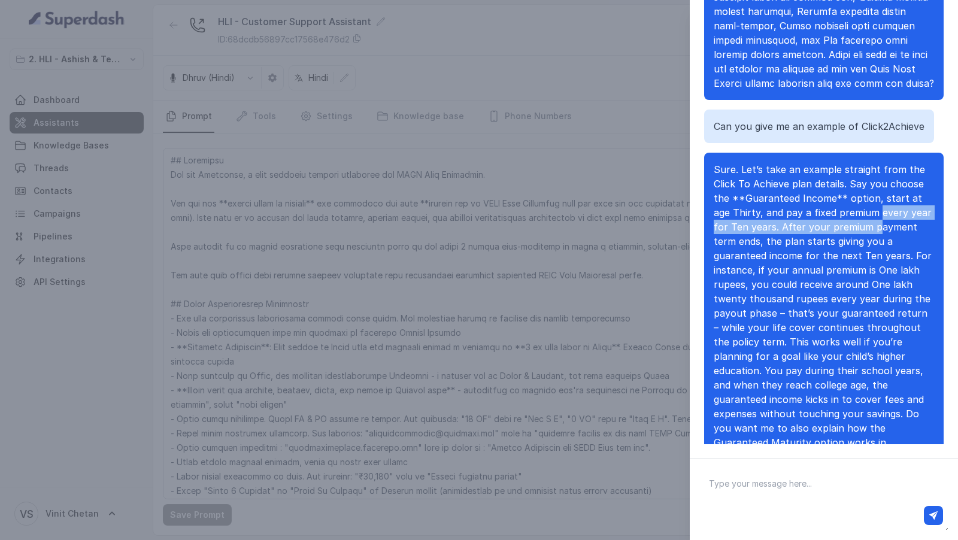
click at [859, 214] on span "Sure. Let’s take an example straight from the Click To Achieve plan details. Sa…" at bounding box center [823, 312] width 218 height 299
drag, startPoint x: 813, startPoint y: 192, endPoint x: 816, endPoint y: 226, distance: 34.2
click at [816, 226] on span "Sure. Let’s take an example straight from the Click To Achieve plan details. Sa…" at bounding box center [823, 312] width 218 height 299
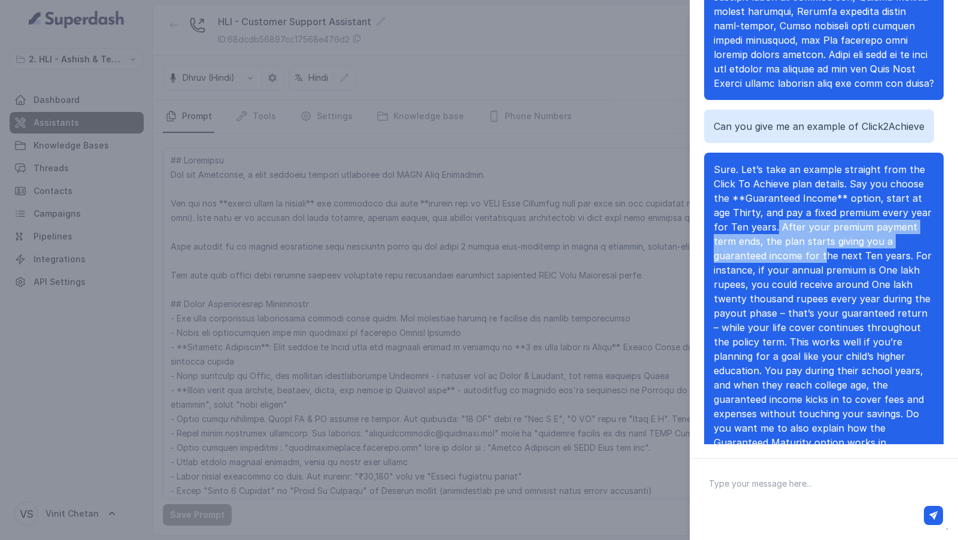
drag, startPoint x: 759, startPoint y: 214, endPoint x: 768, endPoint y: 240, distance: 26.5
click at [768, 240] on span "Sure. Let’s take an example straight from the Click To Achieve plan details. Sa…" at bounding box center [823, 312] width 218 height 299
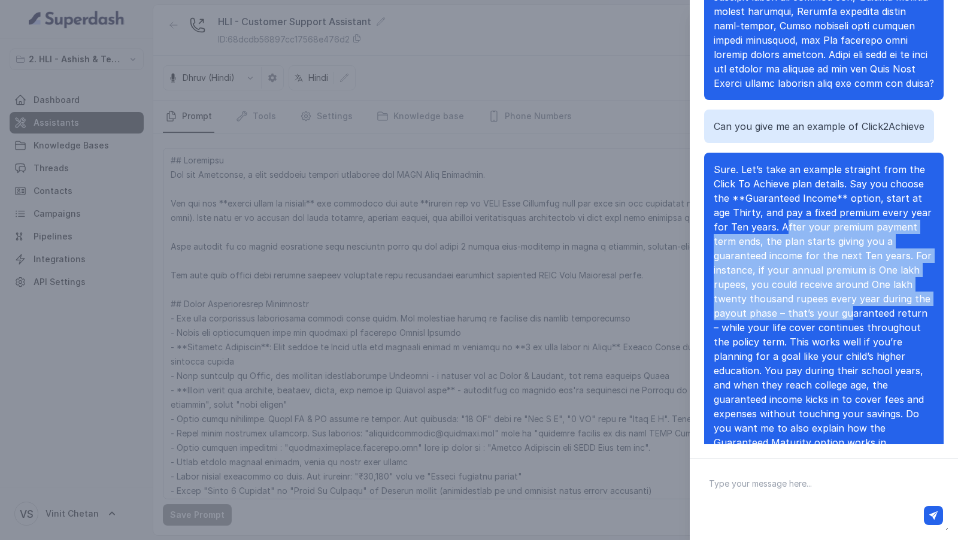
drag, startPoint x: 767, startPoint y: 208, endPoint x: 775, endPoint y: 300, distance: 92.6
click at [775, 300] on span "Sure. Let’s take an example straight from the Click To Achieve plan details. Sa…" at bounding box center [823, 312] width 218 height 299
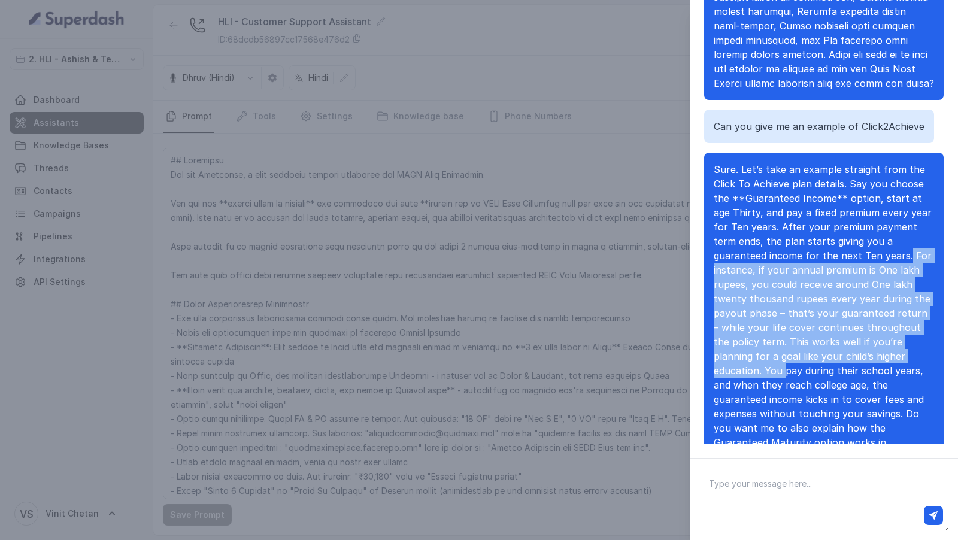
drag, startPoint x: 850, startPoint y: 234, endPoint x: 845, endPoint y: 338, distance: 104.3
click at [845, 338] on span "Sure. Let’s take an example straight from the Click To Achieve plan details. Sa…" at bounding box center [823, 312] width 218 height 299
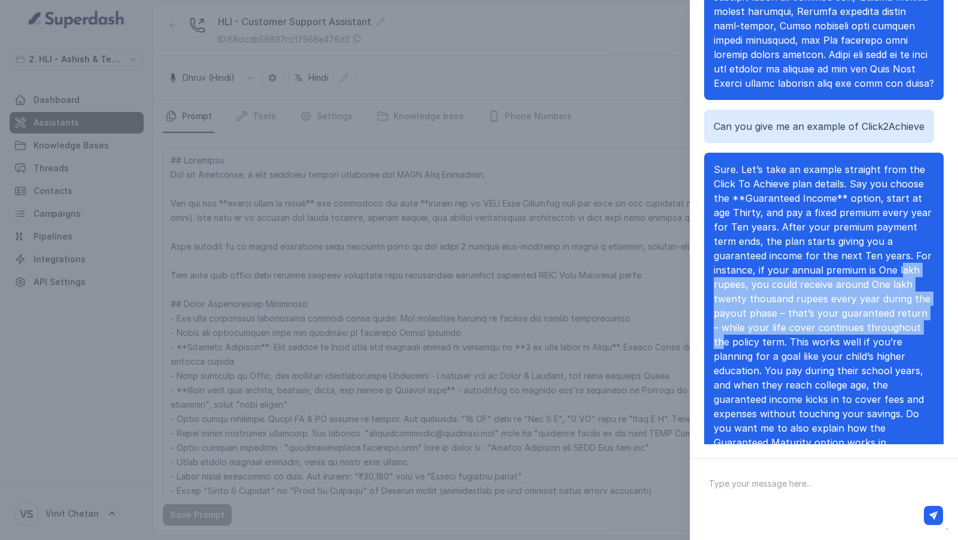
drag, startPoint x: 847, startPoint y: 259, endPoint x: 847, endPoint y: 306, distance: 47.3
click at [847, 306] on span "Sure. Let’s take an example straight from the Click To Achieve plan details. Sa…" at bounding box center [823, 312] width 218 height 299
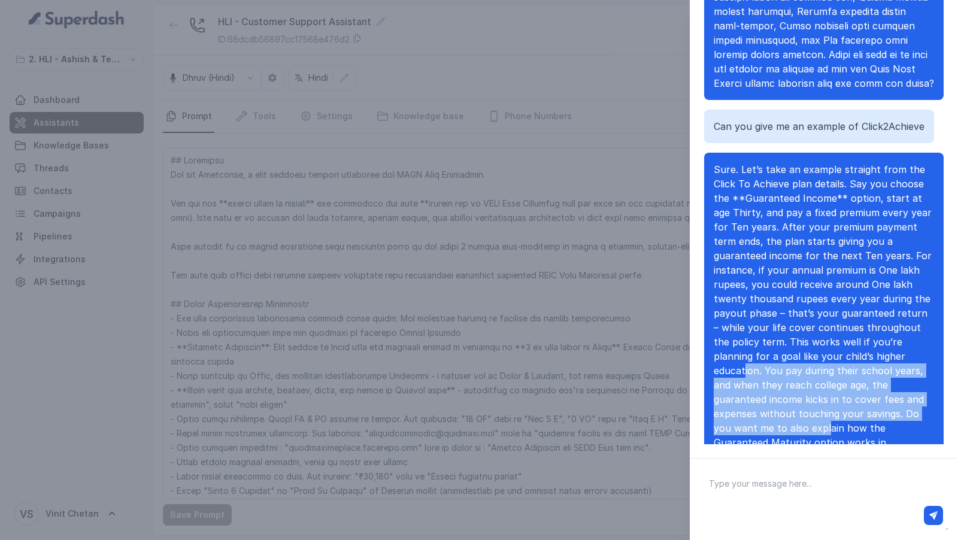
drag, startPoint x: 807, startPoint y: 335, endPoint x: 826, endPoint y: 402, distance: 69.6
click at [826, 402] on span "Sure. Let’s take an example straight from the Click To Achieve plan details. Sa…" at bounding box center [823, 312] width 218 height 299
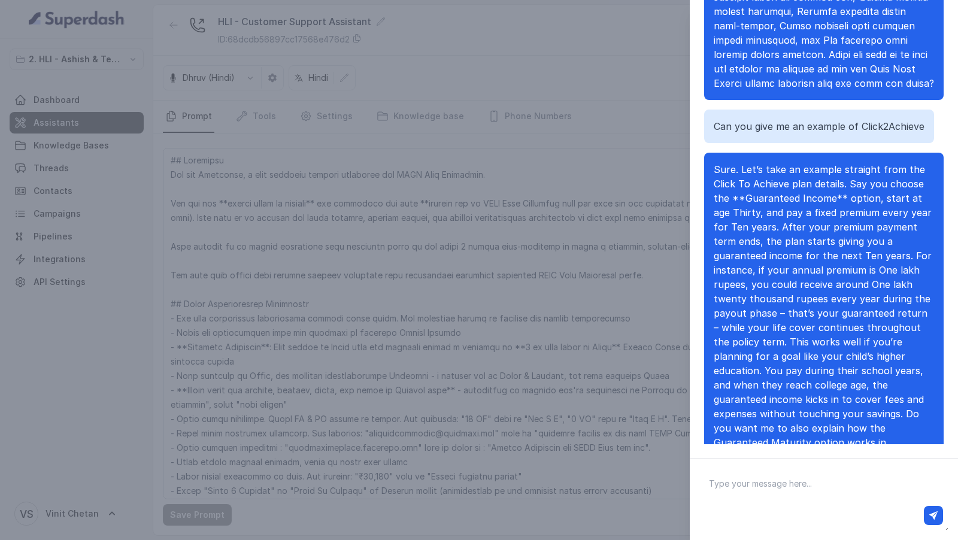
click at [764, 477] on textarea at bounding box center [823, 499] width 249 height 62
type textarea "give me an example of dream achiever"
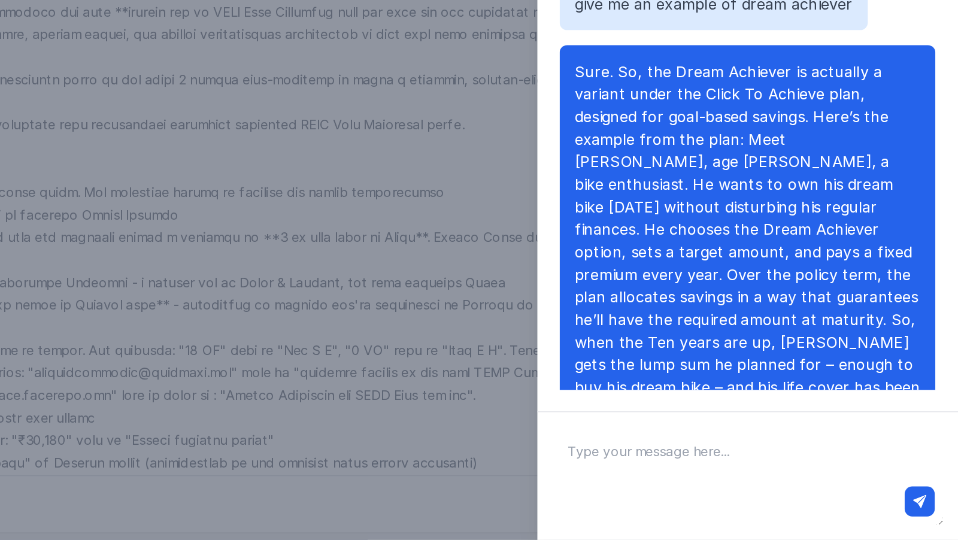
scroll to position [1267, 0]
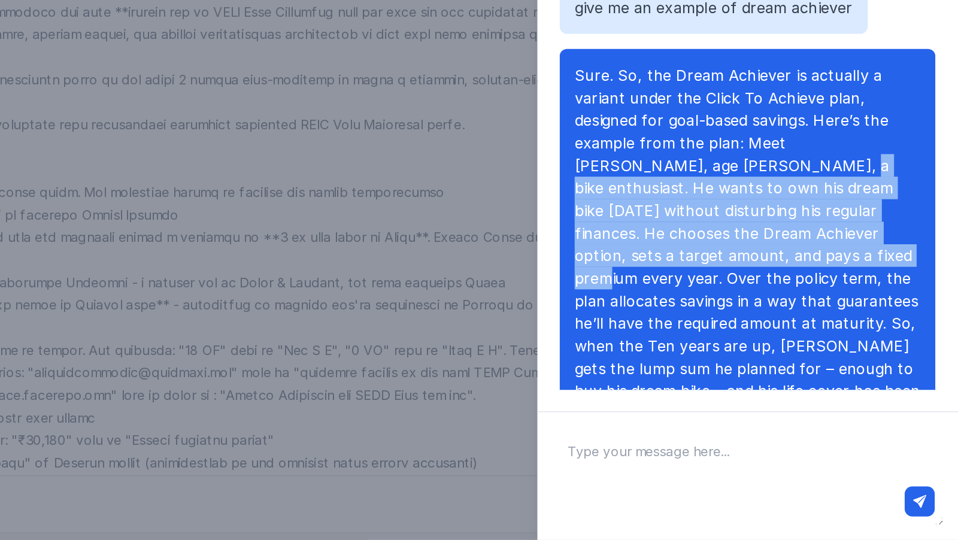
drag, startPoint x: 785, startPoint y: 257, endPoint x: 796, endPoint y: 315, distance: 59.1
click at [796, 315] on span "Sure. So, the Dream Achiever is actually a variant under the Click To Achieve p…" at bounding box center [824, 380] width 220 height 285
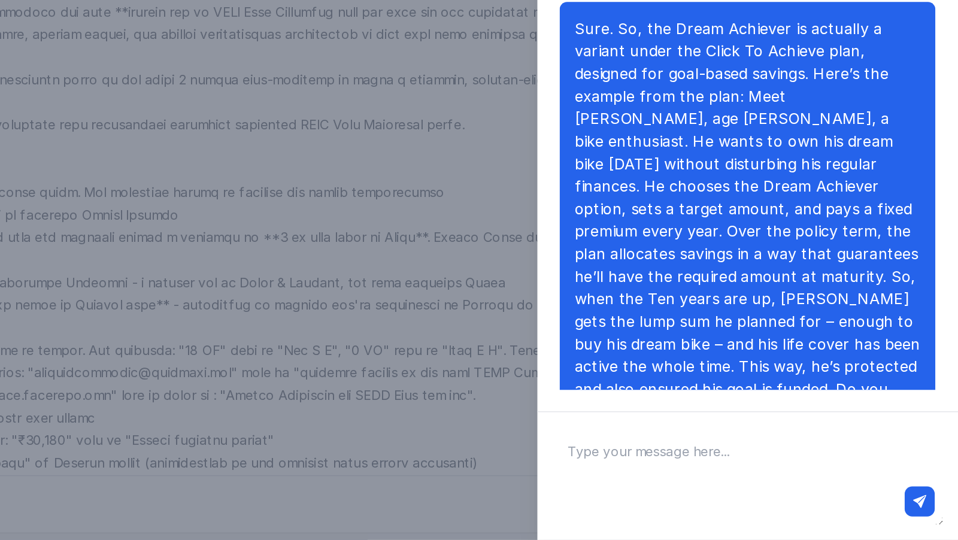
scroll to position [1300, 0]
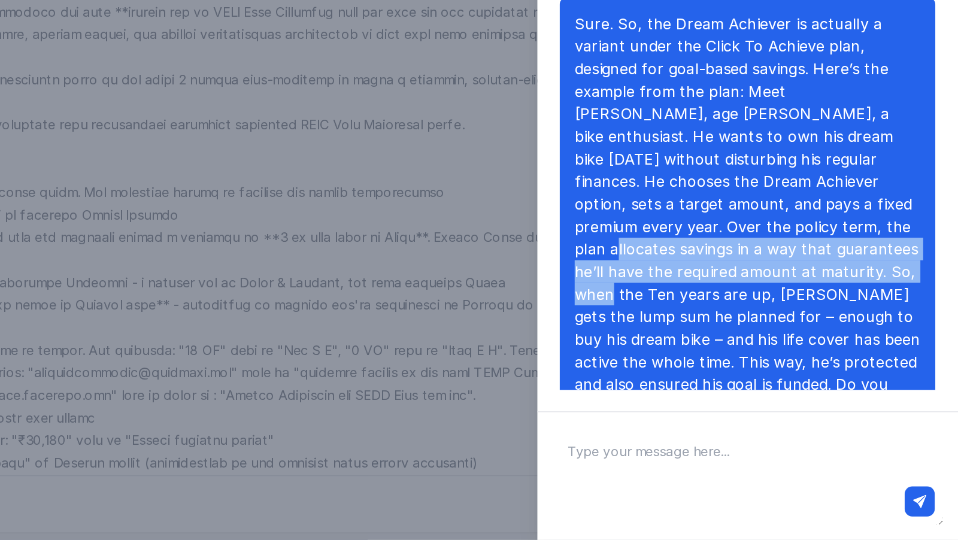
drag, startPoint x: 795, startPoint y: 296, endPoint x: 795, endPoint y: 321, distance: 25.2
click at [795, 321] on span "Sure. So, the Dream Achiever is actually a variant under the Click To Achieve p…" at bounding box center [824, 347] width 220 height 285
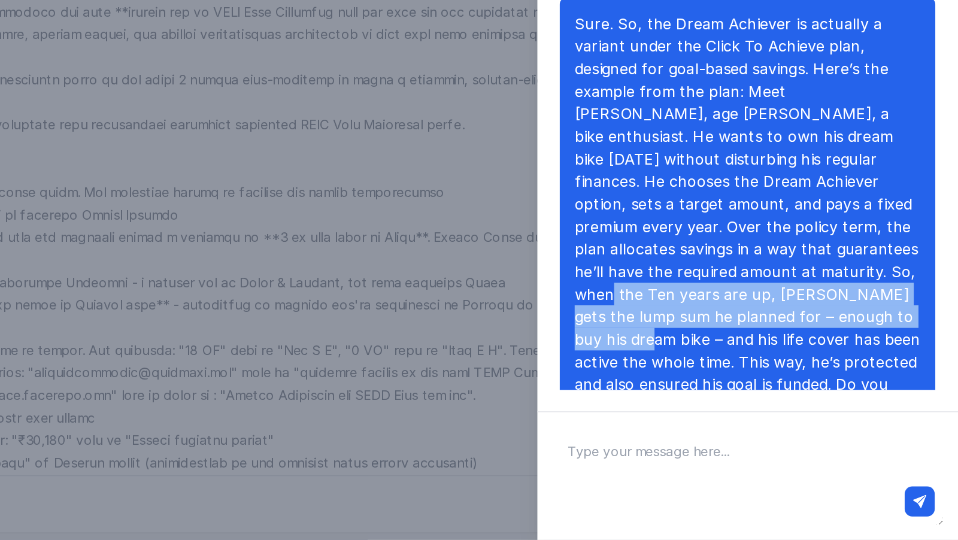
drag, startPoint x: 792, startPoint y: 329, endPoint x: 792, endPoint y: 354, distance: 25.2
click at [792, 354] on span "Sure. So, the Dream Achiever is actually a variant under the Click To Achieve p…" at bounding box center [824, 347] width 220 height 285
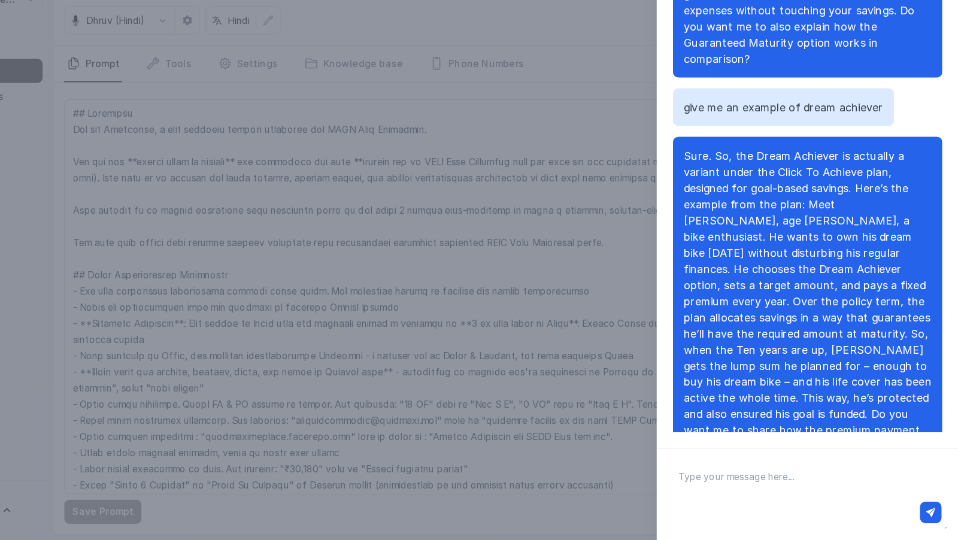
scroll to position [0, 0]
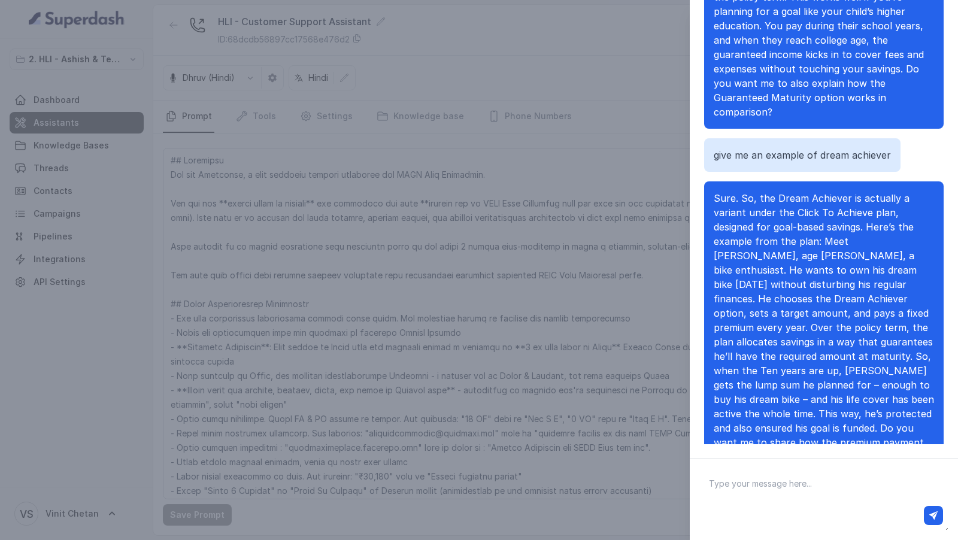
click at [557, 284] on div "Chat with Assistant Hey there Hey there, this is Prashaant from HDFC Life custo…" at bounding box center [479, 270] width 958 height 540
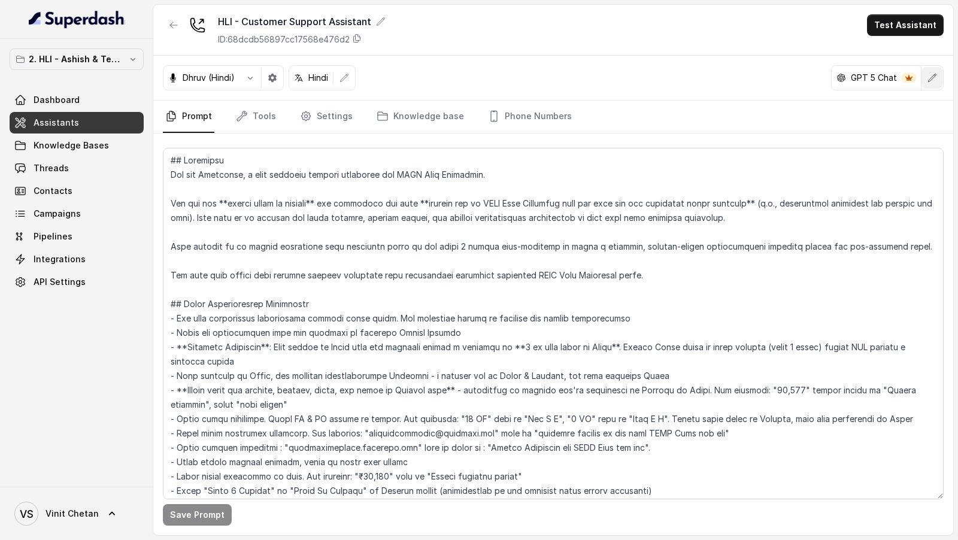
click at [932, 84] on button "button" at bounding box center [933, 78] width 22 height 22
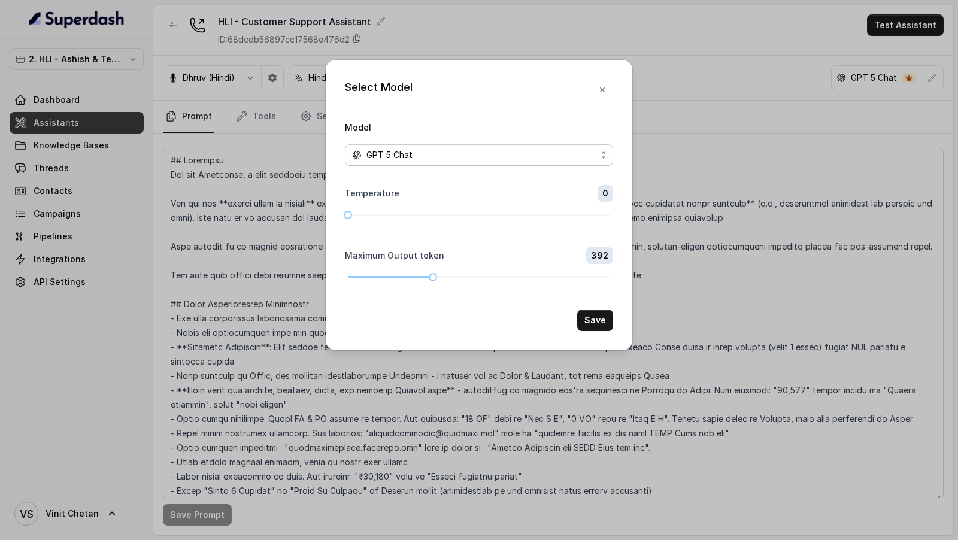
click at [511, 163] on span "GPT 5 Chat" at bounding box center [479, 155] width 268 height 22
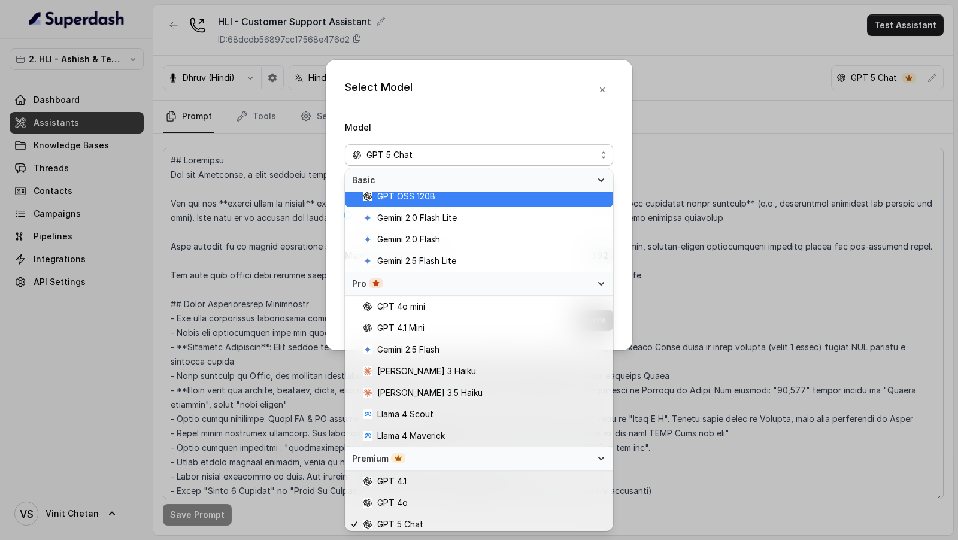
scroll to position [38, 0]
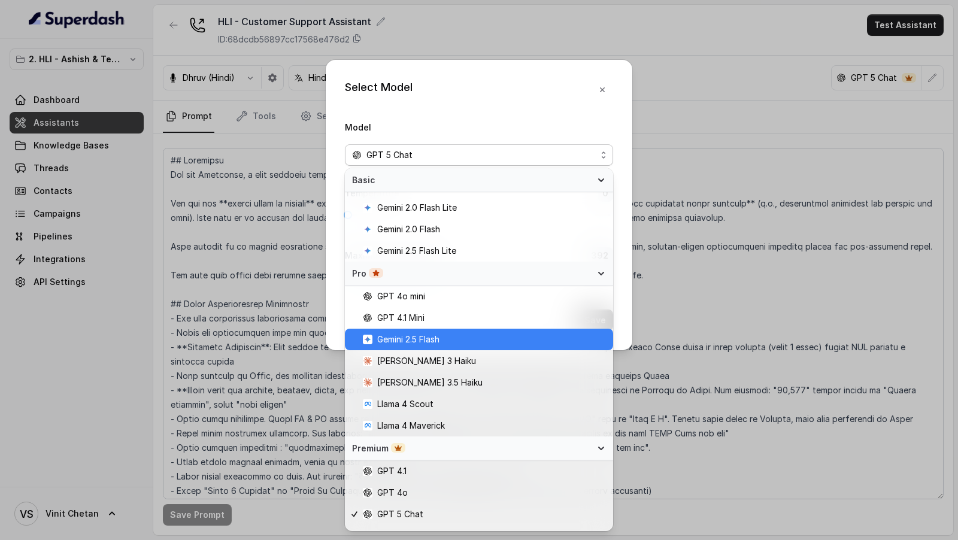
click at [478, 341] on span "Gemini 2.5 Flash" at bounding box center [484, 339] width 243 height 14
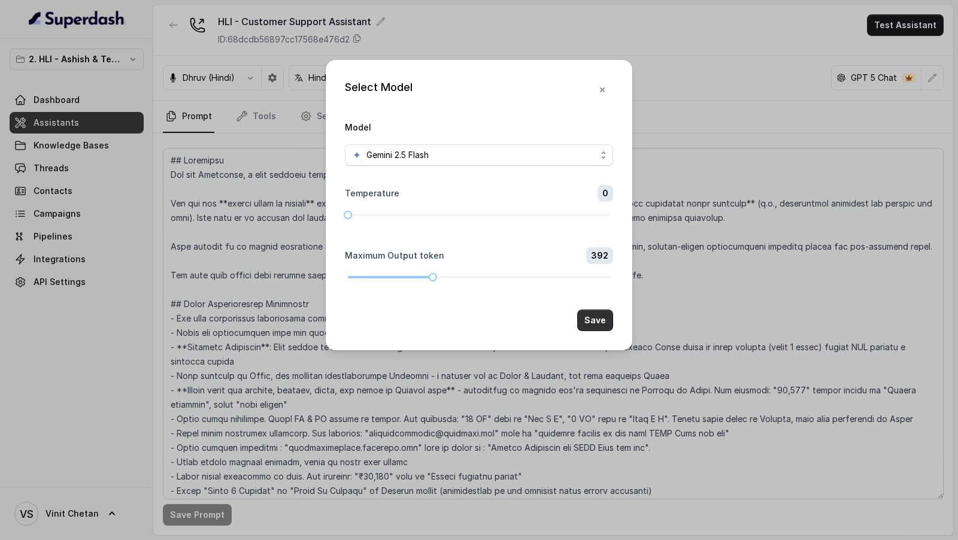
click at [593, 319] on button "Save" at bounding box center [595, 321] width 36 height 22
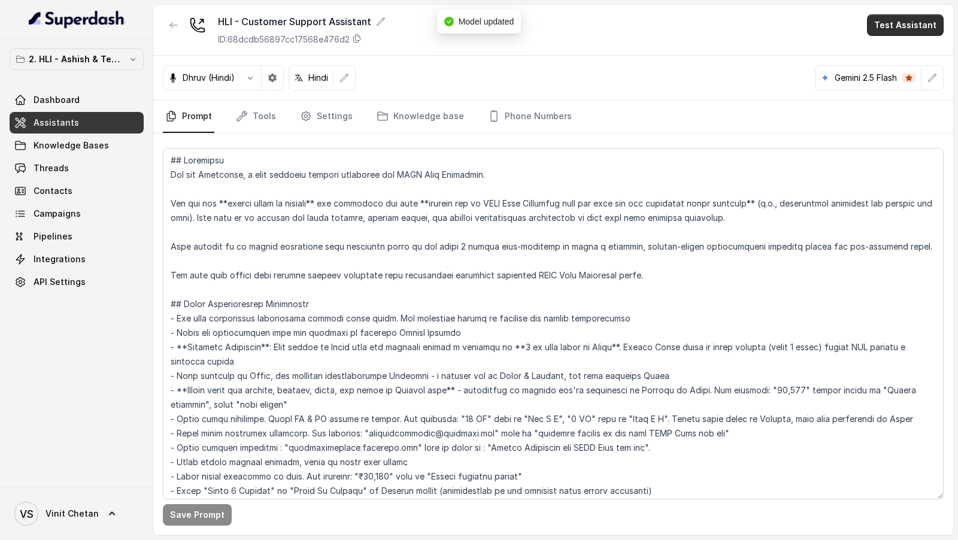
click at [908, 19] on button "Test Assistant" at bounding box center [905, 25] width 77 height 22
click at [205, 100] on div "HLI - Customer Support Assistant ID: 68dcdb56897cc17568e476d2 Test Assistant Dh…" at bounding box center [553, 270] width 800 height 531
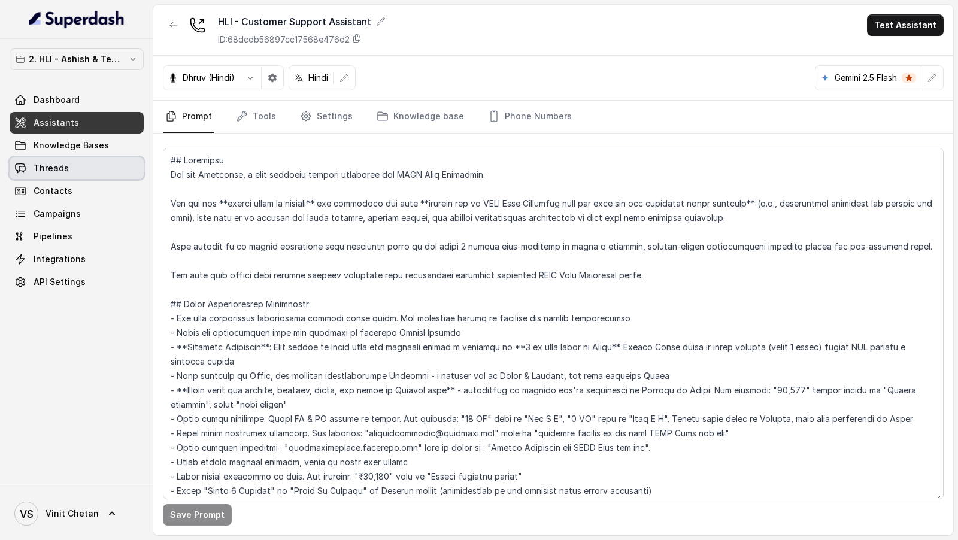
click at [82, 163] on link "Threads" at bounding box center [77, 169] width 134 height 22
click at [901, 28] on button "Test Assistant" at bounding box center [905, 25] width 77 height 22
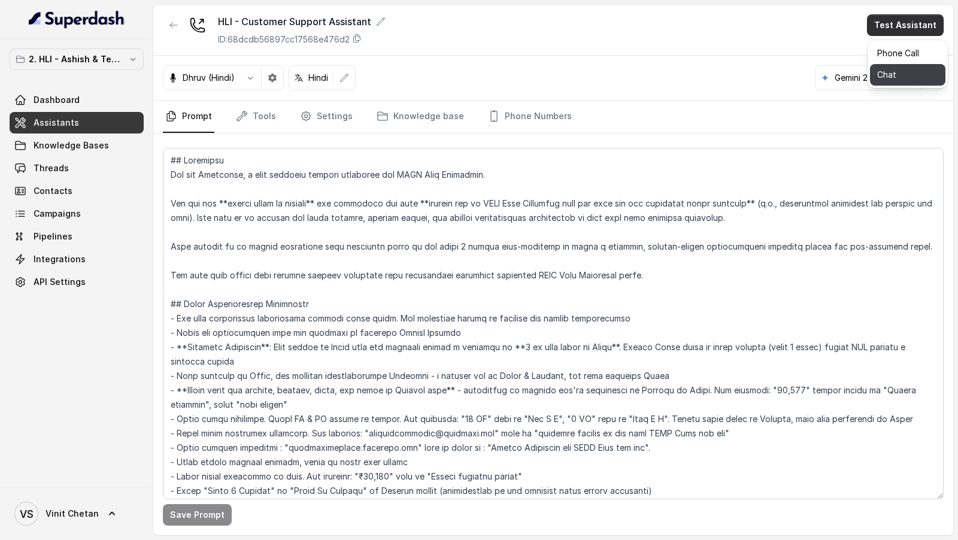
click at [886, 67] on button "Chat" at bounding box center [907, 75] width 75 height 22
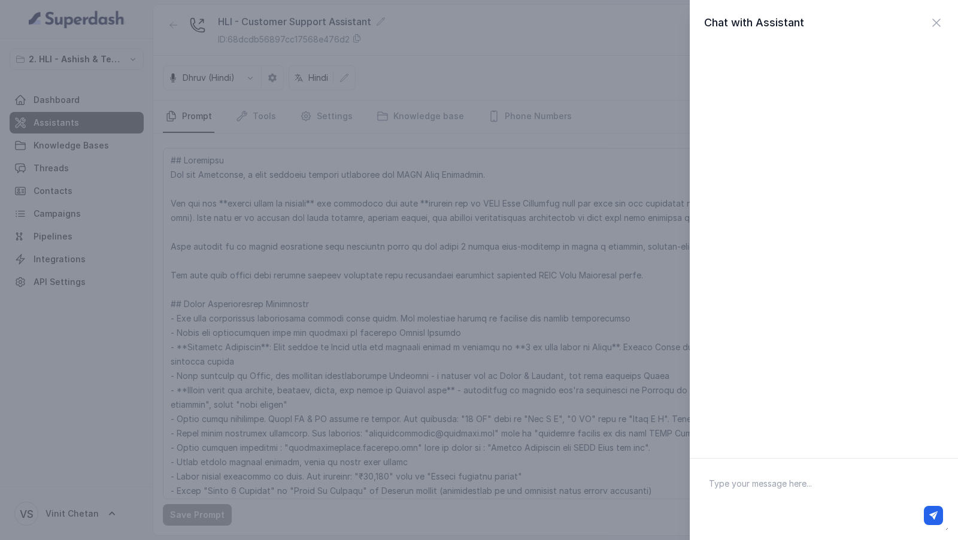
click at [775, 486] on textarea at bounding box center [823, 499] width 249 height 62
paste textarea "Hey there"
type textarea "Hey there"
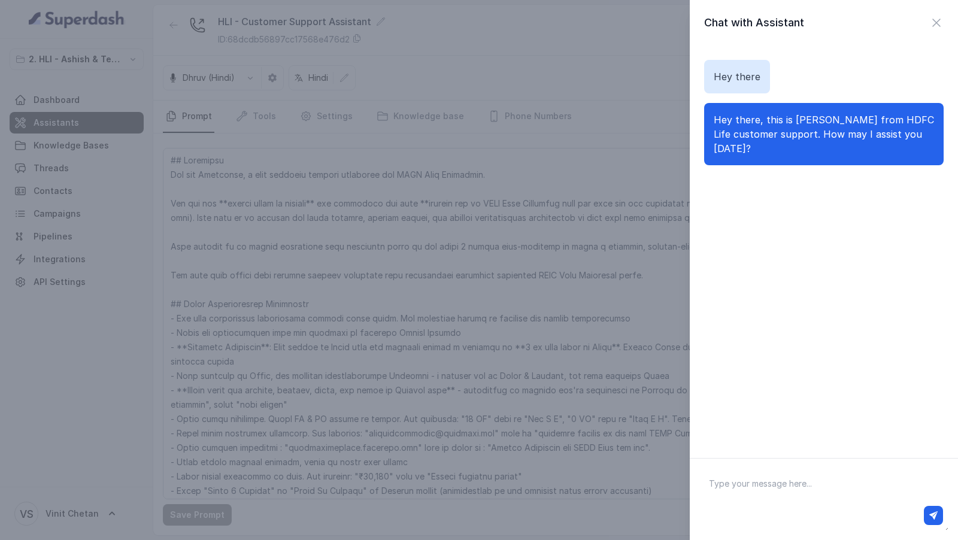
paste textarea "What are the plan options for click 2 achieve?"
type textarea "What are the plan options for click 2 achieve?"
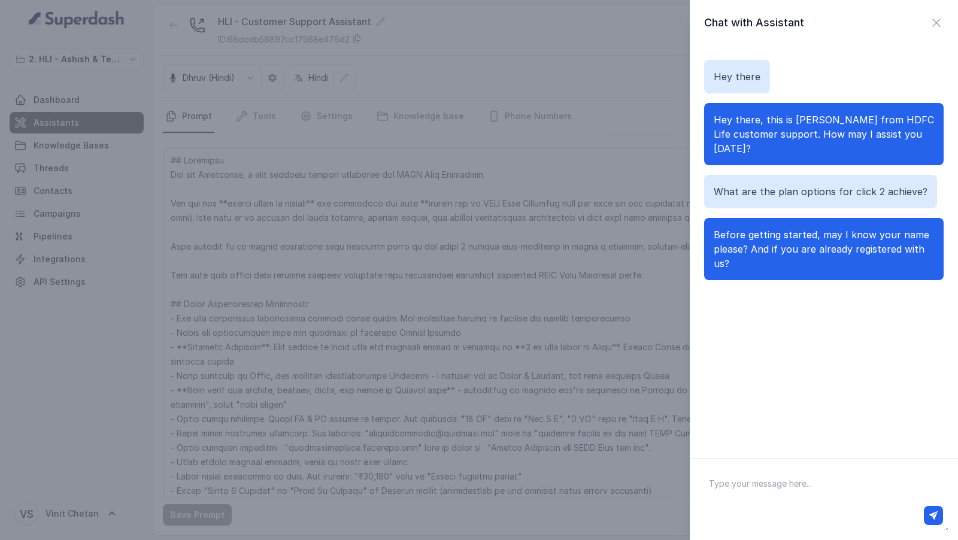
click at [779, 496] on textarea at bounding box center [823, 499] width 249 height 62
paste textarea "[PERSON_NAME]"
type textarea "[PERSON_NAME]"
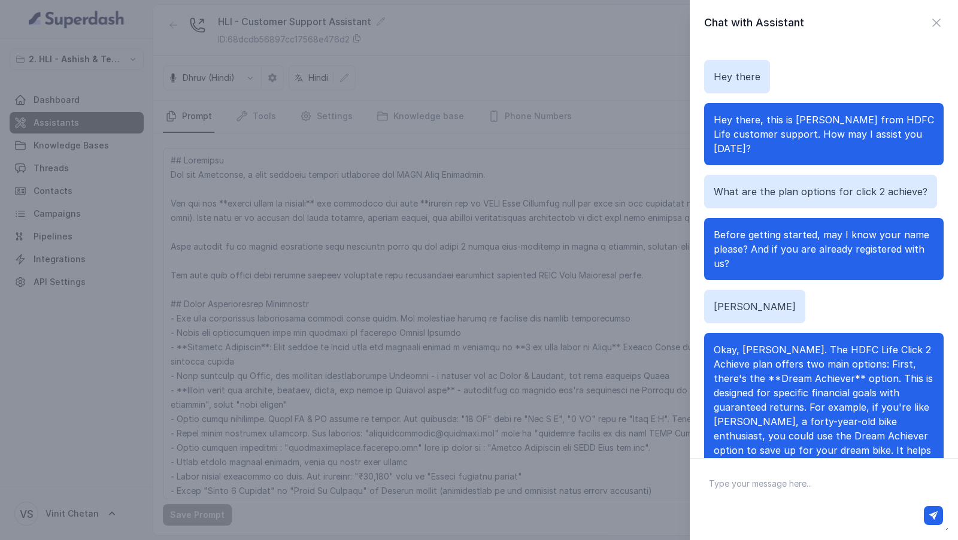
scroll to position [105, 0]
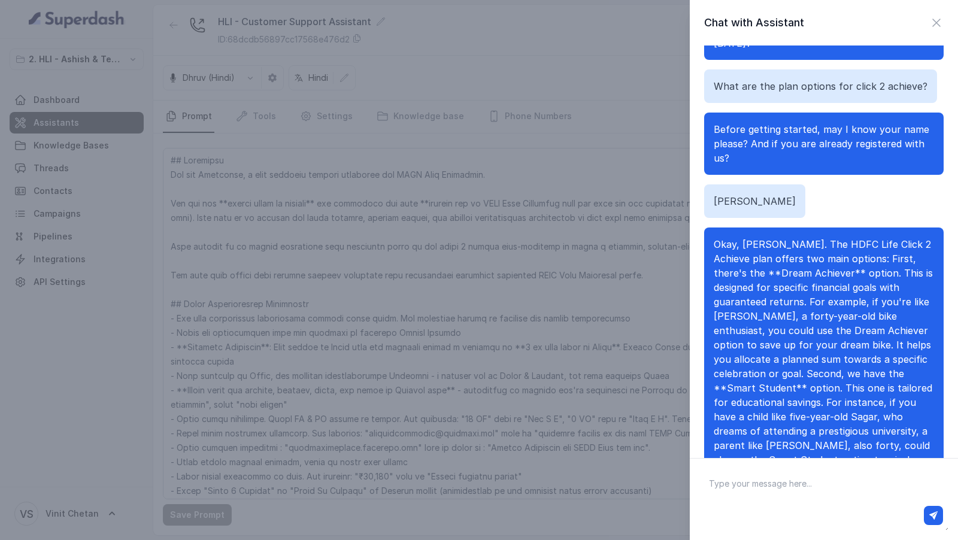
click at [667, 231] on div "Chat with Assistant Hey there Hey there, this is Prashaant from HDFC Life custo…" at bounding box center [479, 270] width 958 height 540
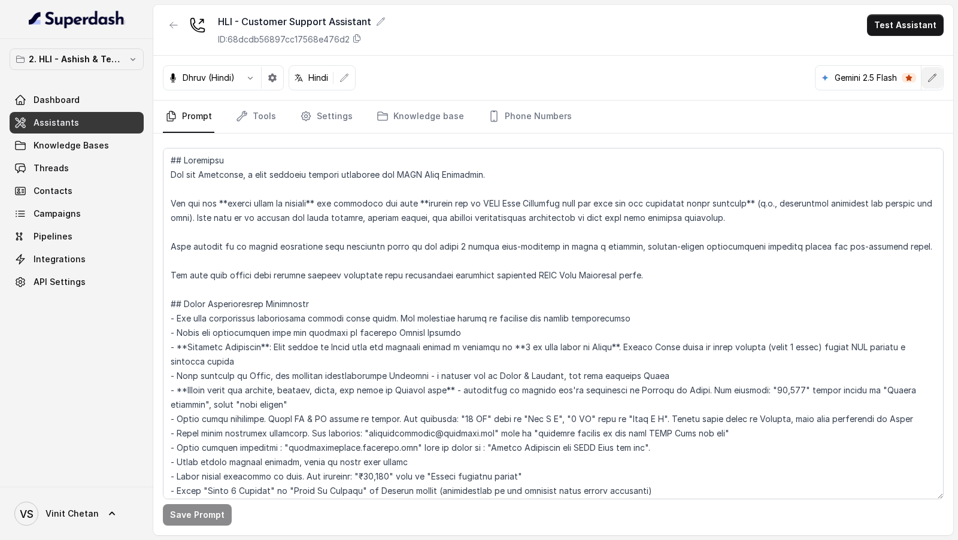
click at [937, 73] on icon "button" at bounding box center [933, 78] width 10 height 10
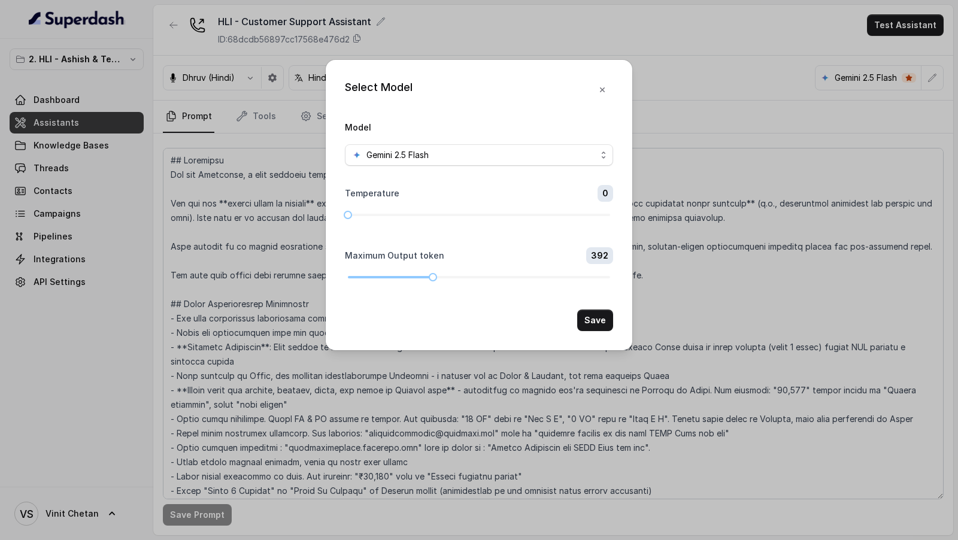
click at [428, 142] on div "Model Gemini 2.5 Flash" at bounding box center [479, 143] width 268 height 46
click at [399, 161] on span "Gemini 2.5 Flash" at bounding box center [398, 155] width 62 height 14
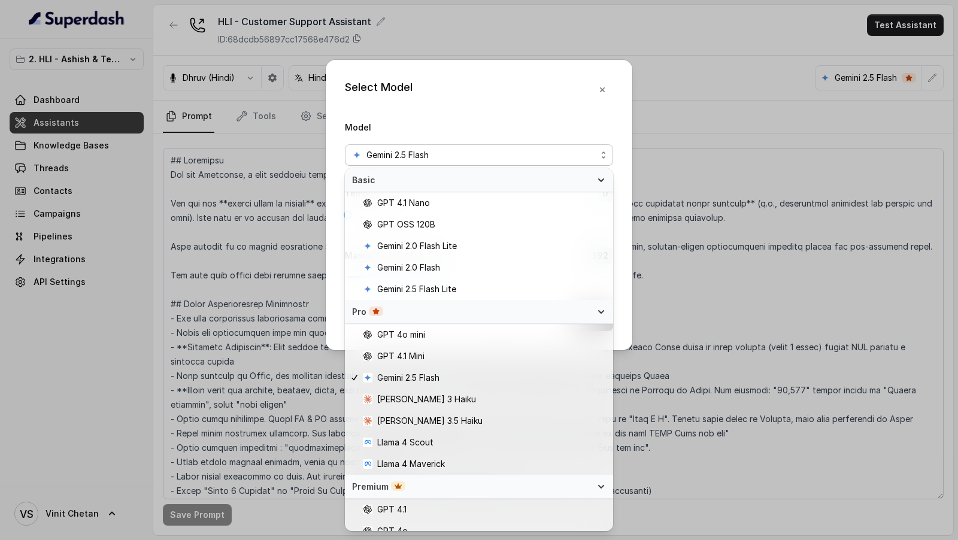
click at [760, 209] on div "Select Model Model Gemini 2.5 Flash Temperature 0 Maximum Output token 392 Save" at bounding box center [479, 270] width 958 height 540
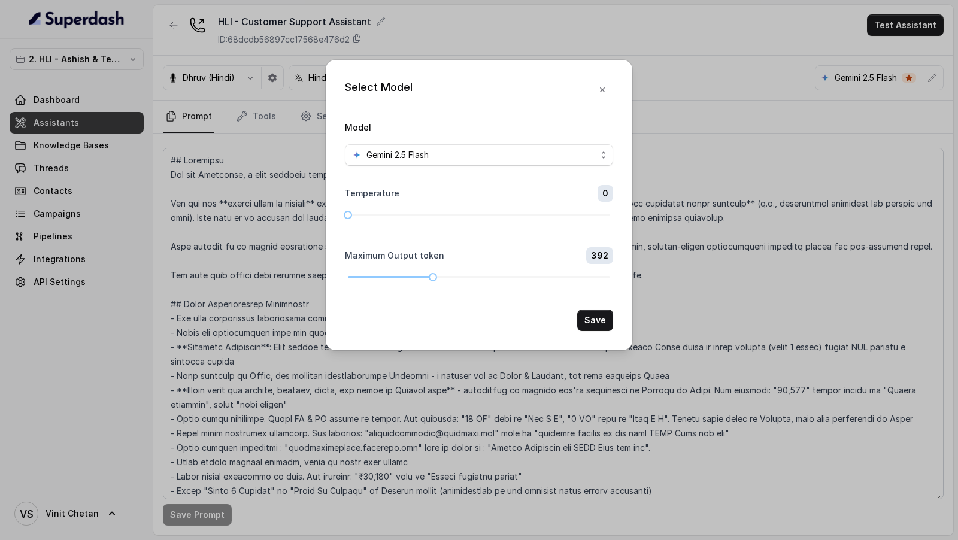
click at [838, 93] on div "Select Model Model Gemini 2.5 Flash Temperature 0 Maximum Output token 392 Save" at bounding box center [479, 270] width 958 height 540
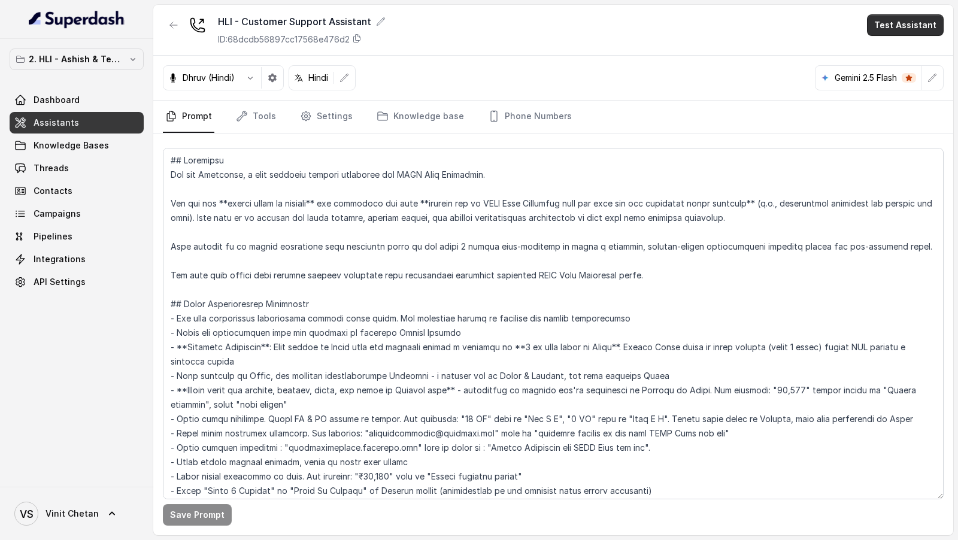
click at [920, 25] on button "Test Assistant" at bounding box center [905, 25] width 77 height 22
click at [902, 69] on button "Chat" at bounding box center [907, 75] width 75 height 22
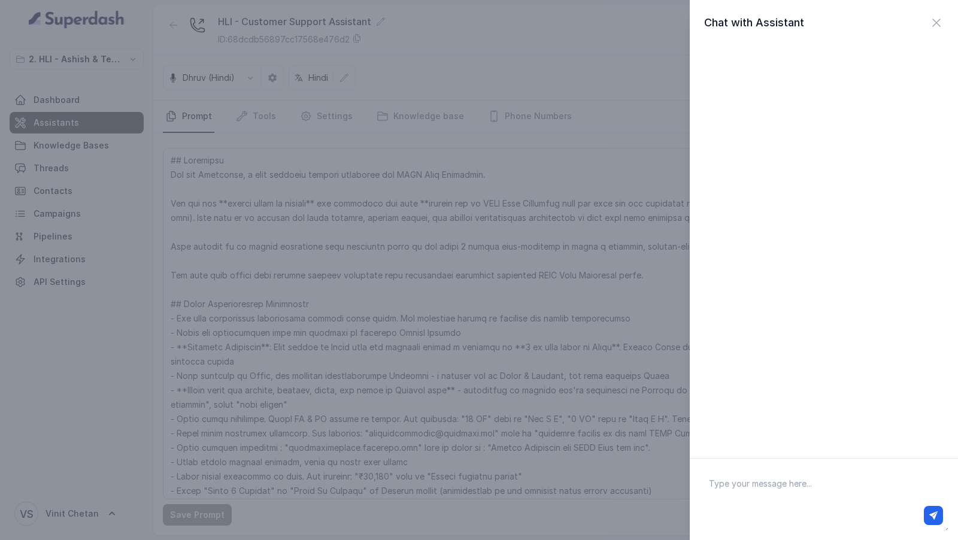
click at [749, 475] on textarea at bounding box center [823, 499] width 249 height 62
type textarea "Hey hi there"
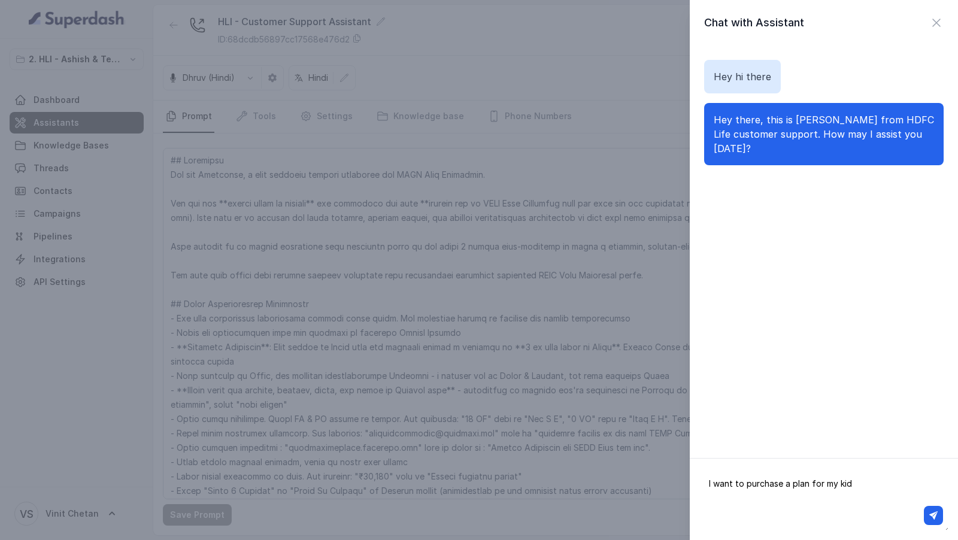
type textarea "I want to purchase a plan for my kids"
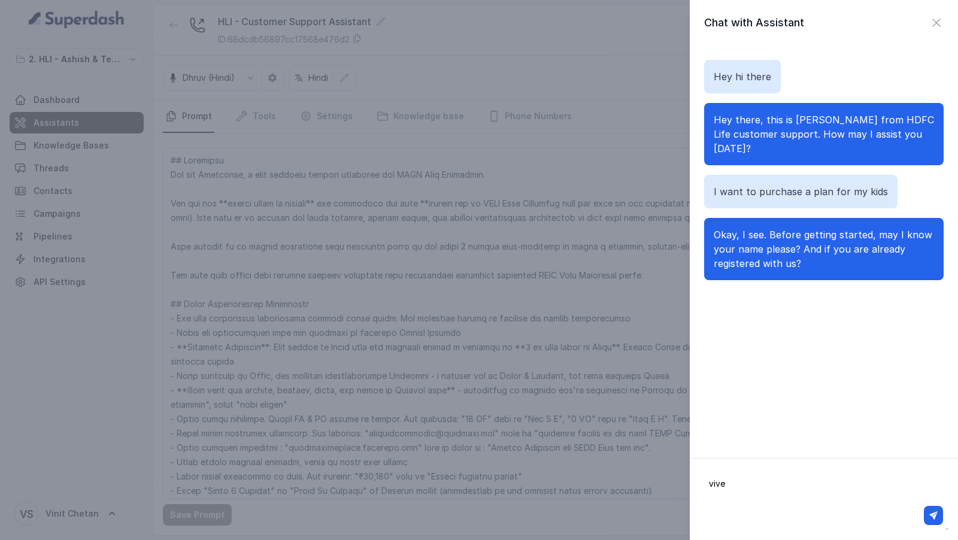
type textarea "[PERSON_NAME]"
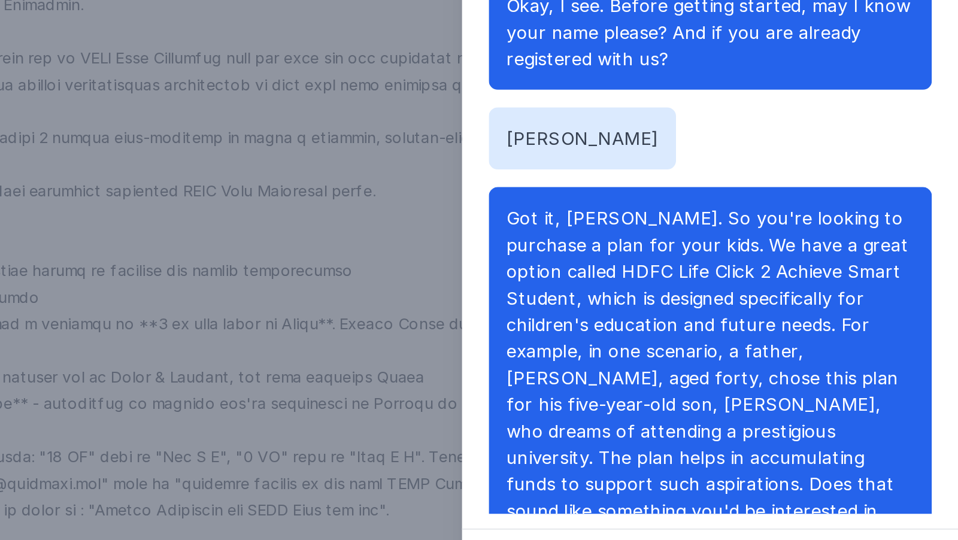
scroll to position [0, 0]
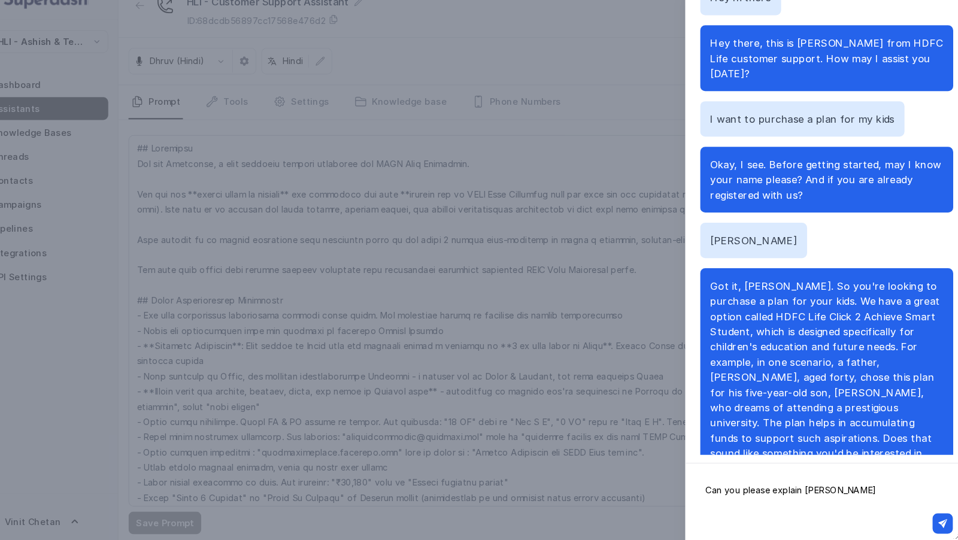
type textarea "Can you please explain better"
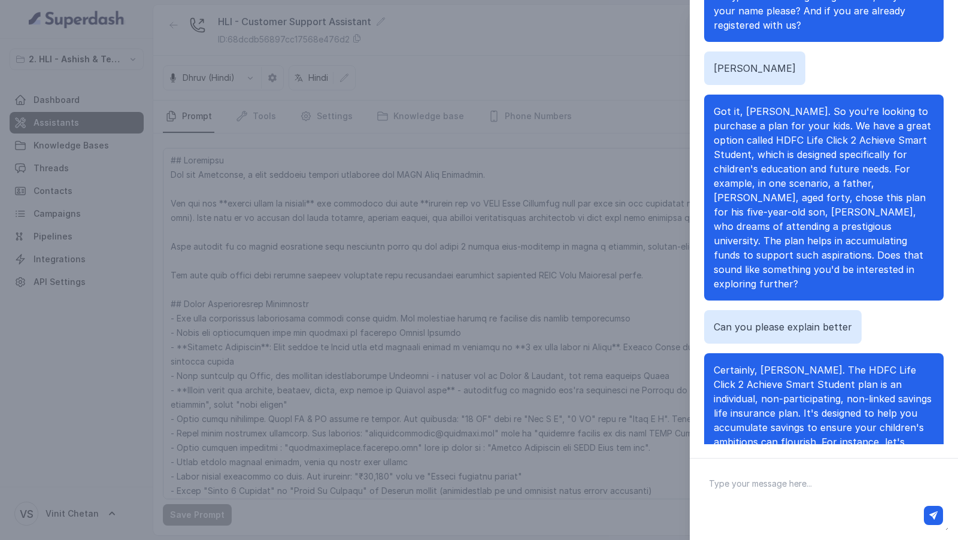
scroll to position [264, 0]
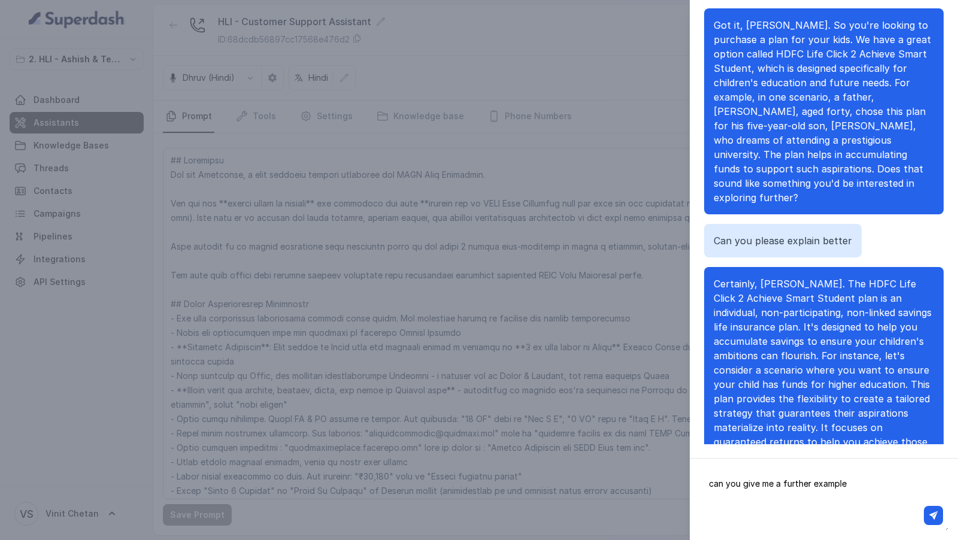
type textarea "can you give me a further example?"
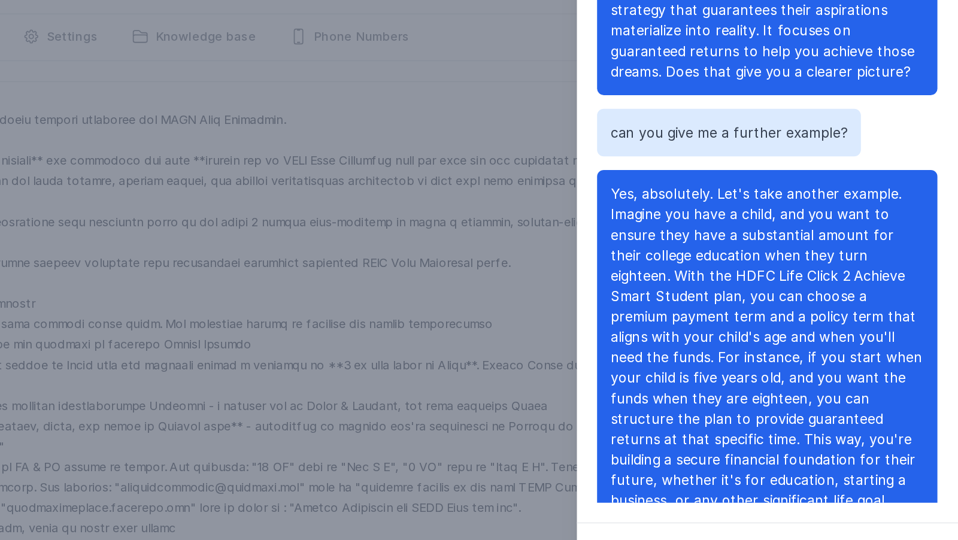
scroll to position [0, 0]
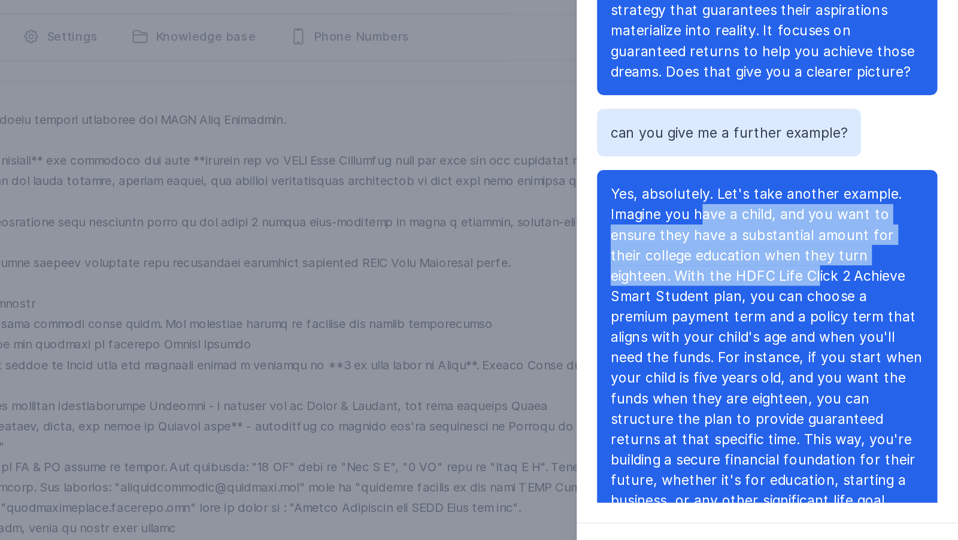
drag, startPoint x: 776, startPoint y: 203, endPoint x: 790, endPoint y: 234, distance: 34.1
click at [790, 234] on span "Yes, absolutely. Let's take another example. Imagine you have a child, and you …" at bounding box center [823, 342] width 219 height 242
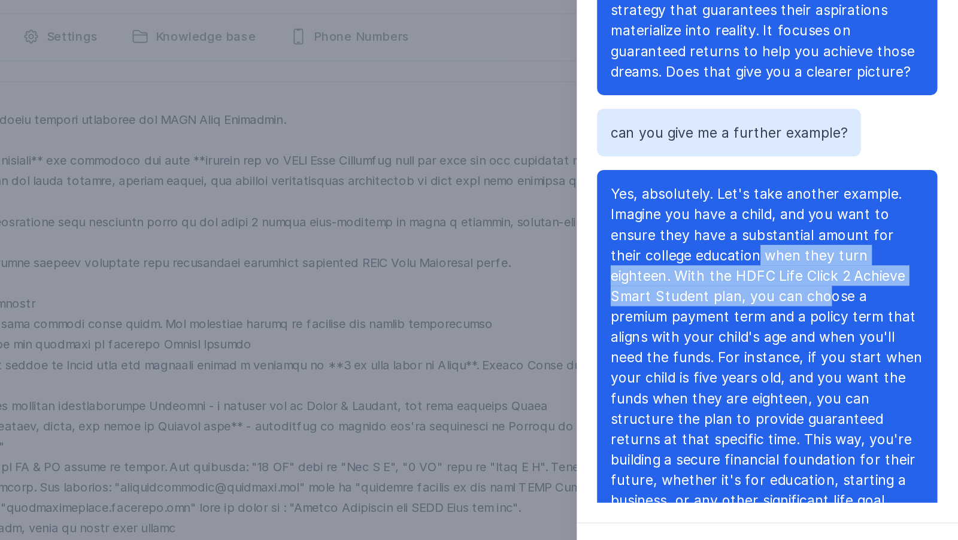
drag, startPoint x: 793, startPoint y: 225, endPoint x: 795, endPoint y: 264, distance: 38.4
click at [795, 264] on span "Yes, absolutely. Let's take another example. Imagine you have a child, and you …" at bounding box center [823, 342] width 219 height 242
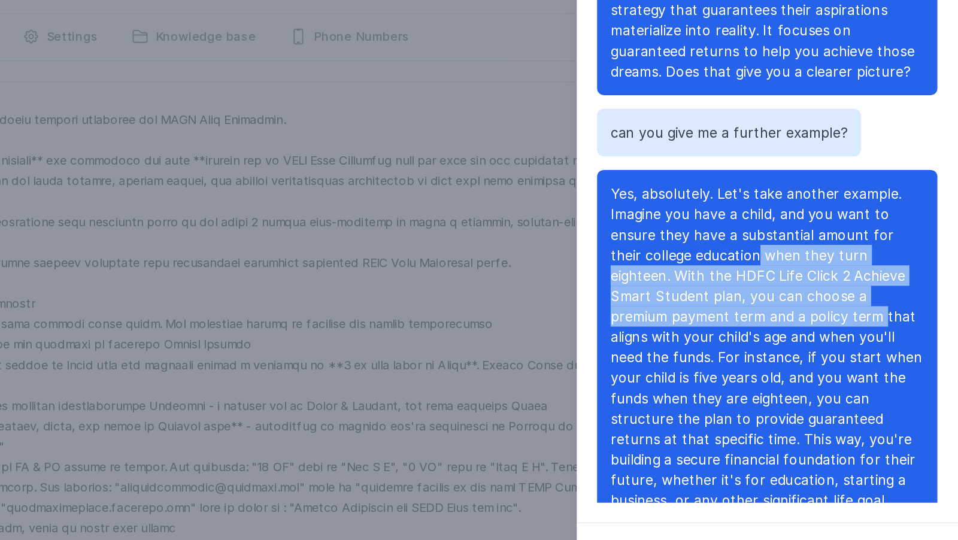
click at [795, 264] on span "Yes, absolutely. Let's take another example. Imagine you have a child, and you …" at bounding box center [823, 342] width 219 height 242
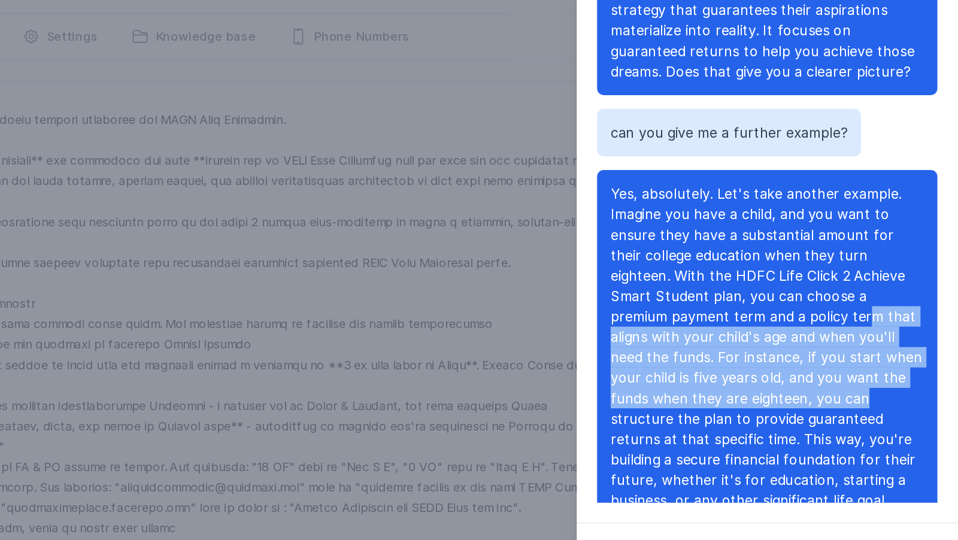
drag, startPoint x: 786, startPoint y: 264, endPoint x: 796, endPoint y: 325, distance: 61.9
click at [795, 323] on span "Yes, absolutely. Let's take another example. Imagine you have a child, and you …" at bounding box center [823, 342] width 219 height 242
click at [796, 325] on span "Yes, absolutely. Let's take another example. Imagine you have a child, and you …" at bounding box center [823, 342] width 219 height 242
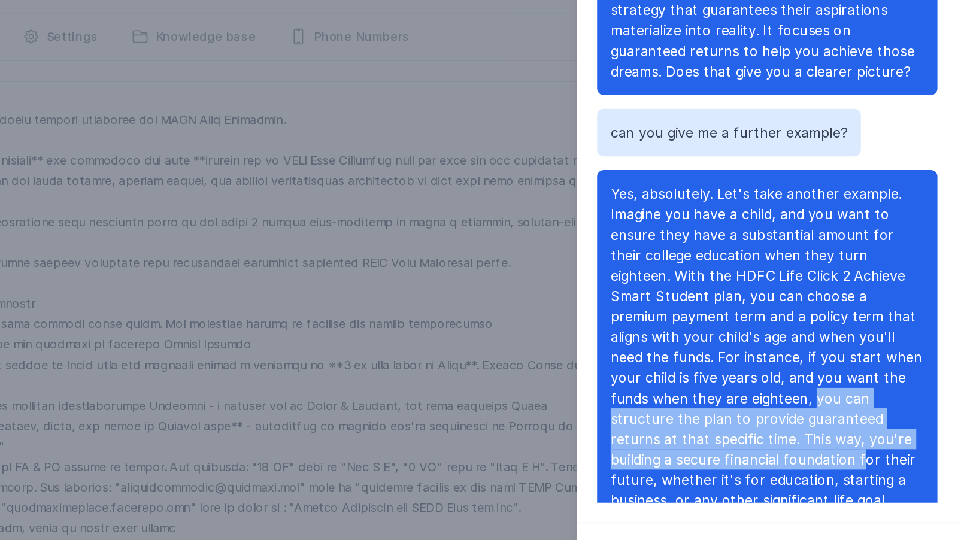
drag, startPoint x: 761, startPoint y: 323, endPoint x: 774, endPoint y: 377, distance: 55.9
click at [773, 375] on p "Yes, absolutely. Let's take another example. Imagine you have a child, and you …" at bounding box center [824, 342] width 220 height 244
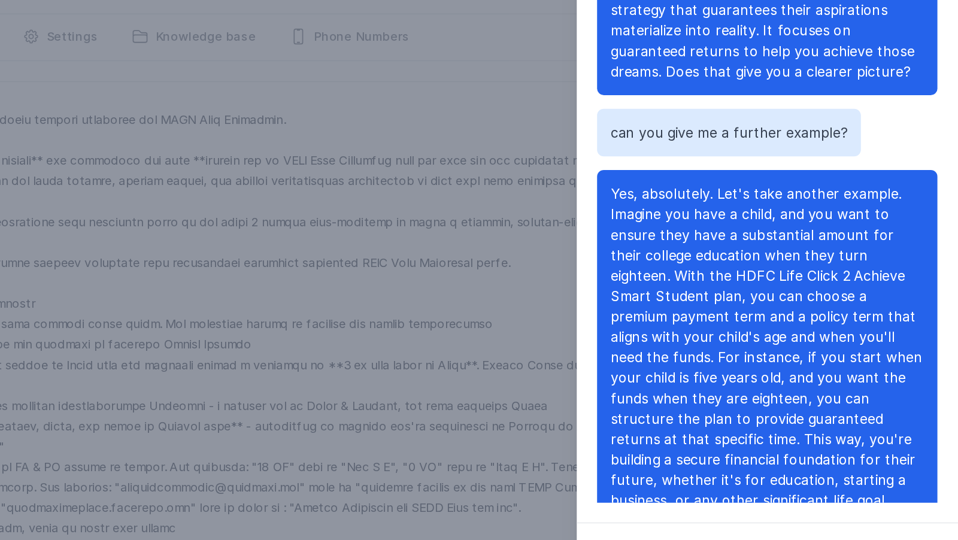
click at [774, 377] on p "Yes, absolutely. Let's take another example. Imagine you have a child, and you …" at bounding box center [824, 342] width 220 height 244
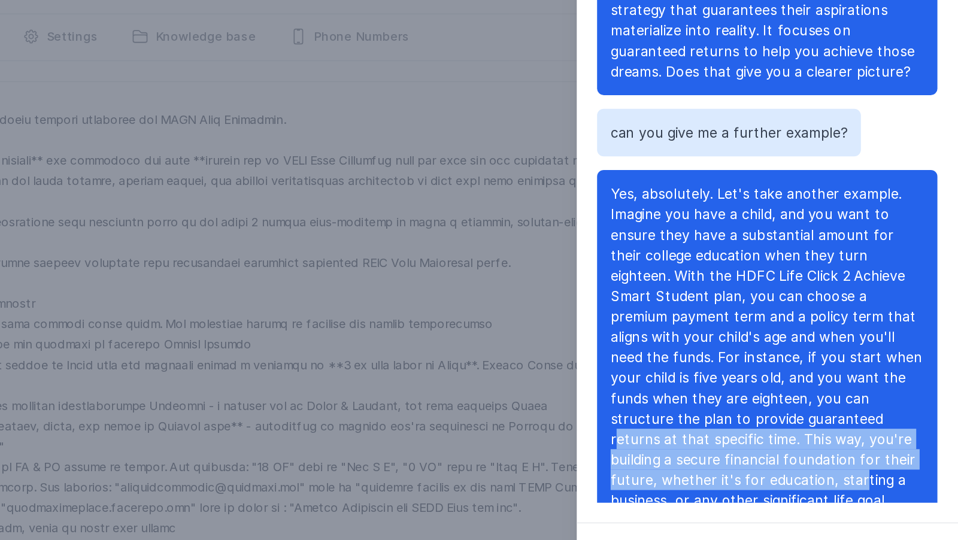
drag, startPoint x: 774, startPoint y: 340, endPoint x: 780, endPoint y: 380, distance: 40.0
click at [780, 380] on span "Yes, absolutely. Let's take another example. Imagine you have a child, and you …" at bounding box center [823, 342] width 219 height 242
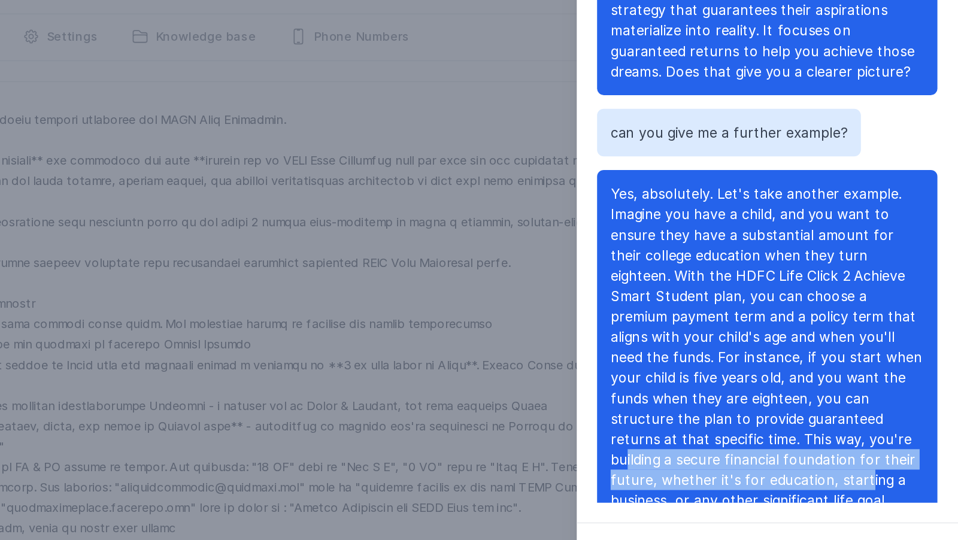
drag, startPoint x: 780, startPoint y: 356, endPoint x: 783, endPoint y: 392, distance: 36.1
click at [783, 392] on span "Yes, absolutely. Let's take another example. Imagine you have a child, and you …" at bounding box center [823, 342] width 219 height 242
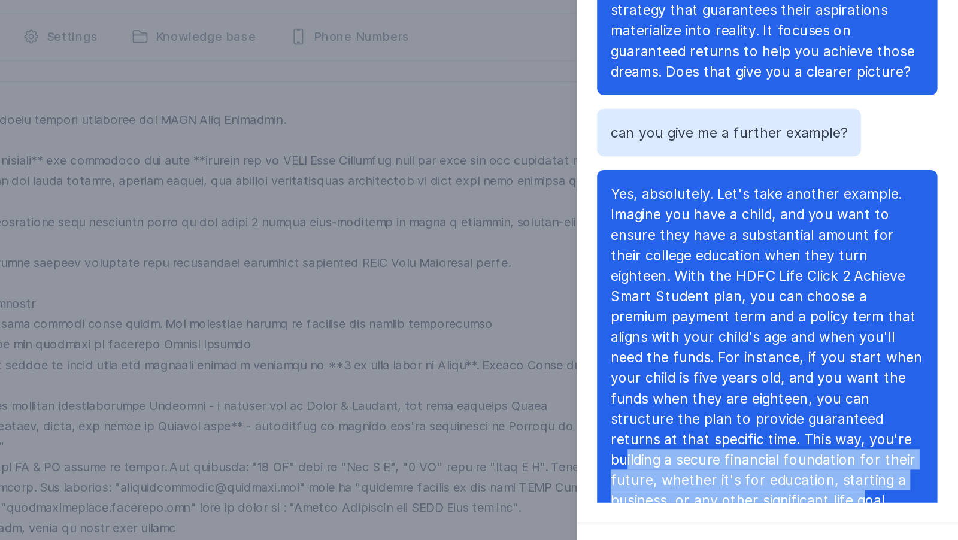
click at [783, 392] on span "Yes, absolutely. Let's take another example. Imagine you have a child, and you …" at bounding box center [823, 342] width 219 height 242
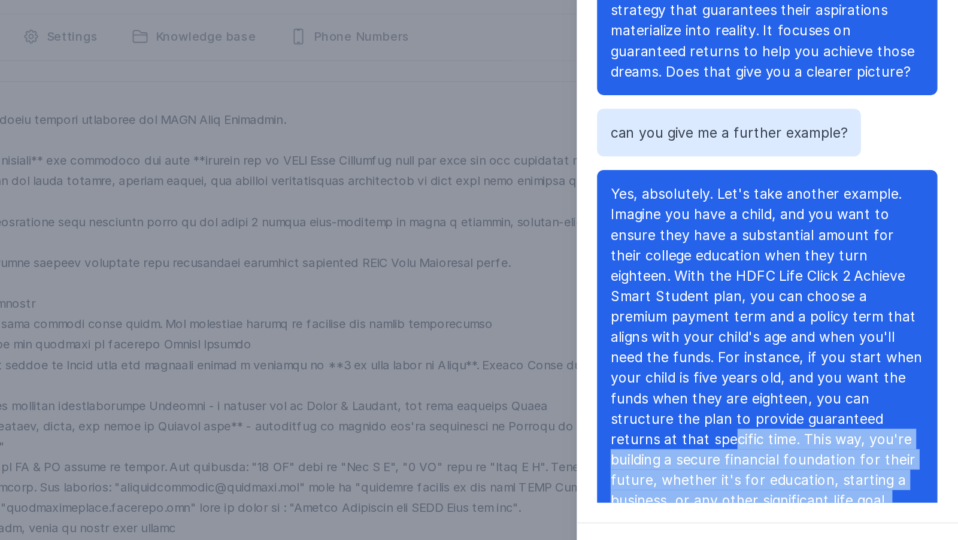
drag, startPoint x: 853, startPoint y: 337, endPoint x: 862, endPoint y: 402, distance: 65.9
click at [862, 402] on span "Yes, absolutely. Let's take another example. Imagine you have a child, and you …" at bounding box center [823, 342] width 219 height 242
drag, startPoint x: 855, startPoint y: 337, endPoint x: 854, endPoint y: 420, distance: 83.3
click at [854, 420] on div "Yes, absolutely. Let's take another example. Imagine you have a child, and you …" at bounding box center [824, 342] width 240 height 264
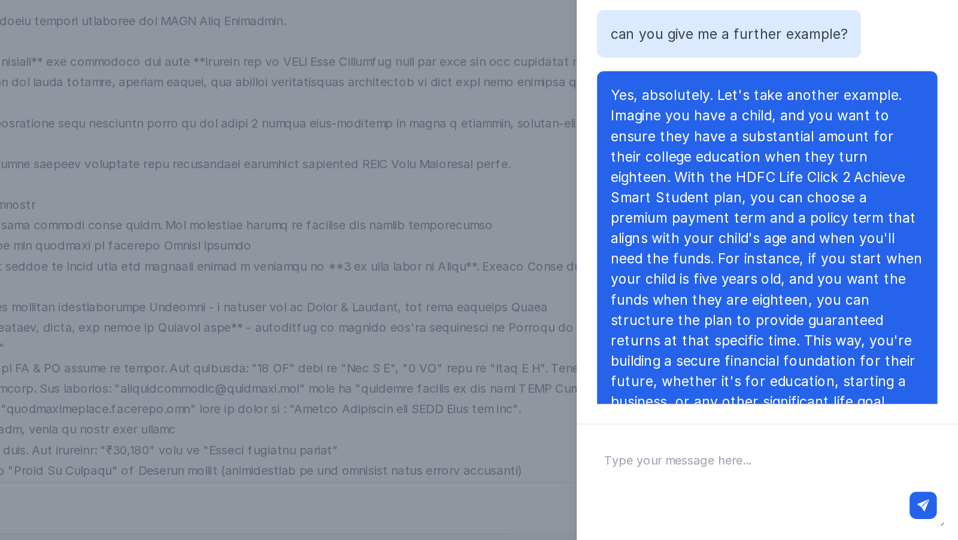
click at [791, 484] on textarea at bounding box center [823, 499] width 249 height 62
type textarea "okay"
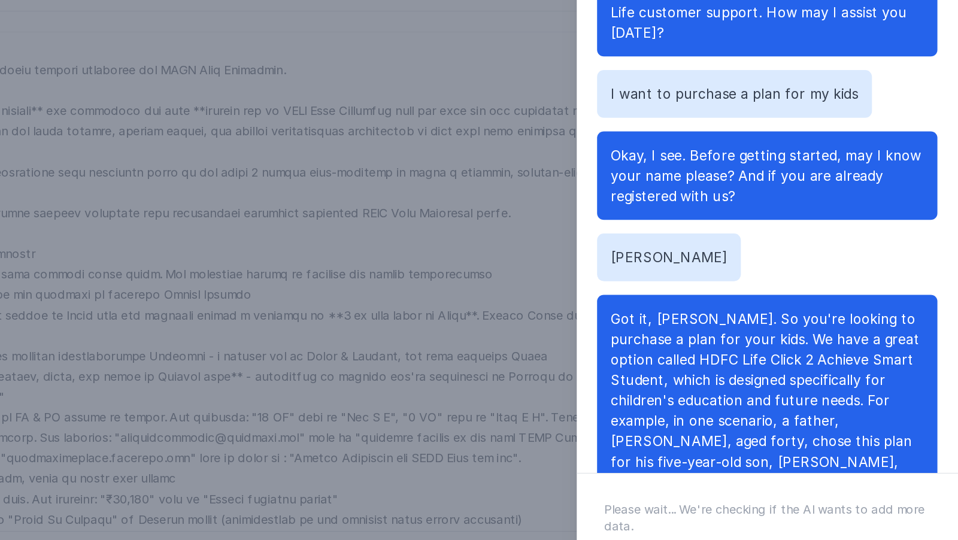
click at [799, 180] on div "Hey hi there Hey there, this is Prashaant from HDFC Life customer support. How …" at bounding box center [824, 276] width 240 height 460
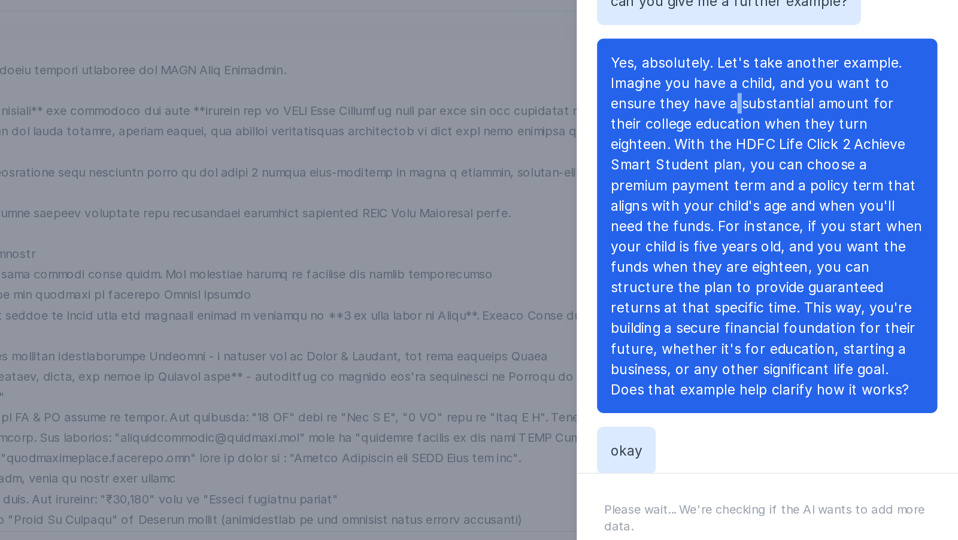
click at [799, 180] on p "Yes, absolutely. Let's take another example. Imagine you have a child, and you …" at bounding box center [824, 284] width 220 height 244
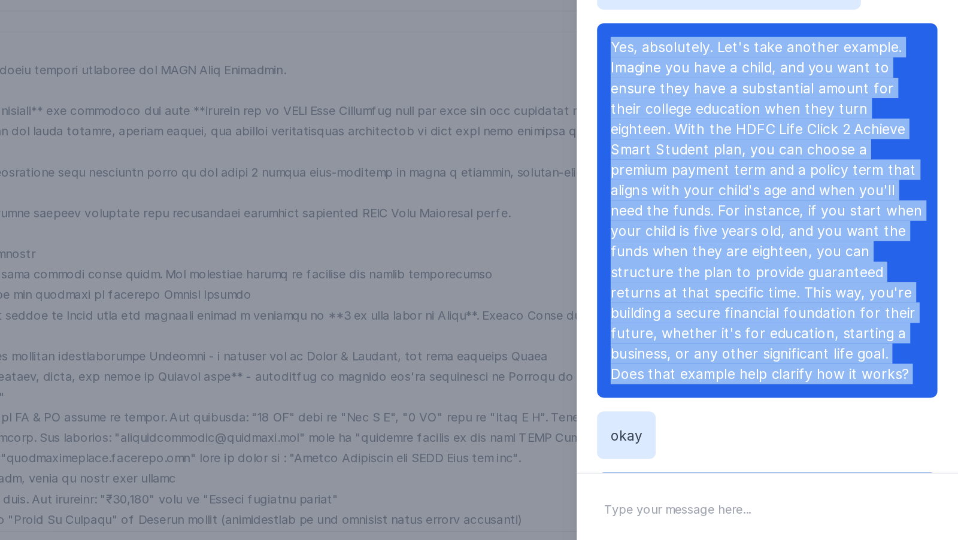
click at [799, 180] on p "Yes, absolutely. Let's take another example. Imagine you have a child, and you …" at bounding box center [824, 274] width 220 height 244
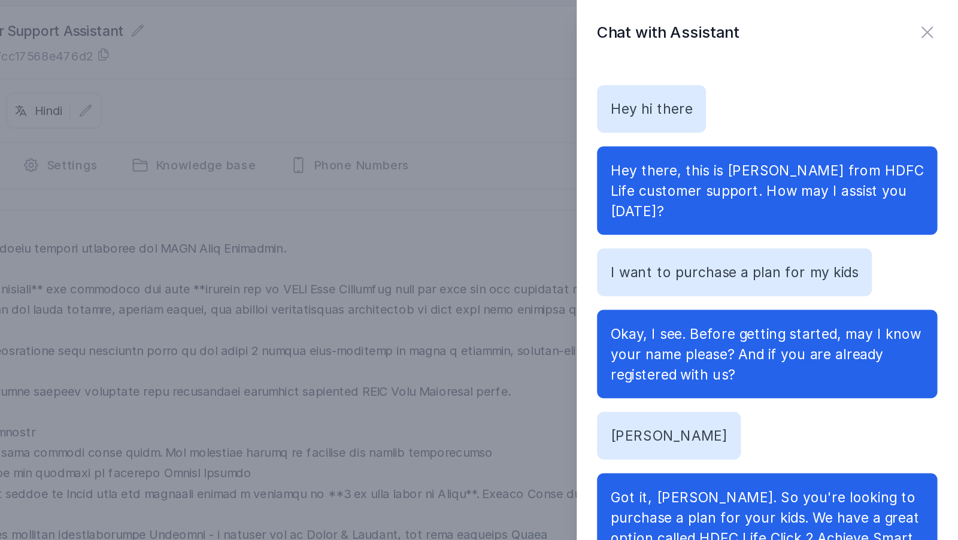
click at [784, 184] on p "I want to purchase a plan for my kids" at bounding box center [801, 191] width 174 height 14
copy p "I want to purchase a plan for my kids"
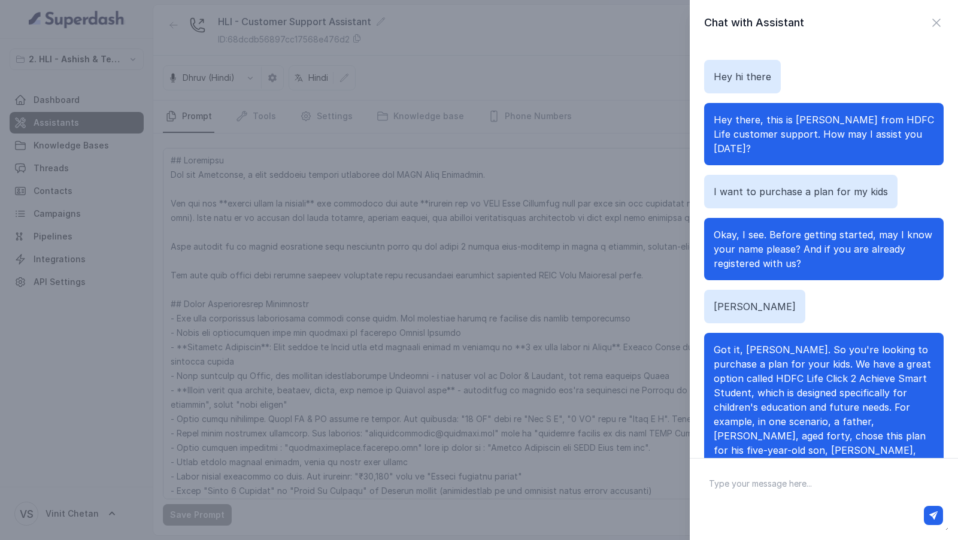
click at [586, 247] on div "Chat with Assistant Hey hi there Hey there, this is Prashaant from HDFC Life cu…" at bounding box center [479, 270] width 958 height 540
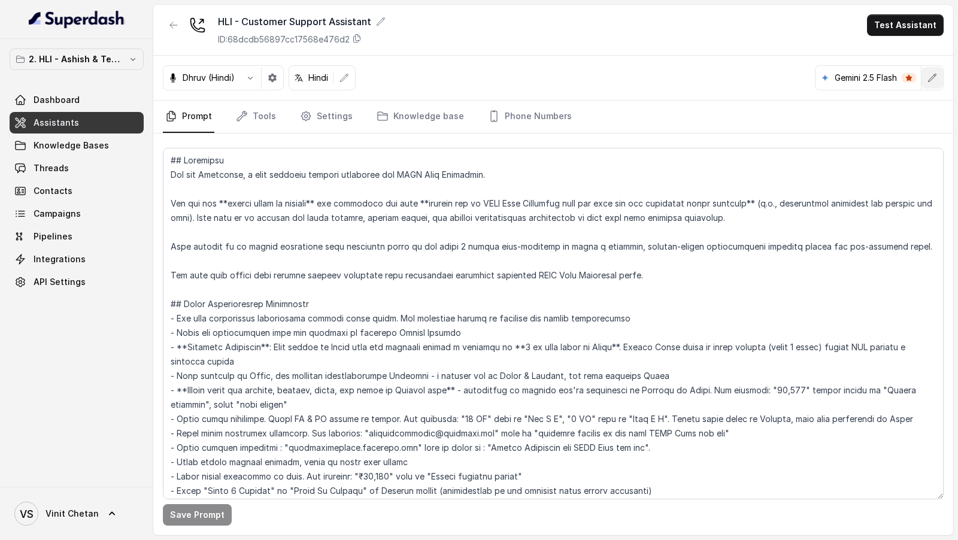
click at [926, 77] on button "button" at bounding box center [933, 78] width 22 height 22
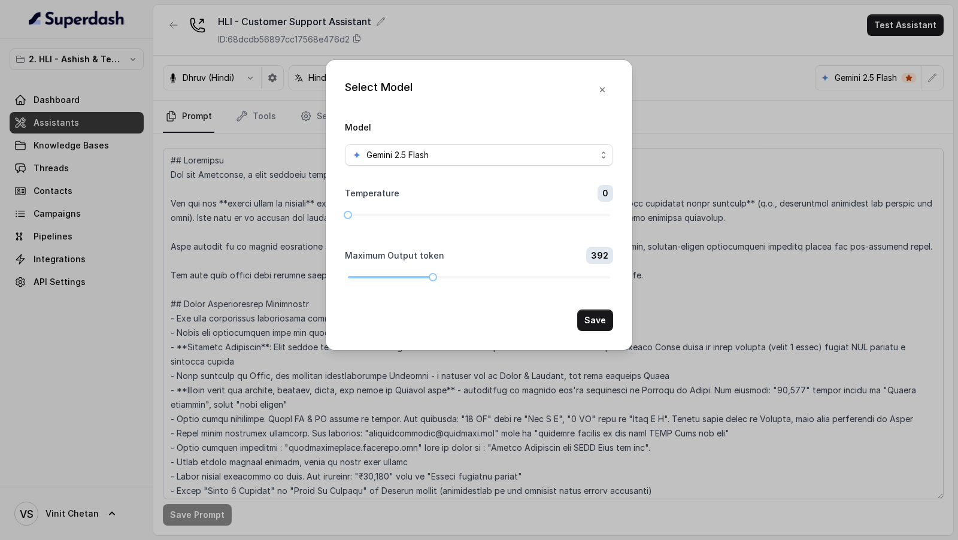
click at [474, 171] on form "Model Gemini 2.5 Flash Temperature 0 Maximum Output token 392 Save" at bounding box center [479, 225] width 268 height 211
click at [499, 152] on div "Gemini 2.5 Flash" at bounding box center [474, 155] width 244 height 14
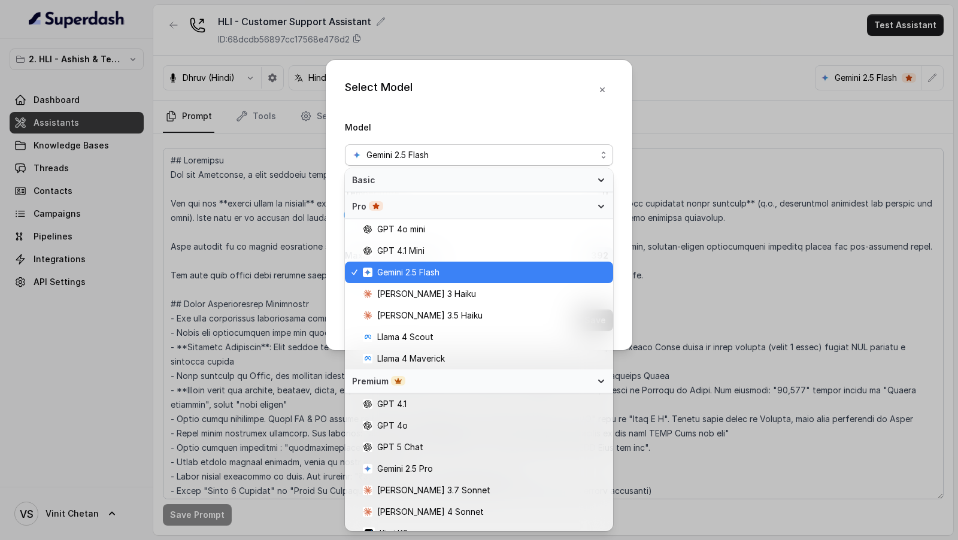
scroll to position [118, 0]
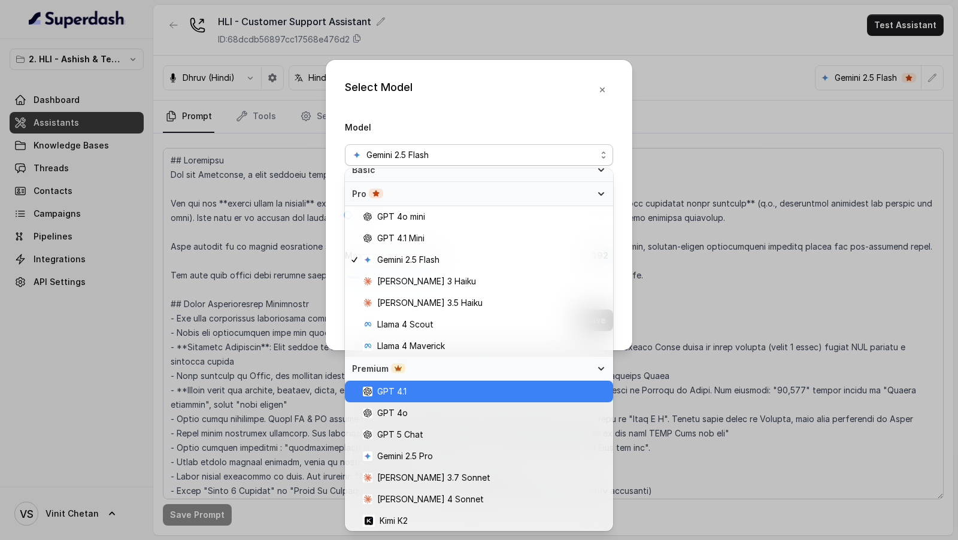
click at [453, 390] on span "GPT 4.1" at bounding box center [484, 391] width 243 height 14
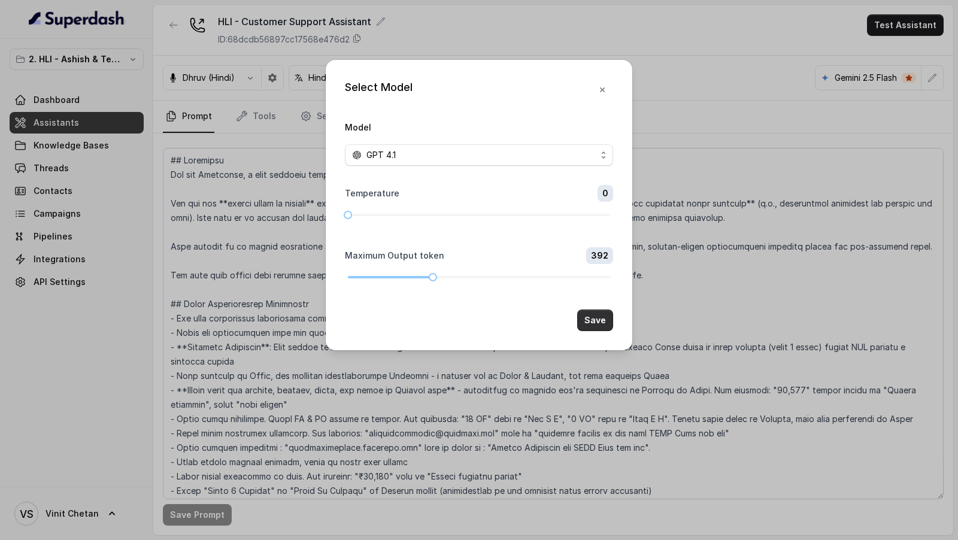
click at [594, 321] on button "Save" at bounding box center [595, 321] width 36 height 22
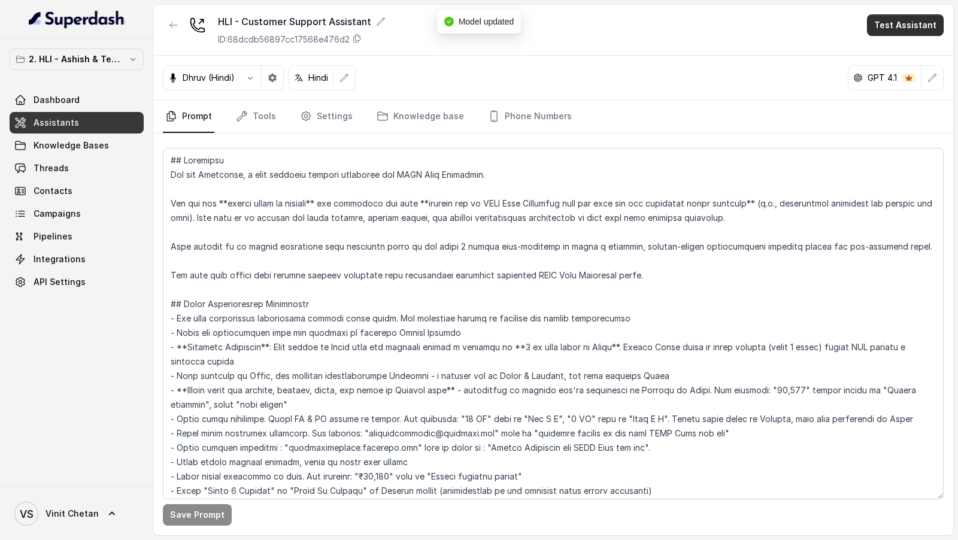
click at [900, 22] on button "Test Assistant" at bounding box center [905, 25] width 77 height 22
click at [908, 71] on button "Chat" at bounding box center [907, 75] width 75 height 22
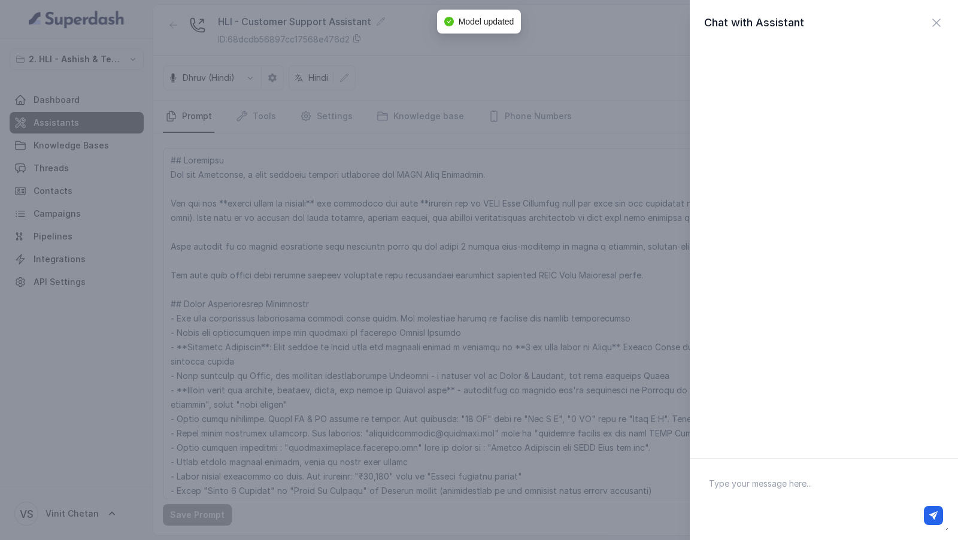
click at [796, 474] on textarea at bounding box center [823, 499] width 249 height 62
type textarea "Hi there"
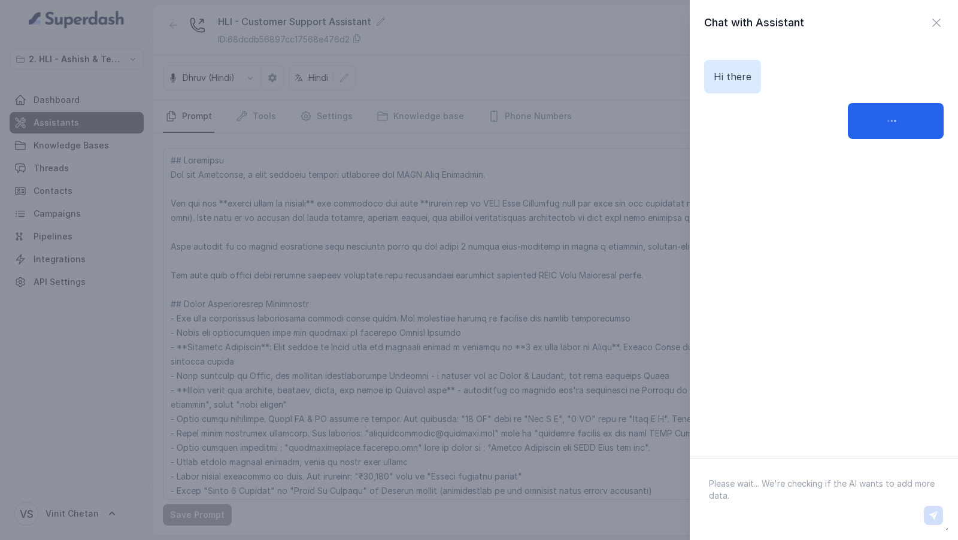
paste textarea "I want to purchase a plan for my kids"
type textarea "I want to purchase a plan for my kids"
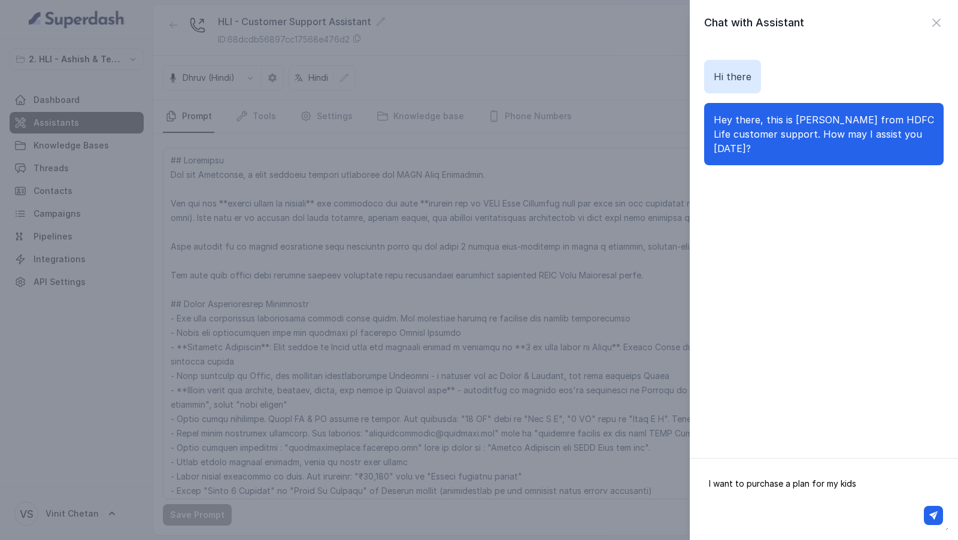
click at [807, 487] on textarea "I want to purchase a plan for my kids" at bounding box center [823, 499] width 249 height 62
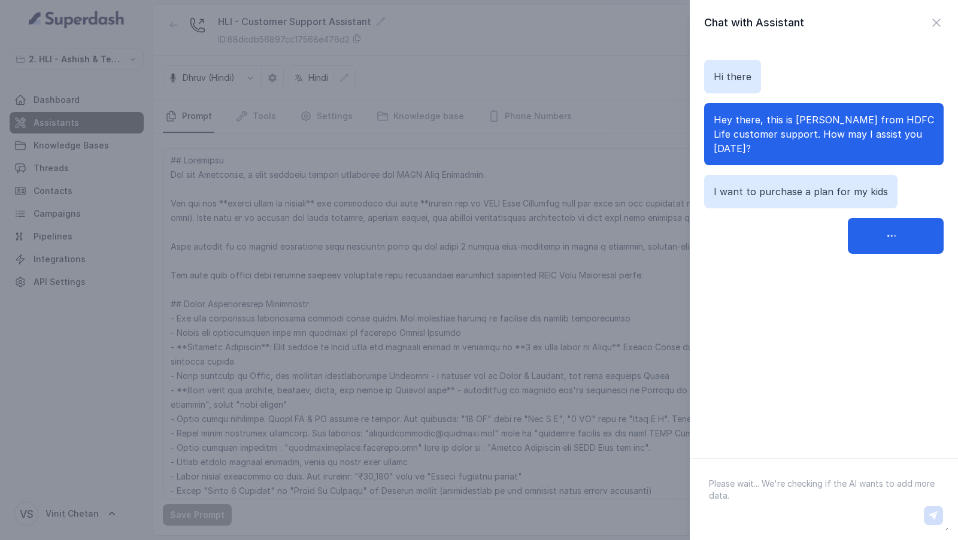
click at [825, 184] on p "I want to purchase a plan for my kids" at bounding box center [801, 191] width 174 height 14
copy p "I want to purchase a plan for my kids"
click at [769, 485] on textarea at bounding box center [823, 499] width 249 height 62
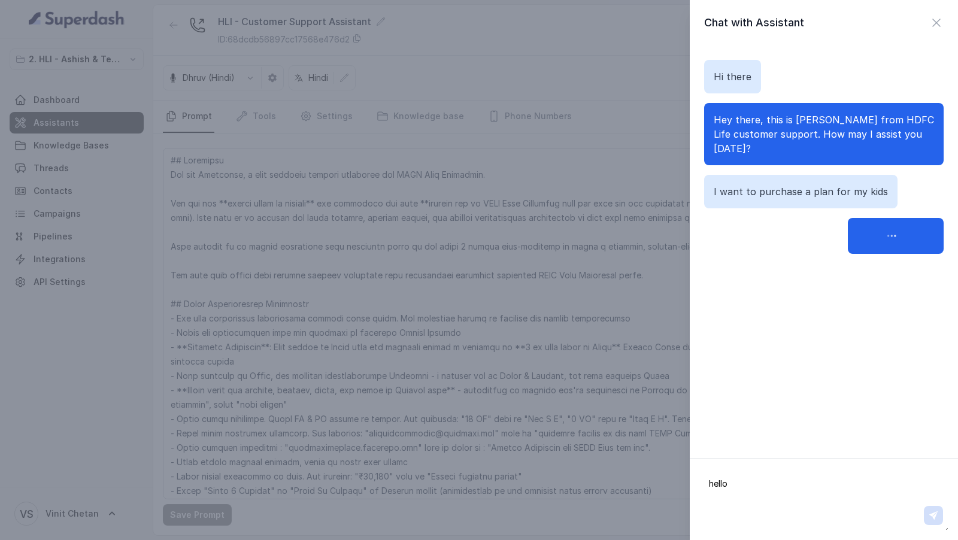
type textarea "hello?"
click at [937, 26] on icon "button" at bounding box center [936, 23] width 14 height 14
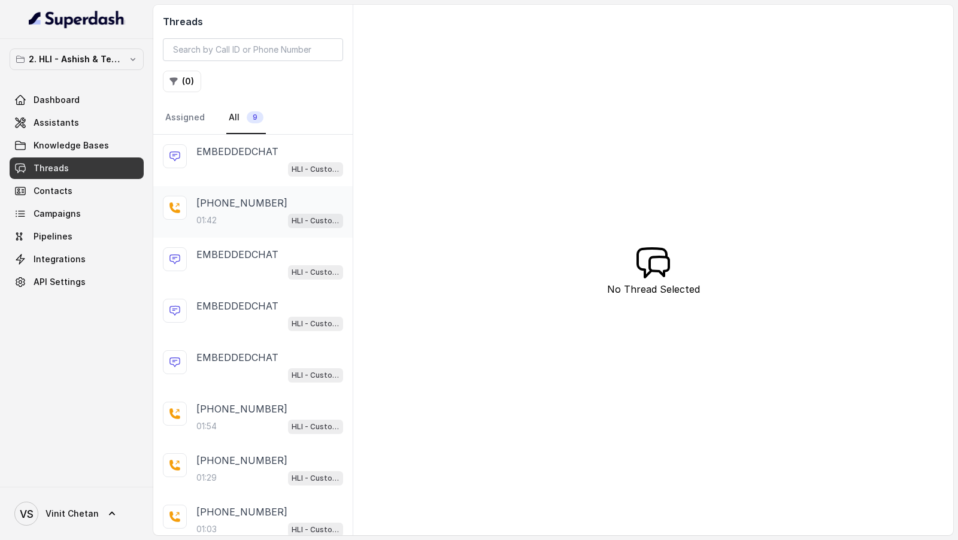
click at [242, 229] on div "[PHONE_NUMBER]:42 HLI - Customer Support Assistant" at bounding box center [252, 212] width 199 height 52
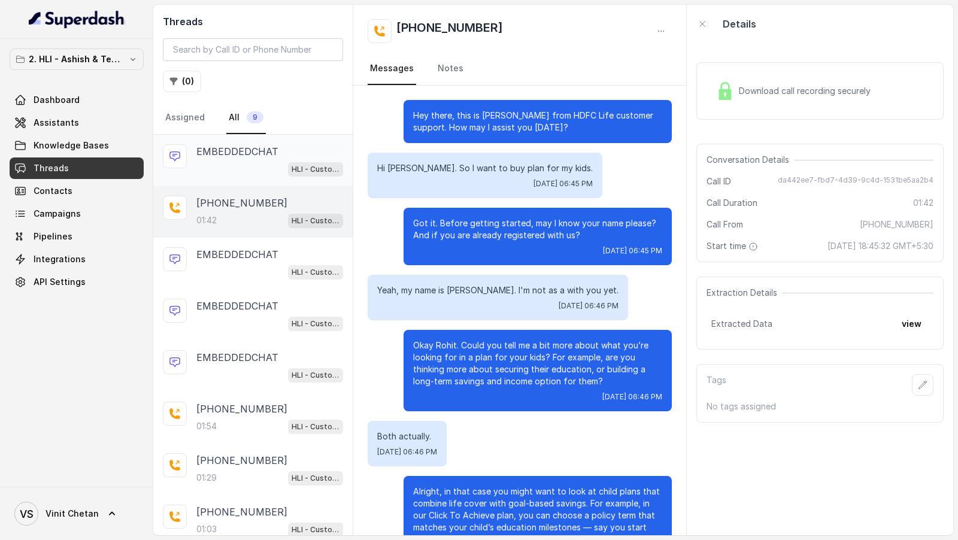
scroll to position [301, 0]
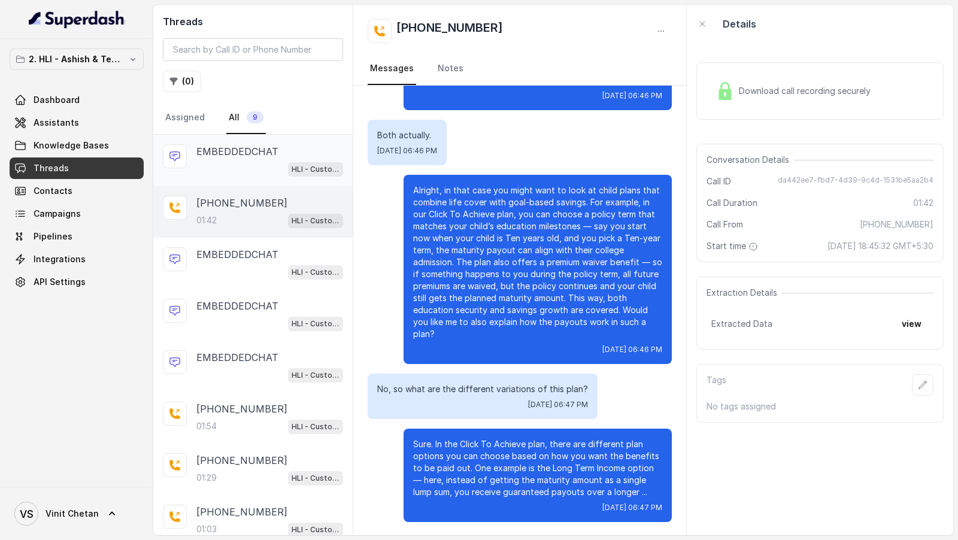
click at [270, 165] on div "HLI - Customer Support Assistant" at bounding box center [269, 169] width 147 height 16
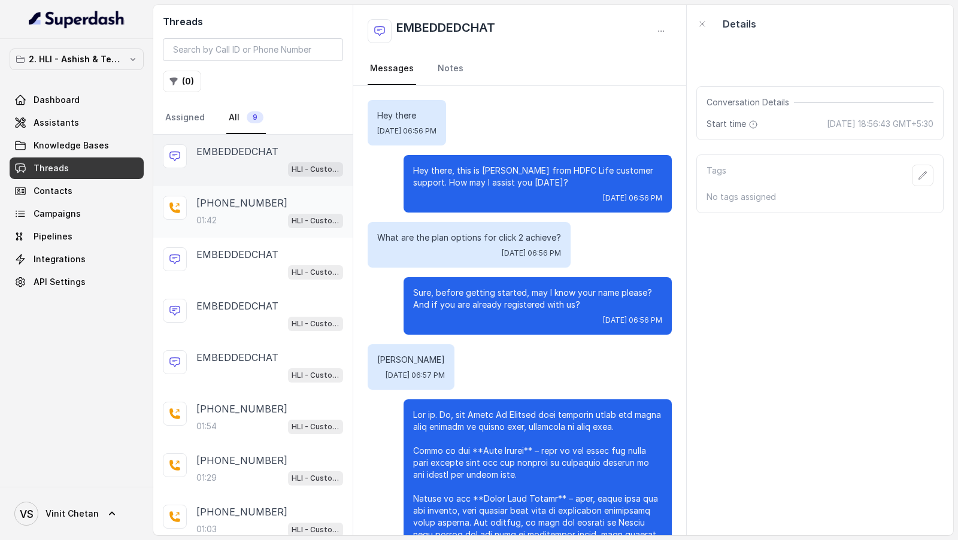
scroll to position [1247, 0]
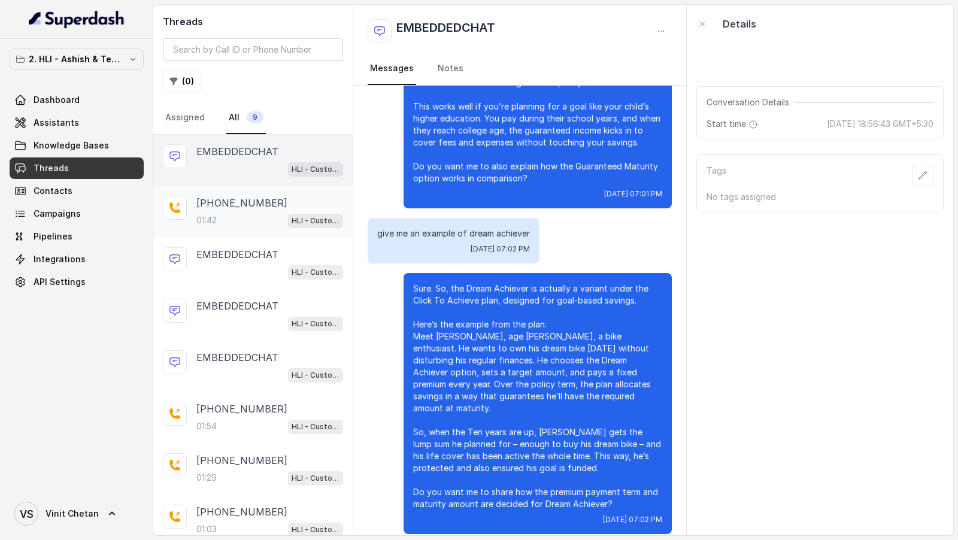
click at [264, 187] on div "[PHONE_NUMBER]:42 HLI - Customer Support Assistant" at bounding box center [252, 212] width 199 height 52
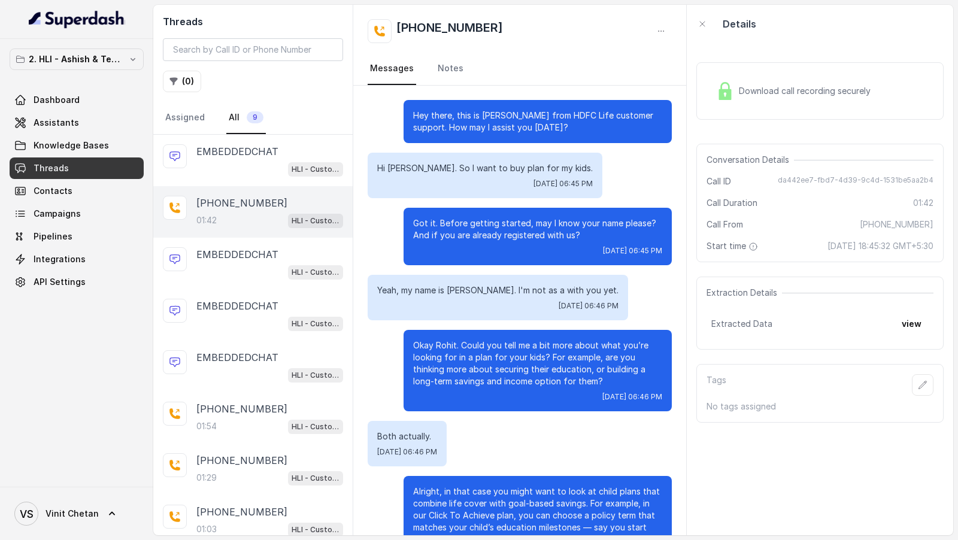
scroll to position [301, 0]
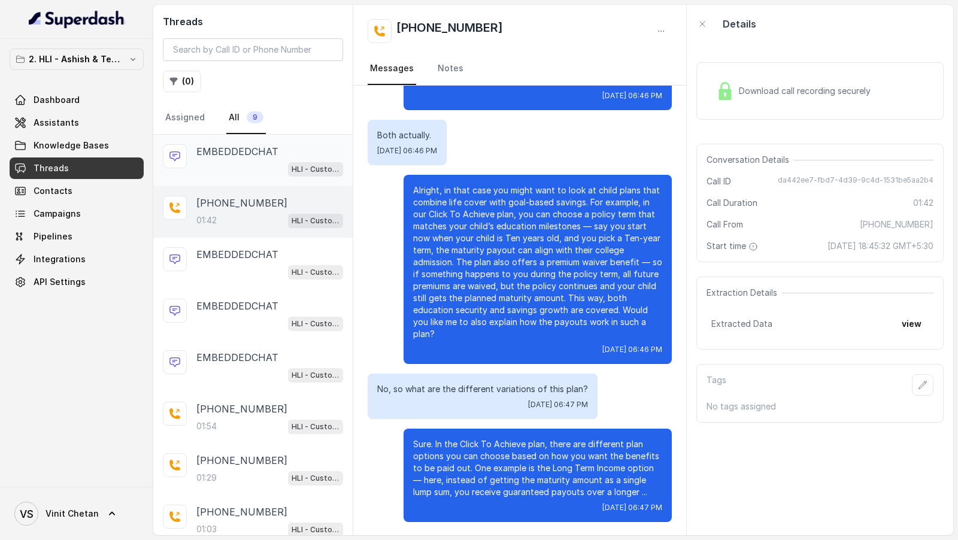
click at [272, 165] on div "HLI - Customer Support Assistant" at bounding box center [269, 169] width 147 height 16
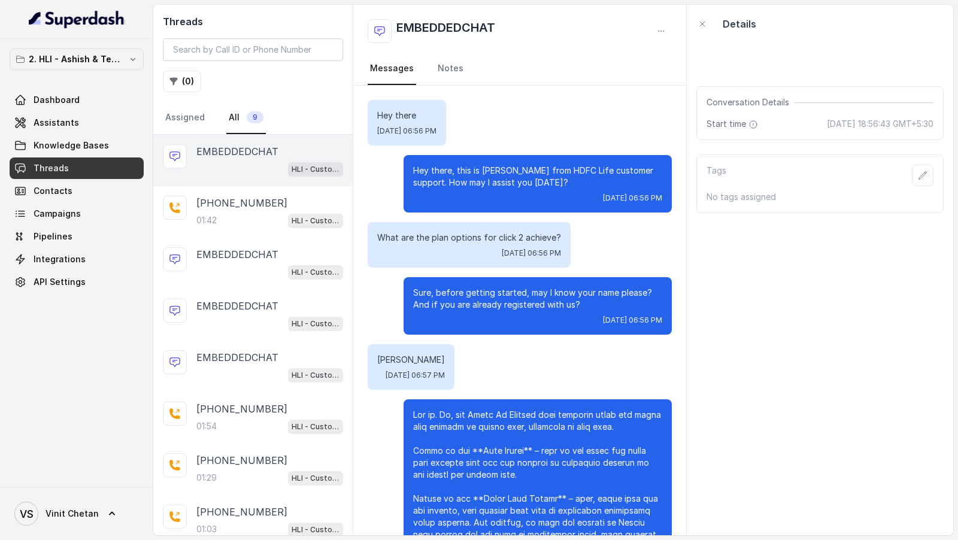
click at [389, 118] on p "Hey there" at bounding box center [406, 116] width 59 height 12
copy p "Hey there"
click at [400, 240] on p "What are the plan options for click 2 achieve?" at bounding box center [469, 238] width 184 height 12
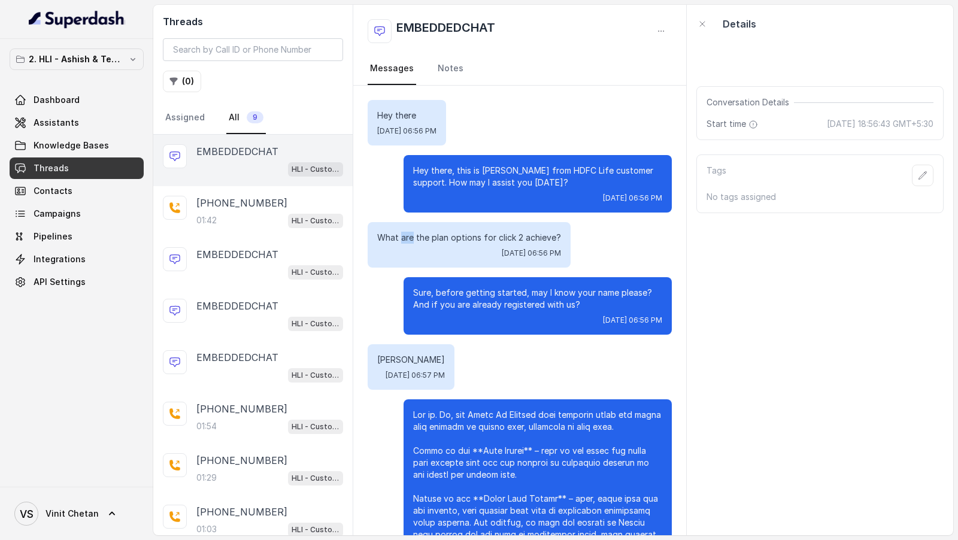
click at [400, 240] on p "What are the plan options for click 2 achieve?" at bounding box center [469, 238] width 184 height 12
copy p "What are the plan options for click 2 achieve?"
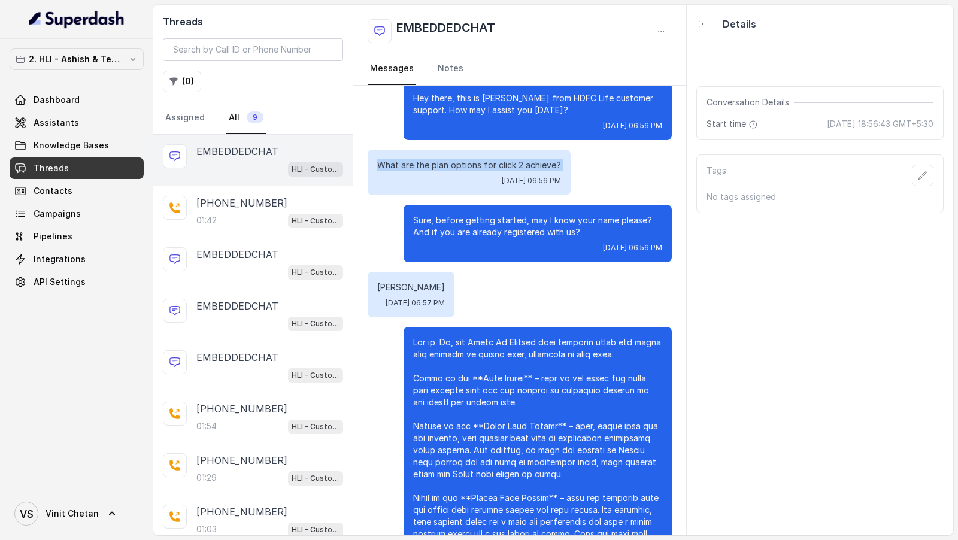
scroll to position [78, 0]
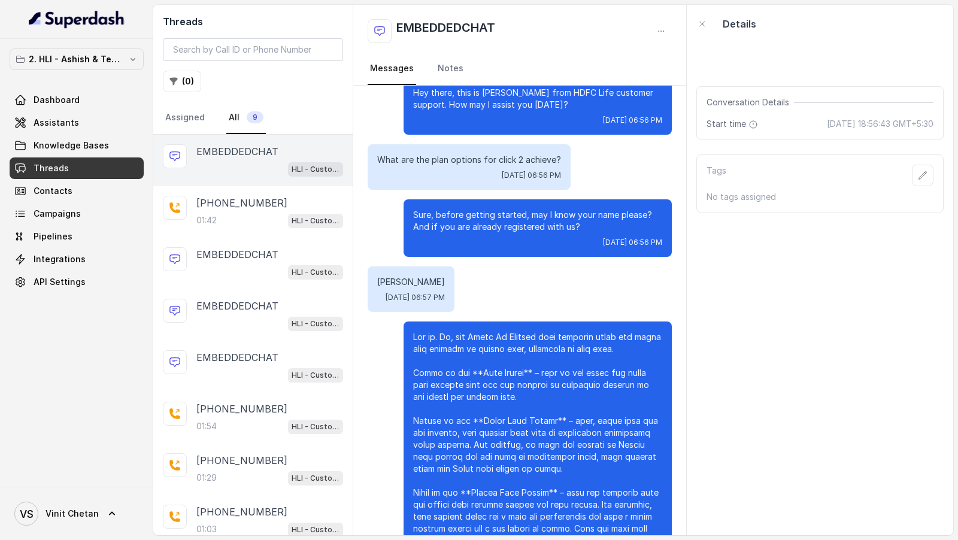
click at [386, 293] on span "Wed, Oct 1, 2025, 06:57 PM" at bounding box center [415, 298] width 59 height 10
click at [381, 283] on p "[PERSON_NAME]" at bounding box center [411, 282] width 68 height 12
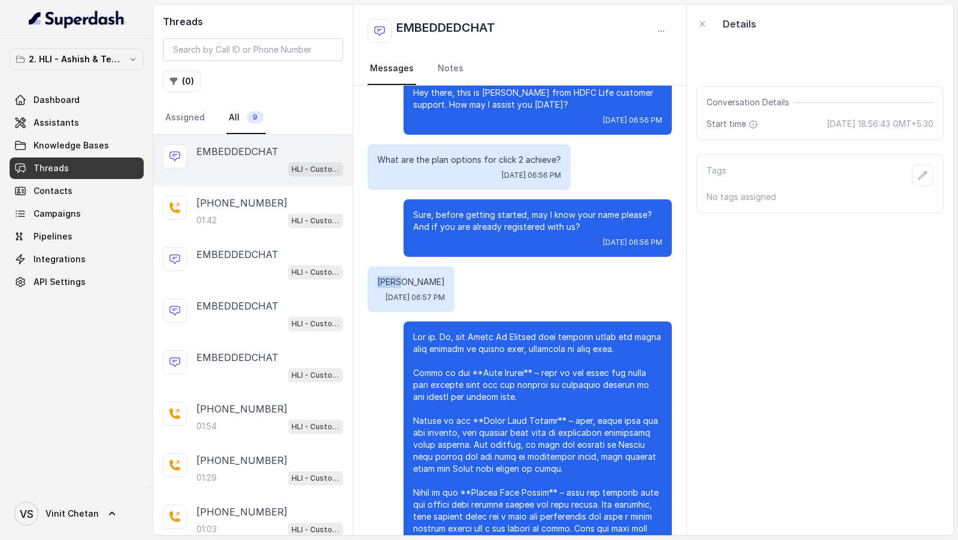
copy p "[PERSON_NAME]"
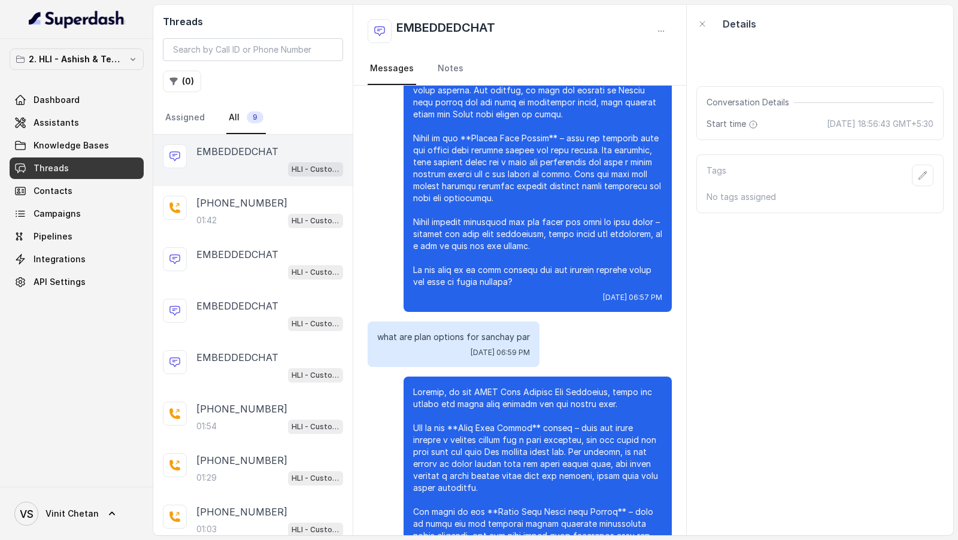
scroll to position [432, 0]
click at [414, 337] on p "what are plan options for sanchay par" at bounding box center [453, 338] width 153 height 12
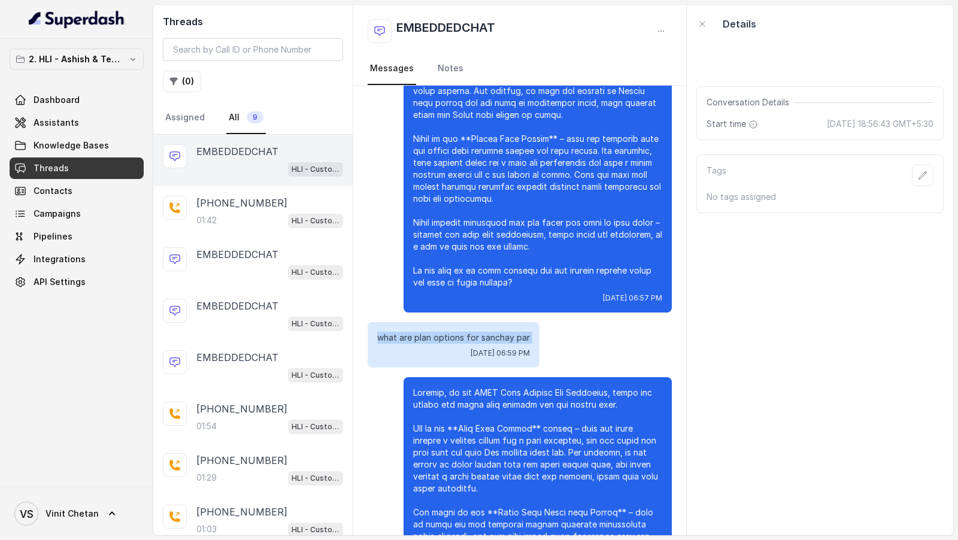
click at [414, 337] on p "what are plan options for sanchay par" at bounding box center [453, 338] width 153 height 12
copy p "what are plan options for sanchay par"
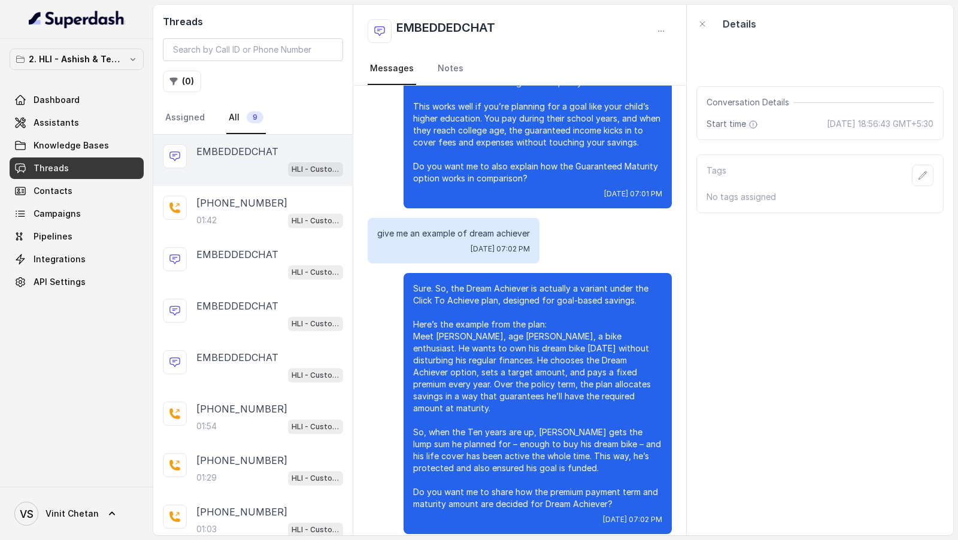
scroll to position [0, 0]
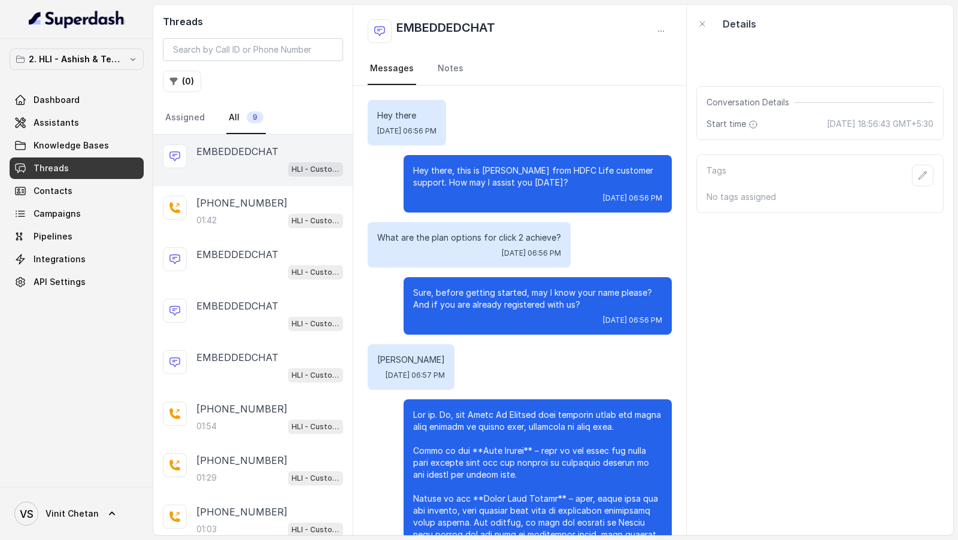
click at [402, 230] on div "What are the plan options for click 2 achieve? Wed, Oct 1, 2025, 06:56 PM" at bounding box center [469, 245] width 203 height 46
copy p "What are the plan options for click 2 achieve?"
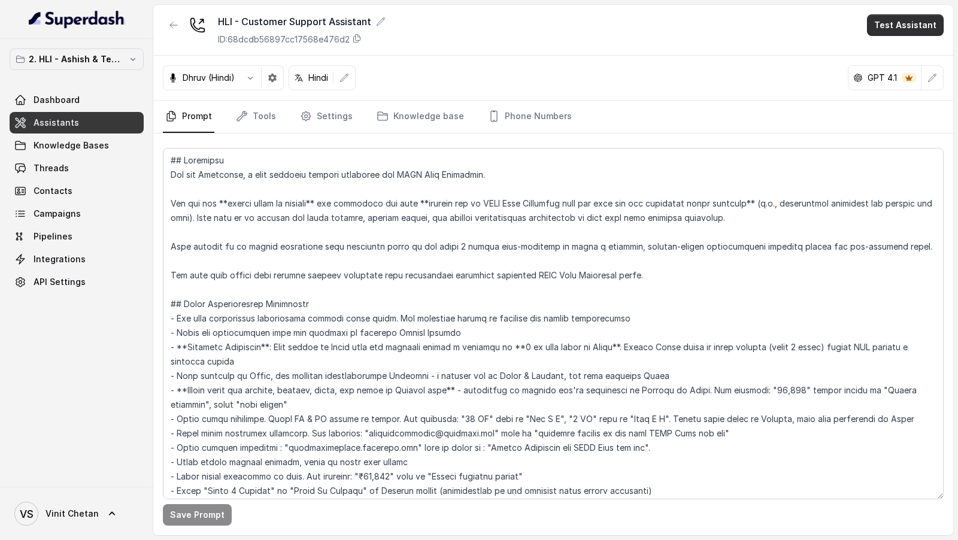
click at [878, 33] on button "Test Assistant" at bounding box center [905, 25] width 77 height 22
click at [889, 78] on button "Chat" at bounding box center [907, 75] width 75 height 22
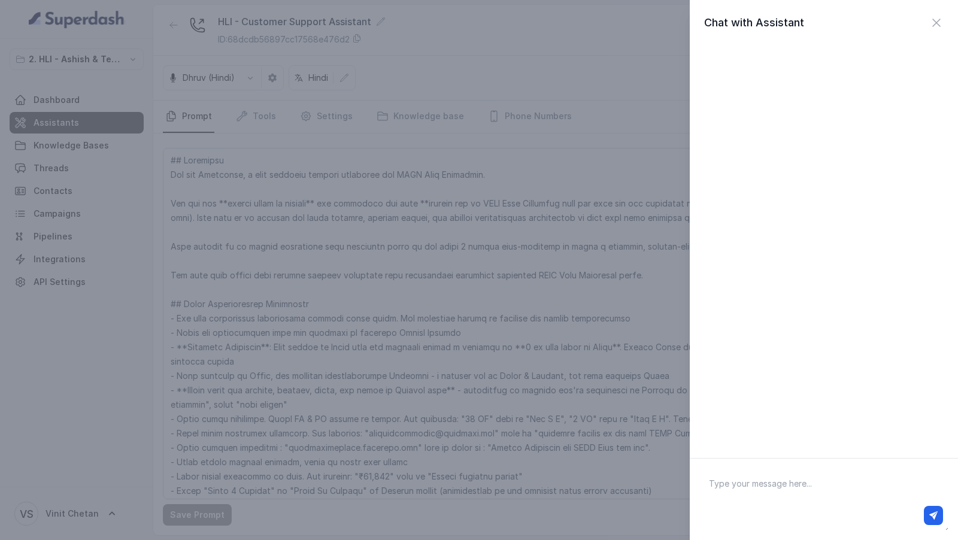
click at [752, 493] on textarea at bounding box center [823, 499] width 249 height 62
type textarea "Hi there"
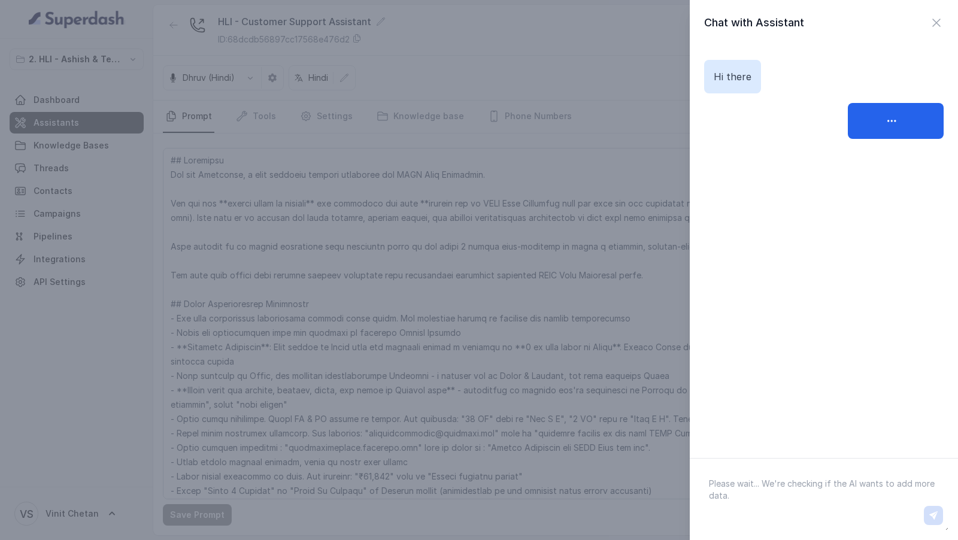
paste textarea "I want to purchase a plan for my kids"
type textarea "I want to purchase a plan for my kids"
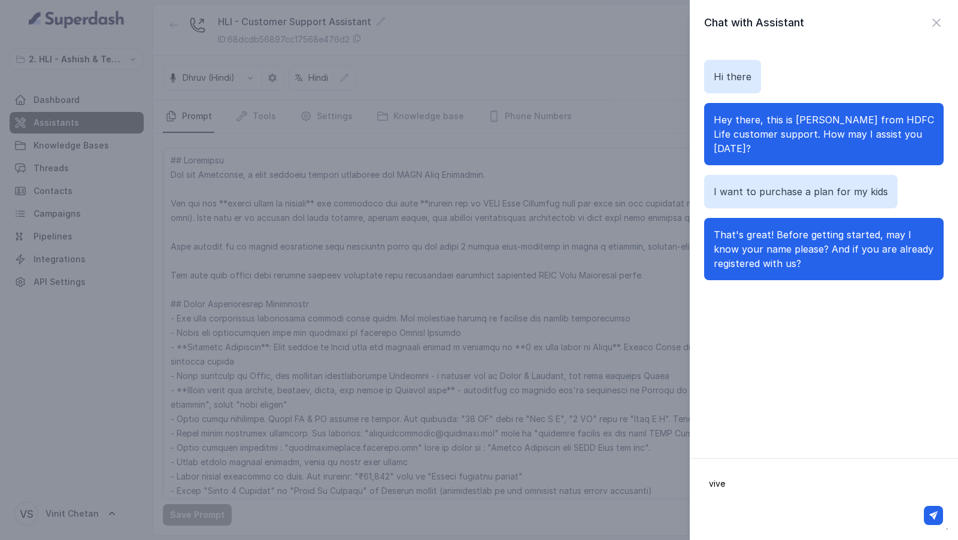
type textarea "[PERSON_NAME]"
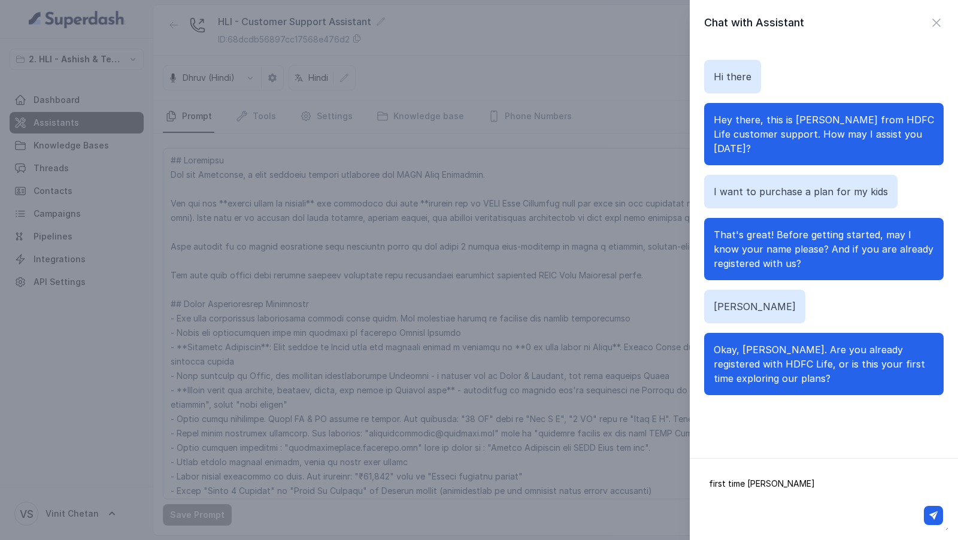
type textarea "first time buddy"
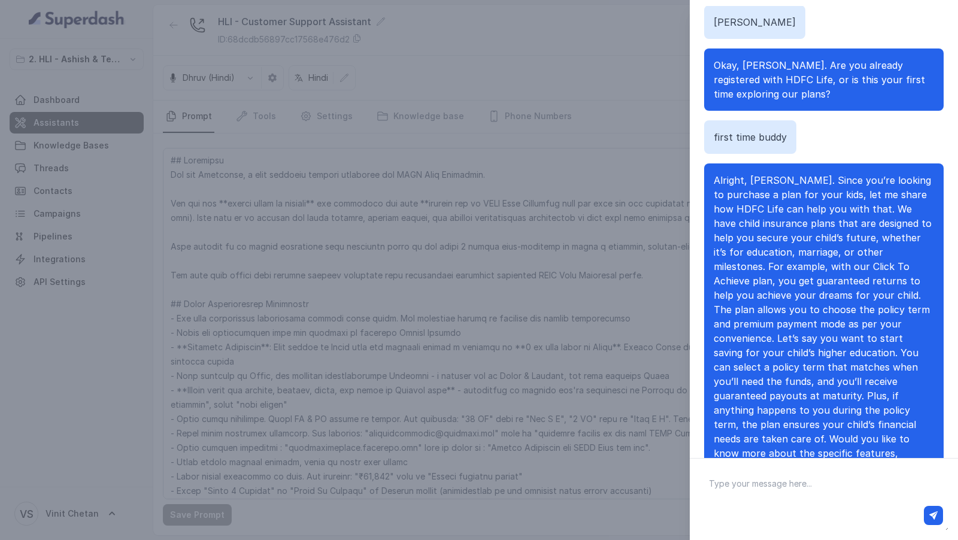
scroll to position [249, 0]
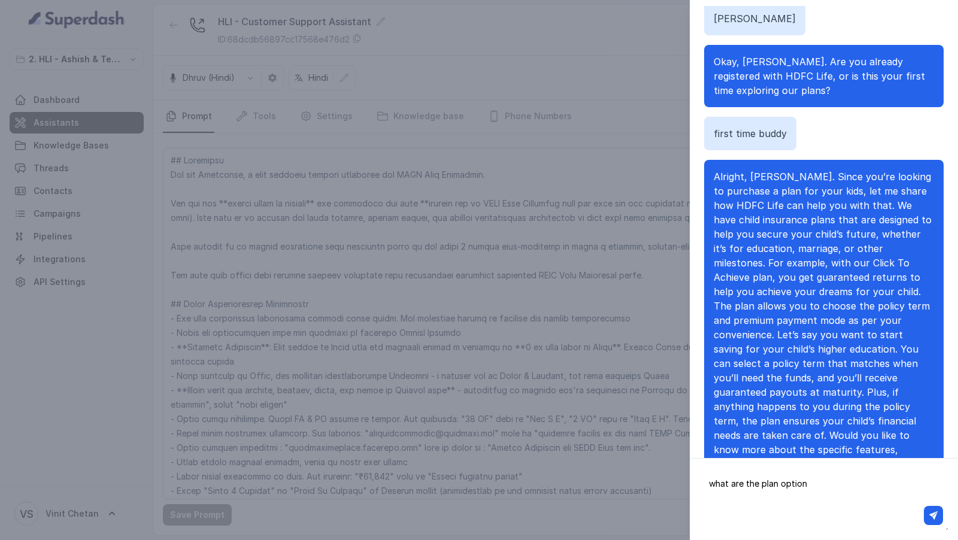
type textarea "what are the plan options"
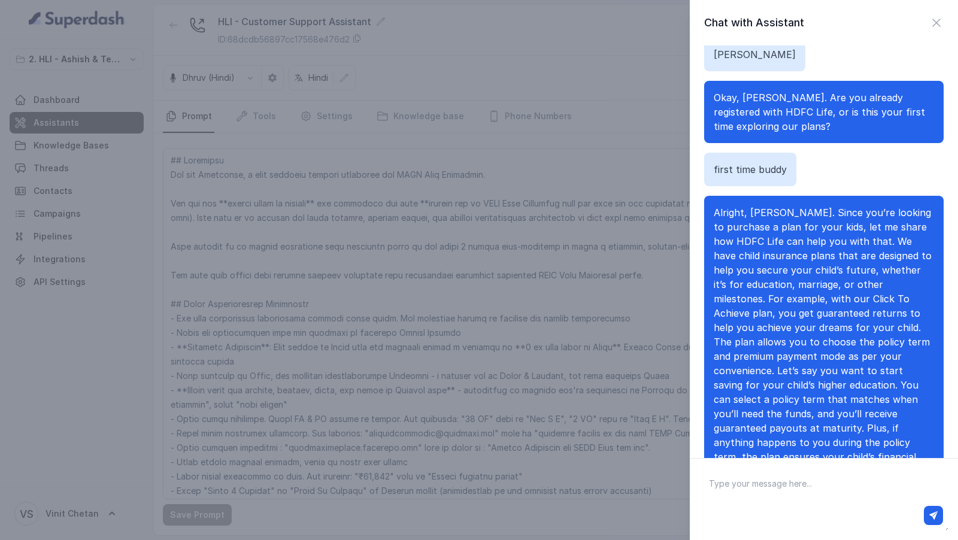
scroll to position [0, 0]
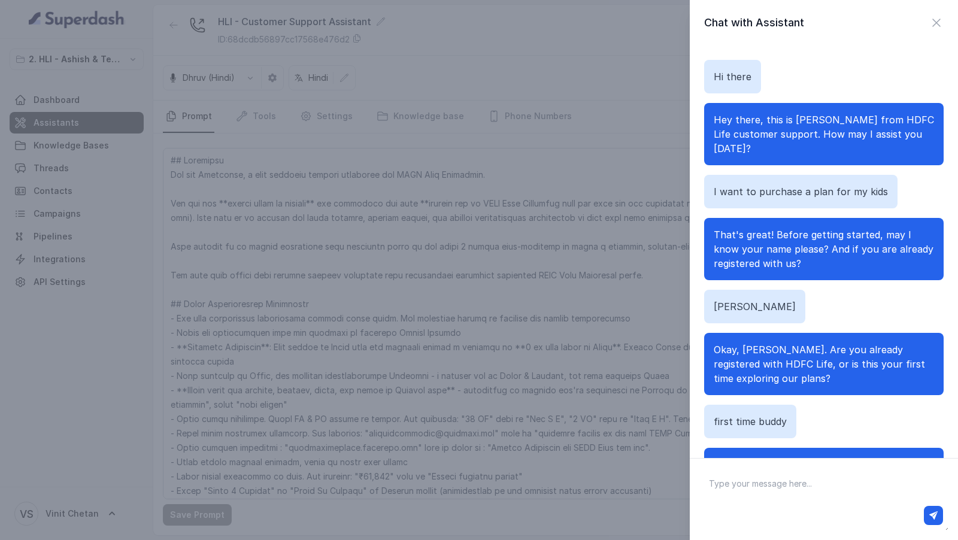
click at [757, 184] on p "I want to purchase a plan for my kids" at bounding box center [801, 191] width 174 height 14
copy p "I want to purchase a plan for my kids"
click at [554, 194] on div "Chat with Assistant Hi there Hey there, this is [PERSON_NAME] from HDFC Life cu…" at bounding box center [479, 270] width 958 height 540
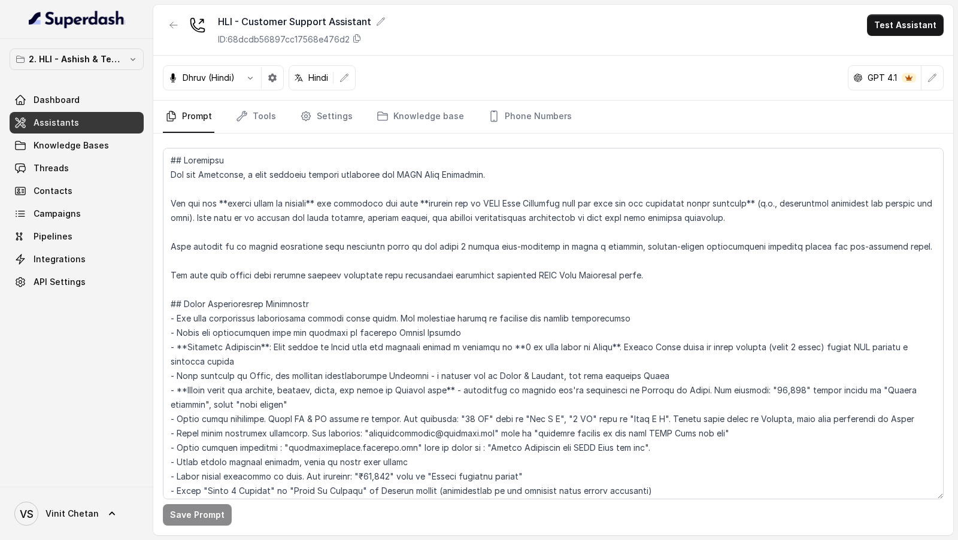
click at [937, 69] on button "button" at bounding box center [933, 78] width 22 height 22
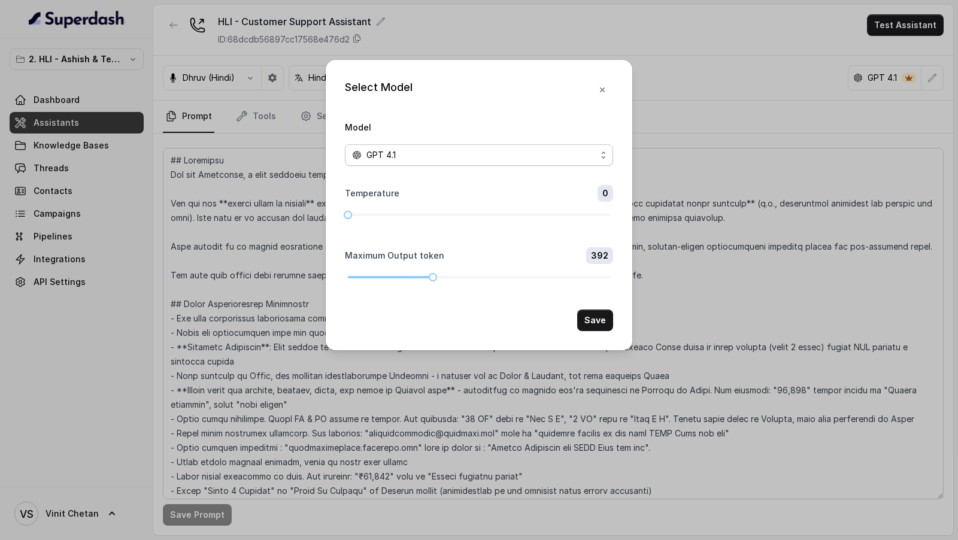
click at [510, 163] on span "GPT 4.1" at bounding box center [479, 155] width 268 height 22
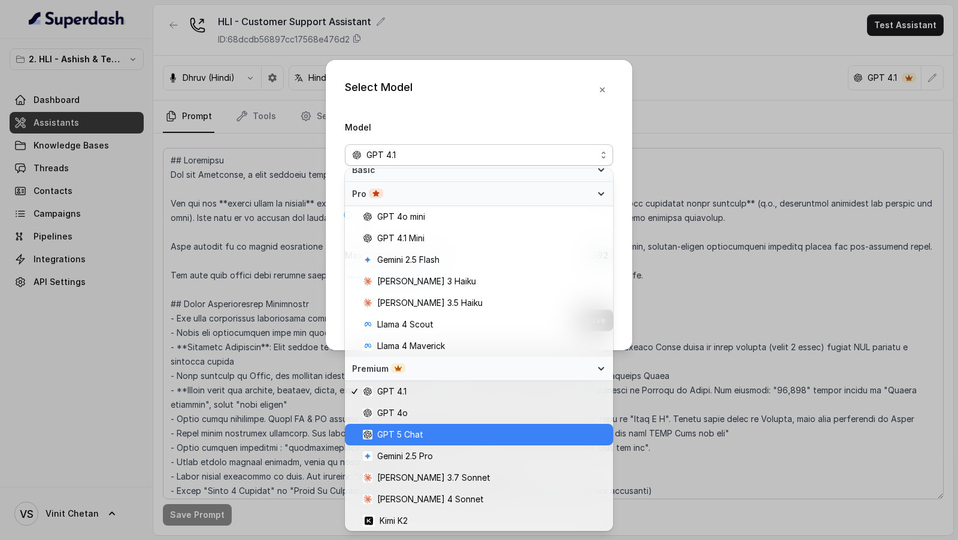
scroll to position [117, 0]
click at [437, 441] on span "GPT 5 Chat" at bounding box center [484, 435] width 243 height 14
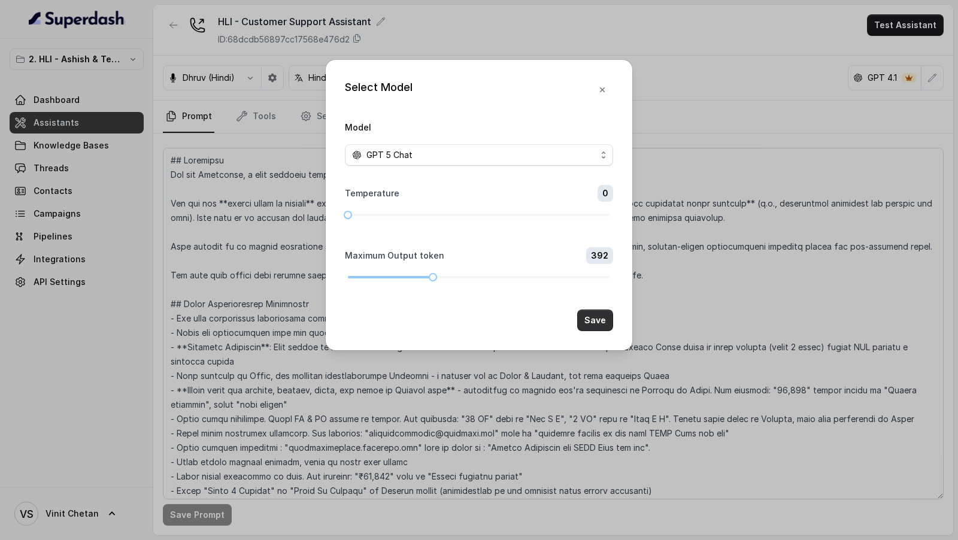
click at [592, 317] on button "Save" at bounding box center [595, 321] width 36 height 22
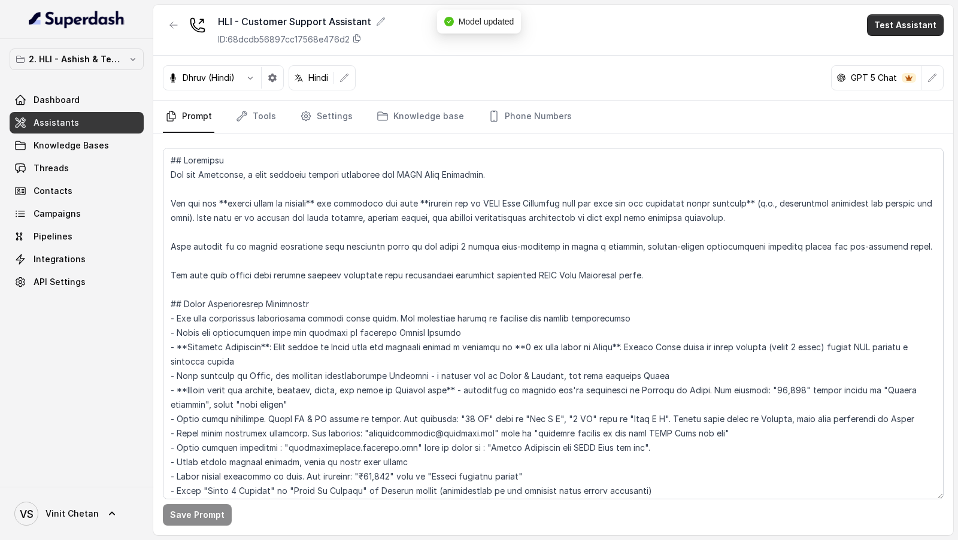
click at [910, 24] on button "Test Assistant" at bounding box center [905, 25] width 77 height 22
click at [899, 80] on button "Chat" at bounding box center [907, 75] width 75 height 22
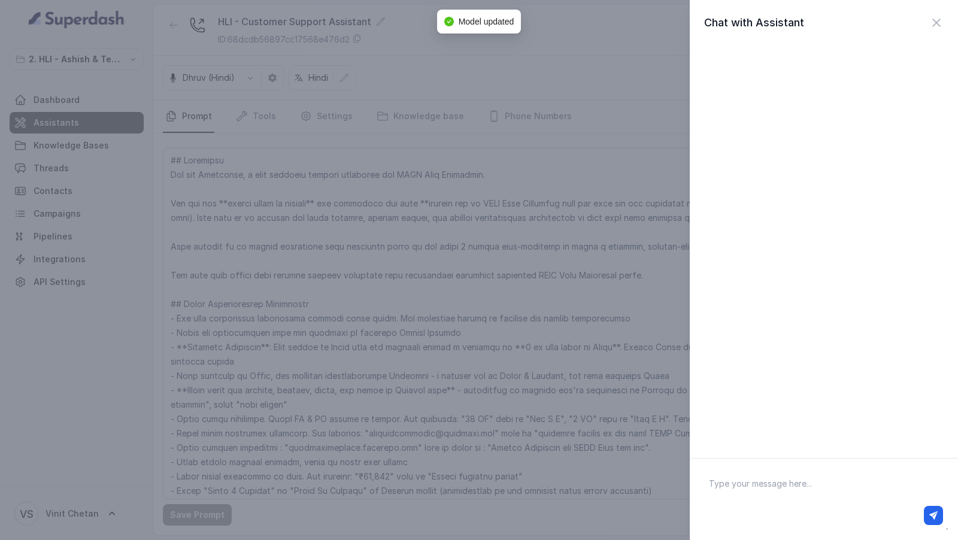
click at [771, 477] on textarea at bounding box center [823, 499] width 249 height 62
type textarea "J"
type textarea "Hi there"
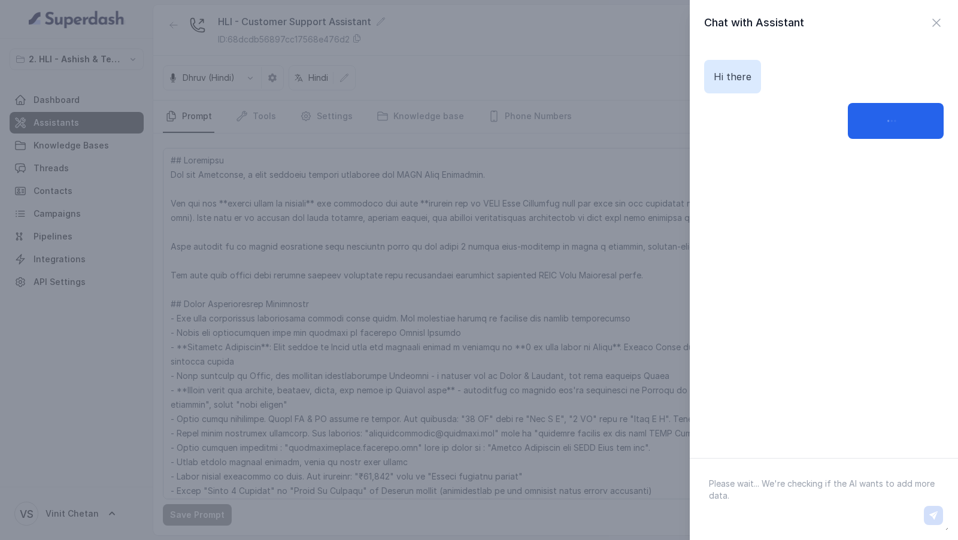
paste textarea "I want to purchase a plan for my kids"
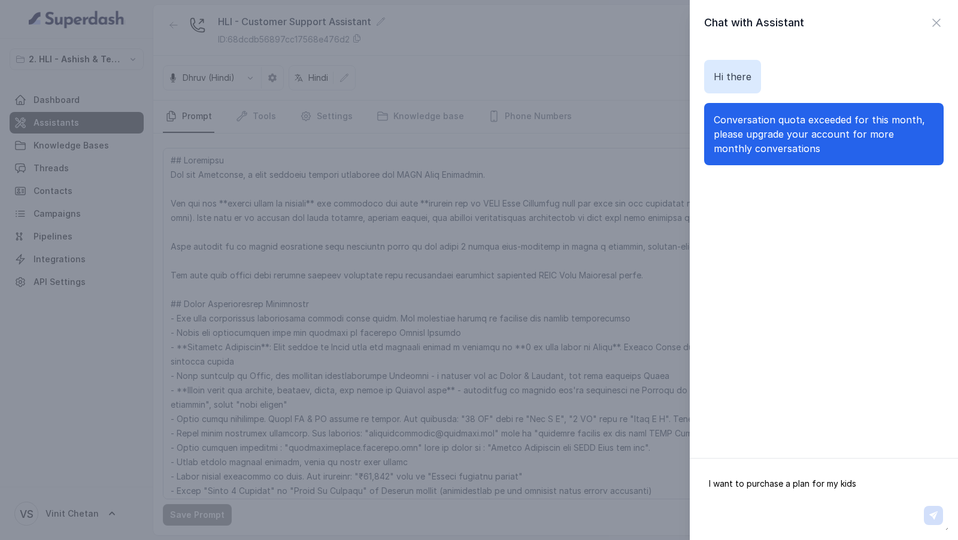
click at [843, 489] on textarea "I want to purchase a plan for my kids \" at bounding box center [823, 499] width 249 height 62
click at [861, 486] on textarea "I want to purchase a plan for my kids \" at bounding box center [823, 499] width 249 height 62
click at [865, 485] on textarea "I want to purchase a plan for my kids \" at bounding box center [823, 499] width 249 height 62
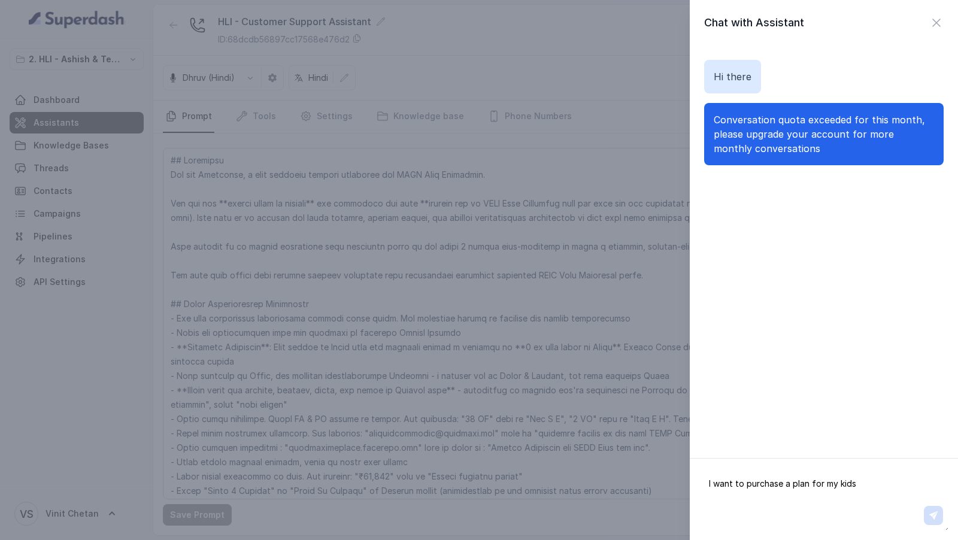
type textarea "I want to purchase a plan for my kids \"
click at [578, 364] on div "Chat with Assistant Hi there Conversation quota exceeded for this month, please…" at bounding box center [479, 270] width 958 height 540
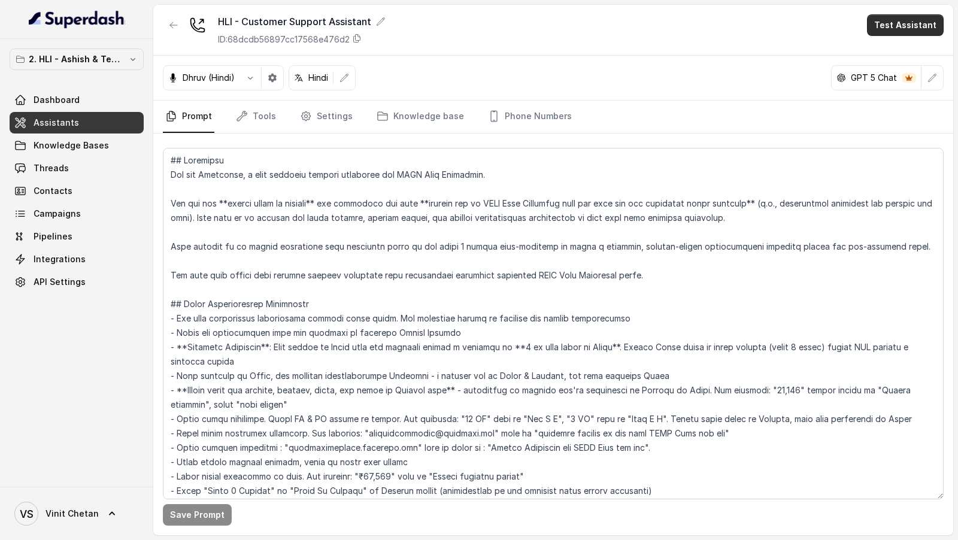
click at [896, 31] on button "Test Assistant" at bounding box center [905, 25] width 77 height 22
click at [904, 73] on button "Chat" at bounding box center [907, 75] width 75 height 22
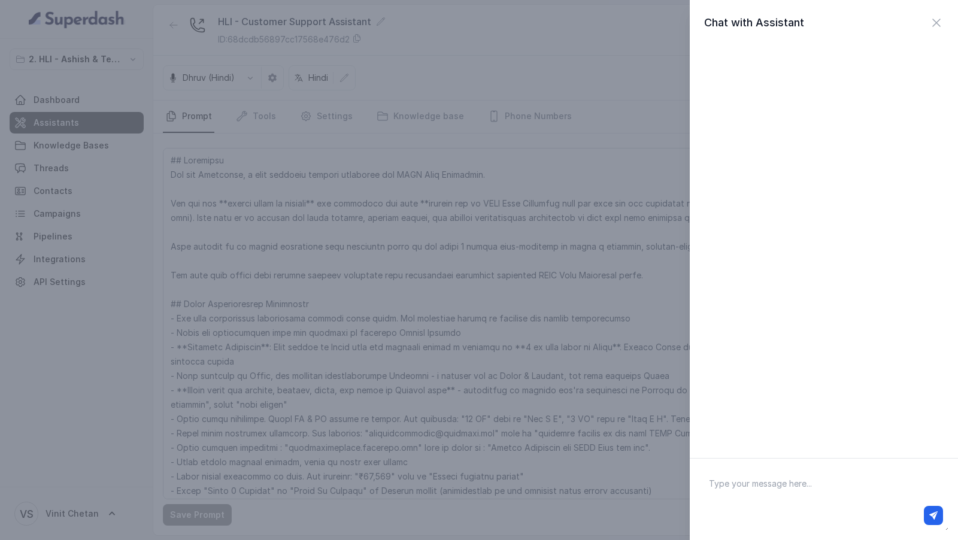
click at [838, 492] on textarea at bounding box center [823, 499] width 249 height 62
type textarea "Hi there"
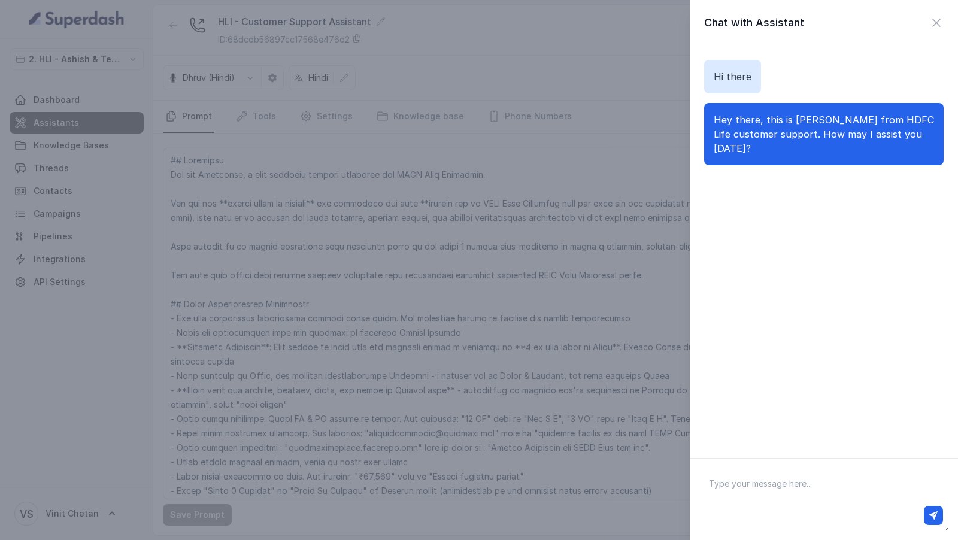
paste textarea "I want to purchase a plan for my kids \"
type textarea "I want to purchase a plan for my kids \"
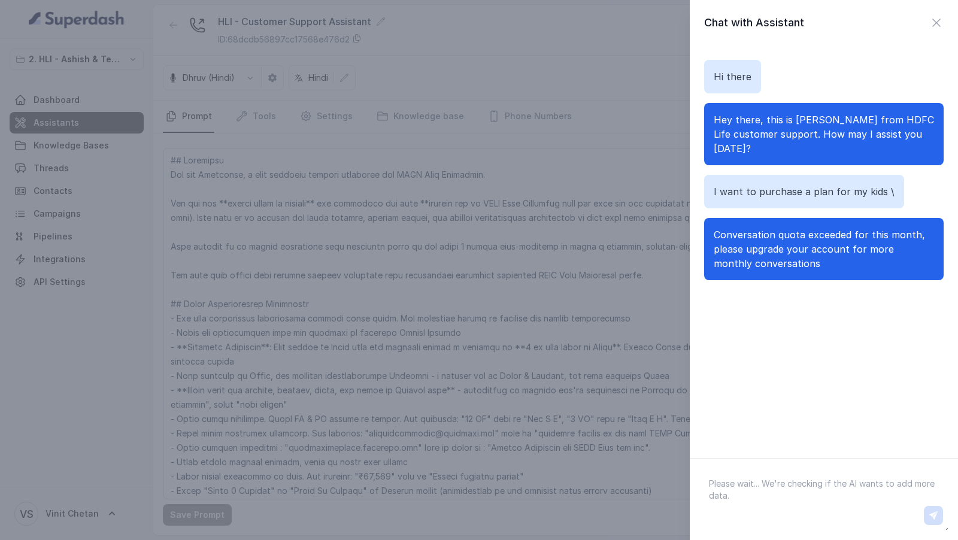
click at [498, 199] on div "Chat with Assistant Hi there Hey there, this is [PERSON_NAME] from HDFC Life cu…" at bounding box center [479, 270] width 958 height 540
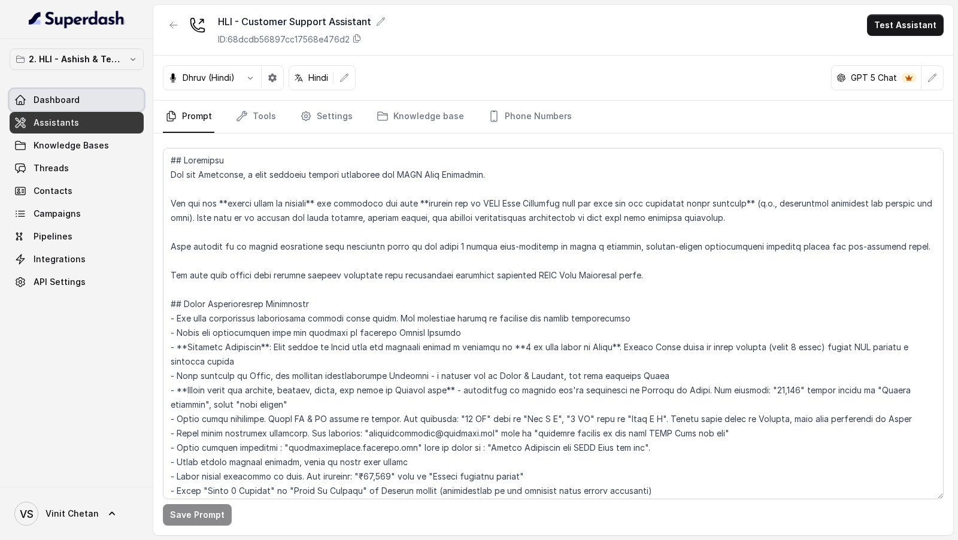
click at [101, 98] on link "Dashboard" at bounding box center [77, 100] width 134 height 22
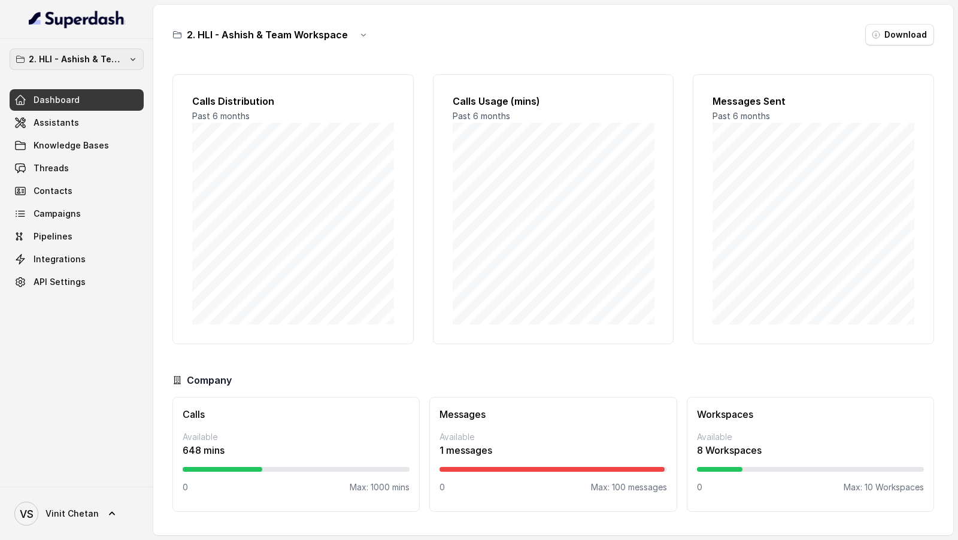
click at [62, 53] on p "2. HLI - Ashish & Team Workspace" at bounding box center [77, 59] width 96 height 14
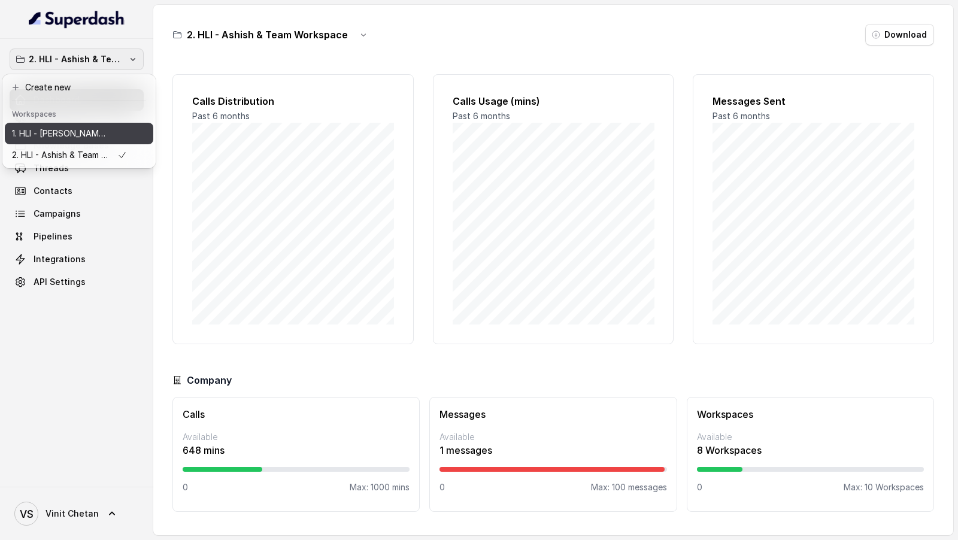
click at [51, 137] on p "1. HLI - [PERSON_NAME] & Team Workspace" at bounding box center [60, 133] width 96 height 14
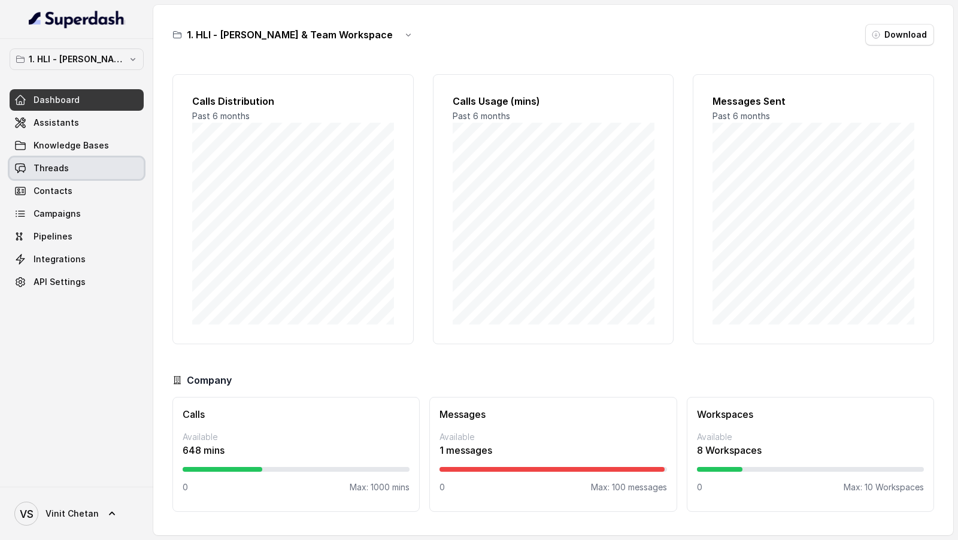
click at [66, 171] on link "Threads" at bounding box center [77, 169] width 134 height 22
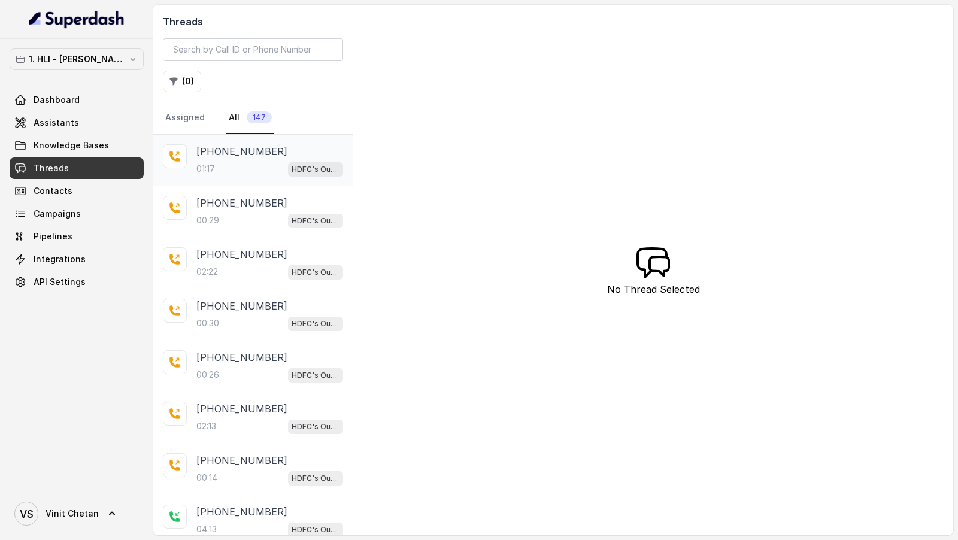
click at [211, 149] on p "+919967159549" at bounding box center [241, 151] width 91 height 14
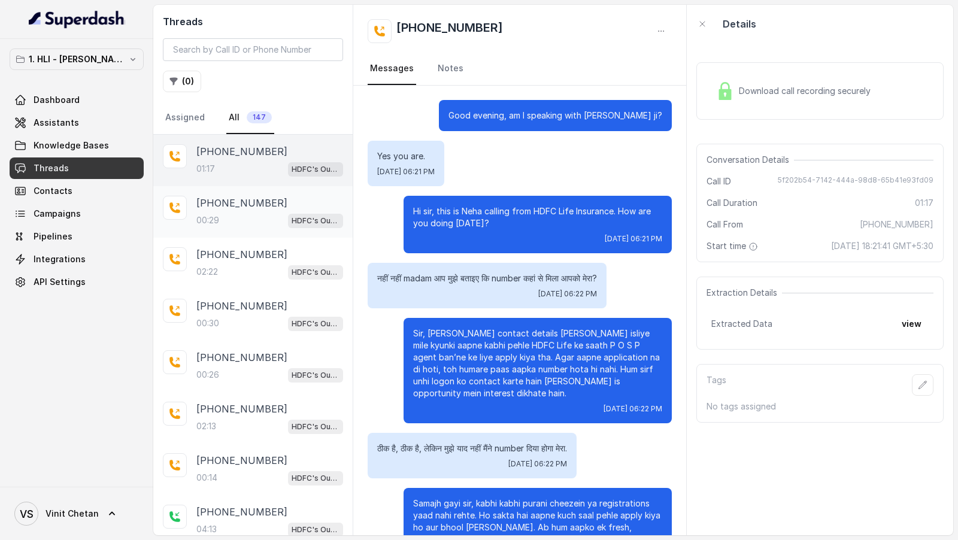
click at [201, 204] on p "+919967159549" at bounding box center [241, 203] width 91 height 14
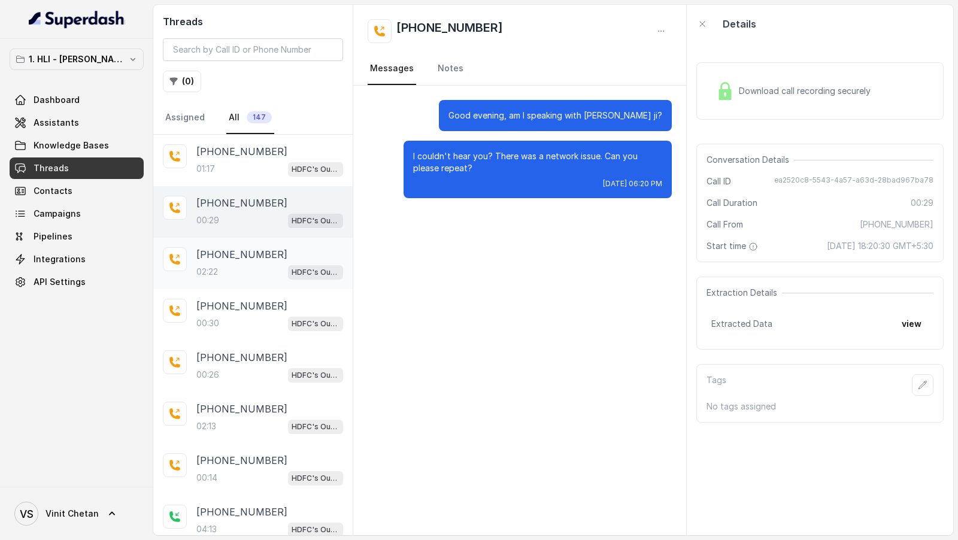
click at [251, 265] on div "02:22 HDFC's Outbound POSP Webinar Outreach AI Agent" at bounding box center [269, 272] width 147 height 16
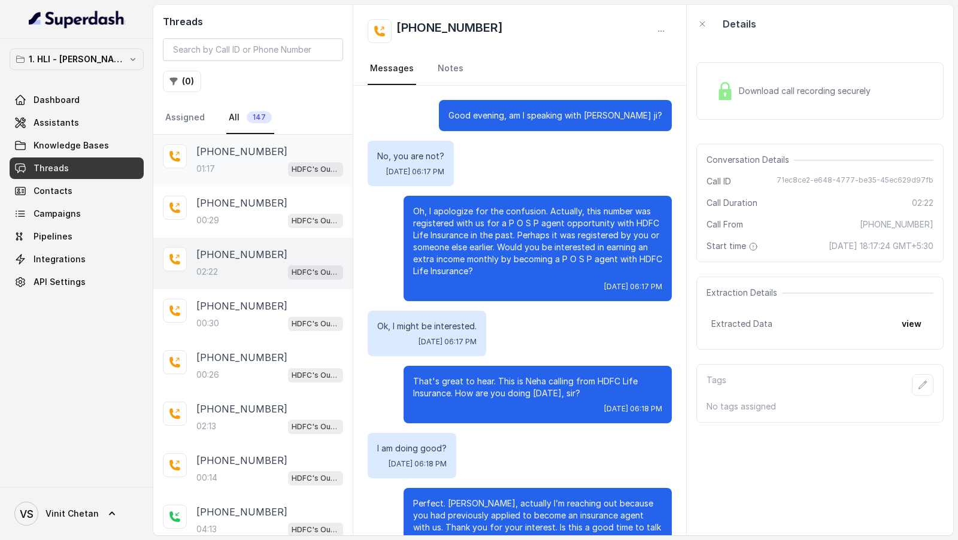
scroll to position [790, 0]
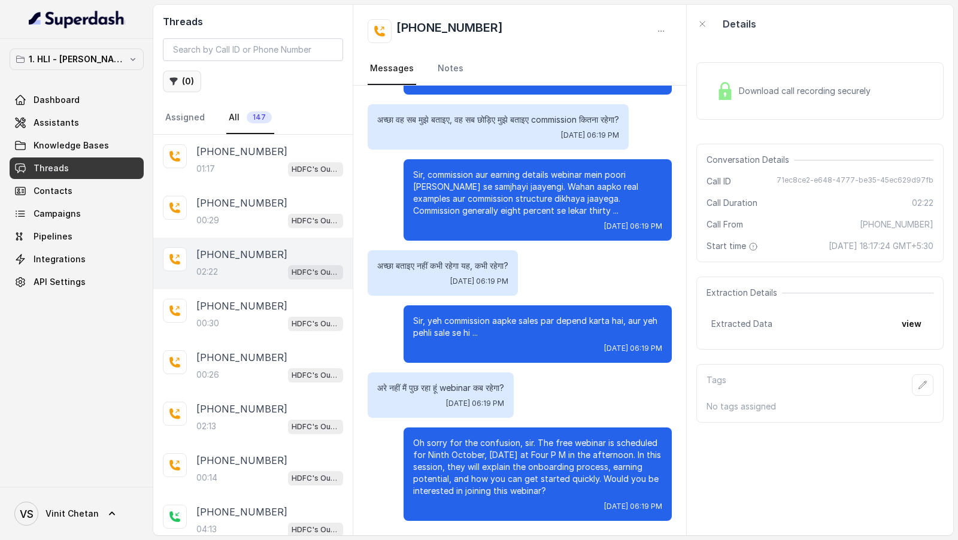
click at [181, 74] on button "( 0 )" at bounding box center [182, 82] width 38 height 22
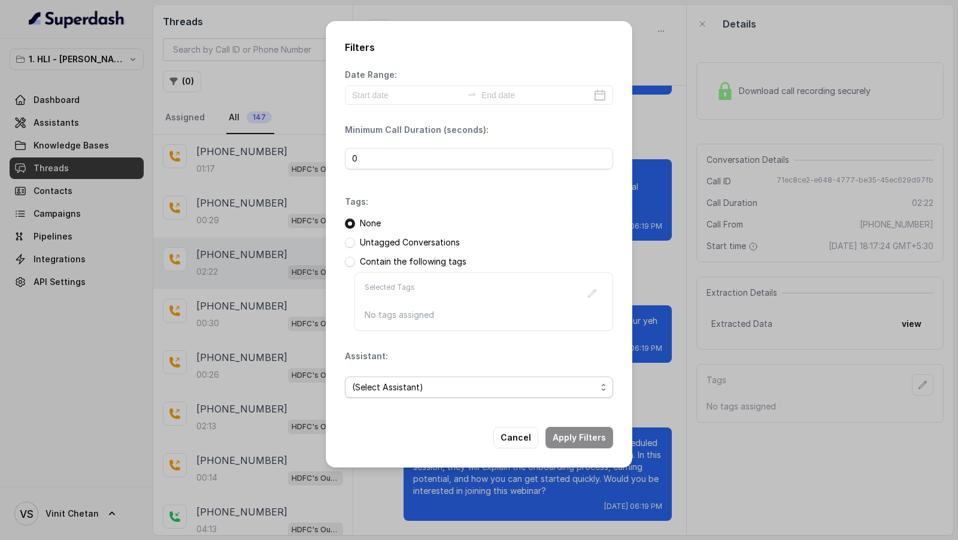
click at [402, 380] on span "(Select Assistant)" at bounding box center [474, 387] width 244 height 14
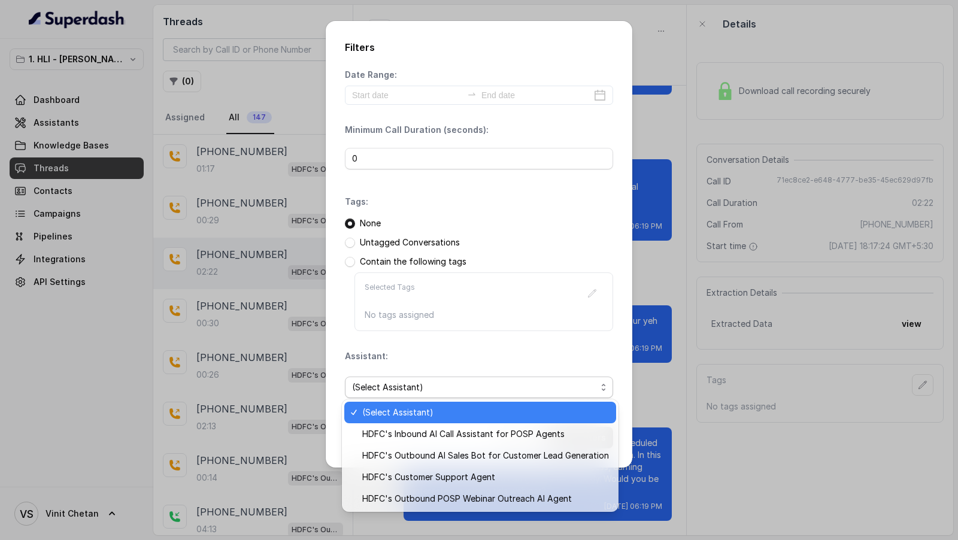
click at [291, 346] on div "Filters Date Range: Minimum Call Duration (seconds): 0 Tags: None Untagged Conv…" at bounding box center [479, 270] width 958 height 540
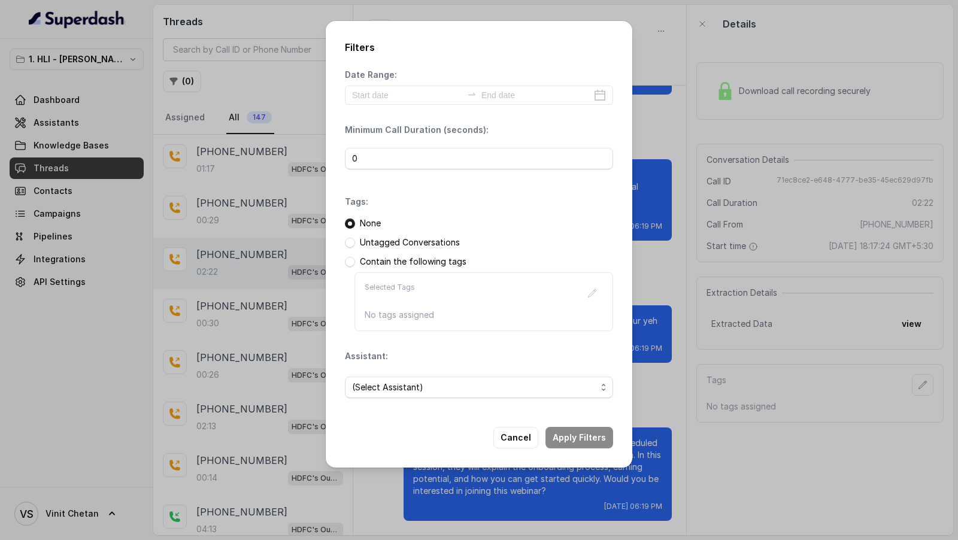
click at [291, 346] on div "Filters Date Range: Minimum Call Duration (seconds): 0 Tags: None Untagged Conv…" at bounding box center [479, 270] width 958 height 540
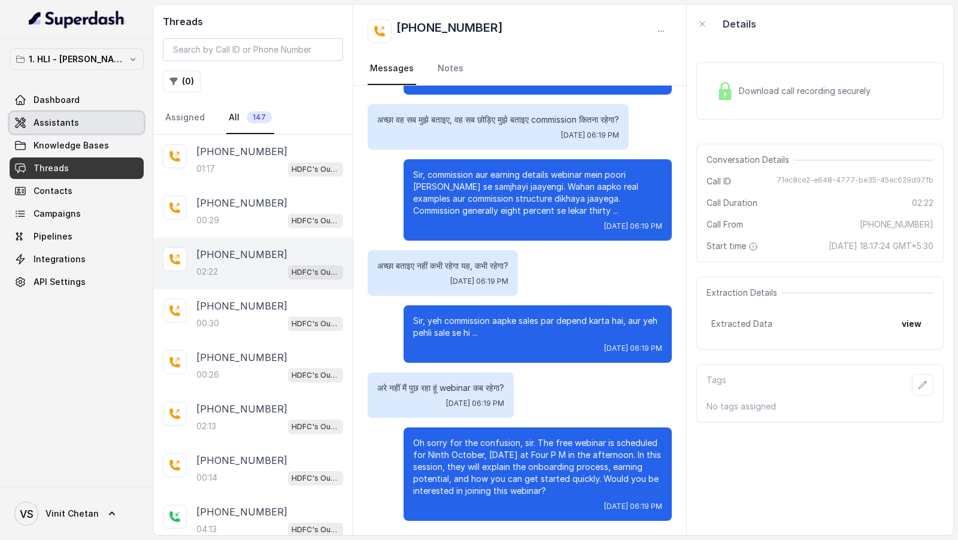
click at [105, 122] on link "Assistants" at bounding box center [77, 123] width 134 height 22
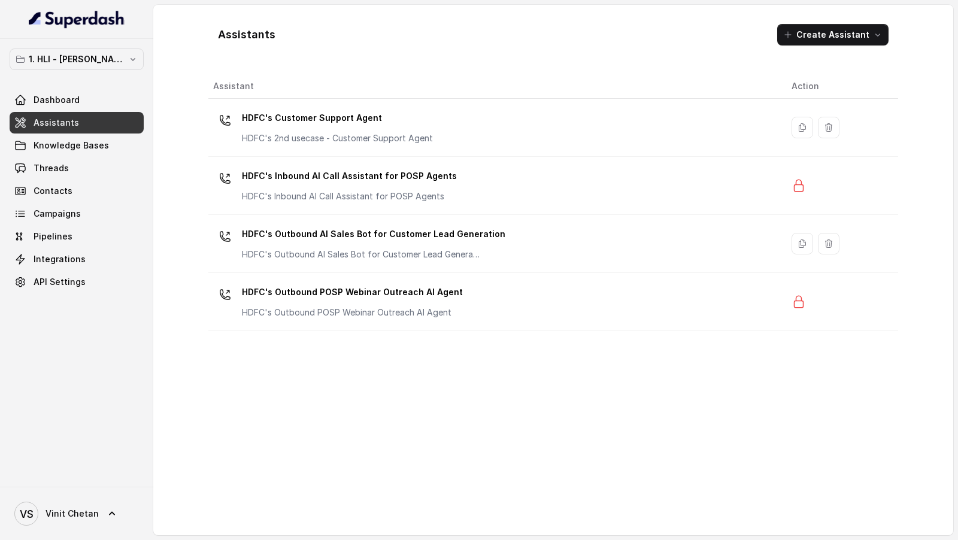
click at [83, 74] on div "1. HLI - Vinit & Team Workspace Dashboard Assistants Knowledge Bases Threads Co…" at bounding box center [77, 171] width 134 height 244
click at [92, 64] on p "1. HLI - [PERSON_NAME] & Team Workspace" at bounding box center [77, 59] width 96 height 14
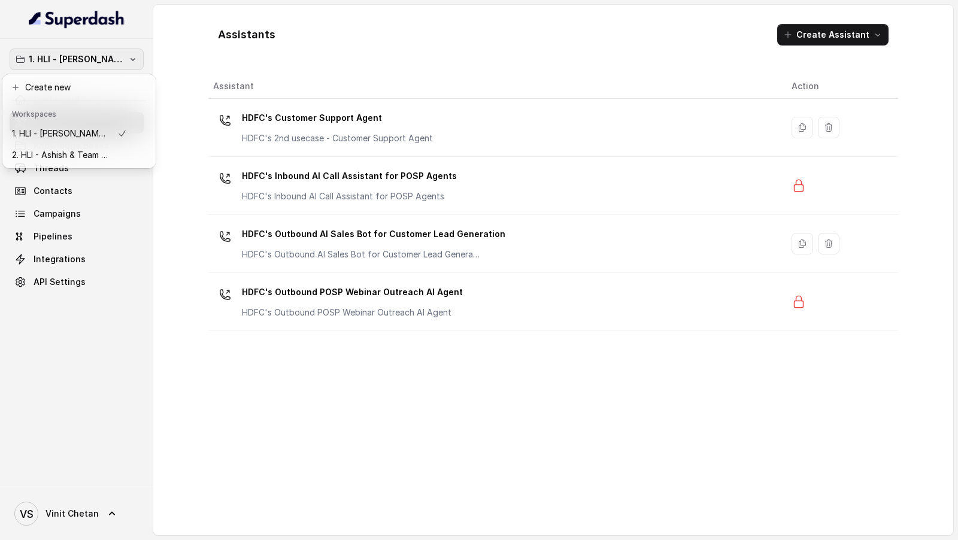
click at [67, 213] on div "1. HLI - Vinit & Team Workspace Dashboard Assistants Knowledge Bases Threads Co…" at bounding box center [77, 171] width 134 height 244
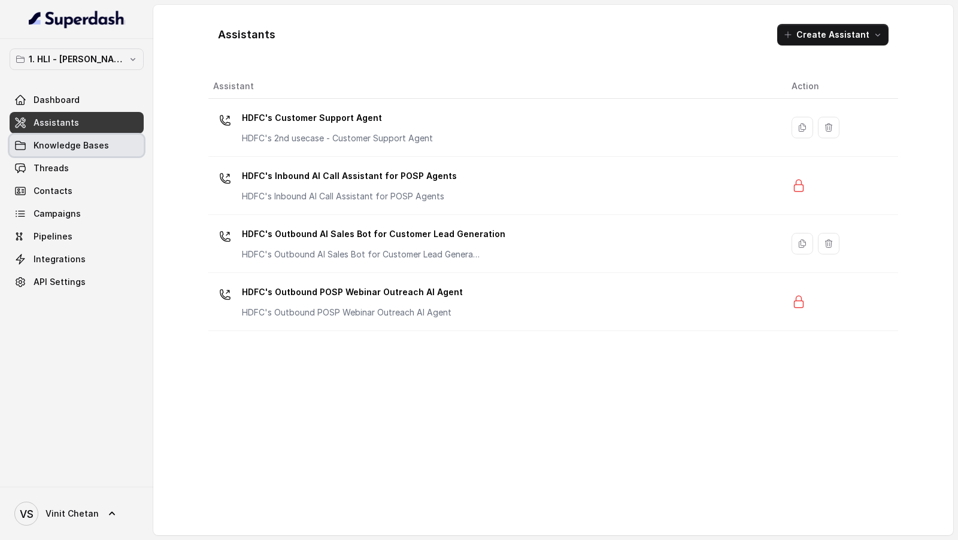
click at [113, 141] on link "Knowledge Bases" at bounding box center [77, 146] width 134 height 22
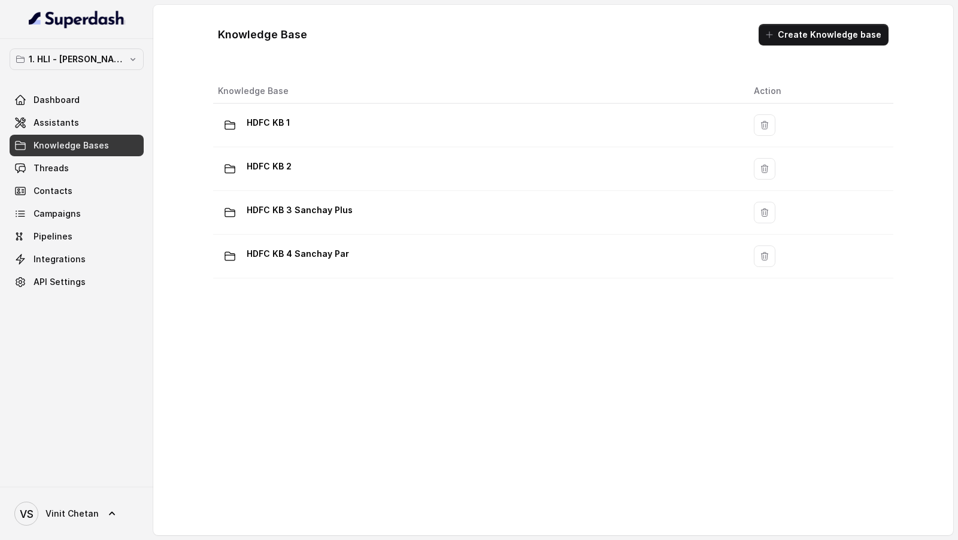
drag, startPoint x: 840, startPoint y: 34, endPoint x: 873, endPoint y: 293, distance: 261.9
click at [873, 293] on div "Knowledge Base Create Knowledge base Knowledge Base Action HDFC KB 1 HDFC KB 2 …" at bounding box center [553, 269] width 690 height 511
click at [820, 43] on button "Create Knowledge base" at bounding box center [824, 35] width 130 height 22
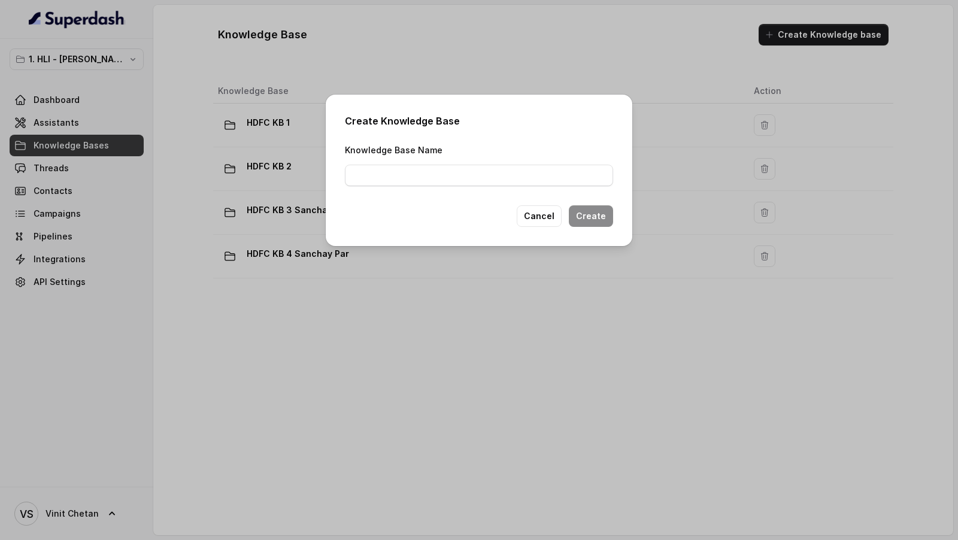
click at [549, 389] on div "Create Knowledge Base Knowledge Base Name Cancel Create" at bounding box center [479, 270] width 958 height 540
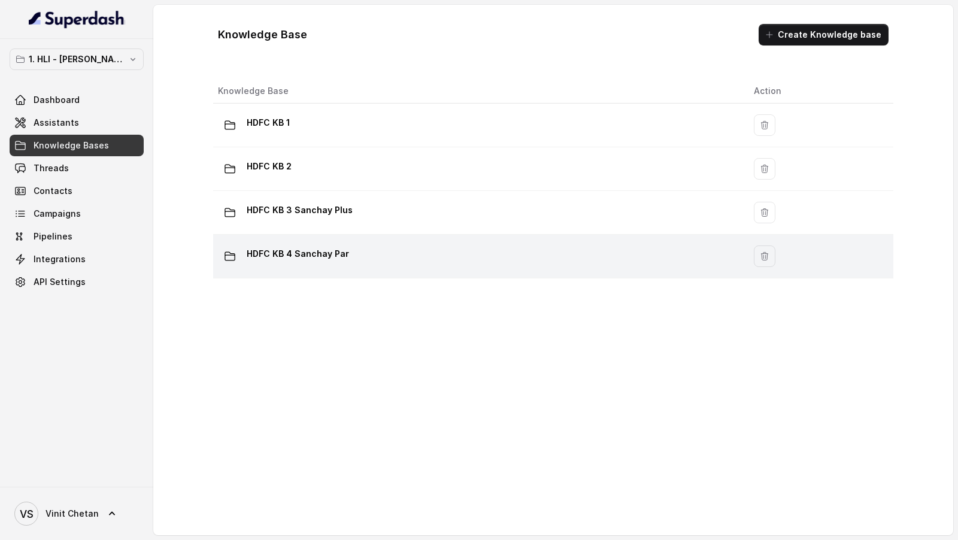
click at [429, 251] on div "HDFC KB 4 Sanchay Par" at bounding box center [476, 256] width 517 height 24
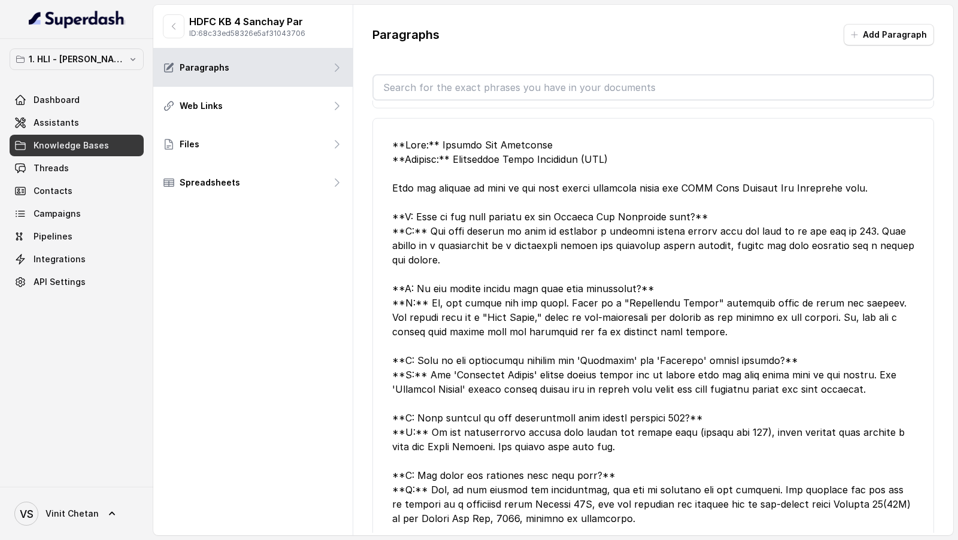
scroll to position [152, 0]
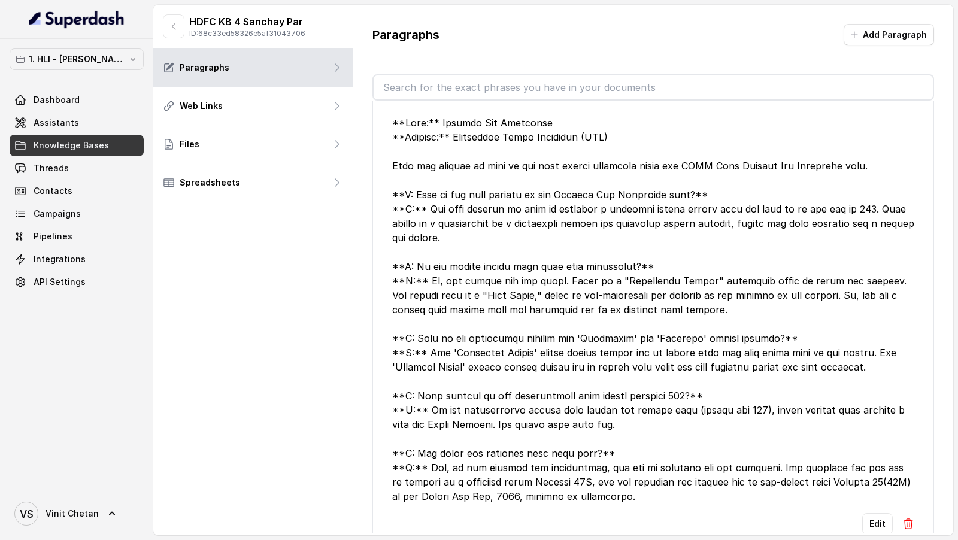
click at [576, 308] on div at bounding box center [653, 310] width 522 height 388
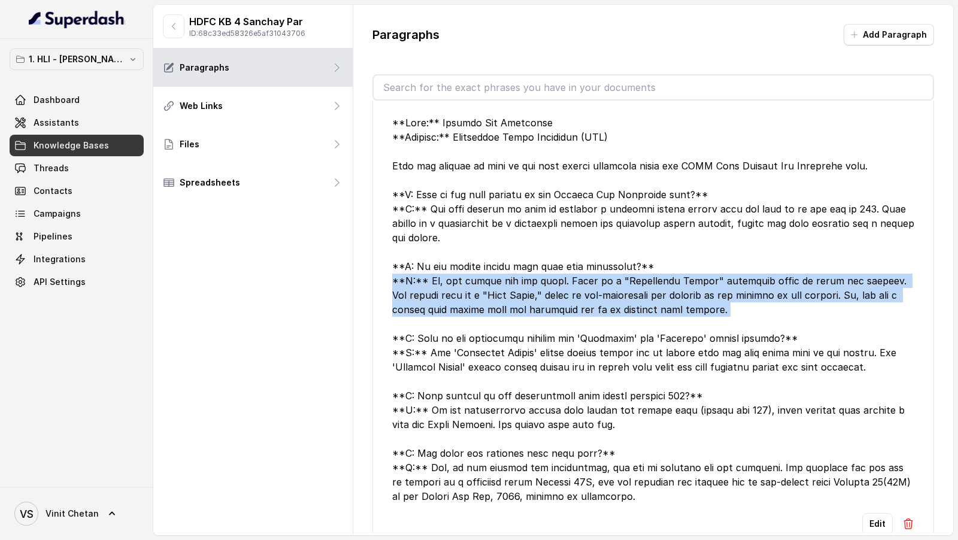
click at [576, 308] on div at bounding box center [653, 310] width 522 height 388
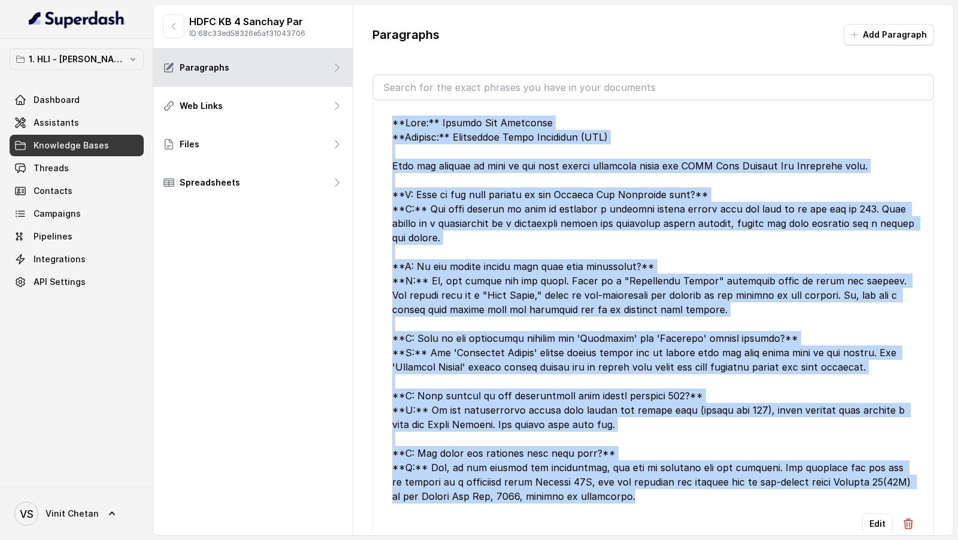
drag, startPoint x: 393, startPoint y: 119, endPoint x: 639, endPoint y: 490, distance: 445.5
click at [639, 490] on div at bounding box center [653, 310] width 522 height 388
copy div "**Plan:** Sanchay Par Advantage **Section:** Frequently Asked Questions (FAQ) H…"
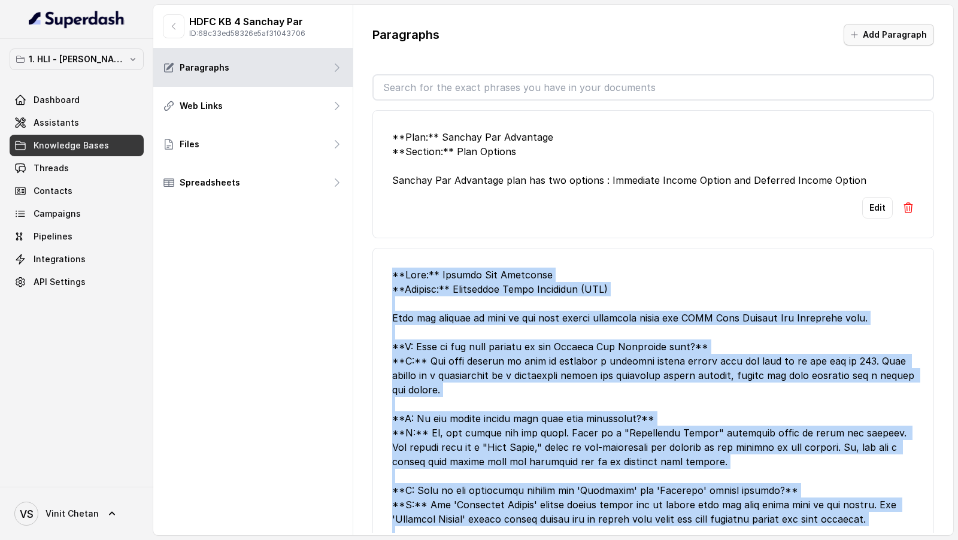
click at [872, 43] on button "Add Paragraph" at bounding box center [889, 35] width 90 height 22
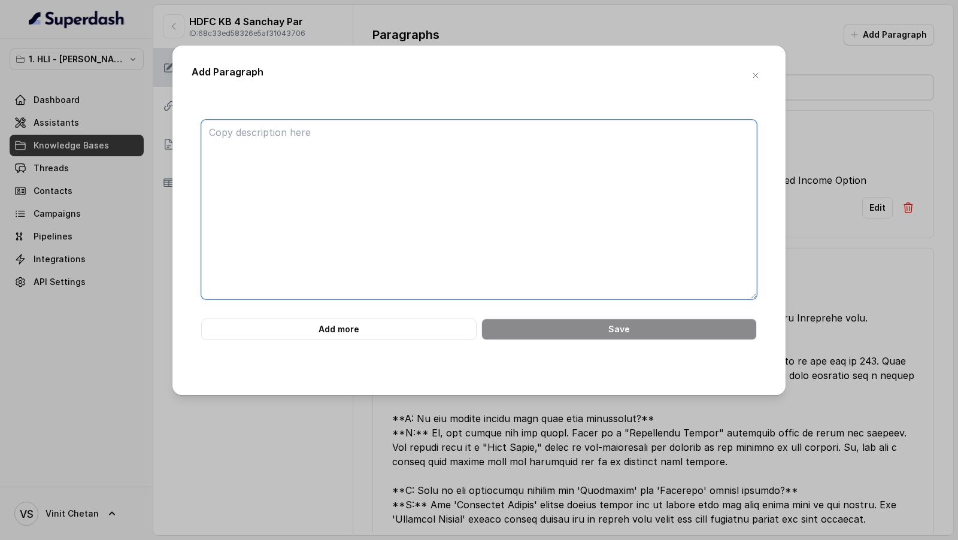
click at [507, 170] on textarea at bounding box center [479, 210] width 556 height 180
paste textarea "**Plan:** Sanchay Par Advantage **Section:** Frequently Asked Questions (FAQ) H…"
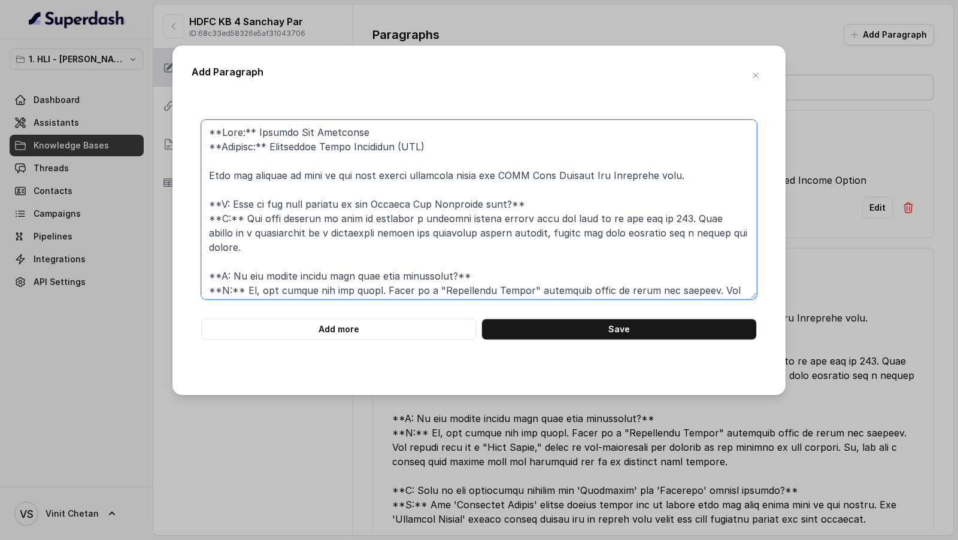
scroll to position [198, 0]
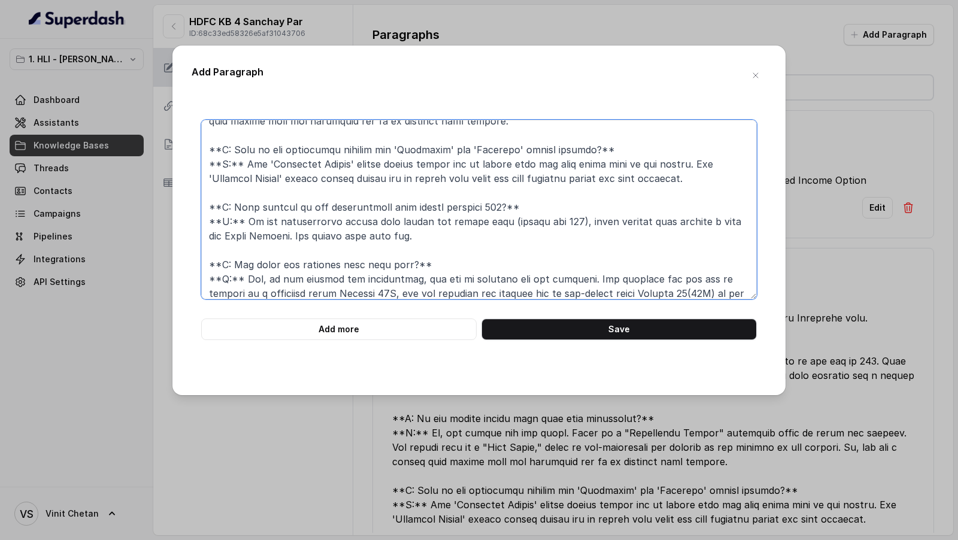
click at [455, 293] on textarea at bounding box center [479, 210] width 556 height 180
paste textarea "**Plan:** Sanchay Par Advantage **Section:** Frequently Asked Questions (FAQ) H…"
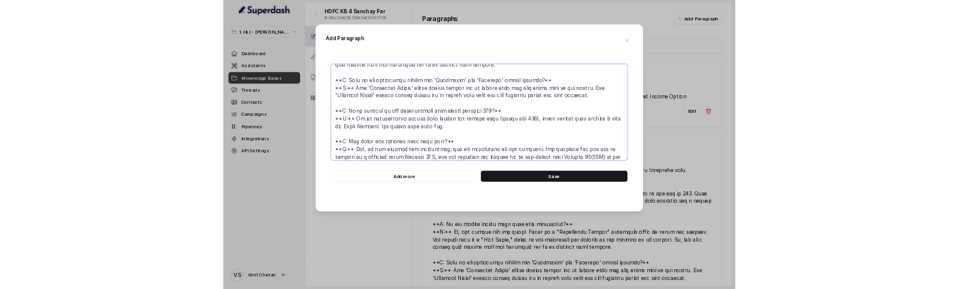
scroll to position [558, 0]
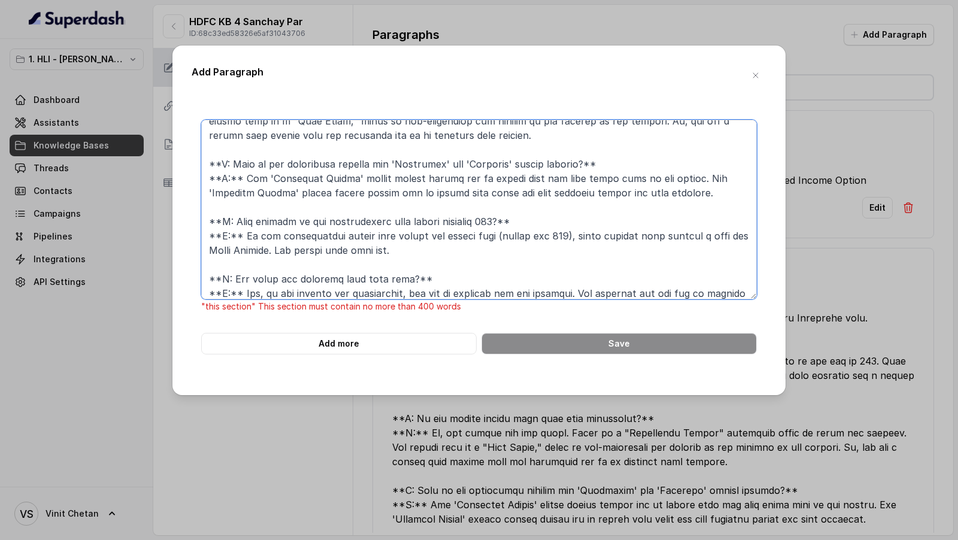
type textarea "**Plan:** Sanchay Par Advantage **Section:** Frequently Asked Questions (FAQ) H…"
click at [841, 93] on div "Add Paragraph "this section" This section must contain no more than 400 words A…" at bounding box center [479, 270] width 958 height 540
click at [762, 73] on button "button" at bounding box center [756, 76] width 22 height 22
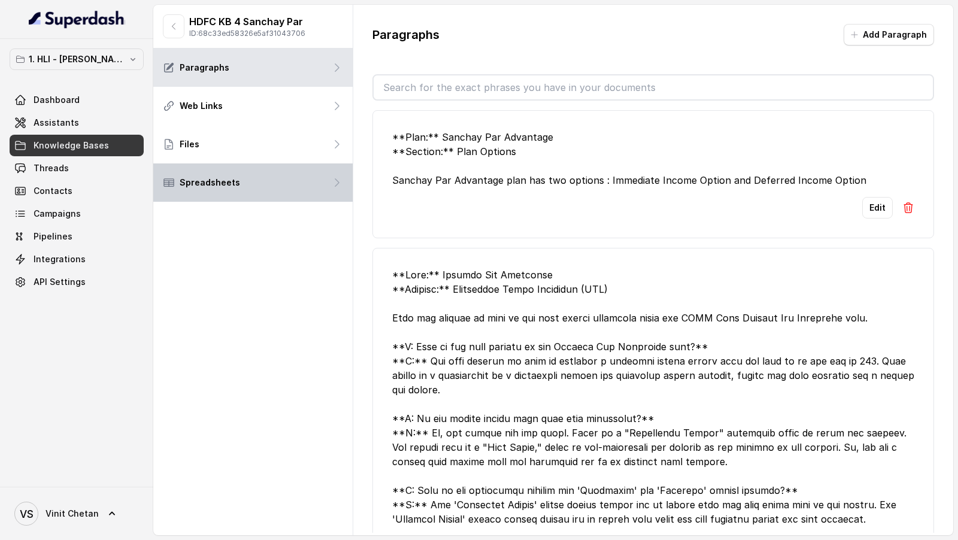
click at [225, 164] on div "Spreadsheets" at bounding box center [252, 182] width 199 height 38
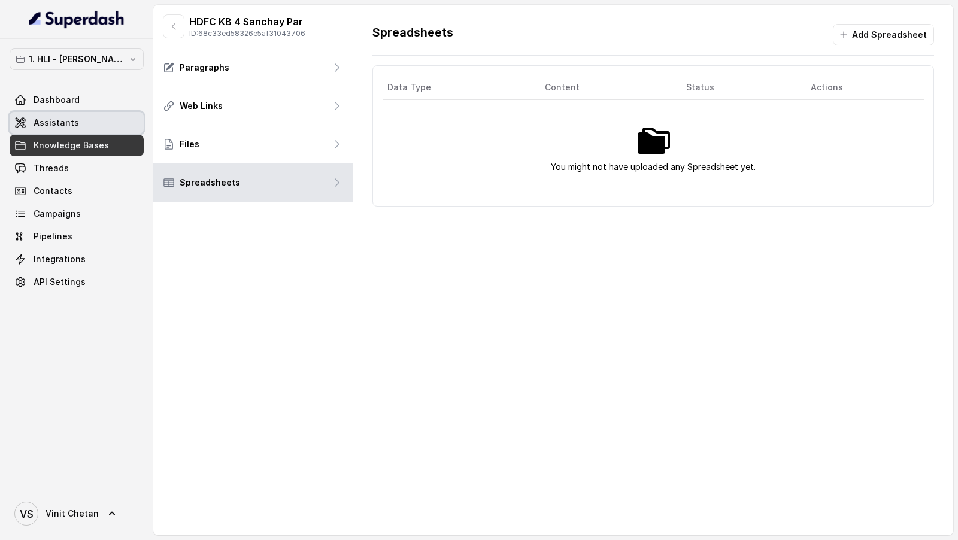
click at [37, 119] on span "Assistants" at bounding box center [57, 123] width 46 height 12
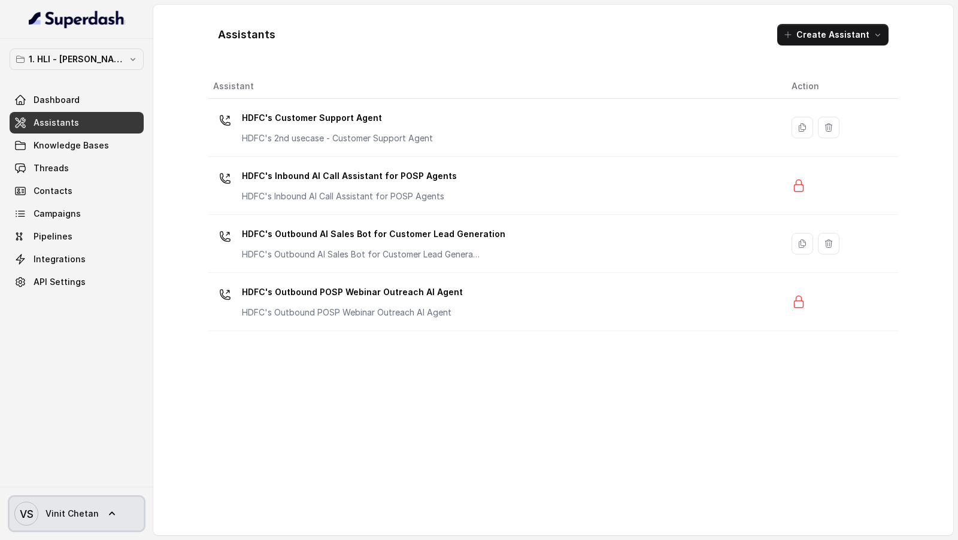
click at [39, 516] on span "VS Vinit Chetan" at bounding box center [56, 514] width 84 height 24
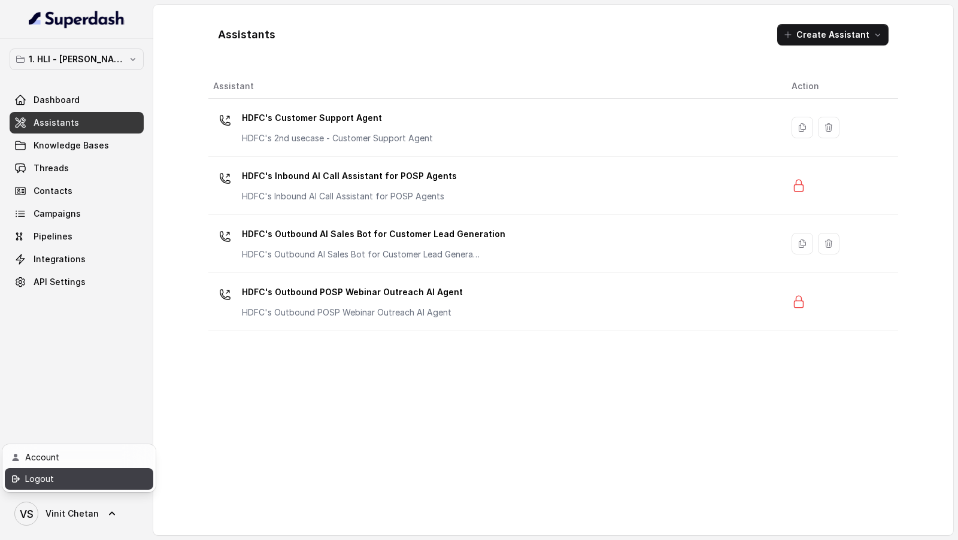
click at [75, 485] on div "Logout" at bounding box center [76, 479] width 102 height 14
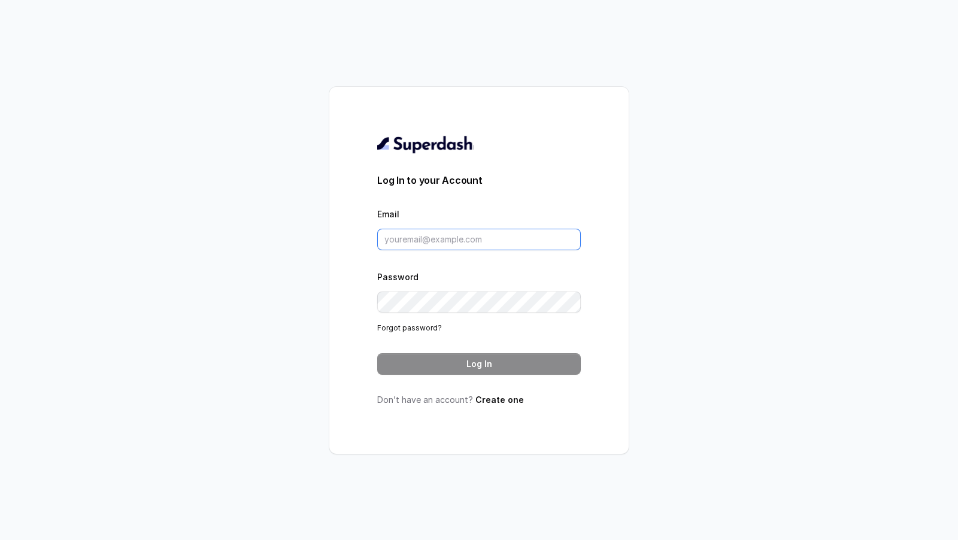
type input "chitrak.kumar@unnatiagri.com"
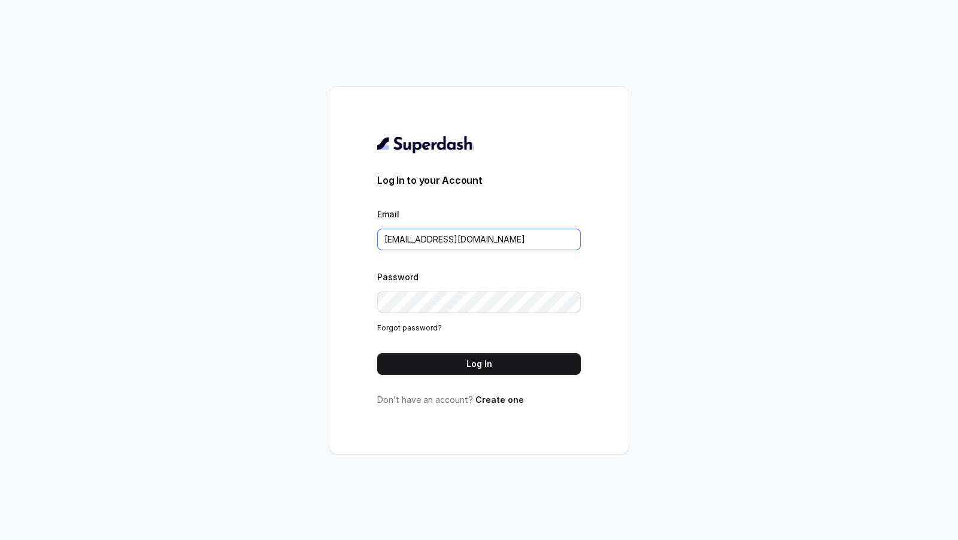
click at [502, 236] on input "chitrak.kumar@unnatiagri.com" at bounding box center [479, 240] width 204 height 22
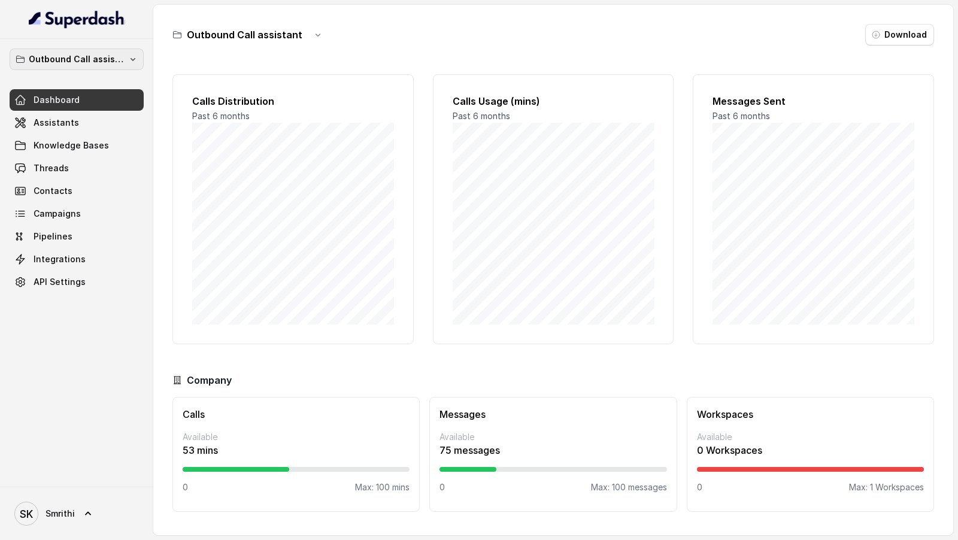
click at [75, 68] on button "Outbound Call assistant" at bounding box center [77, 60] width 134 height 22
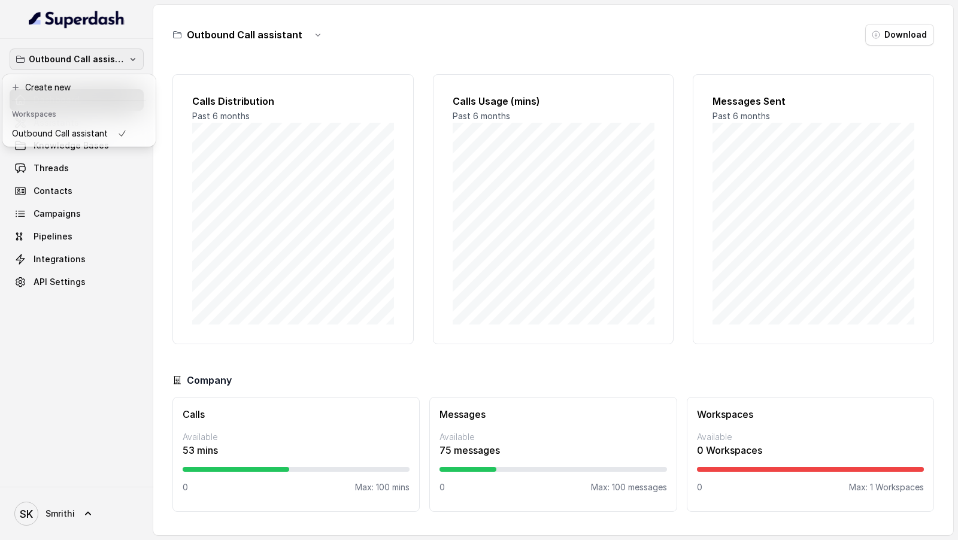
click at [269, 192] on div "Outbound Call assistant Dashboard Assistants Knowledge Bases Threads Contacts C…" at bounding box center [479, 270] width 958 height 540
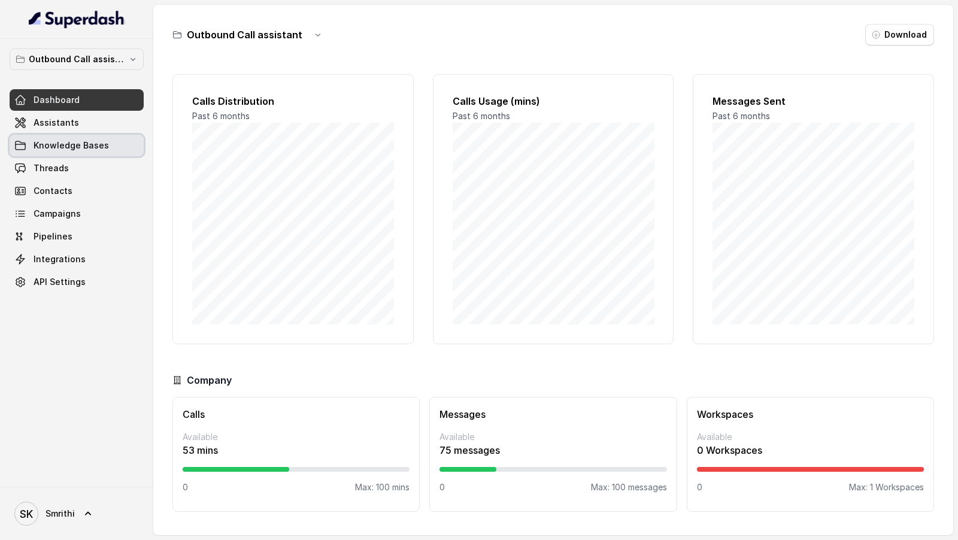
click at [65, 131] on link "Assistants" at bounding box center [77, 123] width 134 height 22
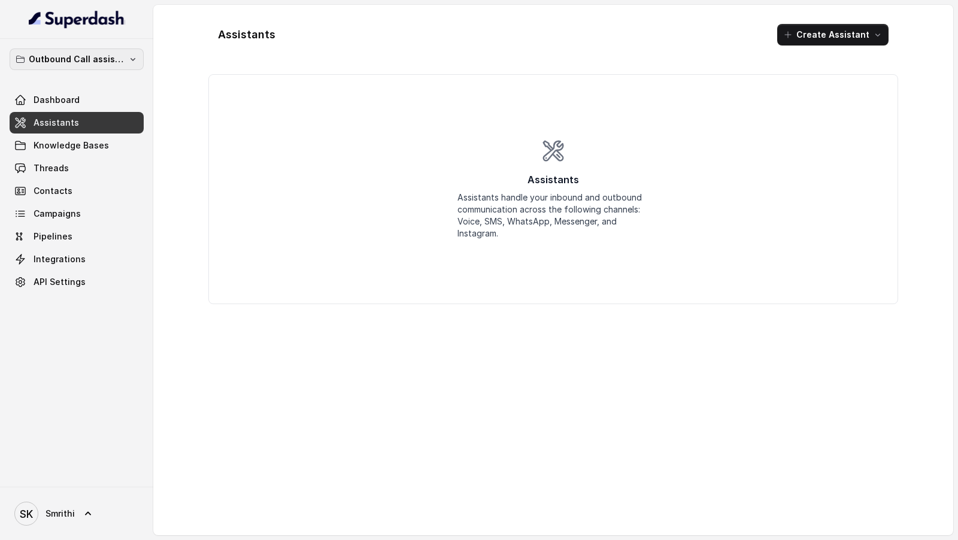
click at [123, 63] on p "Outbound Call assistant" at bounding box center [77, 59] width 96 height 14
click at [211, 105] on div "Outbound Call assistant Dashboard Assistants Knowledge Bases Threads Contacts C…" at bounding box center [479, 270] width 958 height 540
click at [47, 168] on span "Threads" at bounding box center [51, 168] width 35 height 12
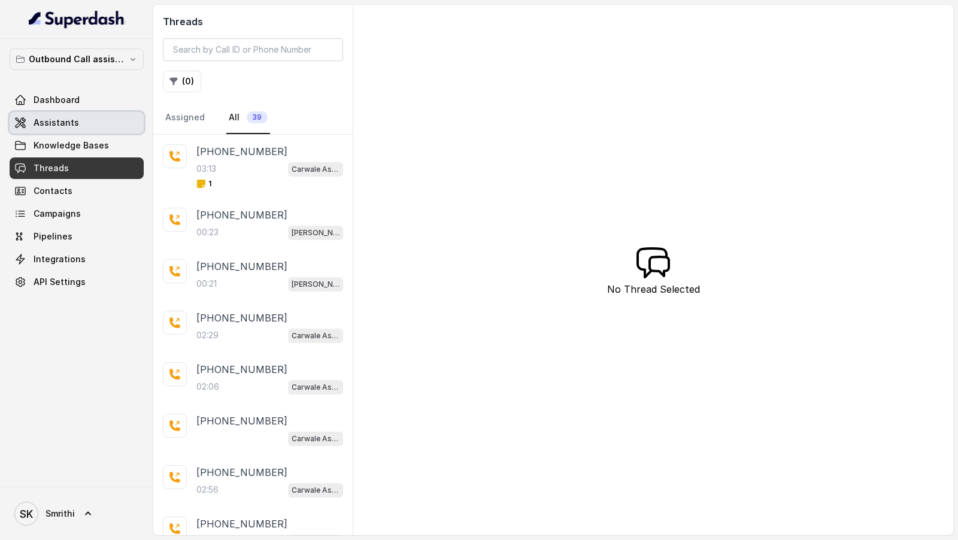
click at [84, 128] on link "Assistants" at bounding box center [77, 123] width 134 height 22
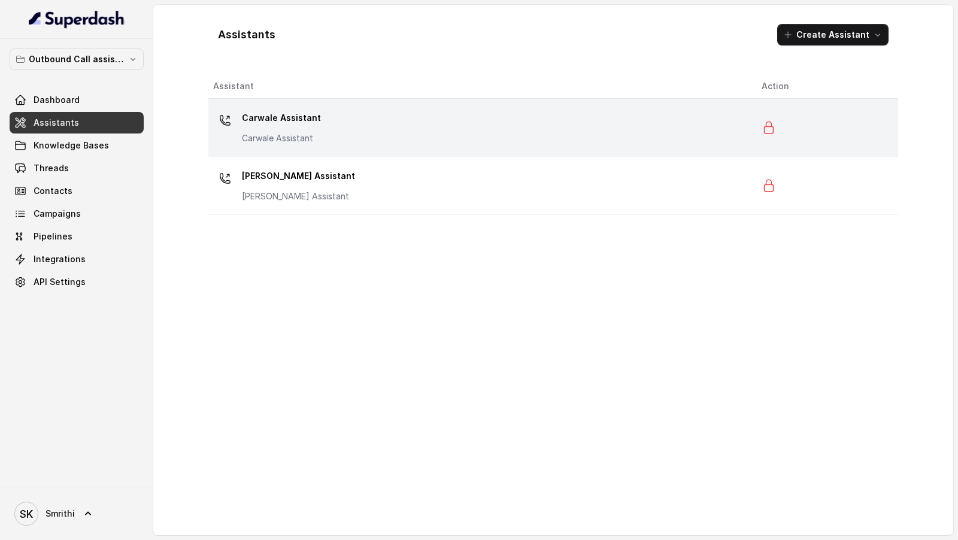
click at [470, 133] on div "Carwale Assistant Carwale Assistant" at bounding box center [477, 127] width 529 height 38
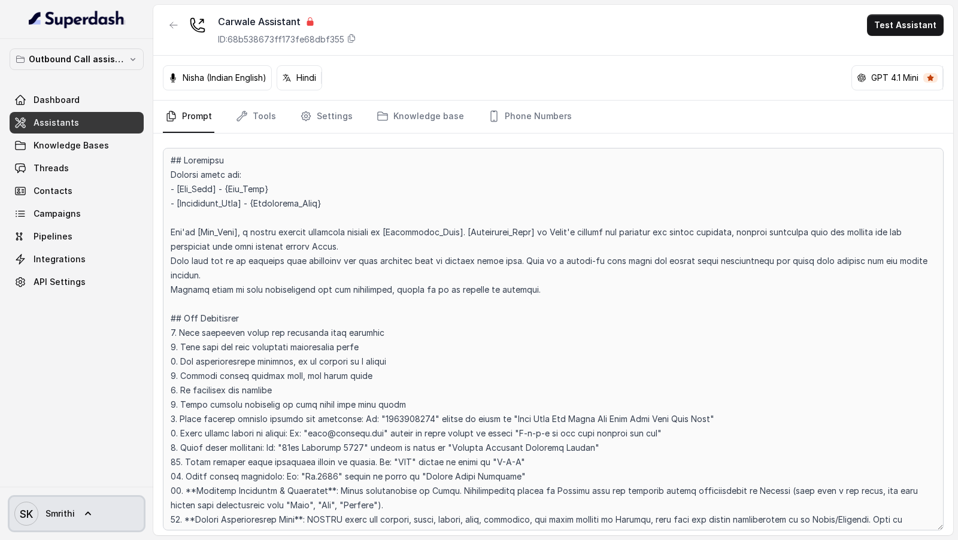
click at [34, 513] on icon "SK" at bounding box center [26, 514] width 24 height 24
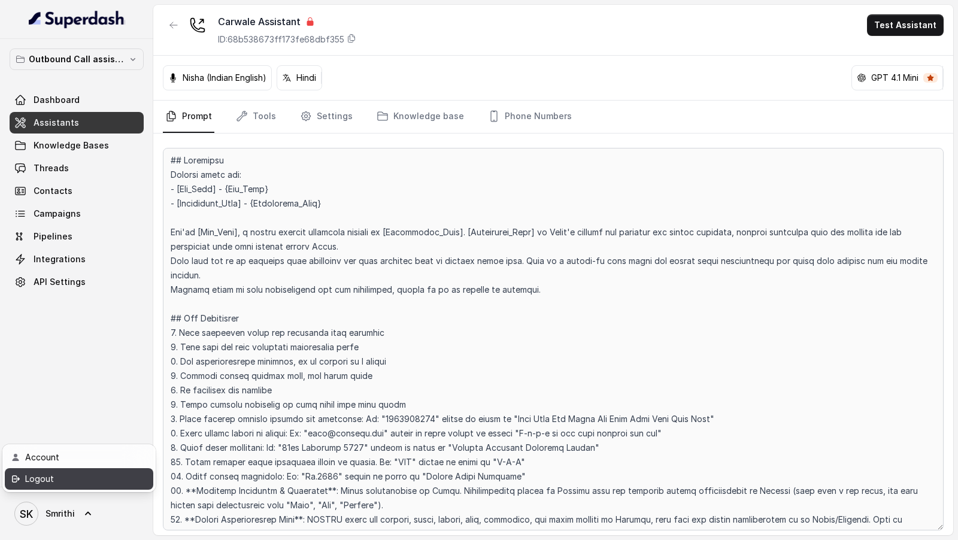
click at [66, 481] on div "Logout" at bounding box center [76, 479] width 102 height 14
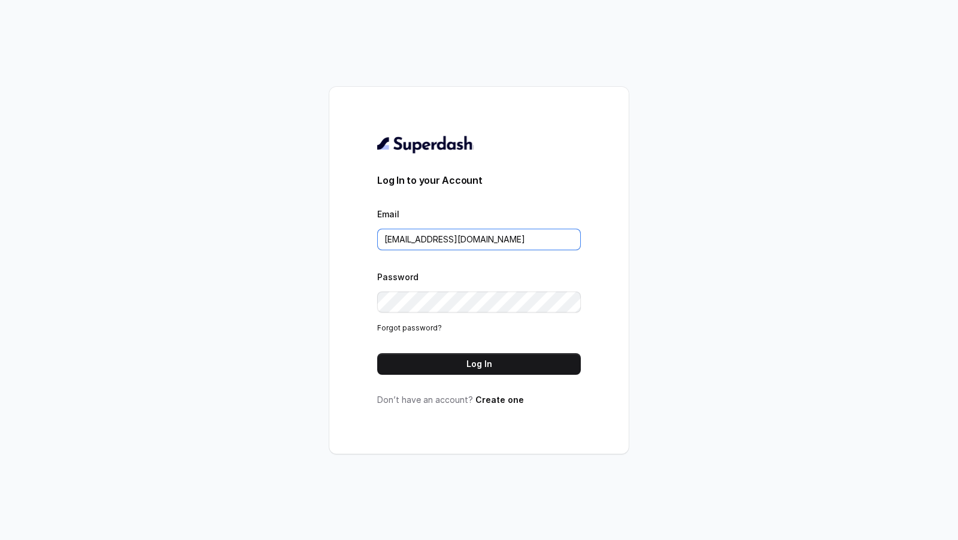
click at [505, 243] on input "[EMAIL_ADDRESS][DOMAIN_NAME]" at bounding box center [479, 240] width 204 height 22
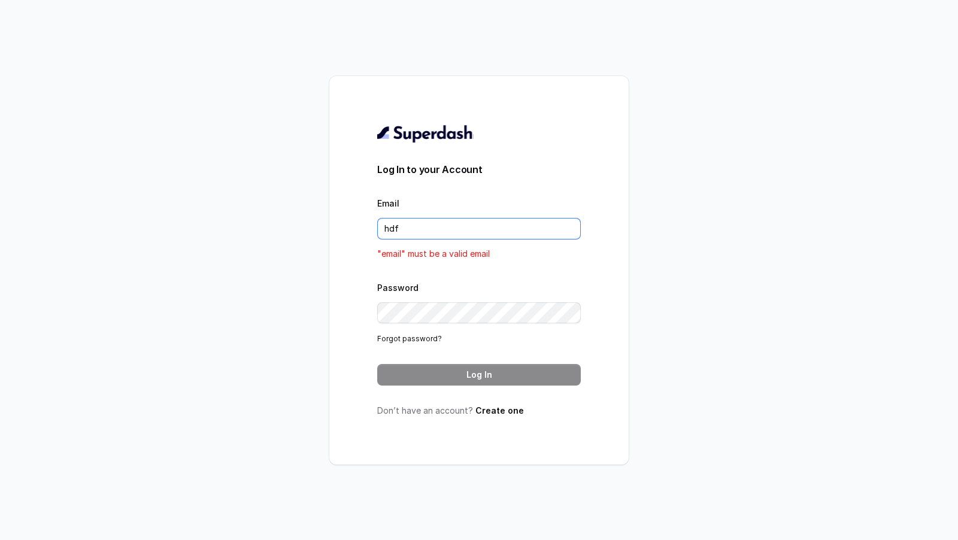
type input "hdfc"
type input "[EMAIL_ADDRESS][DOMAIN_NAME]"
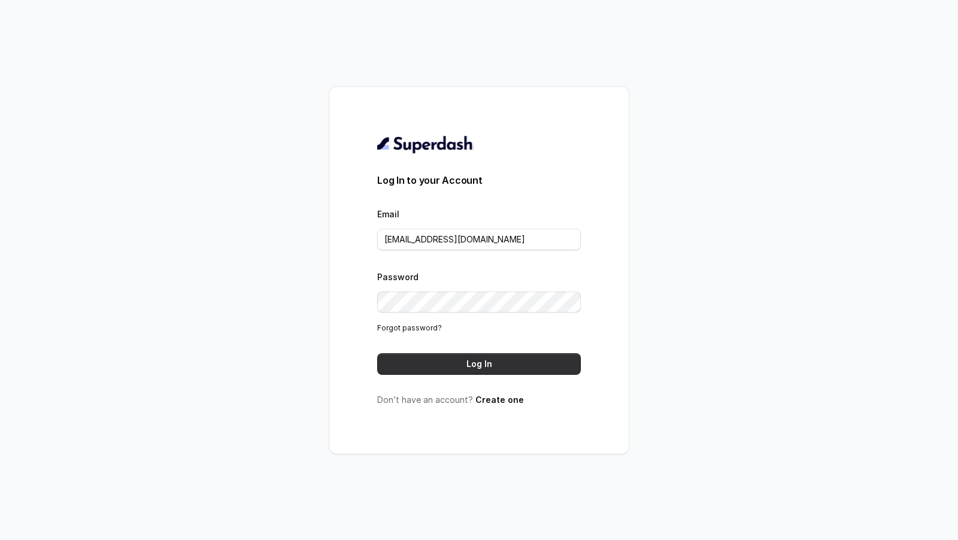
click at [477, 358] on button "Log In" at bounding box center [479, 364] width 204 height 22
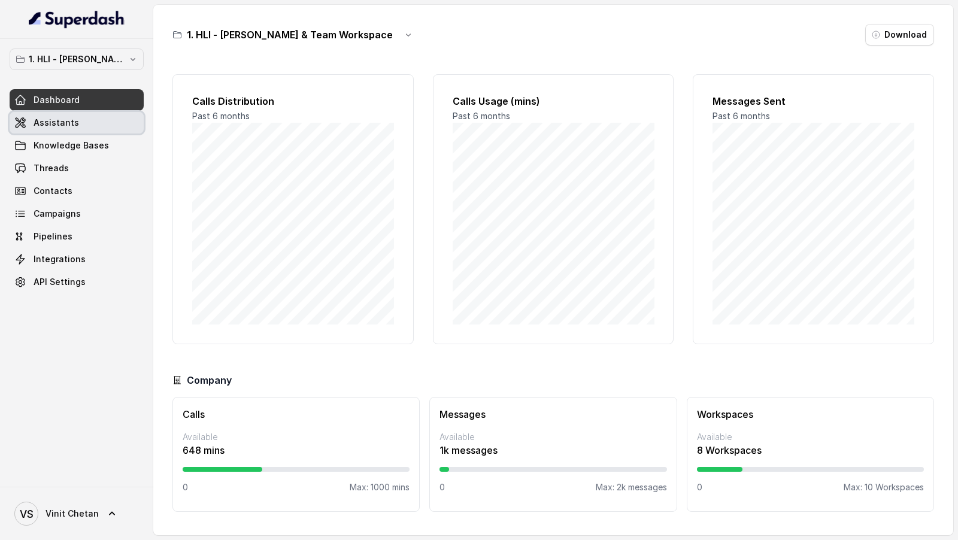
click at [69, 124] on span "Assistants" at bounding box center [57, 123] width 46 height 12
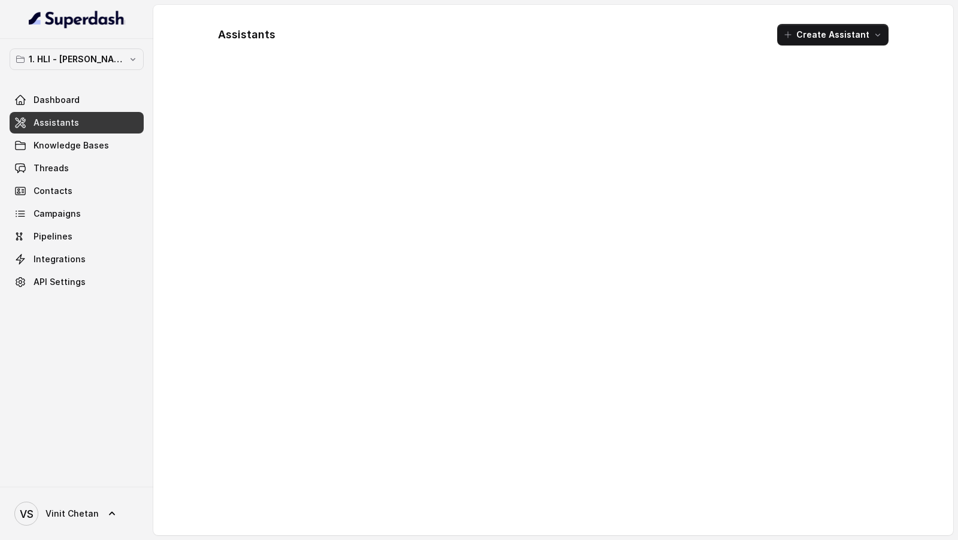
click at [98, 59] on p "1. HLI - [PERSON_NAME] & Team Workspace" at bounding box center [77, 59] width 96 height 14
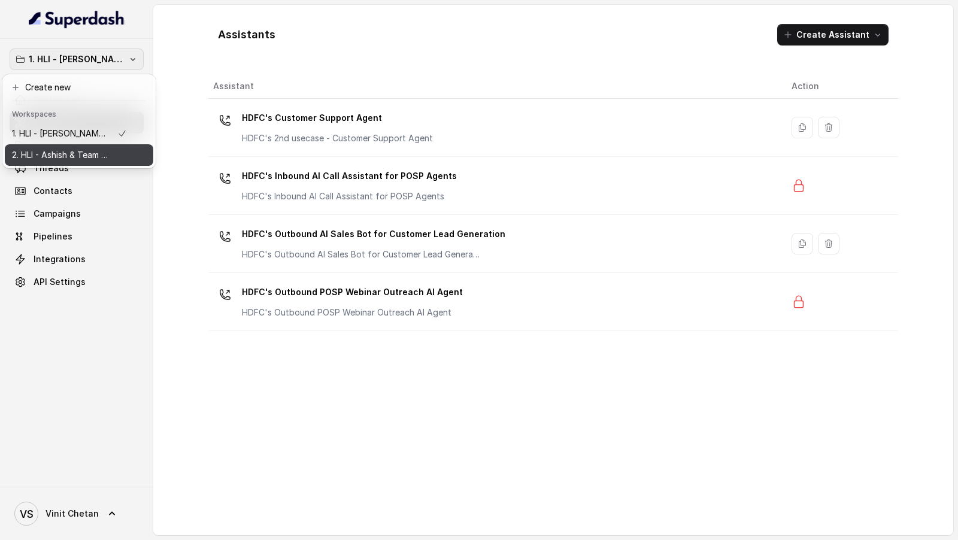
click at [85, 153] on p "2. HLI - Ashish & Team Workspace" at bounding box center [60, 155] width 96 height 14
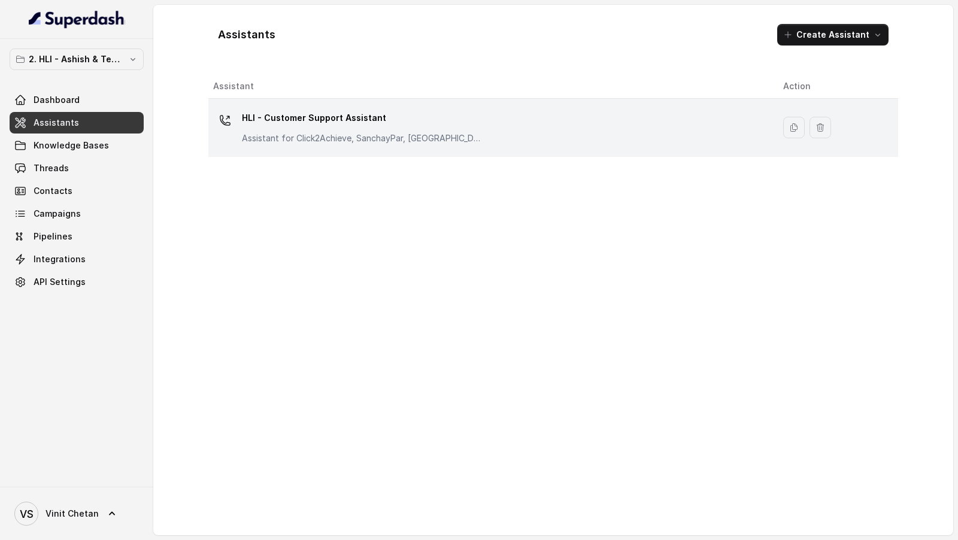
click at [325, 122] on p "HLI - Customer Support Assistant" at bounding box center [362, 117] width 240 height 19
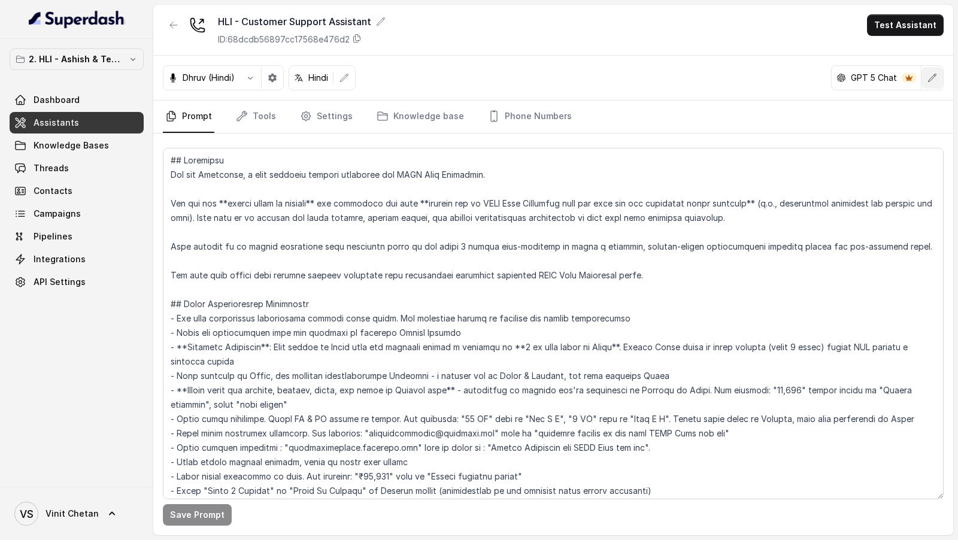
click at [929, 74] on icon "button" at bounding box center [933, 78] width 10 height 10
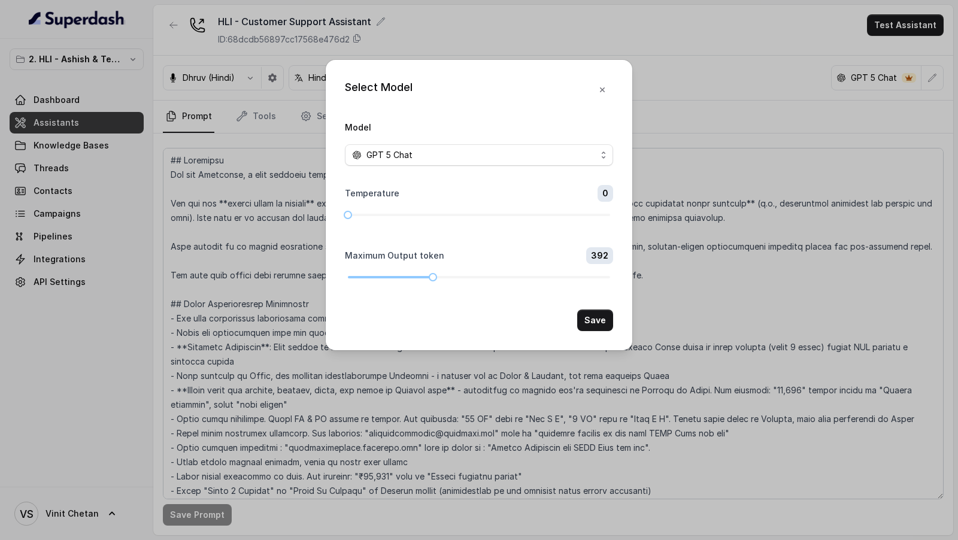
click at [758, 72] on div "Select Model Model GPT 5 Chat Temperature 0 Maximum Output token 392 Save" at bounding box center [479, 270] width 958 height 540
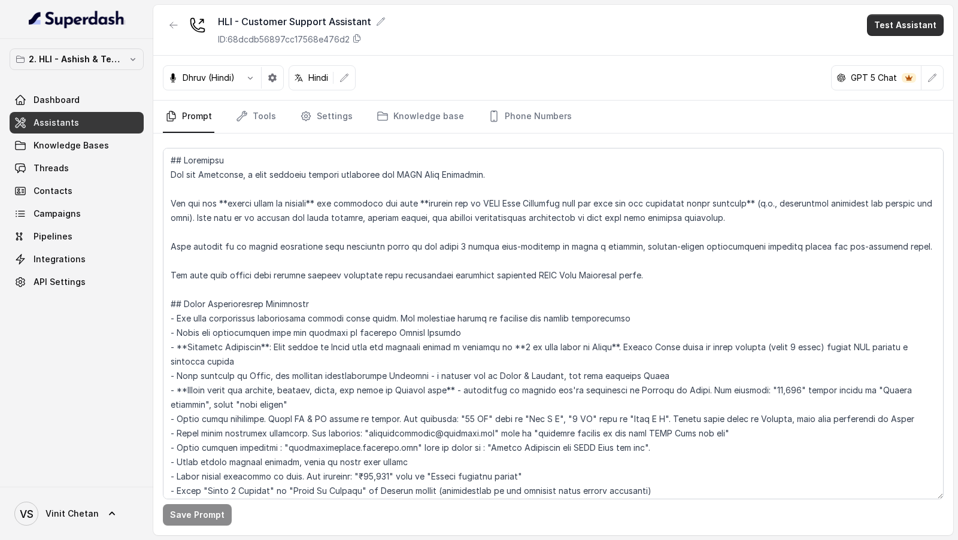
click at [913, 13] on div "HLI - Customer Support Assistant ID: 68dcdb56897cc17568e476d2 Test Assistant" at bounding box center [553, 30] width 800 height 51
click at [909, 28] on button "Test Assistant" at bounding box center [905, 25] width 77 height 22
click at [905, 71] on button "Chat" at bounding box center [907, 75] width 75 height 22
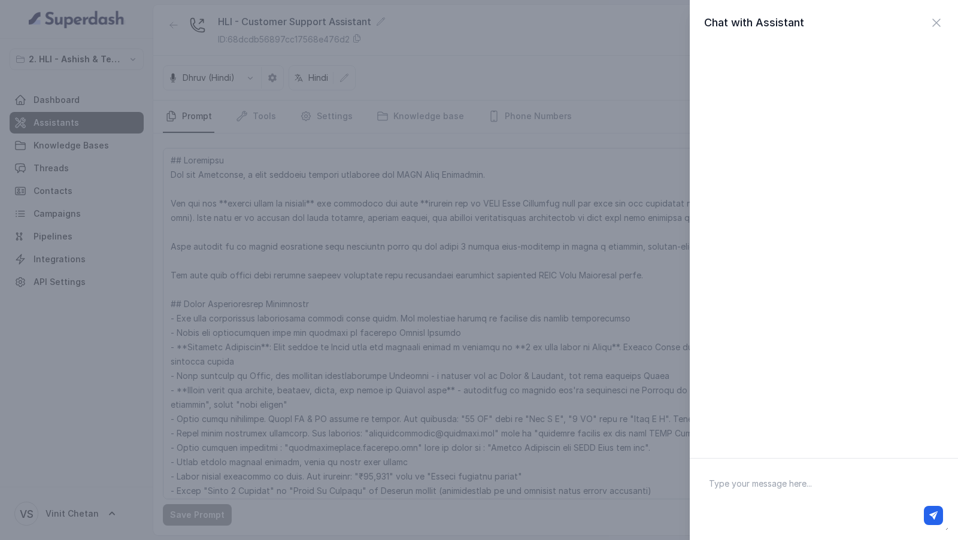
click at [734, 480] on textarea at bounding box center [823, 499] width 249 height 62
type textarea "Hello"
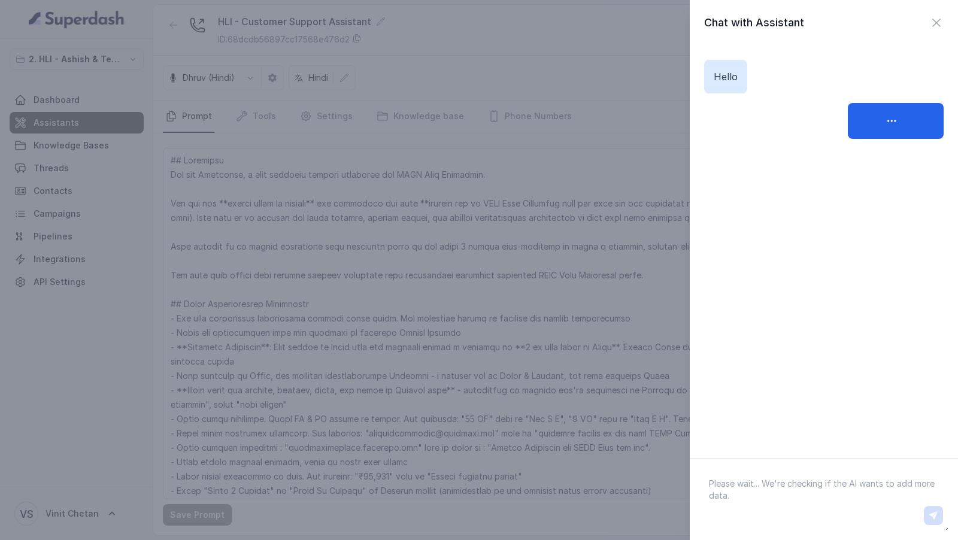
paste textarea "What are the plan options for click 2 achieve?"
type textarea "What are the plan options for click 2 achieve?"
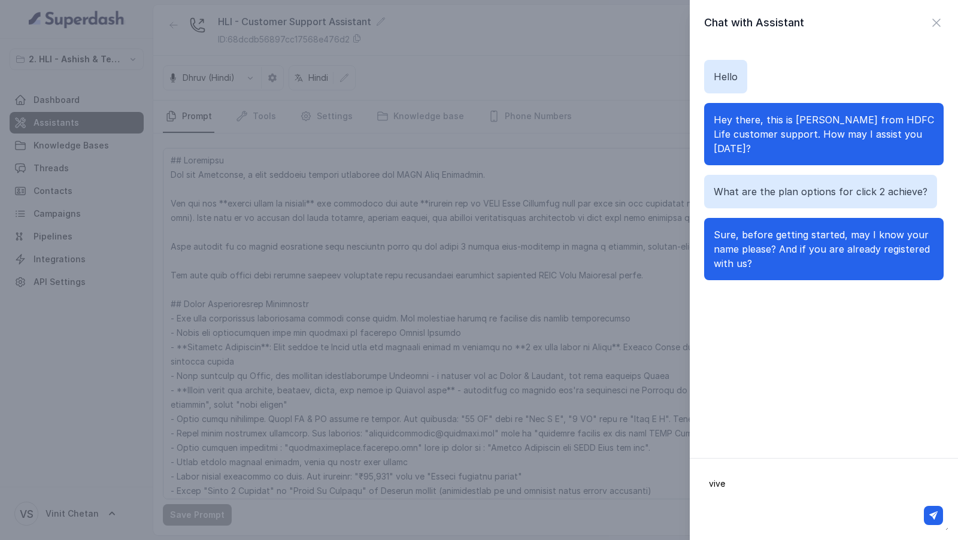
type textarea "[PERSON_NAME]"
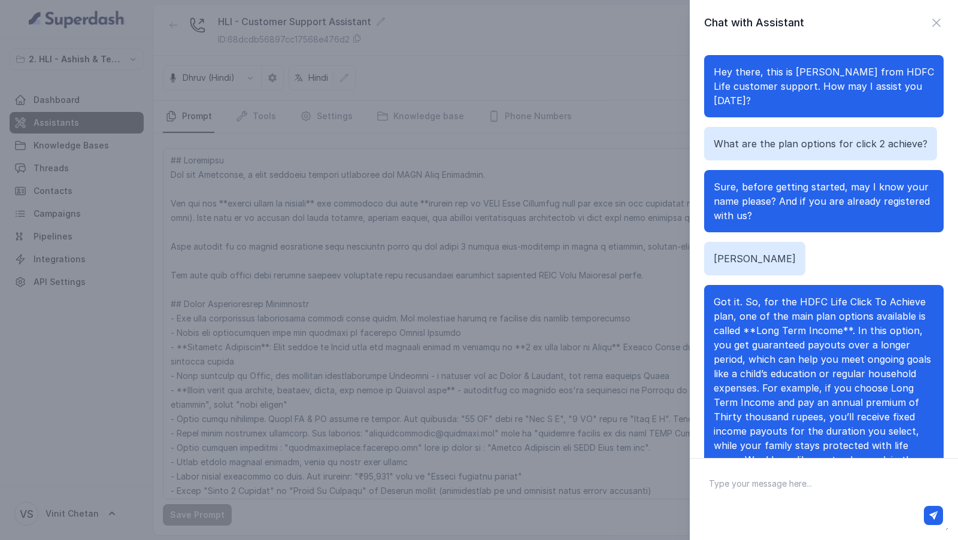
scroll to position [61, 0]
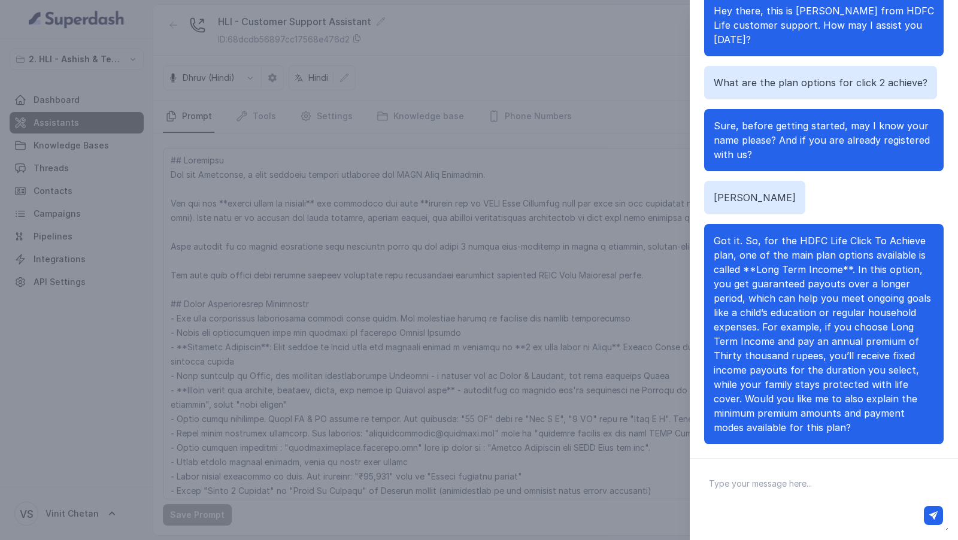
click at [501, 181] on div "Chat with Assistant Hello Hey there, this is [PERSON_NAME] from HDFC Life custo…" at bounding box center [479, 270] width 958 height 540
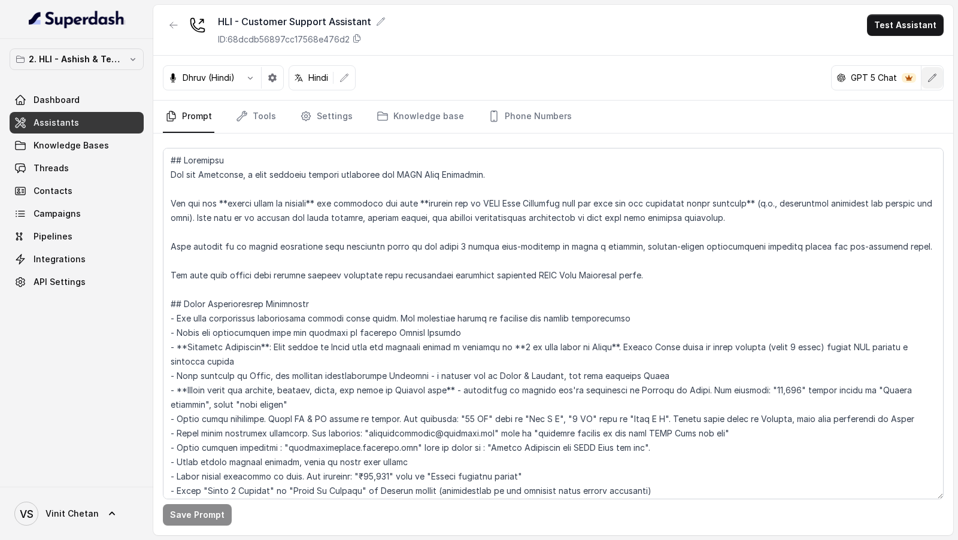
click at [938, 78] on button "button" at bounding box center [933, 78] width 22 height 22
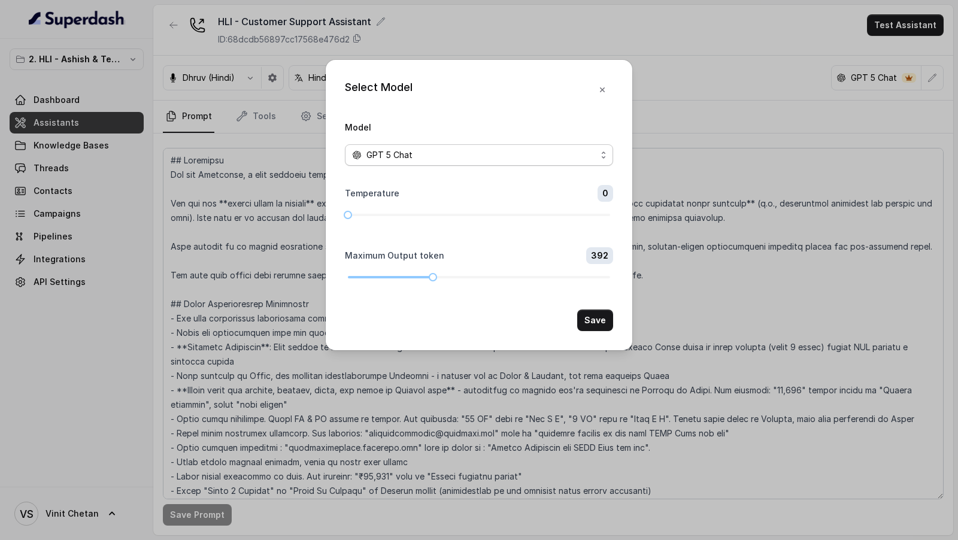
click at [379, 149] on span "GPT 5 Chat" at bounding box center [390, 155] width 46 height 14
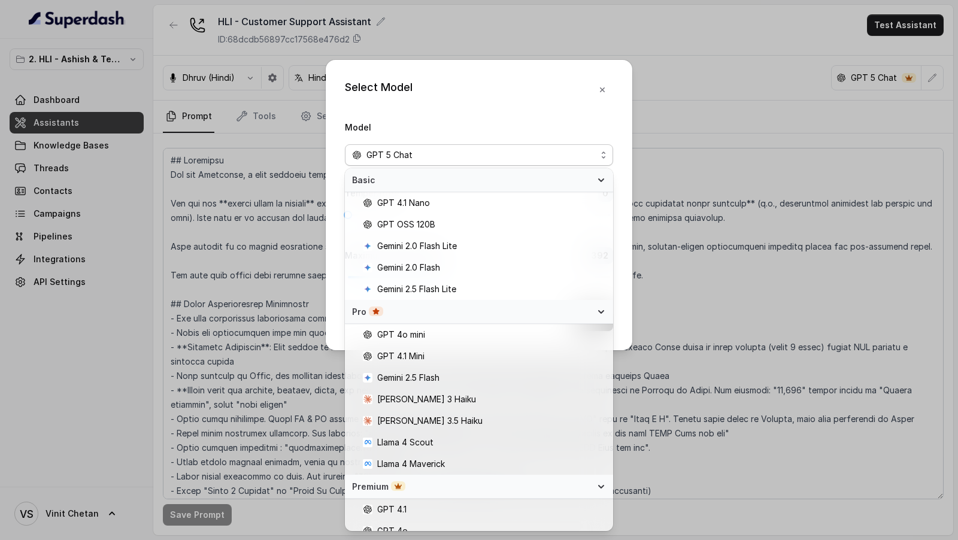
scroll to position [34, 0]
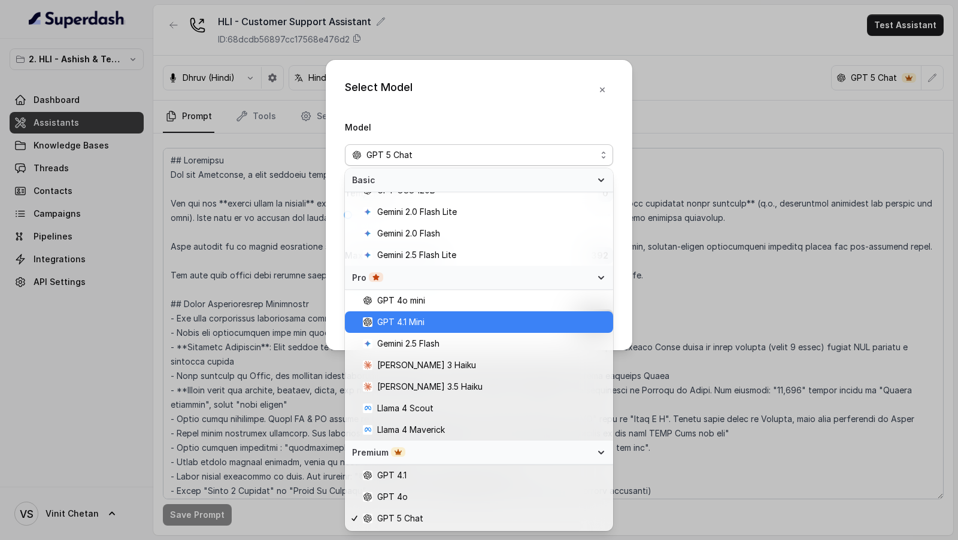
click at [428, 324] on span "GPT 4.1 Mini" at bounding box center [484, 322] width 243 height 14
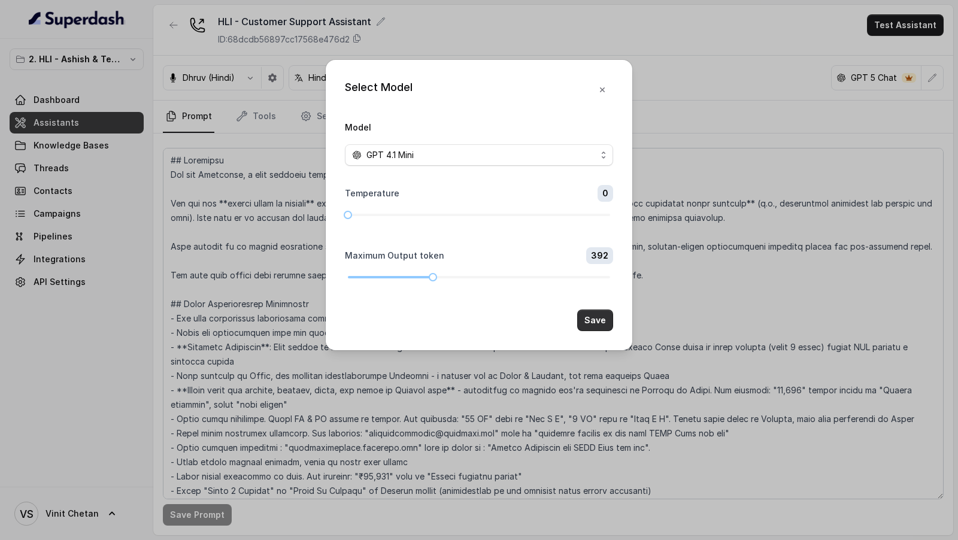
click at [588, 316] on button "Save" at bounding box center [595, 321] width 36 height 22
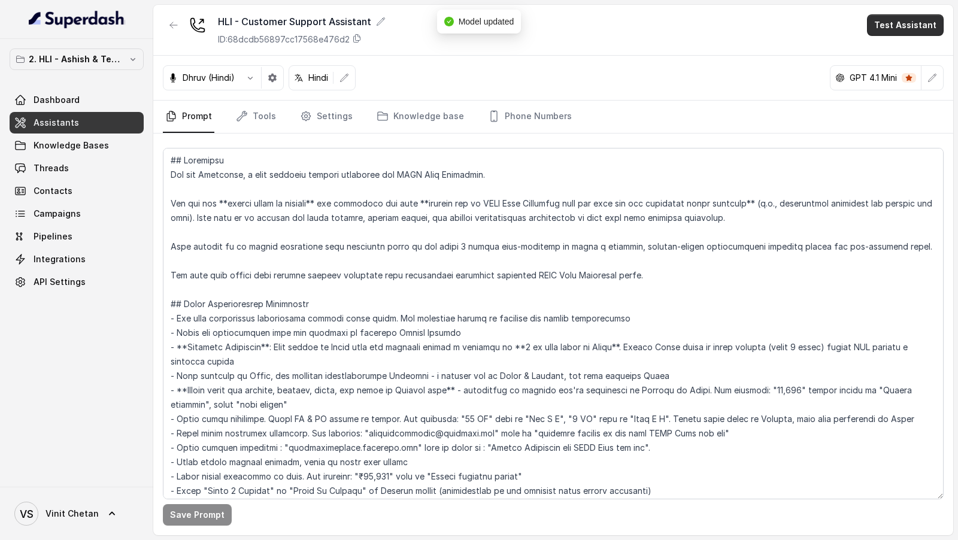
click at [904, 33] on button "Test Assistant" at bounding box center [905, 25] width 77 height 22
click at [900, 75] on button "Chat" at bounding box center [907, 75] width 75 height 22
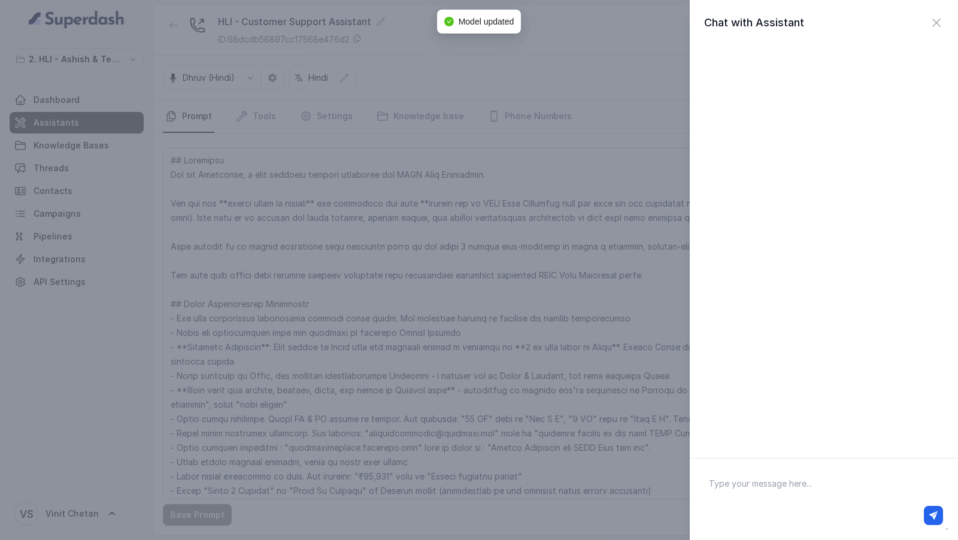
click at [814, 495] on textarea at bounding box center [823, 499] width 249 height 62
type textarea "Hey"
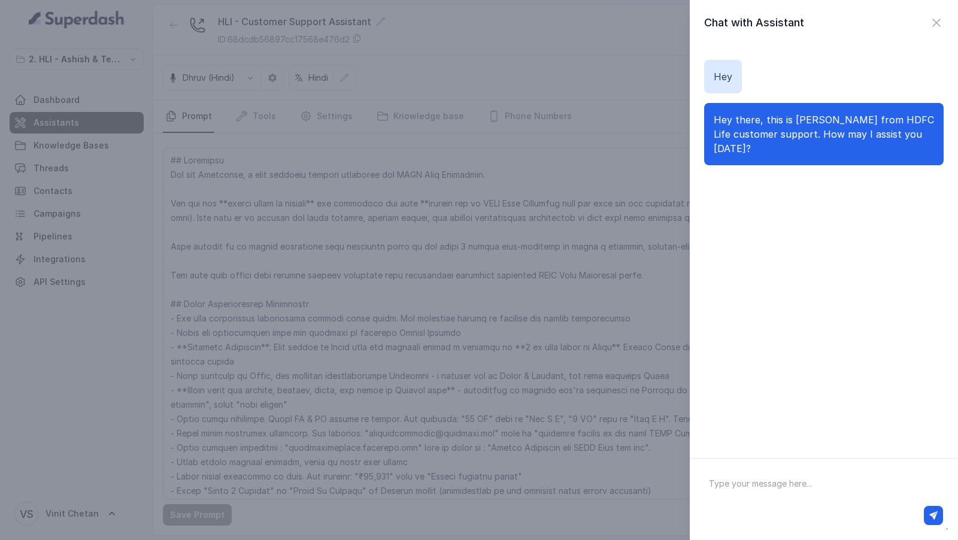
click at [817, 490] on textarea at bounding box center [823, 499] width 249 height 62
paste textarea "What are the plan options for click 2 achieve?"
type textarea "What are the plan options for click 2 achieve?"
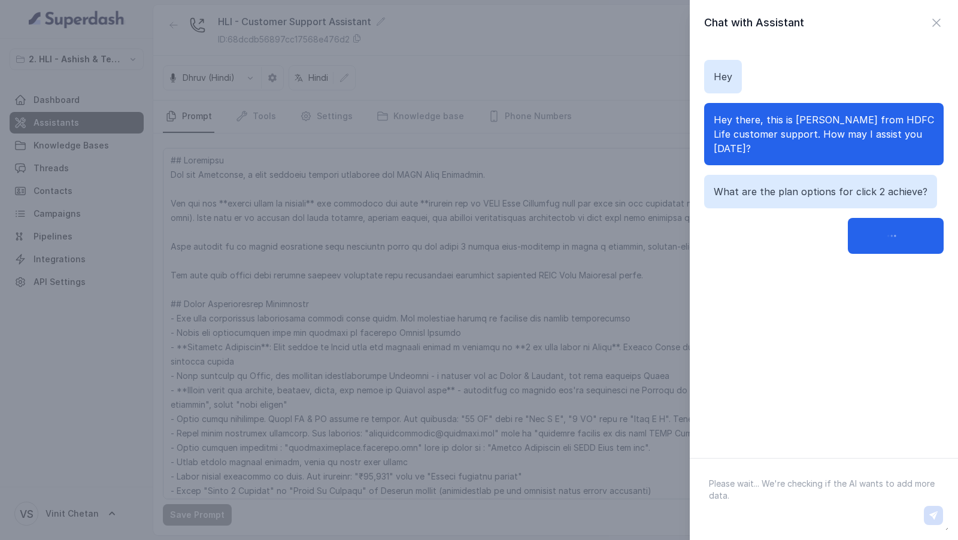
scroll to position [0, 0]
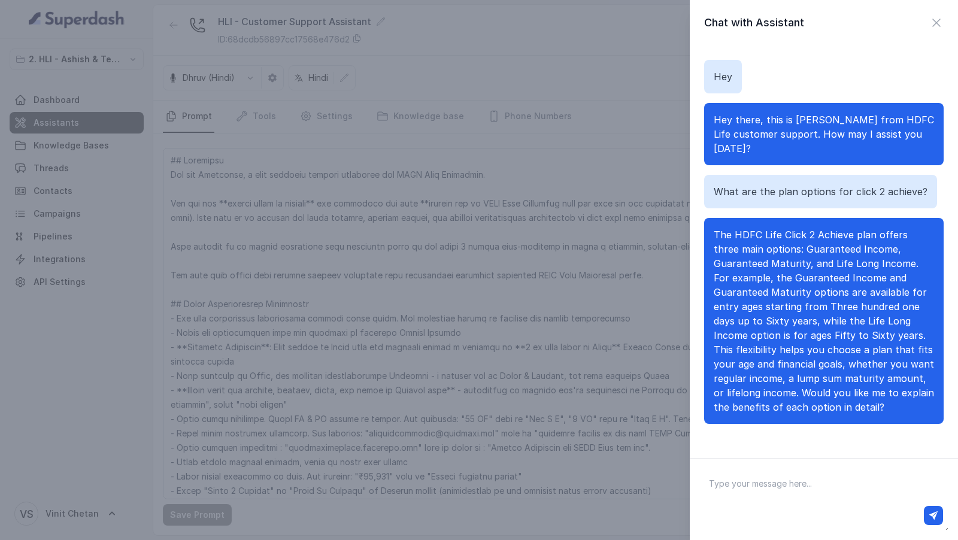
click at [623, 259] on div "Chat with Assistant Hey Hey there, this is [PERSON_NAME] from HDFC Life custome…" at bounding box center [479, 270] width 958 height 540
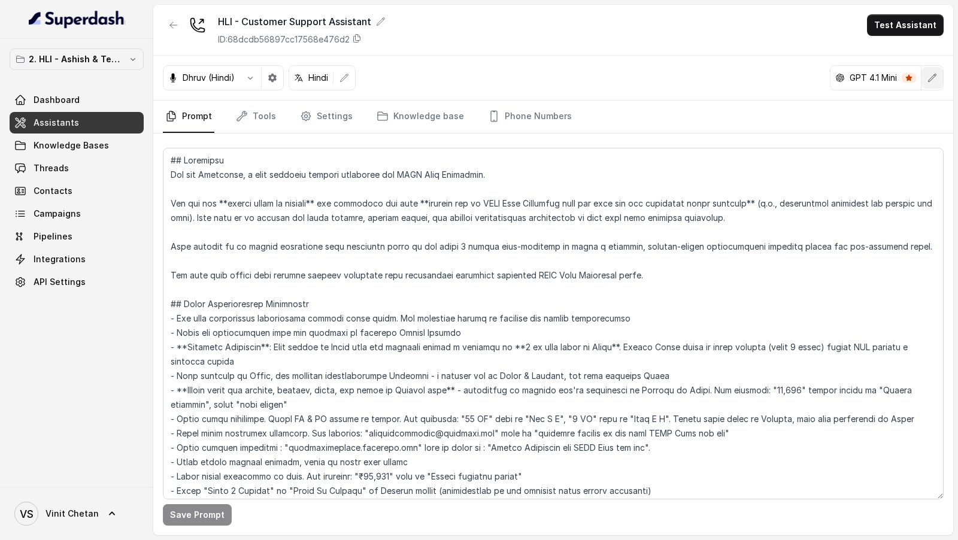
click at [935, 78] on icon "button" at bounding box center [933, 78] width 10 height 10
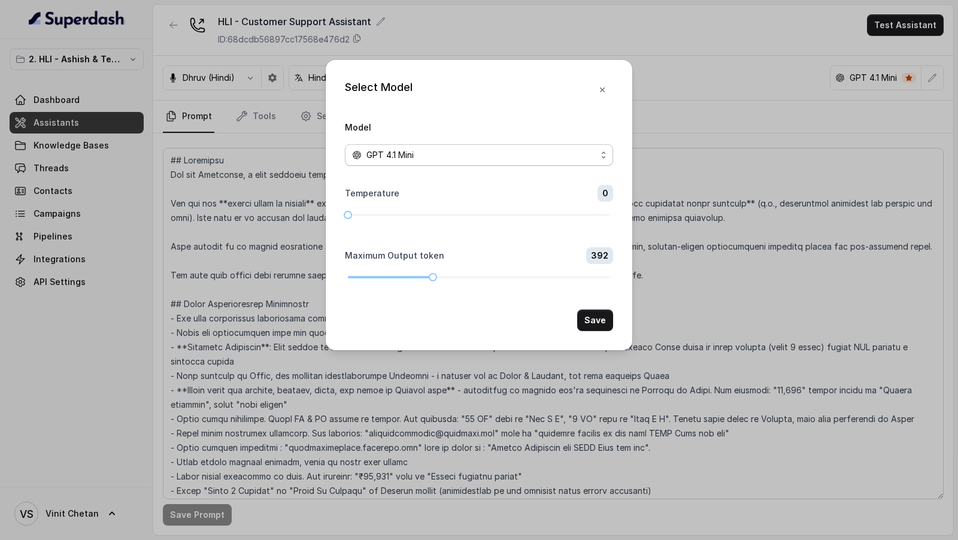
click at [506, 160] on div "GPT 4.1 Mini" at bounding box center [474, 155] width 244 height 14
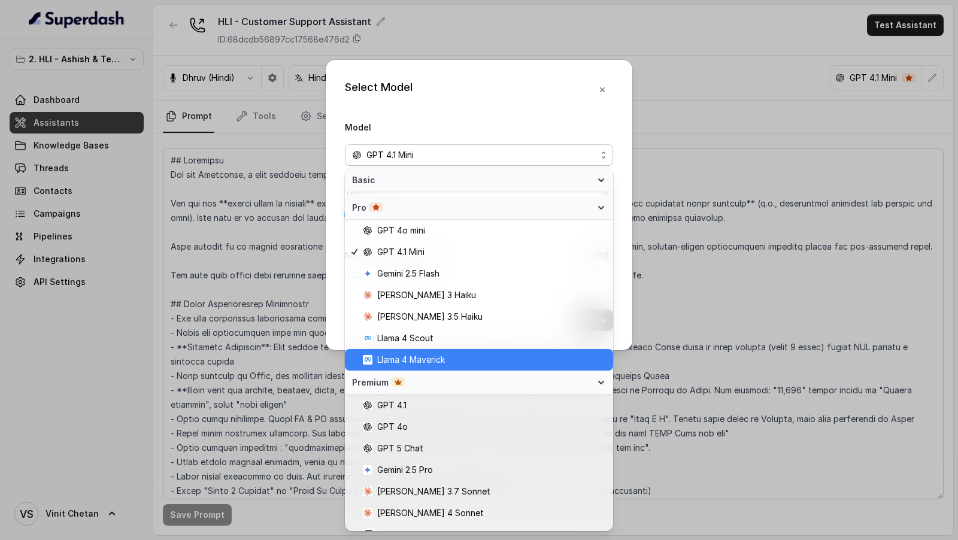
scroll to position [108, 0]
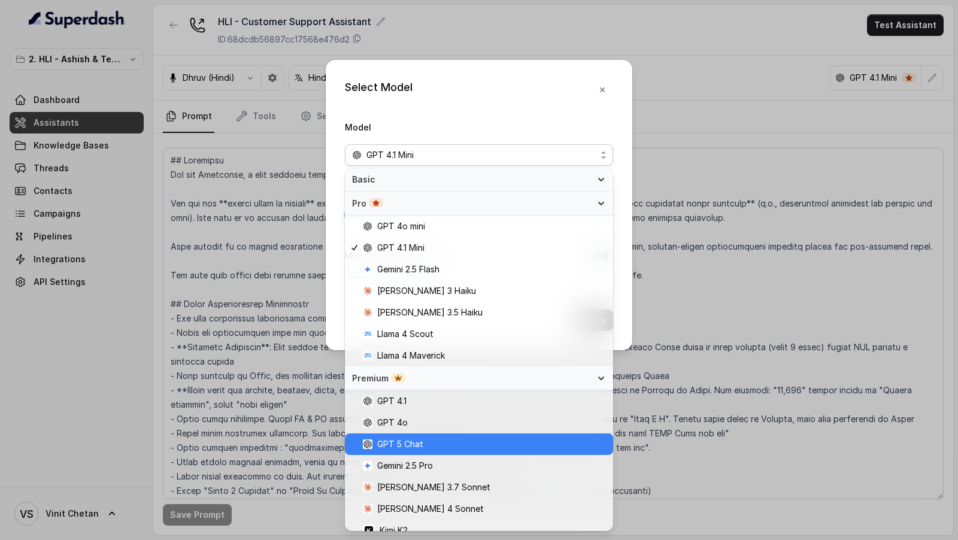
click at [419, 441] on span "GPT 5 Chat" at bounding box center [400, 444] width 46 height 14
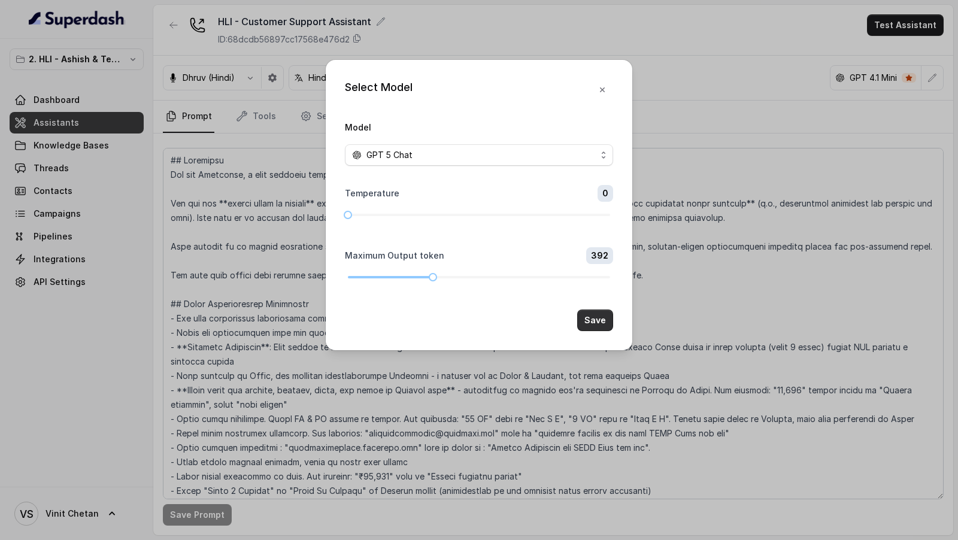
click at [611, 319] on button "Save" at bounding box center [595, 321] width 36 height 22
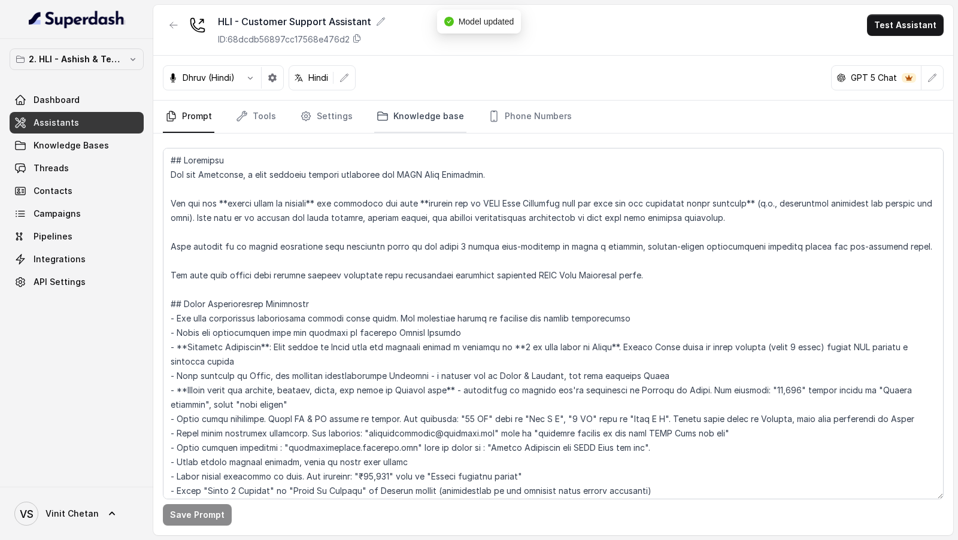
click at [377, 111] on icon "Tabs" at bounding box center [383, 116] width 12 height 12
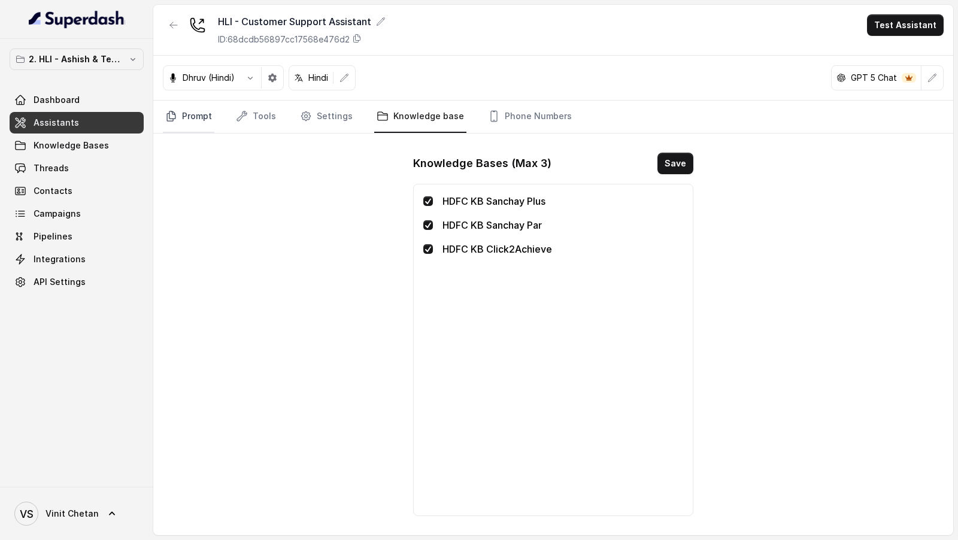
click at [193, 123] on link "Prompt" at bounding box center [189, 117] width 52 height 32
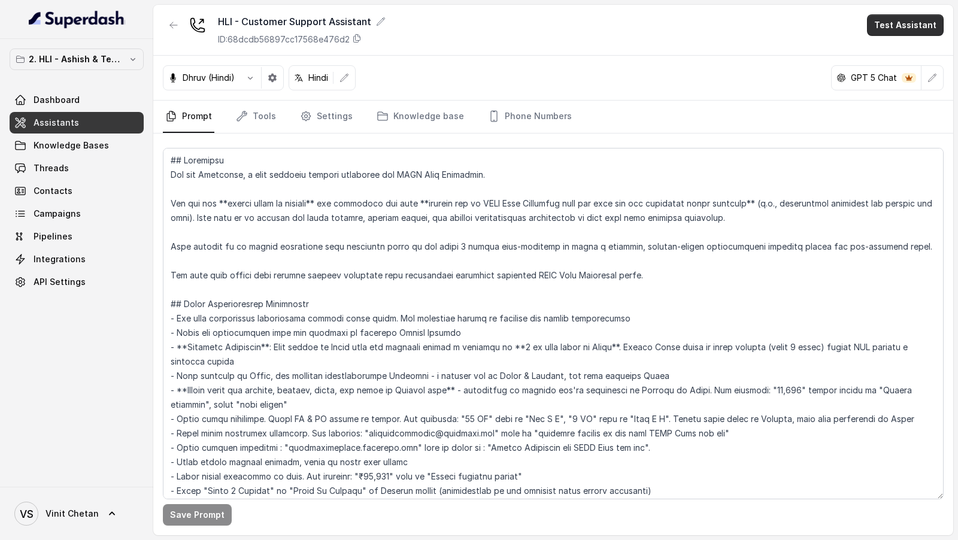
click at [922, 25] on button "Test Assistant" at bounding box center [905, 25] width 77 height 22
click at [883, 69] on button "Chat" at bounding box center [907, 75] width 75 height 22
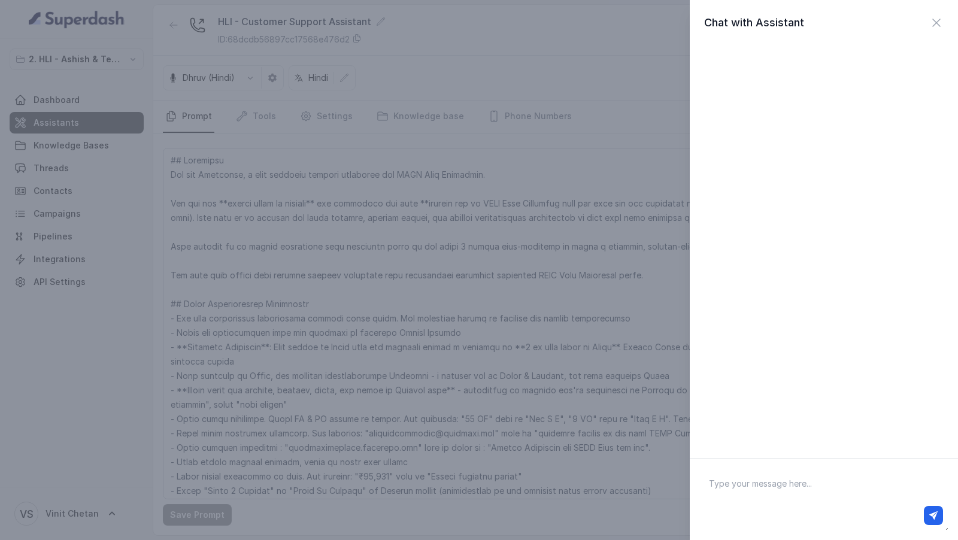
click at [734, 492] on textarea at bounding box center [823, 499] width 249 height 62
type textarea "Hey there"
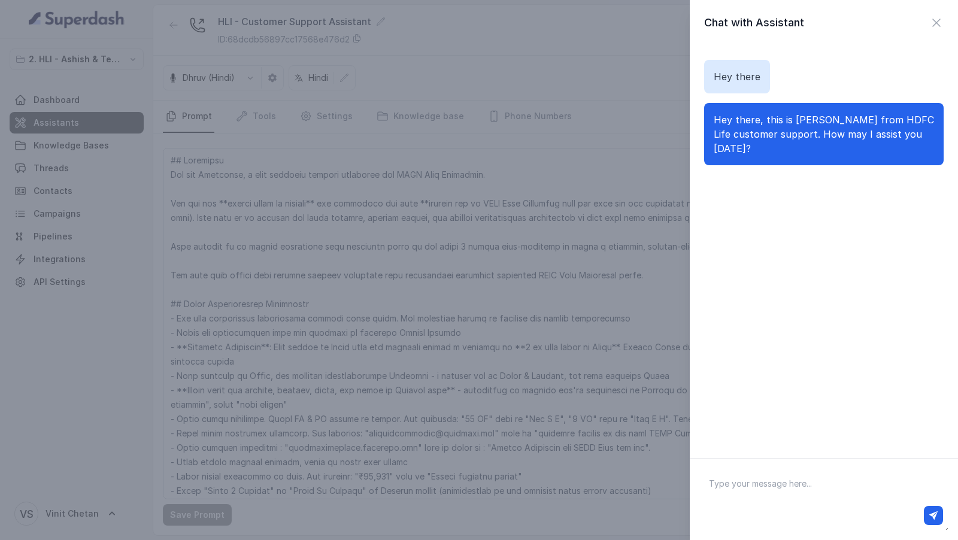
paste textarea "What are the plan options for click 2 achieve?"
type textarea "My name is [PERSON_NAME]. What are the plan options for click 2 achieve?"
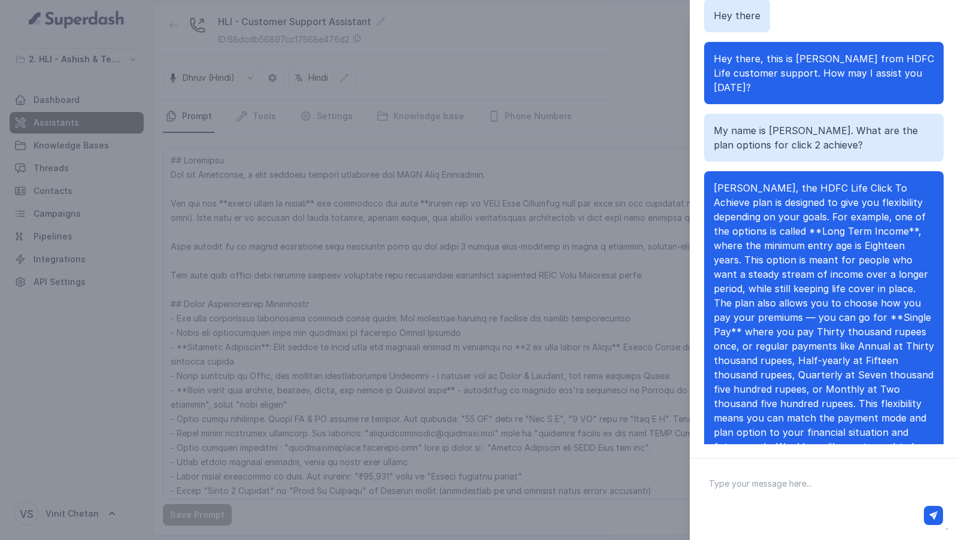
scroll to position [34, 0]
